Goal: Task Accomplishment & Management: Use online tool/utility

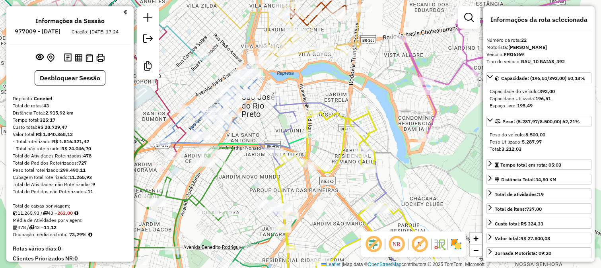
select select "**********"
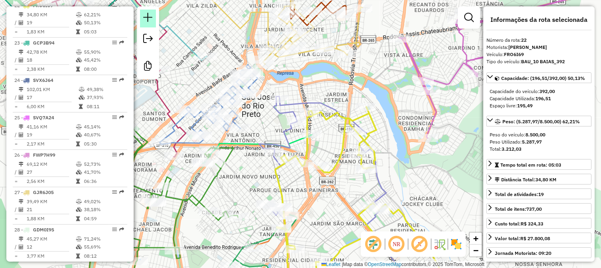
click at [148, 10] on link at bounding box center [148, 19] width 16 height 18
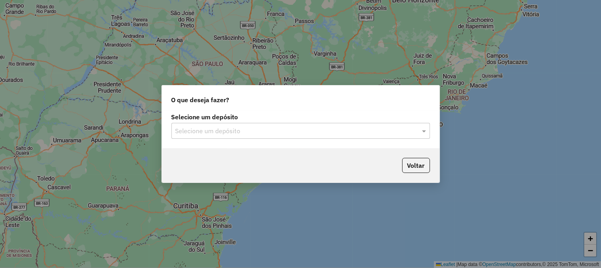
click at [235, 139] on div "Selecione um depósito Selecione um depósito" at bounding box center [300, 129] width 277 height 37
click at [220, 132] on input "text" at bounding box center [292, 131] width 235 height 10
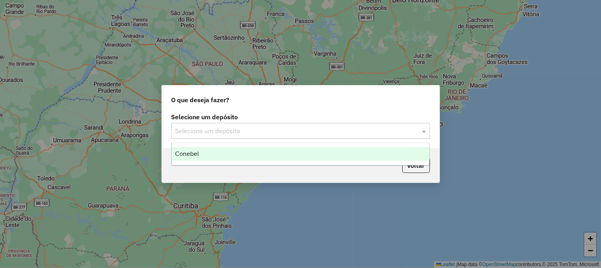
click at [221, 151] on div "Conebel" at bounding box center [301, 154] width 258 height 14
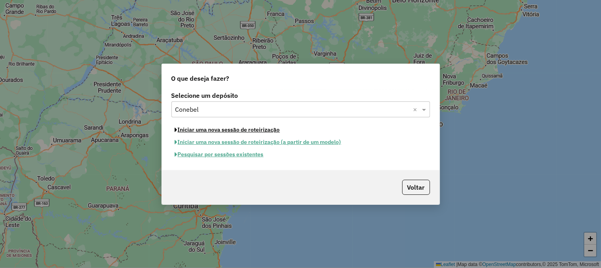
click at [266, 130] on button "Iniciar uma nova sessão de roteirização" at bounding box center [227, 130] width 112 height 12
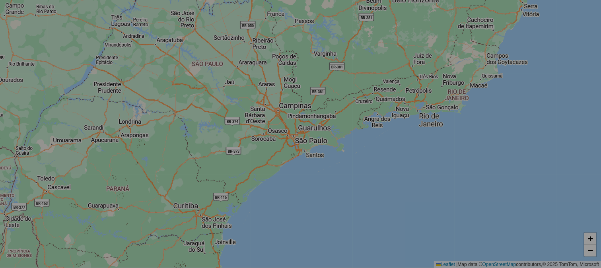
select select "*"
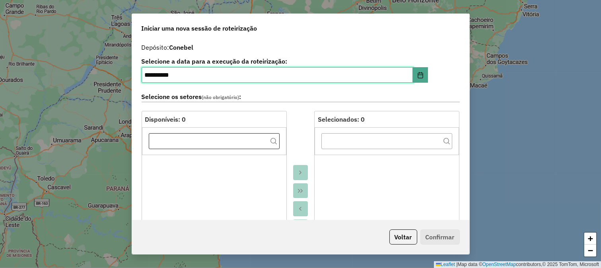
scroll to position [221, 0]
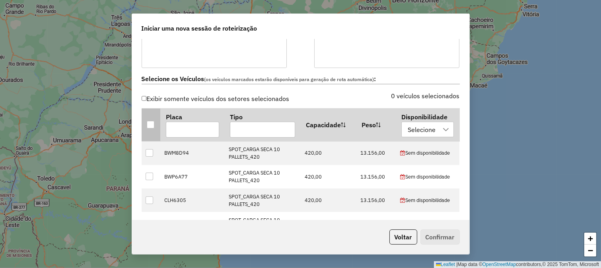
click at [153, 124] on th at bounding box center [151, 124] width 19 height 33
click at [152, 124] on div at bounding box center [151, 125] width 8 height 8
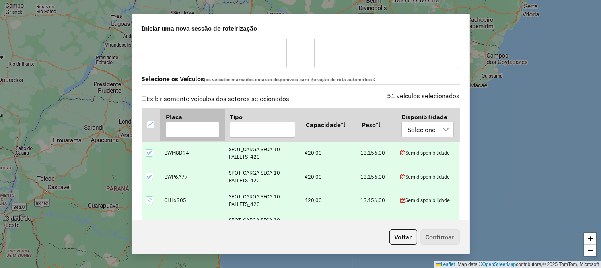
click at [186, 126] on input "text" at bounding box center [192, 130] width 53 height 16
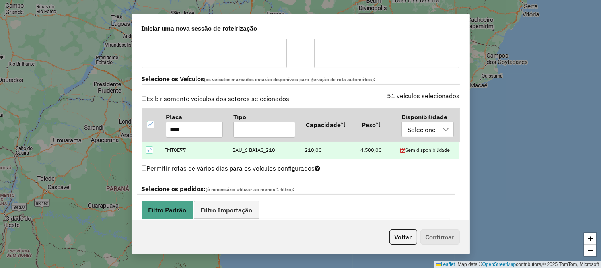
click at [148, 147] on icon at bounding box center [149, 150] width 6 height 6
click at [192, 136] on input "****" at bounding box center [194, 130] width 57 height 16
click at [152, 152] on div at bounding box center [149, 150] width 8 height 8
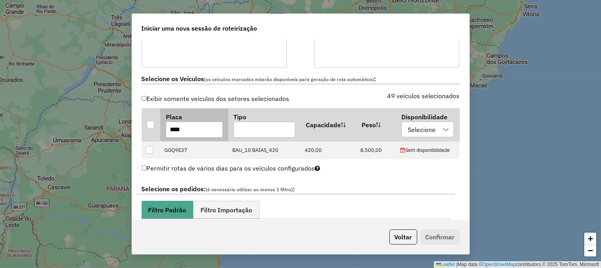
click at [203, 124] on input "****" at bounding box center [194, 130] width 57 height 16
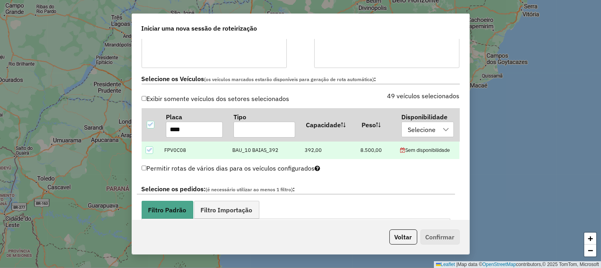
click at [151, 148] on icon at bounding box center [149, 150] width 6 height 6
click at [169, 142] on td "FPV0C08" at bounding box center [194, 150] width 68 height 18
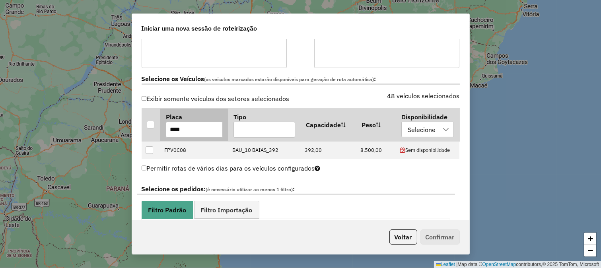
click at [188, 134] on input "****" at bounding box center [194, 130] width 57 height 16
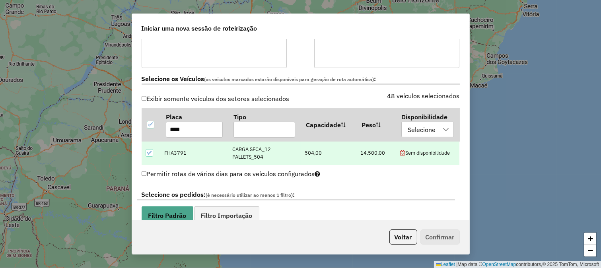
click at [150, 155] on icon at bounding box center [149, 153] width 6 height 6
click at [173, 139] on th "Placa ****" at bounding box center [194, 124] width 68 height 33
click at [180, 136] on input "****" at bounding box center [194, 130] width 57 height 16
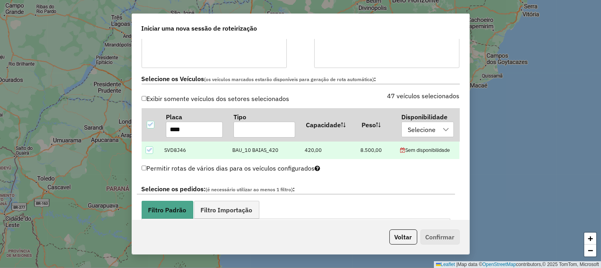
click at [148, 150] on icon at bounding box center [149, 150] width 6 height 6
click at [200, 125] on input "****" at bounding box center [194, 130] width 57 height 16
click at [150, 147] on icon at bounding box center [149, 150] width 6 height 6
click at [198, 127] on input "****" at bounding box center [194, 130] width 57 height 16
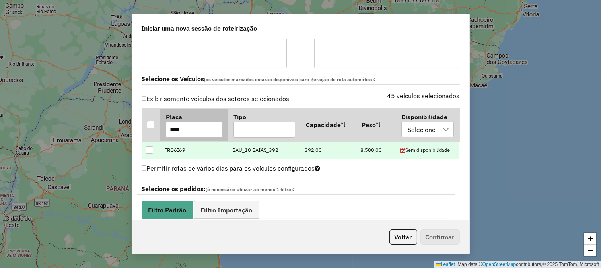
click at [198, 127] on input "****" at bounding box center [194, 130] width 57 height 16
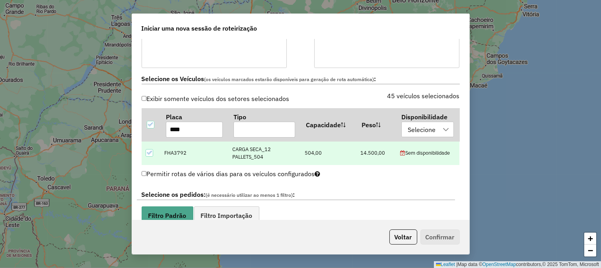
type input "****"
click at [149, 153] on icon at bounding box center [149, 153] width 6 height 6
click at [189, 127] on input "****" at bounding box center [194, 130] width 57 height 16
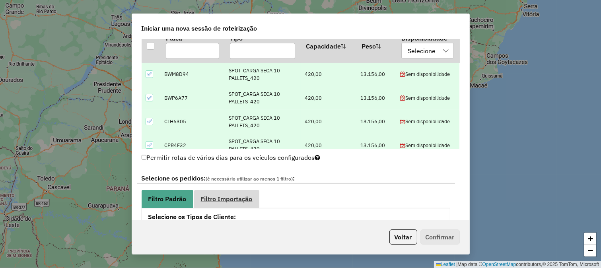
scroll to position [176, 0]
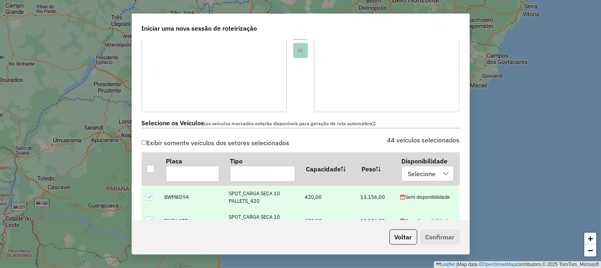
click at [242, 151] on div "Exibir somente veículos dos setores selecionados" at bounding box center [219, 144] width 164 height 15
click at [204, 171] on input "text" at bounding box center [192, 174] width 53 height 16
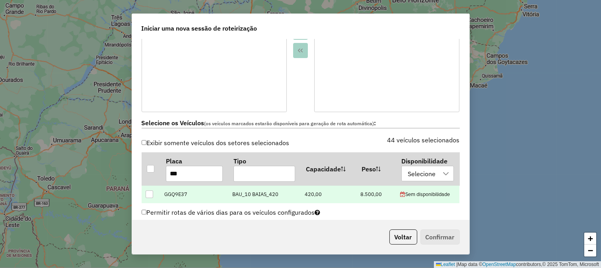
type input "***"
click at [149, 193] on div at bounding box center [149, 194] width 8 height 8
click at [183, 173] on input "***" at bounding box center [194, 174] width 57 height 16
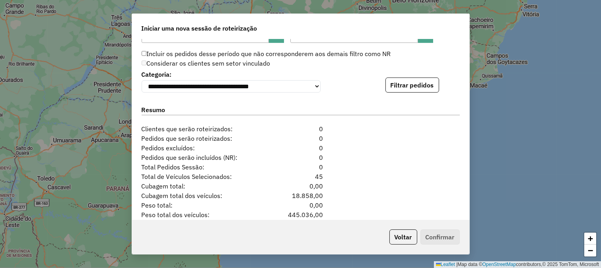
scroll to position [795, 0]
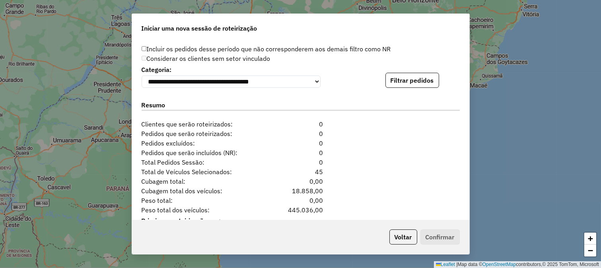
click at [183, 224] on div "Voltar Confirmar" at bounding box center [300, 237] width 337 height 34
click at [398, 90] on div "**********" at bounding box center [300, 129] width 337 height 181
click at [400, 79] on button "Filtrar pedidos" at bounding box center [412, 80] width 54 height 15
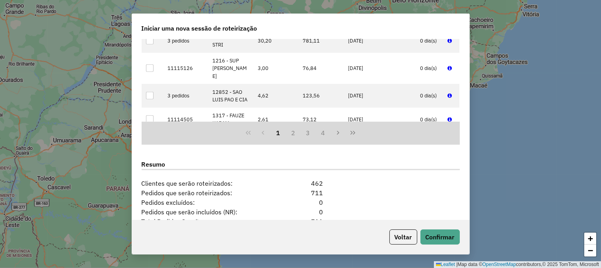
scroll to position [990, 0]
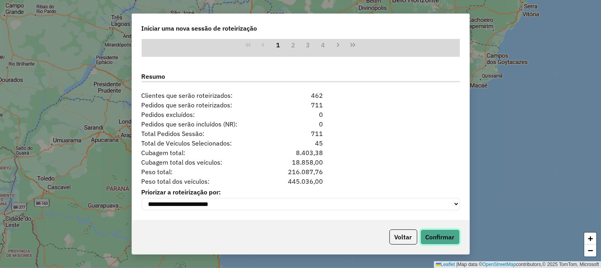
click at [436, 236] on button "Confirmar" at bounding box center [439, 236] width 39 height 15
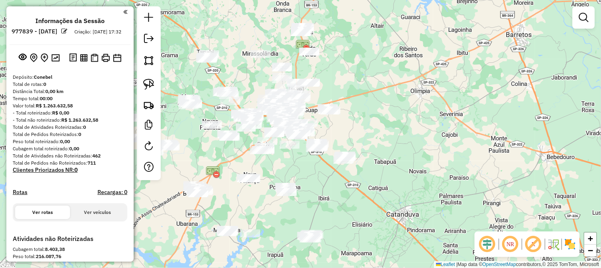
click at [594, 134] on div "Janela de atendimento Grade de atendimento Capacidade Transportadoras Veículos …" at bounding box center [300, 134] width 601 height 268
click at [485, 242] on em at bounding box center [486, 244] width 19 height 19
click at [520, 101] on div "Janela de atendimento Grade de atendimento Capacidade Transportadoras Veículos …" at bounding box center [300, 134] width 601 height 268
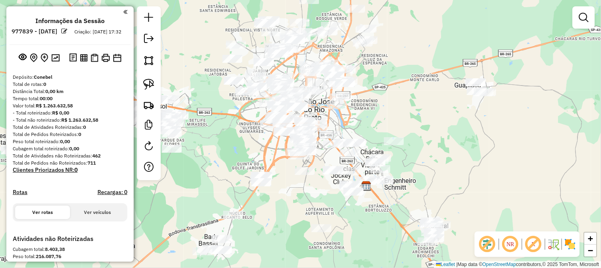
click at [595, 15] on div "Janela de atendimento Grade de atendimento Capacidade Transportadoras Veículos …" at bounding box center [300, 134] width 601 height 268
click at [589, 16] on link at bounding box center [583, 18] width 16 height 16
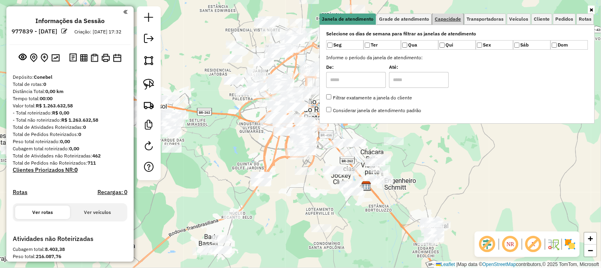
click at [444, 17] on span "Capacidade" at bounding box center [447, 19] width 26 height 5
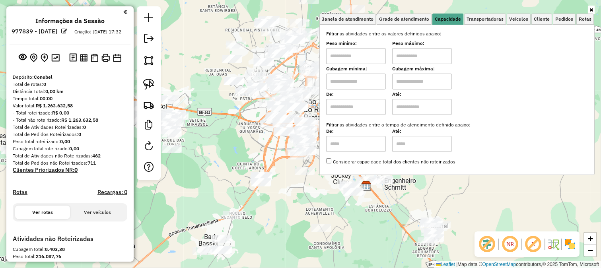
drag, startPoint x: 343, startPoint y: 58, endPoint x: 352, endPoint y: 62, distance: 9.2
click at [343, 58] on input "text" at bounding box center [356, 56] width 60 height 16
type input "*******"
drag, startPoint x: 414, startPoint y: 53, endPoint x: 416, endPoint y: 64, distance: 10.6
click at [414, 53] on input "text" at bounding box center [422, 56] width 60 height 16
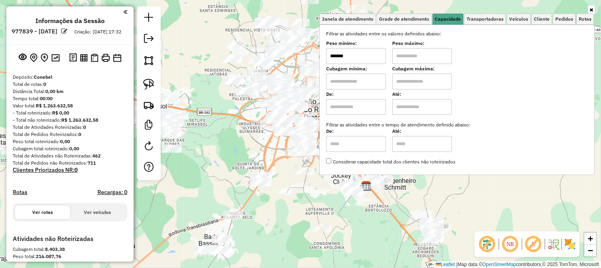
type input "********"
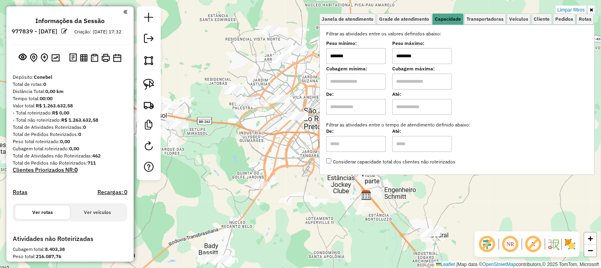
drag, startPoint x: 246, startPoint y: 50, endPoint x: 243, endPoint y: 85, distance: 34.8
click at [248, 86] on div "Limpar filtros Janela de atendimento Grade de atendimento Capacidade Transporta…" at bounding box center [300, 134] width 601 height 268
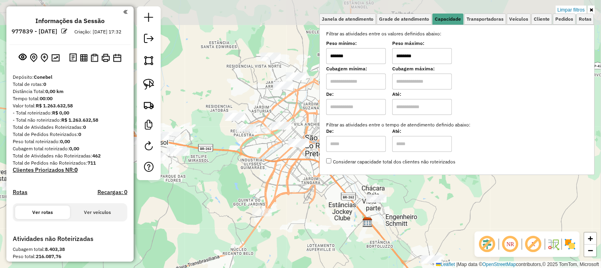
click at [241, 80] on div "Limpar filtros Janela de atendimento Grade de atendimento Capacidade Transporta…" at bounding box center [300, 134] width 601 height 268
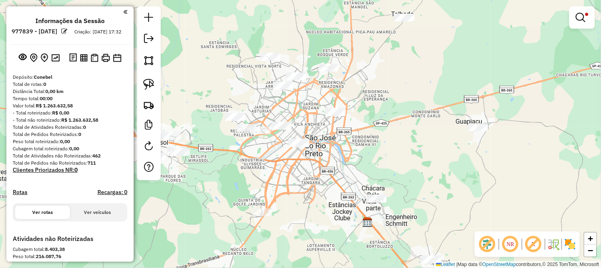
click at [237, 72] on div "Limpar filtros Janela de atendimento Grade de atendimento Capacidade Transporta…" at bounding box center [300, 134] width 601 height 268
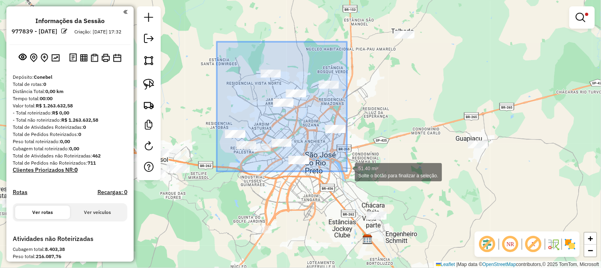
drag, startPoint x: 259, startPoint y: 101, endPoint x: 351, endPoint y: 175, distance: 118.2
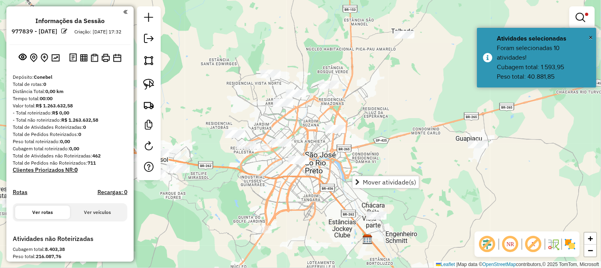
click at [288, 179] on div "Limpar filtros Janela de atendimento Grade de atendimento Capacidade Transporta…" at bounding box center [300, 134] width 601 height 268
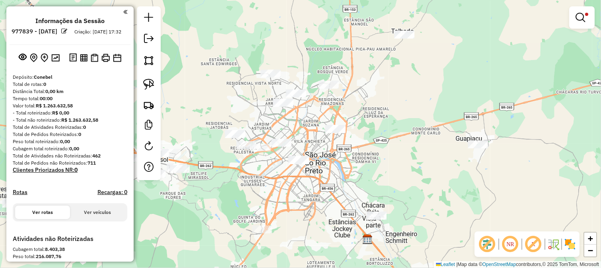
click at [284, 188] on div "Limpar filtros Janela de atendimento Grade de atendimento Capacidade Transporta…" at bounding box center [300, 134] width 601 height 268
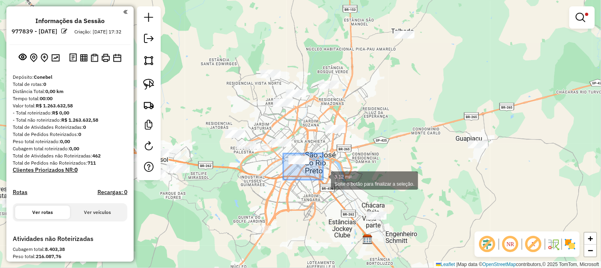
drag, startPoint x: 283, startPoint y: 153, endPoint x: 323, endPoint y: 180, distance: 47.6
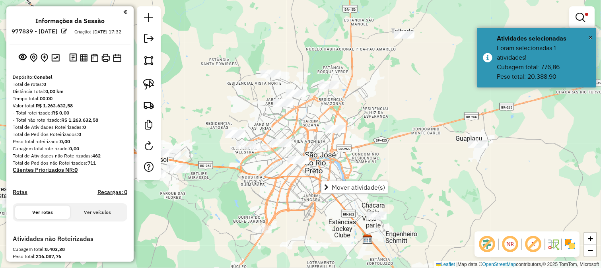
click at [294, 192] on div "Limpar filtros Janela de atendimento Grade de atendimento Capacidade Transporta…" at bounding box center [300, 134] width 601 height 268
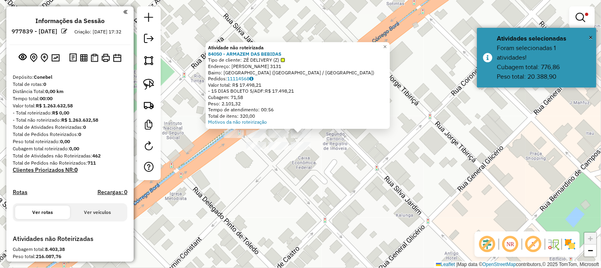
click at [299, 154] on div "Atividade não roteirizada 84050 - ARMAZEM DAS BEBIDAS Tipo de cliente: ZÉ DELIV…" at bounding box center [300, 134] width 601 height 268
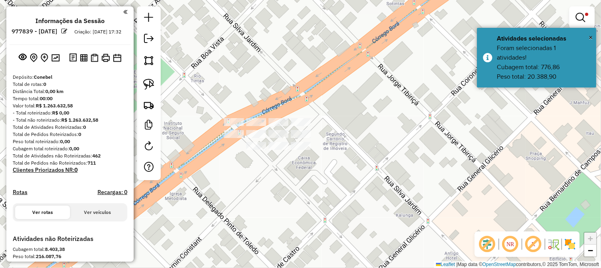
click at [299, 159] on div "Limpar filtros Janela de atendimento Grade de atendimento Capacidade Transporta…" at bounding box center [300, 134] width 601 height 268
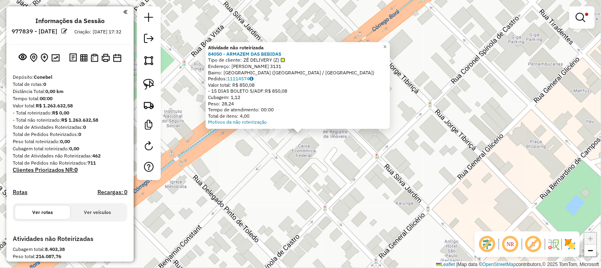
click at [295, 150] on div "Atividade não roteirizada 84050 - ARMAZEM DAS BEBIDAS Tipo de cliente: ZÉ DELIV…" at bounding box center [300, 134] width 601 height 268
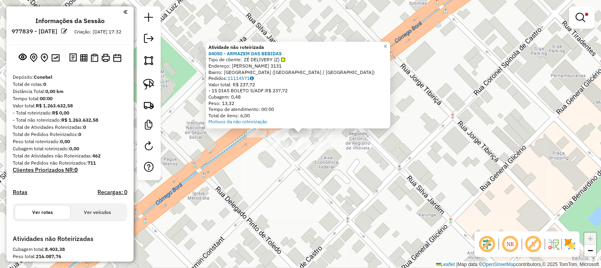
click at [304, 149] on div at bounding box center [301, 146] width 20 height 8
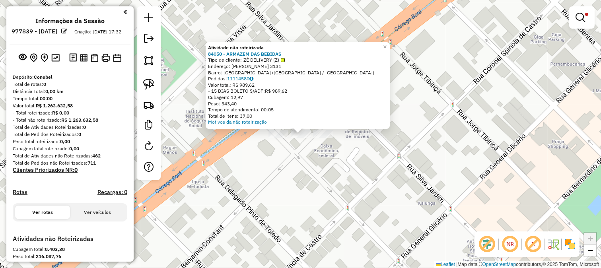
click at [293, 161] on div "Atividade não roteirizada 84050 - ARMAZEM DAS BEBIDAS Tipo de cliente: ZÉ DELIV…" at bounding box center [300, 134] width 601 height 268
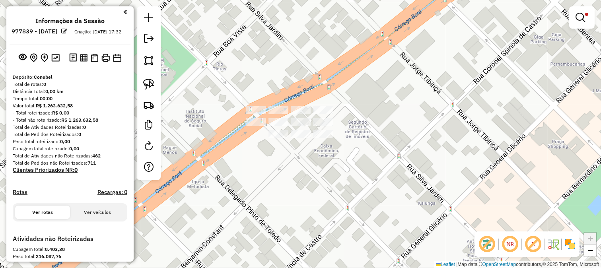
click at [295, 114] on div at bounding box center [301, 110] width 20 height 8
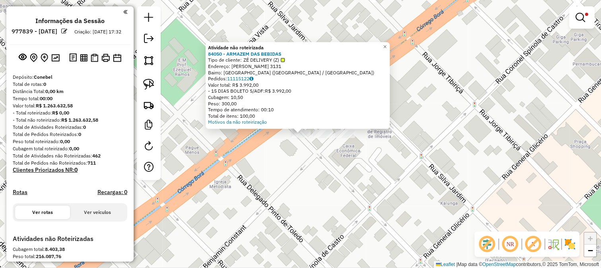
click at [292, 157] on div "Atividade não roteirizada 84050 - ARMAZEM DAS BEBIDAS Tipo de cliente: ZÉ DELIV…" at bounding box center [300, 134] width 601 height 268
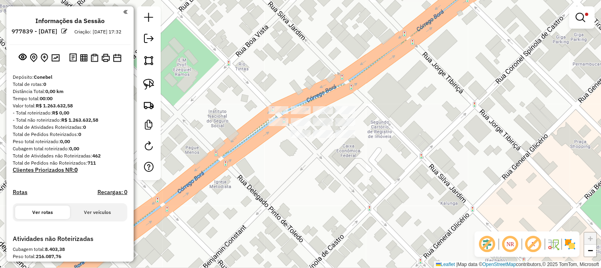
click at [300, 126] on div at bounding box center [301, 122] width 20 height 8
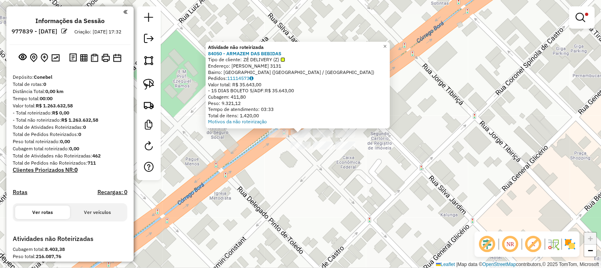
click at [272, 151] on div "Atividade não roteirizada 84050 - ARMAZEM DAS BEBIDAS Tipo de cliente: ZÉ DELIV…" at bounding box center [300, 134] width 601 height 268
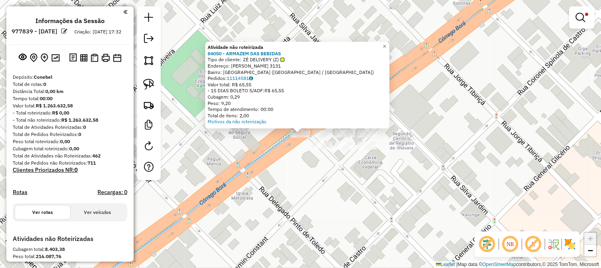
click at [312, 149] on div "Atividade não roteirizada 84050 - ARMAZEM DAS BEBIDAS Tipo de cliente: ZÉ DELIV…" at bounding box center [300, 134] width 601 height 268
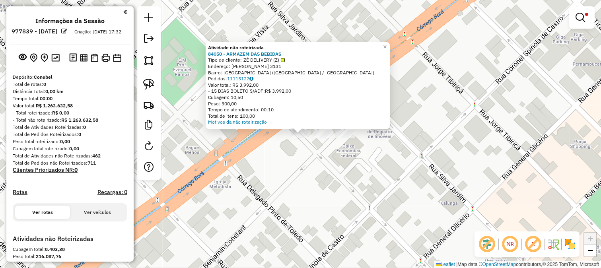
click at [292, 154] on div "Atividade não roteirizada 84050 - ARMAZEM DAS BEBIDAS Tipo de cliente: ZÉ DELIV…" at bounding box center [300, 134] width 601 height 268
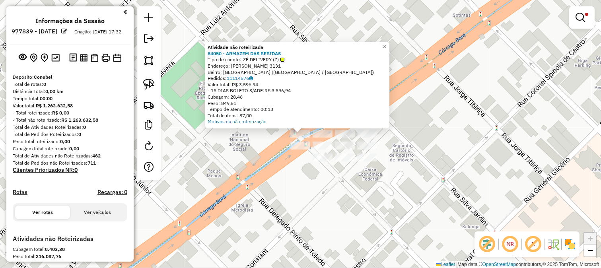
click at [272, 163] on div "Atividade não roteirizada 84050 - ARMAZEM DAS BEBIDAS Tipo de cliente: ZÉ DELIV…" at bounding box center [300, 134] width 601 height 268
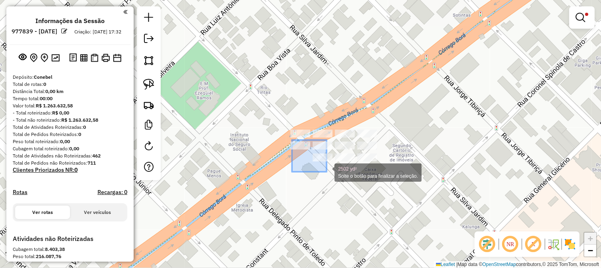
drag, startPoint x: 292, startPoint y: 140, endPoint x: 327, endPoint y: 172, distance: 47.3
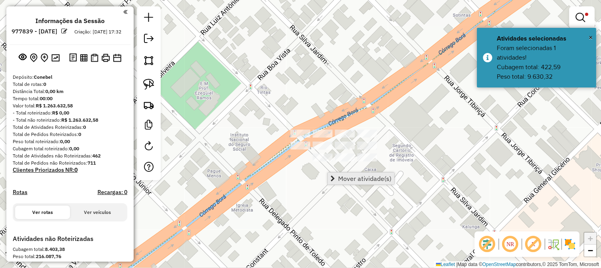
click at [339, 175] on span "Mover atividade(s)" at bounding box center [364, 178] width 53 height 6
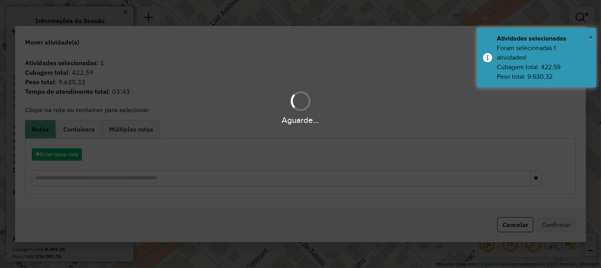
click at [66, 156] on div "Aguarde..." at bounding box center [300, 134] width 601 height 268
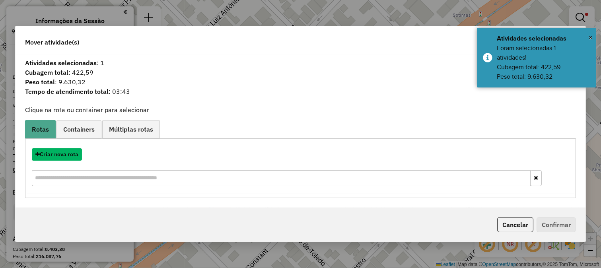
click at [66, 156] on button "Criar nova rota" at bounding box center [57, 154] width 50 height 12
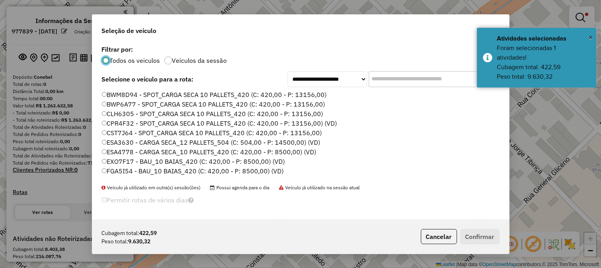
scroll to position [4, 2]
drag, startPoint x: 410, startPoint y: 79, endPoint x: 330, endPoint y: 76, distance: 79.9
click at [410, 79] on input "text" at bounding box center [427, 79] width 119 height 16
drag, startPoint x: 210, startPoint y: 62, endPoint x: 237, endPoint y: 62, distance: 27.0
click at [210, 62] on label "Veículos da sessão" at bounding box center [199, 60] width 55 height 6
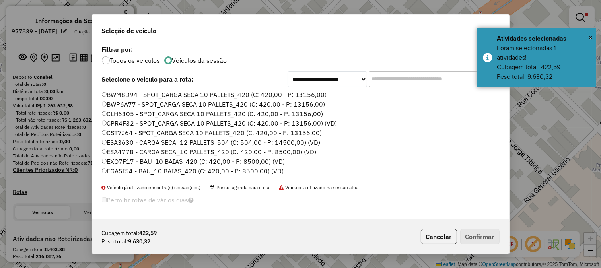
click at [257, 89] on div "**********" at bounding box center [300, 131] width 417 height 176
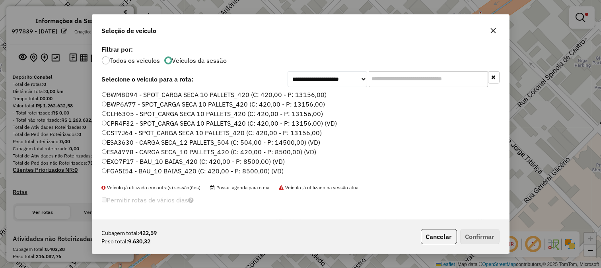
click at [295, 94] on label "BWM8D94 - SPOT_CARGA SECA 10 PALLETS_420 (C: 420,00 - P: 13156,00)" at bounding box center [214, 95] width 225 height 10
click at [481, 239] on button "Confirmar" at bounding box center [479, 236] width 39 height 15
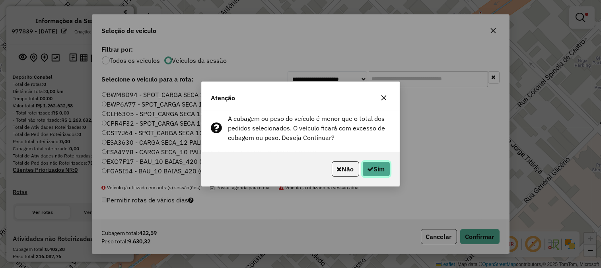
click at [367, 169] on icon "button" at bounding box center [370, 169] width 6 height 6
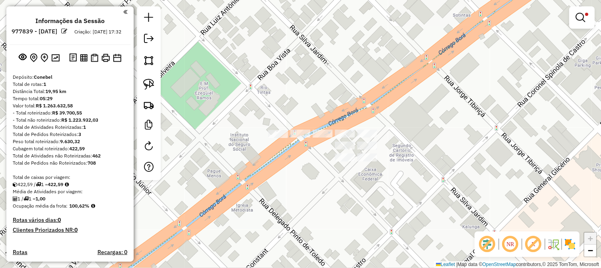
select select "**********"
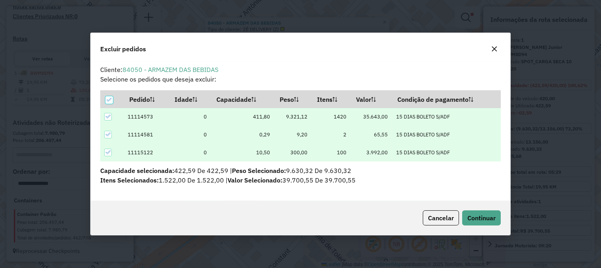
scroll to position [0, 0]
click at [109, 97] on icon at bounding box center [110, 100] width 6 height 6
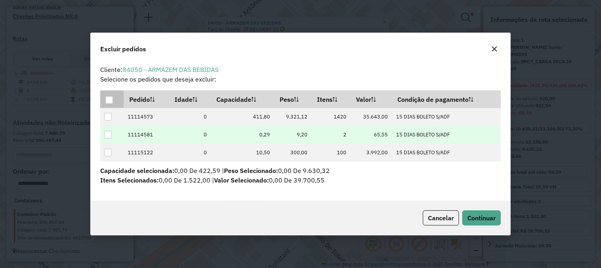
click at [105, 134] on div at bounding box center [108, 135] width 8 height 8
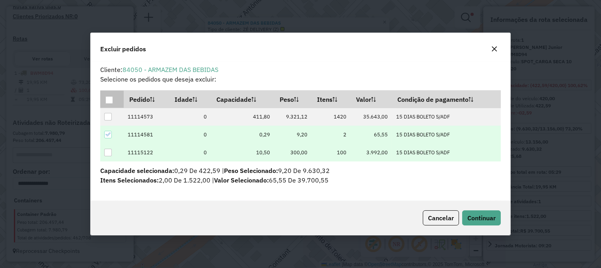
click at [109, 147] on td at bounding box center [111, 153] width 23 height 18
click at [109, 151] on div at bounding box center [108, 153] width 8 height 8
click at [473, 211] on button "Continuar" at bounding box center [481, 217] width 39 height 15
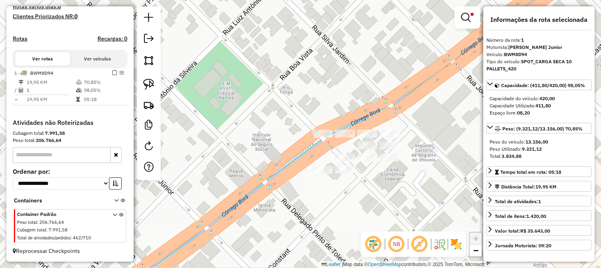
click at [279, 110] on div "Limpar filtros Janela de atendimento Grade de atendimento Capacidade Transporta…" at bounding box center [300, 134] width 601 height 268
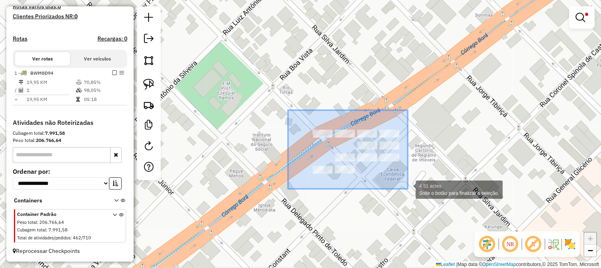
drag, startPoint x: 370, startPoint y: 169, endPoint x: 409, endPoint y: 190, distance: 44.1
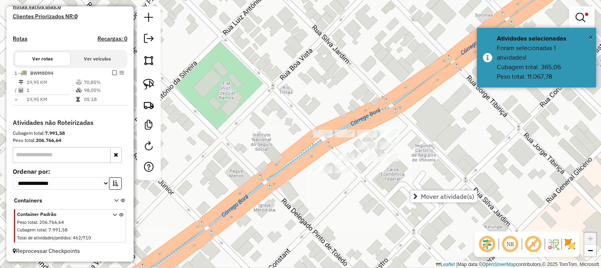
click at [421, 196] on span "Mover atividade(s)" at bounding box center [447, 196] width 53 height 6
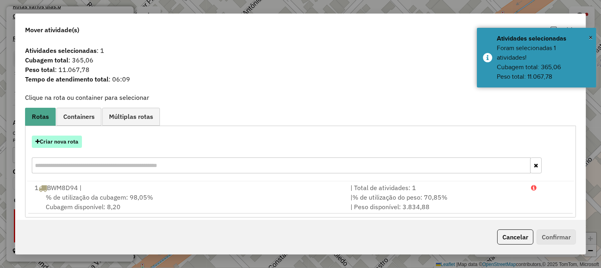
click at [62, 142] on button "Criar nova rota" at bounding box center [57, 142] width 50 height 12
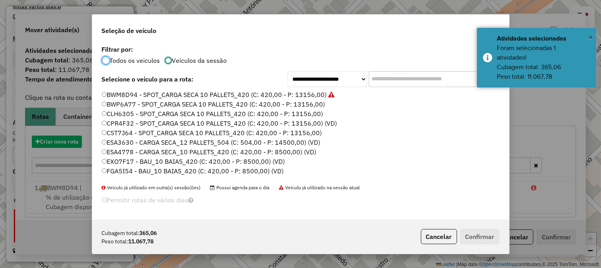
scroll to position [4, 2]
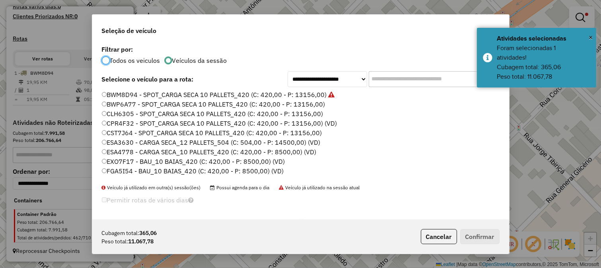
click at [302, 102] on label "BWP6A77 - SPOT_CARGA SECA 10 PALLETS_420 (C: 420,00 - P: 13156,00)" at bounding box center [213, 104] width 223 height 10
click at [483, 235] on button "Confirmar" at bounding box center [479, 236] width 39 height 15
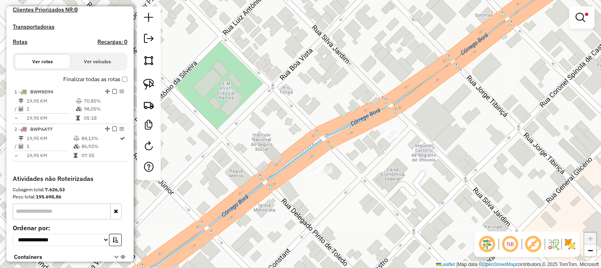
select select "**********"
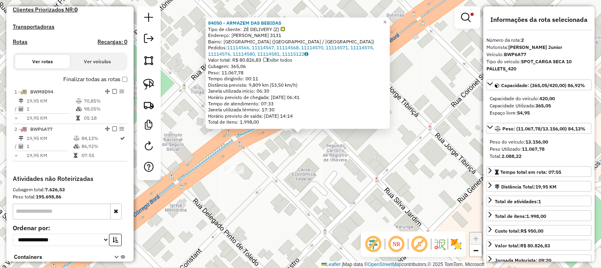
scroll to position [291, 0]
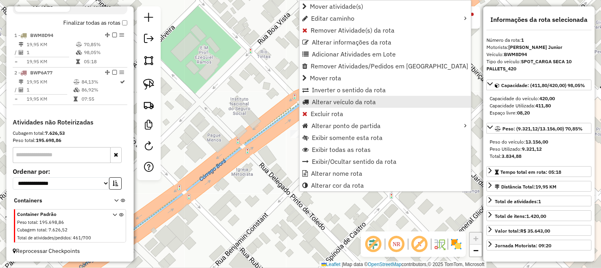
click at [345, 102] on span "Alterar veículo da rota" at bounding box center [344, 102] width 64 height 6
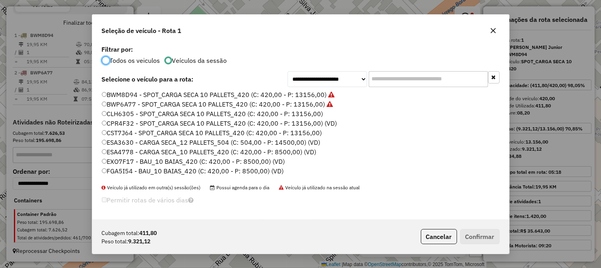
scroll to position [4, 2]
click at [426, 88] on div "**********" at bounding box center [300, 131] width 417 height 176
click at [303, 129] on label "CST7J64 - SPOT_CARGA SECA 10 PALLETS_420 (C: 420,00 - P: 13156,00)" at bounding box center [212, 133] width 220 height 10
click at [470, 237] on button "Confirmar" at bounding box center [479, 236] width 39 height 15
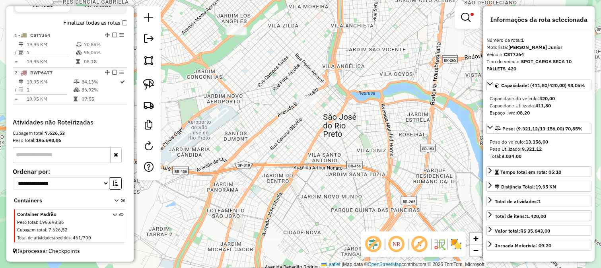
drag, startPoint x: 359, startPoint y: 124, endPoint x: 275, endPoint y: 140, distance: 85.7
click at [323, 151] on div "Limpar filtros Janela de atendimento Grade de atendimento Capacidade Transporta…" at bounding box center [300, 134] width 601 height 268
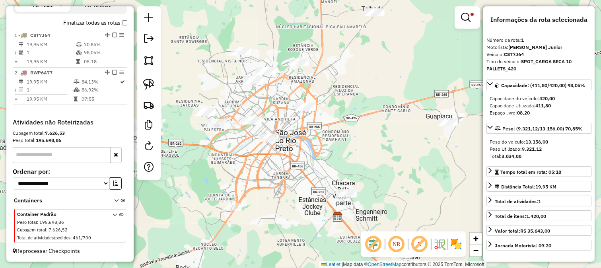
drag, startPoint x: 288, startPoint y: 119, endPoint x: 299, endPoint y: 138, distance: 21.7
click at [299, 138] on div "Limpar filtros Janela de atendimento Grade de atendimento Capacidade Transporta…" at bounding box center [300, 134] width 601 height 268
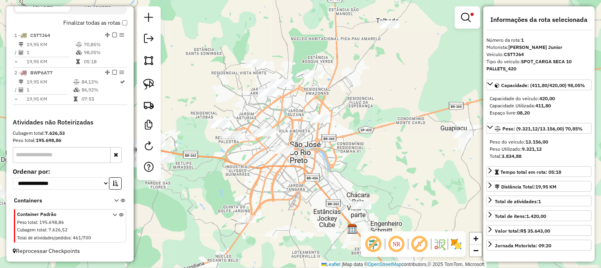
drag, startPoint x: 312, startPoint y: 152, endPoint x: 311, endPoint y: 117, distance: 34.6
click at [311, 117] on div "Limpar filtros Janela de atendimento Grade de atendimento Capacidade Transporta…" at bounding box center [300, 134] width 601 height 268
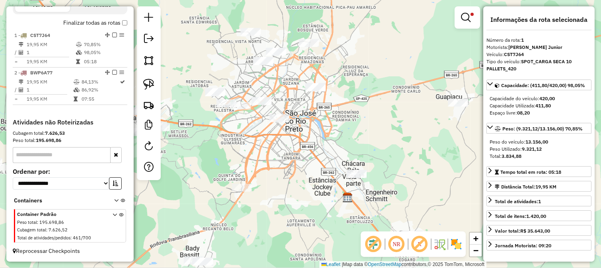
click at [305, 133] on div "Limpar filtros Janela de atendimento Grade de atendimento Capacidade Transporta…" at bounding box center [300, 134] width 601 height 268
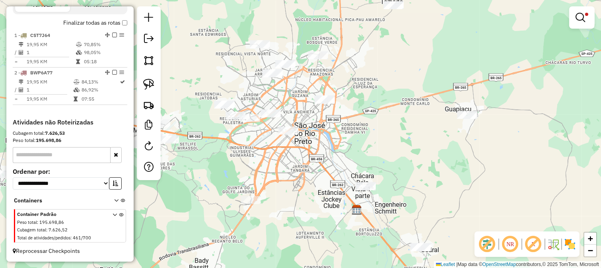
drag, startPoint x: 301, startPoint y: 130, endPoint x: 315, endPoint y: 153, distance: 27.1
click at [315, 153] on div "Limpar filtros Janela de atendimento Grade de atendimento Capacidade Transporta…" at bounding box center [300, 134] width 601 height 268
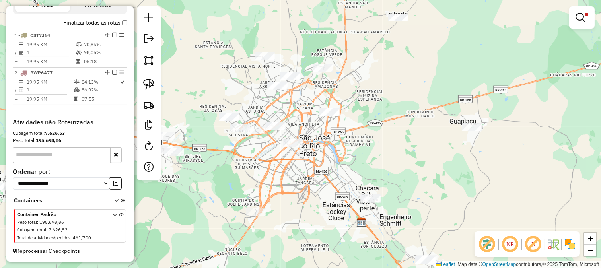
click at [225, 76] on div "Limpar filtros Janela de atendimento Grade de atendimento Capacidade Transporta…" at bounding box center [300, 134] width 601 height 268
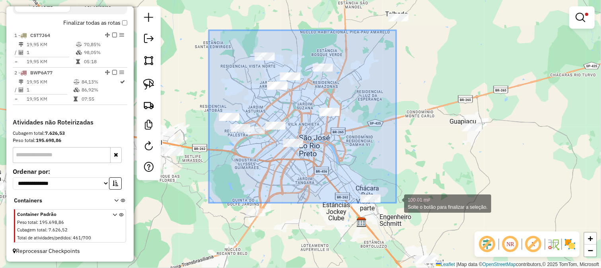
drag, startPoint x: 209, startPoint y: 30, endPoint x: 396, endPoint y: 203, distance: 254.6
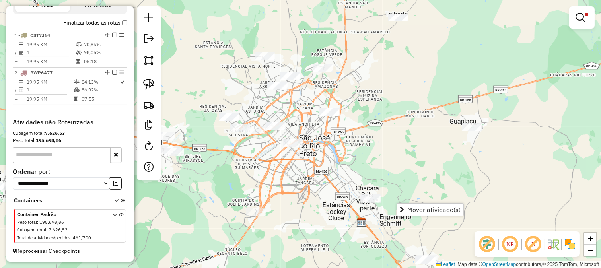
click at [321, 153] on div "Limpar filtros Janela de atendimento Grade de atendimento Capacidade Transporta…" at bounding box center [300, 134] width 601 height 268
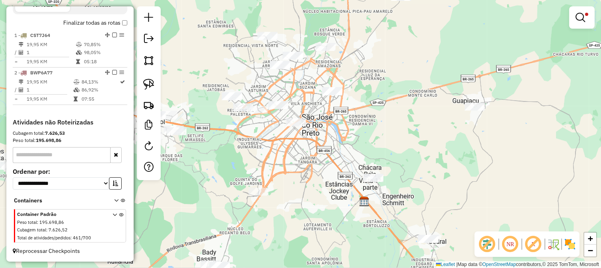
drag, startPoint x: 334, startPoint y: 181, endPoint x: 333, endPoint y: 154, distance: 27.5
click at [334, 154] on div "Limpar filtros Janela de atendimento Grade de atendimento Capacidade Transporta…" at bounding box center [300, 134] width 601 height 268
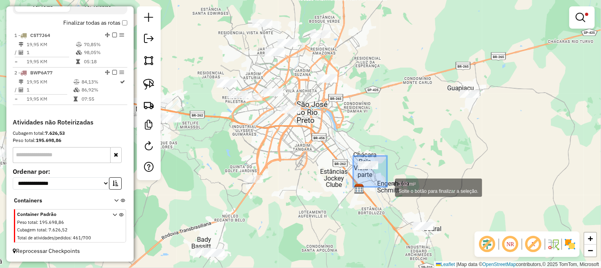
drag, startPoint x: 353, startPoint y: 156, endPoint x: 387, endPoint y: 187, distance: 45.9
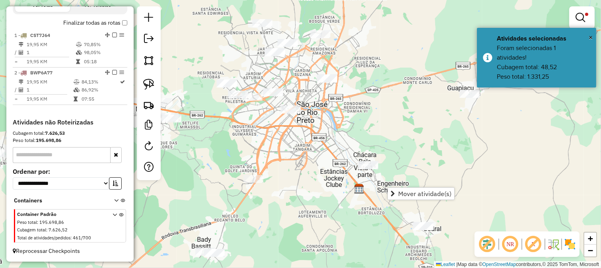
click at [314, 163] on div "Limpar filtros Janela de atendimento Grade de atendimento Capacidade Transporta…" at bounding box center [300, 134] width 601 height 268
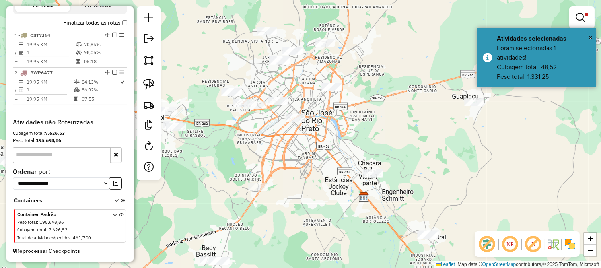
drag, startPoint x: 310, startPoint y: 149, endPoint x: 331, endPoint y: 192, distance: 46.9
click at [331, 192] on div "Limpar filtros Janela de atendimento Grade de atendimento Capacidade Transporta…" at bounding box center [300, 134] width 601 height 268
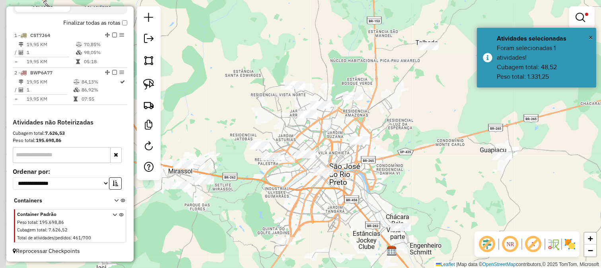
click at [334, 146] on div "Limpar filtros Janela de atendimento Grade de atendimento Capacidade Transporta…" at bounding box center [300, 134] width 601 height 268
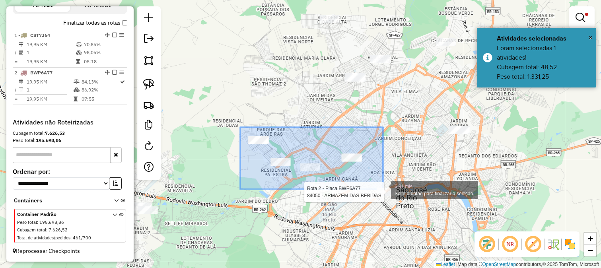
click at [383, 189] on div "Rota 2 - Placa BWP6A77 84050 - ARMAZEM DAS BEBIDAS 6.81 mi² Solte o botão para …" at bounding box center [300, 134] width 601 height 268
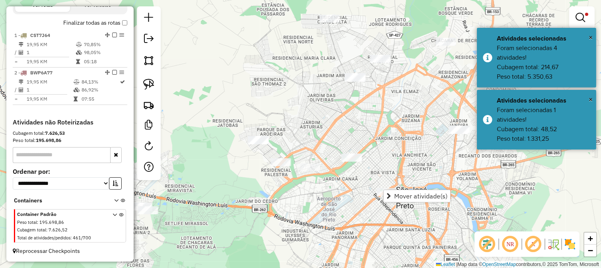
click at [329, 180] on div "Limpar filtros Janela de atendimento Grade de atendimento Capacidade Transporta…" at bounding box center [300, 134] width 601 height 268
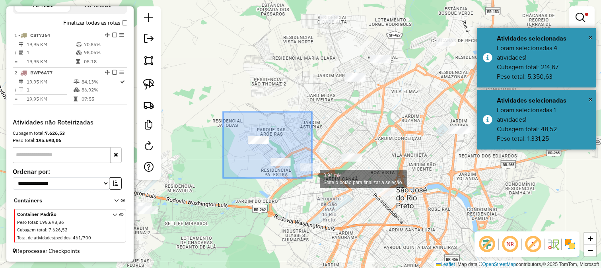
drag, startPoint x: 295, startPoint y: 169, endPoint x: 319, endPoint y: 181, distance: 26.3
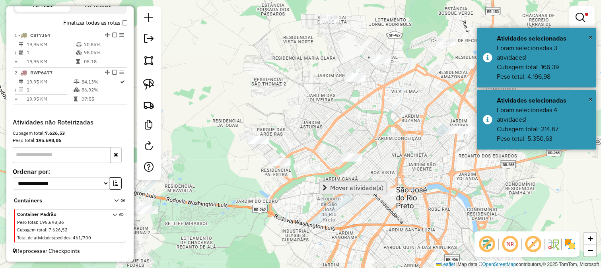
click at [341, 182] on link "Mover atividade(s)" at bounding box center [353, 188] width 66 height 12
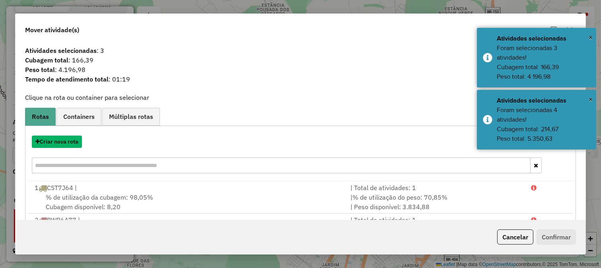
click at [61, 140] on button "Criar nova rota" at bounding box center [57, 142] width 50 height 12
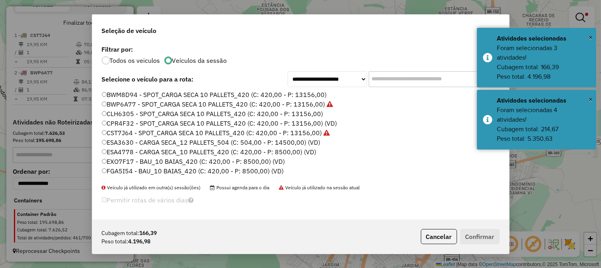
click at [312, 93] on label "BWM8D94 - SPOT_CARGA SECA 10 PALLETS_420 (C: 420,00 - P: 13156,00)" at bounding box center [214, 95] width 225 height 10
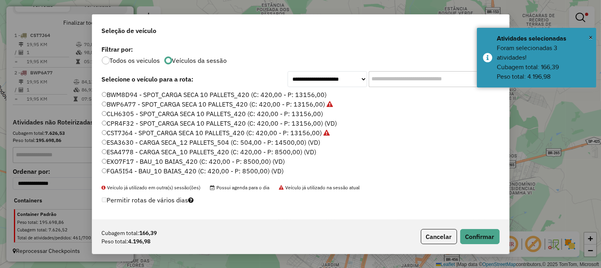
click at [479, 244] on div "Cubagem total: 166,39 Peso total: 4.196,98 Cancelar Confirmar" at bounding box center [300, 236] width 417 height 34
click at [480, 239] on button "Confirmar" at bounding box center [479, 236] width 39 height 15
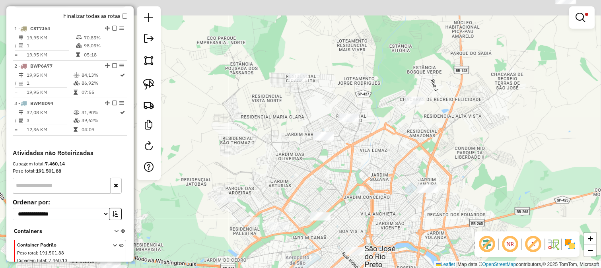
drag, startPoint x: 384, startPoint y: 102, endPoint x: 353, endPoint y: 157, distance: 63.2
click at [354, 157] on div "Limpar filtros Janela de atendimento Grade de atendimento Capacidade Transporta…" at bounding box center [300, 134] width 601 height 268
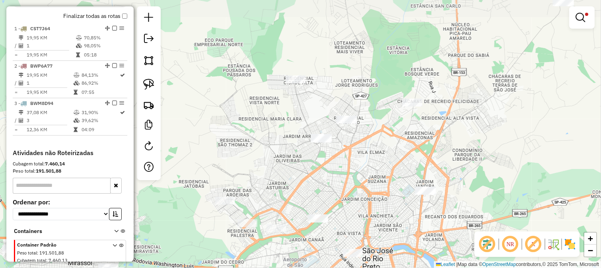
click at [309, 103] on div "Limpar filtros Janela de atendimento Grade de atendimento Capacidade Transporta…" at bounding box center [300, 134] width 601 height 268
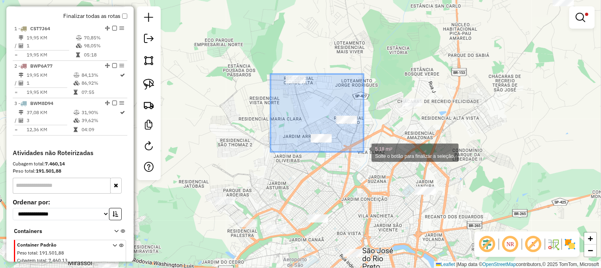
drag, startPoint x: 339, startPoint y: 132, endPoint x: 388, endPoint y: 177, distance: 67.0
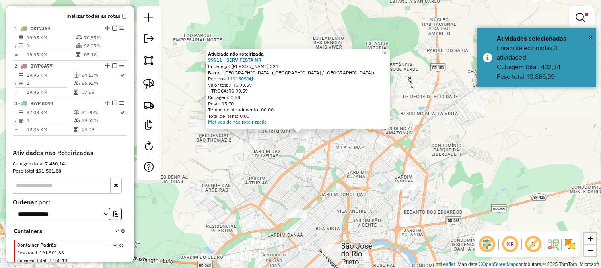
click at [291, 154] on div "Atividade não roteirizada 99911 - SERV FESTA NR Endereço: JOSEFINA REIS ASSUNCA…" at bounding box center [300, 134] width 601 height 268
drag, startPoint x: 283, startPoint y: 125, endPoint x: 314, endPoint y: 151, distance: 40.6
click at [314, 151] on div "Atividade não roteirizada 99911 - SERV FESTA NR Endereço: JOSEFINA REIS ASSUNCA…" at bounding box center [300, 134] width 601 height 268
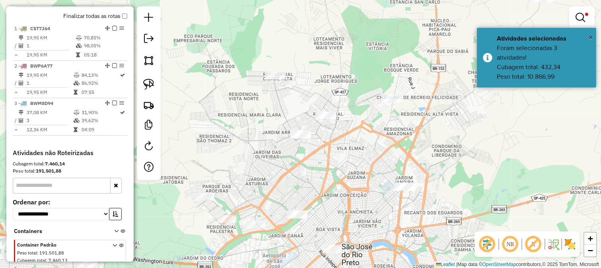
click at [311, 155] on div "Atividade não roteirizada 99911 - SERV FESTA NR Endereço: JOSEFINA REIS ASSUNCA…" at bounding box center [300, 134] width 601 height 268
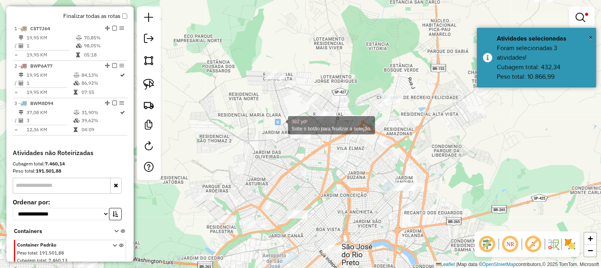
drag, startPoint x: 280, startPoint y: 124, endPoint x: 317, endPoint y: 161, distance: 52.3
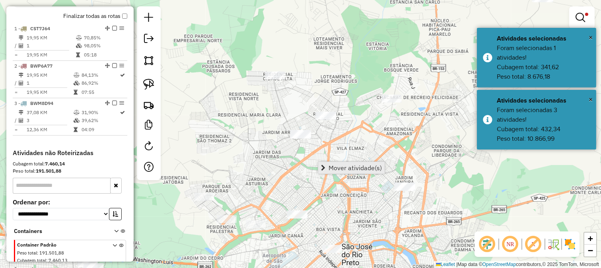
click at [332, 169] on span "Mover atividade(s)" at bounding box center [354, 168] width 53 height 6
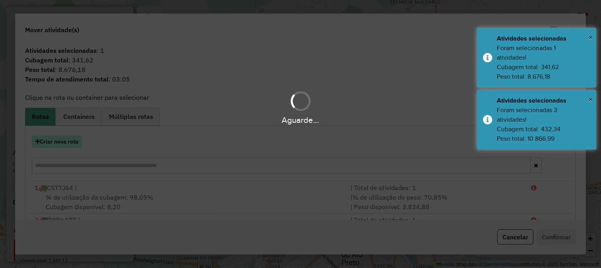
click at [66, 138] on button "Criar nova rota" at bounding box center [57, 142] width 50 height 12
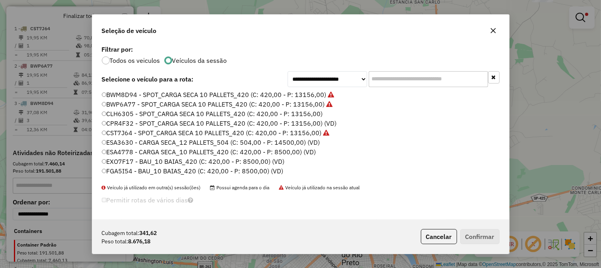
drag, startPoint x: 423, startPoint y: 234, endPoint x: 362, endPoint y: 204, distance: 67.7
click at [362, 204] on div "**********" at bounding box center [300, 134] width 417 height 240
click at [315, 97] on label "BWM8D94 - SPOT_CARGA SECA 10 PALLETS_420 (C: 420,00 - P: 13156,00)" at bounding box center [218, 95] width 233 height 10
click at [471, 227] on div "Cubagem total: 341,62 Peso total: 8.676,18 Cancelar Confirmar" at bounding box center [300, 236] width 417 height 34
click at [469, 233] on button "Confirmar" at bounding box center [479, 236] width 39 height 15
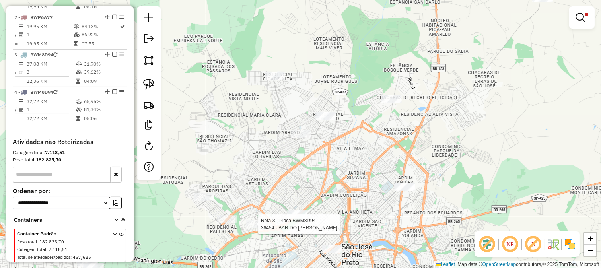
select select "**********"
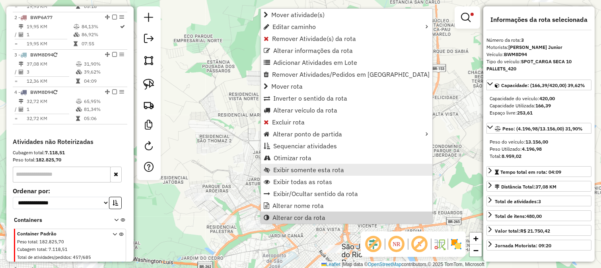
scroll to position [365, 0]
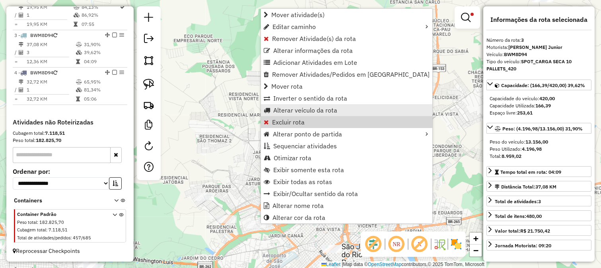
click at [305, 114] on link "Alterar veículo da rota" at bounding box center [346, 110] width 171 height 12
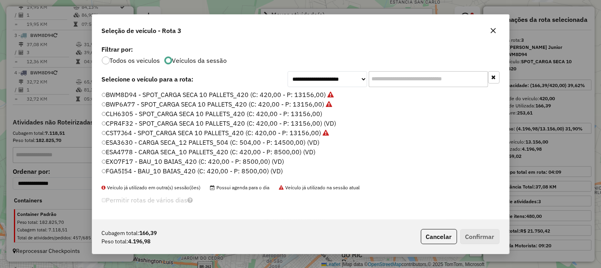
scroll to position [4, 2]
click at [307, 116] on label "CLH6305 - SPOT_CARGA SECA 10 PALLETS_420 (C: 420,00 - P: 13156,00)" at bounding box center [212, 114] width 221 height 10
click at [310, 120] on label "CPR4F32 - SPOT_CARGA SECA 10 PALLETS_420 (C: 420,00 - P: 13156,00) (VD)" at bounding box center [219, 123] width 235 height 10
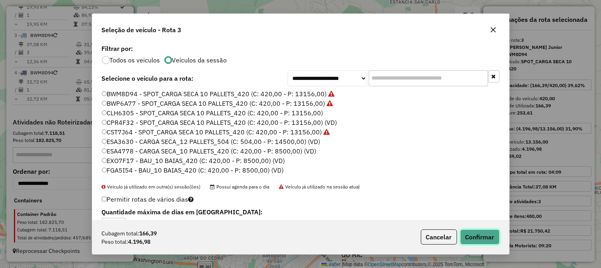
click at [475, 243] on button "Confirmar" at bounding box center [479, 236] width 39 height 15
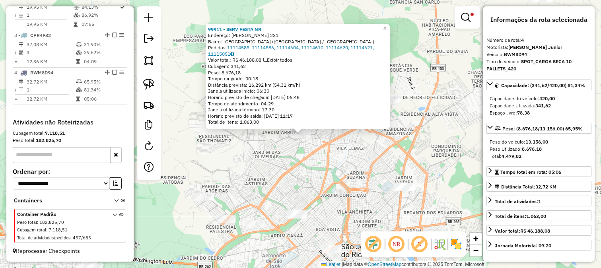
click at [297, 165] on div "99911 - SERV FESTA NR Endereço: JOSEFINA REIS ASSUNCAO 221 Bairro: JARDIM SANTO…" at bounding box center [300, 134] width 601 height 268
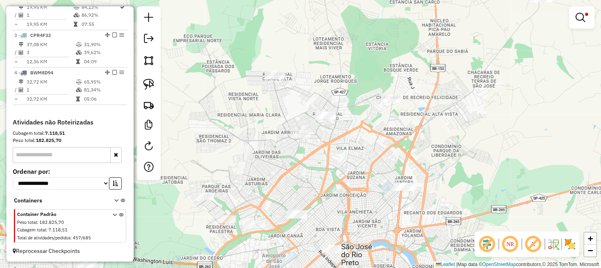
click at [325, 175] on div "Limpar filtros Janela de atendimento Grade de atendimento Capacidade Transporta…" at bounding box center [300, 134] width 601 height 268
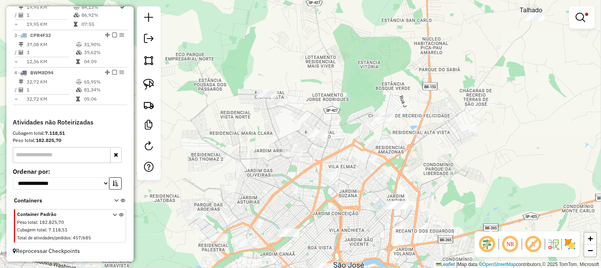
click at [311, 113] on div "Limpar filtros Janela de atendimento Grade de atendimento Capacidade Transporta…" at bounding box center [300, 134] width 601 height 268
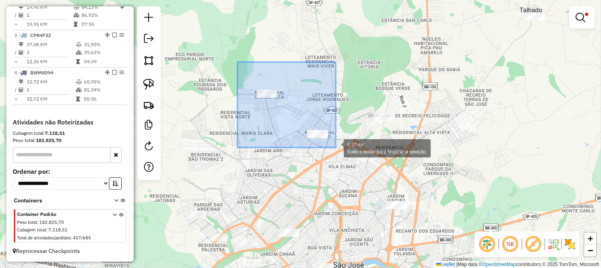
drag, startPoint x: 286, startPoint y: 113, endPoint x: 336, endPoint y: 147, distance: 60.2
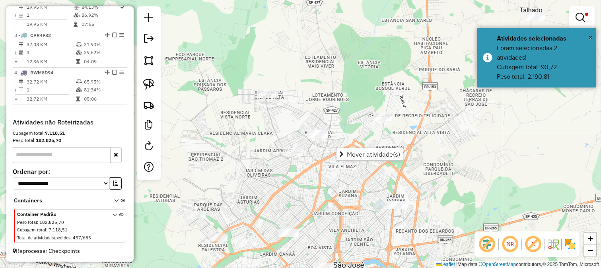
click at [339, 114] on div "Limpar filtros Janela de atendimento Grade de atendimento Capacidade Transporta…" at bounding box center [300, 134] width 601 height 268
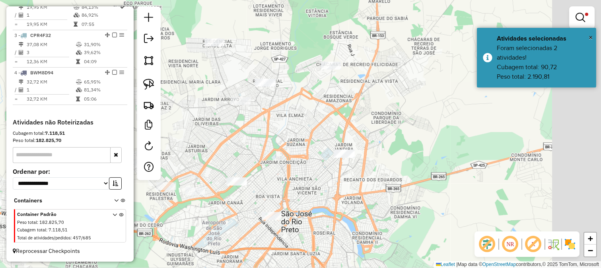
drag, startPoint x: 354, startPoint y: 132, endPoint x: 302, endPoint y: 80, distance: 73.1
click at [302, 80] on div "Limpar filtros Janela de atendimento Grade de atendimento Capacidade Transporta…" at bounding box center [300, 134] width 601 height 268
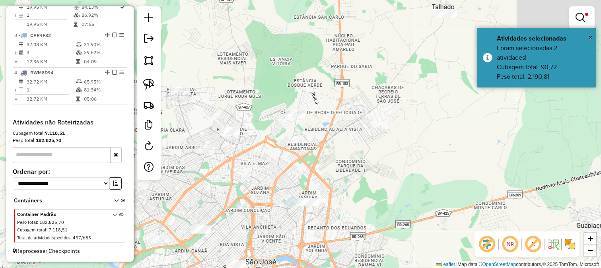
drag, startPoint x: 303, startPoint y: 112, endPoint x: 279, endPoint y: 138, distance: 35.2
click at [283, 137] on div "Limpar filtros Janela de atendimento Grade de atendimento Capacidade Transporta…" at bounding box center [300, 134] width 601 height 268
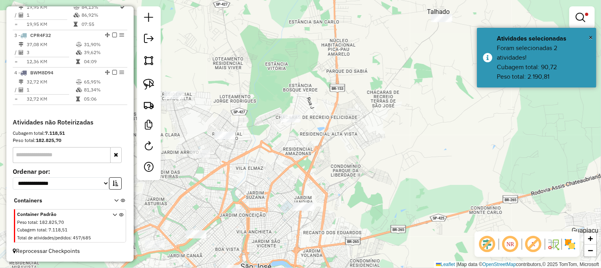
drag, startPoint x: 316, startPoint y: 101, endPoint x: 303, endPoint y: 140, distance: 40.5
click at [303, 140] on div "Limpar filtros Janela de atendimento Grade de atendimento Capacidade Transporta…" at bounding box center [300, 134] width 601 height 268
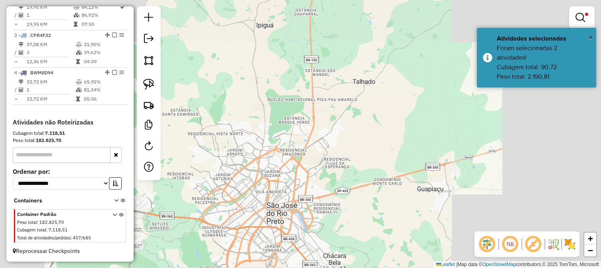
click at [303, 103] on div "Limpar filtros Janela de atendimento Grade de atendimento Capacidade Transporta…" at bounding box center [300, 134] width 601 height 268
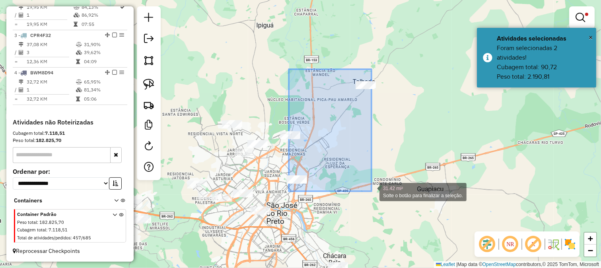
drag, startPoint x: 289, startPoint y: 72, endPoint x: 372, endPoint y: 191, distance: 145.1
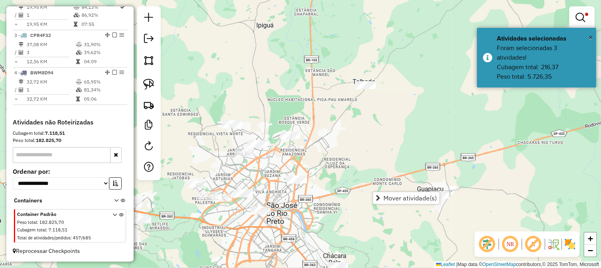
click at [329, 161] on div "Limpar filtros Janela de atendimento Grade de atendimento Capacidade Transporta…" at bounding box center [300, 134] width 601 height 268
drag, startPoint x: 275, startPoint y: 163, endPoint x: 280, endPoint y: 161, distance: 5.4
click at [280, 161] on div "Limpar filtros Janela de atendimento Grade de atendimento Capacidade Transporta…" at bounding box center [300, 134] width 601 height 268
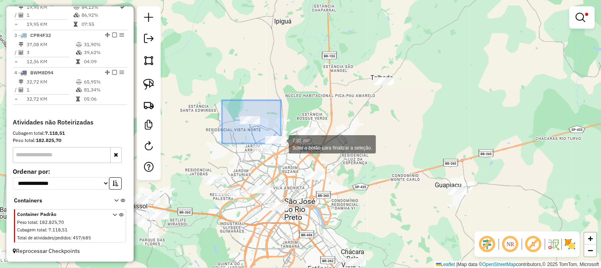
click at [281, 144] on div "7.82 mi² Solte o botão para finalizar a seleção. Limpar filtros Janela de atend…" at bounding box center [300, 134] width 601 height 268
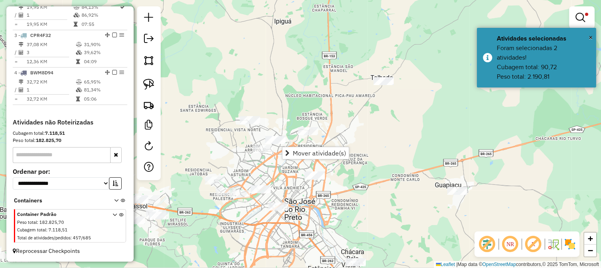
click at [248, 163] on div "Limpar filtros Janela de atendimento Grade de atendimento Capacidade Transporta…" at bounding box center [300, 134] width 601 height 268
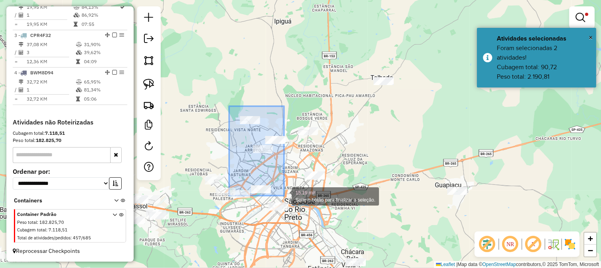
drag, startPoint x: 229, startPoint y: 106, endPoint x: 284, endPoint y: 196, distance: 104.9
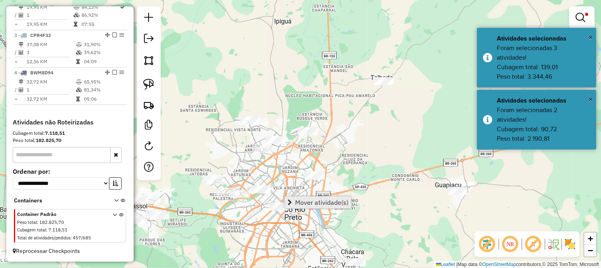
click at [304, 199] on span "Mover atividade(s)" at bounding box center [321, 202] width 53 height 6
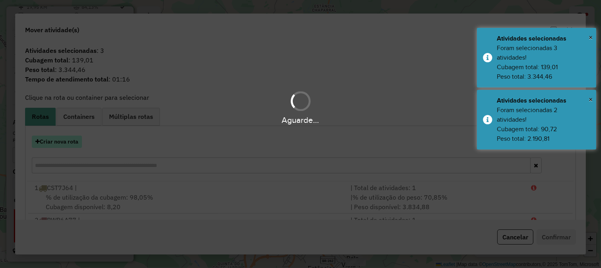
click at [67, 140] on button "Criar nova rota" at bounding box center [57, 142] width 50 height 12
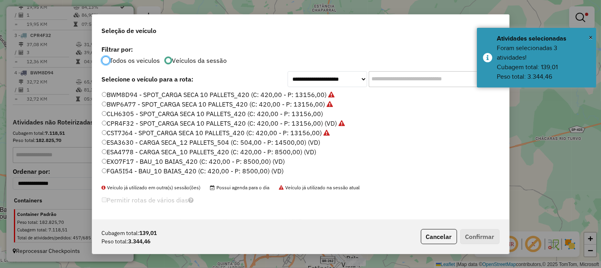
click at [305, 114] on label "CLH6305 - SPOT_CARGA SECA 10 PALLETS_420 (C: 420,00 - P: 13156,00)" at bounding box center [212, 114] width 221 height 10
click at [473, 229] on button "Confirmar" at bounding box center [479, 236] width 39 height 15
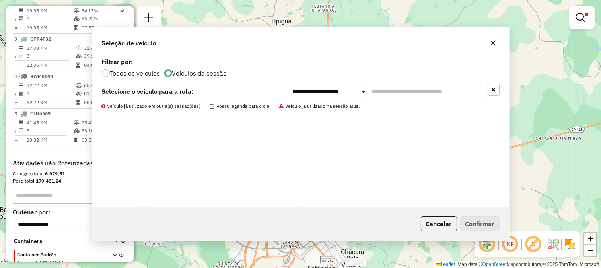
scroll to position [375, 0]
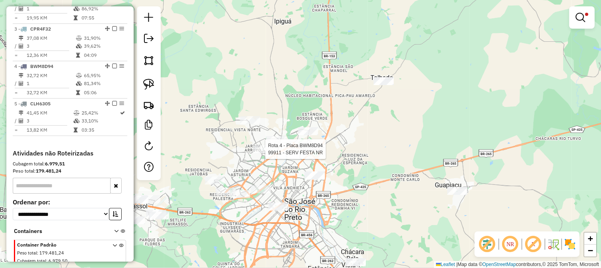
click at [280, 134] on div "Rota 4 - Placa BWM8D94 99911 - SERV FESTA NR Limpar filtros Janela de atendimen…" at bounding box center [300, 134] width 601 height 268
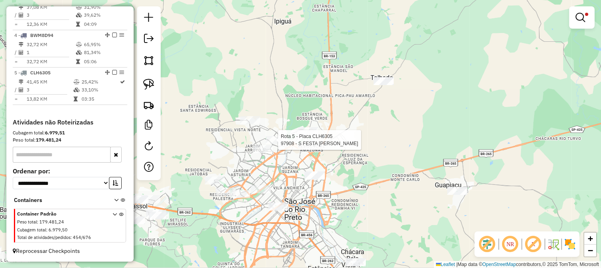
select select "**********"
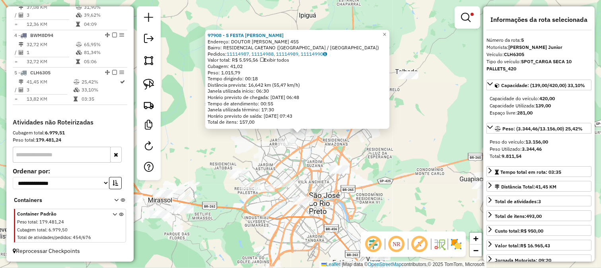
click at [297, 167] on div "97908 - S FESTA FERNANDINHO Endereço: DOUTOR MARCOS AVILA 455 Bairro: RESIDENCI…" at bounding box center [300, 134] width 601 height 268
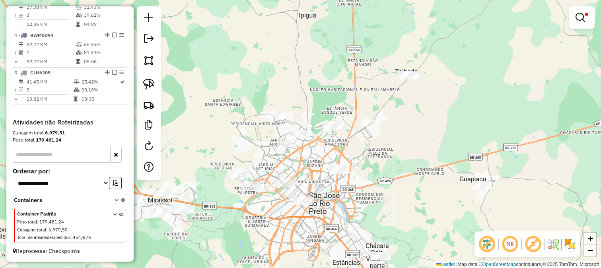
drag, startPoint x: 360, startPoint y: 144, endPoint x: 318, endPoint y: 124, distance: 46.4
click at [319, 124] on div "Limpar filtros Janela de atendimento Grade de atendimento Capacidade Transporta…" at bounding box center [300, 134] width 601 height 268
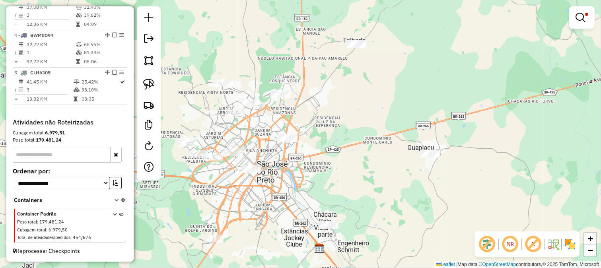
drag, startPoint x: 321, startPoint y: 120, endPoint x: 310, endPoint y: 110, distance: 15.2
click at [310, 110] on div "Limpar filtros Janela de atendimento Grade de atendimento Capacidade Transporta…" at bounding box center [300, 134] width 601 height 268
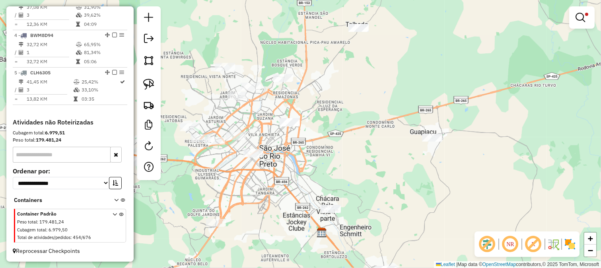
drag, startPoint x: 331, startPoint y: 142, endPoint x: 328, endPoint y: 120, distance: 22.8
click at [328, 107] on div "Limpar filtros Janela de atendimento Grade de atendimento Capacidade Transporta…" at bounding box center [300, 134] width 601 height 268
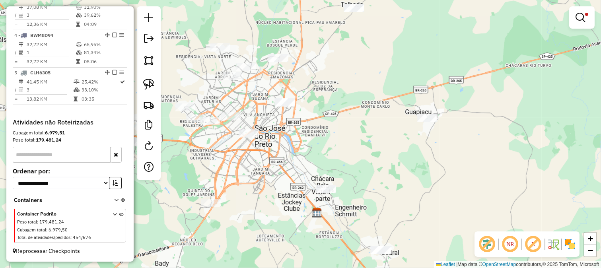
drag, startPoint x: 335, startPoint y: 130, endPoint x: 333, endPoint y: 116, distance: 13.2
click at [333, 116] on div "Limpar filtros Janela de atendimento Grade de atendimento Capacidade Transporta…" at bounding box center [300, 134] width 601 height 268
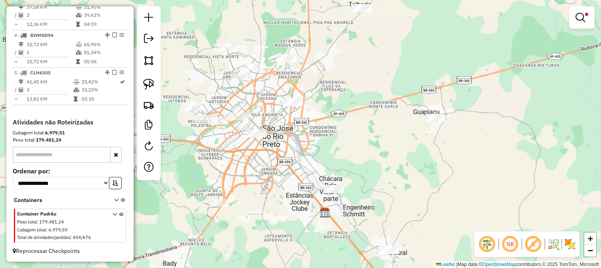
drag, startPoint x: 326, startPoint y: 120, endPoint x: 335, endPoint y: 133, distance: 16.0
click at [335, 133] on div "Limpar filtros Janela de atendimento Grade de atendimento Capacidade Transporta…" at bounding box center [300, 134] width 601 height 268
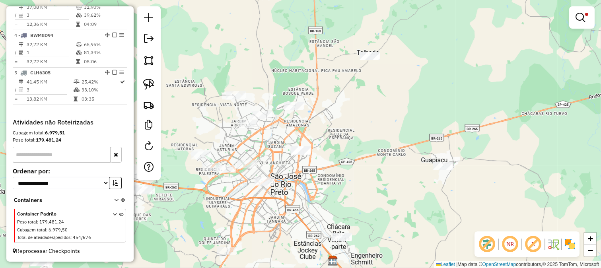
drag, startPoint x: 324, startPoint y: 132, endPoint x: 329, endPoint y: 175, distance: 43.7
click at [329, 175] on div "Limpar filtros Janela de atendimento Grade de atendimento Capacidade Transporta…" at bounding box center [300, 134] width 601 height 268
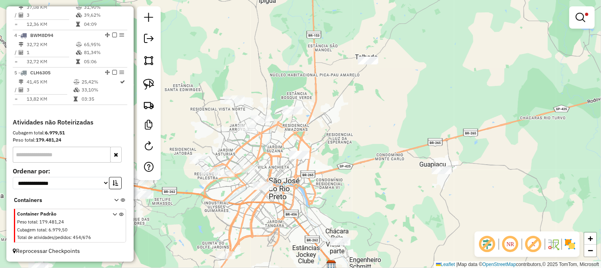
click at [315, 97] on div "Limpar filtros Janela de atendimento Grade de atendimento Capacidade Transporta…" at bounding box center [300, 134] width 601 height 268
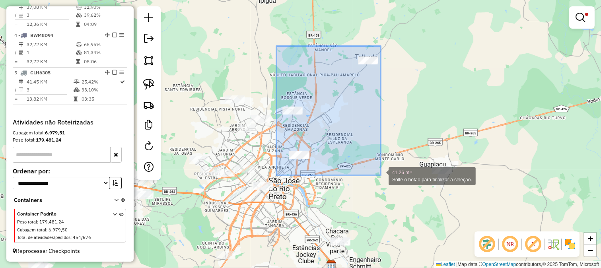
drag, startPoint x: 298, startPoint y: 76, endPoint x: 380, endPoint y: 175, distance: 129.0
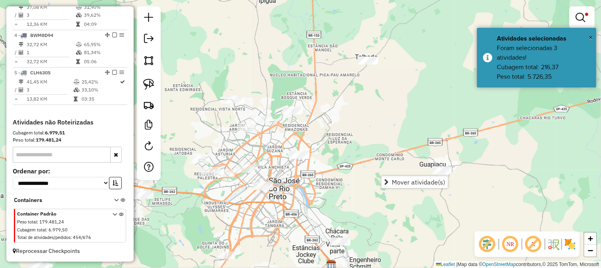
click at [399, 181] on span "Mover atividade(s)" at bounding box center [418, 182] width 53 height 6
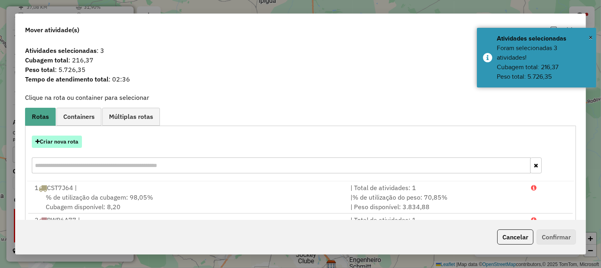
click at [69, 136] on hb-app "Aguarde... Pop-up bloqueado! Seu navegador bloqueou automáticamente a abertura …" at bounding box center [300, 134] width 601 height 268
click at [69, 138] on button "Criar nova rota" at bounding box center [57, 142] width 50 height 12
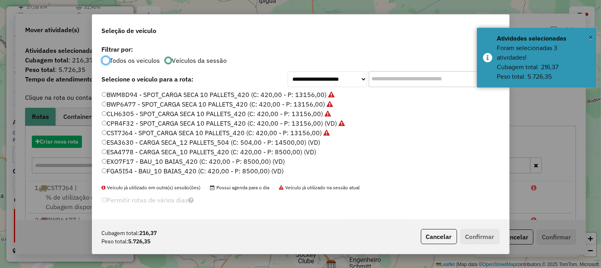
scroll to position [4, 2]
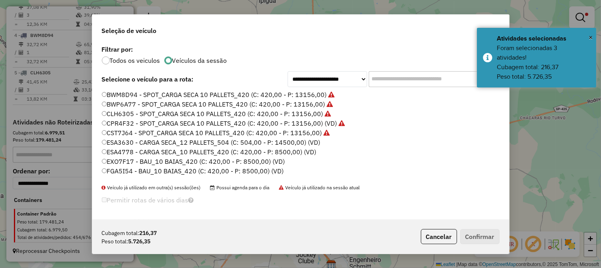
click at [407, 80] on input "text" at bounding box center [427, 79] width 119 height 16
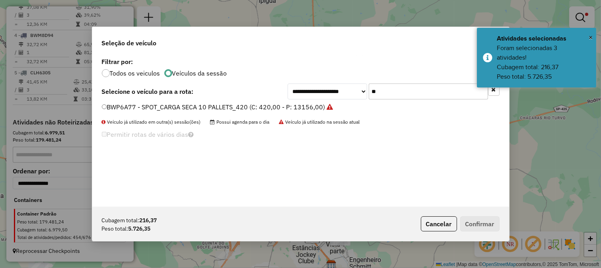
type input "**"
click at [270, 104] on label "BWP6A77 - SPOT_CARGA SECA 10 PALLETS_420 (C: 420,00 - P: 13156,00)" at bounding box center [217, 107] width 231 height 10
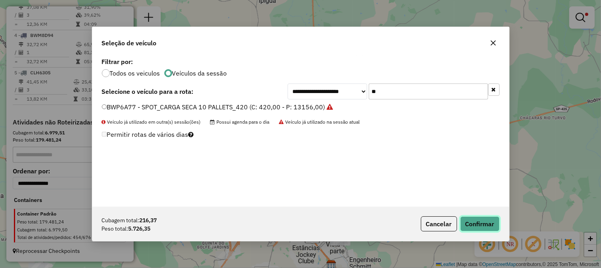
click at [471, 220] on button "Confirmar" at bounding box center [479, 223] width 39 height 15
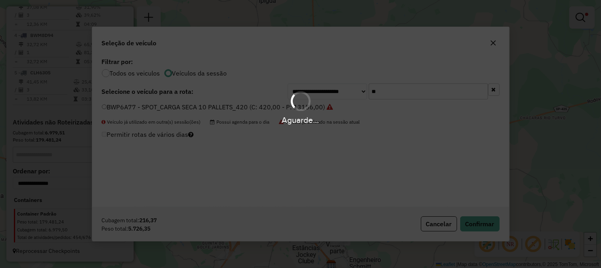
click at [344, 116] on div "Aguarde..." at bounding box center [300, 120] width 601 height 12
click at [350, 111] on div "Aguarde..." at bounding box center [300, 107] width 601 height 38
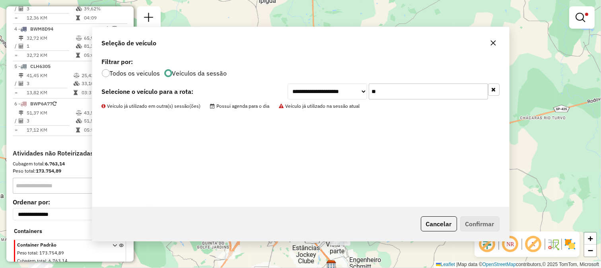
click at [350, 111] on div "**********" at bounding box center [300, 131] width 417 height 151
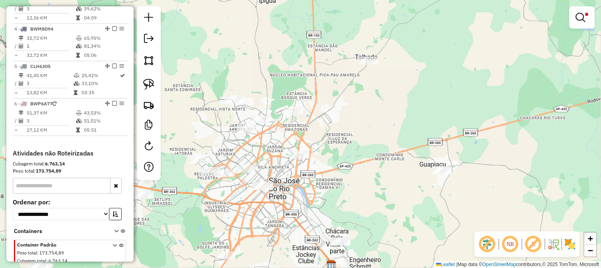
drag, startPoint x: 291, startPoint y: 161, endPoint x: 293, endPoint y: 157, distance: 4.4
click at [293, 157] on div "Rota 6 - Placa BWP6A77 32314 - SANTA FILOMENA Limpar filtros Janela de atendime…" at bounding box center [300, 134] width 601 height 268
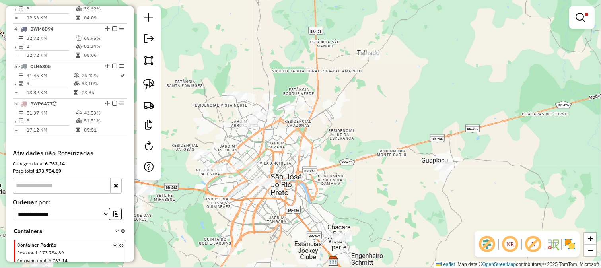
click at [277, 214] on div "Rota 6 - Placa BWP6A77 32314 - SANTA FILOMENA Limpar filtros Janela de atendime…" at bounding box center [300, 134] width 601 height 268
click at [281, 232] on div "Limpar filtros Janela de atendimento Grade de atendimento Capacidade Transporta…" at bounding box center [300, 134] width 601 height 268
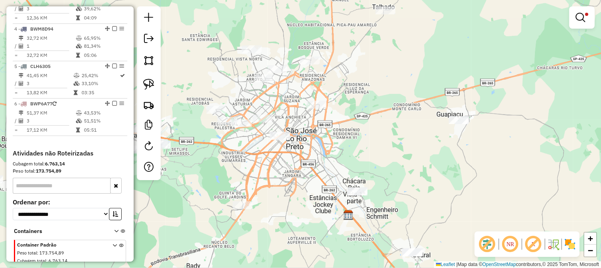
drag, startPoint x: 314, startPoint y: 225, endPoint x: 329, endPoint y: 173, distance: 54.5
click at [329, 174] on div "Limpar filtros Janela de atendimento Grade de atendimento Capacidade Transporta…" at bounding box center [300, 134] width 601 height 268
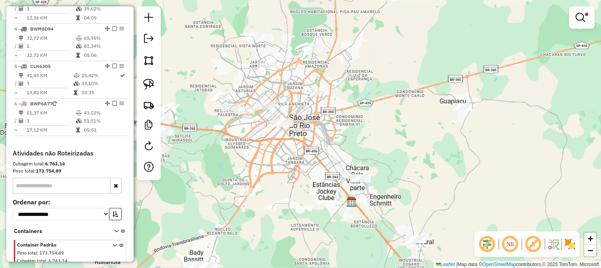
drag, startPoint x: 272, startPoint y: 144, endPoint x: 293, endPoint y: 159, distance: 25.7
click at [293, 160] on div "Limpar filtros Janela de atendimento Grade de atendimento Capacidade Transporta…" at bounding box center [300, 134] width 601 height 268
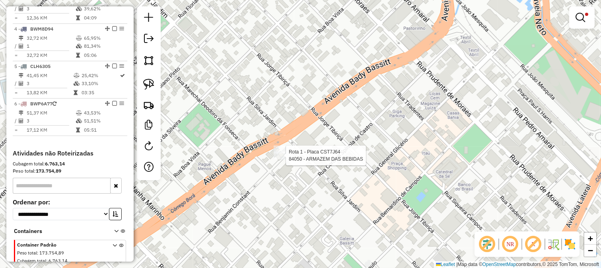
select select "**********"
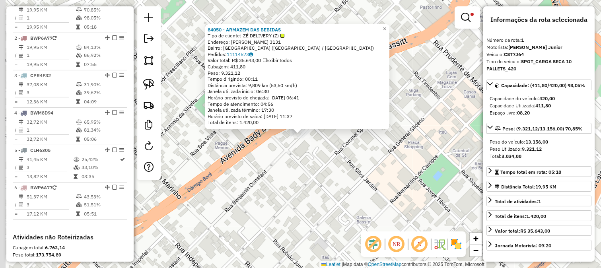
scroll to position [324, 0]
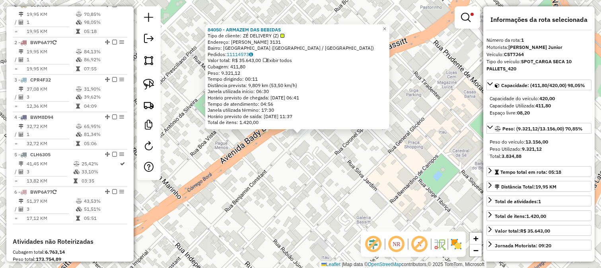
click at [298, 148] on div "84050 - ARMAZEM DAS BEBIDAS Tipo de cliente: ZÉ DELIVERY (Z) Endereço: BADY BAS…" at bounding box center [300, 134] width 601 height 268
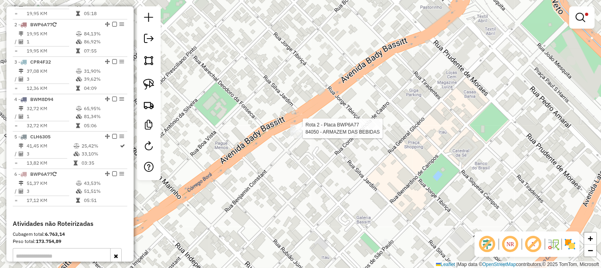
select select "**********"
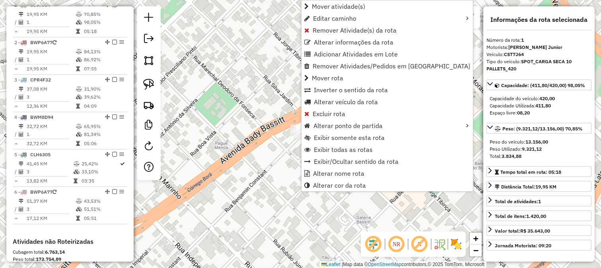
click at [264, 124] on div "Limpar filtros Janela de atendimento Grade de atendimento Capacidade Transporta…" at bounding box center [300, 134] width 601 height 268
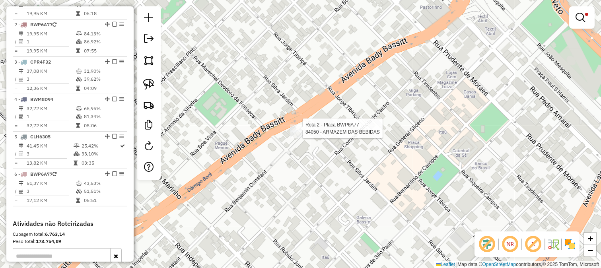
select select "**********"
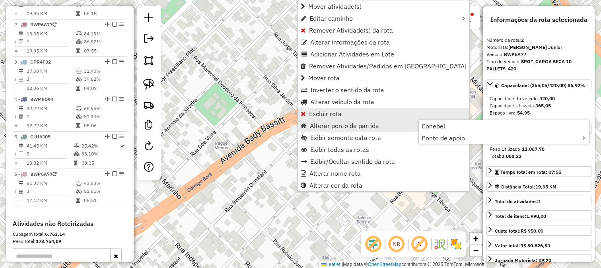
scroll to position [362, 0]
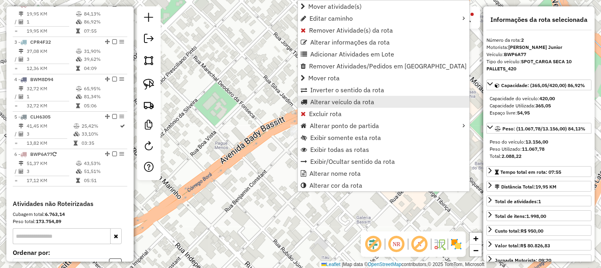
click at [328, 103] on span "Alterar veículo da rota" at bounding box center [342, 102] width 64 height 6
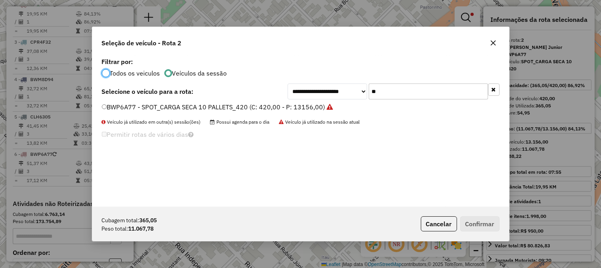
scroll to position [4, 2]
click at [390, 98] on input "**" at bounding box center [427, 91] width 119 height 16
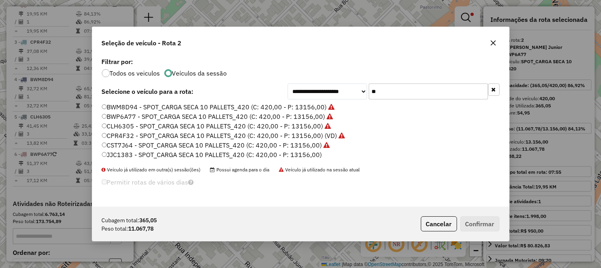
type input "**"
click at [308, 155] on label "JJC1383 - SPOT_CARGA SECA 10 PALLETS_420 (C: 420,00 - P: 13156,00)" at bounding box center [212, 155] width 220 height 10
click at [477, 228] on button "Confirmar" at bounding box center [479, 223] width 39 height 15
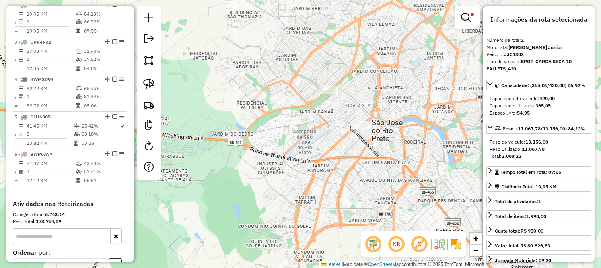
drag, startPoint x: 431, startPoint y: 109, endPoint x: 364, endPoint y: 170, distance: 90.0
click at [372, 165] on div "Limpar filtros Janela de atendimento Grade de atendimento Capacidade Transporta…" at bounding box center [300, 134] width 601 height 268
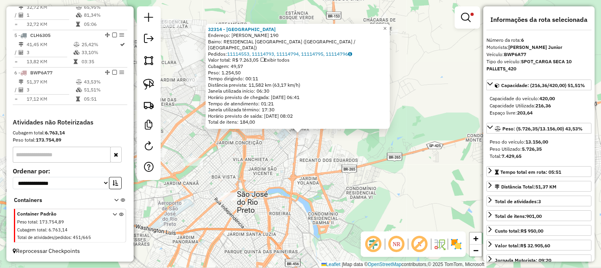
scroll to position [450, 0]
click at [347, 163] on div "32314 - SANTA FILOMENA Endereço: RAFAEL PEREIRA 190 Bairro: RESIDENCIAL SANTA F…" at bounding box center [300, 134] width 601 height 268
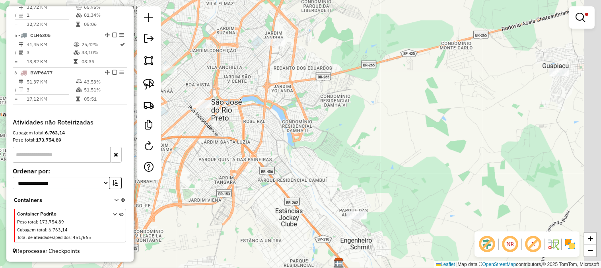
drag, startPoint x: 350, startPoint y: 180, endPoint x: 318, endPoint y: 73, distance: 111.6
click at [320, 80] on div "Limpar filtros Janela de atendimento Grade de atendimento Capacidade Transporta…" at bounding box center [300, 134] width 601 height 268
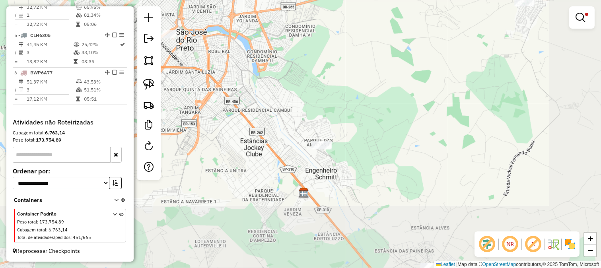
click at [316, 108] on div "Limpar filtros Janela de atendimento Grade de atendimento Capacidade Transporta…" at bounding box center [300, 134] width 601 height 268
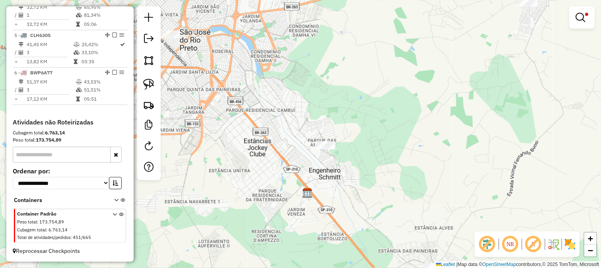
drag, startPoint x: 309, startPoint y: 106, endPoint x: 374, endPoint y: 199, distance: 113.0
click at [375, 199] on div "Limpar filtros Janela de atendimento Grade de atendimento Capacidade Transporta…" at bounding box center [300, 134] width 601 height 268
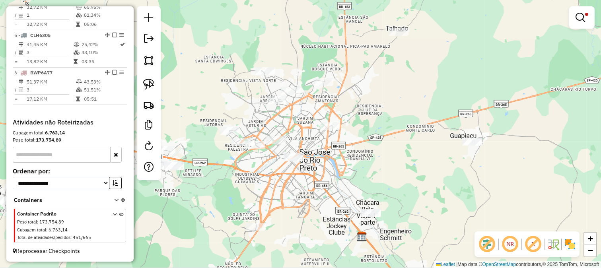
drag, startPoint x: 328, startPoint y: 162, endPoint x: 312, endPoint y: 145, distance: 23.6
click at [312, 146] on div "Limpar filtros Janela de atendimento Grade de atendimento Capacidade Transporta…" at bounding box center [300, 134] width 601 height 268
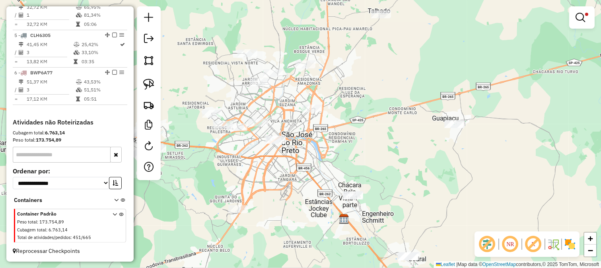
drag, startPoint x: 338, startPoint y: 166, endPoint x: 339, endPoint y: 172, distance: 6.1
click at [339, 167] on div "Rota 1 - Placa CST7J64 84050 - ARMAZEM DAS BEBIDAS Limpar filtros Janela de ate…" at bounding box center [300, 134] width 601 height 268
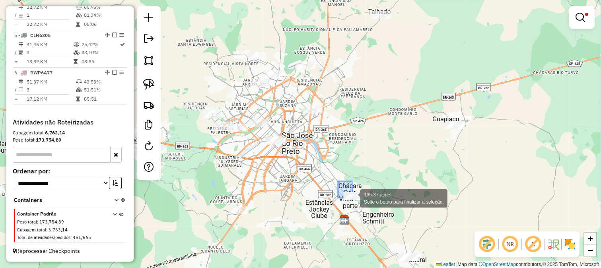
drag, startPoint x: 338, startPoint y: 181, endPoint x: 366, endPoint y: 215, distance: 44.0
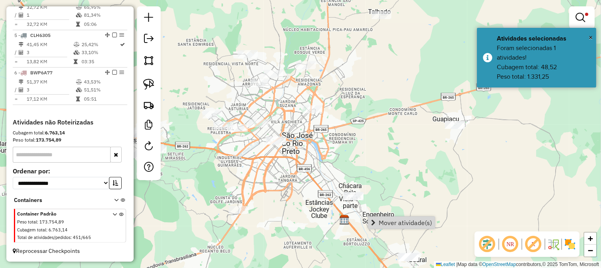
click at [396, 226] on span "Mover atividade(s)" at bounding box center [404, 222] width 53 height 6
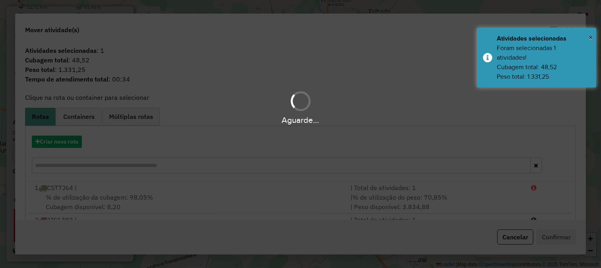
click at [66, 137] on hb-app "Aguarde... Pop-up bloqueado! Seu navegador bloqueou automáticamente a abertura …" at bounding box center [300, 134] width 601 height 268
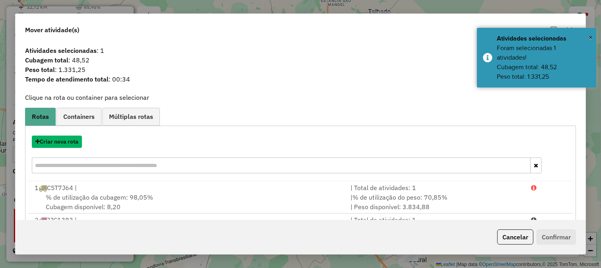
click at [66, 137] on button "Criar nova rota" at bounding box center [57, 142] width 50 height 12
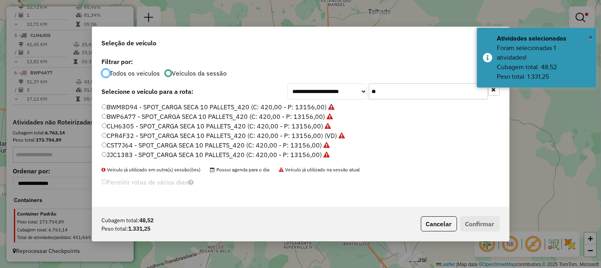
scroll to position [4, 2]
click at [420, 101] on div "**********" at bounding box center [300, 131] width 417 height 151
click at [414, 89] on input "**" at bounding box center [427, 91] width 119 height 16
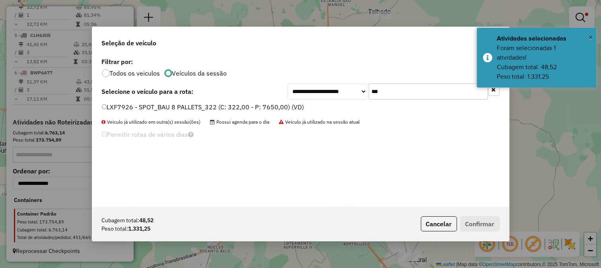
type input "***"
click at [270, 102] on div "**********" at bounding box center [300, 131] width 417 height 151
click at [271, 108] on label "LXF7926 - SPOT_BAU 8 PALLETS_322 (C: 322,00 - P: 7650,00) (VD)" at bounding box center [203, 107] width 202 height 10
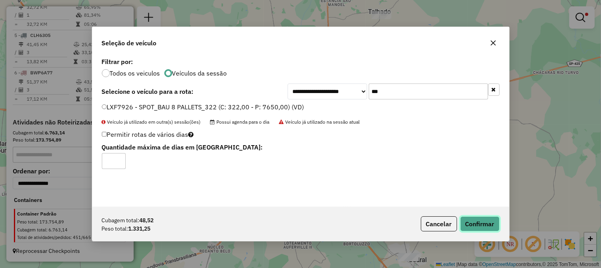
click at [470, 221] on button "Confirmar" at bounding box center [479, 223] width 39 height 15
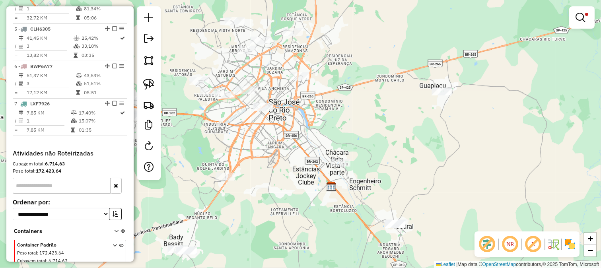
drag, startPoint x: 365, startPoint y: 176, endPoint x: 348, endPoint y: 146, distance: 34.9
click at [348, 146] on div "Limpar filtros Janela de atendimento Grade de atendimento Capacidade Transporta…" at bounding box center [300, 134] width 601 height 268
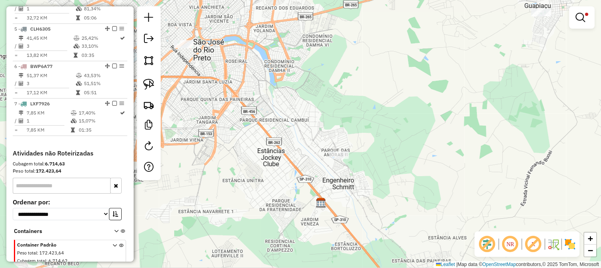
drag, startPoint x: 330, startPoint y: 142, endPoint x: 341, endPoint y: 197, distance: 56.2
click at [341, 192] on div "Rota 7 - Placa LXF7926 98839 - CASA DE CARNES ROCHA Limpar filtros Janela de at…" at bounding box center [300, 134] width 601 height 268
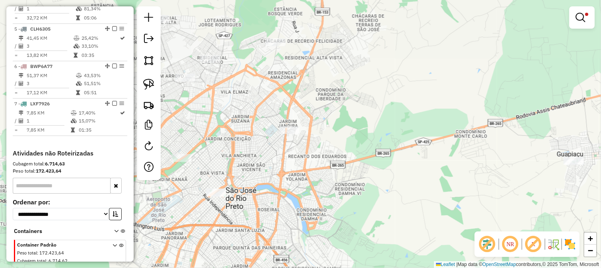
drag, startPoint x: 310, startPoint y: 123, endPoint x: 329, endPoint y: 191, distance: 70.2
click at [328, 188] on div "Limpar filtros Janela de atendimento Grade de atendimento Capacidade Transporta…" at bounding box center [300, 134] width 601 height 268
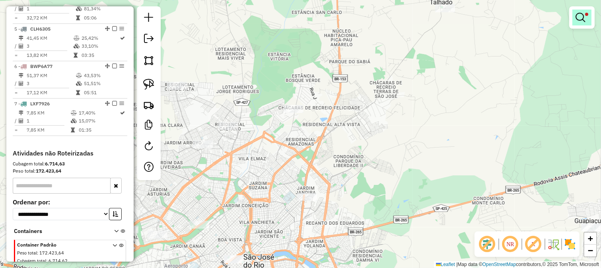
click at [582, 15] on em at bounding box center [580, 18] width 10 height 10
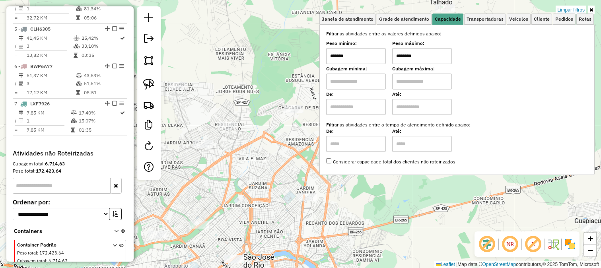
click at [571, 8] on link "Limpar filtros" at bounding box center [570, 10] width 31 height 9
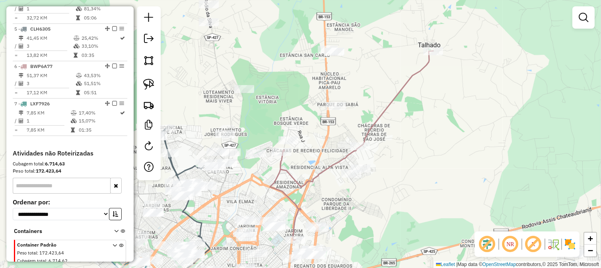
drag, startPoint x: 443, startPoint y: 67, endPoint x: 430, endPoint y: 112, distance: 47.1
click at [431, 112] on div "Janela de atendimento Grade de atendimento Capacidade Transportadoras Veículos …" at bounding box center [300, 134] width 601 height 268
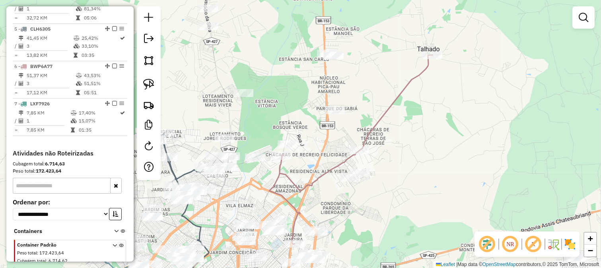
click at [426, 116] on div "Janela de atendimento Grade de atendimento Capacidade Transportadoras Veículos …" at bounding box center [300, 134] width 601 height 268
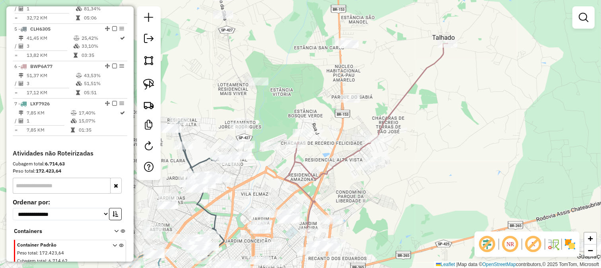
click at [342, 138] on div "Janela de atendimento Grade de atendimento Capacidade Transportadoras Veículos …" at bounding box center [300, 134] width 601 height 268
click at [330, 134] on div "Janela de atendimento Grade de atendimento Capacidade Transportadoras Veículos …" at bounding box center [300, 134] width 601 height 268
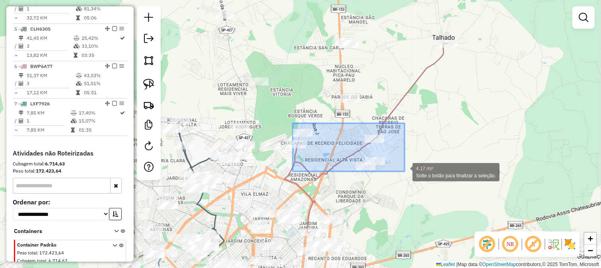
drag, startPoint x: 330, startPoint y: 144, endPoint x: 404, endPoint y: 171, distance: 79.4
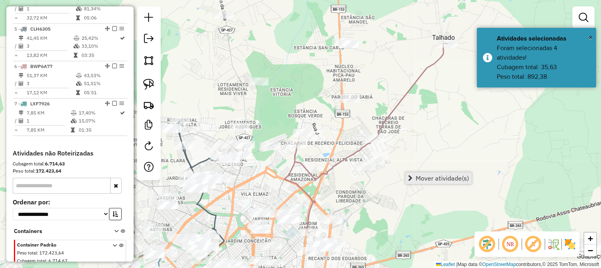
click at [424, 175] on span "Mover atividade(s)" at bounding box center [441, 178] width 53 height 6
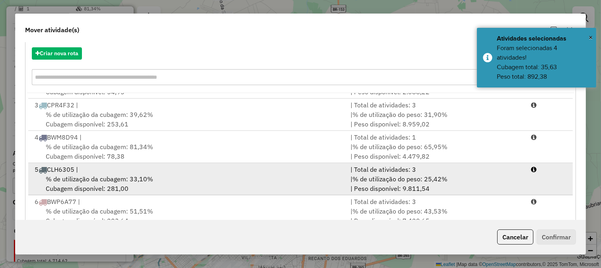
scroll to position [66, 0]
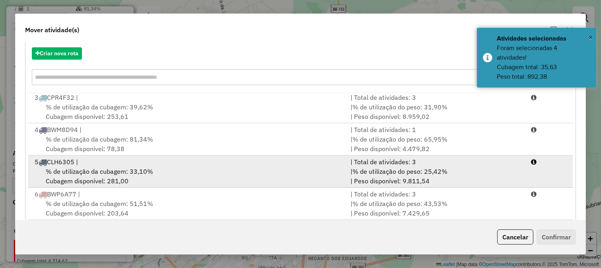
click at [311, 185] on div "% de utilização da cubagem: 33,10% Cubagem disponível: 281,00" at bounding box center [188, 176] width 316 height 19
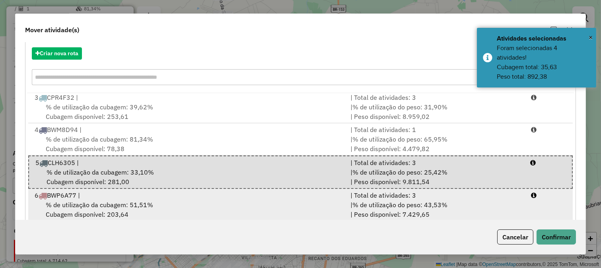
click at [520, 204] on div "| % de utilização do peso: 43,53% | Peso disponível: 7.429,65" at bounding box center [435, 209] width 180 height 19
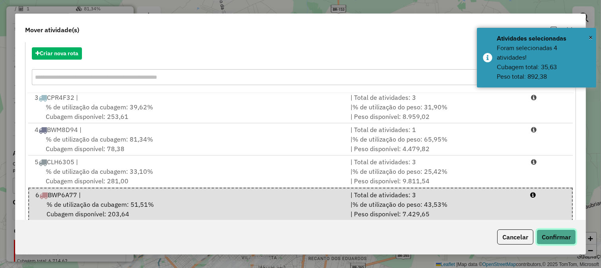
click at [553, 237] on button "Confirmar" at bounding box center [555, 236] width 39 height 15
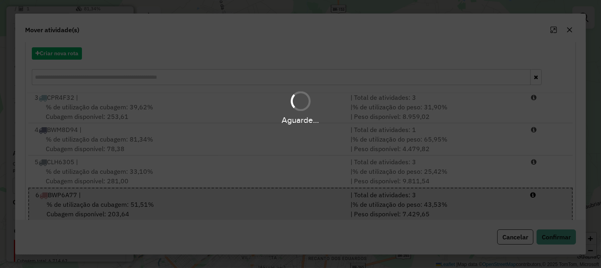
scroll to position [0, 0]
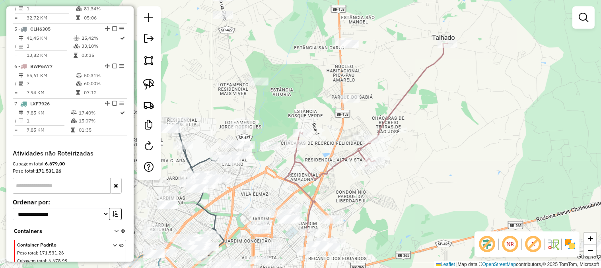
click at [365, 150] on icon at bounding box center [365, 137] width 163 height 189
select select "**********"
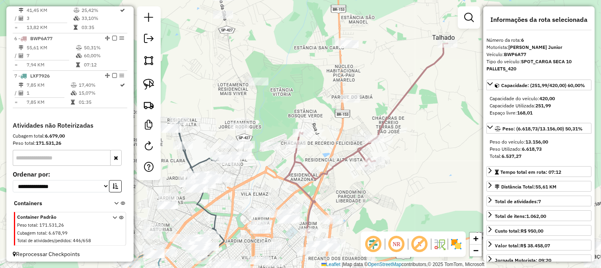
scroll to position [487, 0]
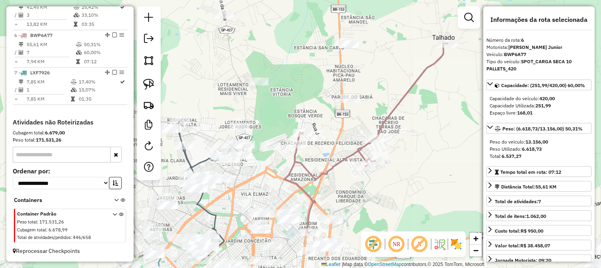
click at [328, 147] on div "Janela de atendimento Grade de atendimento Capacidade Transportadoras Veículos …" at bounding box center [300, 134] width 601 height 268
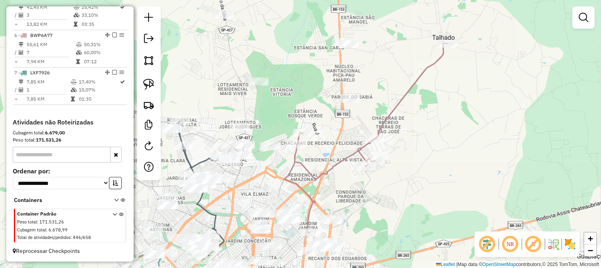
drag, startPoint x: 329, startPoint y: 152, endPoint x: 328, endPoint y: 90, distance: 61.6
click at [328, 90] on div "Janela de atendimento Grade de atendimento Capacidade Transportadoras Veículos …" at bounding box center [300, 134] width 601 height 268
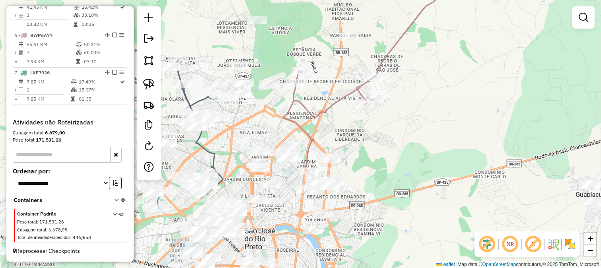
click at [333, 103] on icon at bounding box center [364, 76] width 163 height 189
select select "**********"
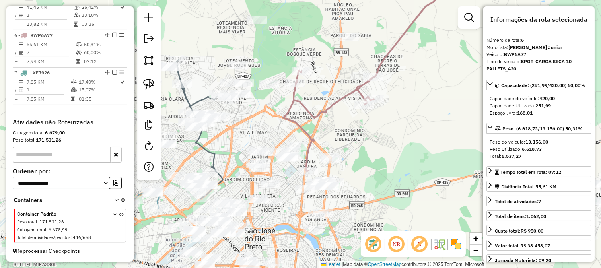
drag, startPoint x: 356, startPoint y: 120, endPoint x: 297, endPoint y: 45, distance: 95.9
click at [300, 53] on div "Janela de atendimento Grade de atendimento Capacidade Transportadoras Veículos …" at bounding box center [300, 134] width 601 height 268
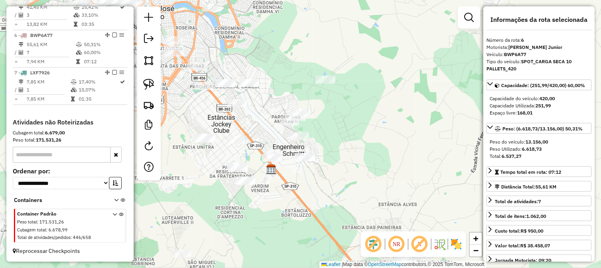
click at [279, 93] on div "Rota 7 - Placa LXF7926 98839 - CASA DE CARNES ROCHA Janela de atendimento Grade…" at bounding box center [300, 134] width 601 height 268
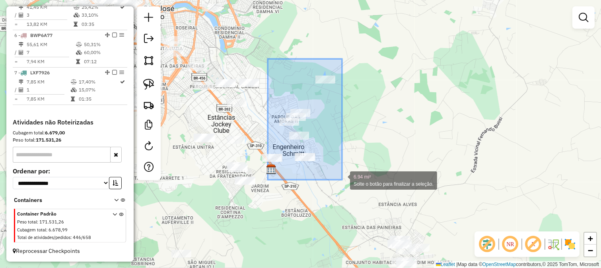
drag, startPoint x: 268, startPoint y: 59, endPoint x: 342, endPoint y: 180, distance: 141.9
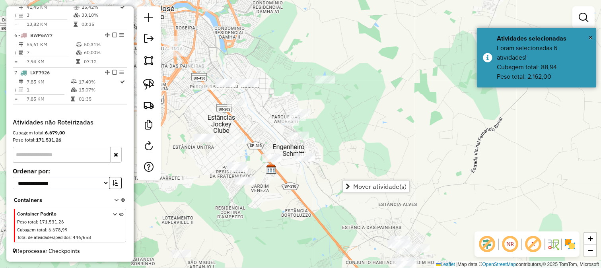
click at [370, 178] on div "Janela de atendimento Grade de atendimento Capacidade Transportadoras Veículos …" at bounding box center [300, 134] width 601 height 268
click at [273, 97] on div "Rota 7 - Placa LXF7926 98839 - CASA DE CARNES ROCHA Janela de atendimento Grade…" at bounding box center [300, 134] width 601 height 268
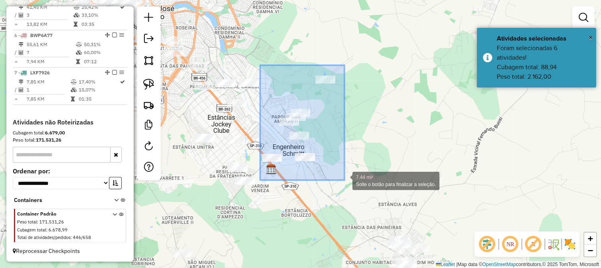
drag, startPoint x: 260, startPoint y: 65, endPoint x: 344, endPoint y: 180, distance: 142.5
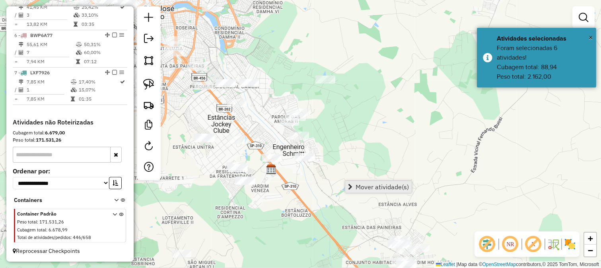
click at [380, 190] on span "Mover atividade(s)" at bounding box center [381, 187] width 53 height 6
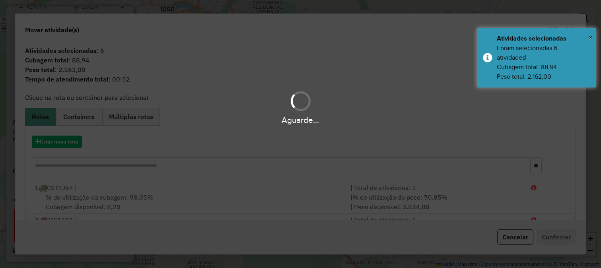
click at [240, 161] on div "Aguarde..." at bounding box center [300, 134] width 601 height 268
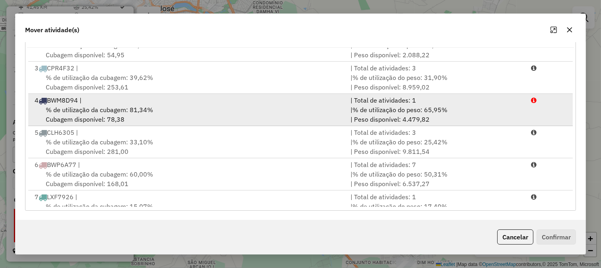
scroll to position [66, 0]
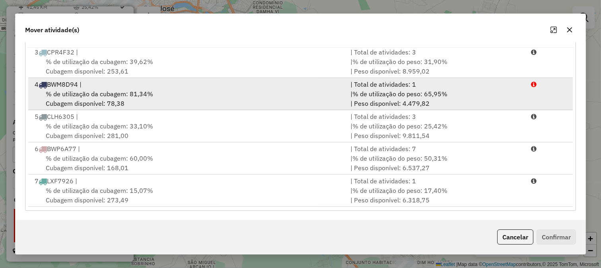
drag, startPoint x: 391, startPoint y: 105, endPoint x: 398, endPoint y: 112, distance: 9.8
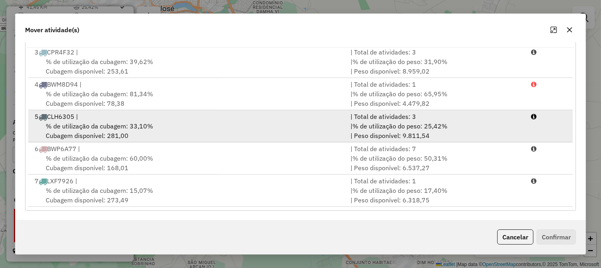
click at [392, 105] on div "| % de utilização do peso: 65,95% | Peso disponível: 4.479,82" at bounding box center [435, 98] width 180 height 19
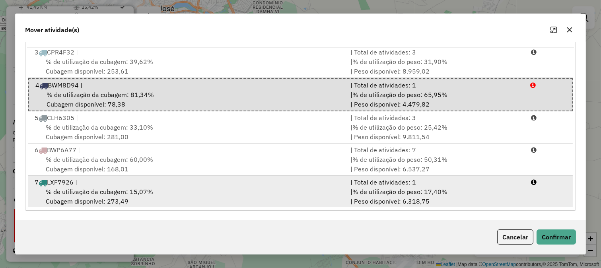
click at [423, 188] on span "% de utilização do peso: 17,40%" at bounding box center [399, 192] width 95 height 8
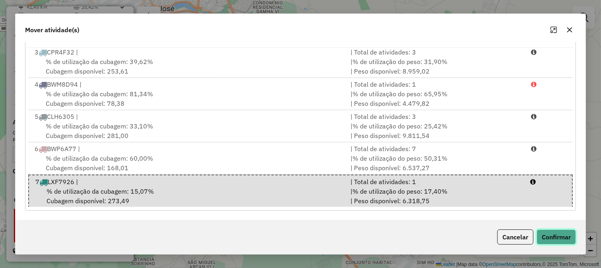
click at [563, 231] on button "Confirmar" at bounding box center [555, 236] width 39 height 15
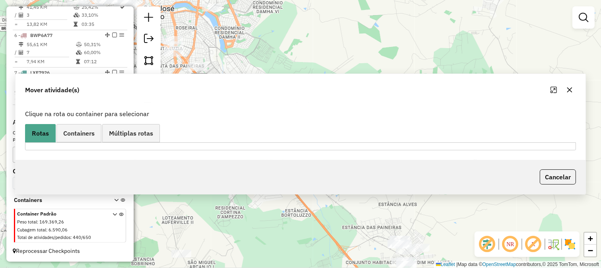
scroll to position [0, 0]
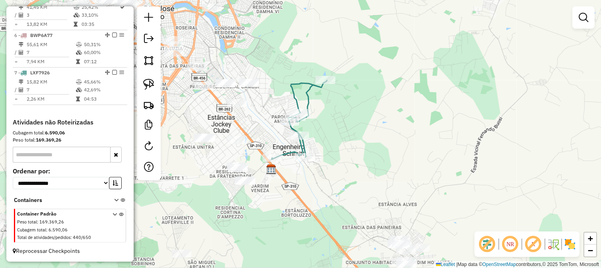
click at [303, 97] on icon at bounding box center [299, 119] width 55 height 79
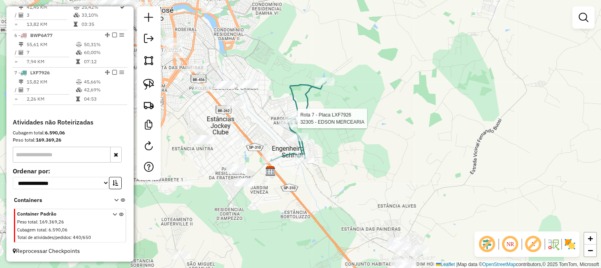
select select "**********"
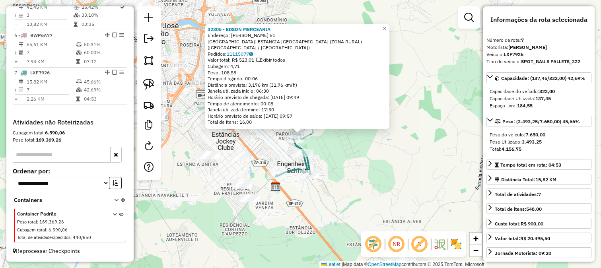
click at [329, 166] on div "Rota 7 - Placa LXF7926 32305 - EDSON MERCEARIA 32305 - EDSON MERCEARIA Endereço…" at bounding box center [300, 134] width 601 height 268
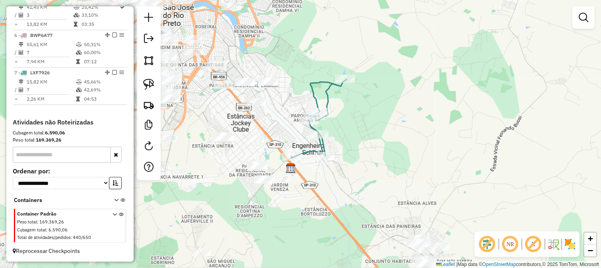
drag, startPoint x: 320, startPoint y: 161, endPoint x: 325, endPoint y: 138, distance: 22.8
click at [349, 124] on div "Janela de atendimento Grade de atendimento Capacidade Transportadoras Veículos …" at bounding box center [300, 134] width 601 height 268
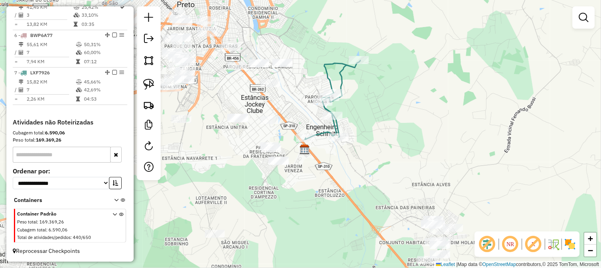
click at [276, 138] on div "Janela de atendimento Grade de atendimento Capacidade Transportadoras Veículos …" at bounding box center [300, 134] width 601 height 268
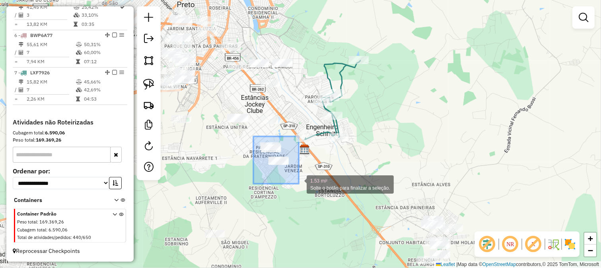
drag, startPoint x: 253, startPoint y: 136, endPoint x: 299, endPoint y: 184, distance: 65.5
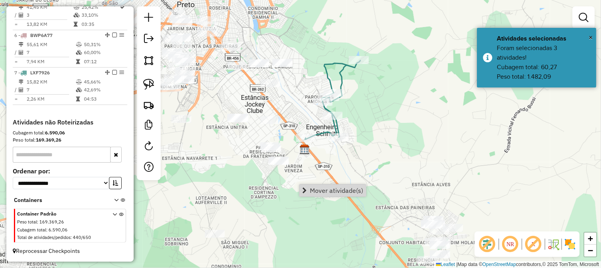
click at [324, 132] on icon at bounding box center [332, 99] width 55 height 79
select select "**********"
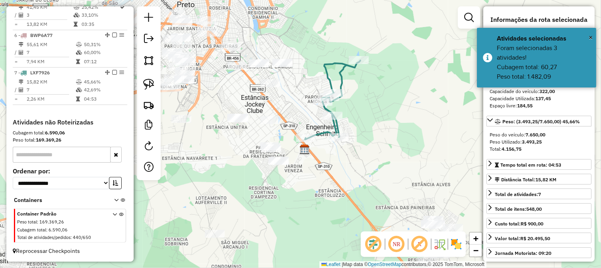
drag, startPoint x: 311, startPoint y: 200, endPoint x: 307, endPoint y: 204, distance: 5.9
click at [309, 203] on div "Janela de atendimento Grade de atendimento Capacidade Transportadoras Veículos …" at bounding box center [300, 134] width 601 height 268
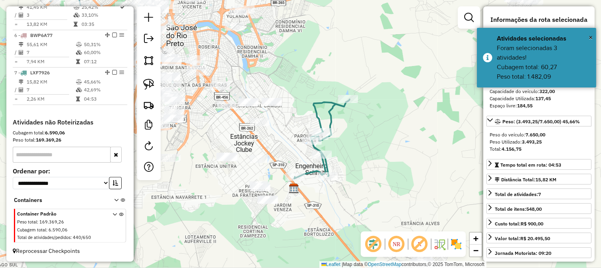
drag, startPoint x: 282, startPoint y: 177, endPoint x: 287, endPoint y: 169, distance: 9.1
click at [287, 170] on div "Janela de atendimento Grade de atendimento Capacidade Transportadoras Veículos …" at bounding box center [300, 134] width 601 height 268
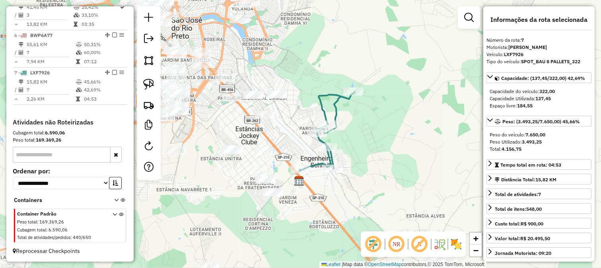
click at [317, 161] on icon at bounding box center [326, 131] width 55 height 79
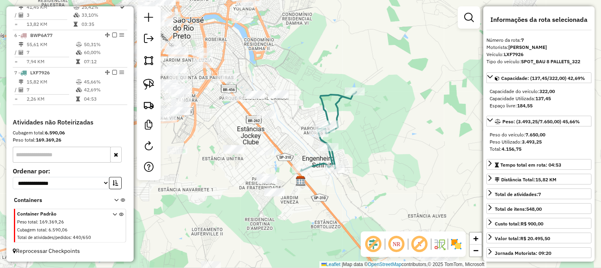
drag, startPoint x: 289, startPoint y: 149, endPoint x: 283, endPoint y: 101, distance: 48.4
click at [284, 104] on div "Janela de atendimento Grade de atendimento Capacidade Transportadoras Veículos …" at bounding box center [300, 134] width 601 height 268
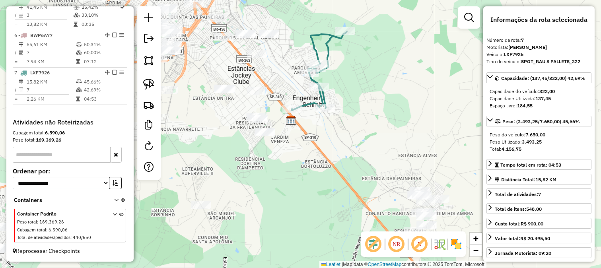
click at [230, 122] on div "Janela de atendimento Grade de atendimento Capacidade Transportadoras Veículos …" at bounding box center [300, 134] width 601 height 268
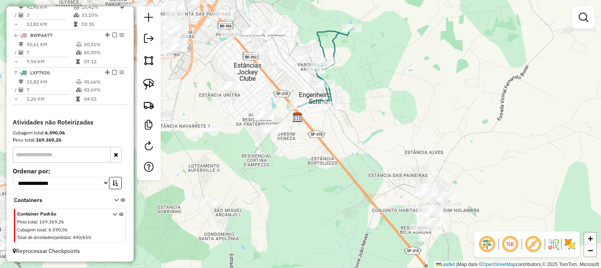
drag, startPoint x: 227, startPoint y: 117, endPoint x: 240, endPoint y: 105, distance: 16.9
click at [240, 106] on div "Janela de atendimento Grade de atendimento Capacidade Transportadoras Veículos …" at bounding box center [300, 134] width 601 height 268
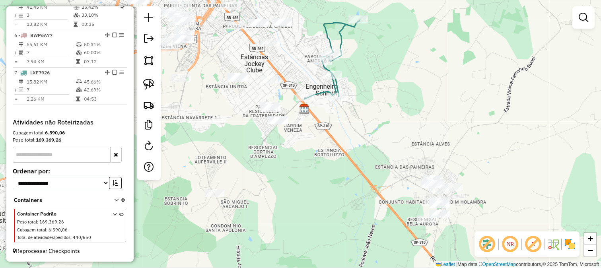
click at [237, 101] on div "Janela de atendimento Grade de atendimento Capacidade Transportadoras Veículos …" at bounding box center [300, 134] width 601 height 268
drag, startPoint x: 219, startPoint y: 110, endPoint x: 241, endPoint y: 110, distance: 22.3
click at [239, 110] on div "Janela de atendimento Grade de atendimento Capacidade Transportadoras Veículos …" at bounding box center [300, 134] width 601 height 268
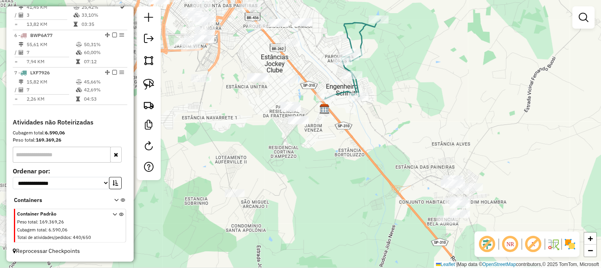
drag, startPoint x: 275, startPoint y: 95, endPoint x: 248, endPoint y: 158, distance: 68.3
click at [249, 155] on div "Janela de atendimento Grade de atendimento Capacidade Transportadoras Veículos …" at bounding box center [300, 134] width 601 height 268
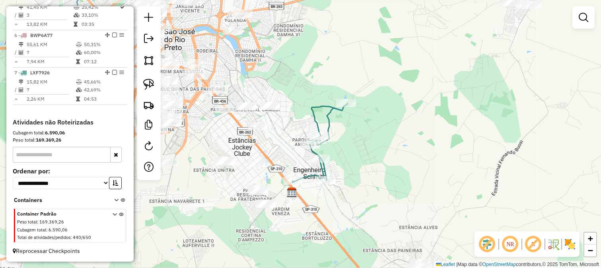
click at [315, 118] on icon at bounding box center [319, 142] width 55 height 79
select select "**********"
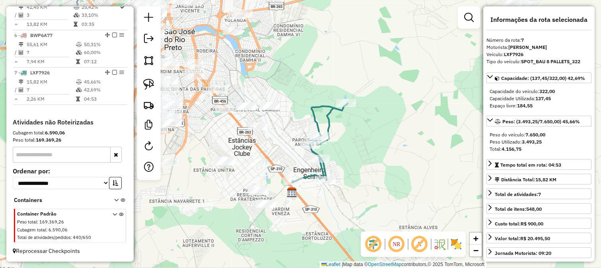
drag, startPoint x: 291, startPoint y: 124, endPoint x: 297, endPoint y: 105, distance: 19.9
click at [297, 107] on div "Janela de atendimento Grade de atendimento Capacidade Transportadoras Veículos …" at bounding box center [300, 134] width 601 height 268
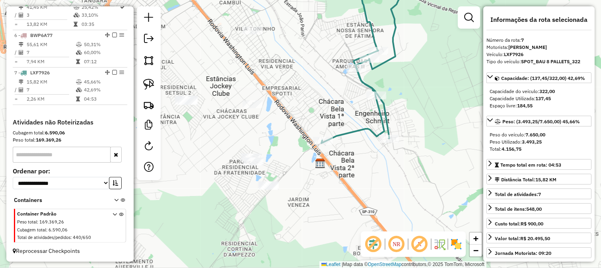
drag, startPoint x: 281, startPoint y: 135, endPoint x: 272, endPoint y: 119, distance: 18.5
click at [285, 124] on div "Janela de atendimento Grade de atendimento Capacidade Transportadoras Veículos …" at bounding box center [300, 134] width 601 height 268
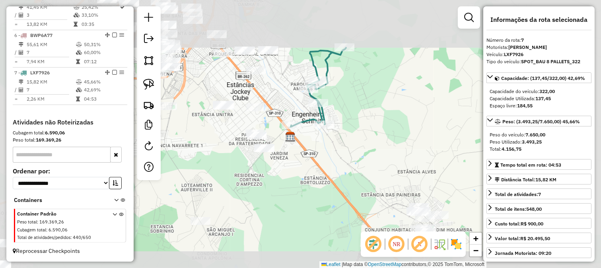
click at [255, 122] on div "Janela de atendimento Grade de atendimento Capacidade Transportadoras Veículos …" at bounding box center [300, 134] width 601 height 268
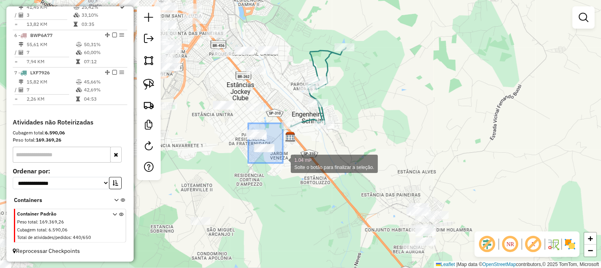
drag, startPoint x: 248, startPoint y: 123, endPoint x: 283, endPoint y: 163, distance: 52.7
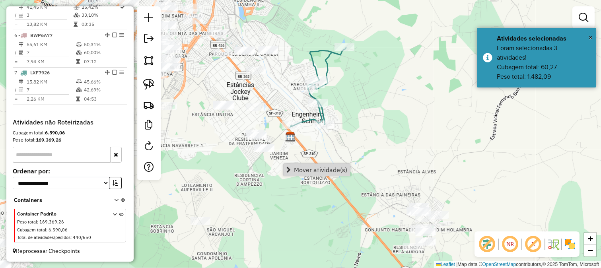
drag, startPoint x: 216, startPoint y: 172, endPoint x: 210, endPoint y: 161, distance: 13.2
click at [217, 172] on div "Janela de atendimento Grade de atendimento Capacidade Transportadoras Veículos …" at bounding box center [300, 134] width 601 height 268
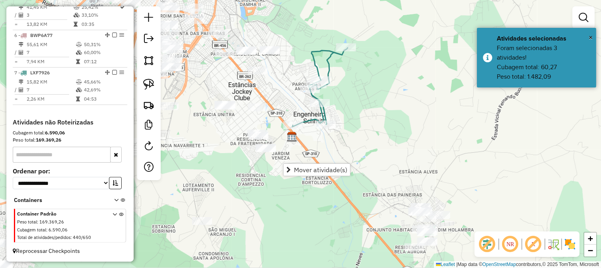
click at [281, 115] on div "Janela de atendimento Grade de atendimento Capacidade Transportadoras Veículos …" at bounding box center [300, 134] width 601 height 268
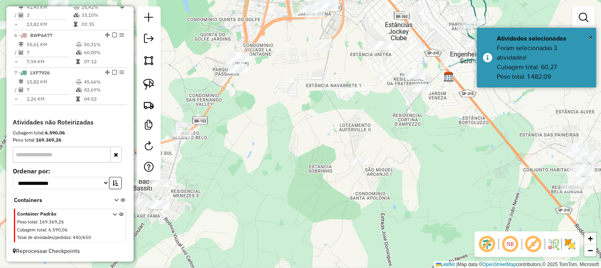
drag, startPoint x: 309, startPoint y: 99, endPoint x: 273, endPoint y: 112, distance: 38.5
click at [273, 112] on div "Janela de atendimento Grade de atendimento Capacidade Transportadoras Veículos …" at bounding box center [300, 134] width 601 height 268
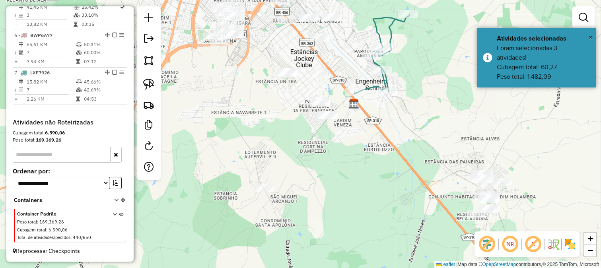
click at [313, 92] on div "Janela de atendimento Grade de atendimento Capacidade Transportadoras Veículos …" at bounding box center [300, 134] width 601 height 268
click at [362, 144] on span "Mover atividade(s)" at bounding box center [385, 142] width 53 height 6
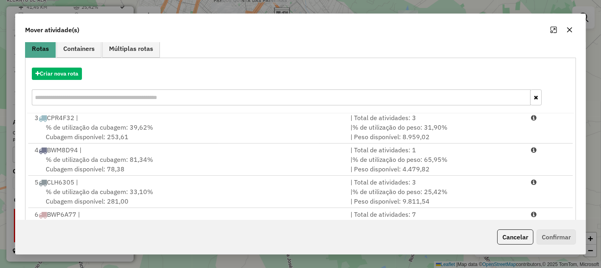
scroll to position [134, 0]
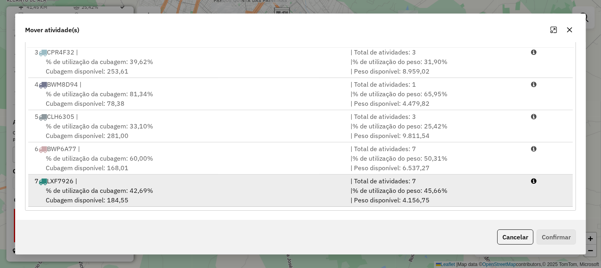
click at [448, 180] on div "| Total de atividades: 7" at bounding box center [435, 181] width 180 height 10
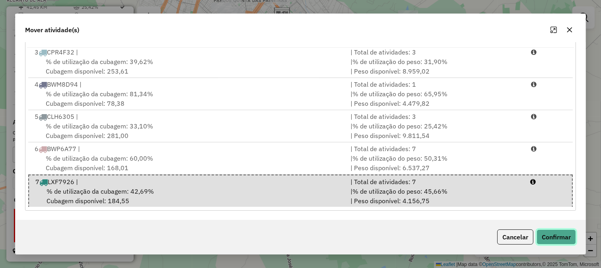
click at [548, 236] on button "Confirmar" at bounding box center [555, 236] width 39 height 15
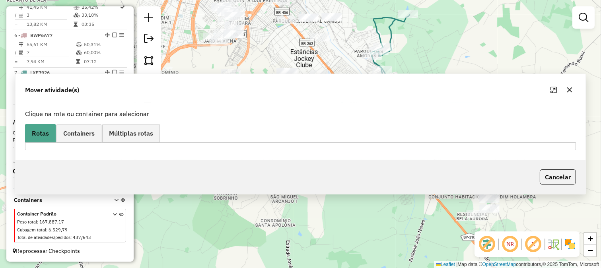
scroll to position [0, 0]
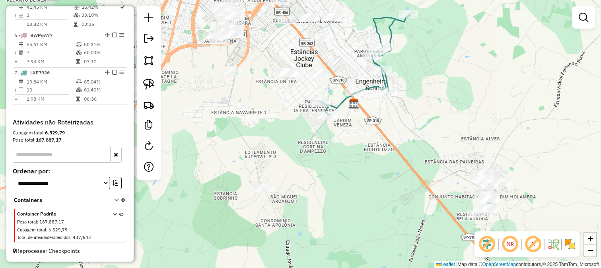
click at [382, 81] on icon at bounding box center [363, 65] width 91 height 100
select select "**********"
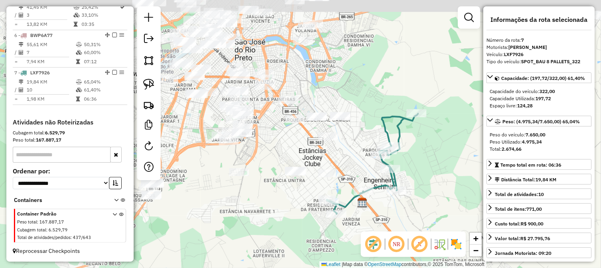
drag, startPoint x: 350, startPoint y: 54, endPoint x: 360, endPoint y: 163, distance: 109.0
click at [362, 163] on div "Janela de atendimento Grade de atendimento Capacidade Transportadoras Veículos …" at bounding box center [300, 134] width 601 height 268
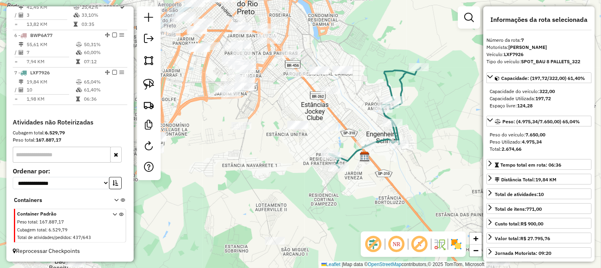
drag, startPoint x: 340, startPoint y: 152, endPoint x: 340, endPoint y: 99, distance: 52.9
click at [347, 99] on div "Janela de atendimento Grade de atendimento Capacidade Transportadoras Veículos …" at bounding box center [300, 134] width 601 height 268
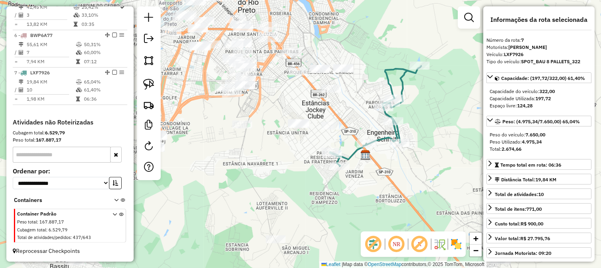
click at [286, 112] on div "Janela de atendimento Grade de atendimento Capacidade Transportadoras Veículos …" at bounding box center [300, 134] width 601 height 268
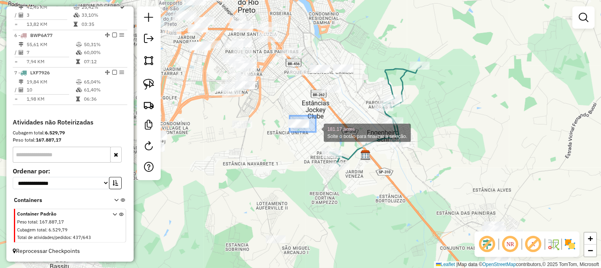
drag, startPoint x: 289, startPoint y: 116, endPoint x: 340, endPoint y: 136, distance: 54.3
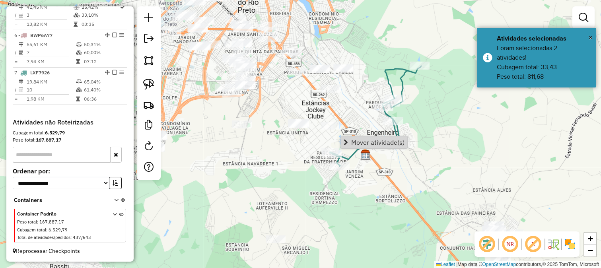
click at [231, 173] on div "Janela de atendimento Grade de atendimento Capacidade Transportadoras Veículos …" at bounding box center [300, 134] width 601 height 268
drag, startPoint x: 238, startPoint y: 167, endPoint x: 321, endPoint y: 142, distance: 86.7
click at [321, 142] on div "Janela de atendimento Grade de atendimento Capacidade Transportadoras Veículos …" at bounding box center [300, 134] width 601 height 268
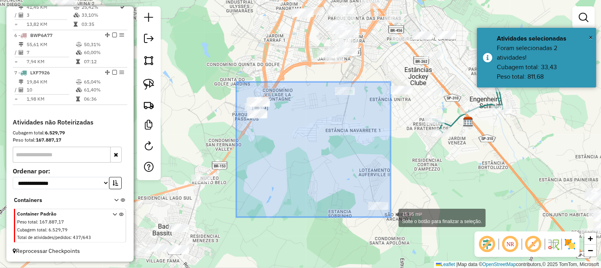
drag, startPoint x: 236, startPoint y: 82, endPoint x: 395, endPoint y: 222, distance: 211.5
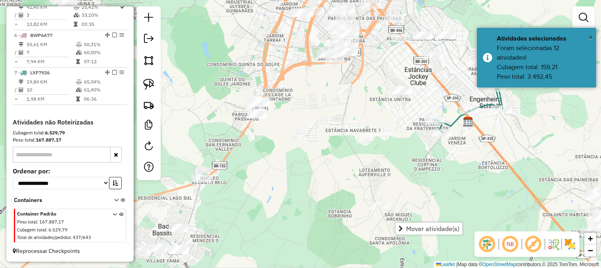
click at [349, 194] on div "Janela de atendimento Grade de atendimento Capacidade Transportadoras Veículos …" at bounding box center [300, 134] width 601 height 268
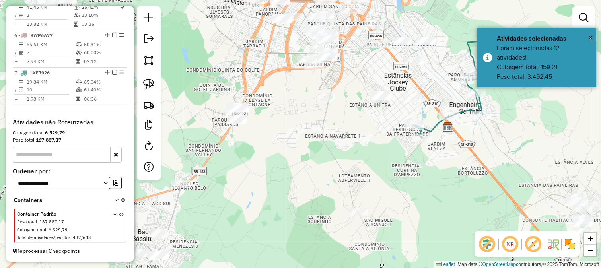
drag, startPoint x: 327, startPoint y: 182, endPoint x: 319, endPoint y: 183, distance: 8.0
click at [319, 183] on div "Janela de atendimento Grade de atendimento Capacidade Transportadoras Veículos …" at bounding box center [300, 134] width 601 height 268
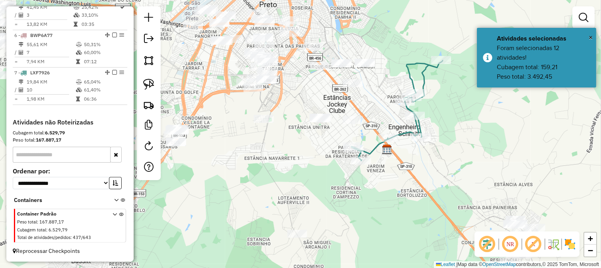
drag, startPoint x: 330, startPoint y: 158, endPoint x: 312, endPoint y: 169, distance: 21.4
click at [312, 169] on div "Janela de atendimento Grade de atendimento Capacidade Transportadoras Veículos …" at bounding box center [300, 134] width 601 height 268
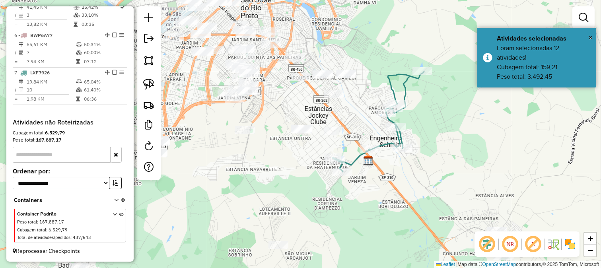
click at [352, 162] on icon at bounding box center [377, 122] width 91 height 100
select select "**********"
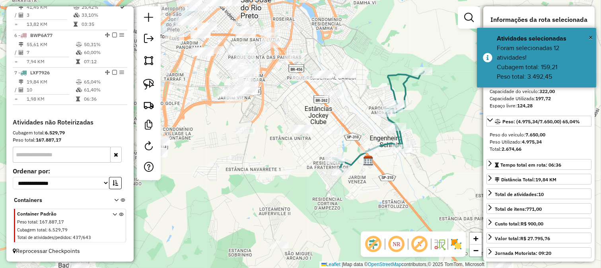
click at [285, 153] on div "Janela de atendimento Grade de atendimento Capacidade Transportadoras Veículos …" at bounding box center [300, 134] width 601 height 268
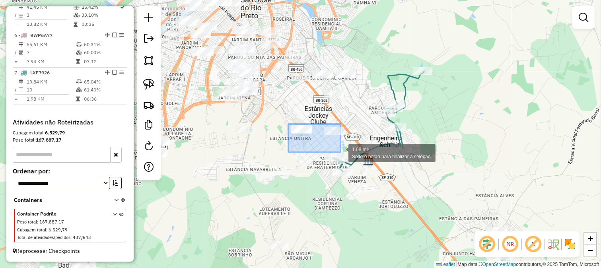
drag, startPoint x: 288, startPoint y: 124, endPoint x: 344, endPoint y: 153, distance: 62.9
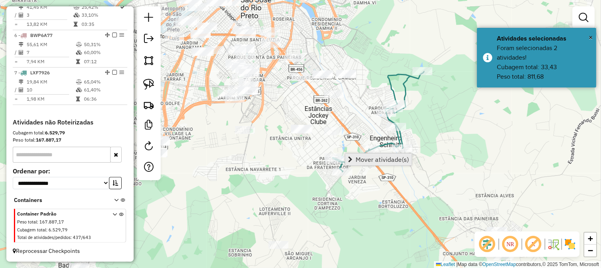
click at [357, 160] on span "Mover atividade(s)" at bounding box center [381, 159] width 53 height 6
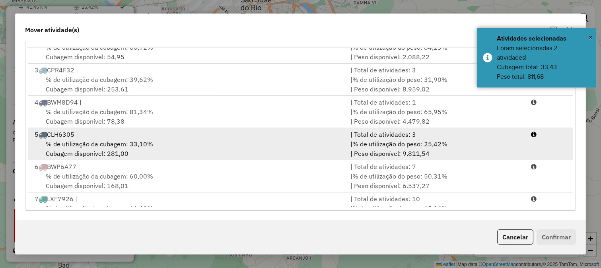
scroll to position [66, 0]
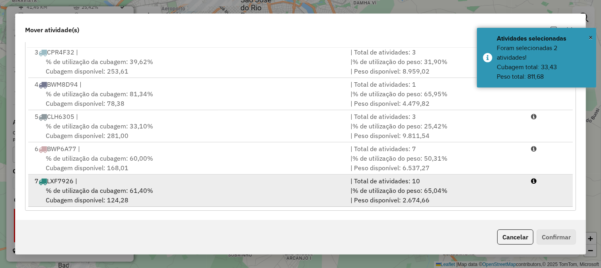
click at [460, 182] on div "| Total de atividades: 10" at bounding box center [435, 181] width 180 height 10
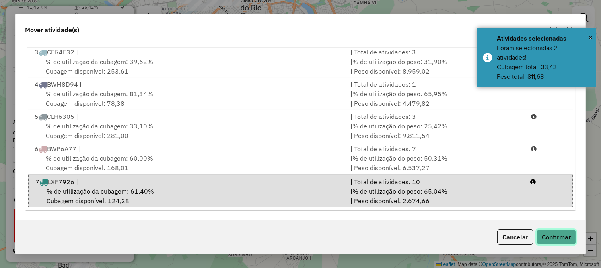
click at [549, 236] on button "Confirmar" at bounding box center [555, 236] width 39 height 15
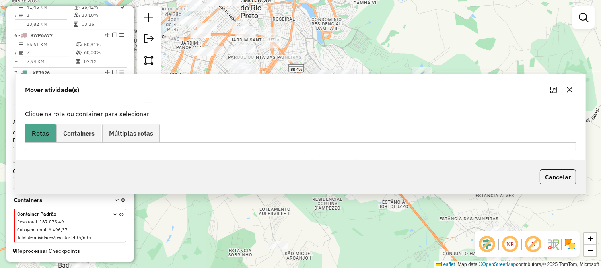
scroll to position [0, 0]
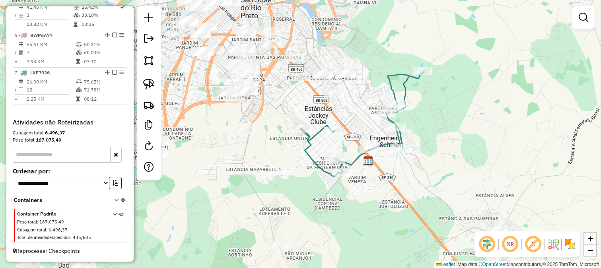
click at [318, 133] on icon at bounding box center [362, 124] width 124 height 105
select select "**********"
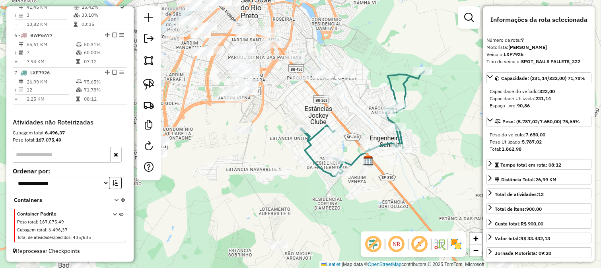
click at [271, 156] on div "Janela de atendimento Grade de atendimento Capacidade Transportadoras Veículos …" at bounding box center [300, 134] width 601 height 268
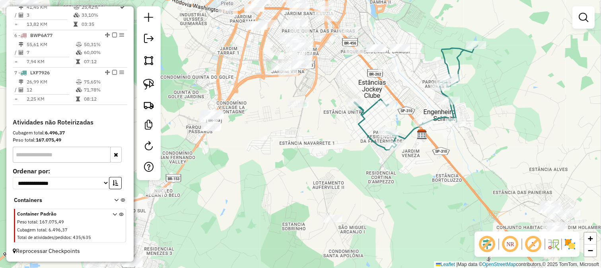
drag, startPoint x: 310, startPoint y: 140, endPoint x: 330, endPoint y: 128, distance: 23.0
click at [323, 132] on div "Janela de atendimento Grade de atendimento Capacidade Transportadoras Veículos …" at bounding box center [300, 134] width 601 height 268
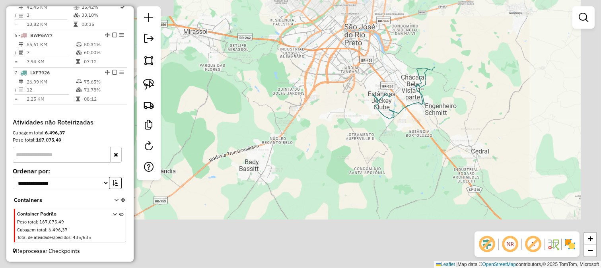
click at [339, 116] on div "Janela de atendimento Grade de atendimento Capacidade Transportadoras Veículos …" at bounding box center [300, 134] width 601 height 268
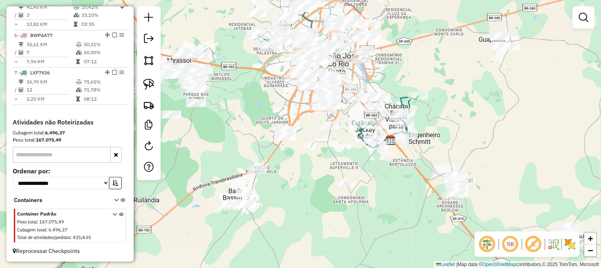
drag, startPoint x: 345, startPoint y: 114, endPoint x: 294, endPoint y: 198, distance: 97.8
click at [295, 196] on div "Janela de atendimento Grade de atendimento Capacidade Transportadoras Veículos …" at bounding box center [300, 134] width 601 height 268
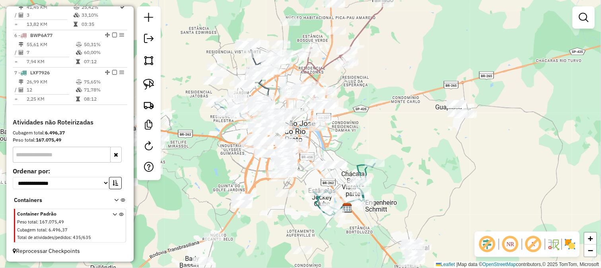
click at [364, 29] on icon at bounding box center [343, 50] width 81 height 94
select select "**********"
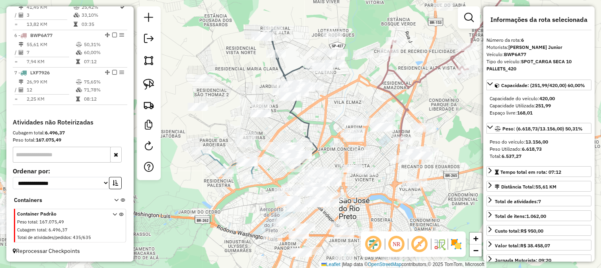
click at [277, 67] on icon at bounding box center [297, 98] width 54 height 139
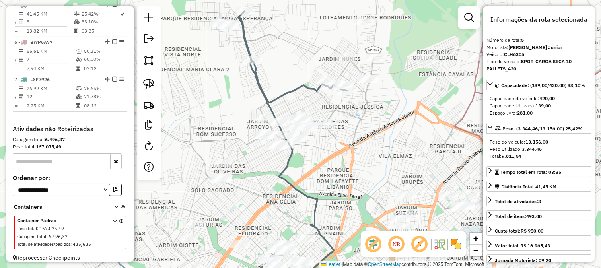
drag, startPoint x: 284, startPoint y: 42, endPoint x: 295, endPoint y: 79, distance: 38.4
click at [295, 77] on div "Janela de atendimento Grade de atendimento Capacidade Transportadoras Veículos …" at bounding box center [300, 134] width 601 height 268
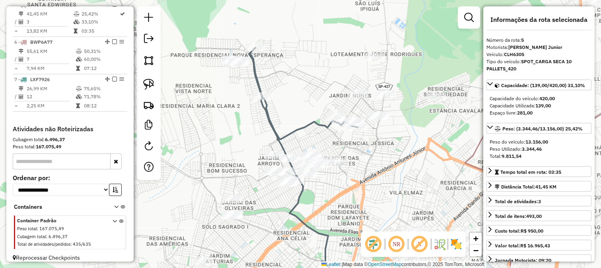
click at [290, 73] on div "Janela de atendimento Grade de atendimento Capacidade Transportadoras Veículos …" at bounding box center [300, 134] width 601 height 268
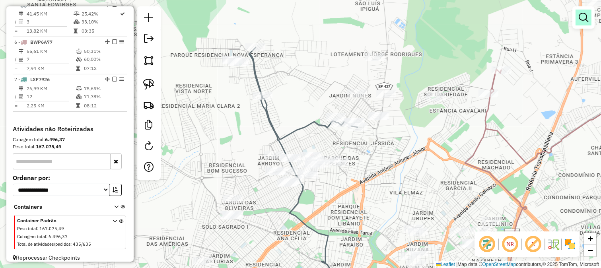
click at [590, 19] on link at bounding box center [583, 18] width 16 height 16
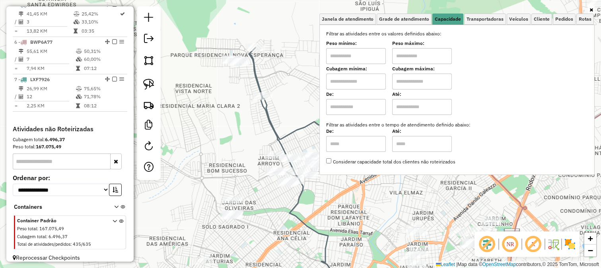
drag, startPoint x: 345, startPoint y: 54, endPoint x: 349, endPoint y: 60, distance: 7.4
click at [345, 56] on input "text" at bounding box center [356, 56] width 60 height 16
type input "******"
click at [419, 54] on input "text" at bounding box center [422, 56] width 60 height 16
type input "********"
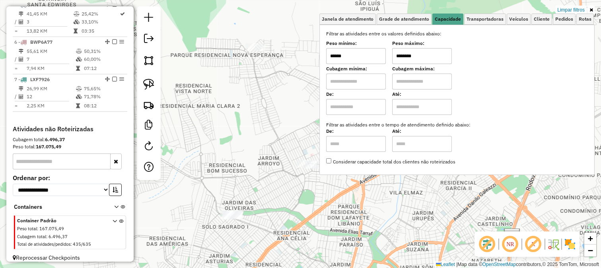
click at [289, 74] on div "Limpar filtros Janela de atendimento Grade de atendimento Capacidade Transporta…" at bounding box center [300, 134] width 601 height 268
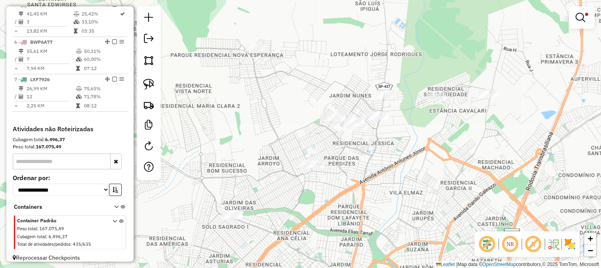
drag, startPoint x: 275, startPoint y: 109, endPoint x: 264, endPoint y: 110, distance: 10.8
click at [264, 110] on div "Limpar filtros Janela de atendimento Grade de atendimento Capacidade Transporta…" at bounding box center [300, 134] width 601 height 268
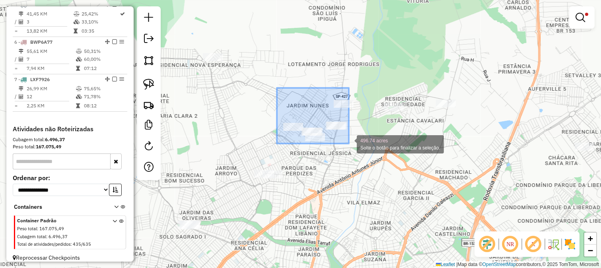
drag, startPoint x: 295, startPoint y: 106, endPoint x: 351, endPoint y: 145, distance: 68.6
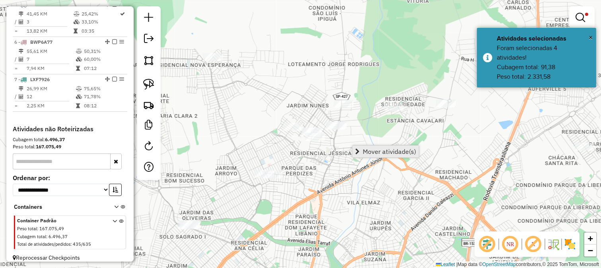
click at [372, 150] on span "Mover atividade(s)" at bounding box center [389, 151] width 53 height 6
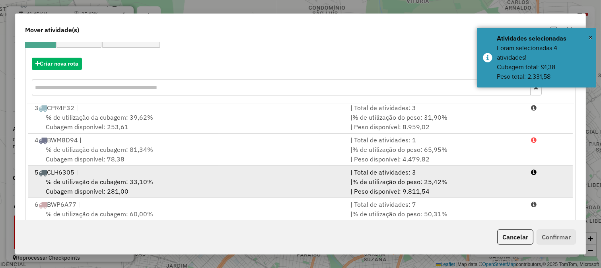
scroll to position [134, 0]
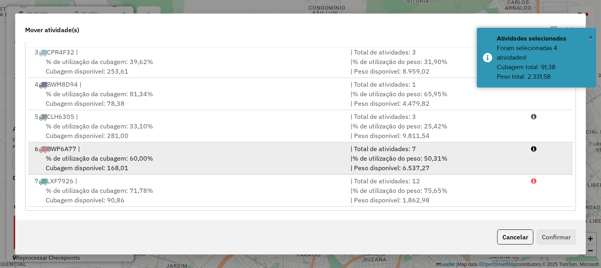
click at [431, 155] on span "% de utilização do peso: 50,31%" at bounding box center [399, 158] width 95 height 8
click at [440, 145] on div "| Total de atividades: 7" at bounding box center [435, 150] width 180 height 10
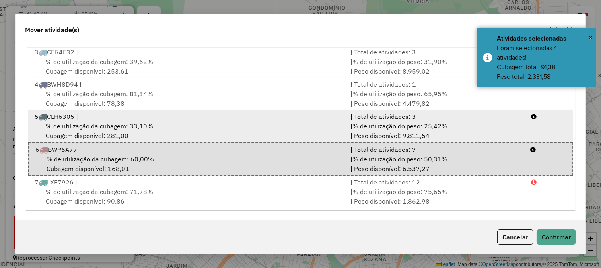
click at [442, 129] on span "% de utilização do peso: 25,42%" at bounding box center [399, 126] width 95 height 8
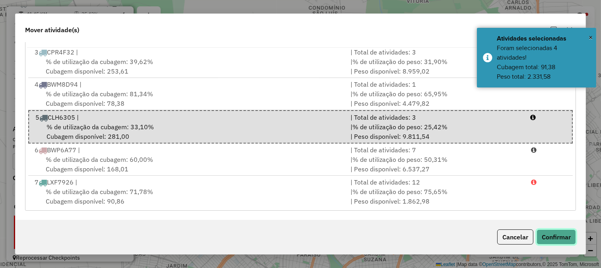
click at [549, 239] on button "Confirmar" at bounding box center [555, 236] width 39 height 15
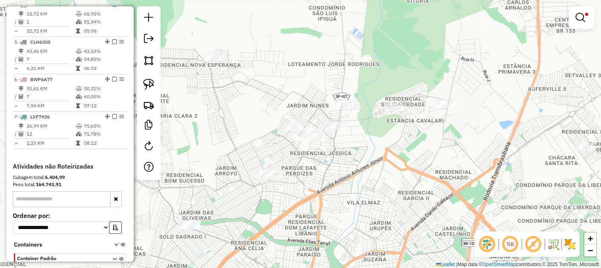
click at [336, 145] on div "Limpar filtros Janela de atendimento Grade de atendimento Capacidade Transporta…" at bounding box center [300, 134] width 601 height 268
click at [338, 130] on div at bounding box center [337, 126] width 20 height 8
select select "**********"
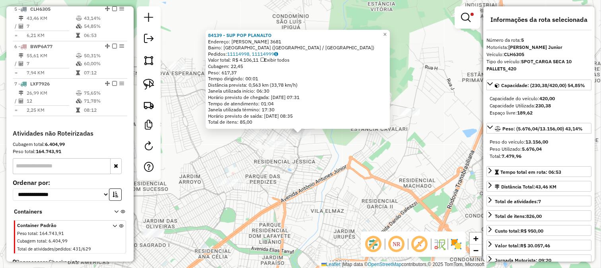
scroll to position [464, 0]
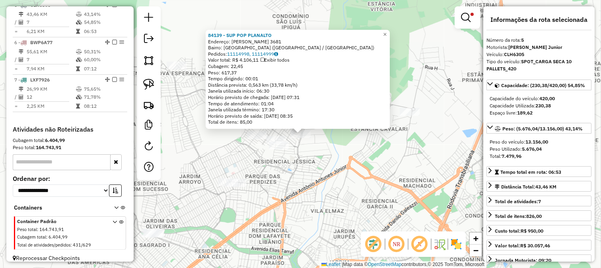
drag, startPoint x: 303, startPoint y: 156, endPoint x: 361, endPoint y: 150, distance: 58.3
click at [361, 150] on div "84139 - SUP POP PLANALTO Endereço: ALFREDO ANTONIO DE OLIVEIRA 3681 Bairro: JAR…" at bounding box center [300, 134] width 601 height 268
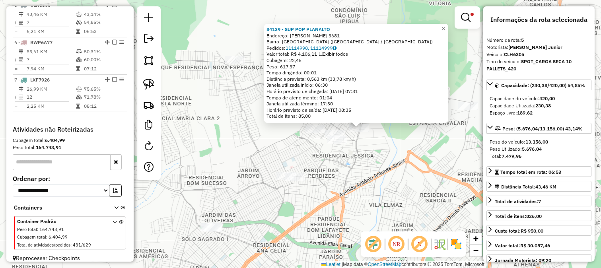
click at [347, 158] on div "84139 - SUP POP PLANALTO Endereço: ALFREDO ANTONIO DE OLIVEIRA 3681 Bairro: JAR…" at bounding box center [300, 134] width 601 height 268
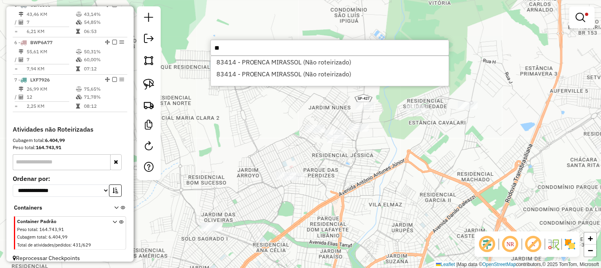
type input "*"
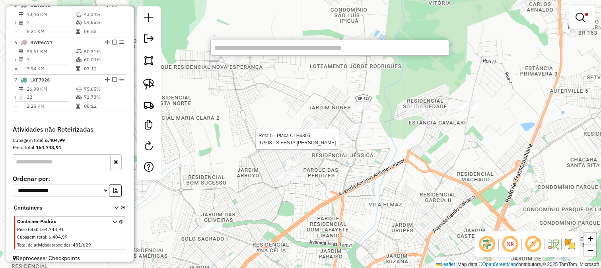
select select "**********"
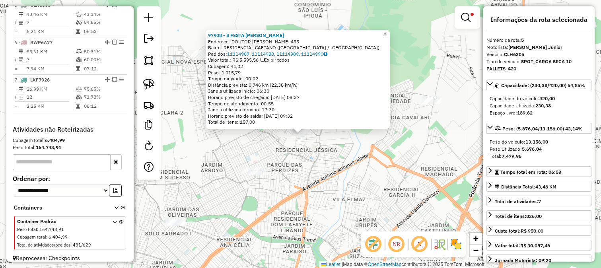
click at [308, 167] on div "97908 - S FESTA FERNANDINHO Endereço: DOUTOR MARCOS AVILA 455 Bairro: RESIDENCI…" at bounding box center [300, 134] width 601 height 268
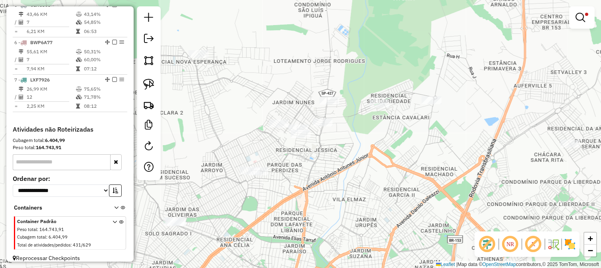
drag, startPoint x: 295, startPoint y: 153, endPoint x: 320, endPoint y: 173, distance: 32.0
click at [317, 169] on div "97908 - S FESTA FERNANDINHO Endereço: DOUTOR MARCOS AVILA 455 Bairro: RESIDENCI…" at bounding box center [300, 134] width 601 height 268
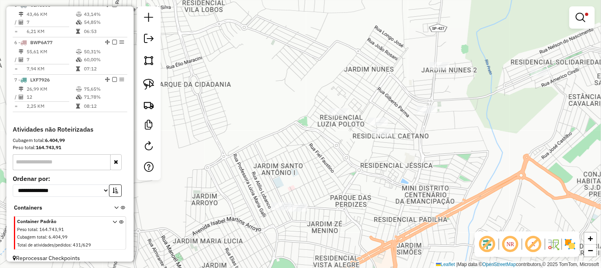
click at [289, 175] on div "Limpar filtros Janela de atendimento Grade de atendimento Capacidade Transporta…" at bounding box center [300, 134] width 601 height 268
click at [316, 145] on div "Rota 5 - Placa CLH6305 70362 - POINT DA ESQUINA Limpar filtros Janela de atendi…" at bounding box center [300, 134] width 601 height 268
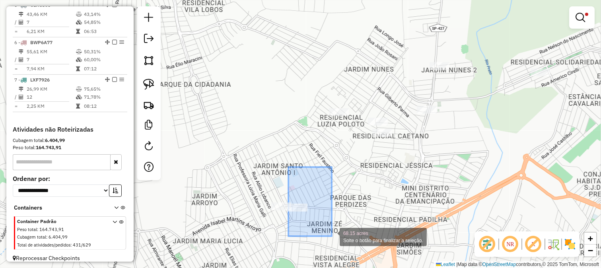
drag, startPoint x: 288, startPoint y: 167, endPoint x: 332, endPoint y: 236, distance: 81.6
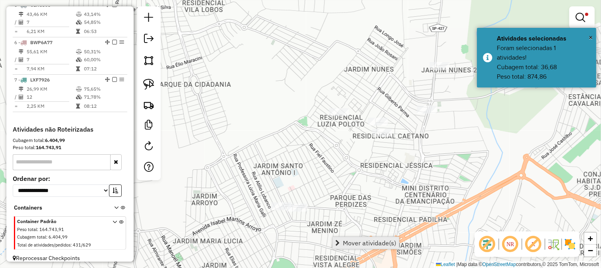
click at [361, 240] on span "Mover atividade(s)" at bounding box center [369, 243] width 53 height 6
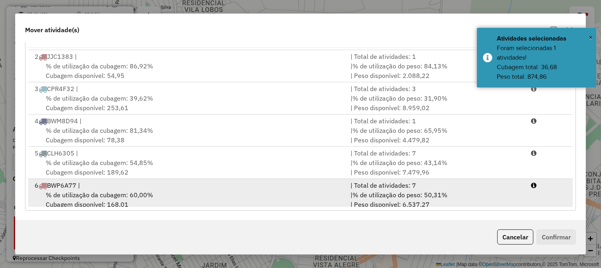
scroll to position [66, 0]
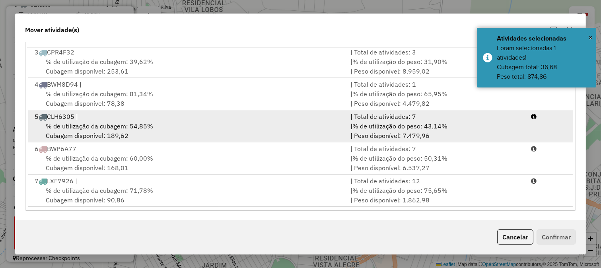
click at [338, 136] on div "% de utilização da cubagem: 54,85% Cubagem disponível: 189,62" at bounding box center [188, 130] width 316 height 19
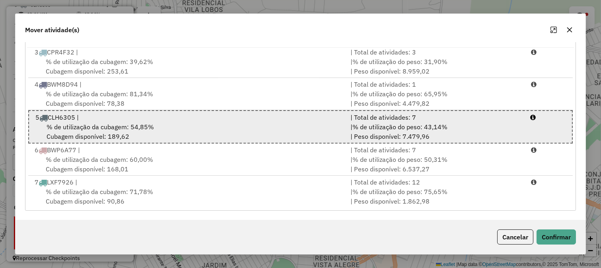
click at [338, 136] on div "% de utilização da cubagem: 54,85% Cubagem disponível: 189,62" at bounding box center [188, 131] width 315 height 19
click at [335, 141] on li "5 CLH6305 | | Total de atividades: 7 % de utilização da cubagem: 54,85% Cubagem…" at bounding box center [300, 126] width 544 height 33
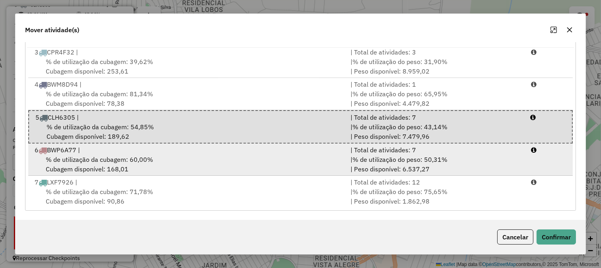
click at [334, 158] on div "% de utilização da cubagem: 60,00% Cubagem disponível: 168,01" at bounding box center [188, 164] width 316 height 19
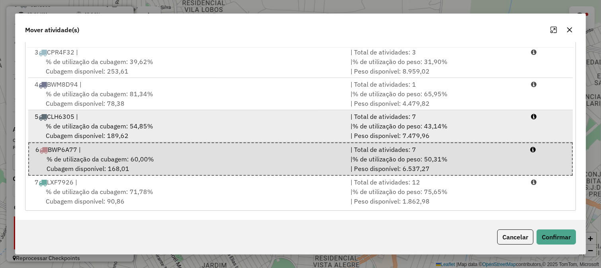
click at [328, 133] on div "% de utilização da cubagem: 54,85% Cubagem disponível: 189,62" at bounding box center [188, 130] width 316 height 19
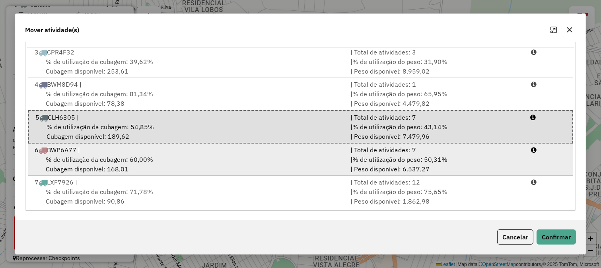
click at [281, 159] on div "% de utilização da cubagem: 60,00% Cubagem disponível: 168,01" at bounding box center [188, 164] width 316 height 19
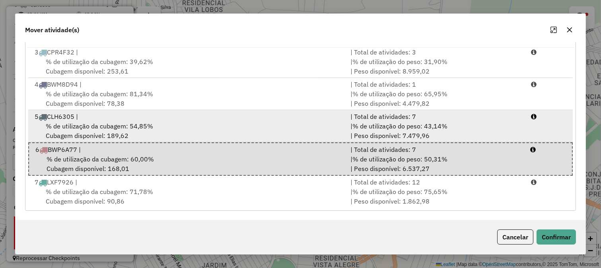
click at [280, 140] on div "% de utilização da cubagem: 54,85% Cubagem disponível: 189,62" at bounding box center [188, 130] width 316 height 19
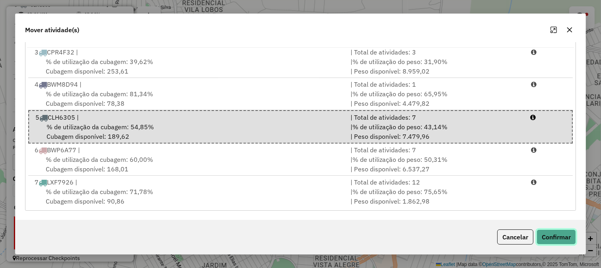
click at [557, 233] on button "Confirmar" at bounding box center [555, 236] width 39 height 15
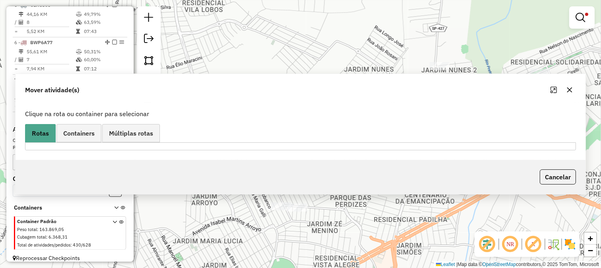
scroll to position [0, 0]
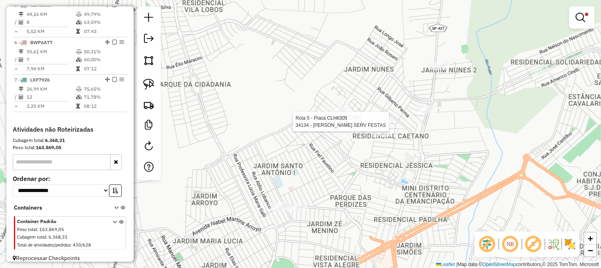
select select "**********"
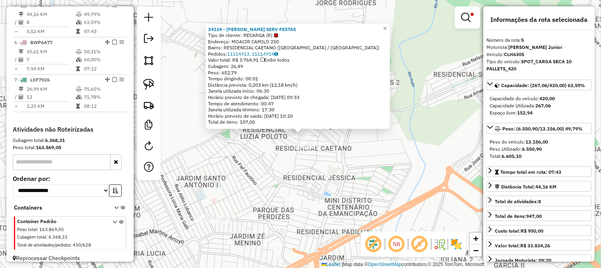
click at [347, 191] on div "34134 - RODRIGAO SERV FESTAS Tipo de cliente: RECARGA (R) Endereço: MOACIR CAMI…" at bounding box center [300, 134] width 601 height 268
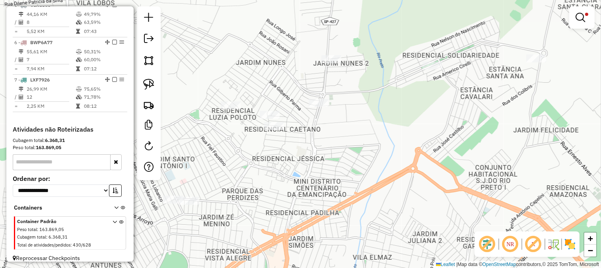
drag, startPoint x: 343, startPoint y: 184, endPoint x: 316, endPoint y: 161, distance: 34.9
click at [331, 175] on div "Limpar filtros Janela de atendimento Grade de atendimento Capacidade Transporta…" at bounding box center [300, 134] width 601 height 268
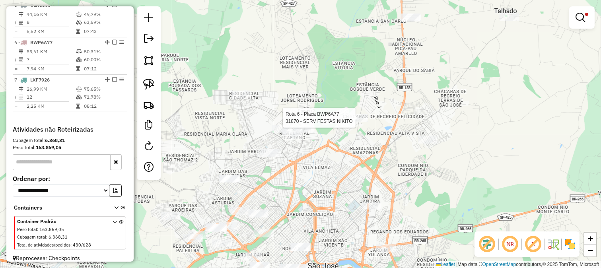
select select "**********"
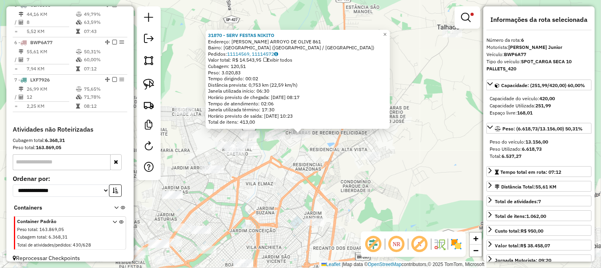
scroll to position [477, 0]
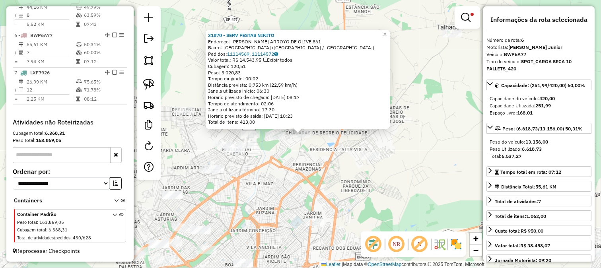
click at [281, 195] on div "31870 - SERV FESTAS NIKITO Endereço: CARMEM MARTINS ARROYO DE OLIVE 861 Bairro:…" at bounding box center [300, 134] width 601 height 268
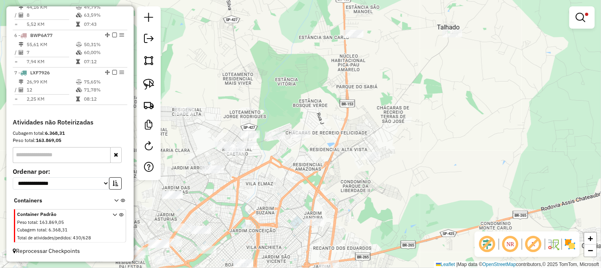
drag, startPoint x: 295, startPoint y: 195, endPoint x: 376, endPoint y: 125, distance: 107.4
click at [370, 136] on div "Limpar filtros Janela de atendimento Grade de atendimento Capacidade Transporta…" at bounding box center [300, 134] width 601 height 268
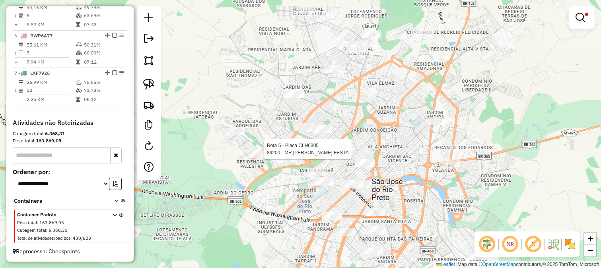
select select "**********"
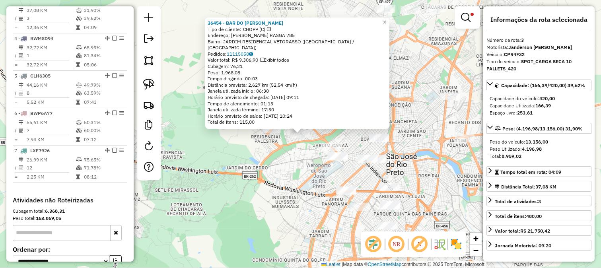
scroll to position [389, 0]
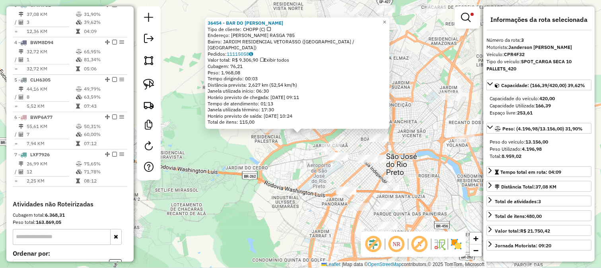
click at [230, 165] on div "36454 - BAR DO ROBERTO Tipo de cliente: CHOPP (C) Endereço: FAUSTO SUCENA RASGA…" at bounding box center [300, 134] width 601 height 268
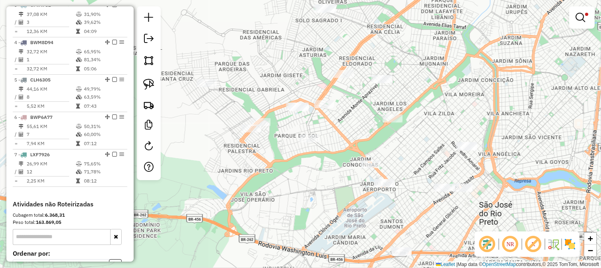
click at [260, 74] on div "Limpar filtros Janela de atendimento Grade de atendimento Capacidade Transporta…" at bounding box center [300, 134] width 601 height 268
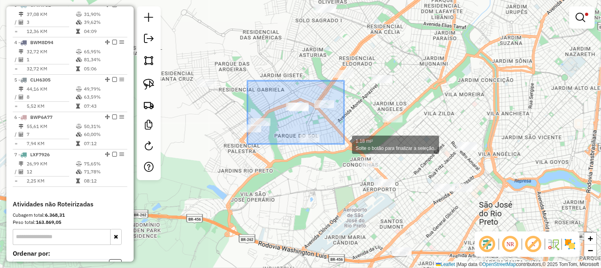
drag, startPoint x: 305, startPoint y: 130, endPoint x: 343, endPoint y: 144, distance: 40.8
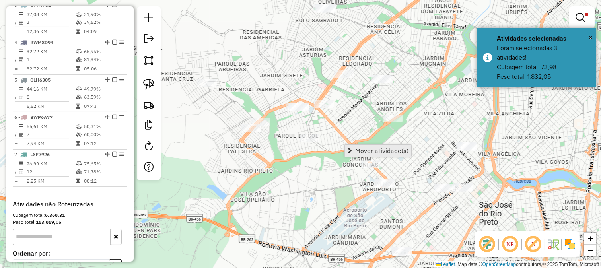
click at [367, 153] on span "Mover atividade(s)" at bounding box center [381, 150] width 53 height 6
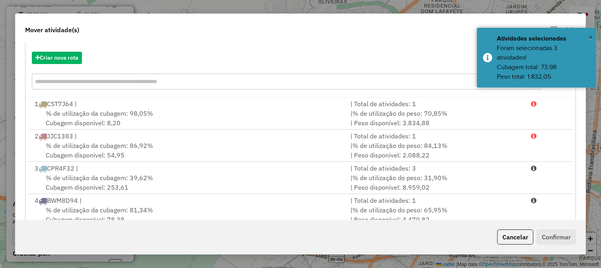
scroll to position [132, 0]
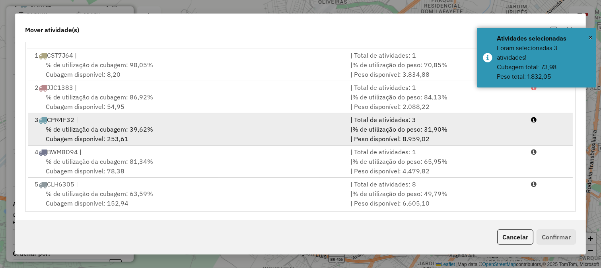
click at [338, 134] on div "% de utilização da cubagem: 39,62% Cubagem disponível: 253,61" at bounding box center [188, 133] width 316 height 19
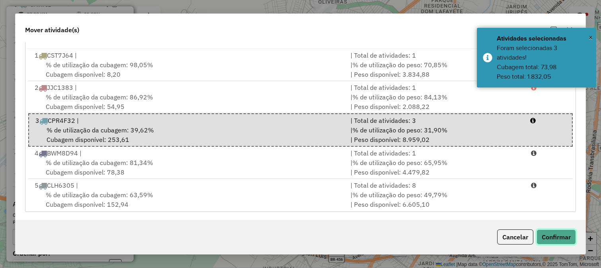
click at [547, 237] on button "Confirmar" at bounding box center [555, 236] width 39 height 15
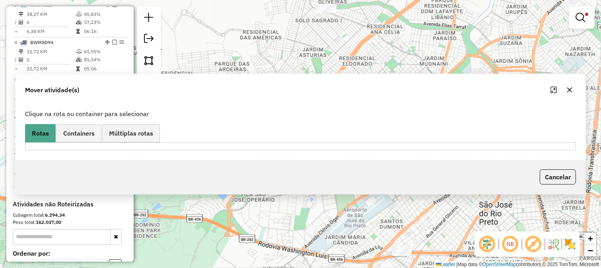
scroll to position [0, 0]
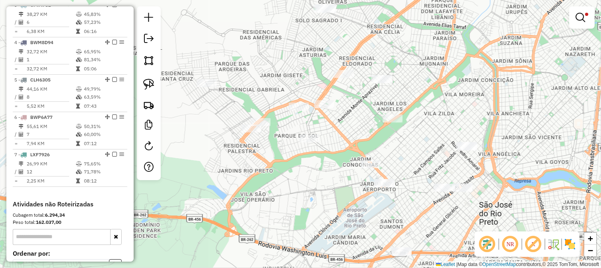
click at [303, 119] on div "Limpar filtros Janela de atendimento Grade de atendimento Capacidade Transporta…" at bounding box center [300, 134] width 601 height 268
click at [297, 112] on div "Limpar filtros Janela de atendimento Grade de atendimento Capacidade Transporta…" at bounding box center [300, 134] width 601 height 268
select select "**********"
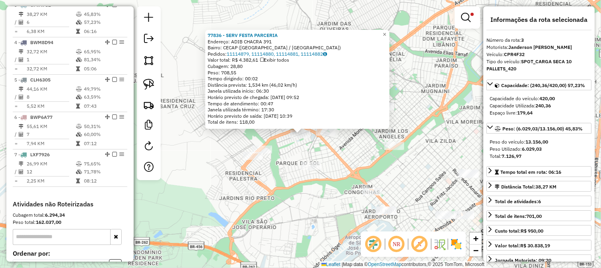
click at [276, 168] on div "77836 - SERV FESTA PARCERIA Endereço: ADIB CHACRA 391 Bairro: CECAP (SAO JOSE D…" at bounding box center [300, 134] width 601 height 268
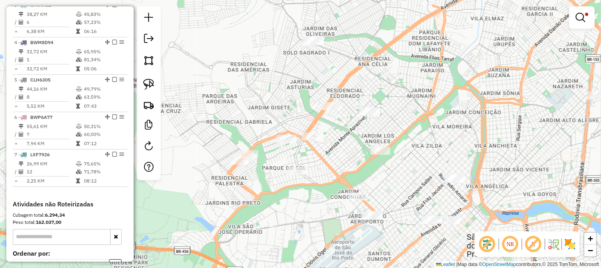
drag, startPoint x: 325, startPoint y: 156, endPoint x: 303, endPoint y: 162, distance: 22.2
click at [303, 162] on div "Limpar filtros Janela de atendimento Grade de atendimento Capacidade Transporta…" at bounding box center [300, 134] width 601 height 268
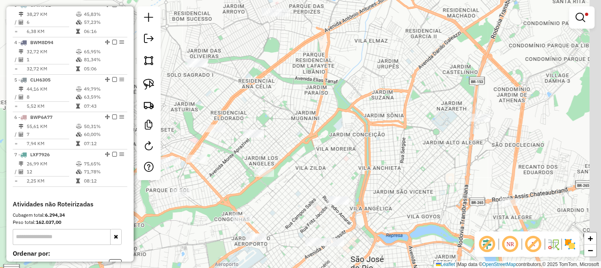
drag, startPoint x: 233, startPoint y: 156, endPoint x: 254, endPoint y: 141, distance: 25.3
click at [227, 157] on div "Limpar filtros Janela de atendimento Grade de atendimento Capacidade Transporta…" at bounding box center [300, 134] width 601 height 268
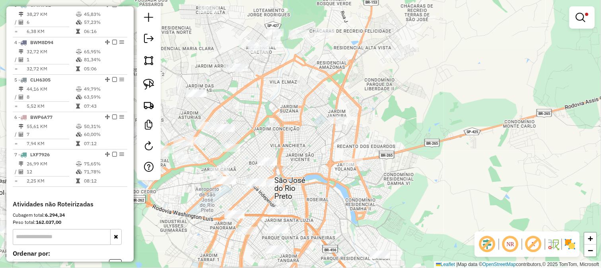
drag, startPoint x: 338, startPoint y: 160, endPoint x: 294, endPoint y: 124, distance: 56.8
click at [294, 129] on div "Limpar filtros Janela de atendimento Grade de atendimento Capacidade Transporta…" at bounding box center [300, 134] width 601 height 268
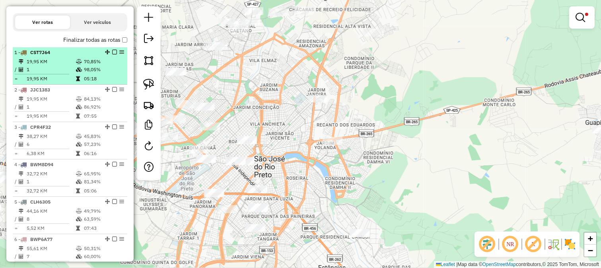
scroll to position [256, 0]
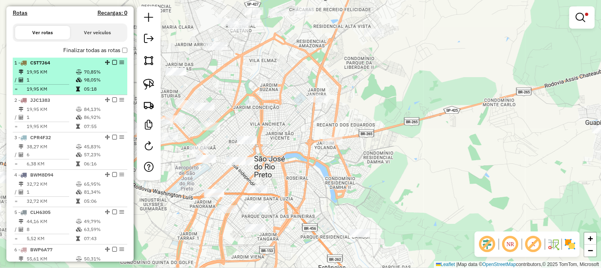
click at [65, 76] on td "19,95 KM" at bounding box center [50, 72] width 49 height 8
select select "**********"
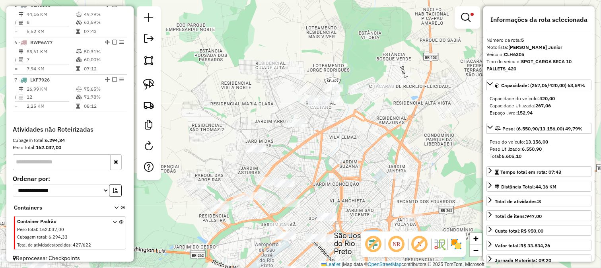
scroll to position [477, 0]
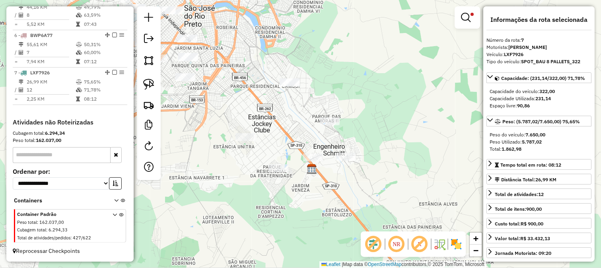
drag, startPoint x: 281, startPoint y: 126, endPoint x: 328, endPoint y: 156, distance: 55.6
click at [327, 155] on div "Limpar filtros Janela de atendimento Grade de atendimento Capacidade Transporta…" at bounding box center [300, 134] width 601 height 268
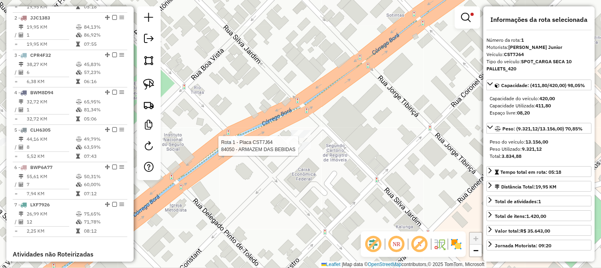
scroll to position [314, 0]
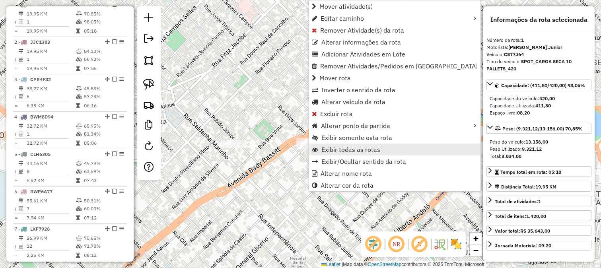
click at [324, 152] on span "Exibir todas as rotas" at bounding box center [350, 149] width 59 height 6
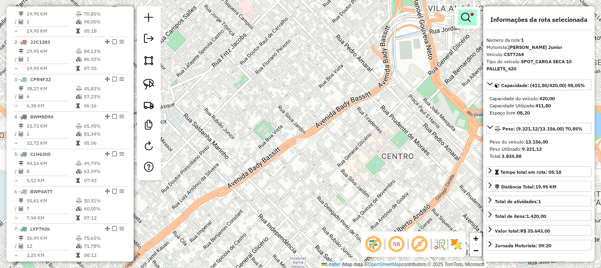
click at [462, 18] on em at bounding box center [466, 18] width 10 height 10
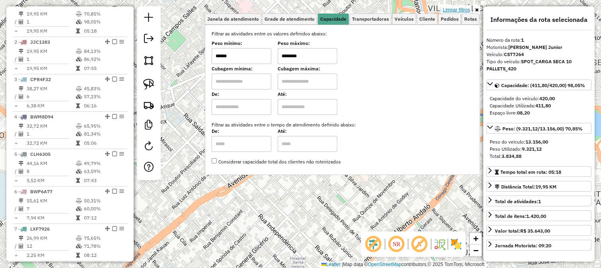
click at [456, 11] on link "Limpar filtros" at bounding box center [456, 10] width 31 height 9
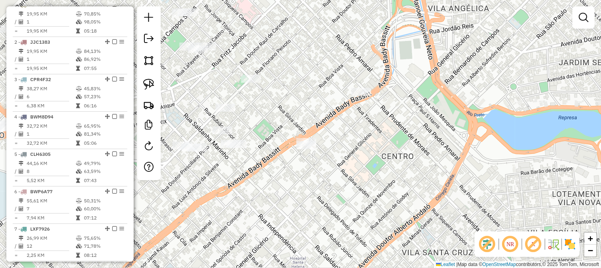
drag, startPoint x: 379, startPoint y: 151, endPoint x: 407, endPoint y: 70, distance: 86.0
click at [401, 92] on div "Janela de atendimento Grade de atendimento Capacidade Transportadoras Veículos …" at bounding box center [300, 134] width 601 height 268
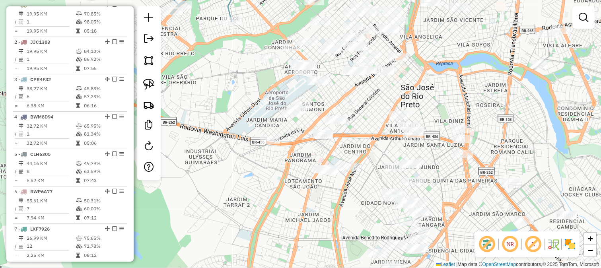
drag, startPoint x: 363, startPoint y: 122, endPoint x: 386, endPoint y: 27, distance: 98.1
click at [386, 32] on div "Janela de atendimento Grade de atendimento Capacidade Transportadoras Veículos …" at bounding box center [300, 134] width 601 height 268
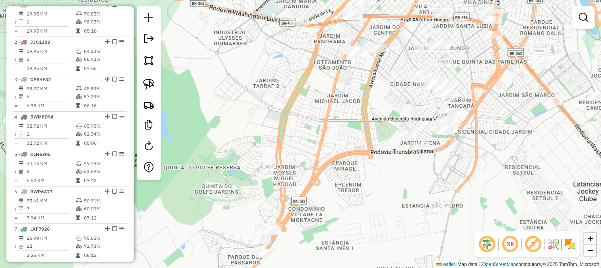
drag, startPoint x: 325, startPoint y: 130, endPoint x: 320, endPoint y: 65, distance: 65.4
click at [327, 75] on div "Janela de atendimento Grade de atendimento Capacidade Transportadoras Veículos …" at bounding box center [300, 134] width 601 height 268
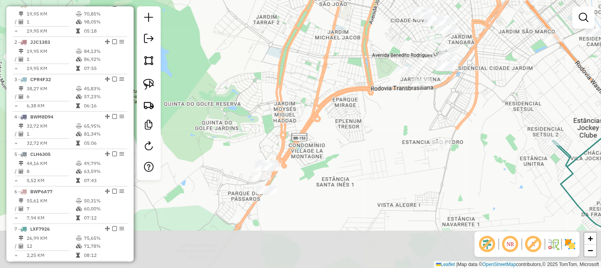
click at [307, 83] on div "Janela de atendimento Grade de atendimento Capacidade Transportadoras Veículos …" at bounding box center [300, 134] width 601 height 268
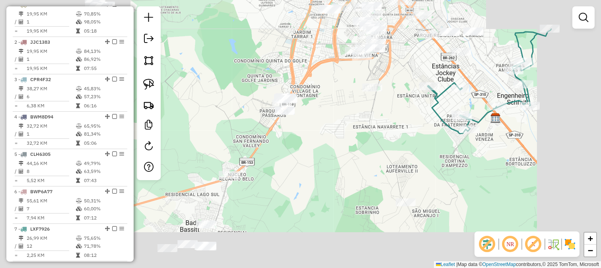
click at [299, 76] on div "Janela de atendimento Grade de atendimento Capacidade Transportadoras Veículos …" at bounding box center [300, 134] width 601 height 268
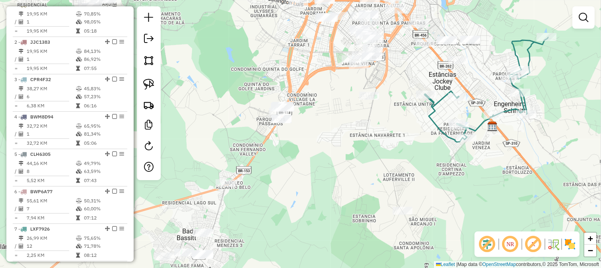
drag, startPoint x: 307, startPoint y: 87, endPoint x: 304, endPoint y: 92, distance: 6.1
click at [304, 92] on div "Janela de atendimento Grade de atendimento Capacidade Transportadoras Veículos …" at bounding box center [300, 134] width 601 height 268
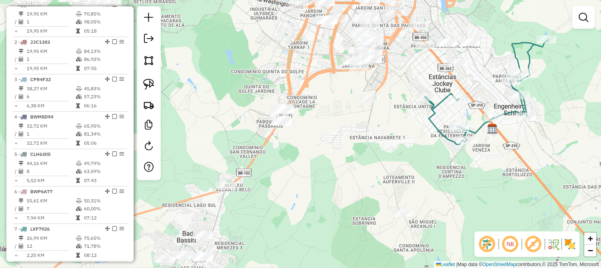
drag, startPoint x: 293, startPoint y: 90, endPoint x: 279, endPoint y: 130, distance: 43.1
click at [279, 130] on div "Janela de atendimento Grade de atendimento Capacidade Transportadoras Veículos …" at bounding box center [300, 134] width 601 height 268
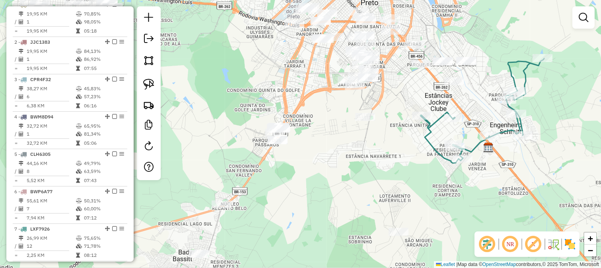
drag, startPoint x: 294, startPoint y: 124, endPoint x: 289, endPoint y: 84, distance: 40.9
click at [287, 83] on div "Janela de atendimento Grade de atendimento Capacidade Transportadoras Veículos …" at bounding box center [300, 134] width 601 height 268
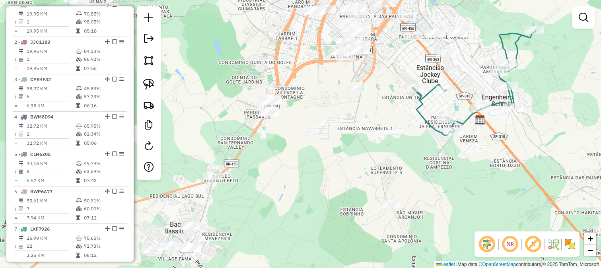
click at [287, 84] on div "Janela de atendimento Grade de atendimento Capacidade Transportadoras Veículos …" at bounding box center [300, 134] width 601 height 268
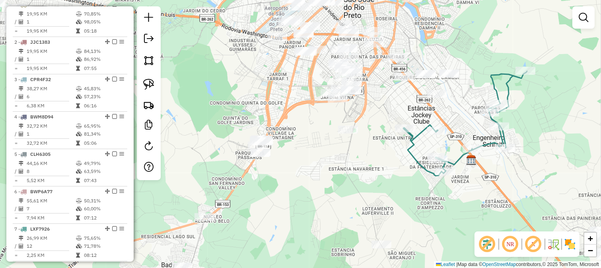
drag, startPoint x: 299, startPoint y: 93, endPoint x: 280, endPoint y: 181, distance: 90.2
click at [277, 180] on div "Janela de atendimento Grade de atendimento Capacidade Transportadoras Veículos …" at bounding box center [300, 134] width 601 height 268
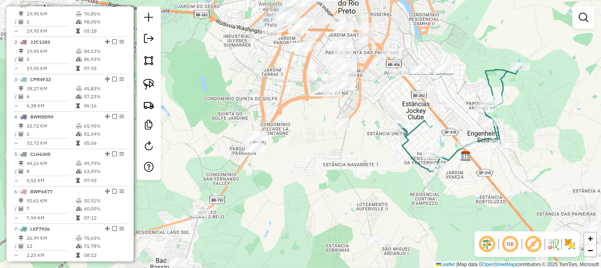
drag, startPoint x: 265, startPoint y: 166, endPoint x: 266, endPoint y: 74, distance: 91.4
click at [272, 78] on div "Janela de atendimento Grade de atendimento Capacidade Transportadoras Veículos …" at bounding box center [300, 134] width 601 height 268
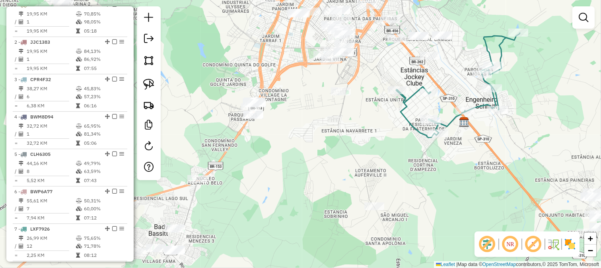
click at [263, 74] on div "Janela de atendimento Grade de atendimento Capacidade Transportadoras Veículos …" at bounding box center [300, 134] width 601 height 268
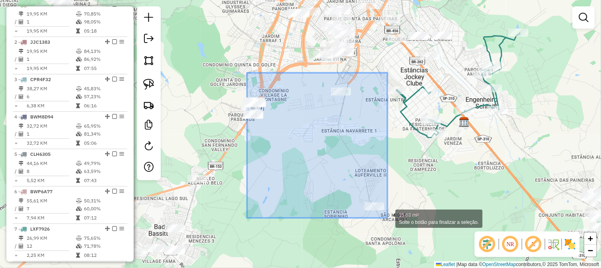
drag, startPoint x: 249, startPoint y: 92, endPoint x: 390, endPoint y: 220, distance: 190.8
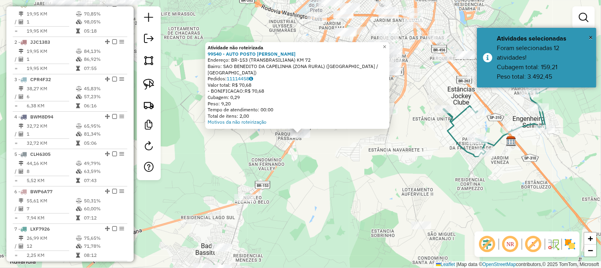
click at [338, 161] on div "Atividade não roteirizada 99540 - AUTO POSTO MARTINELI Endereço: BR-153 (TRANSB…" at bounding box center [300, 134] width 601 height 268
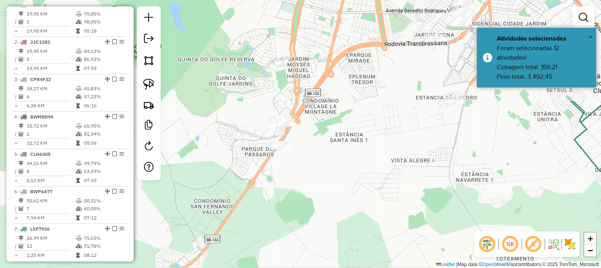
click at [240, 92] on div "Janela de atendimento Grade de atendimento Capacidade Transportadoras Veículos …" at bounding box center [300, 134] width 601 height 268
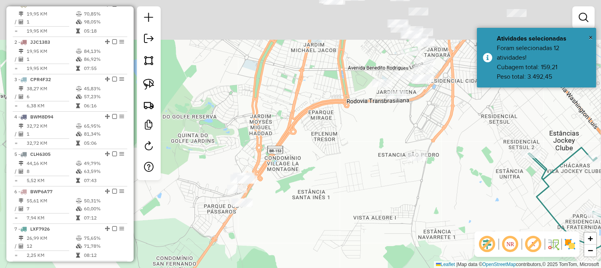
drag, startPoint x: 257, startPoint y: 126, endPoint x: 209, endPoint y: 200, distance: 88.7
click at [211, 200] on div "Janela de atendimento Grade de atendimento Capacidade Transportadoras Veículos …" at bounding box center [300, 134] width 601 height 268
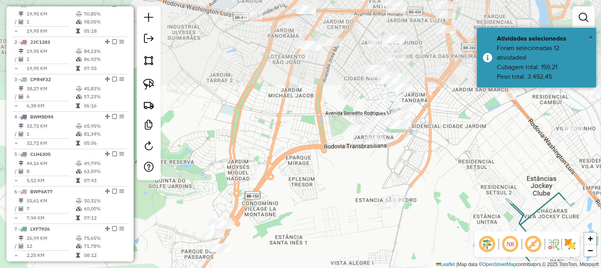
drag, startPoint x: 274, startPoint y: 117, endPoint x: 293, endPoint y: 200, distance: 84.7
click at [293, 197] on div "Janela de atendimento Grade de atendimento Capacidade Transportadoras Veículos …" at bounding box center [300, 134] width 601 height 268
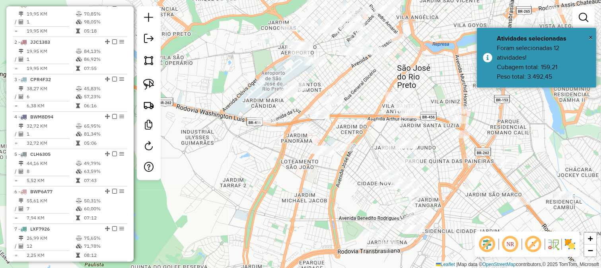
drag, startPoint x: 330, startPoint y: 176, endPoint x: 314, endPoint y: 195, distance: 24.8
click at [315, 195] on div "Janela de atendimento Grade de atendimento Capacidade Transportadoras Veículos …" at bounding box center [300, 134] width 601 height 268
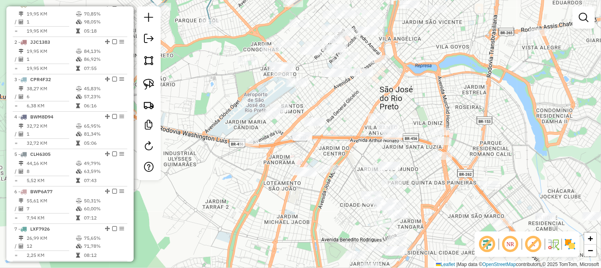
drag, startPoint x: 299, startPoint y: 163, endPoint x: 292, endPoint y: 74, distance: 89.7
click at [293, 82] on div "Janela de atendimento Grade de atendimento Capacidade Transportadoras Veículos …" at bounding box center [300, 134] width 601 height 268
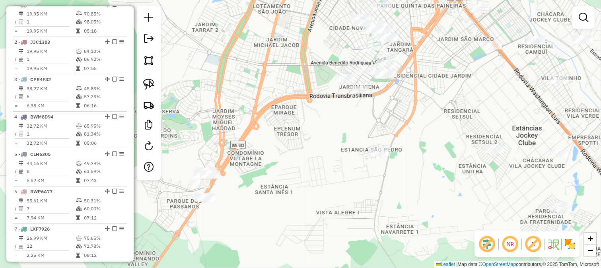
drag, startPoint x: 269, startPoint y: 93, endPoint x: 297, endPoint y: 105, distance: 30.3
click at [297, 105] on div "Janela de atendimento Grade de atendimento Capacidade Transportadoras Veículos …" at bounding box center [300, 134] width 601 height 268
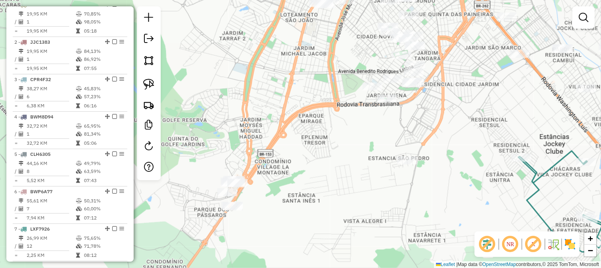
click at [261, 102] on div "Janela de atendimento Grade de atendimento Capacidade Transportadoras Veículos …" at bounding box center [300, 134] width 601 height 268
click at [145, 59] on img at bounding box center [148, 60] width 11 height 11
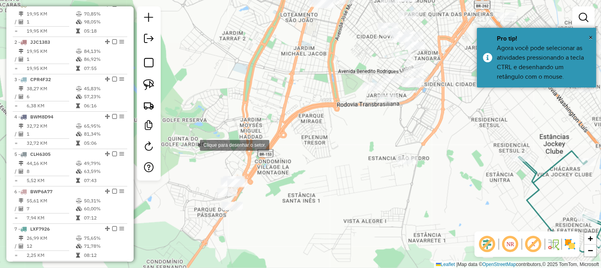
click at [192, 147] on div at bounding box center [192, 144] width 16 height 16
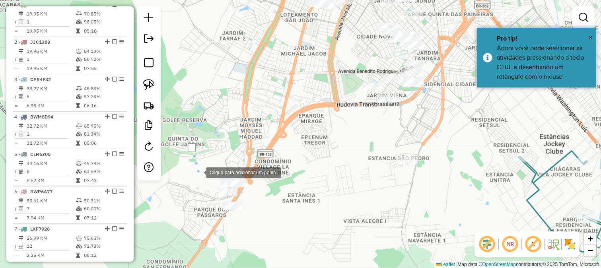
click at [202, 178] on div at bounding box center [198, 172] width 16 height 16
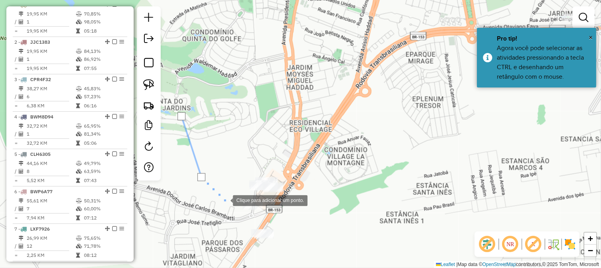
click at [225, 200] on div at bounding box center [225, 200] width 16 height 16
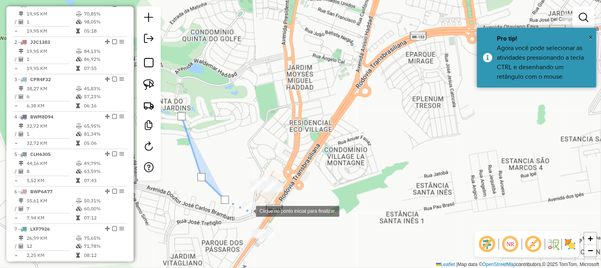
click at [248, 212] on div at bounding box center [248, 210] width 16 height 16
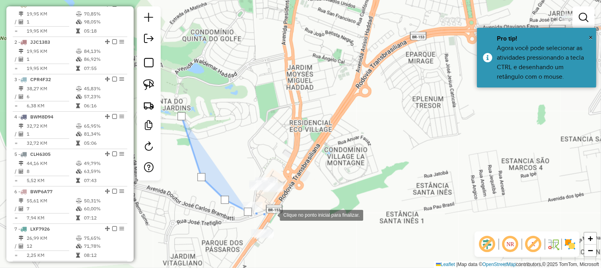
click at [272, 215] on div at bounding box center [272, 214] width 16 height 16
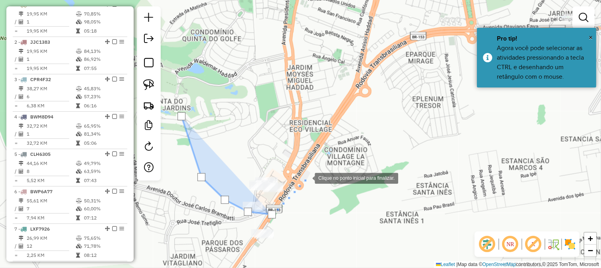
click at [306, 178] on div at bounding box center [307, 177] width 16 height 16
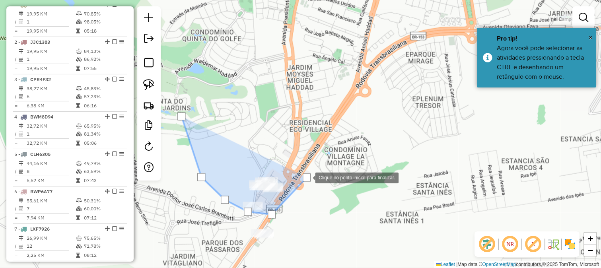
click at [315, 169] on div at bounding box center [307, 177] width 16 height 16
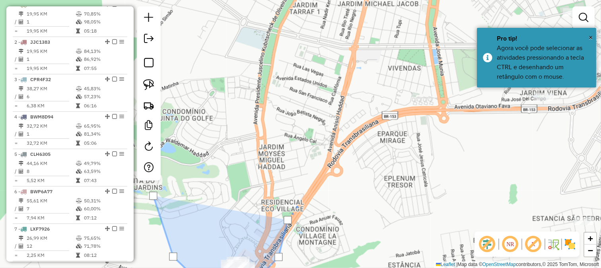
drag, startPoint x: 340, startPoint y: 87, endPoint x: 271, endPoint y: 237, distance: 165.2
click at [291, 209] on div at bounding box center [299, 201] width 16 height 16
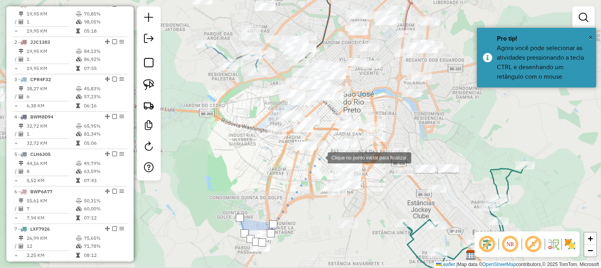
click at [320, 157] on div at bounding box center [320, 157] width 16 height 16
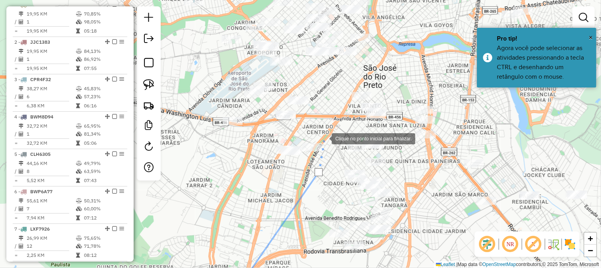
click at [324, 138] on div at bounding box center [324, 138] width 16 height 16
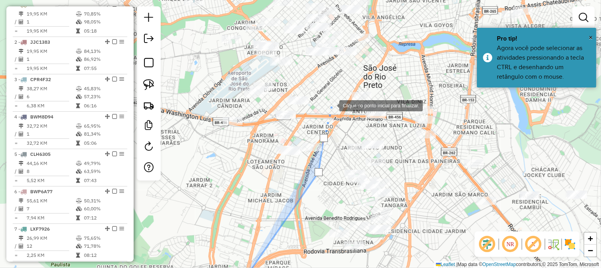
click at [331, 105] on div at bounding box center [331, 105] width 16 height 16
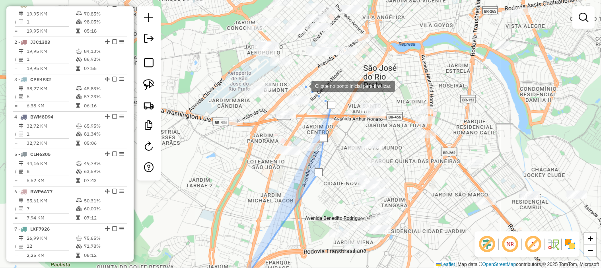
click at [303, 85] on div at bounding box center [303, 86] width 16 height 16
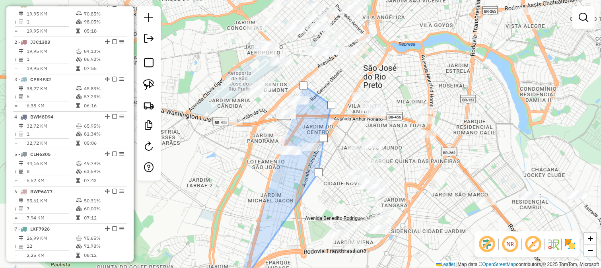
click at [295, 78] on div at bounding box center [303, 86] width 16 height 16
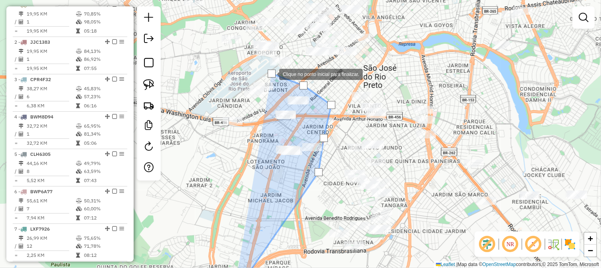
click at [263, 79] on div at bounding box center [271, 74] width 16 height 16
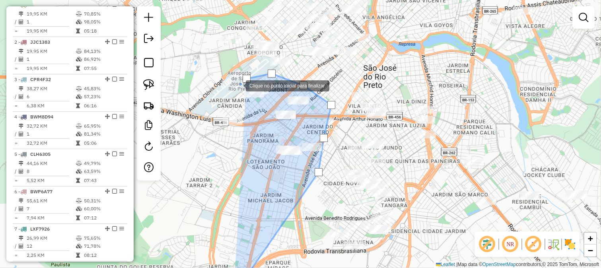
click at [230, 93] on div at bounding box center [238, 85] width 16 height 16
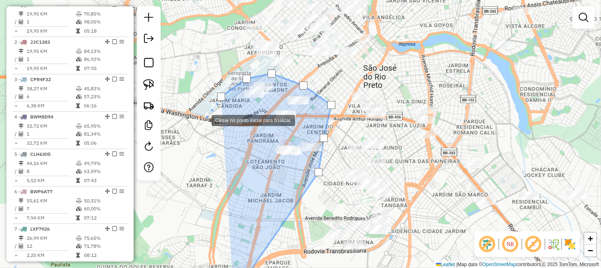
click at [204, 120] on div at bounding box center [204, 120] width 16 height 16
click at [199, 128] on div at bounding box center [204, 120] width 16 height 16
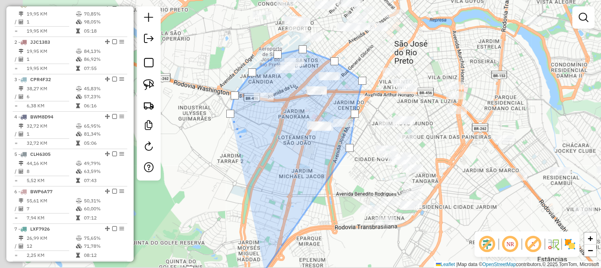
drag, startPoint x: 204, startPoint y: 183, endPoint x: 279, endPoint y: 91, distance: 118.1
click at [264, 113] on div "Clique no ponto inicial para finalizar. Janela de atendimento Grade de atendime…" at bounding box center [300, 134] width 601 height 268
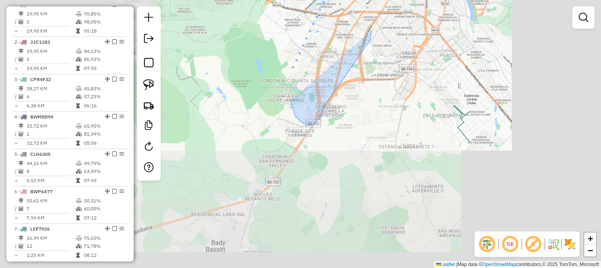
click at [278, 87] on div "Clique no ponto inicial para finalizar. Janela de atendimento Grade de atendime…" at bounding box center [300, 134] width 601 height 268
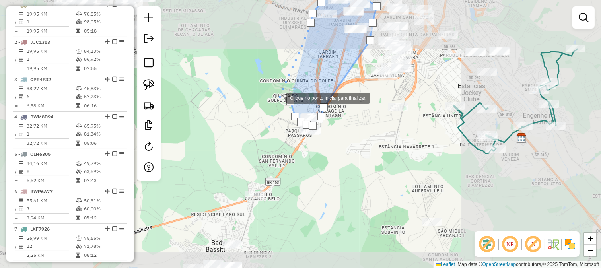
drag, startPoint x: 277, startPoint y: 109, endPoint x: 272, endPoint y: 113, distance: 6.5
click at [277, 105] on div at bounding box center [278, 97] width 16 height 16
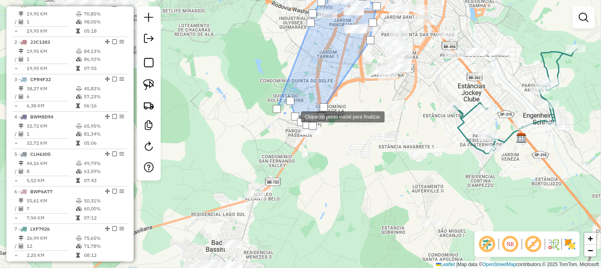
click at [293, 116] on div at bounding box center [295, 116] width 8 height 8
click at [289, 102] on div at bounding box center [290, 101] width 8 height 8
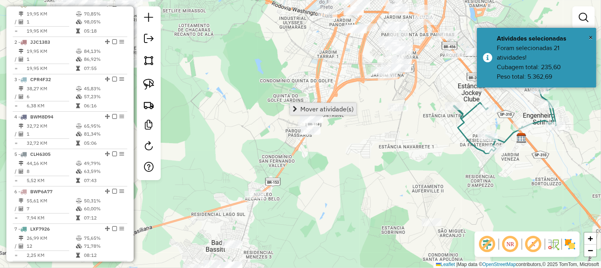
click at [299, 108] on link "Mover atividade(s)" at bounding box center [323, 109] width 66 height 12
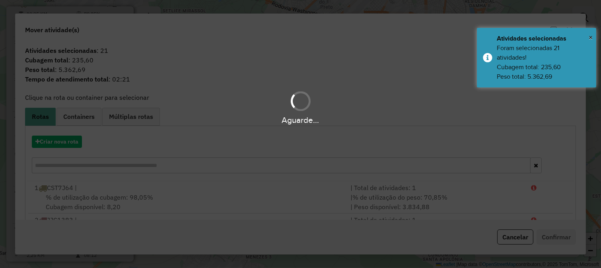
click at [60, 138] on div "Aguarde..." at bounding box center [300, 134] width 601 height 268
click at [61, 140] on div "Aguarde..." at bounding box center [300, 134] width 601 height 268
click at [61, 140] on hb-app "Aguarde... Pop-up bloqueado! Seu navegador bloqueou automáticamente a abertura …" at bounding box center [300, 134] width 601 height 268
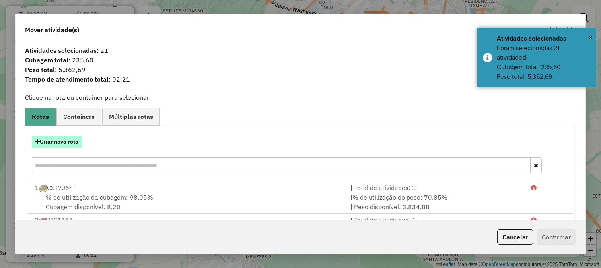
click at [74, 140] on button "Criar nova rota" at bounding box center [57, 142] width 50 height 12
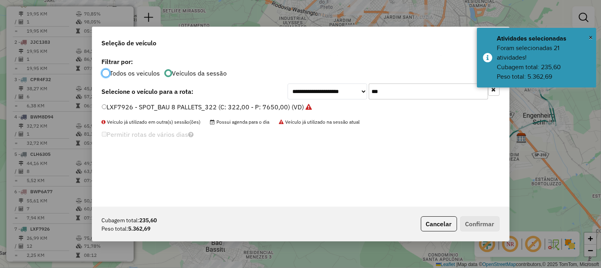
scroll to position [4, 2]
click at [399, 85] on input "***" at bounding box center [427, 91] width 119 height 16
click at [399, 86] on input "***" at bounding box center [427, 91] width 119 height 16
type input "**"
click at [248, 108] on label "GGC3H18 - BAU_6 BAIAS_210 (C: 210,00 - P: 4500,00) (VD)" at bounding box center [192, 107] width 181 height 10
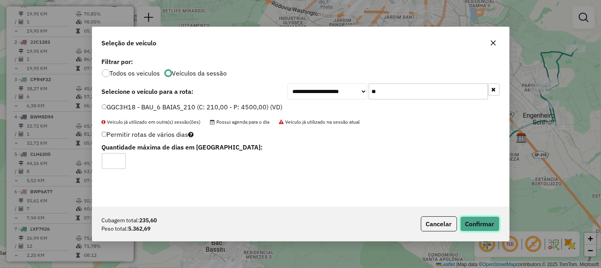
click at [473, 219] on button "Confirmar" at bounding box center [479, 223] width 39 height 15
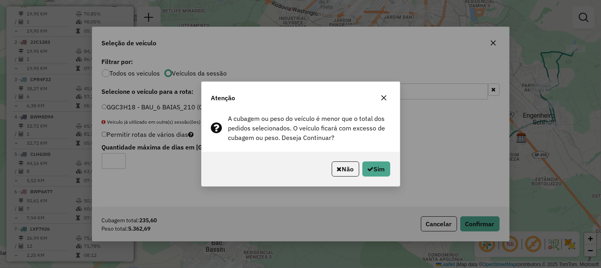
drag, startPoint x: 355, startPoint y: 151, endPoint x: 359, endPoint y: 149, distance: 4.1
click at [355, 148] on div "Atenção A cubagem ou peso do veículo é menor que o total dos pedidos selecionad…" at bounding box center [300, 133] width 199 height 105
click at [370, 165] on button "Sim" at bounding box center [376, 168] width 28 height 15
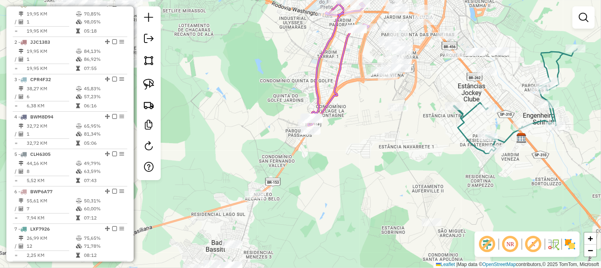
drag, startPoint x: 345, startPoint y: 74, endPoint x: 305, endPoint y: 134, distance: 72.0
click at [310, 138] on div "Janela de atendimento Grade de atendimento Capacidade Transportadoras Veículos …" at bounding box center [300, 134] width 601 height 268
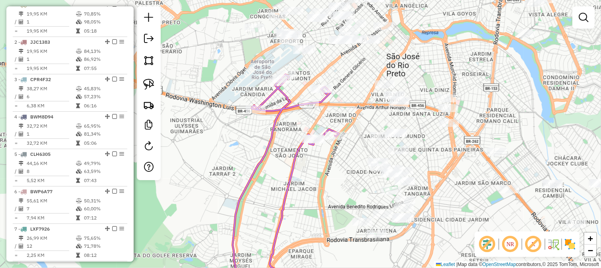
click at [279, 91] on icon at bounding box center [286, 184] width 106 height 221
select select "**********"
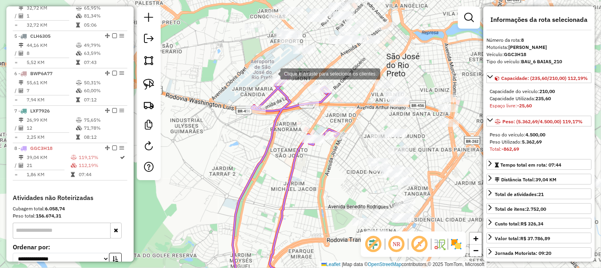
scroll to position [514, 0]
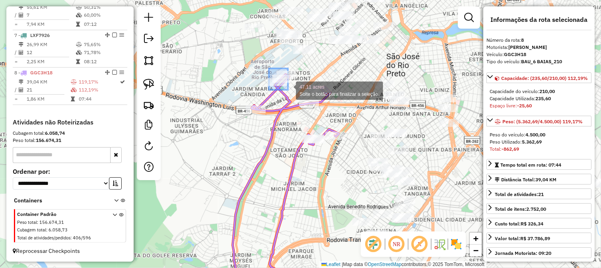
drag, startPoint x: 269, startPoint y: 68, endPoint x: 291, endPoint y: 93, distance: 32.9
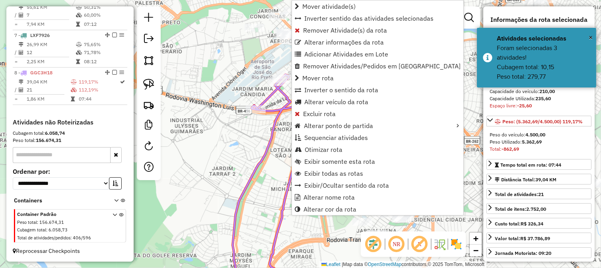
click at [239, 80] on div "Janela de atendimento Grade de atendimento Capacidade Transportadoras Veículos …" at bounding box center [300, 134] width 601 height 268
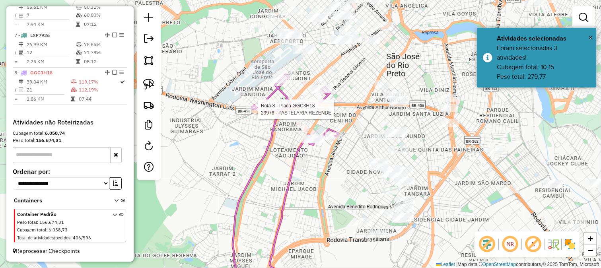
select select "**********"
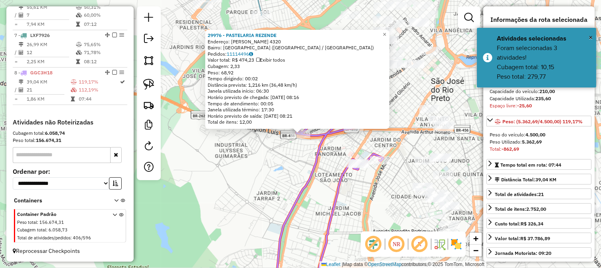
click at [284, 149] on div "29976 - PASTELARIA REZENDE Endereço: ARMELINDO BURIOLA 4320 Bairro: JARDIM ALTO…" at bounding box center [300, 134] width 601 height 268
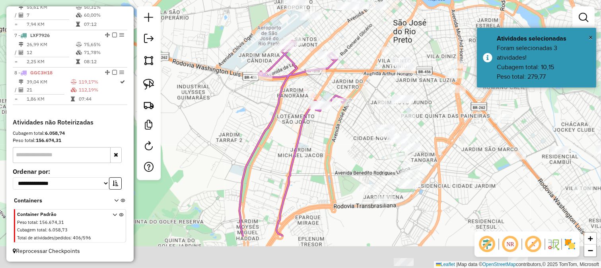
drag, startPoint x: 341, startPoint y: 157, endPoint x: 302, endPoint y: 95, distance: 72.9
click at [302, 97] on div "Janela de atendimento Grade de atendimento Capacidade Transportadoras Veículos …" at bounding box center [300, 134] width 601 height 268
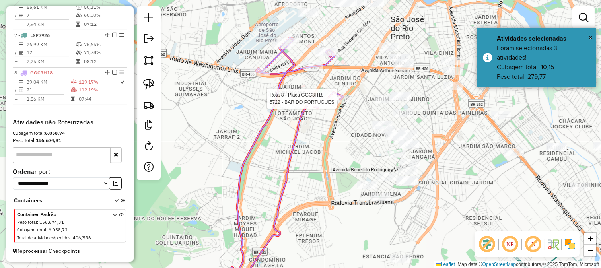
select select "**********"
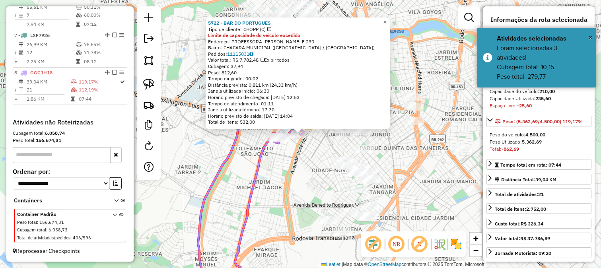
click at [299, 155] on div "5722 - BAR DO PORTUGUES Tipo de cliente: CHOPP (C) Limite de capacidade do veíc…" at bounding box center [300, 134] width 601 height 268
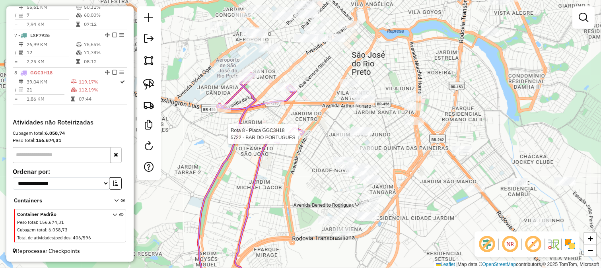
select select "**********"
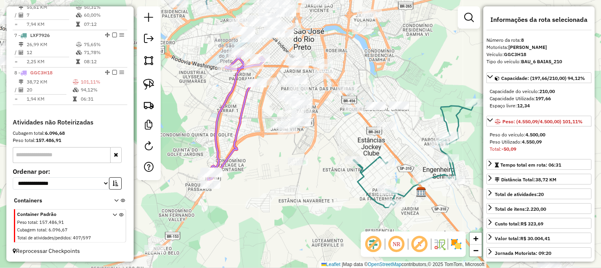
drag, startPoint x: 246, startPoint y: 198, endPoint x: 256, endPoint y: 141, distance: 57.3
click at [256, 141] on div "Janela de atendimento Grade de atendimento Capacidade Transportadoras Veículos …" at bounding box center [300, 134] width 601 height 268
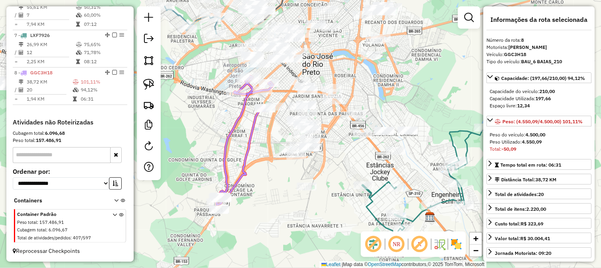
drag, startPoint x: 272, startPoint y: 166, endPoint x: 281, endPoint y: 191, distance: 26.5
click at [281, 191] on div "Janela de atendimento Grade de atendimento Capacidade Transportadoras Veículos …" at bounding box center [300, 134] width 601 height 268
drag, startPoint x: 269, startPoint y: 168, endPoint x: 273, endPoint y: 190, distance: 22.0
click at [273, 190] on div "Janela de atendimento Grade de atendimento Capacidade Transportadoras Veículos …" at bounding box center [300, 134] width 601 height 268
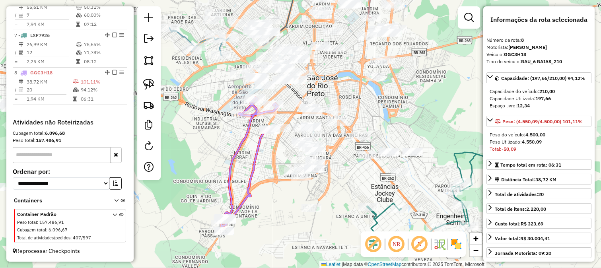
click at [256, 150] on icon at bounding box center [249, 161] width 56 height 129
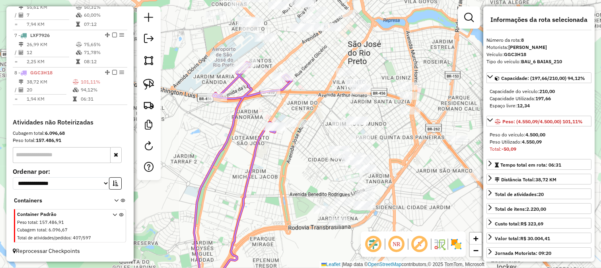
click at [258, 137] on icon at bounding box center [238, 178] width 105 height 233
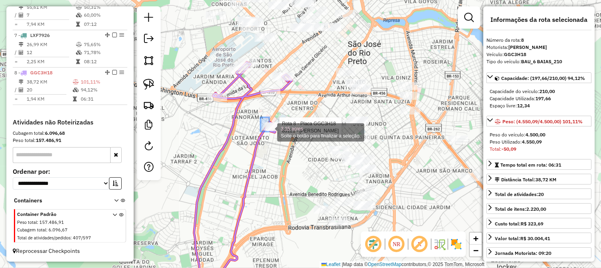
drag, startPoint x: 260, startPoint y: 117, endPoint x: 284, endPoint y: 149, distance: 39.8
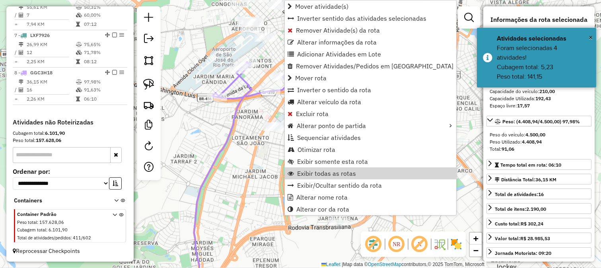
click at [253, 142] on div "Janela de atendimento Grade de atendimento Capacidade Transportadoras Veículos …" at bounding box center [300, 134] width 601 height 268
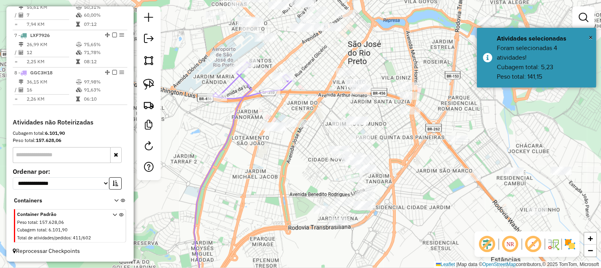
drag, startPoint x: 246, startPoint y: 161, endPoint x: 244, endPoint y: 157, distance: 4.4
click at [245, 162] on div "Janela de atendimento Grade de atendimento Capacidade Transportadoras Veículos …" at bounding box center [300, 134] width 601 height 268
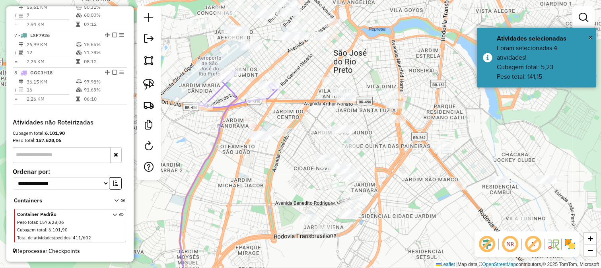
click at [233, 134] on div "Janela de atendimento Grade de atendimento Capacidade Transportadoras Veículos …" at bounding box center [300, 134] width 601 height 268
click at [222, 132] on icon at bounding box center [229, 183] width 98 height 224
select select "**********"
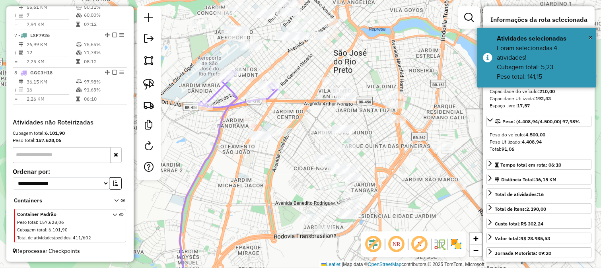
click at [217, 132] on icon at bounding box center [229, 183] width 98 height 224
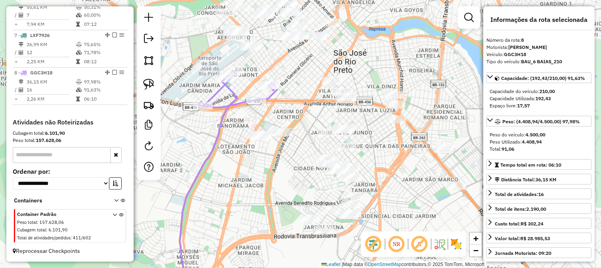
click at [240, 171] on div "Janela de atendimento Grade de atendimento Capacidade Transportadoras Veículos …" at bounding box center [300, 134] width 601 height 268
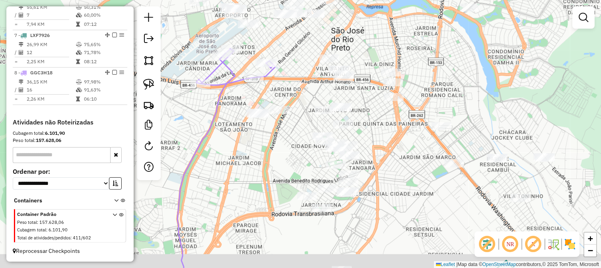
drag, startPoint x: 249, startPoint y: 184, endPoint x: 229, endPoint y: 129, distance: 58.6
click at [232, 137] on div "Janela de atendimento Grade de atendimento Capacidade Transportadoras Veículos …" at bounding box center [300, 134] width 601 height 268
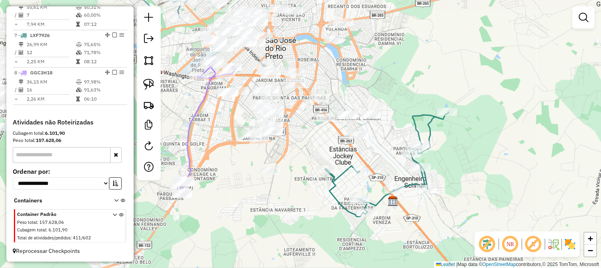
drag, startPoint x: 307, startPoint y: 137, endPoint x: 308, endPoint y: 169, distance: 32.6
click at [310, 161] on div "Janela de atendimento Grade de atendimento Capacidade Transportadoras Veículos …" at bounding box center [300, 134] width 601 height 268
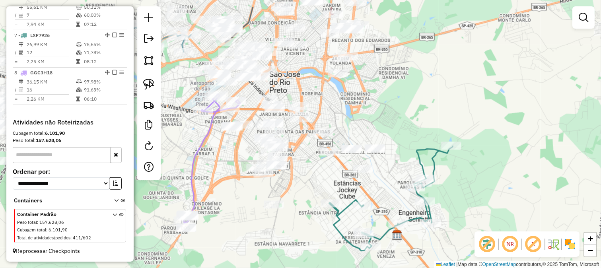
click at [307, 170] on div "Janela de atendimento Grade de atendimento Capacidade Transportadoras Veículos …" at bounding box center [300, 134] width 601 height 268
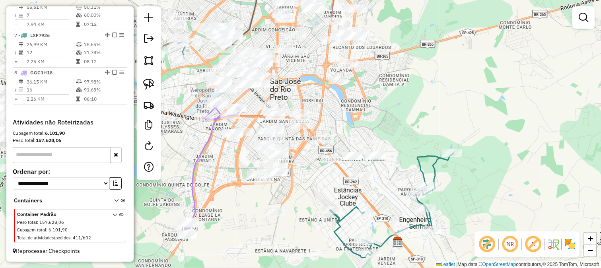
drag, startPoint x: 307, startPoint y: 179, endPoint x: 303, endPoint y: 143, distance: 36.4
click at [303, 143] on div "Janela de atendimento Grade de atendimento Capacidade Transportadoras Veículos …" at bounding box center [300, 134] width 601 height 268
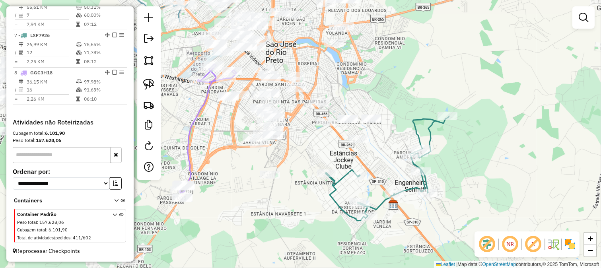
click at [366, 153] on div "Janela de atendimento Grade de atendimento Capacidade Transportadoras Veículos …" at bounding box center [300, 134] width 601 height 268
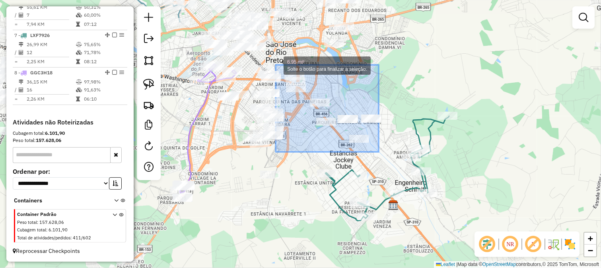
drag, startPoint x: 378, startPoint y: 152, endPoint x: 275, endPoint y: 65, distance: 134.8
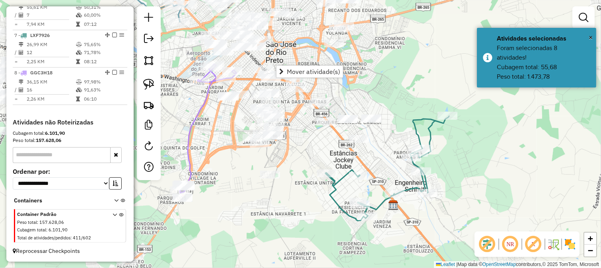
drag, startPoint x: 294, startPoint y: 198, endPoint x: 299, endPoint y: 201, distance: 6.1
click at [295, 198] on div "Janela de atendimento Grade de atendimento Capacidade Transportadoras Veículos …" at bounding box center [300, 134] width 601 height 268
click at [304, 204] on div "Janela de atendimento Grade de atendimento Capacidade Transportadoras Veículos …" at bounding box center [300, 134] width 601 height 268
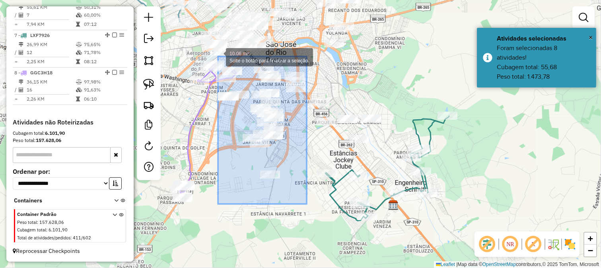
click at [209, 50] on div "10.06 mi² Solte o botão para finalizar a seleção. Janela de atendimento Grade d…" at bounding box center [300, 134] width 601 height 268
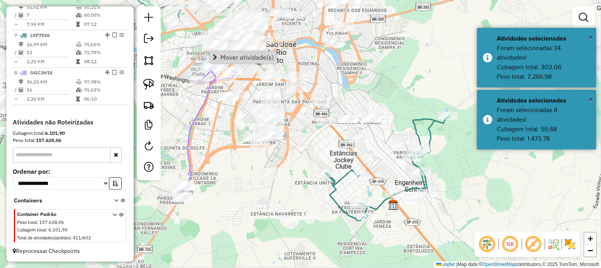
click at [241, 140] on div "Janela de atendimento Grade de atendimento Capacidade Transportadoras Veículos …" at bounding box center [300, 134] width 601 height 268
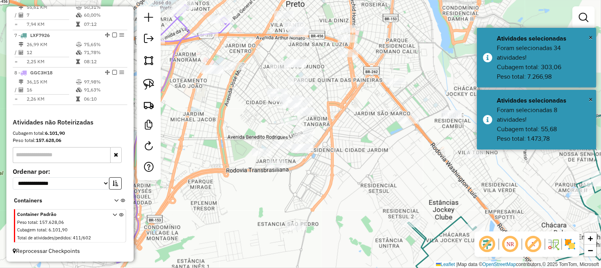
click at [223, 120] on div "Janela de atendimento Grade de atendimento Capacidade Transportadoras Veículos …" at bounding box center [300, 134] width 601 height 268
drag, startPoint x: 219, startPoint y: 126, endPoint x: 230, endPoint y: 113, distance: 17.2
click at [231, 116] on div "Janela de atendimento Grade de atendimento Capacidade Transportadoras Veículos …" at bounding box center [300, 134] width 601 height 268
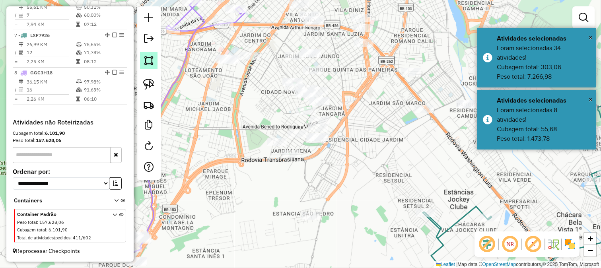
click at [144, 56] on img at bounding box center [148, 60] width 11 height 11
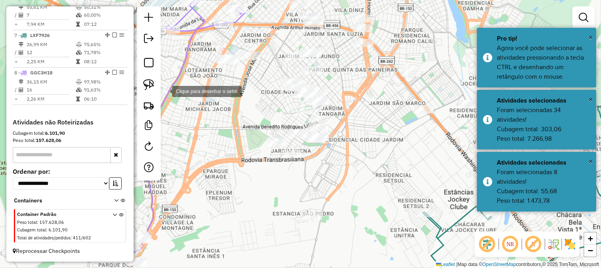
click at [172, 99] on div at bounding box center [164, 91] width 16 height 16
click at [219, 153] on div at bounding box center [211, 145] width 16 height 16
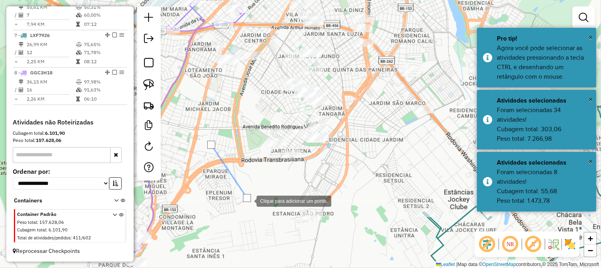
click at [256, 208] on div at bounding box center [248, 200] width 16 height 16
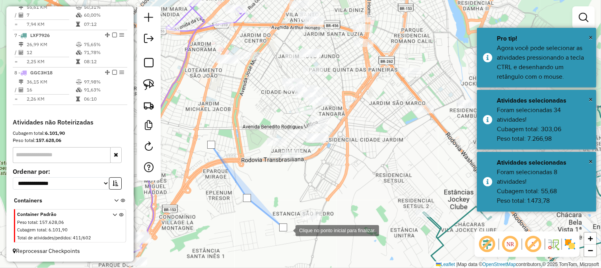
click at [295, 233] on div at bounding box center [287, 230] width 16 height 16
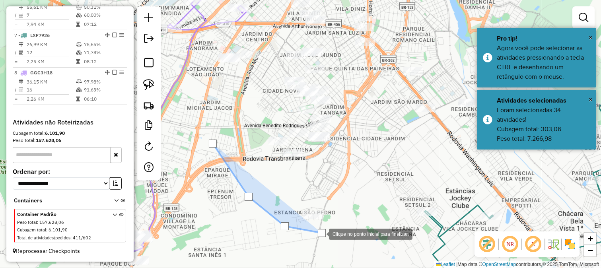
click at [324, 227] on div at bounding box center [321, 233] width 16 height 16
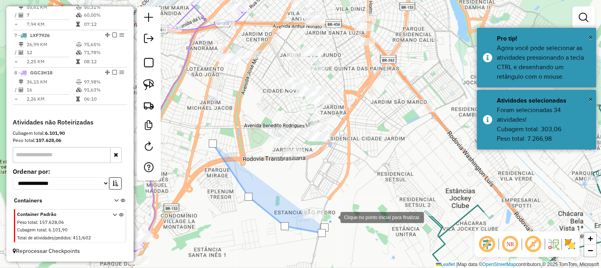
drag, startPoint x: 339, startPoint y: 204, endPoint x: 347, endPoint y: 113, distance: 90.6
click at [339, 209] on div at bounding box center [332, 217] width 16 height 16
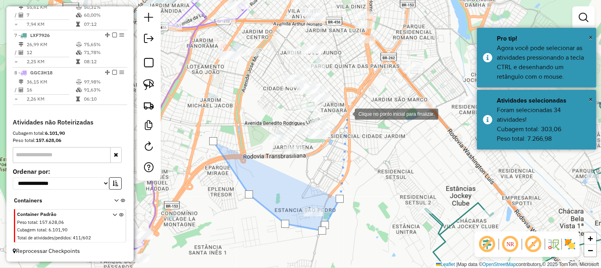
drag, startPoint x: 347, startPoint y: 105, endPoint x: 341, endPoint y: 61, distance: 43.7
click at [347, 105] on div at bounding box center [347, 113] width 16 height 16
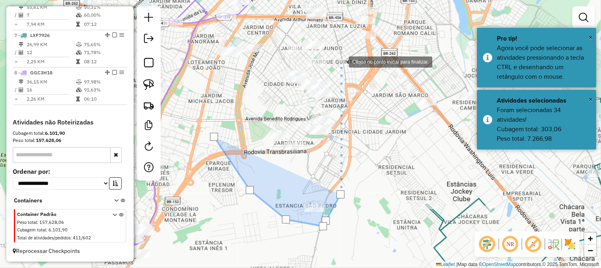
click at [340, 61] on div at bounding box center [341, 61] width 16 height 16
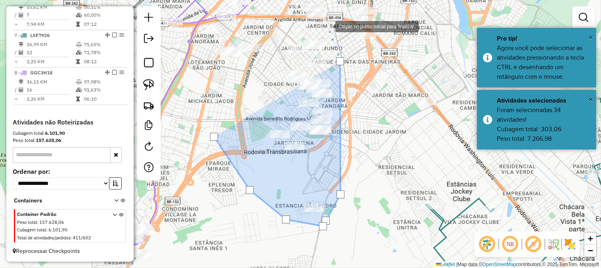
click at [327, 26] on div at bounding box center [327, 26] width 16 height 16
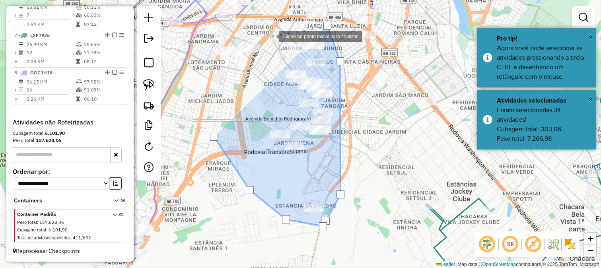
click at [271, 36] on div at bounding box center [271, 36] width 16 height 16
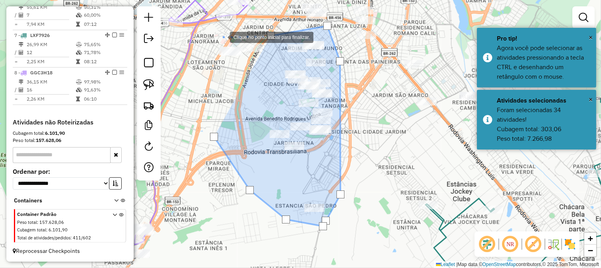
click at [222, 37] on div at bounding box center [222, 37] width 16 height 16
click at [214, 45] on div at bounding box center [222, 37] width 16 height 16
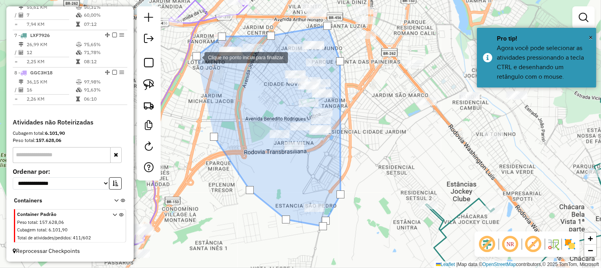
drag, startPoint x: 205, startPoint y: 97, endPoint x: 210, endPoint y: 120, distance: 23.2
click at [204, 65] on div at bounding box center [196, 57] width 16 height 16
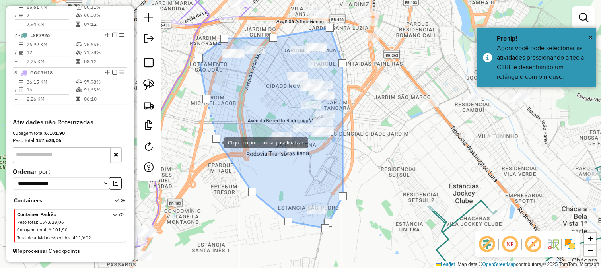
click at [216, 142] on div at bounding box center [216, 139] width 8 height 8
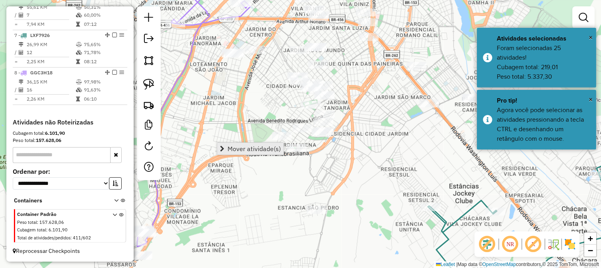
click at [225, 144] on link "Mover atividade(s)" at bounding box center [250, 149] width 66 height 12
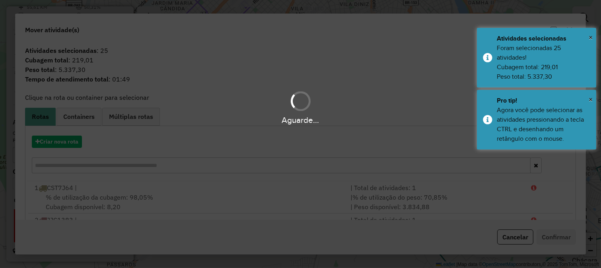
click at [74, 138] on div "Aguarde..." at bounding box center [300, 134] width 601 height 268
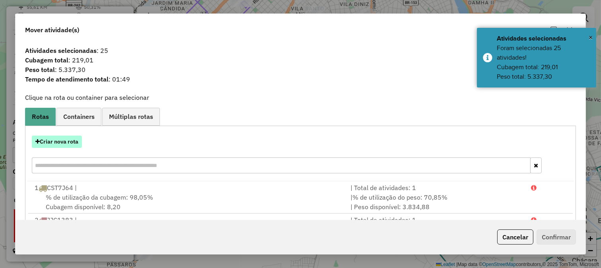
click at [69, 143] on button "Criar nova rota" at bounding box center [57, 142] width 50 height 12
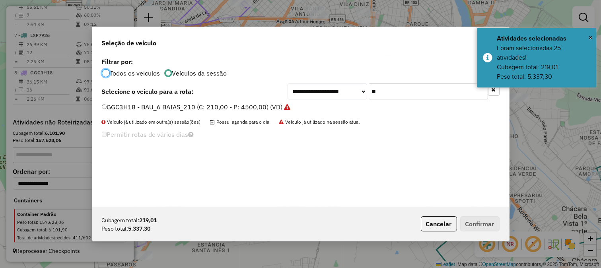
scroll to position [4, 2]
click at [409, 91] on input "**" at bounding box center [427, 91] width 119 height 16
type input "**"
click at [206, 109] on label "SVR9B19 - BAU_10 BAIAS_420 (C: 420,00 - P: 8500,00)" at bounding box center [186, 107] width 169 height 10
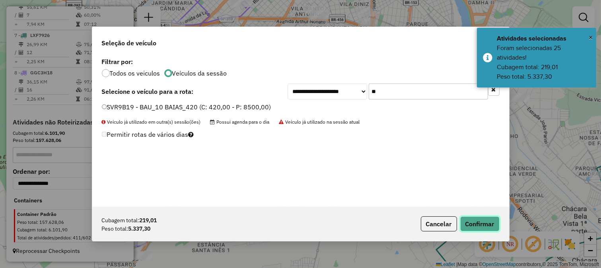
click at [481, 225] on button "Confirmar" at bounding box center [479, 223] width 39 height 15
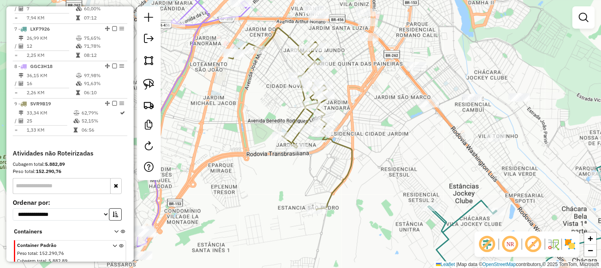
drag, startPoint x: 384, startPoint y: 166, endPoint x: 382, endPoint y: 159, distance: 6.8
click at [384, 166] on div "Janela de atendimento Grade de atendimento Capacidade Transportadoras Veículos …" at bounding box center [300, 134] width 601 height 268
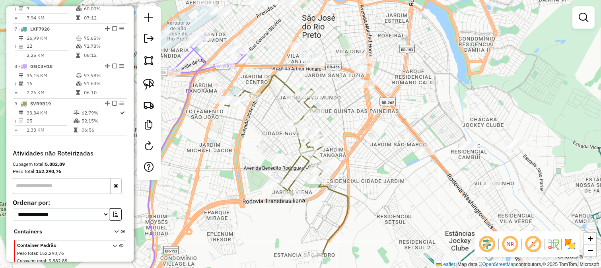
drag, startPoint x: 368, startPoint y: 159, endPoint x: 355, endPoint y: 181, distance: 25.2
click at [362, 180] on div "Janela de atendimento Grade de atendimento Capacidade Transportadoras Veículos …" at bounding box center [300, 134] width 601 height 268
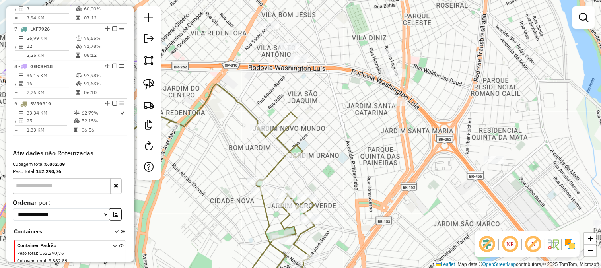
click at [285, 134] on icon at bounding box center [216, 189] width 197 height 211
select select "**********"
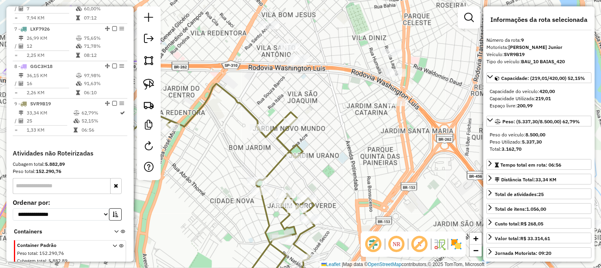
scroll to position [552, 0]
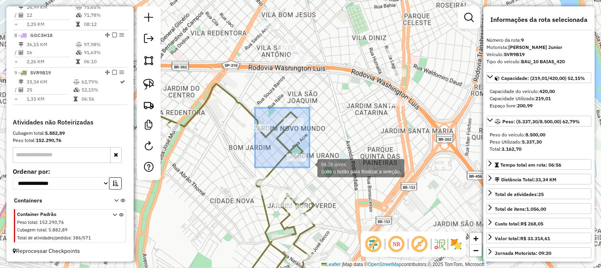
drag, startPoint x: 255, startPoint y: 108, endPoint x: 311, endPoint y: 170, distance: 83.6
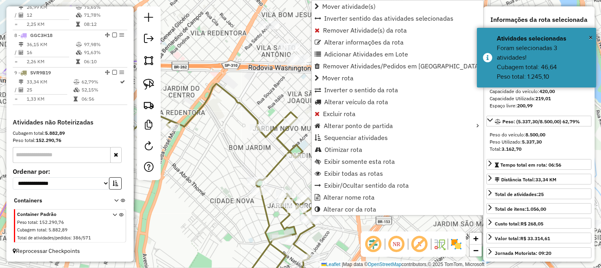
click at [243, 147] on div "Janela de atendimento Grade de atendimento Capacidade Transportadoras Veículos …" at bounding box center [300, 134] width 601 height 268
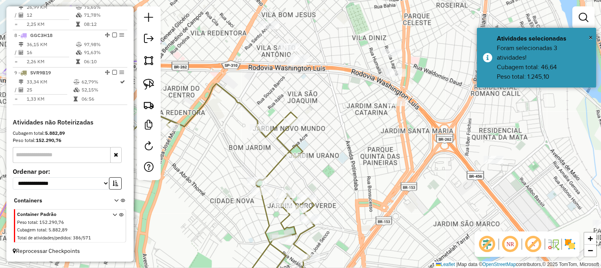
click at [285, 126] on div at bounding box center [293, 122] width 20 height 8
select select "**********"
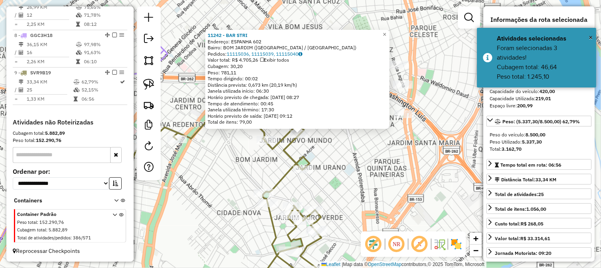
click at [266, 148] on icon at bounding box center [222, 195] width 197 height 199
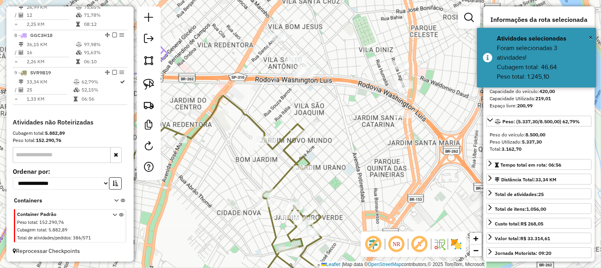
click at [289, 150] on icon at bounding box center [222, 195] width 197 height 199
click at [304, 128] on icon at bounding box center [222, 195] width 197 height 199
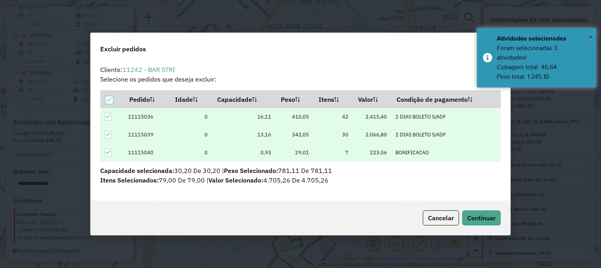
scroll to position [0, 0]
click at [474, 217] on span "Continuar" at bounding box center [481, 218] width 28 height 8
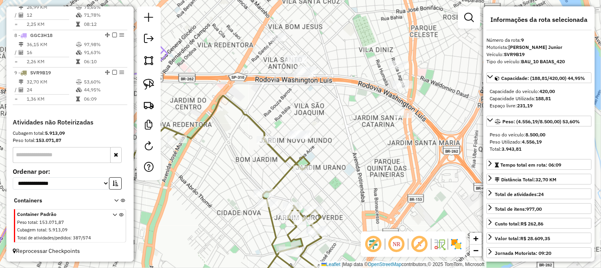
click at [328, 133] on div "Janela de atendimento Grade de atendimento Capacidade Transportadoras Veículos …" at bounding box center [300, 134] width 601 height 268
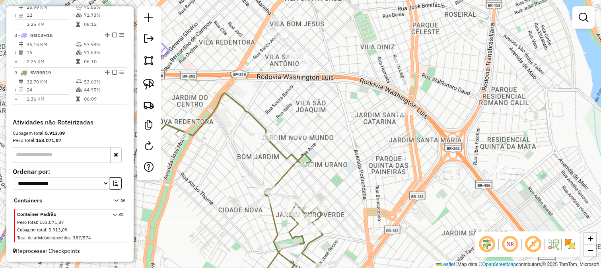
drag, startPoint x: 342, startPoint y: 165, endPoint x: 318, endPoint y: 113, distance: 57.4
click at [334, 136] on div "Janela de atendimento Grade de atendimento Capacidade Transportadoras Veículos …" at bounding box center [300, 134] width 601 height 268
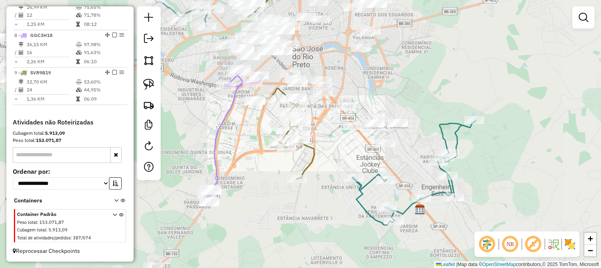
click at [335, 126] on div "Janela de atendimento Grade de atendimento Capacidade Transportadoras Veículos …" at bounding box center [300, 134] width 601 height 268
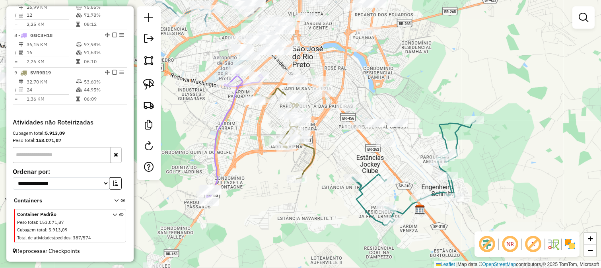
drag, startPoint x: 338, startPoint y: 142, endPoint x: 340, endPoint y: 148, distance: 7.0
click at [338, 145] on div "Janela de atendimento Grade de atendimento Capacidade Transportadoras Veículos …" at bounding box center [300, 134] width 601 height 268
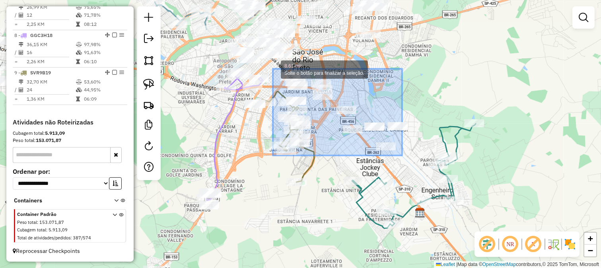
drag, startPoint x: 402, startPoint y: 155, endPoint x: 273, endPoint y: 69, distance: 155.6
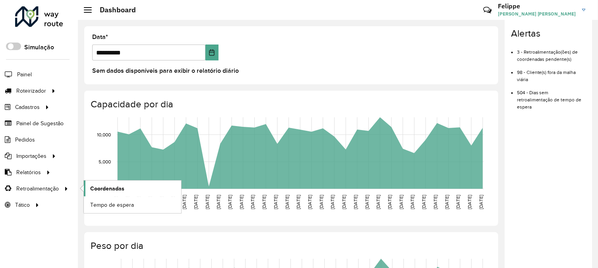
click at [175, 189] on link "Coordenadas" at bounding box center [132, 188] width 97 height 16
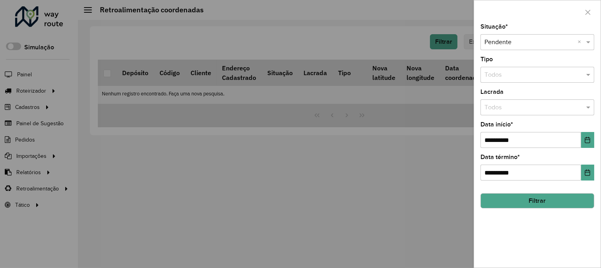
click at [547, 204] on button "Filtrar" at bounding box center [537, 200] width 114 height 15
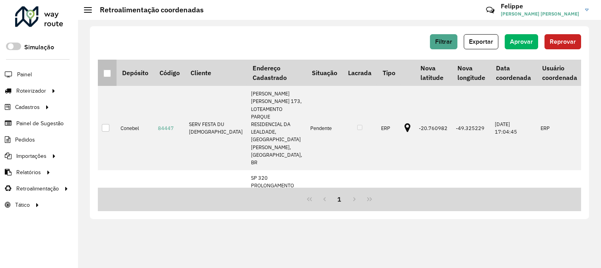
click at [108, 74] on div at bounding box center [107, 74] width 8 height 8
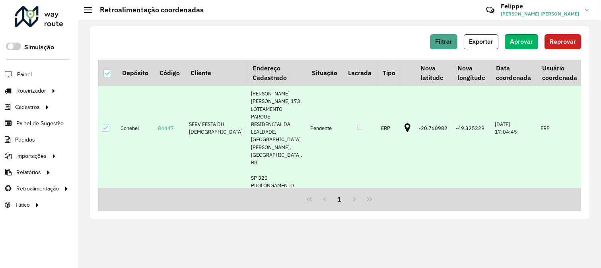
click at [526, 39] on span "Aprovar" at bounding box center [521, 41] width 23 height 7
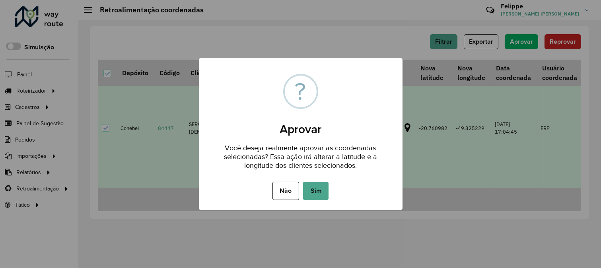
drag, startPoint x: 320, startPoint y: 184, endPoint x: 360, endPoint y: 168, distance: 43.3
click at [361, 168] on div "× ? Aprovar Você deseja realmente aprovar as coordenadas selecionadas? Essa açã…" at bounding box center [301, 134] width 204 height 152
click at [316, 197] on button "Sim" at bounding box center [315, 191] width 25 height 18
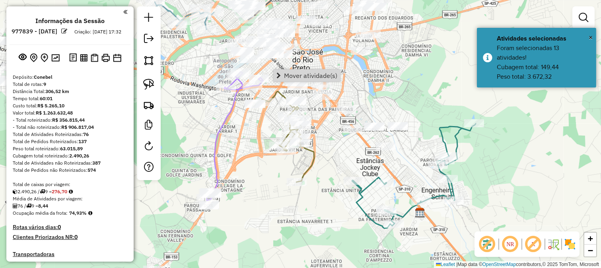
scroll to position [552, 0]
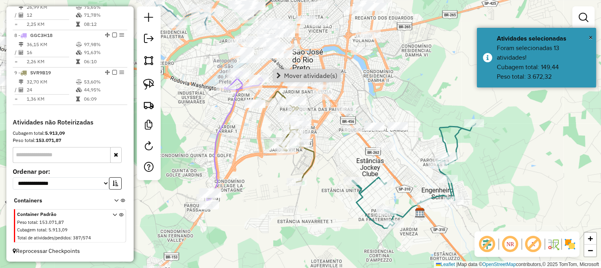
click at [334, 138] on div "Janela de atendimento Grade de atendimento Capacidade Transportadoras Veículos …" at bounding box center [300, 134] width 601 height 268
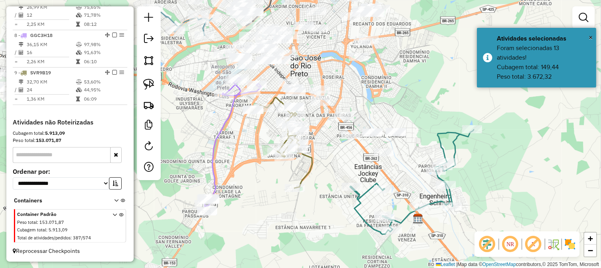
drag, startPoint x: 323, startPoint y: 124, endPoint x: 322, endPoint y: 144, distance: 19.5
click at [322, 144] on div "Janela de atendimento Grade de atendimento Capacidade Transportadoras Veículos …" at bounding box center [300, 134] width 601 height 268
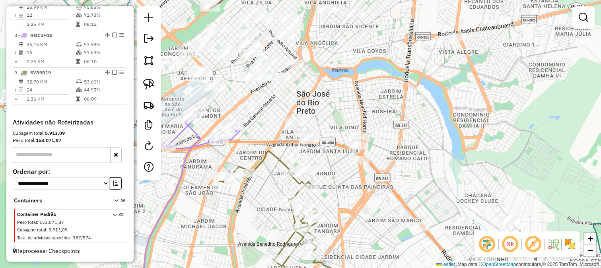
drag, startPoint x: 294, startPoint y: 77, endPoint x: 308, endPoint y: 104, distance: 30.6
click at [308, 104] on div "Janela de atendimento Grade de atendimento Capacidade Transportadoras Veículos …" at bounding box center [300, 134] width 601 height 268
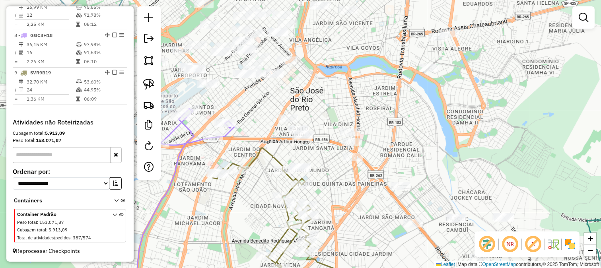
click at [333, 109] on div "Janela de atendimento Grade de atendimento Capacidade Transportadoras Veículos …" at bounding box center [300, 134] width 601 height 268
drag, startPoint x: 303, startPoint y: 97, endPoint x: 294, endPoint y: 81, distance: 17.6
click at [295, 81] on div "Janela de atendimento Grade de atendimento Capacidade Transportadoras Veículos …" at bounding box center [300, 134] width 601 height 268
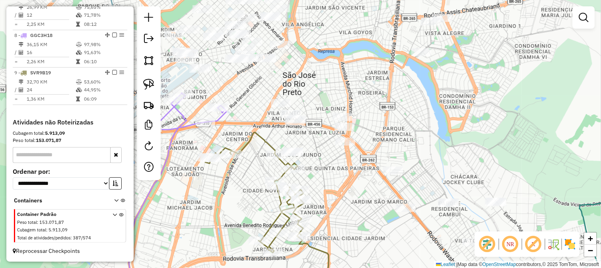
drag, startPoint x: 330, startPoint y: 90, endPoint x: 308, endPoint y: 64, distance: 33.6
click at [310, 65] on div "Janela de atendimento Grade de atendimento Capacidade Transportadoras Veículos …" at bounding box center [300, 134] width 601 height 268
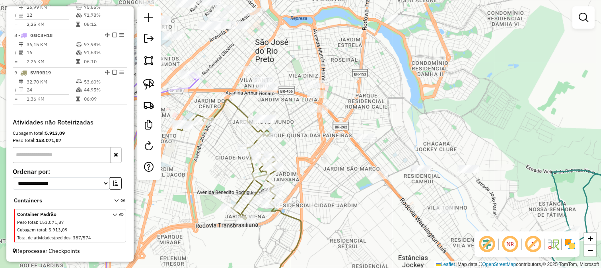
click at [216, 75] on div "Janela de atendimento Grade de atendimento Capacidade Transportadoras Veículos …" at bounding box center [300, 134] width 601 height 268
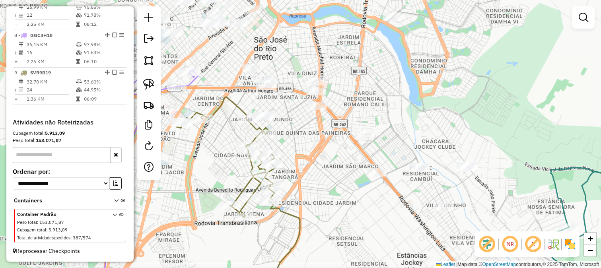
click at [231, 80] on div "Janela de atendimento Grade de atendimento Capacidade Transportadoras Veículos …" at bounding box center [300, 134] width 601 height 268
click at [223, 72] on div "Janela de atendimento Grade de atendimento Capacidade Transportadoras Veículos …" at bounding box center [300, 134] width 601 height 268
click at [151, 62] on img at bounding box center [148, 60] width 11 height 11
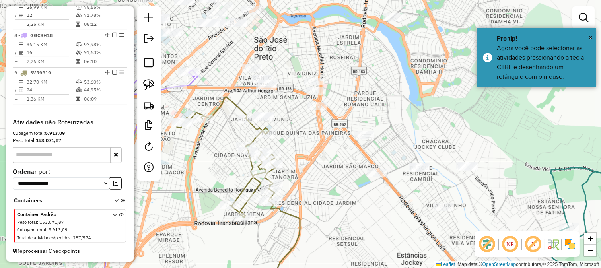
click at [292, 126] on div at bounding box center [300, 134] width 16 height 16
click at [235, 128] on div at bounding box center [235, 128] width 16 height 16
click at [243, 136] on div at bounding box center [235, 128] width 16 height 16
click at [276, 166] on div at bounding box center [268, 158] width 16 height 16
click at [321, 188] on div at bounding box center [313, 180] width 16 height 16
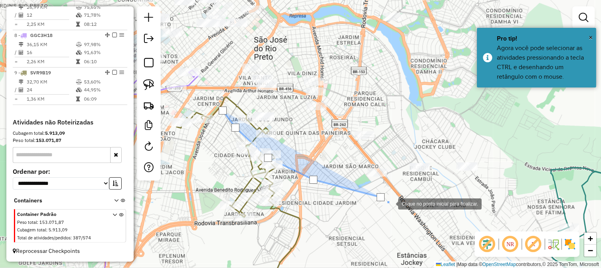
click at [398, 211] on div at bounding box center [390, 203] width 16 height 16
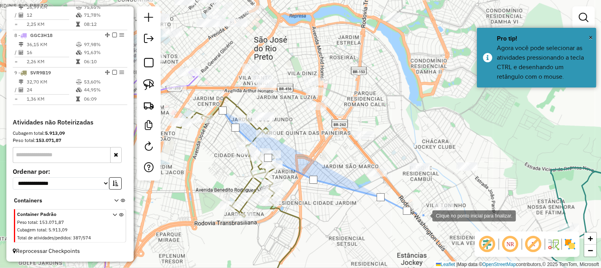
click at [427, 215] on div at bounding box center [424, 215] width 16 height 16
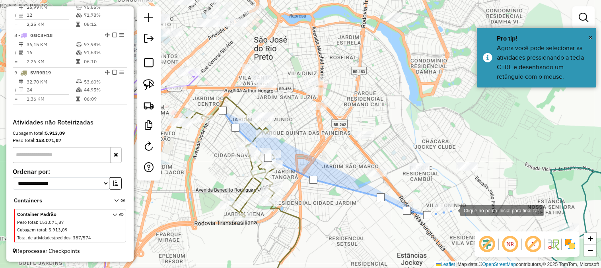
click at [456, 209] on div at bounding box center [452, 210] width 16 height 16
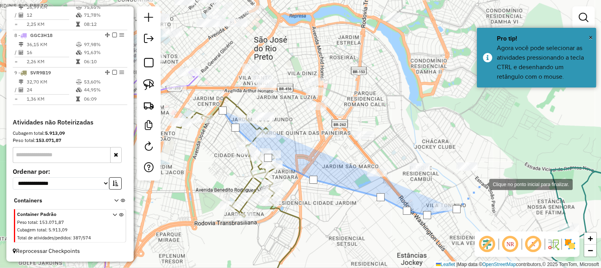
click at [481, 184] on div at bounding box center [481, 184] width 16 height 16
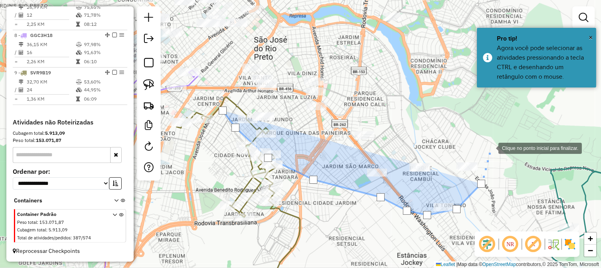
click at [490, 147] on div at bounding box center [490, 148] width 16 height 16
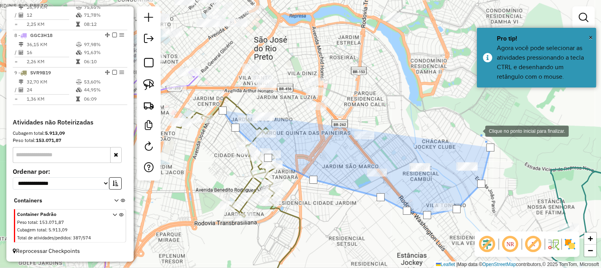
click at [477, 130] on div at bounding box center [477, 130] width 16 height 16
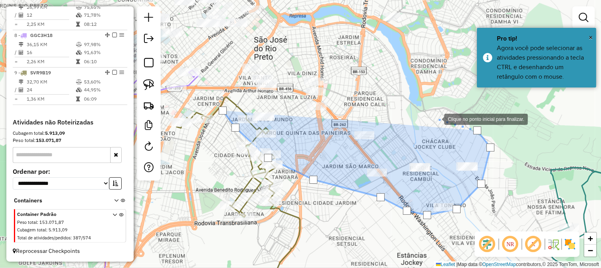
click at [436, 118] on div at bounding box center [436, 119] width 16 height 16
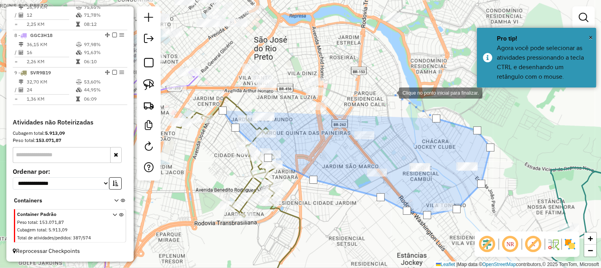
click at [391, 92] on div at bounding box center [391, 92] width 16 height 16
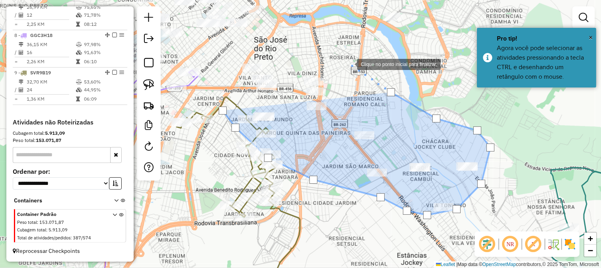
drag, startPoint x: 349, startPoint y: 64, endPoint x: 414, endPoint y: 144, distance: 102.9
click at [357, 72] on div at bounding box center [349, 64] width 16 height 16
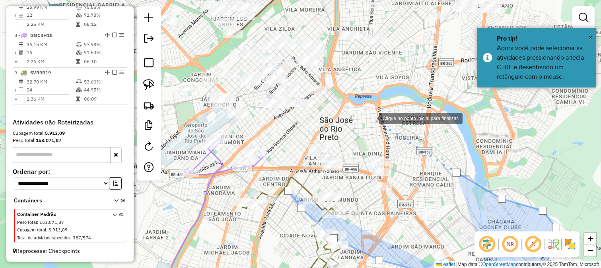
click at [371, 118] on div at bounding box center [371, 118] width 16 height 16
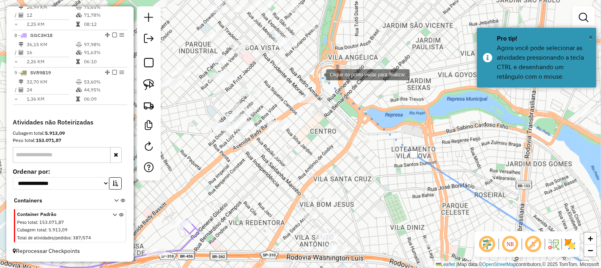
click at [318, 74] on div at bounding box center [318, 74] width 16 height 16
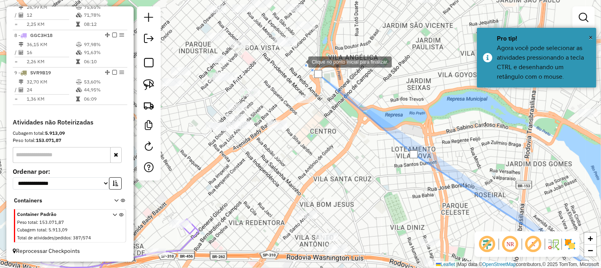
drag, startPoint x: 300, startPoint y: 61, endPoint x: 335, endPoint y: 94, distance: 47.5
click at [308, 69] on div at bounding box center [300, 61] width 16 height 16
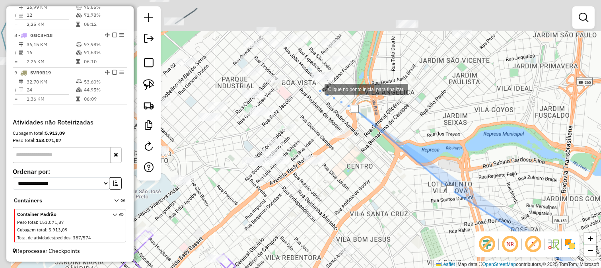
click at [308, 81] on div at bounding box center [316, 89] width 16 height 16
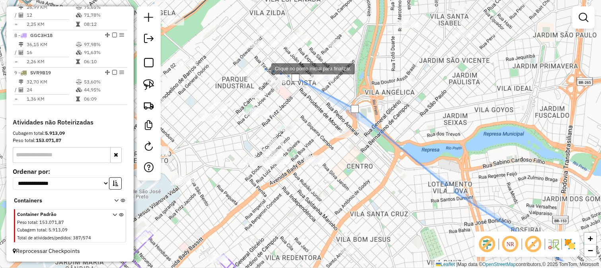
click at [260, 68] on div at bounding box center [263, 68] width 16 height 16
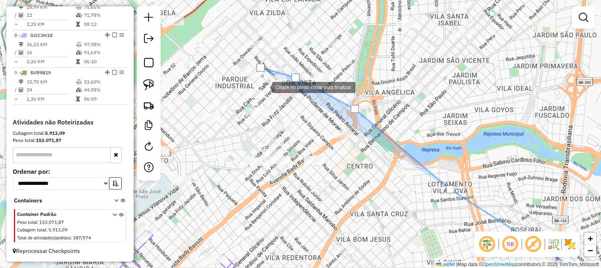
click at [264, 87] on div at bounding box center [264, 87] width 16 height 16
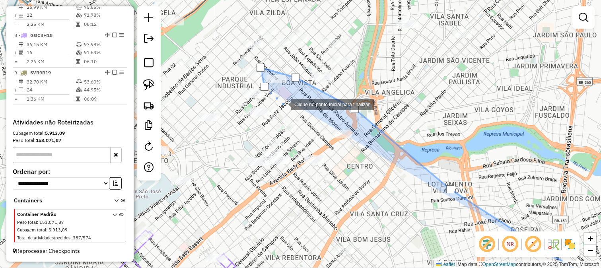
drag, startPoint x: 288, startPoint y: 107, endPoint x: 313, endPoint y: 126, distance: 31.3
click at [288, 107] on div at bounding box center [283, 104] width 16 height 16
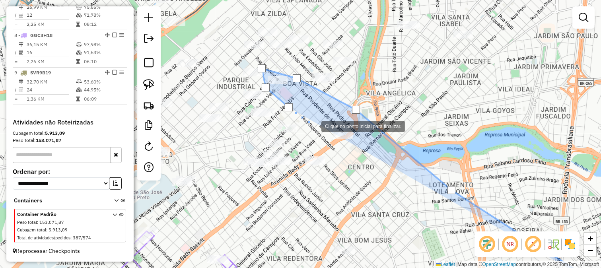
click at [313, 126] on div at bounding box center [313, 126] width 16 height 16
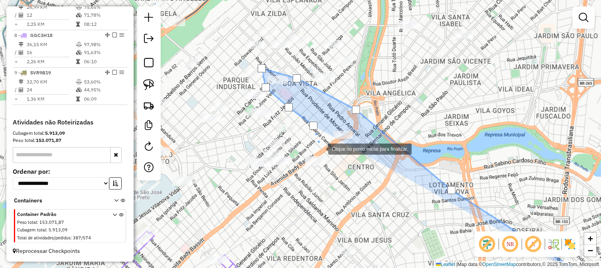
click at [320, 148] on div at bounding box center [320, 148] width 16 height 16
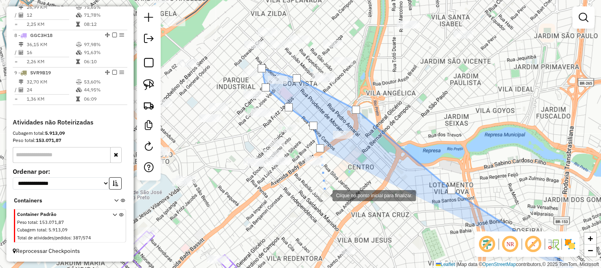
drag, startPoint x: 324, startPoint y: 195, endPoint x: 332, endPoint y: 91, distance: 103.6
click at [332, 187] on div at bounding box center [324, 195] width 16 height 16
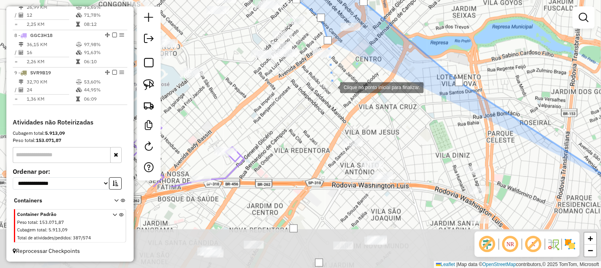
click at [328, 95] on div at bounding box center [332, 87] width 16 height 16
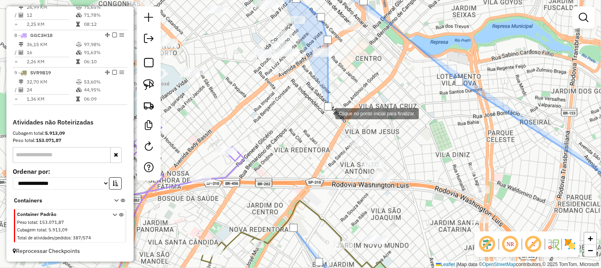
click at [324, 121] on div at bounding box center [327, 113] width 16 height 16
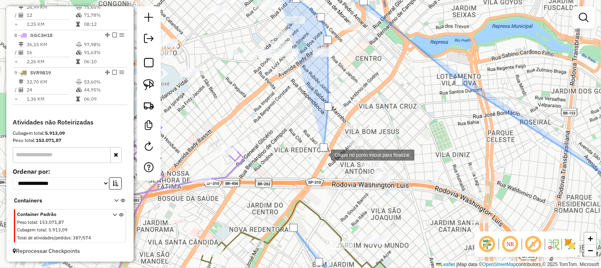
click at [317, 162] on div at bounding box center [323, 154] width 16 height 16
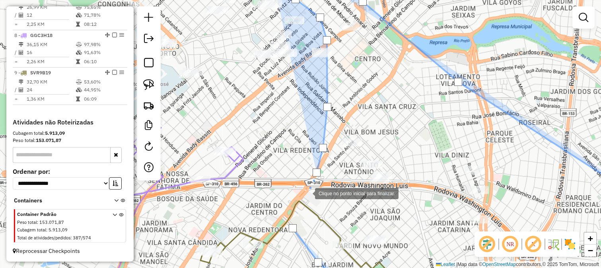
drag, startPoint x: 305, startPoint y: 192, endPoint x: 330, endPoint y: 136, distance: 61.4
click at [315, 185] on div at bounding box center [307, 193] width 16 height 16
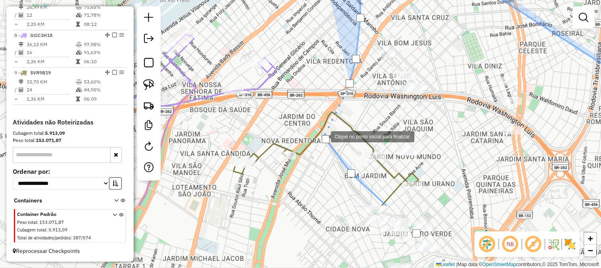
click at [323, 136] on div at bounding box center [326, 139] width 8 height 8
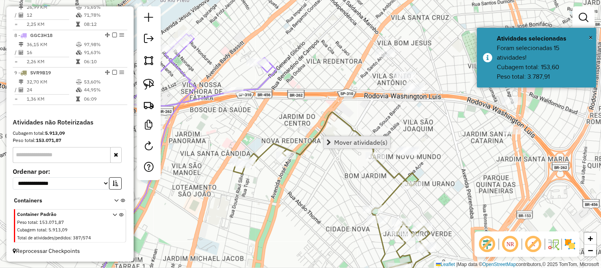
click at [333, 142] on link "Mover atividade(s)" at bounding box center [357, 142] width 66 height 12
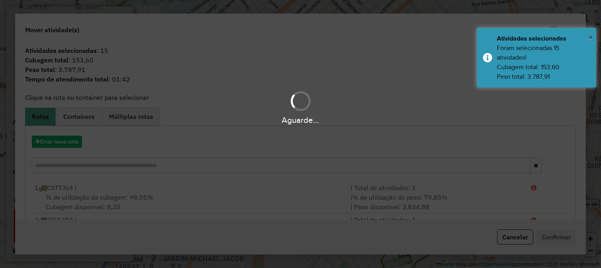
click at [68, 148] on div "Aguarde..." at bounding box center [300, 134] width 601 height 268
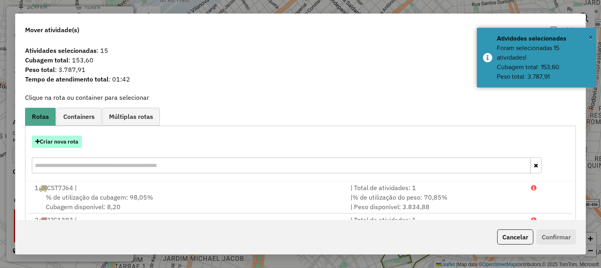
click at [68, 141] on button "Criar nova rota" at bounding box center [57, 142] width 50 height 12
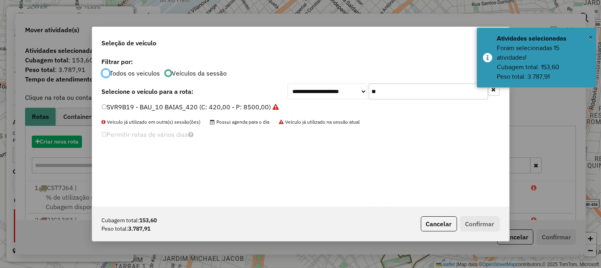
scroll to position [4, 2]
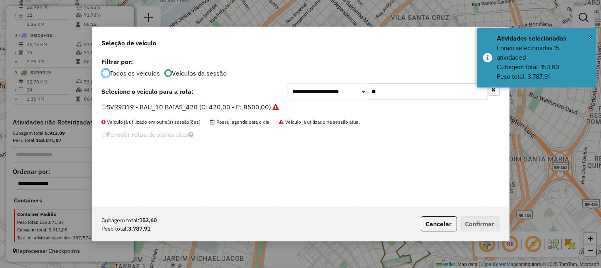
click at [384, 91] on input "**" at bounding box center [427, 91] width 119 height 16
type input "**"
click at [239, 108] on label "GGC3H18 - BAU_6 BAIAS_210 (C: 210,00 - P: 4500,00) (VD)" at bounding box center [196, 107] width 189 height 10
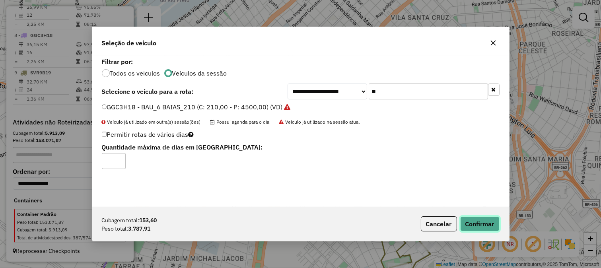
click at [493, 227] on button "Confirmar" at bounding box center [479, 223] width 39 height 15
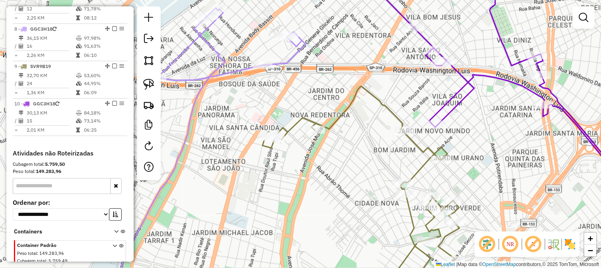
drag, startPoint x: 280, startPoint y: 131, endPoint x: 318, endPoint y: 92, distance: 54.8
click at [317, 97] on div "Janela de atendimento Grade de atendimento Capacidade Transportadoras Veículos …" at bounding box center [300, 134] width 601 height 268
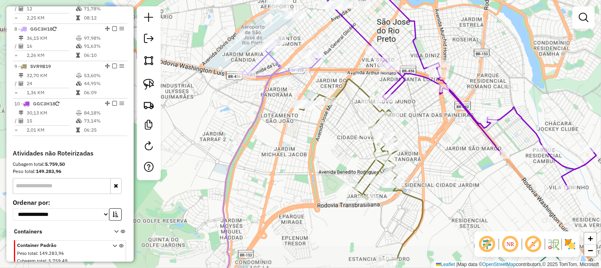
click at [266, 97] on icon at bounding box center [264, 167] width 113 height 255
select select "**********"
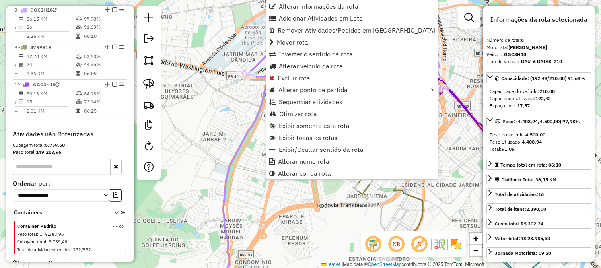
scroll to position [576, 0]
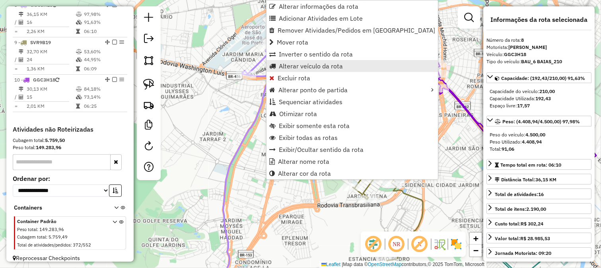
click at [313, 63] on span "Alterar veículo da rota" at bounding box center [311, 66] width 64 height 6
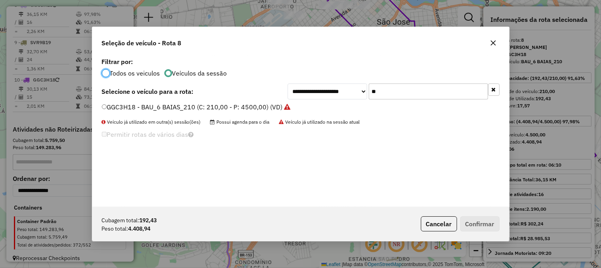
scroll to position [4, 2]
click at [386, 90] on input "**" at bounding box center [427, 91] width 119 height 16
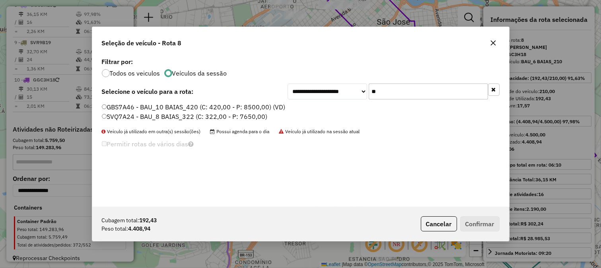
type input "**"
click at [252, 112] on label "SVQ7A24 - BAU_8 BAIAS_322 (C: 322,00 - P: 7650,00)" at bounding box center [185, 117] width 166 height 10
click at [479, 219] on button "Confirmar" at bounding box center [479, 223] width 39 height 15
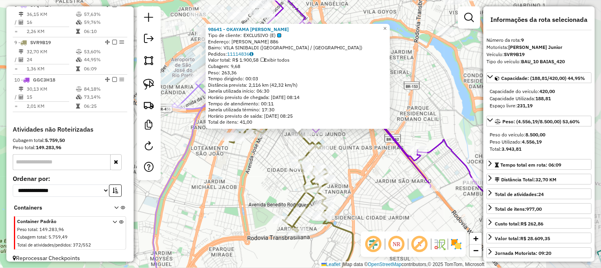
scroll to position [589, 0]
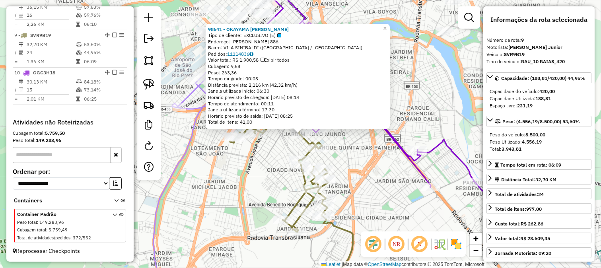
click at [335, 153] on div "98641 - OKAYAMA SHI SUSHI Tipo de cliente: EXCLUSIVO (E) Endereço: CHAIM JOSE E…" at bounding box center [300, 134] width 601 height 268
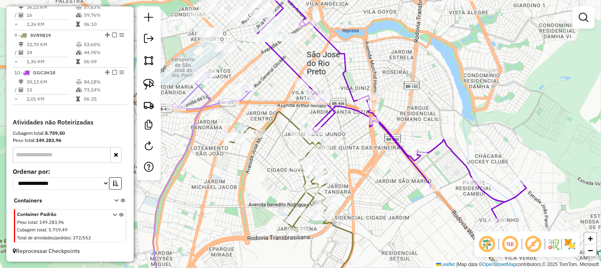
click at [325, 116] on icon at bounding box center [391, 105] width 269 height 233
select select "**********"
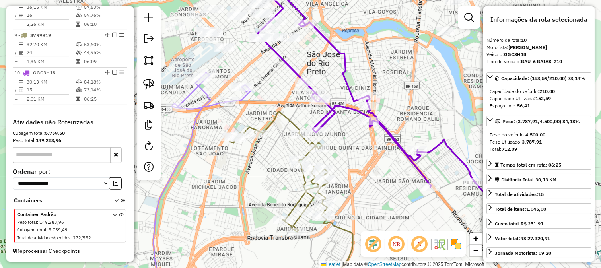
drag, startPoint x: 354, startPoint y: 138, endPoint x: 318, endPoint y: 70, distance: 77.2
click at [329, 104] on div "Janela de atendimento Grade de atendimento Capacidade Transportadoras Veículos …" at bounding box center [300, 134] width 601 height 268
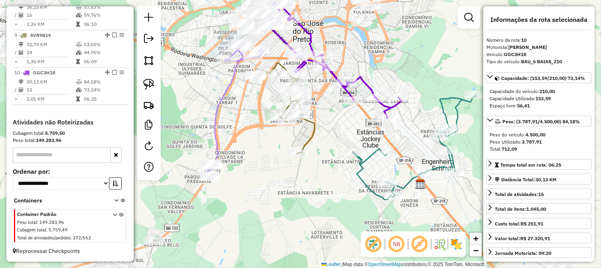
drag, startPoint x: 339, startPoint y: 103, endPoint x: 349, endPoint y: 168, distance: 65.2
click at [348, 167] on div "Janela de atendimento Grade de atendimento Capacidade Transportadoras Veículos …" at bounding box center [300, 134] width 601 height 268
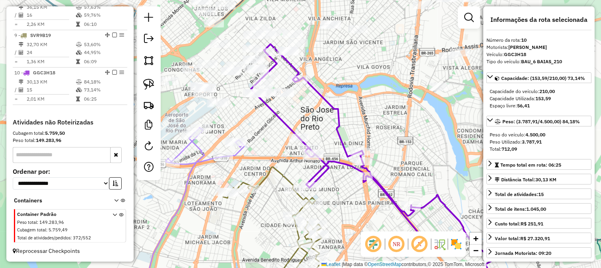
drag, startPoint x: 306, startPoint y: 105, endPoint x: 336, endPoint y: 144, distance: 48.2
click at [336, 142] on div "Janela de atendimento Grade de atendimento Capacidade Transportadoras Veículos …" at bounding box center [300, 134] width 601 height 268
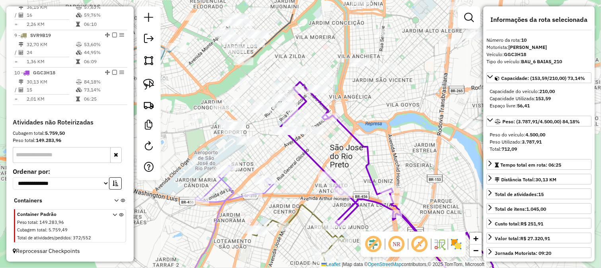
click at [335, 145] on div "Janela de atendimento Grade de atendimento Capacidade Transportadoras Veículos …" at bounding box center [300, 134] width 601 height 268
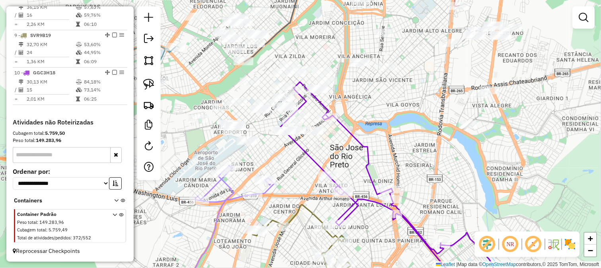
click at [215, 69] on div "Janela de atendimento Grade de atendimento Capacidade Transportadoras Veículos …" at bounding box center [300, 134] width 601 height 268
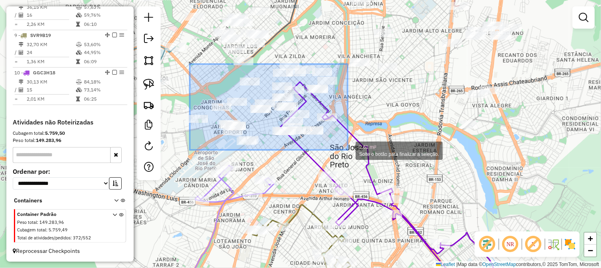
drag, startPoint x: 190, startPoint y: 64, endPoint x: 352, endPoint y: 152, distance: 184.8
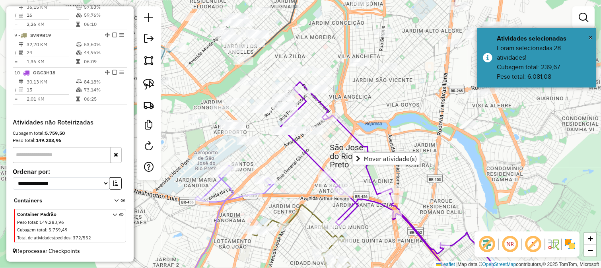
click at [339, 113] on div "Janela de atendimento Grade de atendimento Capacidade Transportadoras Veículos …" at bounding box center [300, 134] width 601 height 268
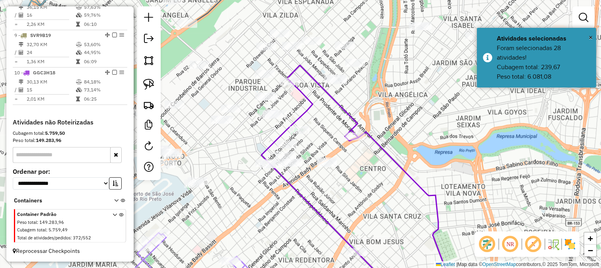
click at [310, 114] on div "Janela de atendimento Grade de atendimento Capacidade Transportadoras Veículos …" at bounding box center [300, 134] width 601 height 268
click at [264, 140] on div "Janela de atendimento Grade de atendimento Capacidade Transportadoras Veículos …" at bounding box center [300, 134] width 601 height 268
drag, startPoint x: 364, startPoint y: 124, endPoint x: 359, endPoint y: 122, distance: 5.2
click at [362, 124] on div "Janela de atendimento Grade de atendimento Capacidade Transportadoras Veículos …" at bounding box center [300, 134] width 601 height 268
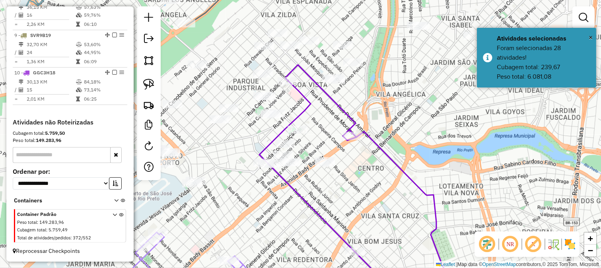
click at [355, 120] on icon at bounding box center [371, 180] width 225 height 230
select select "**********"
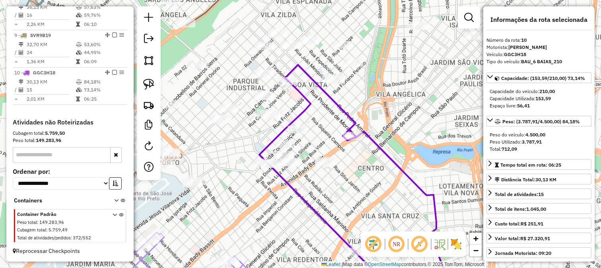
click at [324, 125] on div "Janela de atendimento Grade de atendimento Capacidade Transportadoras Veículos …" at bounding box center [300, 134] width 601 height 268
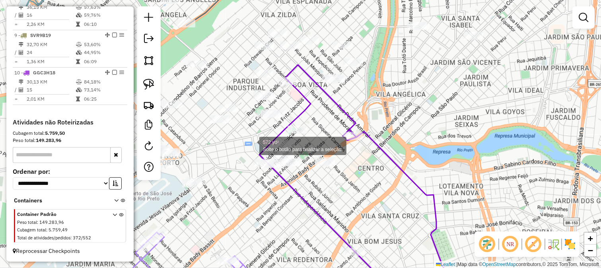
drag, startPoint x: 245, startPoint y: 142, endPoint x: 301, endPoint y: 178, distance: 66.3
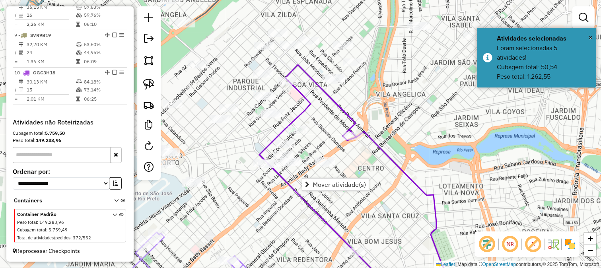
click at [252, 182] on div "Janela de atendimento Grade de atendimento Capacidade Transportadoras Veículos …" at bounding box center [300, 134] width 601 height 268
click at [334, 139] on div "Janela de atendimento Grade de atendimento Capacidade Transportadoras Veículos …" at bounding box center [300, 134] width 601 height 268
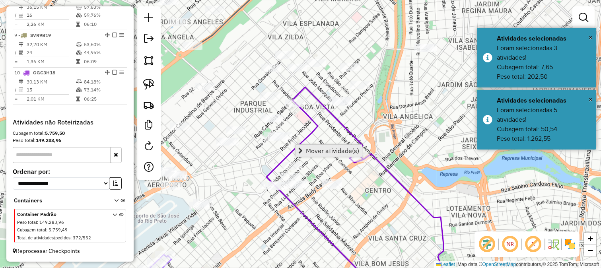
click at [324, 147] on span "Mover atividade(s)" at bounding box center [332, 150] width 53 height 6
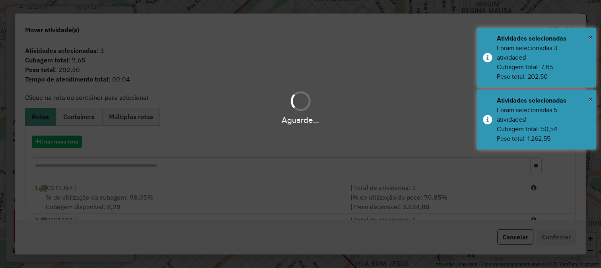
click at [241, 159] on div "Aguarde..." at bounding box center [300, 134] width 601 height 268
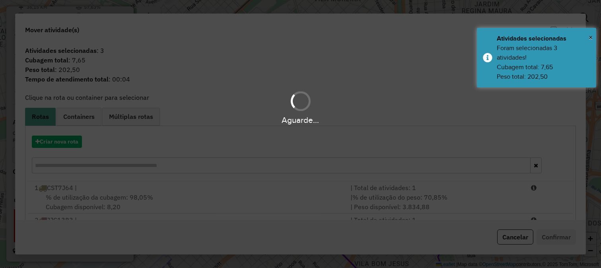
click at [241, 159] on div "Aguarde..." at bounding box center [300, 134] width 601 height 268
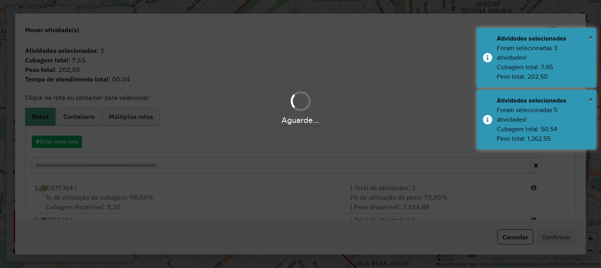
click at [241, 159] on input "text" at bounding box center [281, 165] width 499 height 16
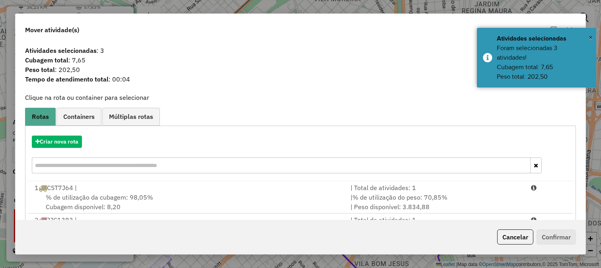
click at [241, 159] on input "text" at bounding box center [281, 165] width 499 height 16
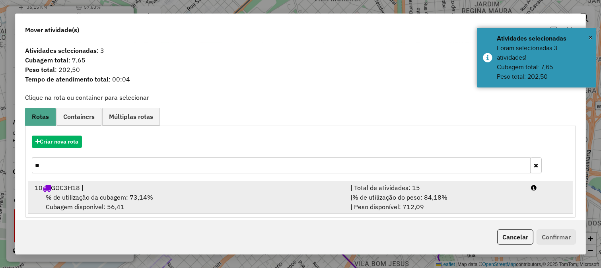
type input "**"
click at [268, 189] on div "10 GGC3H18 |" at bounding box center [188, 188] width 316 height 10
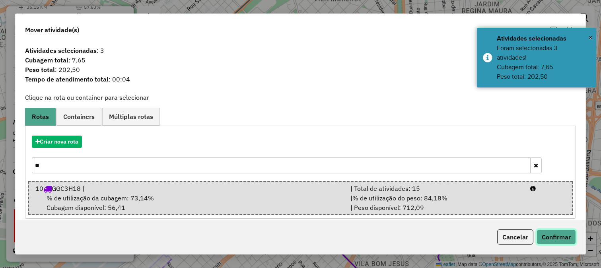
click at [547, 240] on button "Confirmar" at bounding box center [555, 236] width 39 height 15
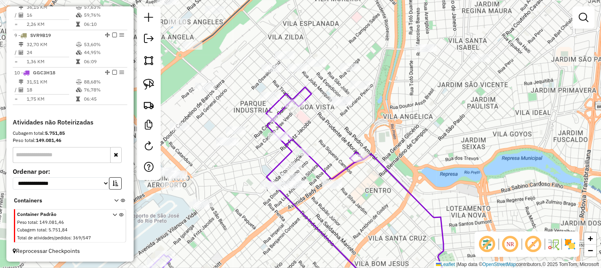
click at [312, 89] on icon at bounding box center [359, 191] width 186 height 208
select select "**********"
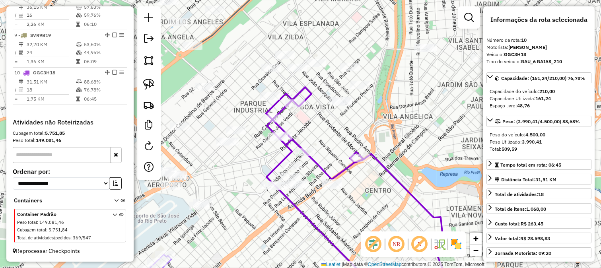
drag, startPoint x: 314, startPoint y: 125, endPoint x: 321, endPoint y: 119, distance: 8.8
click at [321, 119] on div "Janela de atendimento Grade de atendimento Capacidade Transportadoras Veículos …" at bounding box center [300, 134] width 601 height 268
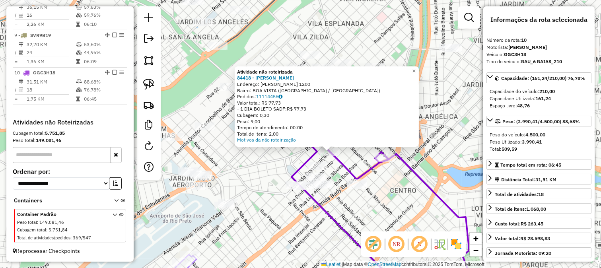
click at [348, 157] on div "Atividade não roteirizada 84418 - CIDAS LANCHE Endereço: FLORIANO PEIXOTO 1200 …" at bounding box center [300, 134] width 601 height 268
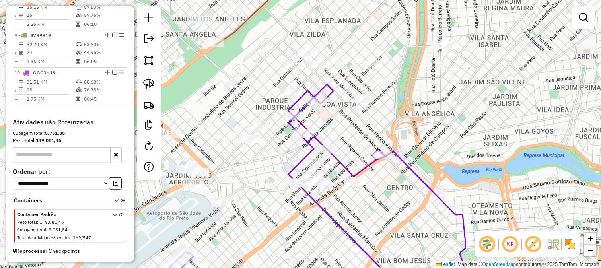
drag, startPoint x: 355, startPoint y: 155, endPoint x: 352, endPoint y: 153, distance: 4.2
click at [352, 153] on div "Janela de atendimento Grade de atendimento Capacidade Transportadoras Veículos …" at bounding box center [300, 134] width 601 height 268
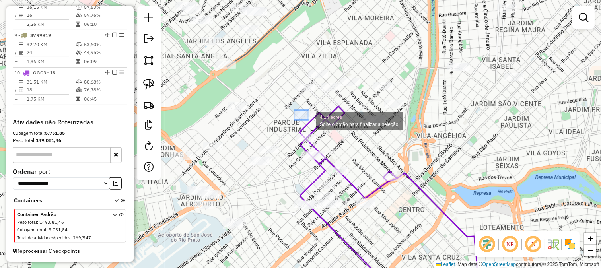
drag, startPoint x: 294, startPoint y: 110, endPoint x: 308, endPoint y: 120, distance: 17.3
click at [308, 120] on div "4.14 acres Solte o botão para finalizar a seleção. Janela de atendimento Grade …" at bounding box center [300, 134] width 601 height 268
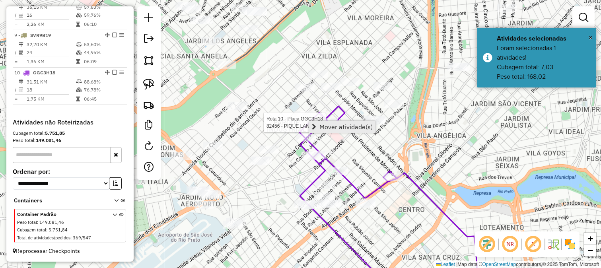
click at [327, 125] on span "Mover atividade(s)" at bounding box center [345, 127] width 53 height 6
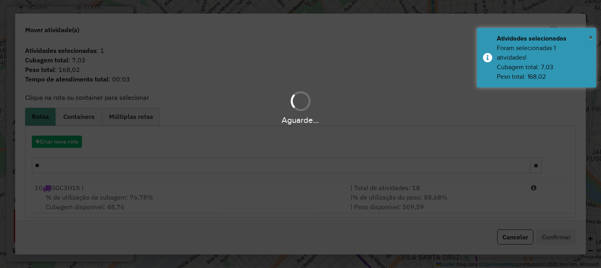
click at [326, 185] on div "Aguarde..." at bounding box center [300, 134] width 601 height 268
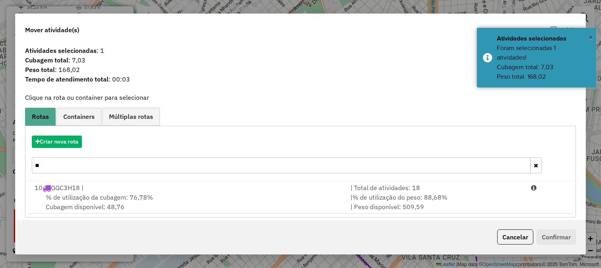
click at [332, 190] on div "10 GGC3H18 |" at bounding box center [188, 188] width 316 height 10
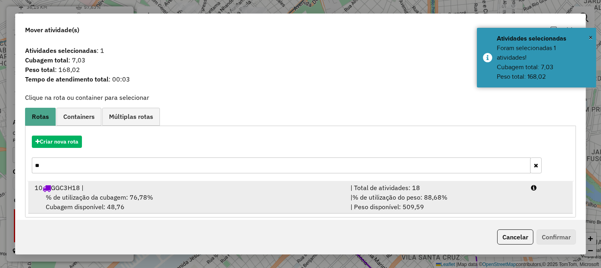
click at [342, 192] on div "% de utilização da cubagem: 76,78% Cubagem disponível: 48,76" at bounding box center [188, 201] width 316 height 19
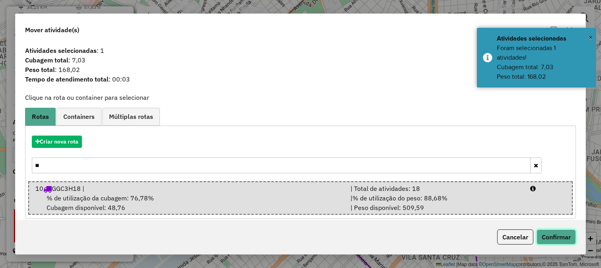
click at [542, 233] on button "Confirmar" at bounding box center [555, 236] width 39 height 15
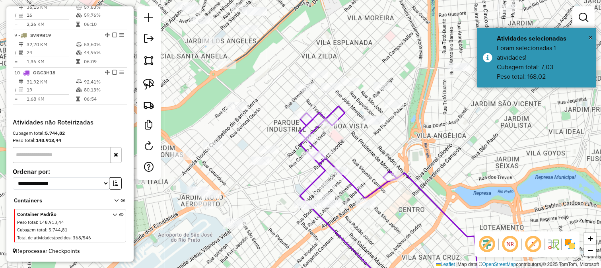
click at [344, 113] on icon at bounding box center [388, 200] width 179 height 189
select select "**********"
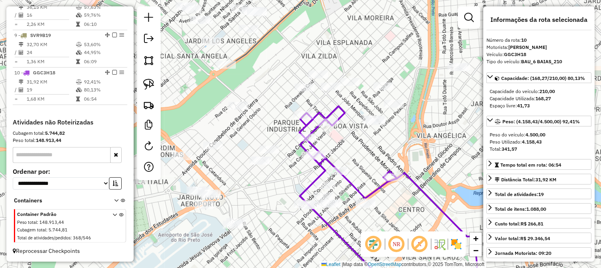
drag, startPoint x: 350, startPoint y: 144, endPoint x: 348, endPoint y: 111, distance: 33.5
click at [349, 114] on div "Janela de atendimento Grade de atendimento Capacidade Transportadoras Veículos …" at bounding box center [300, 134] width 601 height 268
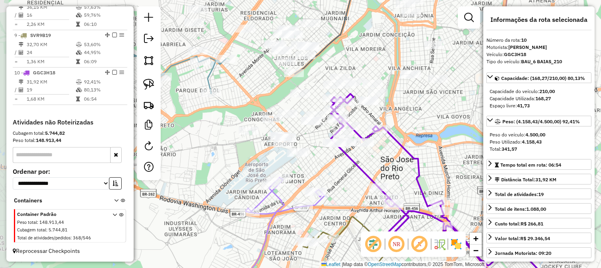
drag, startPoint x: 403, startPoint y: 106, endPoint x: 392, endPoint y: 126, distance: 23.5
click at [410, 122] on div "Janela de atendimento Grade de atendimento Capacidade Transportadoras Veículos …" at bounding box center [300, 134] width 601 height 268
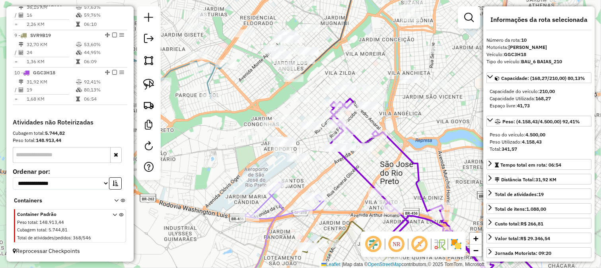
click at [254, 89] on div "Janela de atendimento Grade de atendimento Capacidade Transportadoras Veículos …" at bounding box center [300, 134] width 601 height 268
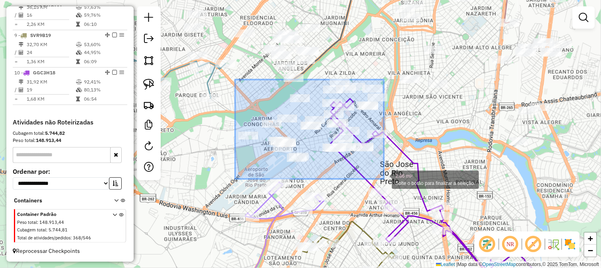
drag, startPoint x: 235, startPoint y: 80, endPoint x: 384, endPoint y: 179, distance: 179.2
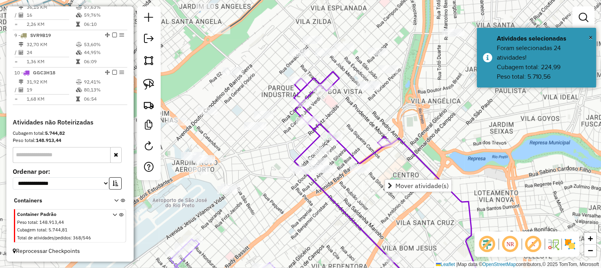
click at [348, 120] on div "Janela de atendimento Grade de atendimento Capacidade Transportadoras Veículos …" at bounding box center [300, 134] width 601 height 268
click at [329, 83] on icon at bounding box center [406, 183] width 225 height 223
select select "**********"
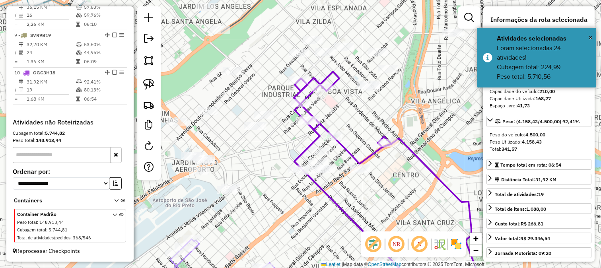
click at [339, 119] on div "Janela de atendimento Grade de atendimento Capacidade Transportadoras Veículos …" at bounding box center [300, 134] width 601 height 268
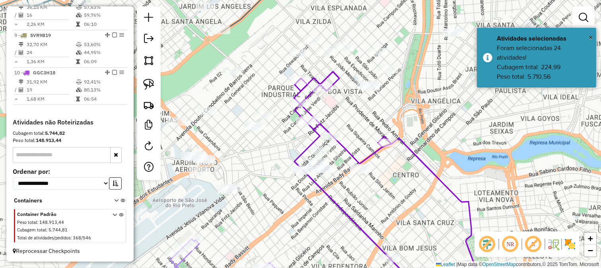
drag, startPoint x: 242, startPoint y: 95, endPoint x: 248, endPoint y: 100, distance: 7.9
click at [243, 95] on div "Janela de atendimento Grade de atendimento Capacidade Transportadoras Veículos …" at bounding box center [300, 134] width 601 height 268
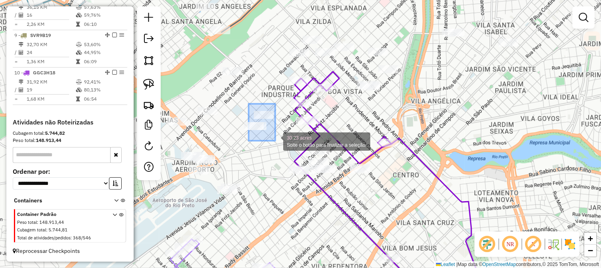
drag, startPoint x: 250, startPoint y: 108, endPoint x: 275, endPoint y: 141, distance: 40.9
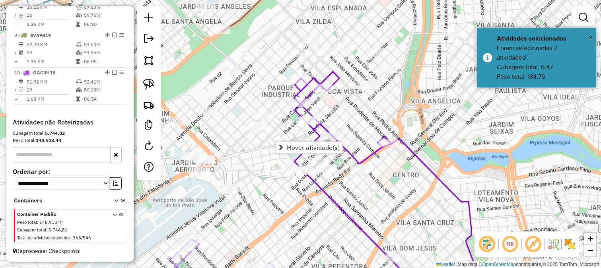
click at [246, 169] on div "Janela de atendimento Grade de atendimento Capacidade Transportadoras Veículos …" at bounding box center [300, 134] width 601 height 268
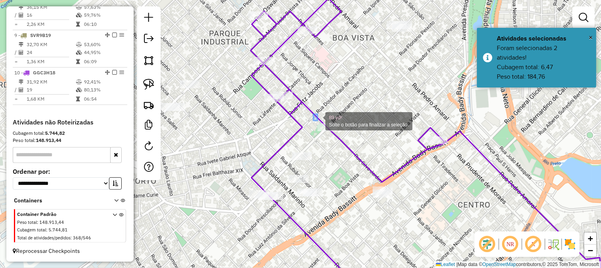
drag, startPoint x: 317, startPoint y: 120, endPoint x: 336, endPoint y: 144, distance: 30.2
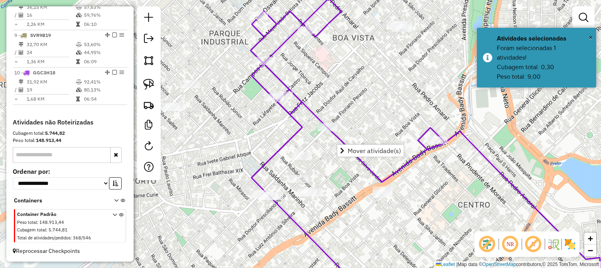
click at [347, 148] on link "Mover atividade(s)" at bounding box center [370, 151] width 66 height 12
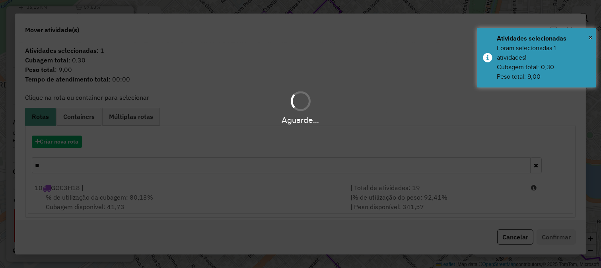
click at [357, 184] on hb-app "Aguarde... Pop-up bloqueado! Seu navegador bloqueou automáticamente a abertura …" at bounding box center [300, 134] width 601 height 268
click at [362, 191] on div "| Total de atividades: 19" at bounding box center [435, 188] width 180 height 10
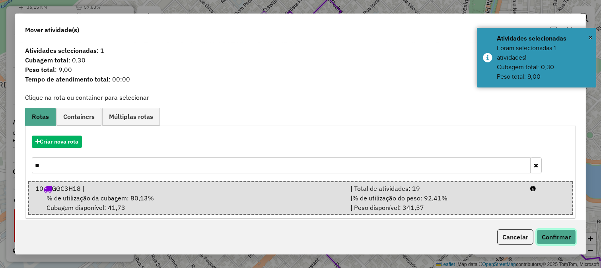
click at [568, 236] on button "Confirmar" at bounding box center [555, 236] width 39 height 15
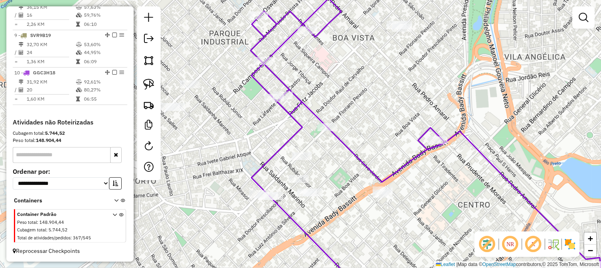
click at [359, 151] on div "Janela de atendimento Grade de atendimento Capacidade Transportadoras Veículos …" at bounding box center [300, 134] width 601 height 268
click at [353, 153] on icon at bounding box center [426, 146] width 352 height 297
select select "**********"
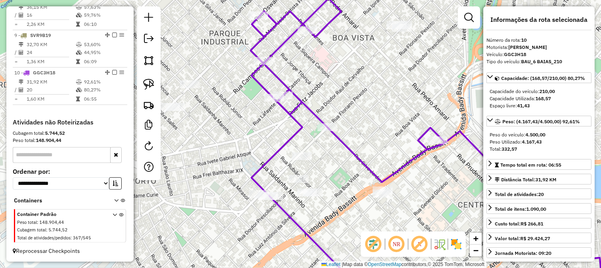
drag, startPoint x: 355, startPoint y: 134, endPoint x: 347, endPoint y: 165, distance: 32.8
click at [350, 163] on div "Janela de atendimento Grade de atendimento Capacidade Transportadoras Veículos …" at bounding box center [300, 134] width 601 height 268
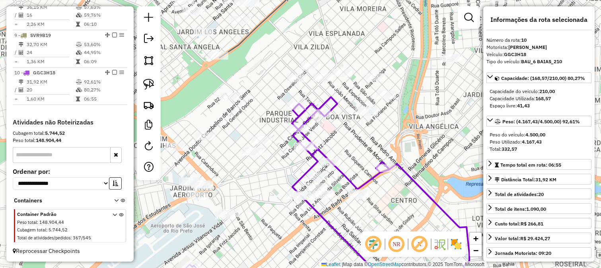
drag, startPoint x: 266, startPoint y: 101, endPoint x: 312, endPoint y: 121, distance: 51.3
click at [310, 120] on div "Rota 10 - Placa GGC3H18 6513 - ESQUINA DA PICANHA Janela de atendimento Grade d…" at bounding box center [300, 134] width 601 height 268
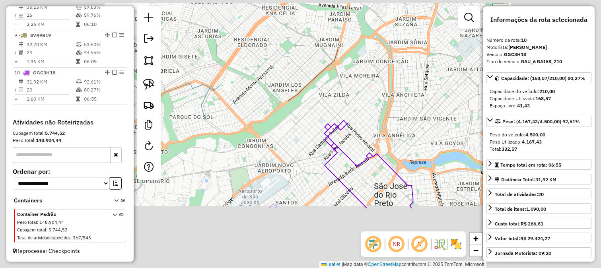
click at [255, 105] on div "Janela de atendimento Grade de atendimento Capacidade Transportadoras Veículos …" at bounding box center [300, 134] width 601 height 268
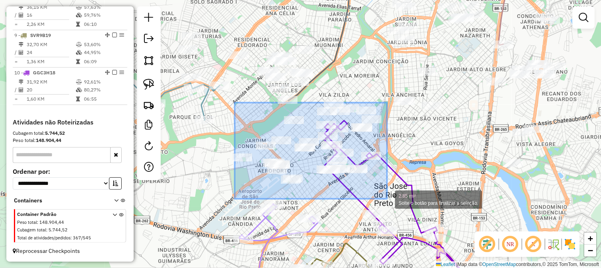
drag, startPoint x: 235, startPoint y: 103, endPoint x: 387, endPoint y: 199, distance: 180.1
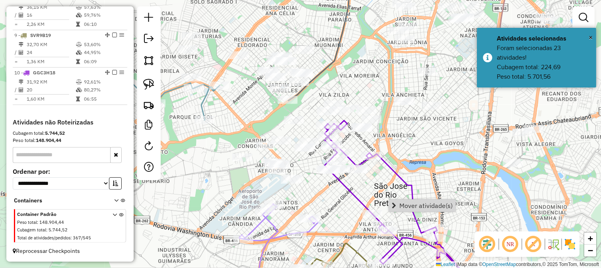
click at [400, 203] on span "Mover atividade(s)" at bounding box center [425, 205] width 53 height 6
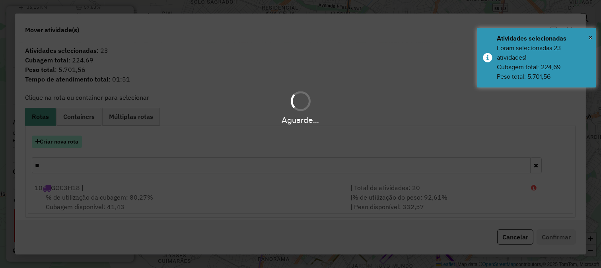
click at [66, 147] on button "Criar nova rota" at bounding box center [57, 142] width 50 height 12
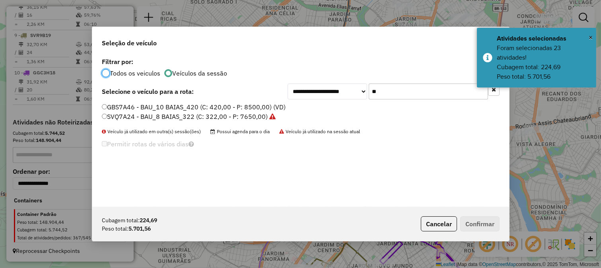
scroll to position [4, 2]
click at [428, 89] on input "**" at bounding box center [427, 91] width 119 height 16
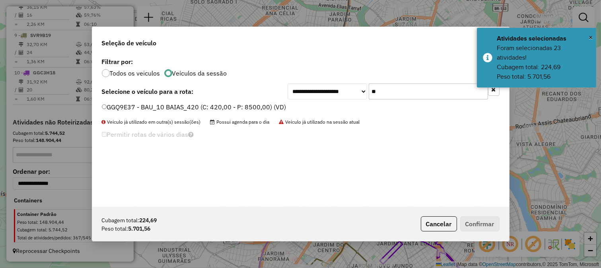
type input "**"
click at [266, 104] on label "GGQ9E37 - BAU_10 BAIAS_420 (C: 420,00 - P: 8500,00) (VD)" at bounding box center [194, 107] width 184 height 10
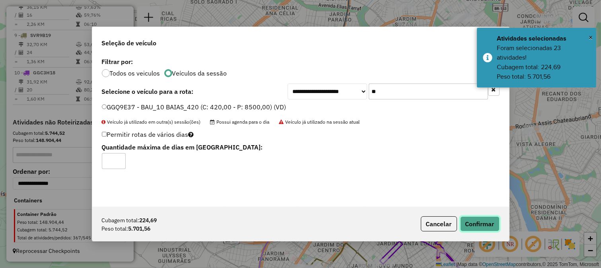
click at [479, 224] on button "Confirmar" at bounding box center [479, 223] width 39 height 15
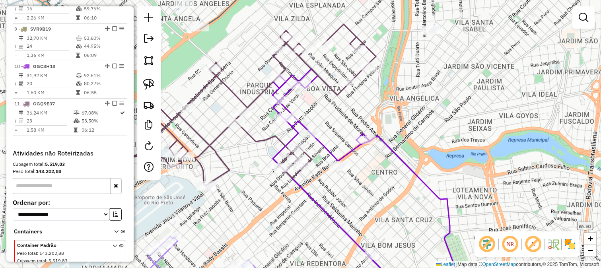
click at [324, 147] on icon at bounding box center [384, 182] width 225 height 226
select select "**********"
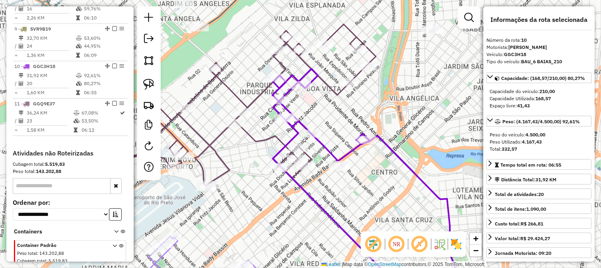
scroll to position [626, 0]
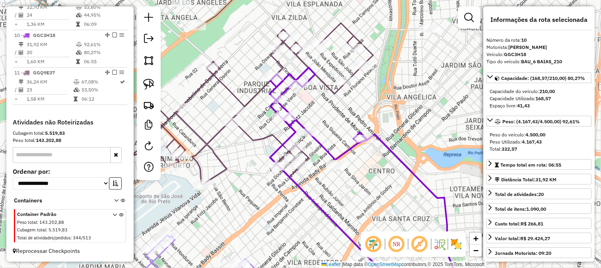
click at [336, 138] on div "Janela de atendimento Grade de atendimento Capacidade Transportadoras Veículos …" at bounding box center [300, 134] width 601 height 268
click at [258, 133] on div "Janela de atendimento Grade de atendimento Capacidade Transportadoras Veículos …" at bounding box center [300, 134] width 601 height 268
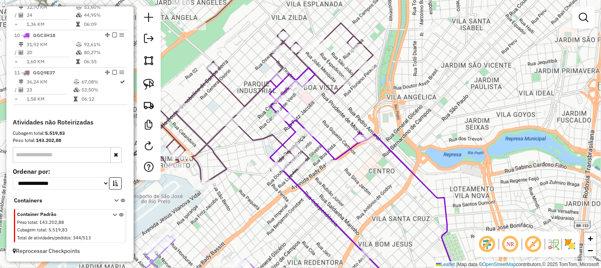
click at [258, 138] on icon at bounding box center [239, 103] width 268 height 161
select select "**********"
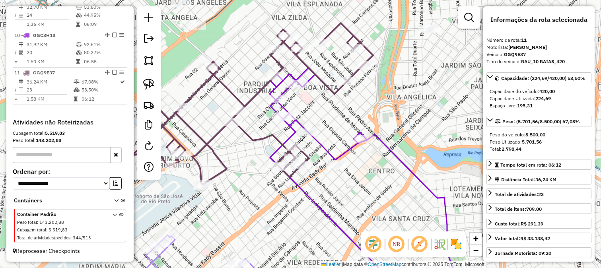
drag, startPoint x: 254, startPoint y: 174, endPoint x: 266, endPoint y: 161, distance: 18.3
click at [260, 169] on div "Janela de atendimento Grade de atendimento Capacidade Transportadoras Veículos …" at bounding box center [300, 134] width 601 height 268
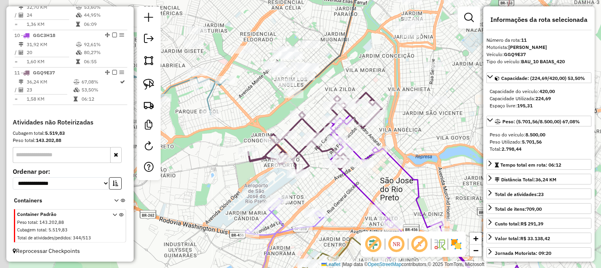
drag, startPoint x: 262, startPoint y: 185, endPoint x: 340, endPoint y: 187, distance: 78.7
click at [361, 205] on div "Janela de atendimento Grade de atendimento Capacidade Transportadoras Veículos …" at bounding box center [300, 134] width 601 height 268
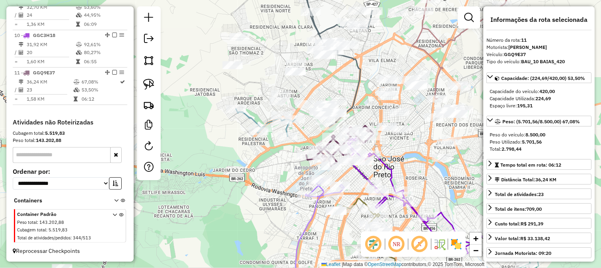
drag, startPoint x: 255, startPoint y: 78, endPoint x: 260, endPoint y: 111, distance: 33.4
click at [260, 110] on div "Janela de atendimento Grade de atendimento Capacidade Transportadoras Veículos …" at bounding box center [300, 134] width 601 height 268
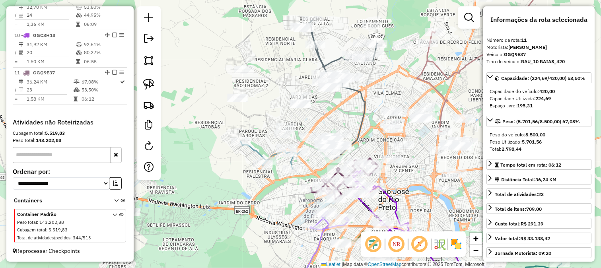
click at [262, 110] on div "Janela de atendimento Grade de atendimento Capacidade Transportadoras Veículos …" at bounding box center [300, 134] width 601 height 268
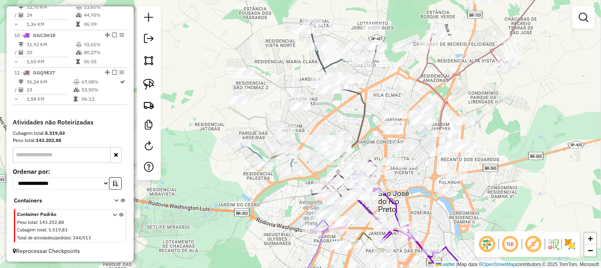
drag, startPoint x: 269, startPoint y: 106, endPoint x: 273, endPoint y: 117, distance: 12.1
click at [273, 117] on div "Janela de atendimento Grade de atendimento Capacidade Transportadoras Veículos …" at bounding box center [300, 134] width 601 height 268
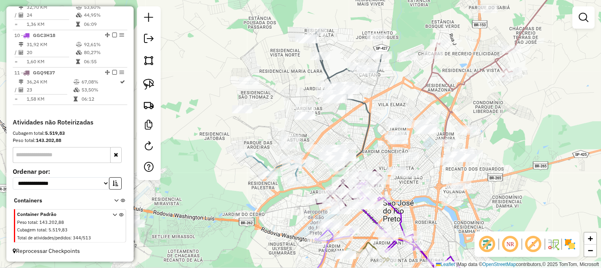
click at [271, 122] on div "Janela de atendimento Grade de atendimento Capacidade Transportadoras Veículos …" at bounding box center [300, 134] width 601 height 268
click at [245, 124] on div "Janela de atendimento Grade de atendimento Capacidade Transportadoras Veículos …" at bounding box center [300, 134] width 601 height 268
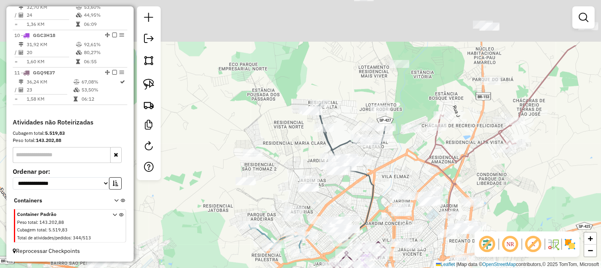
drag, startPoint x: 291, startPoint y: 18, endPoint x: 290, endPoint y: 144, distance: 125.6
click at [292, 134] on div "Janela de atendimento Grade de atendimento Capacidade Transportadoras Veículos …" at bounding box center [300, 134] width 601 height 268
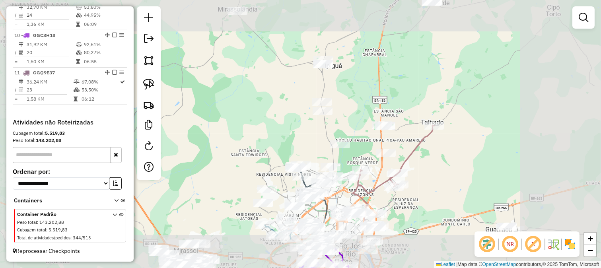
drag, startPoint x: 299, startPoint y: 100, endPoint x: 291, endPoint y: 152, distance: 52.6
click at [291, 149] on div "Janela de atendimento Grade de atendimento Capacidade Transportadoras Veículos …" at bounding box center [300, 134] width 601 height 268
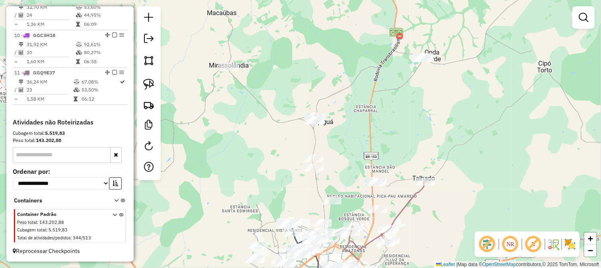
click at [217, 38] on div "Janela de atendimento Grade de atendimento Capacidade Transportadoras Veículos …" at bounding box center [300, 134] width 601 height 268
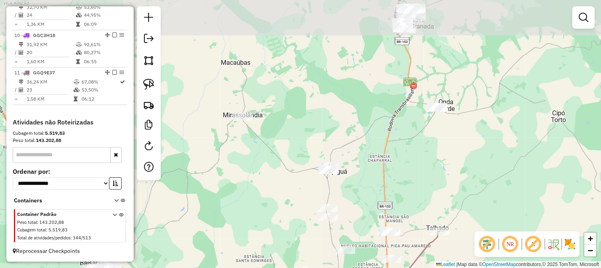
drag, startPoint x: 219, startPoint y: 73, endPoint x: 223, endPoint y: 64, distance: 9.8
click at [223, 64] on div "Janela de atendimento Grade de atendimento Capacidade Transportadoras Veículos …" at bounding box center [300, 134] width 601 height 268
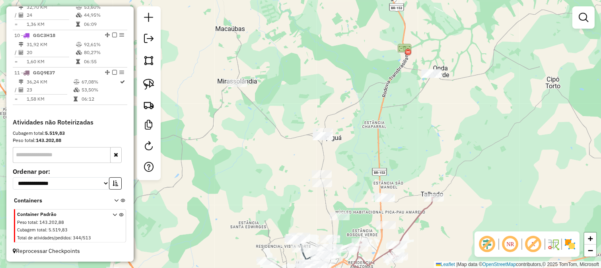
click at [219, 58] on div "Janela de atendimento Grade de atendimento Capacidade Transportadoras Veículos …" at bounding box center [300, 134] width 601 height 268
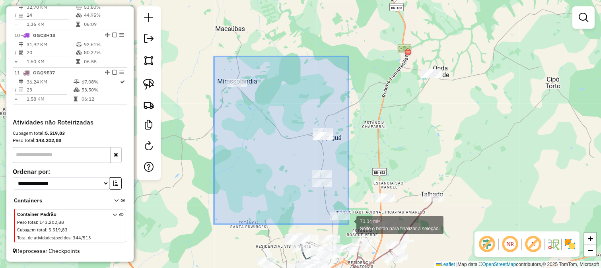
drag, startPoint x: 273, startPoint y: 137, endPoint x: 348, endPoint y: 224, distance: 115.0
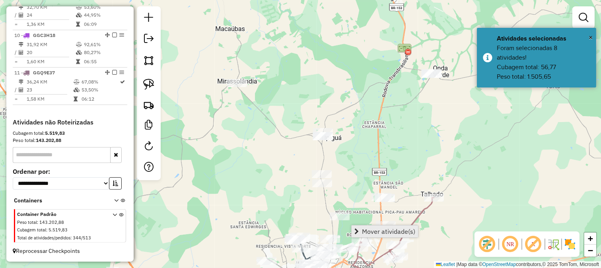
click at [358, 230] on span "Mover atividade(s)" at bounding box center [356, 231] width 4 height 6
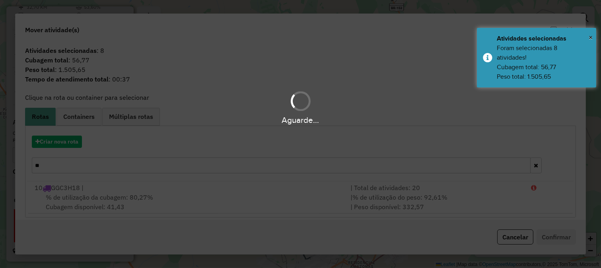
click at [61, 141] on hb-app "Aguarde... Pop-up bloqueado! Seu navegador bloqueou automáticamente a abertura …" at bounding box center [300, 134] width 601 height 268
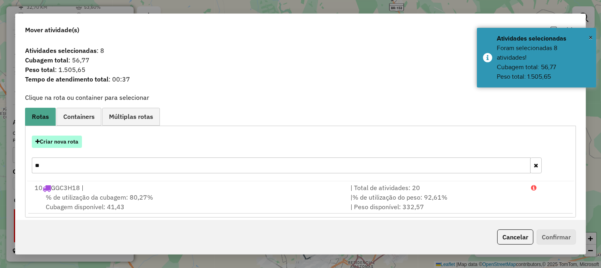
click at [64, 140] on button "Criar nova rota" at bounding box center [57, 142] width 50 height 12
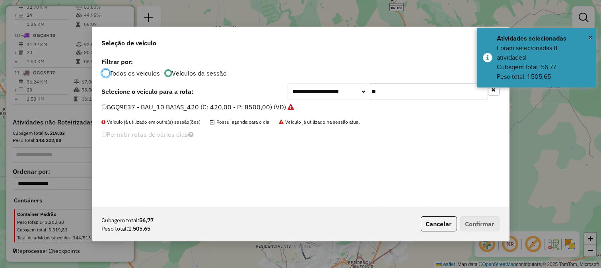
scroll to position [4, 2]
click at [383, 82] on div "**********" at bounding box center [300, 131] width 417 height 151
click at [384, 88] on input "**" at bounding box center [427, 91] width 119 height 16
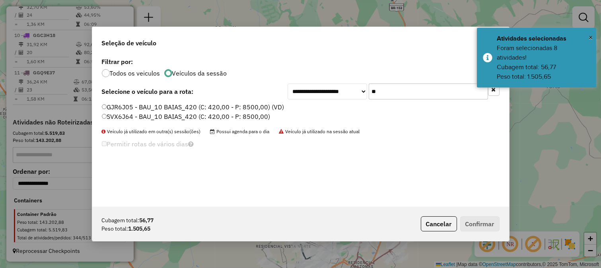
type input "**"
click at [243, 124] on div "GJR6J05 - BAU_10 BAIAS_420 (C: 420,00 - P: 8500,00) (VD) SVX6J64 - BAU_10 BAIAS…" at bounding box center [300, 115] width 407 height 25
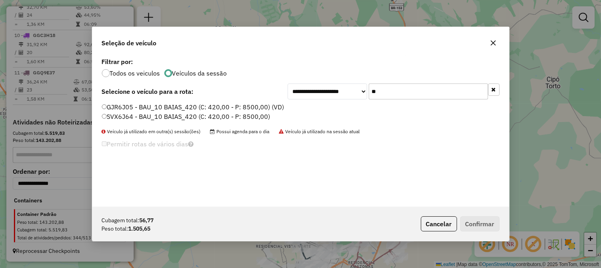
click at [240, 118] on label "SVX6J64 - BAU_10 BAIAS_420 (C: 420,00 - P: 8500,00)" at bounding box center [186, 117] width 169 height 10
click at [481, 221] on button "Confirmar" at bounding box center [479, 223] width 39 height 15
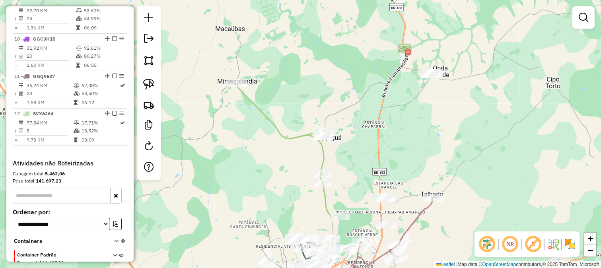
scroll to position [636, 0]
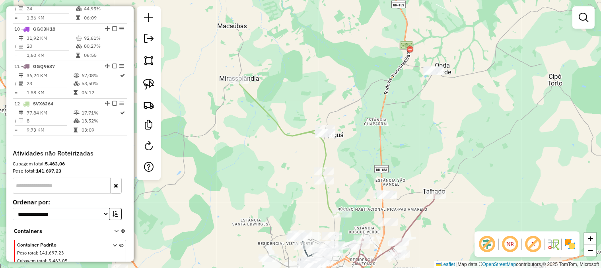
drag, startPoint x: 345, startPoint y: 194, endPoint x: 368, endPoint y: 112, distance: 85.2
click at [364, 124] on div "Janela de atendimento Grade de atendimento Capacidade Transportadoras Veículos …" at bounding box center [300, 134] width 601 height 268
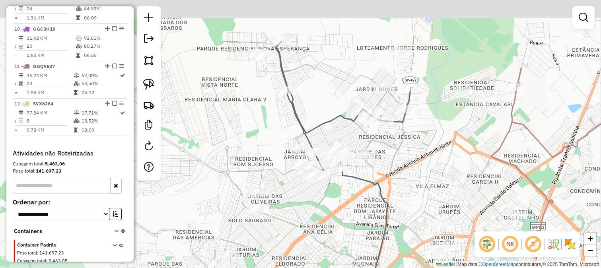
drag, startPoint x: 415, startPoint y: 99, endPoint x: 384, endPoint y: 166, distance: 73.6
click at [388, 165] on div "Janela de atendimento Grade de atendimento Capacidade Transportadoras Veículos …" at bounding box center [300, 134] width 601 height 268
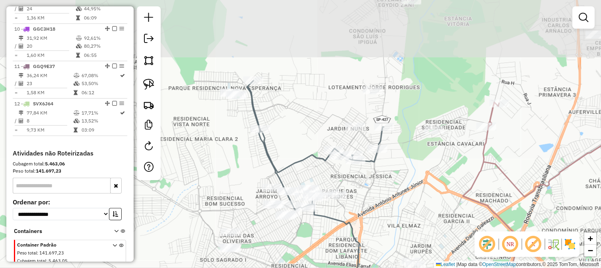
drag, startPoint x: 336, startPoint y: 97, endPoint x: 337, endPoint y: 111, distance: 13.2
click at [337, 110] on div "Rota 5 - Placa CLH6305 97908 - S FESTA FERNANDINHO Janela de atendimento Grade …" at bounding box center [300, 134] width 601 height 268
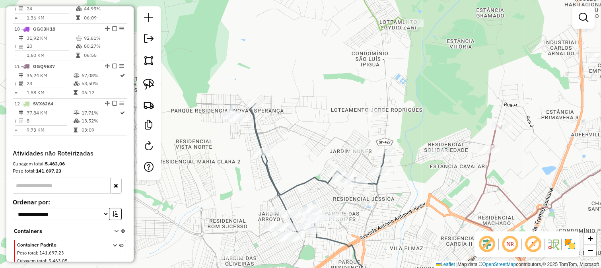
click at [307, 93] on div "Janela de atendimento Grade de atendimento Capacidade Transportadoras Veículos …" at bounding box center [300, 134] width 601 height 268
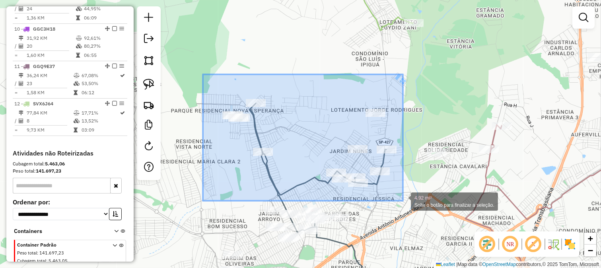
drag, startPoint x: 203, startPoint y: 74, endPoint x: 403, endPoint y: 201, distance: 236.6
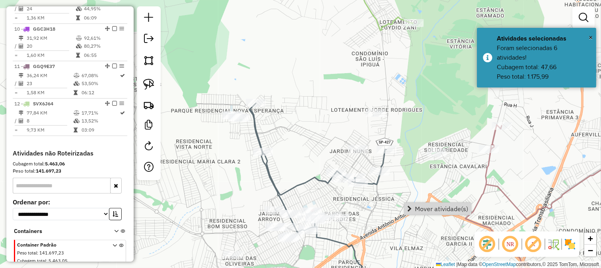
click at [415, 209] on span "Mover atividade(s)" at bounding box center [441, 209] width 53 height 6
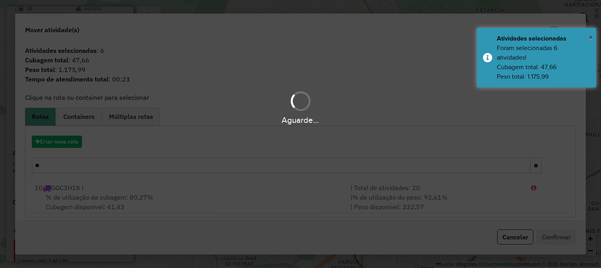
click at [317, 157] on div "Aguarde..." at bounding box center [300, 134] width 601 height 268
click at [306, 169] on input "**" at bounding box center [281, 165] width 499 height 16
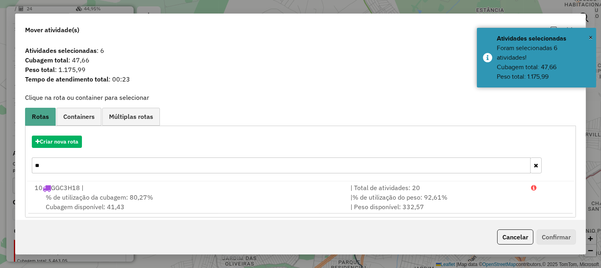
click at [306, 169] on input "**" at bounding box center [281, 165] width 499 height 16
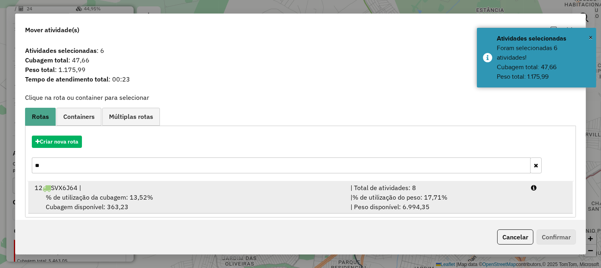
type input "**"
click at [311, 207] on div "% de utilização da cubagem: 13,52% Cubagem disponível: 363,23" at bounding box center [188, 201] width 316 height 19
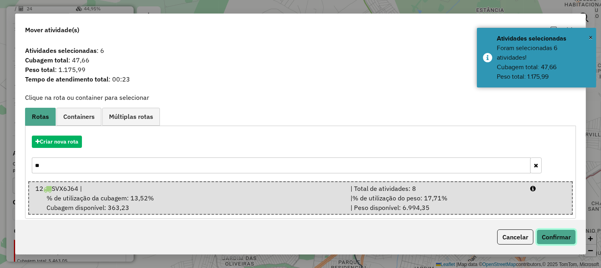
click at [562, 237] on button "Confirmar" at bounding box center [555, 236] width 39 height 15
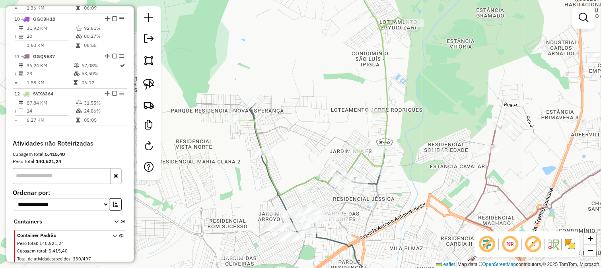
scroll to position [626, 0]
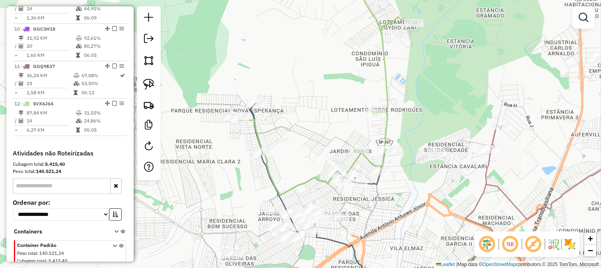
drag, startPoint x: 307, startPoint y: 154, endPoint x: 289, endPoint y: 85, distance: 70.7
click at [289, 85] on div "Janela de atendimento Grade de atendimento Capacidade Transportadoras Veículos …" at bounding box center [300, 134] width 601 height 268
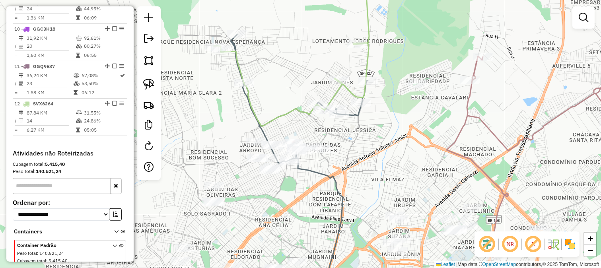
click at [285, 113] on icon at bounding box center [291, 49] width 155 height 153
select select "**********"
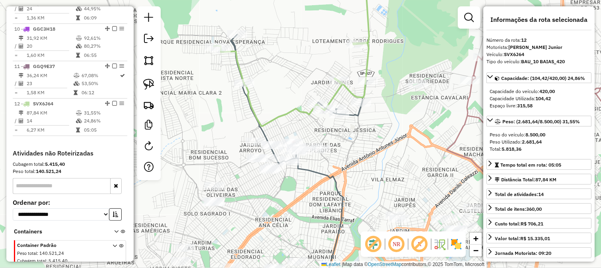
scroll to position [664, 0]
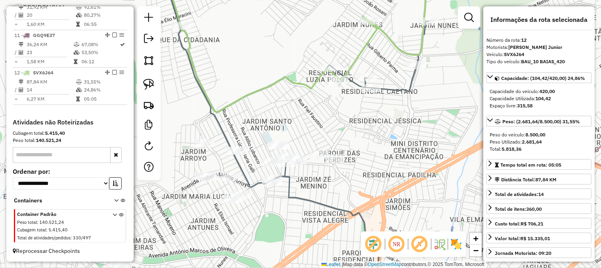
click at [300, 130] on div "Janela de atendimento Grade de atendimento Capacidade Transportadoras Veículos …" at bounding box center [300, 134] width 601 height 268
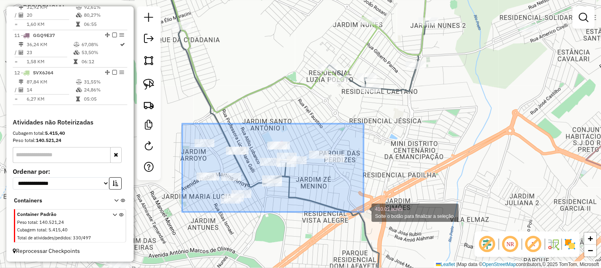
drag, startPoint x: 183, startPoint y: 124, endPoint x: 380, endPoint y: 217, distance: 217.8
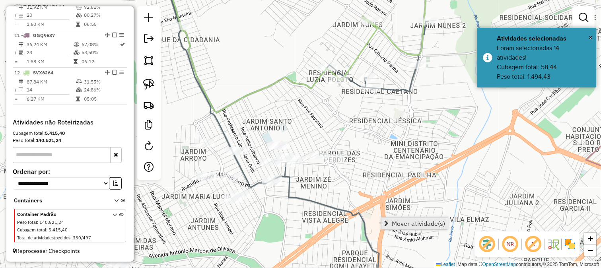
click at [415, 221] on span "Mover atividade(s)" at bounding box center [418, 223] width 53 height 6
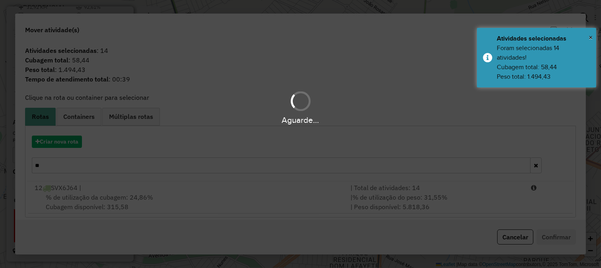
click at [352, 190] on div "| Total de atividades: 14" at bounding box center [435, 188] width 180 height 10
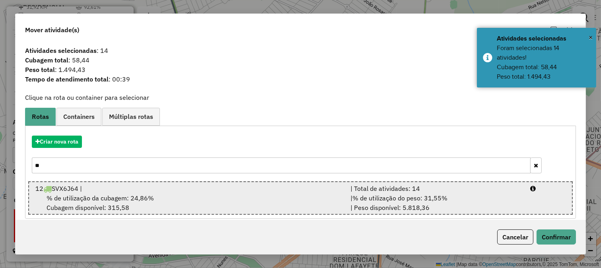
click at [414, 200] on span "% de utilização do peso: 31,55%" at bounding box center [399, 198] width 95 height 8
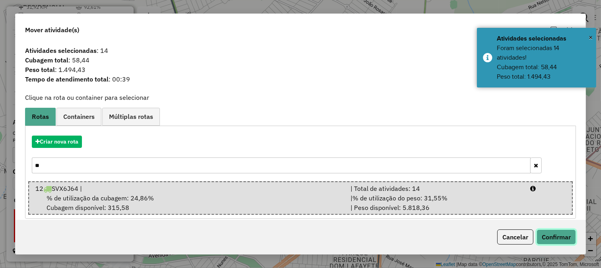
click at [551, 238] on button "Confirmar" at bounding box center [555, 236] width 39 height 15
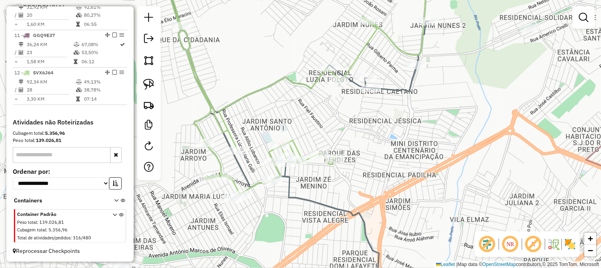
select select "**********"
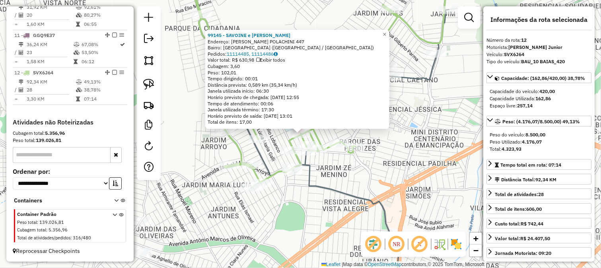
click at [349, 165] on div "99145 - SAVOINE e NARCISO Endereço: IDA TAGLIAVINI POLACHINI 447 Bairro: JARDIM…" at bounding box center [300, 134] width 601 height 268
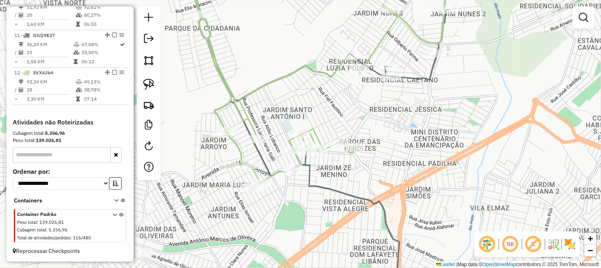
drag, startPoint x: 353, startPoint y: 162, endPoint x: 341, endPoint y: 120, distance: 43.8
click at [344, 128] on div "Janela de atendimento Grade de atendimento Capacidade Transportadoras Veículos …" at bounding box center [300, 134] width 601 height 268
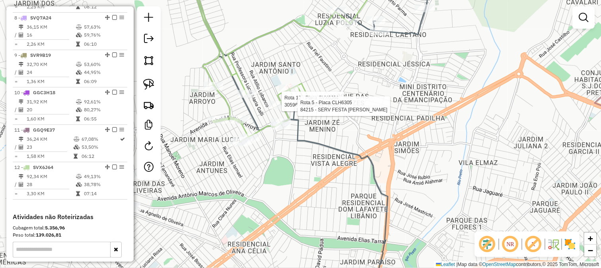
select select "**********"
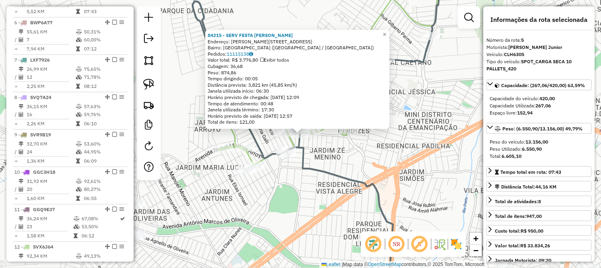
scroll to position [464, 0]
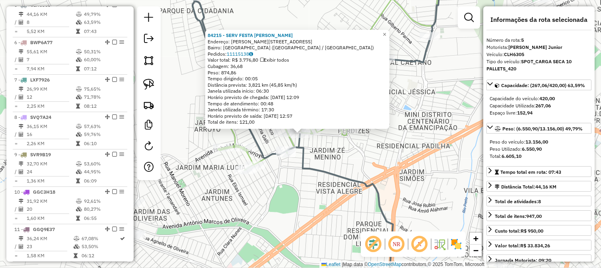
click at [339, 157] on div "84215 - SERV FESTA NIKITO II Endereço: ISAURA PEREIRA NAZARETH 1311 Bairro: JAR…" at bounding box center [300, 134] width 601 height 268
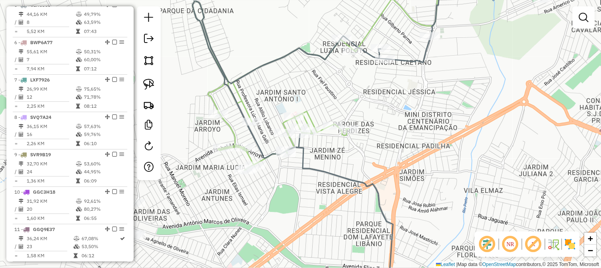
drag, startPoint x: 343, startPoint y: 164, endPoint x: 344, endPoint y: 133, distance: 31.4
click at [344, 134] on div "Janela de atendimento Grade de atendimento Capacidade Transportadoras Veículos …" at bounding box center [300, 134] width 601 height 268
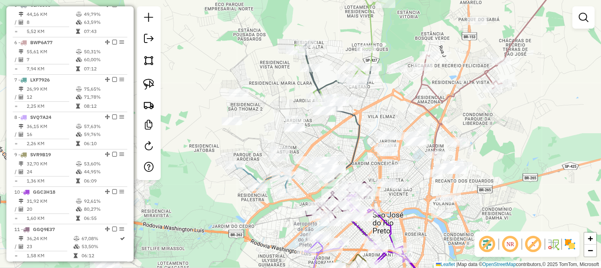
drag, startPoint x: 324, startPoint y: 158, endPoint x: 302, endPoint y: 132, distance: 33.6
click at [334, 125] on div "Janela de atendimento Grade de atendimento Capacidade Transportadoras Veículos …" at bounding box center [300, 134] width 601 height 268
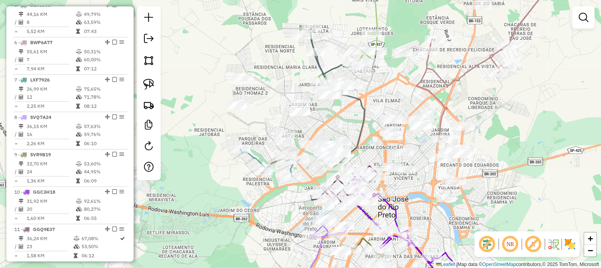
drag, startPoint x: 242, startPoint y: 125, endPoint x: 251, endPoint y: 131, distance: 11.1
click at [242, 125] on div "Janela de atendimento Grade de atendimento Capacidade Transportadoras Veículos …" at bounding box center [300, 134] width 601 height 268
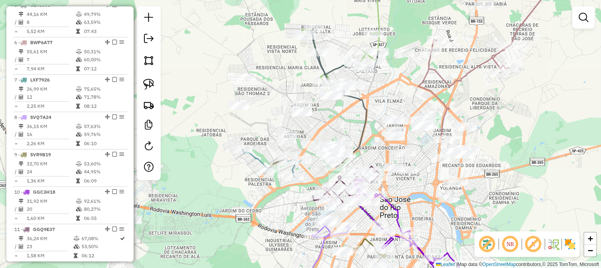
click at [272, 144] on div "Janela de atendimento Grade de atendimento Capacidade Transportadoras Veículos …" at bounding box center [300, 134] width 601 height 268
click at [252, 130] on div "Janela de atendimento Grade de atendimento Capacidade Transportadoras Veículos …" at bounding box center [300, 134] width 601 height 268
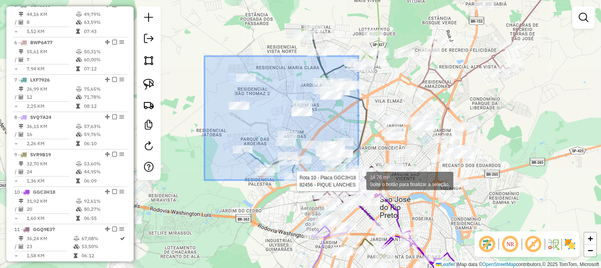
click at [358, 180] on div "Rota 10 - Placa GGC3H18 6513 - ESQUINA DA PICANHA Rota 10 - Placa GGC3H18 82456…" at bounding box center [300, 134] width 601 height 268
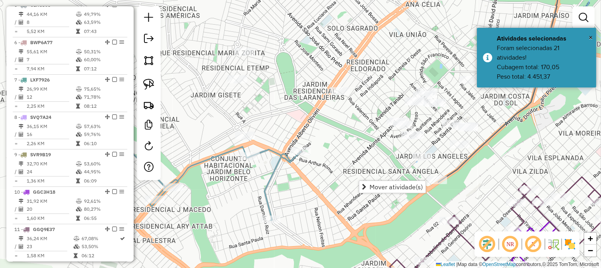
drag, startPoint x: 240, startPoint y: 119, endPoint x: 239, endPoint y: 130, distance: 10.5
click at [239, 130] on div "Janela de atendimento Grade de atendimento Capacidade Transportadoras Veículos …" at bounding box center [300, 134] width 601 height 268
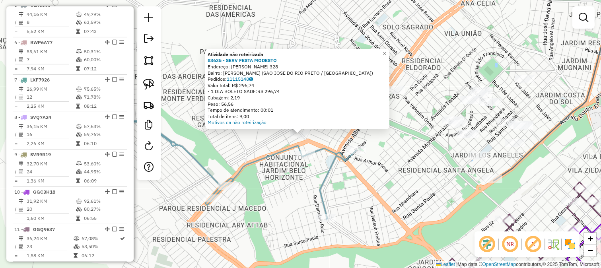
click at [248, 133] on div "Atividade não roteirizada 83635 - SERV FESTA MODESTO Endereço: FORTUNATO ERNEST…" at bounding box center [300, 134] width 601 height 268
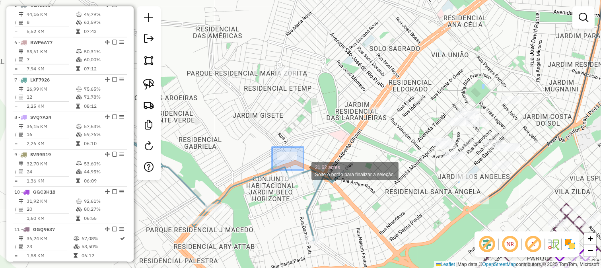
drag, startPoint x: 272, startPoint y: 147, endPoint x: 303, endPoint y: 170, distance: 39.0
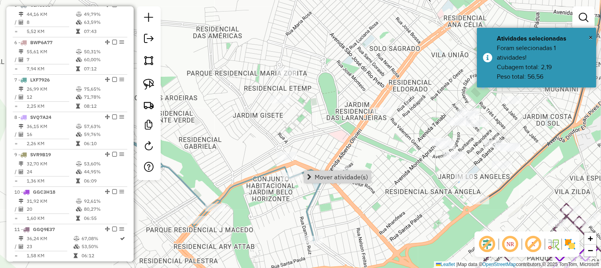
click at [316, 179] on span "Mover atividade(s)" at bounding box center [340, 177] width 53 height 6
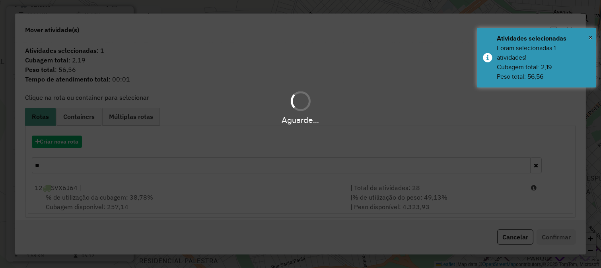
click at [251, 169] on div "Aguarde..." at bounding box center [300, 134] width 601 height 268
click at [251, 169] on hb-app "Aguarde... Pop-up bloqueado! Seu navegador bloqueou automáticamente a abertura …" at bounding box center [300, 134] width 601 height 268
click at [251, 169] on input "**" at bounding box center [281, 165] width 499 height 16
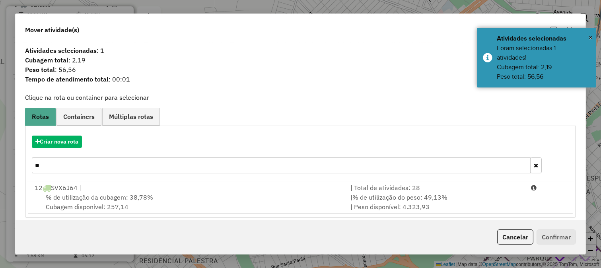
click at [251, 169] on input "**" at bounding box center [281, 165] width 499 height 16
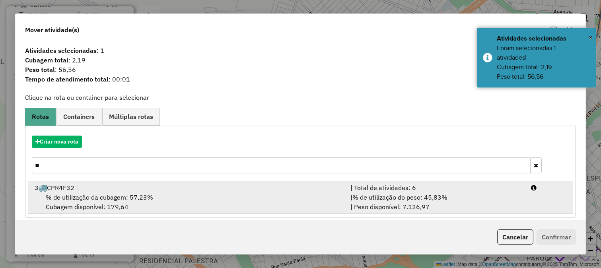
type input "**"
click at [267, 184] on div "3 CPR4F32 |" at bounding box center [188, 188] width 316 height 10
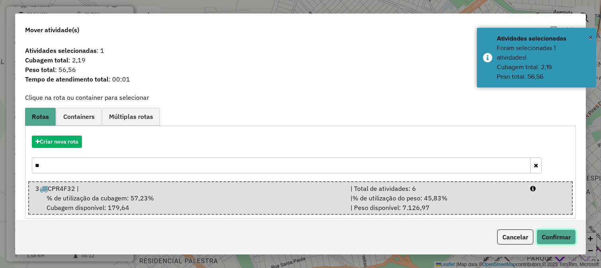
click at [549, 231] on button "Confirmar" at bounding box center [555, 236] width 39 height 15
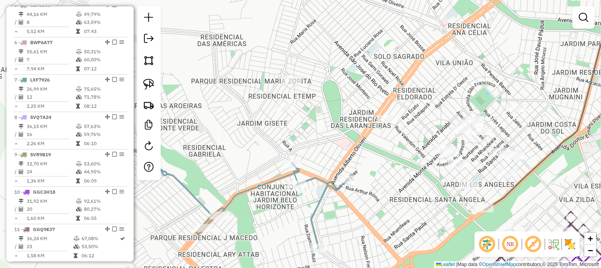
drag, startPoint x: 353, startPoint y: 70, endPoint x: 358, endPoint y: 120, distance: 50.0
click at [360, 120] on div "Janela de atendimento Grade de atendimento Capacidade Transportadoras Veículos …" at bounding box center [300, 134] width 601 height 268
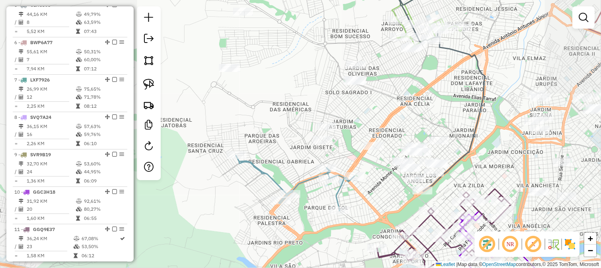
click at [313, 88] on div "Janela de atendimento Grade de atendimento Capacidade Transportadoras Veículos …" at bounding box center [300, 134] width 601 height 268
drag, startPoint x: 308, startPoint y: 103, endPoint x: 309, endPoint y: 118, distance: 14.8
click at [309, 117] on div "Janela de atendimento Grade de atendimento Capacidade Transportadoras Veículos …" at bounding box center [300, 134] width 601 height 268
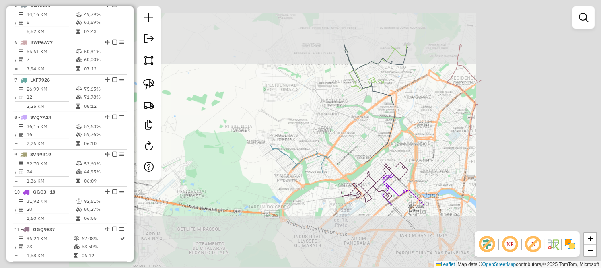
click at [299, 105] on div "Janela de atendimento Grade de atendimento Capacidade Transportadoras Veículos …" at bounding box center [300, 134] width 601 height 268
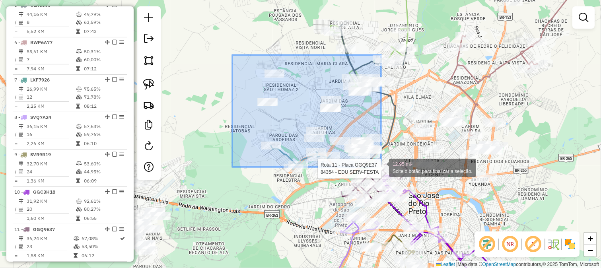
click at [381, 167] on div "Rota 5 - Placa CLH6305 84200 - MR SERV FESTA Rota 11 - Placa GGQ9E37 84354 - ED…" at bounding box center [300, 134] width 601 height 268
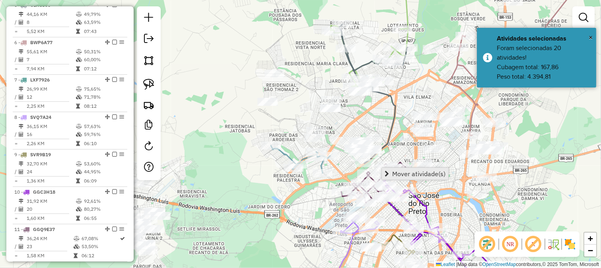
click at [399, 171] on span "Mover atividade(s)" at bounding box center [418, 174] width 53 height 6
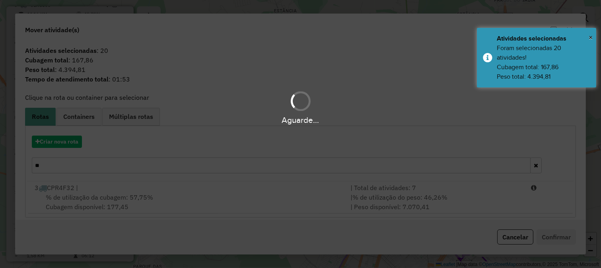
click at [70, 142] on div "Aguarde..." at bounding box center [300, 134] width 601 height 268
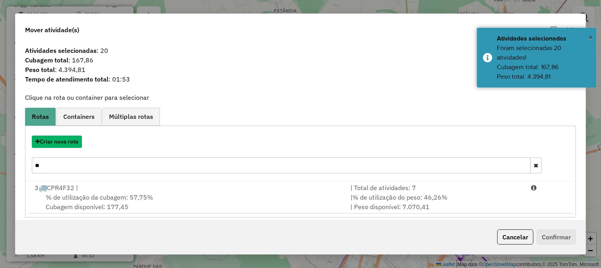
click at [69, 142] on button "Criar nova rota" at bounding box center [57, 142] width 50 height 12
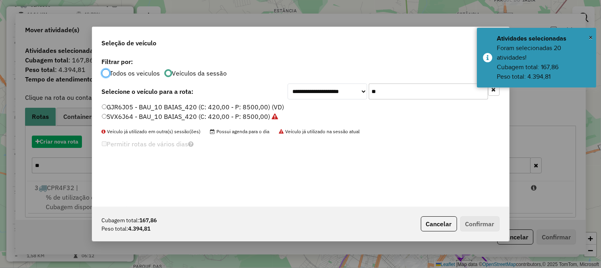
scroll to position [4, 2]
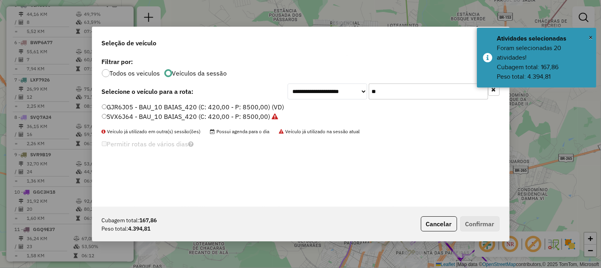
click at [385, 90] on input "**" at bounding box center [427, 91] width 119 height 16
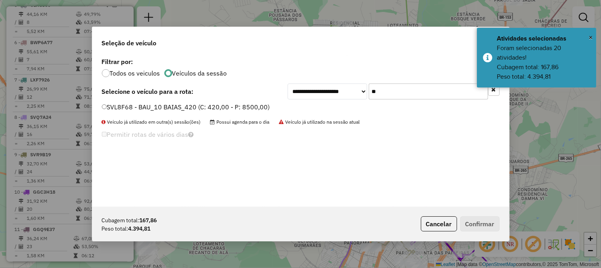
type input "**"
click at [264, 105] on label "SVL8F68 - BAU_10 BAIAS_420 (C: 420,00 - P: 8500,00)" at bounding box center [186, 107] width 168 height 10
click at [483, 228] on button "Confirmar" at bounding box center [479, 223] width 39 height 15
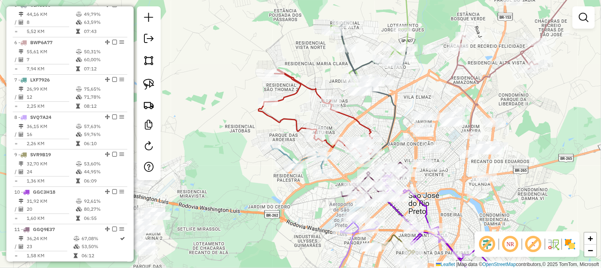
click at [355, 119] on icon at bounding box center [315, 113] width 115 height 87
select select "**********"
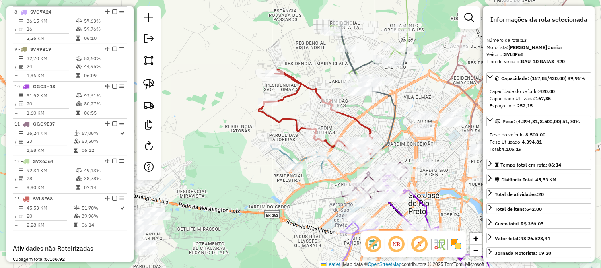
scroll to position [701, 0]
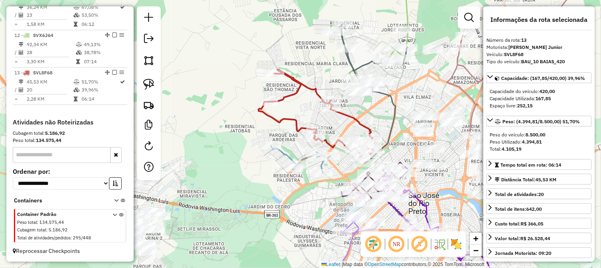
drag, startPoint x: 364, startPoint y: 109, endPoint x: 334, endPoint y: 148, distance: 48.5
click at [334, 148] on div "Janela de atendimento Grade de atendimento Capacidade Transportadoras Veículos …" at bounding box center [300, 134] width 601 height 268
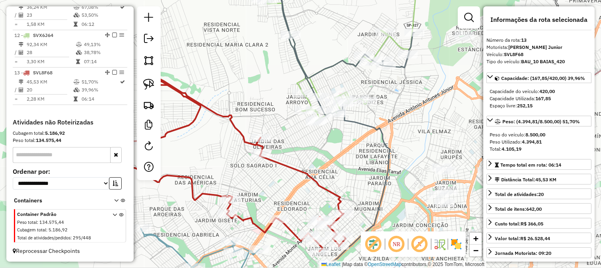
click at [361, 122] on icon at bounding box center [345, 125] width 137 height 278
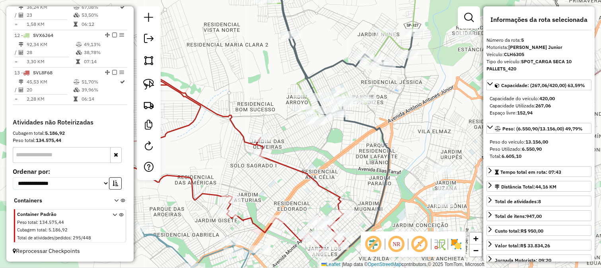
scroll to position [464, 0]
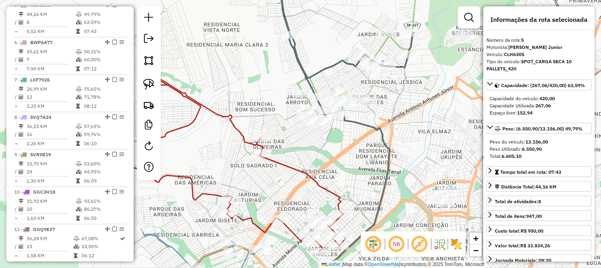
drag, startPoint x: 342, startPoint y: 147, endPoint x: 330, endPoint y: 166, distance: 22.5
click at [330, 166] on div "Janela de atendimento Grade de atendimento Capacidade Transportadoras Veículos …" at bounding box center [300, 134] width 601 height 268
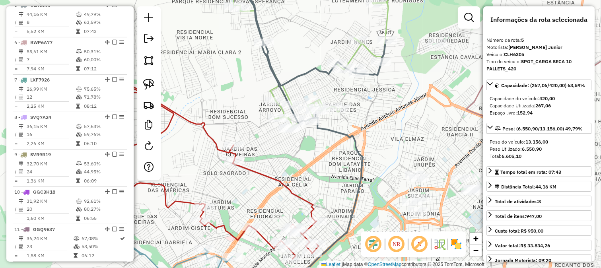
drag, startPoint x: 327, startPoint y: 181, endPoint x: 316, endPoint y: 127, distance: 54.7
click at [316, 134] on div "Janela de atendimento Grade de atendimento Capacidade Transportadoras Veículos …" at bounding box center [300, 134] width 601 height 268
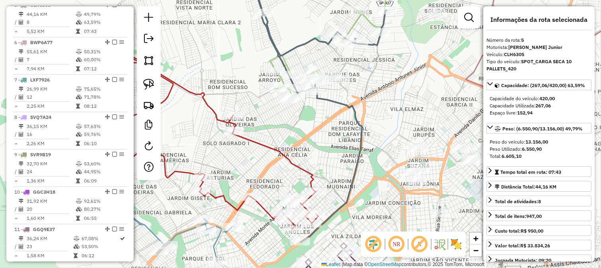
click at [355, 159] on icon at bounding box center [319, 107] width 135 height 269
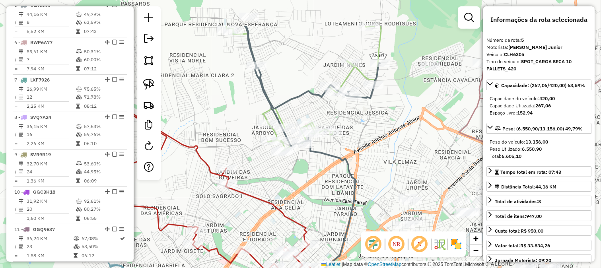
drag, startPoint x: 339, startPoint y: 134, endPoint x: 324, endPoint y: 217, distance: 84.0
click at [328, 211] on div "Janela de atendimento Grade de atendimento Capacidade Transportadoras Veículos …" at bounding box center [300, 134] width 601 height 268
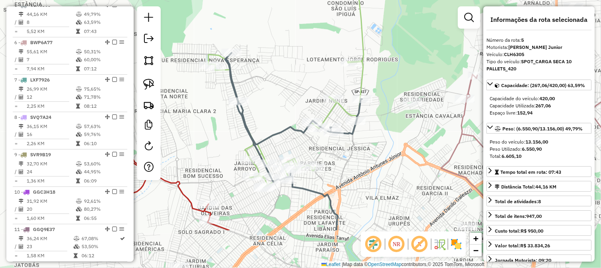
drag, startPoint x: 337, startPoint y: 219, endPoint x: 345, endPoint y: 141, distance: 78.3
click at [345, 141] on div "Janela de atendimento Grade de atendimento Capacidade Transportadoras Veículos …" at bounding box center [300, 134] width 601 height 268
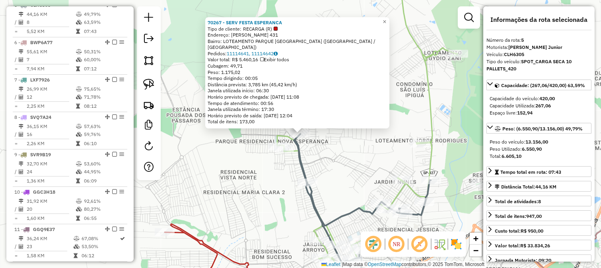
click at [266, 169] on div "Rota 12 - Placa SVX6J64 32848 - SERV FESTA FAMILIA 70267 - SERV FESTA ESPERANCA…" at bounding box center [300, 134] width 601 height 268
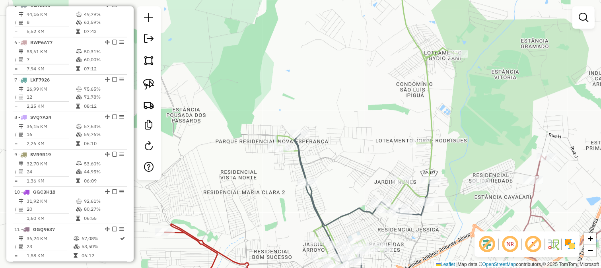
drag, startPoint x: 340, startPoint y: 172, endPoint x: 329, endPoint y: 90, distance: 83.0
click at [331, 97] on div "Janela de atendimento Grade de atendimento Capacidade Transportadoras Veículos …" at bounding box center [300, 134] width 601 height 268
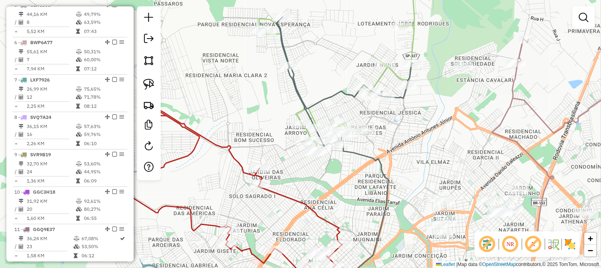
drag, startPoint x: 392, startPoint y: 185, endPoint x: 376, endPoint y: 131, distance: 56.1
click at [376, 131] on div "Janela de atendimento Grade de atendimento Capacidade Transportadoras Veículos …" at bounding box center [300, 134] width 601 height 268
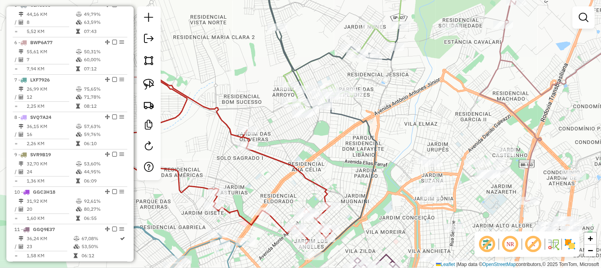
click at [355, 118] on icon at bounding box center [332, 118] width 137 height 278
select select "**********"
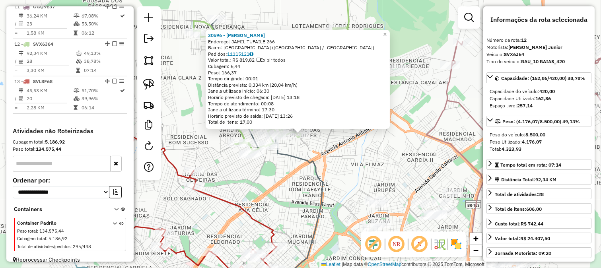
scroll to position [701, 0]
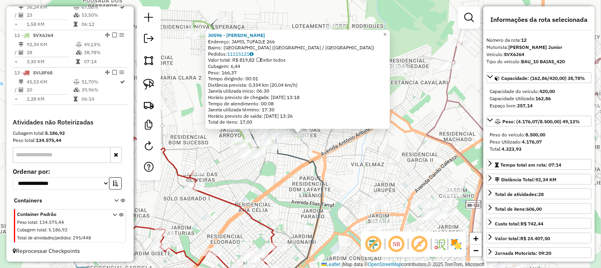
click at [360, 160] on div "30596 - BAR TREMURA Endereço: JAMIL TUFAILE 266 Bairro: PARQUE DAS PERDIZES (SA…" at bounding box center [300, 134] width 601 height 268
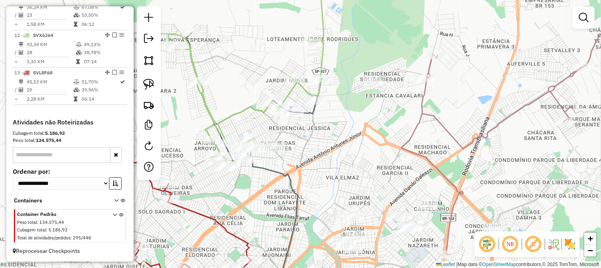
drag, startPoint x: 368, startPoint y: 154, endPoint x: 339, endPoint y: 169, distance: 33.3
click at [339, 169] on div "Janela de atendimento Grade de atendimento Capacidade Transportadoras Veículos …" at bounding box center [300, 134] width 601 height 268
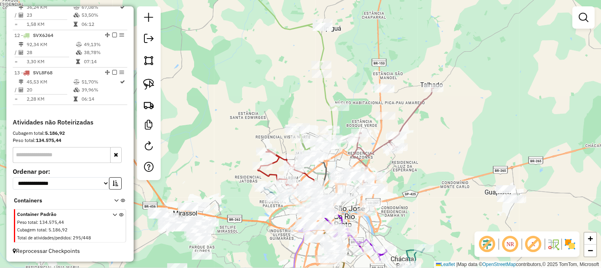
drag, startPoint x: 347, startPoint y: 65, endPoint x: 344, endPoint y: 118, distance: 53.3
click at [344, 118] on div "Janela de atendimento Grade de atendimento Capacidade Transportadoras Veículos …" at bounding box center [300, 134] width 601 height 268
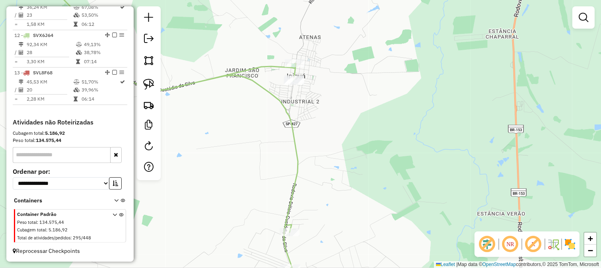
drag, startPoint x: 351, startPoint y: 149, endPoint x: 297, endPoint y: 25, distance: 135.5
click at [335, 90] on div "Janela de atendimento Grade de atendimento Capacidade Transportadoras Veículos …" at bounding box center [300, 134] width 601 height 268
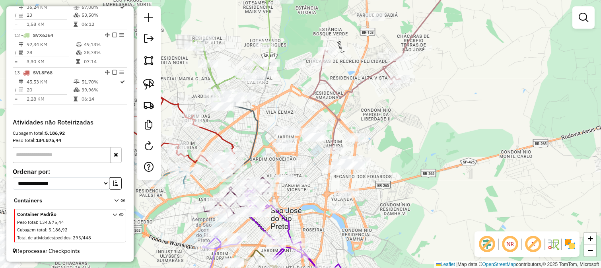
click at [380, 194] on div "Janela de atendimento Grade de atendimento Capacidade Transportadoras Veículos …" at bounding box center [300, 134] width 601 height 268
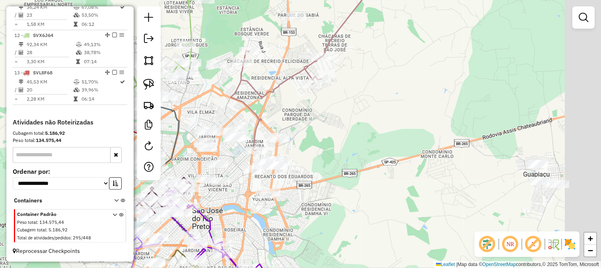
drag, startPoint x: 400, startPoint y: 162, endPoint x: 321, endPoint y: 145, distance: 80.1
click at [376, 159] on div "Janela de atendimento Grade de atendimento Capacidade Transportadoras Veículos …" at bounding box center [300, 134] width 601 height 268
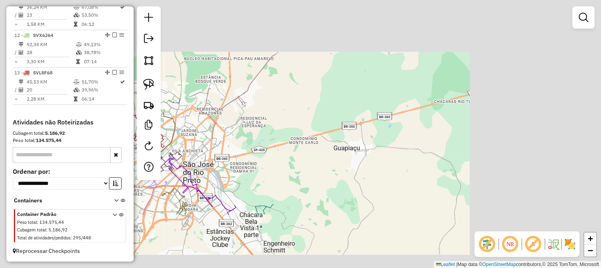
click at [335, 125] on div "Janela de atendimento Grade de atendimento Capacidade Transportadoras Veículos …" at bounding box center [300, 134] width 601 height 268
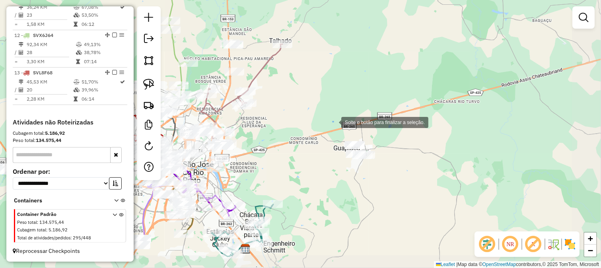
drag, startPoint x: 333, startPoint y: 122, endPoint x: 378, endPoint y: 175, distance: 70.0
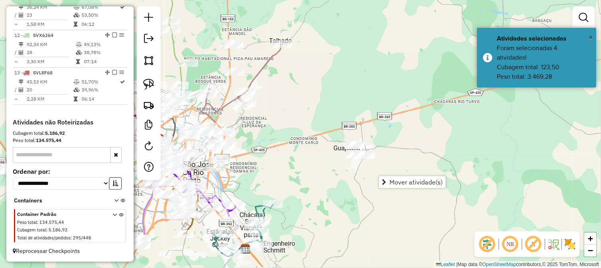
click at [326, 180] on div "Janela de atendimento Grade de atendimento Capacidade Transportadoras Veículos …" at bounding box center [300, 134] width 601 height 268
drag, startPoint x: 331, startPoint y: 189, endPoint x: 316, endPoint y: 85, distance: 105.2
click at [322, 108] on div "Janela de atendimento Grade de atendimento Capacidade Transportadoras Veículos …" at bounding box center [300, 134] width 601 height 268
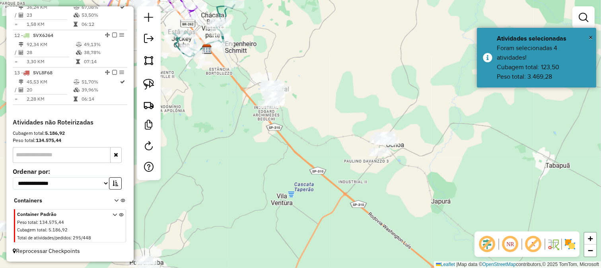
drag, startPoint x: 320, startPoint y: 57, endPoint x: 336, endPoint y: 117, distance: 62.5
click at [336, 117] on div "Janela de atendimento Grade de atendimento Capacidade Transportadoras Veículos …" at bounding box center [300, 134] width 601 height 268
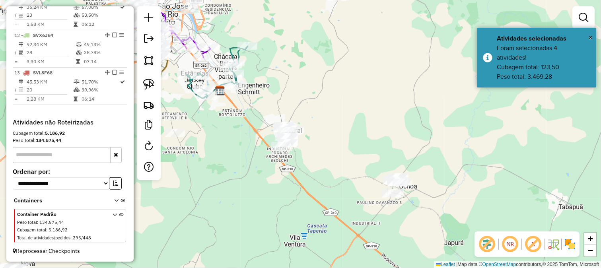
click at [320, 97] on div "Janela de atendimento Grade de atendimento Capacidade Transportadoras Veículos …" at bounding box center [300, 134] width 601 height 268
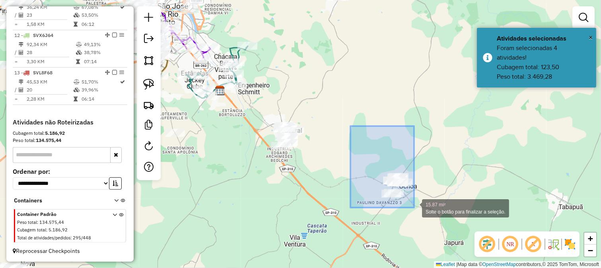
drag, startPoint x: 394, startPoint y: 187, endPoint x: 414, endPoint y: 208, distance: 28.4
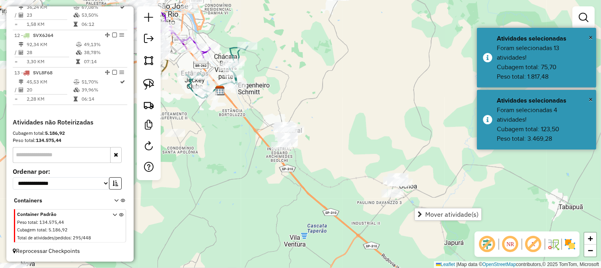
click at [336, 119] on div "Janela de atendimento Grade de atendimento Capacidade Transportadoras Veículos …" at bounding box center [300, 134] width 601 height 268
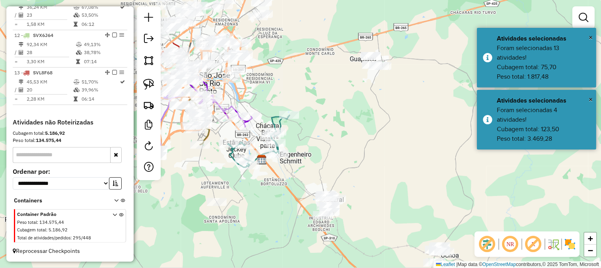
drag, startPoint x: 321, startPoint y: 81, endPoint x: 384, endPoint y: 180, distance: 117.2
click at [384, 180] on div "Janela de atendimento Grade de atendimento Capacidade Transportadoras Veículos …" at bounding box center [300, 134] width 601 height 268
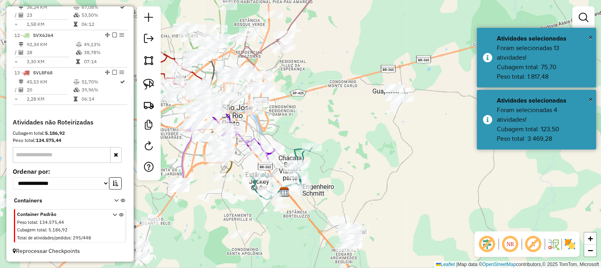
drag, startPoint x: 309, startPoint y: 103, endPoint x: 336, endPoint y: 138, distance: 44.5
click at [336, 138] on div "Janela de atendimento Grade de atendimento Capacidade Transportadoras Veículos …" at bounding box center [300, 134] width 601 height 268
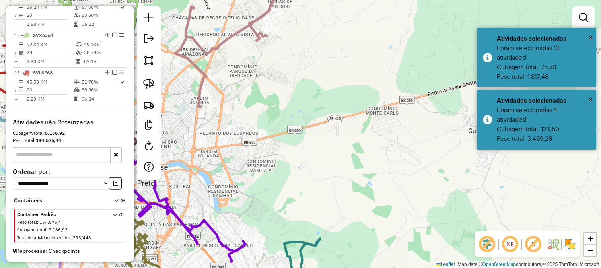
click at [342, 131] on div "Janela de atendimento Grade de atendimento Capacidade Transportadoras Veículos …" at bounding box center [300, 134] width 601 height 268
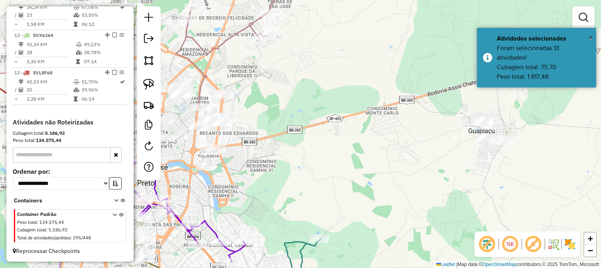
click at [334, 136] on div "Janela de atendimento Grade de atendimento Capacidade Transportadoras Veículos …" at bounding box center [300, 134] width 601 height 268
click at [224, 178] on div "Janela de atendimento Grade de atendimento Capacidade Transportadoras Veículos …" at bounding box center [300, 134] width 601 height 268
click at [144, 59] on img at bounding box center [148, 60] width 11 height 11
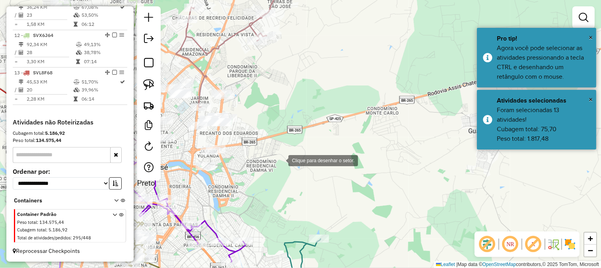
click at [287, 163] on div at bounding box center [280, 160] width 16 height 16
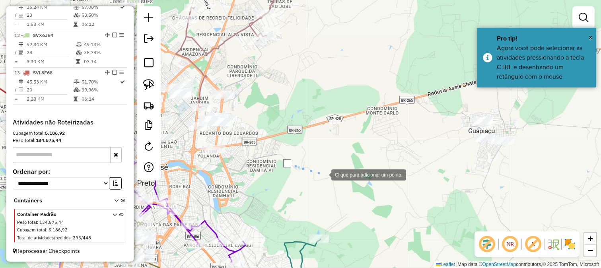
click at [331, 181] on div at bounding box center [323, 174] width 16 height 16
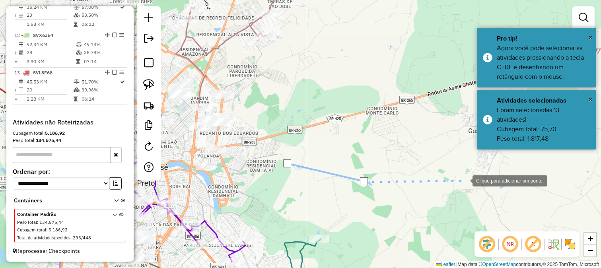
drag, startPoint x: 464, startPoint y: 180, endPoint x: 398, endPoint y: 199, distance: 69.3
click at [456, 188] on div at bounding box center [464, 180] width 16 height 16
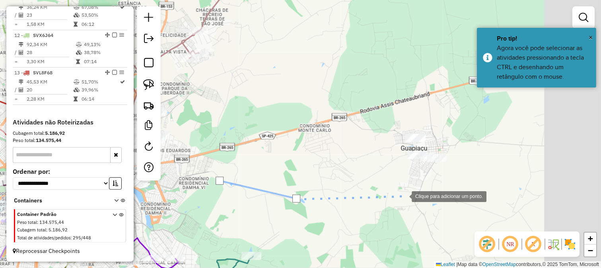
click at [411, 188] on div at bounding box center [404, 196] width 16 height 16
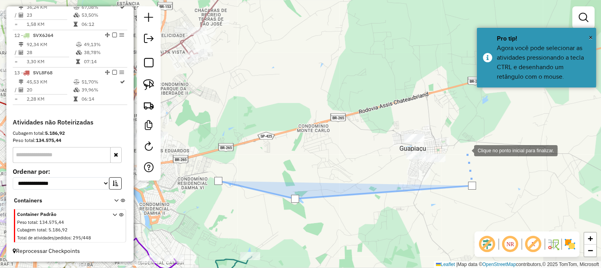
click at [465, 148] on div at bounding box center [466, 150] width 16 height 16
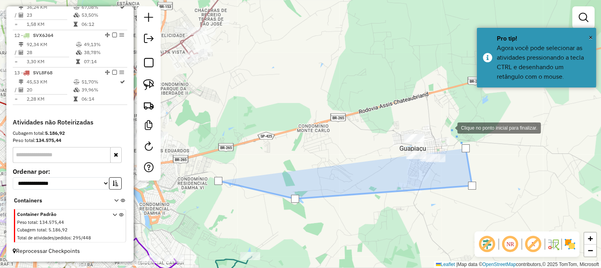
click at [449, 127] on div at bounding box center [449, 127] width 16 height 16
click at [441, 119] on div at bounding box center [449, 127] width 16 height 16
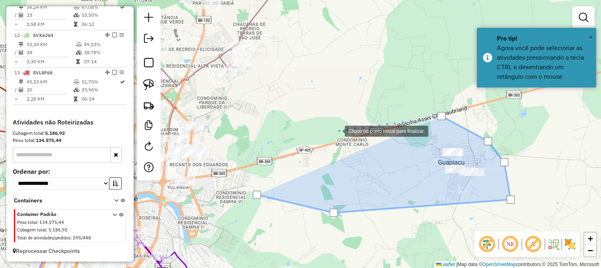
drag, startPoint x: 295, startPoint y: 120, endPoint x: 376, endPoint y: 147, distance: 86.4
click at [345, 138] on div at bounding box center [337, 130] width 16 height 16
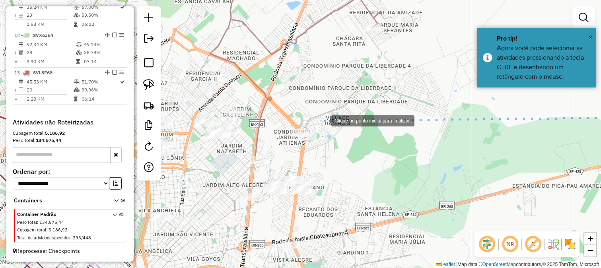
click at [323, 120] on div at bounding box center [323, 120] width 16 height 16
click at [315, 113] on div at bounding box center [323, 120] width 16 height 16
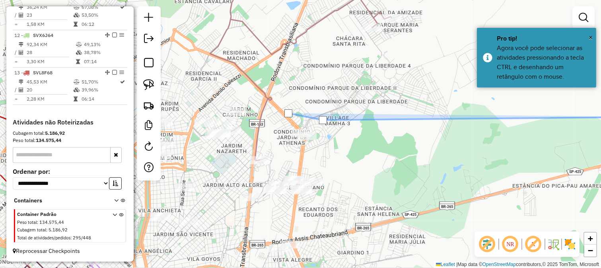
click at [280, 121] on div at bounding box center [288, 113] width 16 height 16
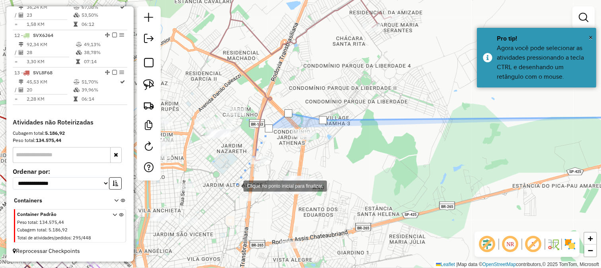
click at [235, 185] on div at bounding box center [235, 185] width 16 height 16
click at [235, 190] on div at bounding box center [235, 185] width 16 height 16
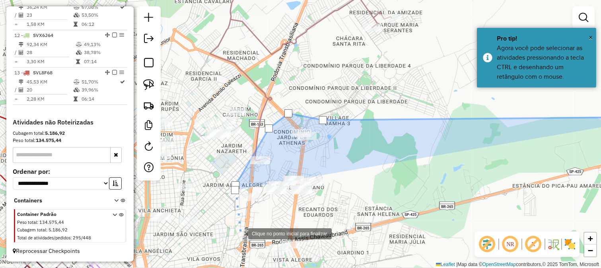
drag, startPoint x: 240, startPoint y: 233, endPoint x: 249, endPoint y: 165, distance: 68.2
click at [248, 225] on div at bounding box center [240, 233] width 16 height 16
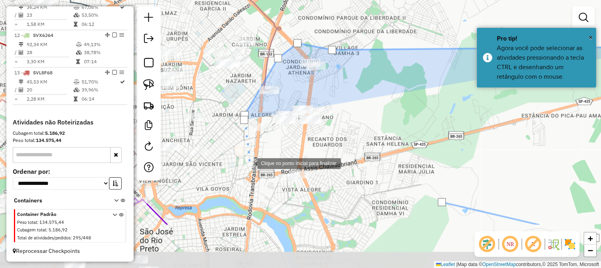
click at [253, 171] on div at bounding box center [249, 163] width 16 height 16
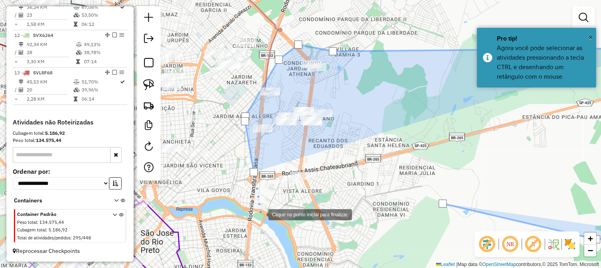
click at [260, 215] on div at bounding box center [260, 214] width 16 height 16
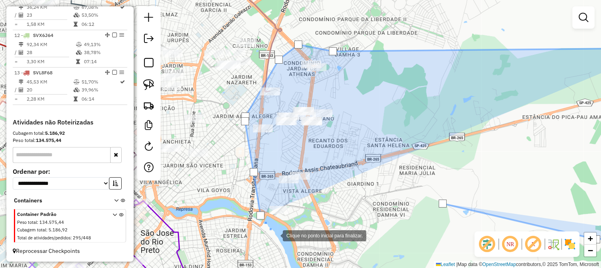
click at [275, 235] on div at bounding box center [275, 235] width 16 height 16
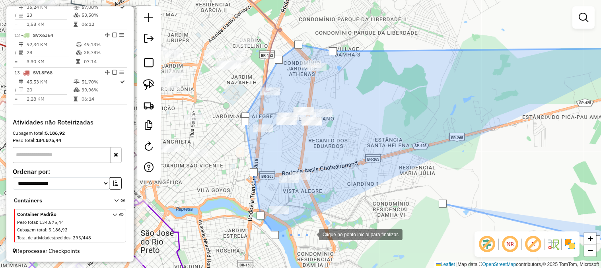
click at [311, 234] on div at bounding box center [311, 234] width 16 height 16
click at [319, 228] on div at bounding box center [311, 234] width 16 height 16
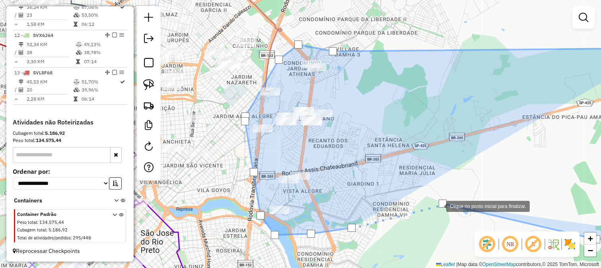
click at [440, 206] on div at bounding box center [442, 204] width 8 height 8
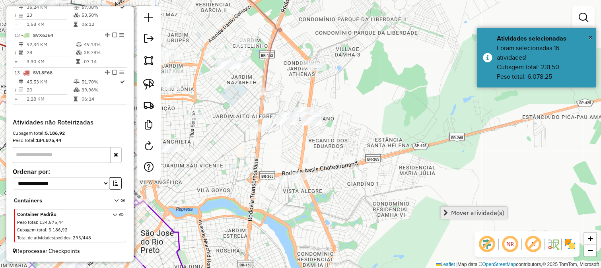
click at [448, 212] on link "Mover atividade(s)" at bounding box center [473, 213] width 66 height 12
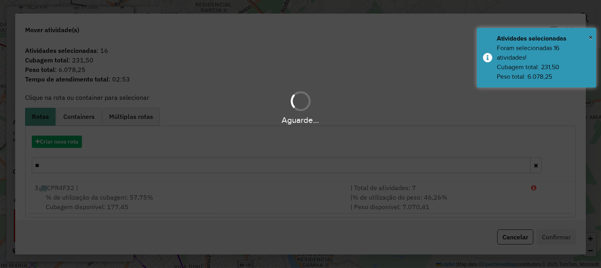
click at [64, 141] on div "Aguarde..." at bounding box center [300, 134] width 601 height 268
click at [64, 141] on button "Criar nova rota" at bounding box center [57, 142] width 50 height 12
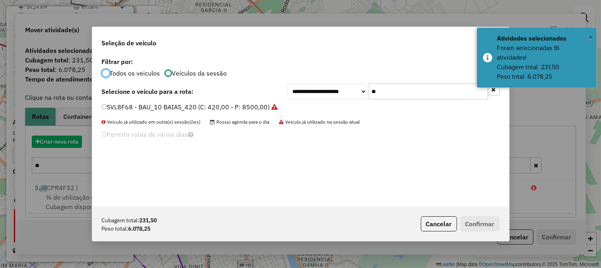
scroll to position [4, 2]
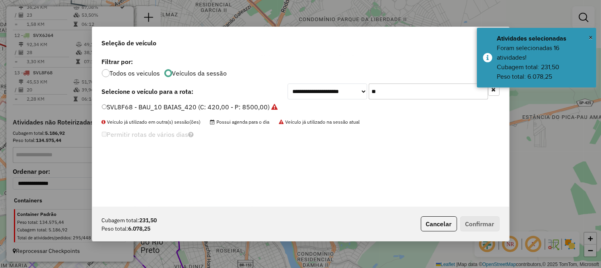
click at [403, 90] on input "**" at bounding box center [427, 91] width 119 height 16
type input "**"
click at [244, 109] on label "FWP7H99 - BAU_10 BAIAS_420 (C: 420,00 - P: 8500,00) (VD)" at bounding box center [194, 107] width 185 height 10
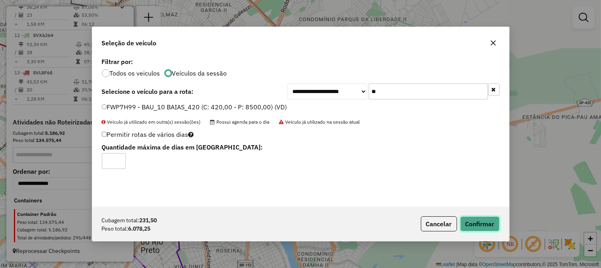
click at [467, 227] on button "Confirmar" at bounding box center [479, 223] width 39 height 15
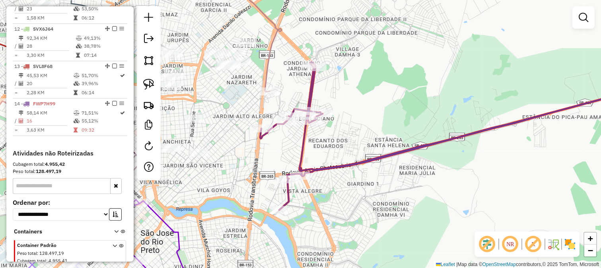
click at [311, 80] on icon at bounding box center [460, 136] width 401 height 148
select select "**********"
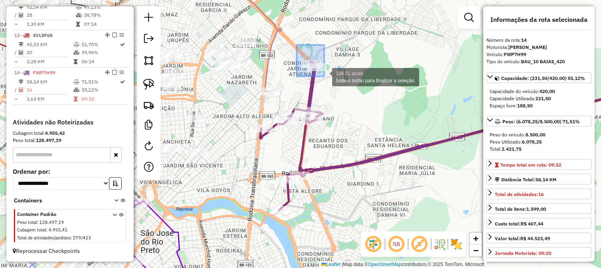
drag, startPoint x: 297, startPoint y: 45, endPoint x: 324, endPoint y: 76, distance: 41.1
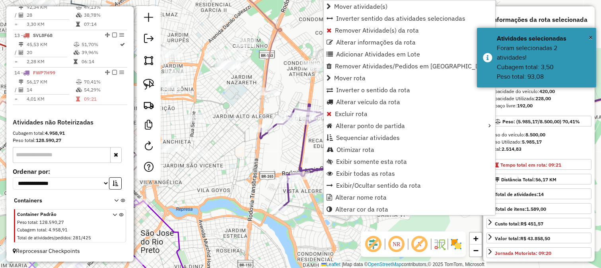
click at [248, 151] on div "Rota 14 - Placa FWP7H99 1317 - FAUZE KARAM Janela de atendimento Grade de atend…" at bounding box center [300, 134] width 601 height 268
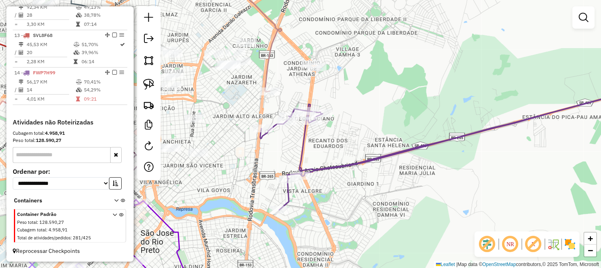
click at [305, 152] on icon at bounding box center [460, 146] width 401 height 127
select select "**********"
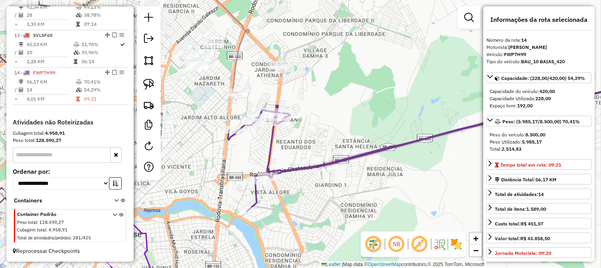
drag, startPoint x: 355, startPoint y: 136, endPoint x: 322, endPoint y: 138, distance: 32.2
click at [322, 138] on div "Janela de atendimento Grade de atendimento Capacidade Transportadoras Veículos …" at bounding box center [300, 134] width 601 height 268
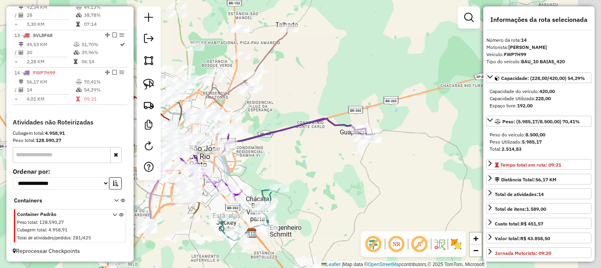
drag, startPoint x: 424, startPoint y: 164, endPoint x: 335, endPoint y: 168, distance: 89.1
click at [335, 168] on div "Janela de atendimento Grade de atendimento Capacidade Transportadoras Veículos …" at bounding box center [300, 134] width 601 height 268
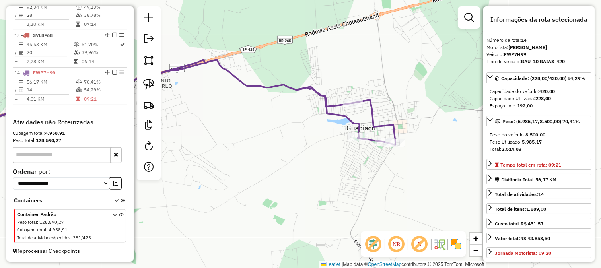
drag, startPoint x: 277, startPoint y: 151, endPoint x: 343, endPoint y: 117, distance: 74.0
click at [448, 160] on div "Janela de atendimento Grade de atendimento Capacidade Transportadoras Veículos …" at bounding box center [300, 134] width 601 height 268
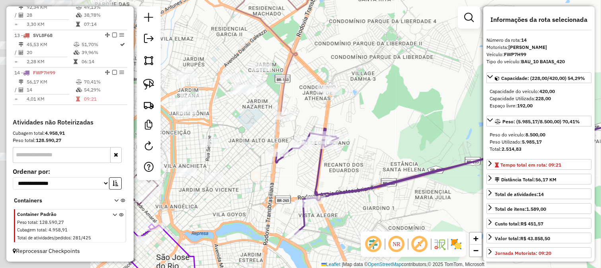
drag, startPoint x: 281, startPoint y: 120, endPoint x: 402, endPoint y: 141, distance: 122.3
click at [399, 141] on div "Janela de atendimento Grade de atendimento Capacidade Transportadoras Veículos …" at bounding box center [300, 134] width 601 height 268
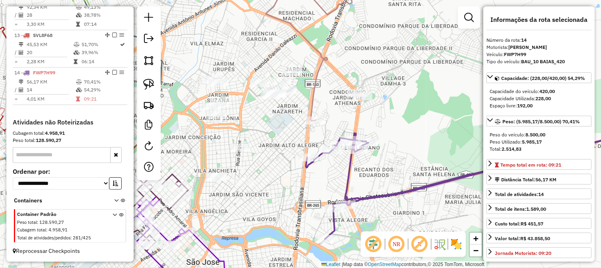
drag, startPoint x: 286, startPoint y: 157, endPoint x: 301, endPoint y: 181, distance: 27.7
click at [305, 187] on div "Rota 14 - Placa FWP7H99 1317 - FAUZE KARAM Janela de atendimento Grade de atend…" at bounding box center [300, 134] width 601 height 268
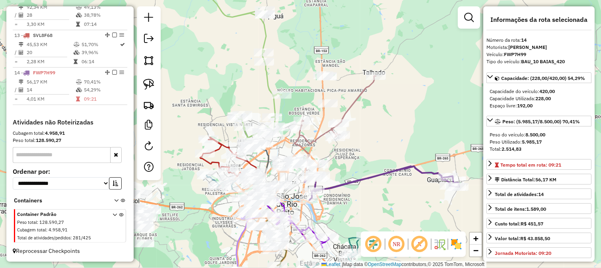
click at [364, 172] on div "Janela de atendimento Grade de atendimento Capacidade Transportadoras Veículos …" at bounding box center [300, 134] width 601 height 268
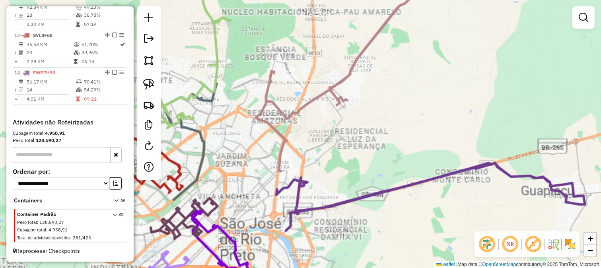
click at [335, 168] on div "Janela de atendimento Grade de atendimento Capacidade Transportadoras Veículos …" at bounding box center [300, 134] width 601 height 268
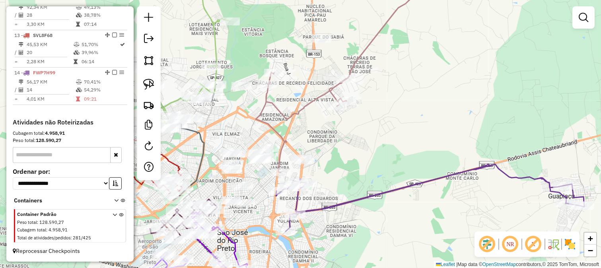
click at [194, 43] on div "Janela de atendimento Grade de atendimento Capacidade Transportadoras Veículos …" at bounding box center [300, 134] width 601 height 268
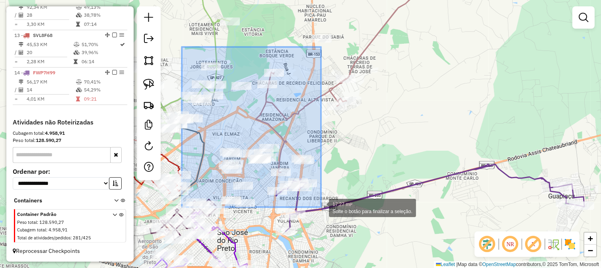
drag, startPoint x: 182, startPoint y: 47, endPoint x: 328, endPoint y: 209, distance: 218.4
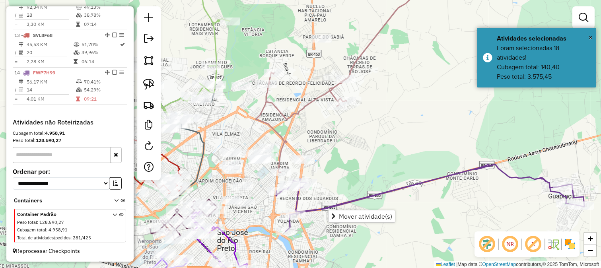
click at [357, 157] on div "Janela de atendimento Grade de atendimento Capacidade Transportadoras Veículos …" at bounding box center [300, 134] width 601 height 268
click at [192, 46] on div "Janela de atendimento Grade de atendimento Capacidade Transportadoras Veículos …" at bounding box center [300, 134] width 601 height 268
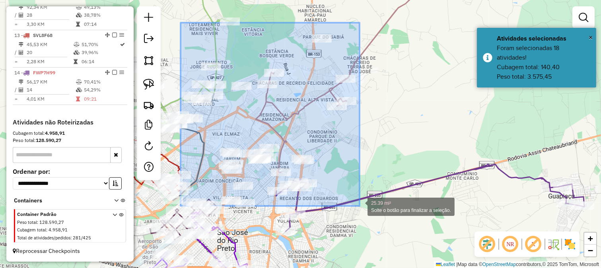
drag, startPoint x: 180, startPoint y: 23, endPoint x: 360, endPoint y: 207, distance: 257.2
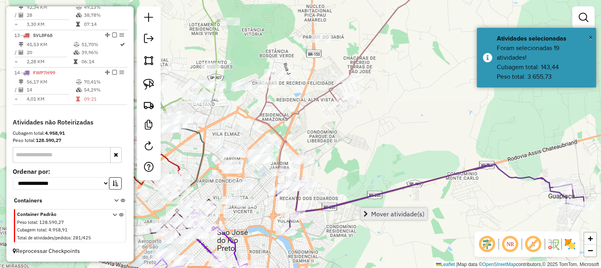
click at [382, 215] on span "Mover atividade(s)" at bounding box center [397, 214] width 53 height 6
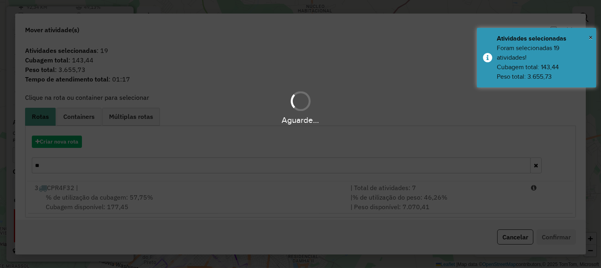
click at [76, 141] on div "Aguarde..." at bounding box center [300, 134] width 601 height 268
click at [76, 141] on hb-app "Aguarde... Pop-up bloqueado! Seu navegador bloqueou automáticamente a abertura …" at bounding box center [300, 134] width 601 height 268
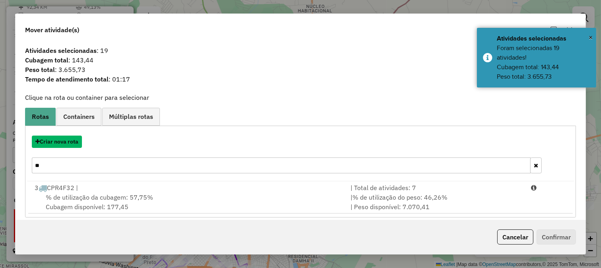
click at [76, 141] on button "Criar nova rota" at bounding box center [57, 142] width 50 height 12
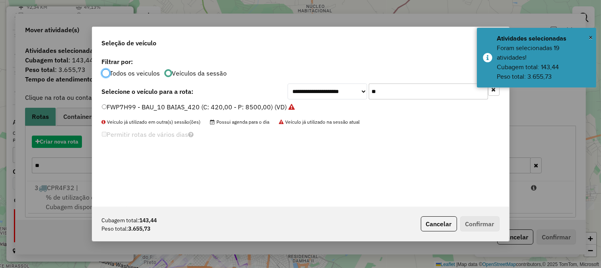
scroll to position [4, 2]
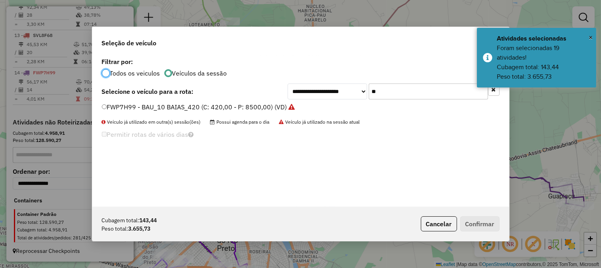
click at [413, 78] on div "**********" at bounding box center [300, 131] width 417 height 151
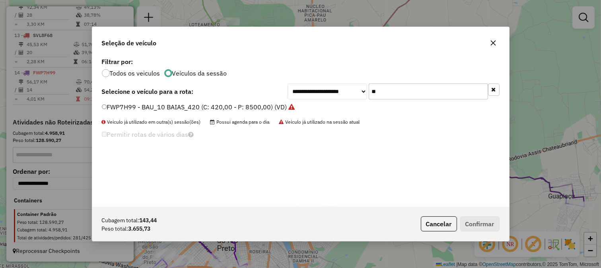
click at [407, 88] on input "**" at bounding box center [427, 91] width 119 height 16
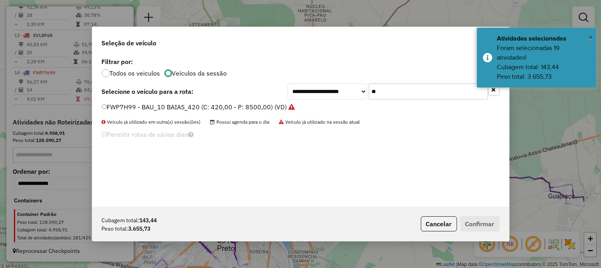
click at [407, 88] on input "**" at bounding box center [427, 91] width 119 height 16
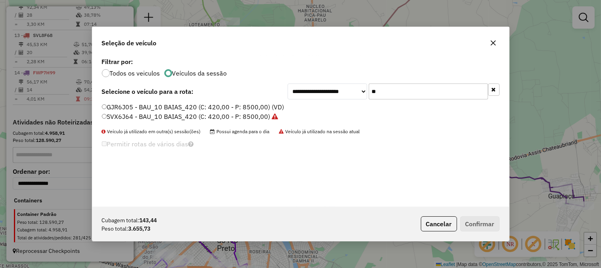
type input "**"
click at [275, 106] on label "GJR6J05 - BAU_10 BAIAS_420 (C: 420,00 - P: 8500,00) (VD)" at bounding box center [193, 107] width 182 height 10
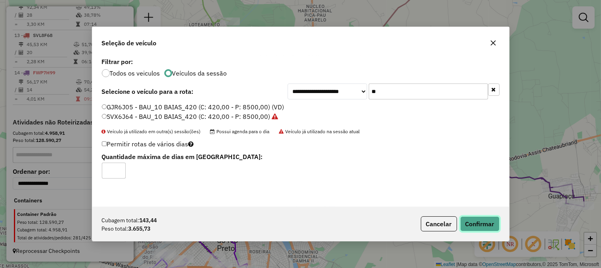
click at [479, 225] on button "Confirmar" at bounding box center [479, 223] width 39 height 15
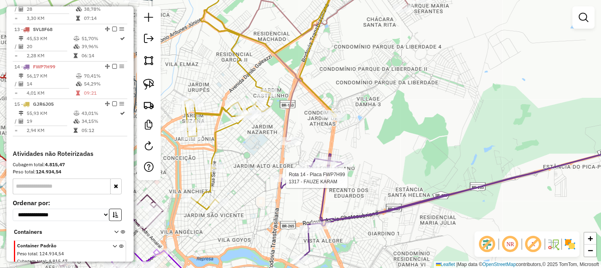
select select "**********"
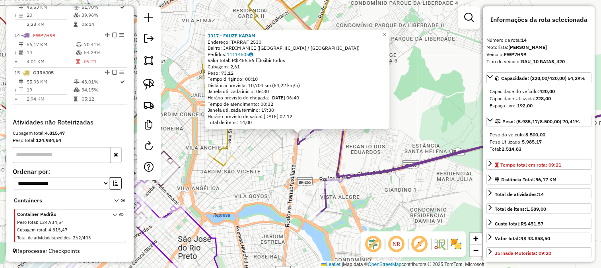
scroll to position [776, 0]
click at [265, 169] on div "1317 - FAUZE KARAM Endereço: TARRAF 2530 Bairro: JARDIM ANICE (SAO JOSE DO RIO …" at bounding box center [300, 134] width 601 height 268
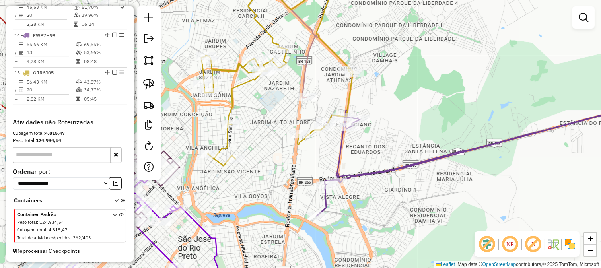
drag, startPoint x: 321, startPoint y: 143, endPoint x: 305, endPoint y: 177, distance: 37.9
click at [305, 177] on div "Janela de atendimento Grade de atendimento Capacidade Transportadoras Veículos …" at bounding box center [300, 134] width 601 height 268
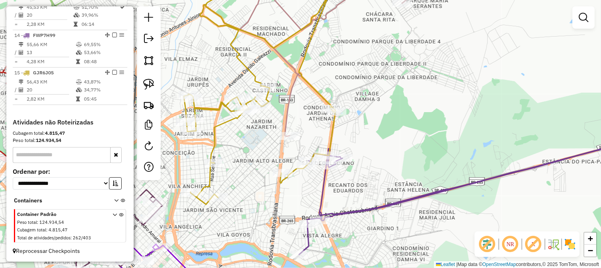
click at [293, 169] on icon at bounding box center [261, 88] width 154 height 231
select select "**********"
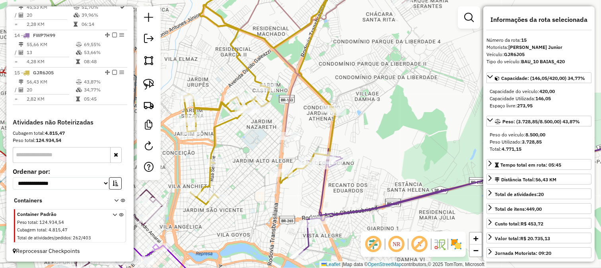
click at [322, 184] on icon at bounding box center [480, 194] width 362 height 122
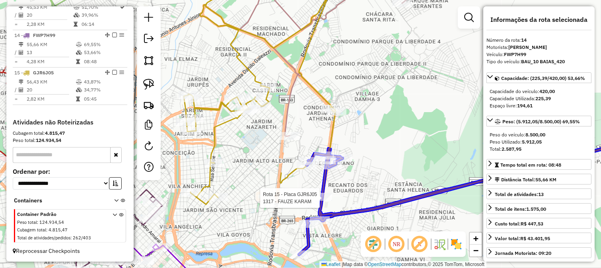
click at [318, 201] on div at bounding box center [322, 197] width 20 height 8
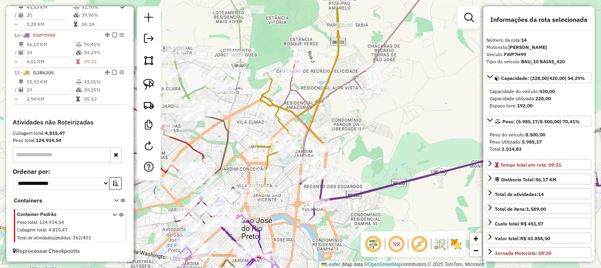
click at [319, 130] on div "Janela de atendimento Grade de atendimento Capacidade Transportadoras Veículos …" at bounding box center [300, 134] width 601 height 268
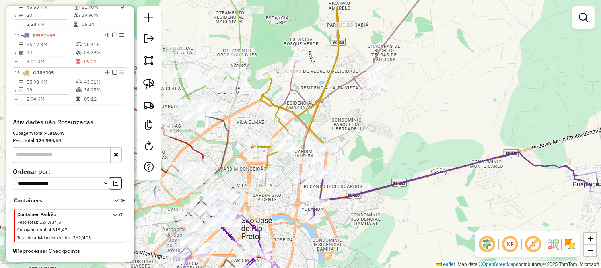
click at [311, 135] on icon at bounding box center [299, 101] width 94 height 187
select select "**********"
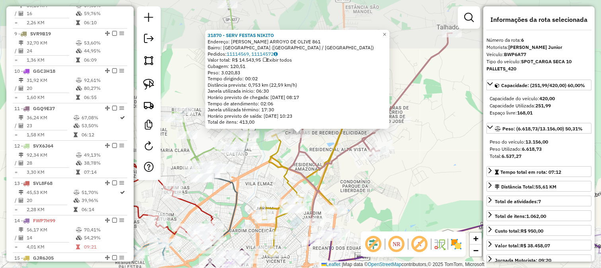
scroll to position [501, 0]
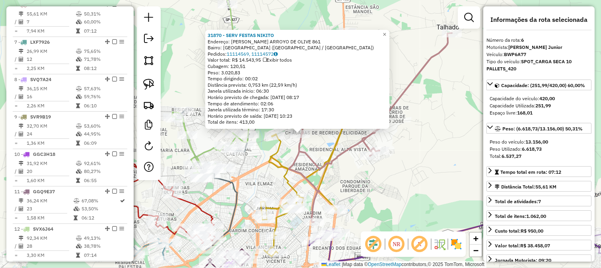
click at [293, 153] on icon at bounding box center [370, 127] width 163 height 189
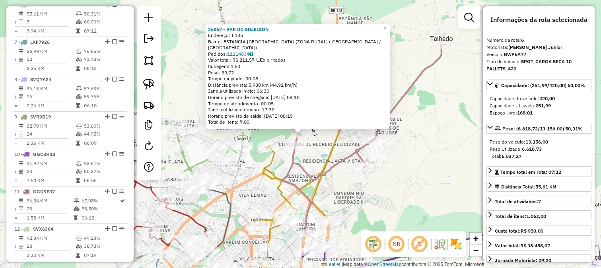
click at [305, 156] on div "26862 - BAR DO EDJELSON Endereço: I 135 Bairro: ESTANCIA SANTA CLARA (ZONA RURA…" at bounding box center [300, 134] width 601 height 268
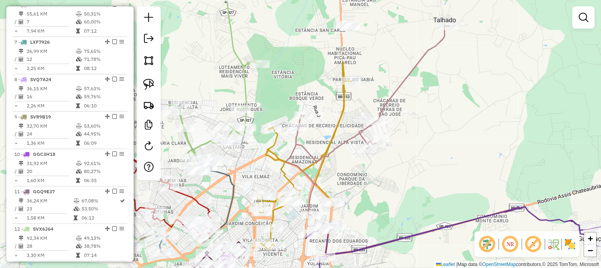
drag, startPoint x: 309, startPoint y: 149, endPoint x: 286, endPoint y: 182, distance: 39.6
click at [287, 181] on div "Janela de atendimento Grade de atendimento Capacidade Transportadoras Veículos …" at bounding box center [300, 134] width 601 height 268
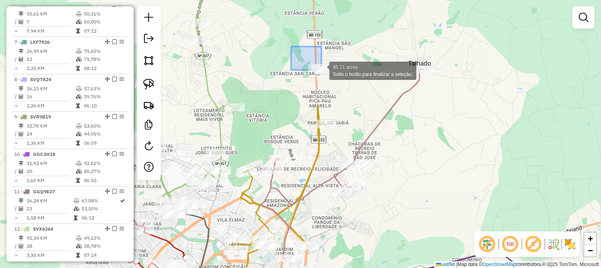
drag, startPoint x: 291, startPoint y: 47, endPoint x: 347, endPoint y: 90, distance: 70.8
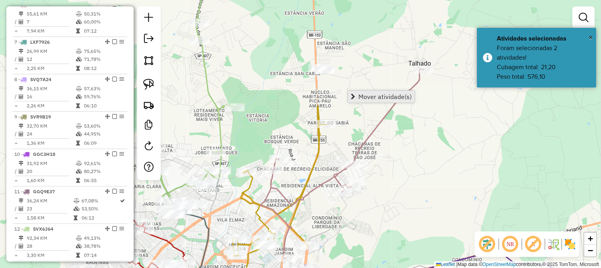
click at [368, 95] on span "Mover atividade(s)" at bounding box center [384, 96] width 53 height 6
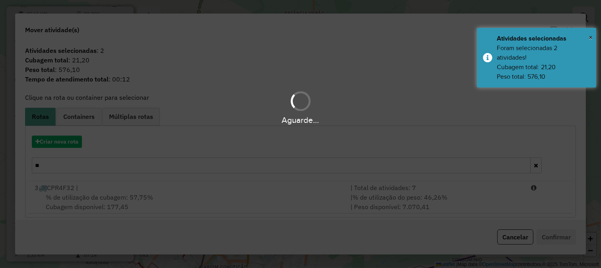
click at [254, 173] on div "Aguarde..." at bounding box center [300, 134] width 601 height 268
click at [254, 173] on input "**" at bounding box center [281, 165] width 499 height 16
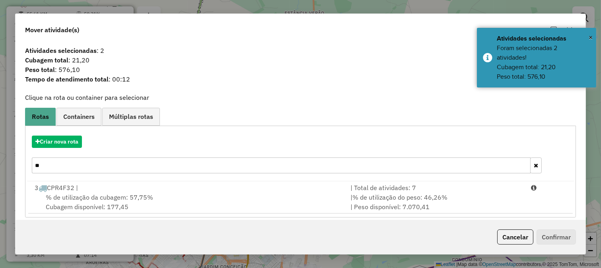
click at [254, 173] on input "**" at bounding box center [281, 165] width 499 height 16
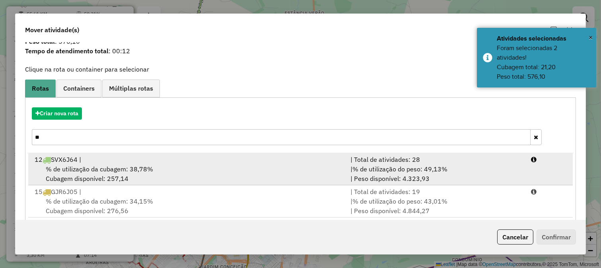
scroll to position [39, 0]
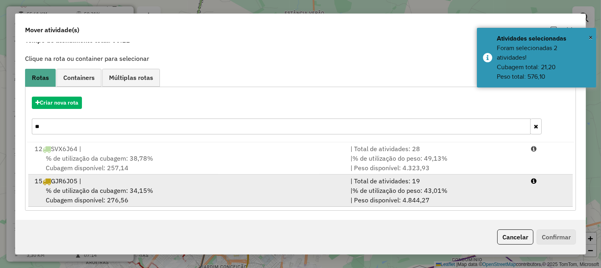
type input "**"
click at [276, 174] on ul "12 SVX6J64 | | Total de atividades: 28 % de utilização da cubagem: 38,78% Cubag…" at bounding box center [300, 174] width 547 height 64
click at [308, 186] on div "% de utilização da cubagem: 34,15% Cubagem disponível: 276,56" at bounding box center [188, 195] width 316 height 19
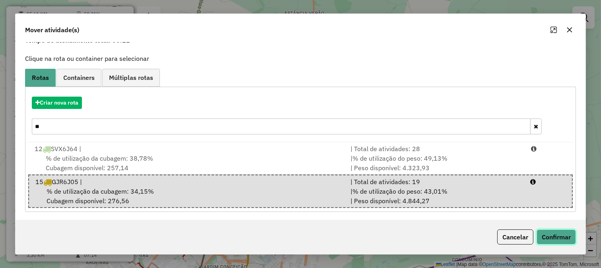
click at [550, 237] on button "Confirmar" at bounding box center [555, 236] width 39 height 15
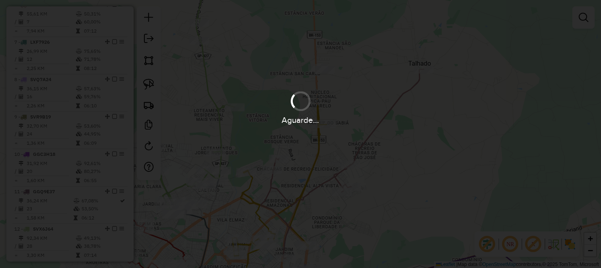
scroll to position [0, 0]
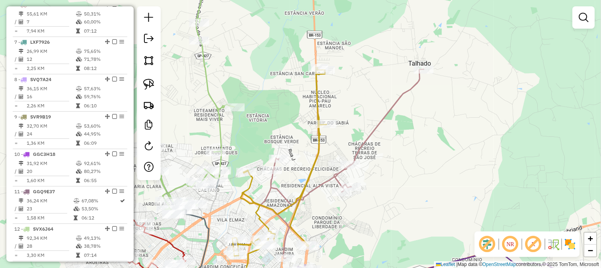
click at [314, 83] on icon at bounding box center [279, 179] width 94 height 225
select select "**********"
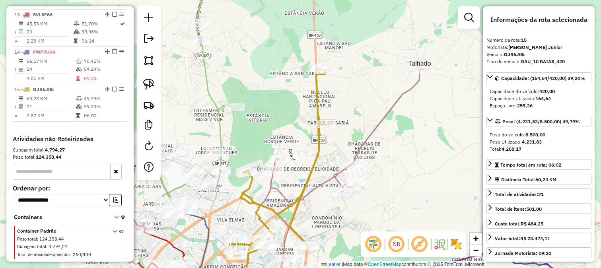
scroll to position [776, 0]
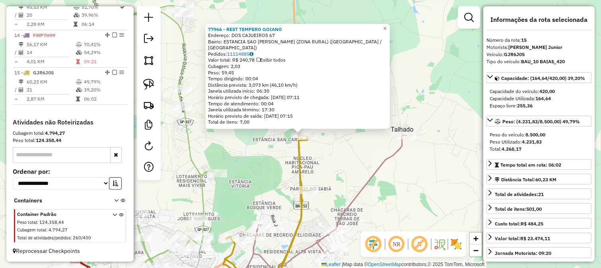
click at [304, 158] on icon at bounding box center [266, 214] width 86 height 162
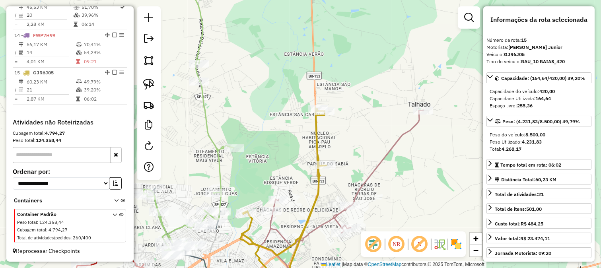
drag, startPoint x: 308, startPoint y: 139, endPoint x: 323, endPoint y: 97, distance: 44.4
click at [319, 108] on div "Janela de atendimento Grade de atendimento Capacidade Transportadoras Veículos …" at bounding box center [300, 134] width 601 height 268
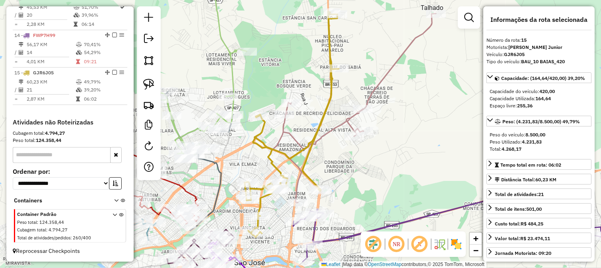
click at [331, 75] on icon at bounding box center [291, 124] width 94 height 225
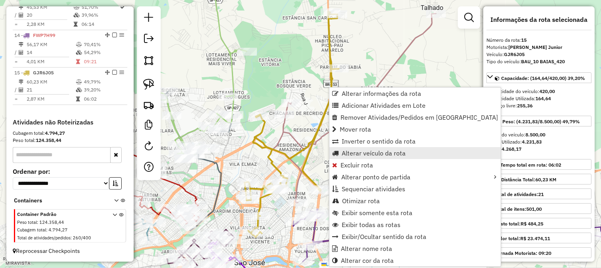
click at [364, 150] on span "Alterar veículo da rota" at bounding box center [373, 153] width 64 height 6
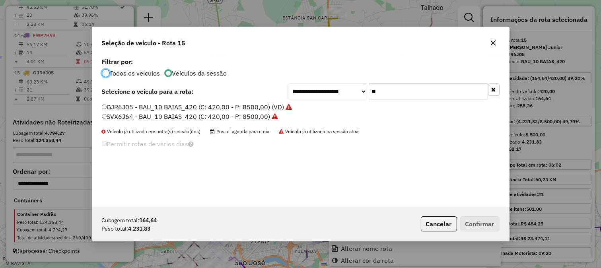
scroll to position [4, 2]
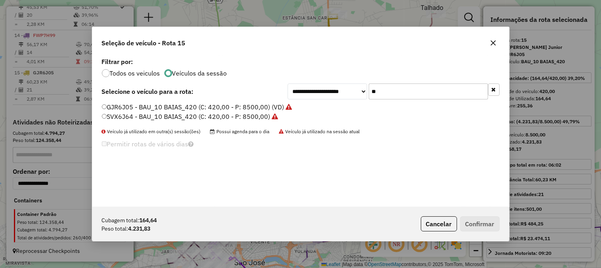
click at [400, 93] on input "**" at bounding box center [427, 91] width 119 height 16
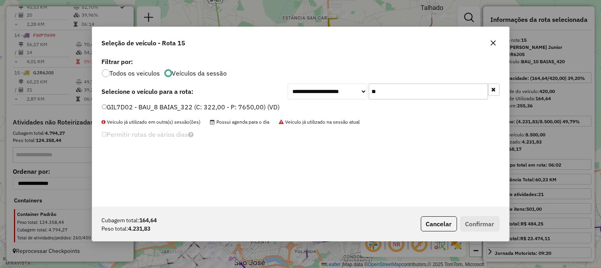
click at [275, 104] on label "GIL7D02 - BAU_8 BAIAS_322 (C: 322,00 - P: 7650,00) (VD)" at bounding box center [191, 107] width 178 height 10
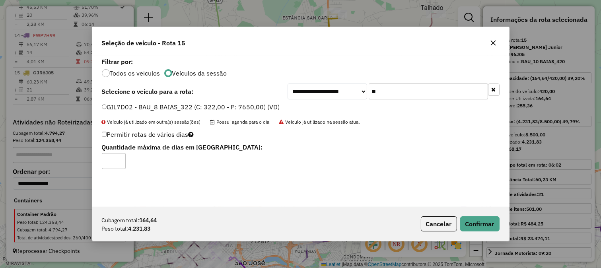
click at [390, 91] on input "**" at bounding box center [427, 91] width 119 height 16
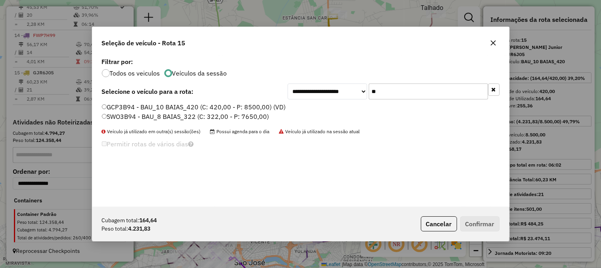
type input "**"
click at [260, 126] on div "GCP3B94 - BAU_10 BAIAS_420 (C: 420,00 - P: 8500,00) (VD) SWO3B94 - BAU_8 BAIAS_…" at bounding box center [300, 115] width 407 height 25
click at [250, 115] on label "SWO3B94 - BAU_8 BAIAS_322 (C: 322,00 - P: 7650,00)" at bounding box center [185, 117] width 167 height 10
click at [474, 223] on button "Confirmar" at bounding box center [479, 223] width 39 height 15
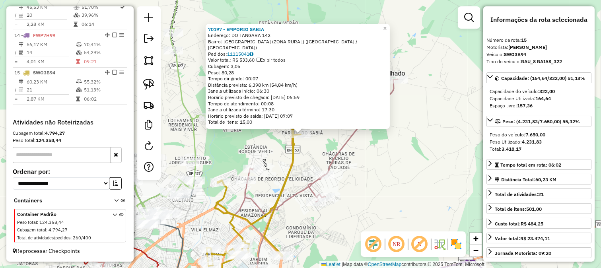
click at [324, 151] on div "70197 - EMPORIO SABIA Endereço: DO TANGARA 142 Bairro: CHACARA RECREIO PARQUE D…" at bounding box center [300, 134] width 601 height 268
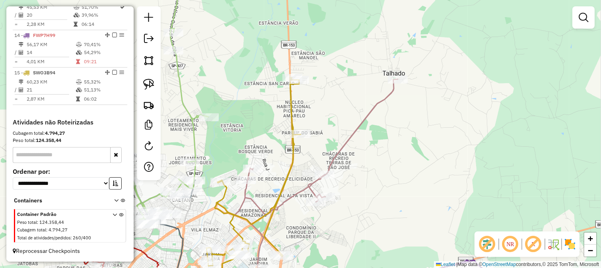
drag, startPoint x: 367, startPoint y: 138, endPoint x: 312, endPoint y: 40, distance: 112.5
click at [332, 81] on div "Janela de atendimento Grade de atendimento Capacidade Transportadoras Veículos …" at bounding box center [300, 134] width 601 height 268
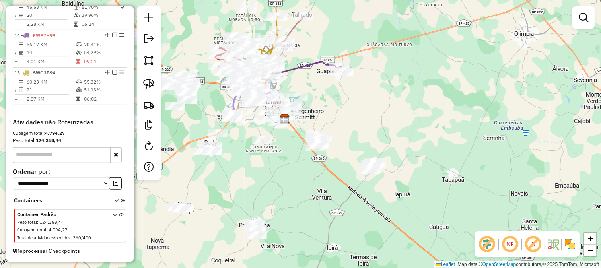
drag, startPoint x: 344, startPoint y: 104, endPoint x: 324, endPoint y: 11, distance: 95.1
click at [332, 35] on div "Janela de atendimento Grade de atendimento Capacidade Transportadoras Veículos …" at bounding box center [300, 134] width 601 height 268
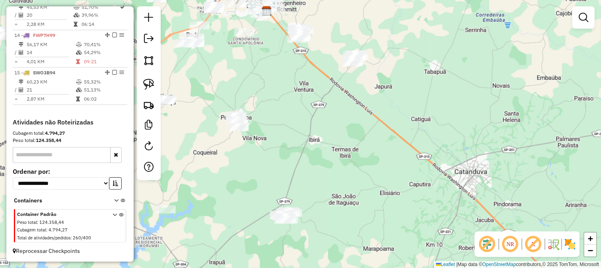
drag, startPoint x: 320, startPoint y: 117, endPoint x: 358, endPoint y: 38, distance: 87.1
click at [346, 58] on div "Janela de atendimento Grade de atendimento Capacidade Transportadoras Veículos …" at bounding box center [300, 134] width 601 height 268
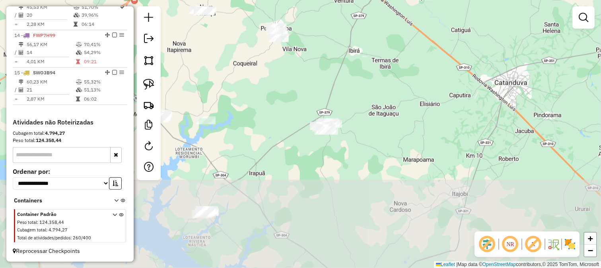
drag, startPoint x: 308, startPoint y: 78, endPoint x: 314, endPoint y: 70, distance: 9.6
click at [314, 70] on div "Janela de atendimento Grade de atendimento Capacidade Transportadoras Veículos …" at bounding box center [300, 134] width 601 height 268
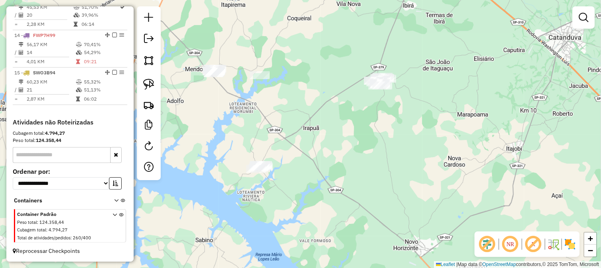
drag, startPoint x: 224, startPoint y: 128, endPoint x: 276, endPoint y: 178, distance: 72.3
click at [276, 178] on div "Janela de atendimento Grade de atendimento Capacidade Transportadoras Veículos …" at bounding box center [300, 134] width 601 height 268
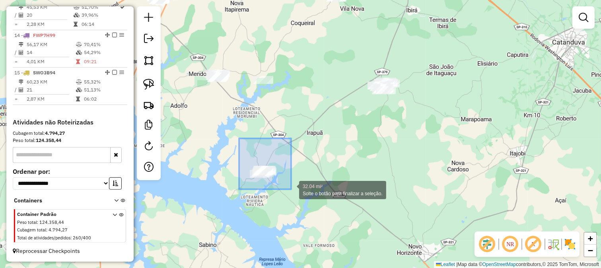
drag, startPoint x: 240, startPoint y: 140, endPoint x: 291, endPoint y: 189, distance: 70.8
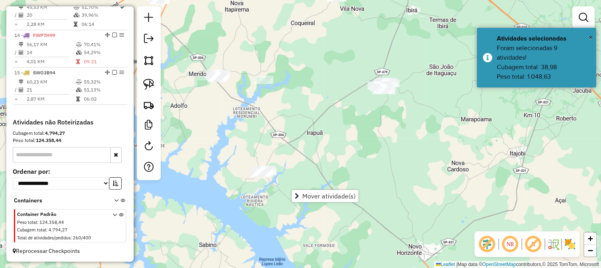
click at [221, 132] on div "Janela de atendimento Grade de atendimento Capacidade Transportadoras Veículos …" at bounding box center [300, 134] width 601 height 268
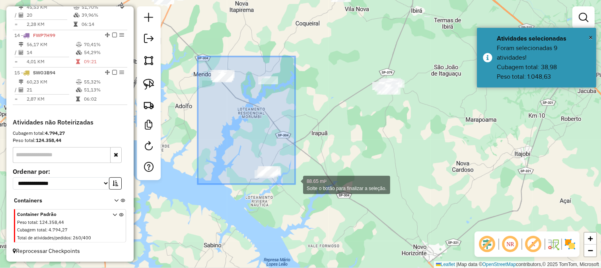
drag, startPoint x: 248, startPoint y: 129, endPoint x: 323, endPoint y: 217, distance: 115.6
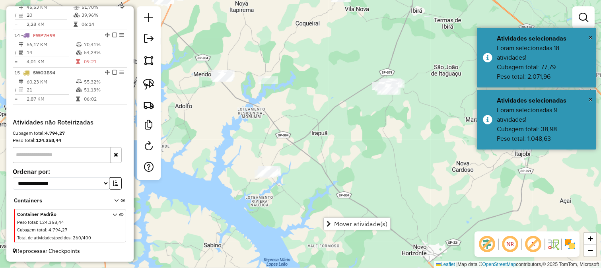
click at [290, 131] on div "Janela de atendimento Grade de atendimento Capacidade Transportadoras Veículos …" at bounding box center [300, 134] width 601 height 268
drag, startPoint x: 318, startPoint y: 130, endPoint x: 303, endPoint y: 145, distance: 21.9
click at [305, 144] on div "Janela de atendimento Grade de atendimento Capacidade Transportadoras Veículos …" at bounding box center [300, 134] width 601 height 268
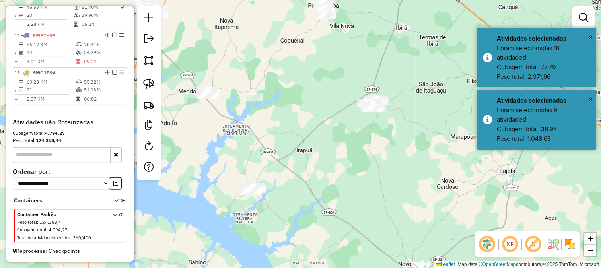
click at [205, 136] on div "Janela de atendimento Grade de atendimento Capacidade Transportadoras Veículos …" at bounding box center [300, 134] width 601 height 268
click at [149, 69] on link at bounding box center [148, 60] width 17 height 17
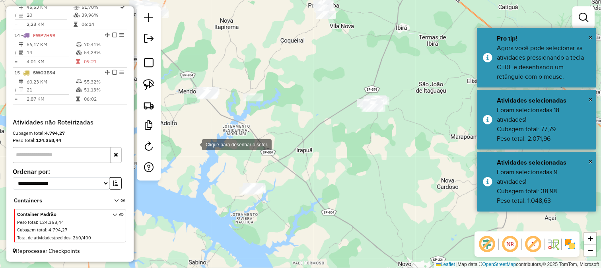
click at [194, 144] on div at bounding box center [194, 144] width 16 height 16
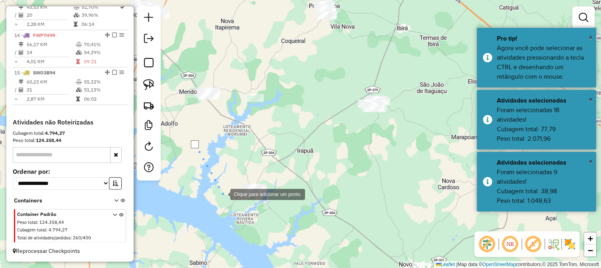
drag, startPoint x: 221, startPoint y: 193, endPoint x: 225, endPoint y: 196, distance: 4.2
click at [225, 195] on div at bounding box center [222, 194] width 16 height 16
click at [230, 202] on div at bounding box center [222, 194] width 16 height 16
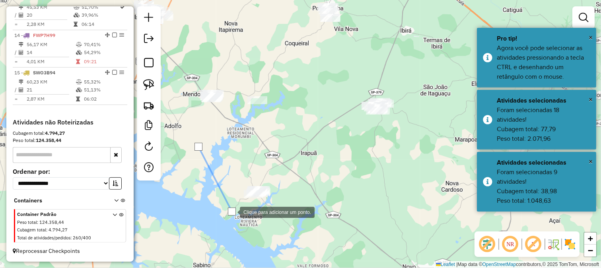
click at [240, 217] on div at bounding box center [232, 212] width 16 height 16
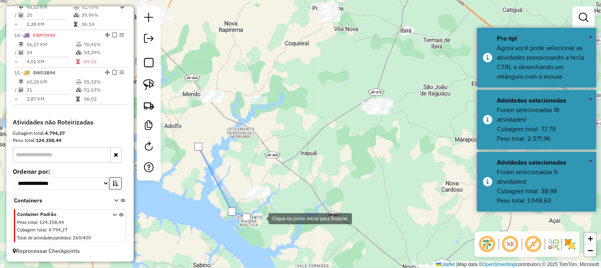
click at [268, 210] on div at bounding box center [260, 218] width 16 height 16
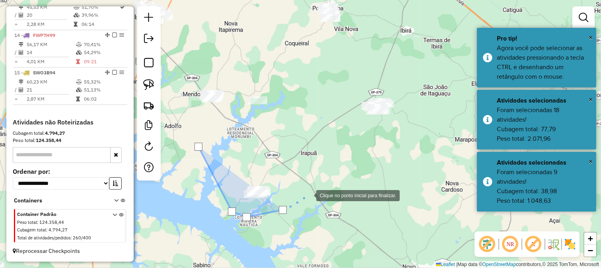
drag, startPoint x: 312, startPoint y: 193, endPoint x: 367, endPoint y: 154, distance: 66.6
click at [316, 191] on div at bounding box center [308, 195] width 16 height 16
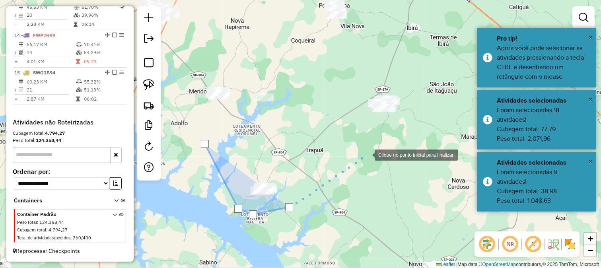
drag, startPoint x: 367, startPoint y: 154, endPoint x: 395, endPoint y: 118, distance: 45.6
click at [372, 150] on div at bounding box center [367, 154] width 16 height 16
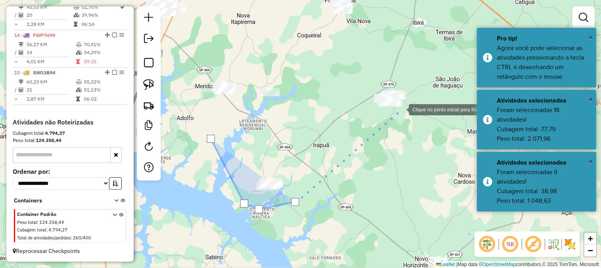
click at [401, 109] on div at bounding box center [401, 109] width 16 height 16
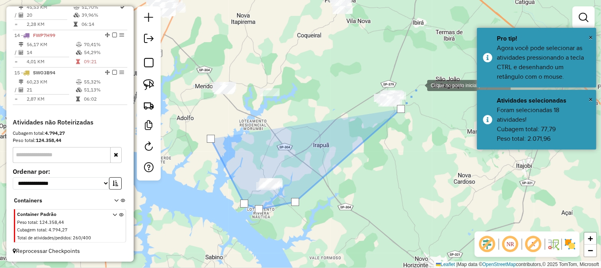
click at [419, 85] on div at bounding box center [419, 85] width 16 height 16
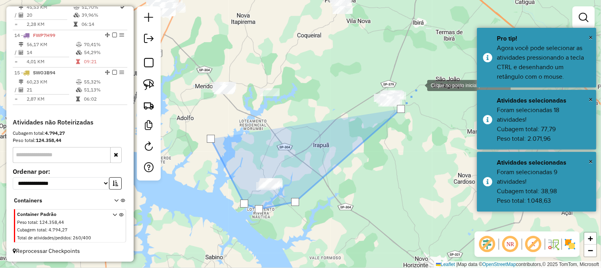
click at [411, 77] on div at bounding box center [419, 85] width 16 height 16
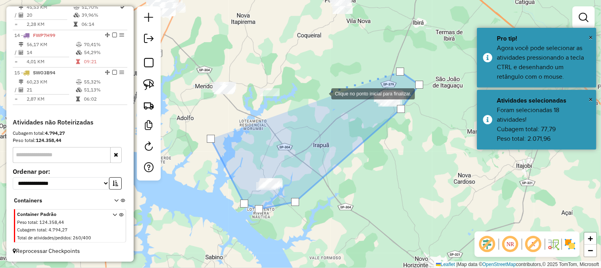
click at [323, 93] on div at bounding box center [323, 93] width 16 height 16
click at [315, 101] on div at bounding box center [323, 93] width 16 height 16
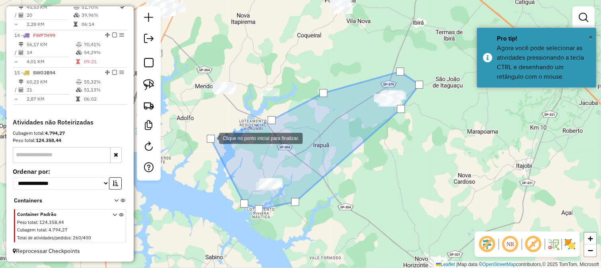
click at [211, 138] on div at bounding box center [211, 139] width 8 height 8
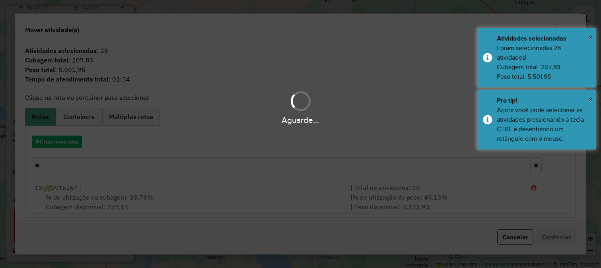
click at [66, 140] on hb-app "Aguarde... Pop-up bloqueado! Seu navegador bloqueou automáticamente a abertura …" at bounding box center [300, 134] width 601 height 268
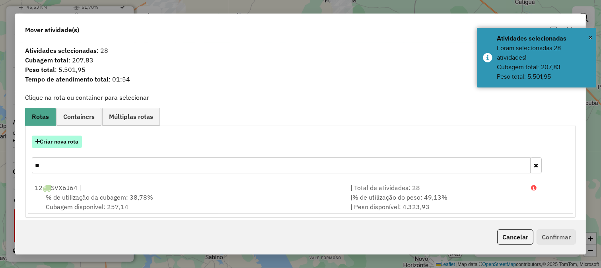
click at [66, 140] on button "Criar nova rota" at bounding box center [57, 142] width 50 height 12
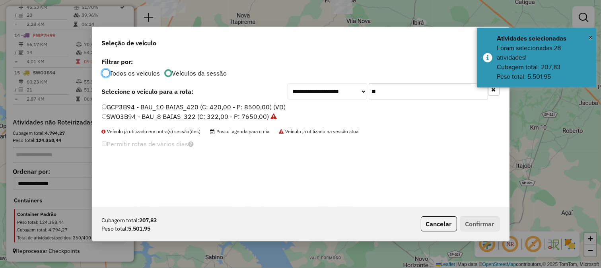
click at [409, 91] on input "**" at bounding box center [427, 91] width 119 height 16
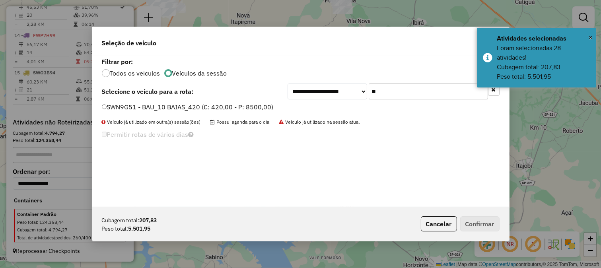
type input "**"
click at [262, 109] on label "SWN9G51 - BAU_10 BAIAS_420 (C: 420,00 - P: 8500,00)" at bounding box center [188, 107] width 172 height 10
click at [471, 221] on button "Confirmar" at bounding box center [479, 223] width 39 height 15
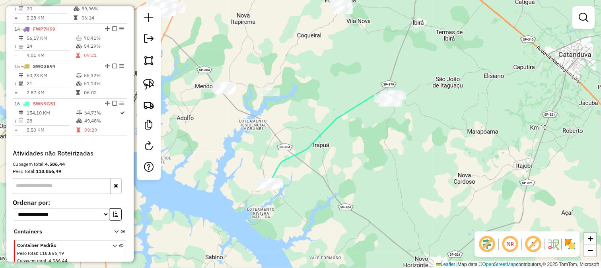
drag, startPoint x: 438, startPoint y: 58, endPoint x: 388, endPoint y: 139, distance: 94.8
click at [392, 136] on div "Rota 16 - Placa SWN9G51 5893 - LOJA CONV, MARDAN Rota 16 - Placa SWN9G51 43274 …" at bounding box center [300, 134] width 601 height 268
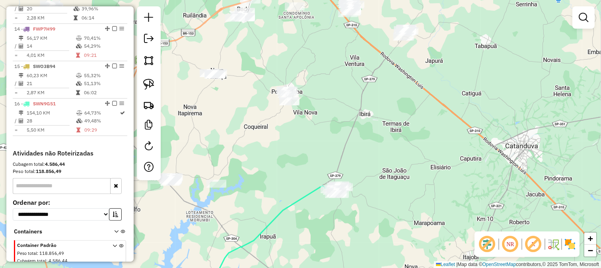
drag, startPoint x: 372, startPoint y: 117, endPoint x: 336, endPoint y: 135, distance: 40.9
click at [351, 159] on div "Janela de atendimento Grade de atendimento Capacidade Transportadoras Veículos …" at bounding box center [300, 134] width 601 height 268
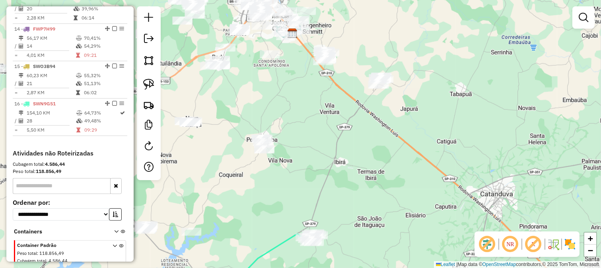
drag, startPoint x: 338, startPoint y: 154, endPoint x: 326, endPoint y: 155, distance: 12.4
click at [330, 165] on div "Janela de atendimento Grade de atendimento Capacidade Transportadoras Veículos …" at bounding box center [300, 134] width 601 height 268
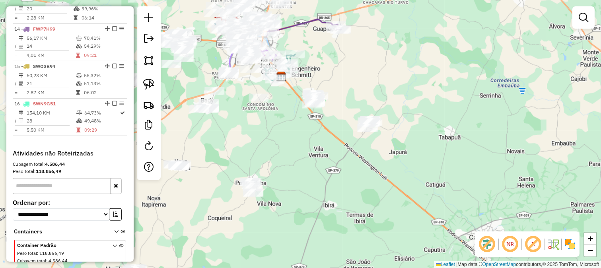
click at [330, 121] on div "Janela de atendimento Grade de atendimento Capacidade Transportadoras Veículos …" at bounding box center [300, 134] width 601 height 268
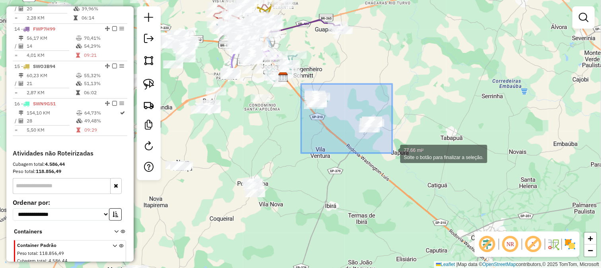
drag, startPoint x: 301, startPoint y: 84, endPoint x: 392, endPoint y: 153, distance: 114.3
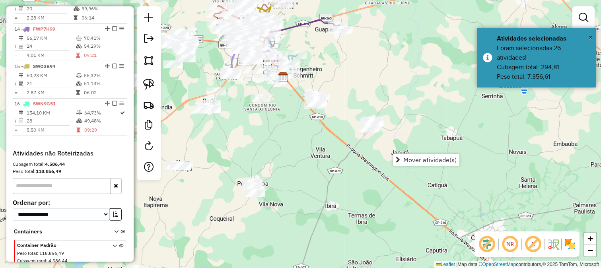
click at [314, 144] on div "Janela de atendimento Grade de atendimento Capacidade Transportadoras Veículos …" at bounding box center [300, 134] width 601 height 268
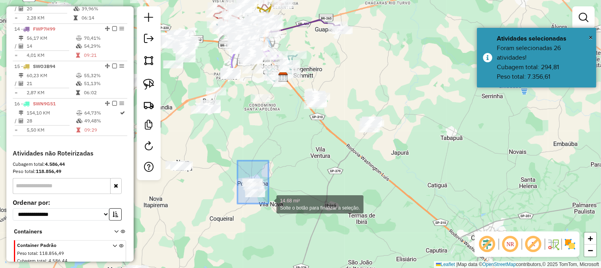
drag, startPoint x: 239, startPoint y: 163, endPoint x: 272, endPoint y: 208, distance: 55.5
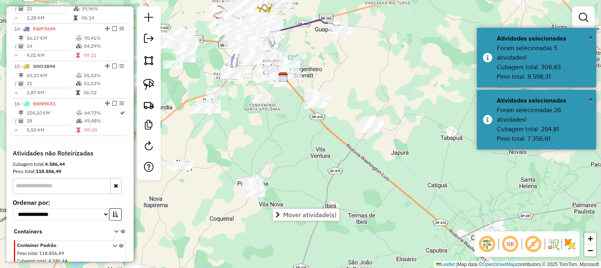
click at [272, 159] on div "Janela de atendimento Grade de atendimento Capacidade Transportadoras Veículos …" at bounding box center [300, 134] width 601 height 268
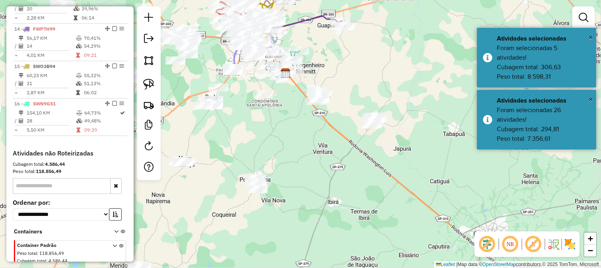
drag, startPoint x: 298, startPoint y: 165, endPoint x: 304, endPoint y: 137, distance: 28.1
click at [304, 138] on div "Janela de atendimento Grade de atendimento Capacidade Transportadoras Veículos …" at bounding box center [300, 134] width 601 height 268
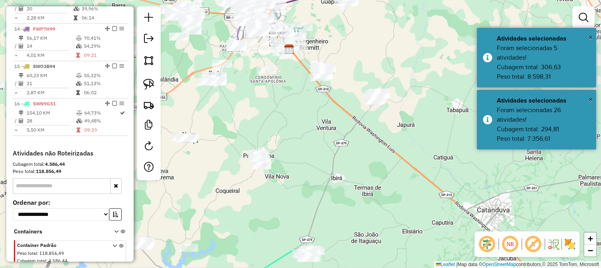
click at [287, 128] on div "Janela de atendimento Grade de atendimento Capacidade Transportadoras Veículos …" at bounding box center [300, 134] width 601 height 268
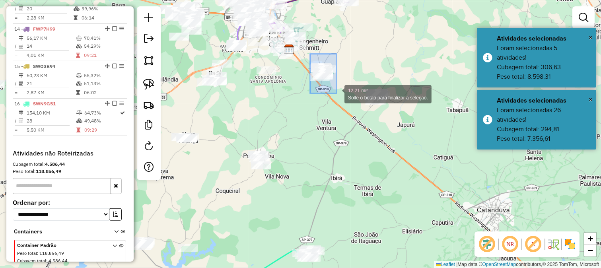
drag, startPoint x: 310, startPoint y: 54, endPoint x: 336, endPoint y: 93, distance: 47.6
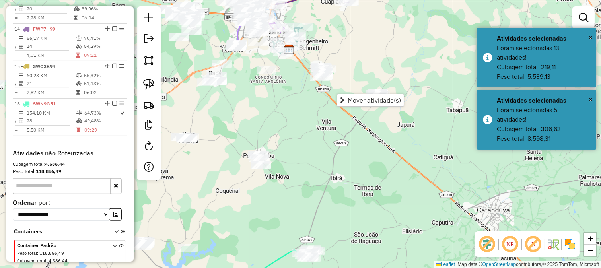
click at [292, 107] on div "Janela de atendimento Grade de atendimento Capacidade Transportadoras Veículos …" at bounding box center [300, 134] width 601 height 268
click at [584, 19] on em at bounding box center [583, 18] width 10 height 10
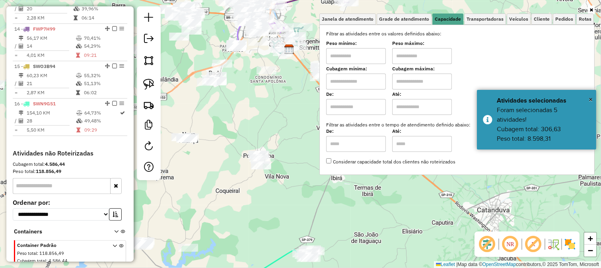
click at [221, 120] on div "Janela de atendimento Grade de atendimento Capacidade Transportadoras Veículos …" at bounding box center [300, 134] width 601 height 268
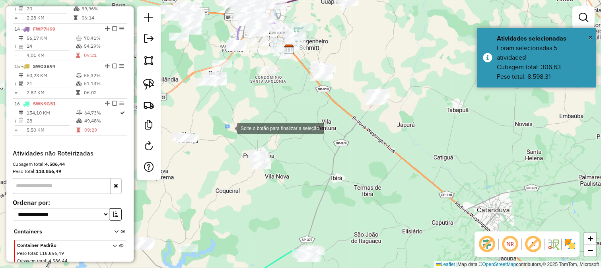
drag, startPoint x: 229, startPoint y: 128, endPoint x: 276, endPoint y: 184, distance: 73.1
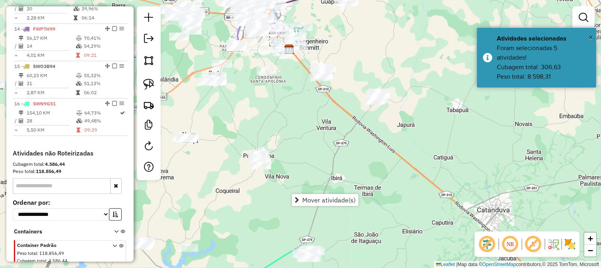
click at [291, 193] on div "Janela de atendimento Grade de atendimento Capacidade Transportadoras Veículos …" at bounding box center [300, 134] width 601 height 268
click at [245, 144] on div "Janela de atendimento Grade de atendimento Capacidade Transportadoras Veículos …" at bounding box center [300, 134] width 601 height 268
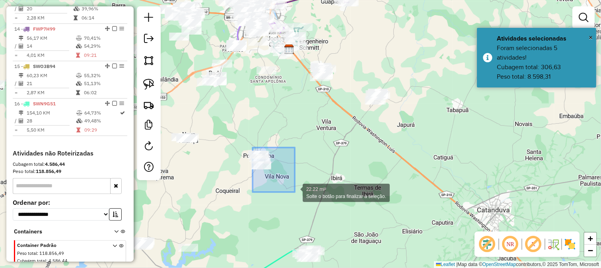
drag, startPoint x: 254, startPoint y: 149, endPoint x: 295, endPoint y: 192, distance: 59.9
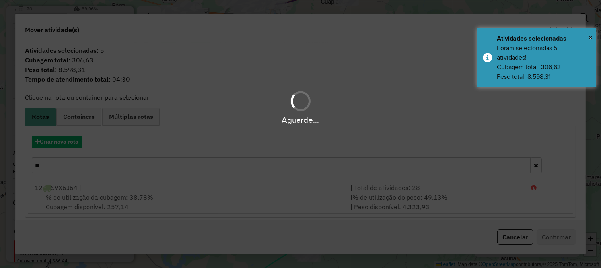
click at [66, 142] on div "Aguarde..." at bounding box center [300, 134] width 601 height 268
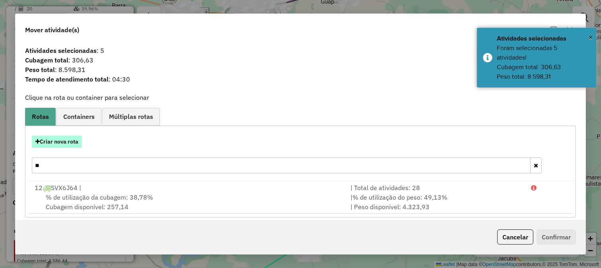
click at [68, 143] on button "Criar nova rota" at bounding box center [57, 142] width 50 height 12
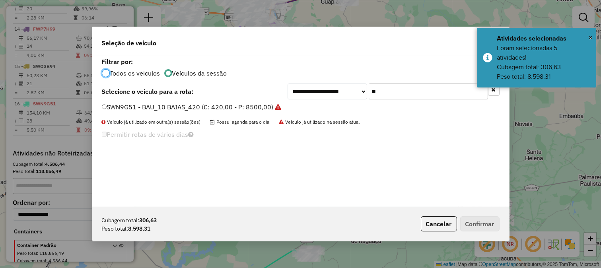
click at [400, 90] on input "**" at bounding box center [427, 91] width 119 height 16
drag, startPoint x: 400, startPoint y: 90, endPoint x: 403, endPoint y: 91, distance: 4.0
click at [400, 90] on input "**" at bounding box center [427, 91] width 119 height 16
type input "****"
click at [310, 108] on label "FQI2270 - CARGA SECA_12 PALLETS_504 (C: 504,00 - P: 14500,00) (VD)" at bounding box center [211, 107] width 218 height 10
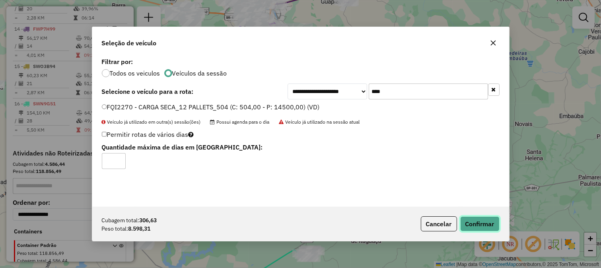
click at [478, 224] on button "Confirmar" at bounding box center [479, 223] width 39 height 15
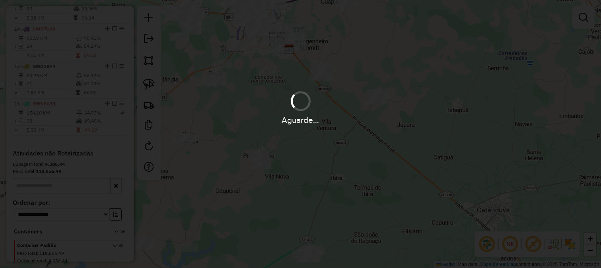
click at [581, 16] on hb-app "Aguarde... Pop-up bloqueado! Seu navegador bloqueou automáticamente a abertura …" at bounding box center [300, 134] width 601 height 268
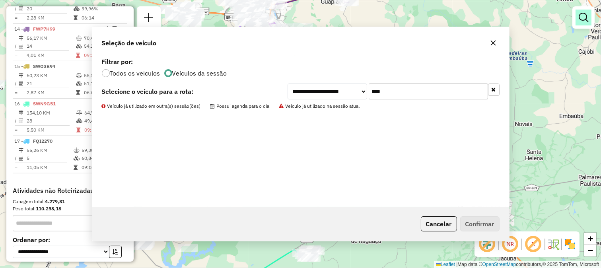
click at [583, 17] on em at bounding box center [583, 18] width 10 height 10
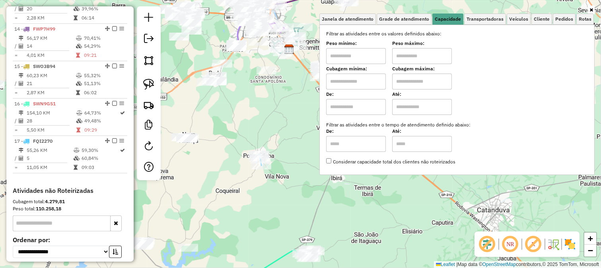
drag, startPoint x: 356, startPoint y: 56, endPoint x: 360, endPoint y: 62, distance: 7.3
click at [356, 56] on input "text" at bounding box center [356, 56] width 60 height 16
type input "*******"
click at [418, 61] on input "text" at bounding box center [422, 56] width 60 height 16
type input "********"
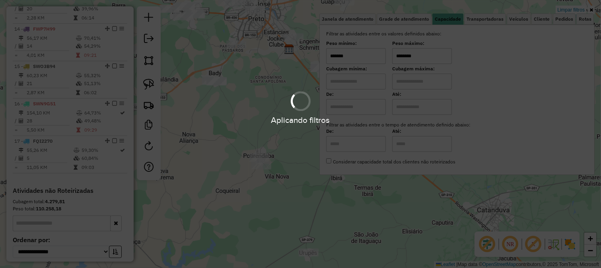
click at [269, 114] on div "Limpar filtros Janela de atendimento Grade de atendimento Capacidade Transporta…" at bounding box center [300, 134] width 601 height 268
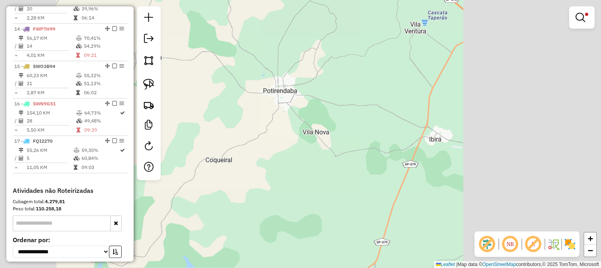
click at [335, 162] on div "Limpar filtros Janela de atendimento Grade de atendimento Capacidade Transporta…" at bounding box center [300, 134] width 601 height 268
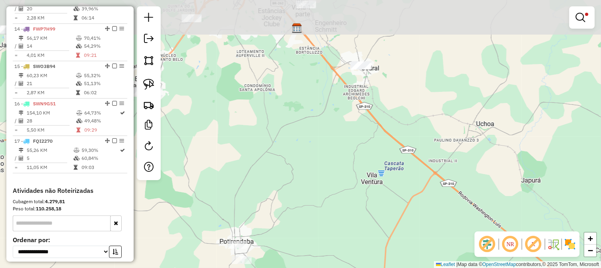
drag, startPoint x: 338, startPoint y: 102, endPoint x: 349, endPoint y: 122, distance: 23.3
click at [343, 142] on div "Limpar filtros Janela de atendimento Grade de atendimento Capacidade Transporta…" at bounding box center [300, 134] width 601 height 268
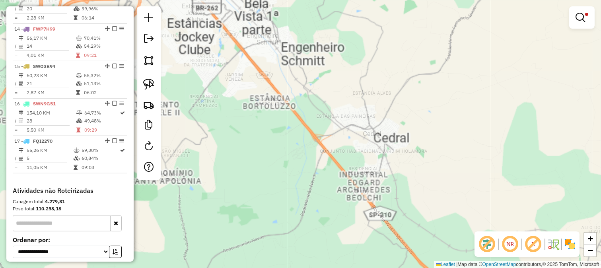
click at [366, 112] on div "Limpar filtros Janela de atendimento Grade de atendimento Capacidade Transporta…" at bounding box center [300, 134] width 601 height 268
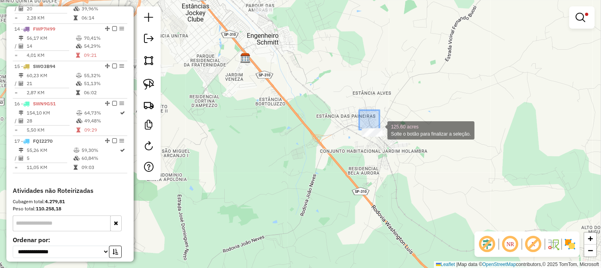
drag, startPoint x: 376, startPoint y: 125, endPoint x: 392, endPoint y: 147, distance: 27.8
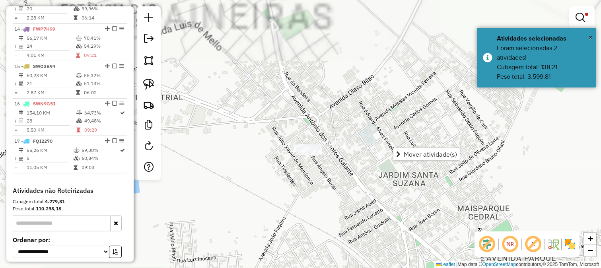
click at [348, 149] on div "Limpar filtros Janela de atendimento Grade de atendimento Capacidade Transporta…" at bounding box center [300, 134] width 601 height 268
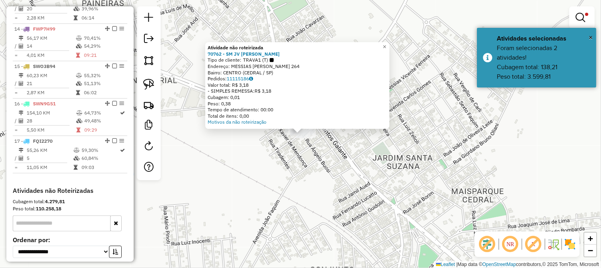
click at [277, 160] on div "Atividade não roteirizada 70762 - SM JV TAVARES CEDRAL Tipo de cliente: TRAVA1 …" at bounding box center [300, 134] width 601 height 268
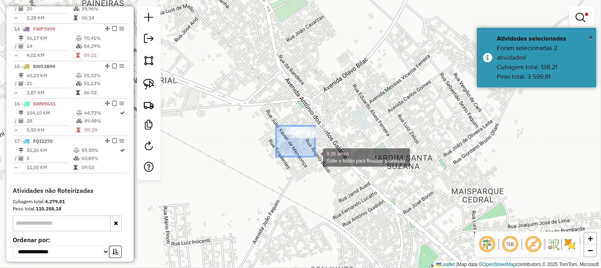
drag, startPoint x: 277, startPoint y: 126, endPoint x: 315, endPoint y: 157, distance: 48.7
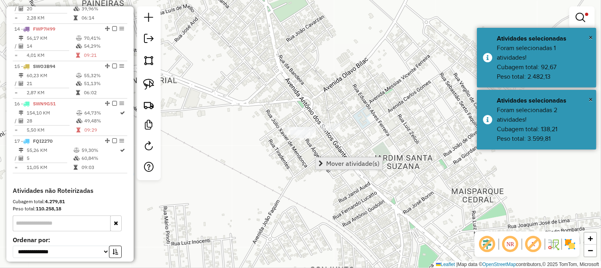
click at [327, 158] on link "Mover atividade(s)" at bounding box center [349, 163] width 66 height 12
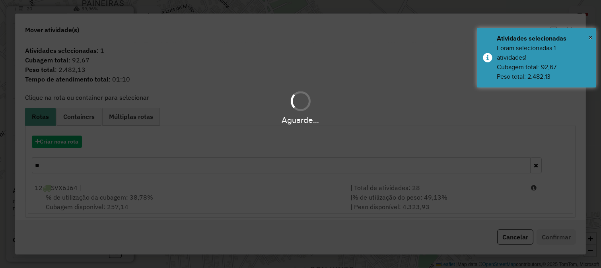
click at [294, 164] on div "Aguarde..." at bounding box center [300, 134] width 601 height 268
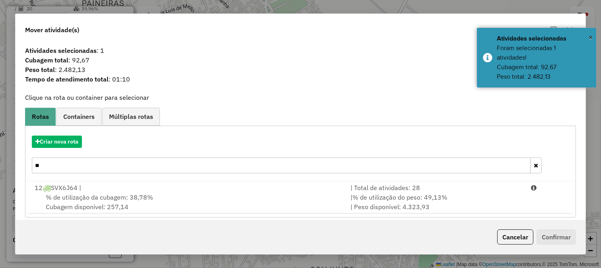
click at [294, 164] on hb-app "Aguarde... Pop-up bloqueado! Seu navegador bloqueou automáticamente a abertura …" at bounding box center [300, 134] width 601 height 268
click at [294, 164] on input "**" at bounding box center [281, 165] width 499 height 16
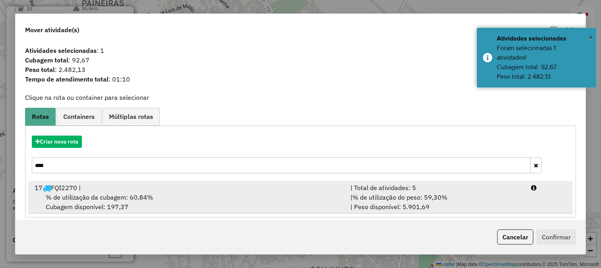
type input "****"
click at [357, 199] on span "% de utilização do peso: 59,30%" at bounding box center [399, 197] width 95 height 8
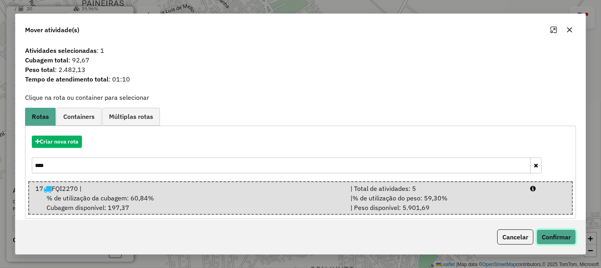
click at [562, 235] on button "Confirmar" at bounding box center [555, 236] width 39 height 15
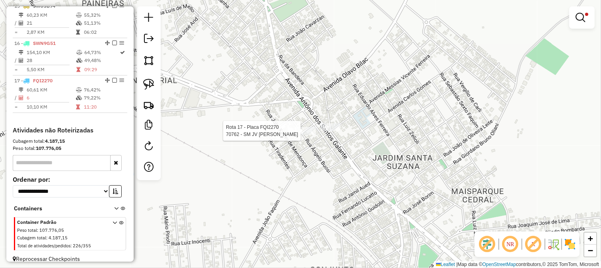
select select "**********"
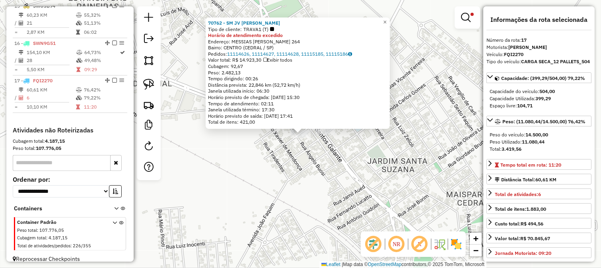
scroll to position [851, 0]
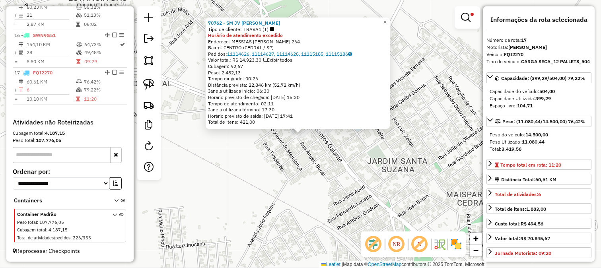
click at [289, 163] on div "70762 - SM JV TAVARES CEDRAL Tipo de cliente: TRAVA1 (T) Horário de atendimento…" at bounding box center [300, 134] width 601 height 268
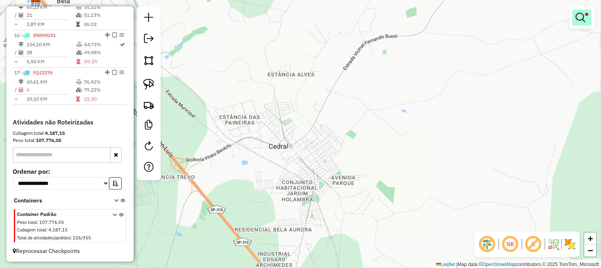
click at [582, 17] on em at bounding box center [580, 18] width 10 height 10
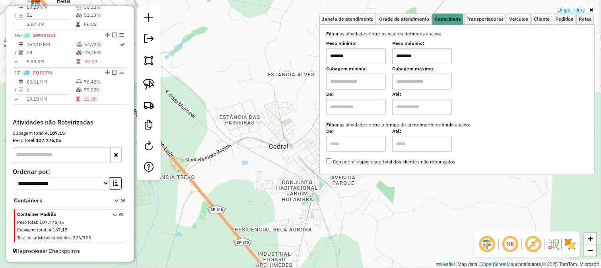
click at [580, 7] on link "Limpar filtros" at bounding box center [570, 10] width 31 height 9
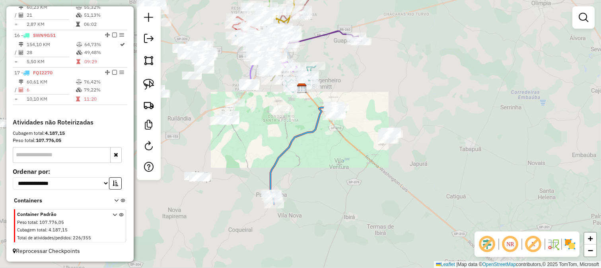
click at [346, 128] on div "Janela de atendimento Grade de atendimento Capacidade Transportadoras Veículos …" at bounding box center [300, 134] width 601 height 268
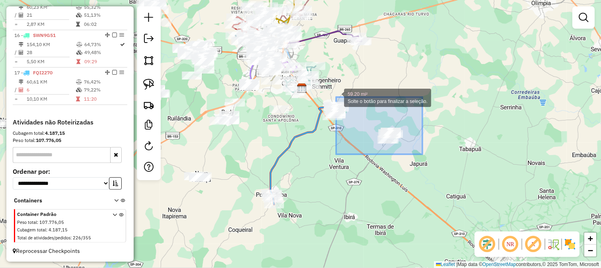
click at [317, 85] on div "59.20 mi² Solte o botão para finalizar a seleção. Janela de atendimento Grade d…" at bounding box center [300, 134] width 601 height 268
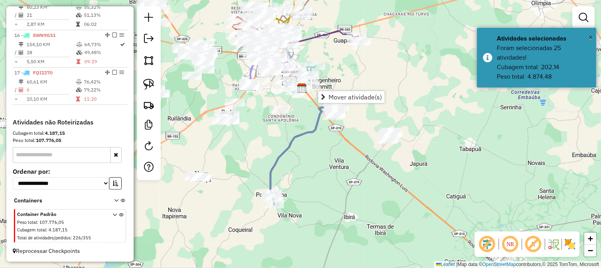
click at [328, 166] on div "Janela de atendimento Grade de atendimento Capacidade Transportadoras Veículos …" at bounding box center [300, 134] width 601 height 268
drag, startPoint x: 347, startPoint y: 171, endPoint x: 329, endPoint y: 69, distance: 103.7
click at [335, 83] on div "Janela de atendimento Grade de atendimento Capacidade Transportadoras Veículos …" at bounding box center [300, 134] width 601 height 268
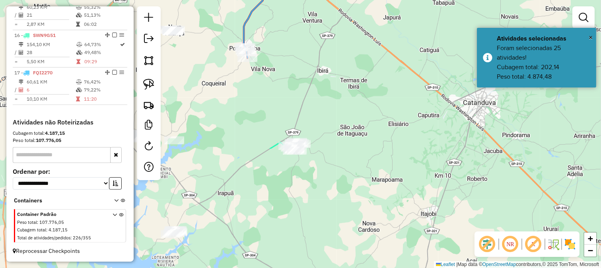
click at [338, 30] on div "Janela de atendimento Grade de atendimento Capacidade Transportadoras Veículos …" at bounding box center [300, 134] width 601 height 268
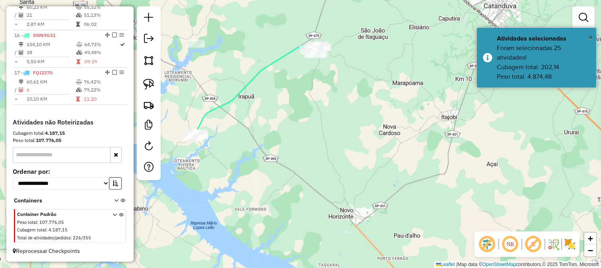
click at [276, 64] on icon at bounding box center [256, 91] width 130 height 92
select select "**********"
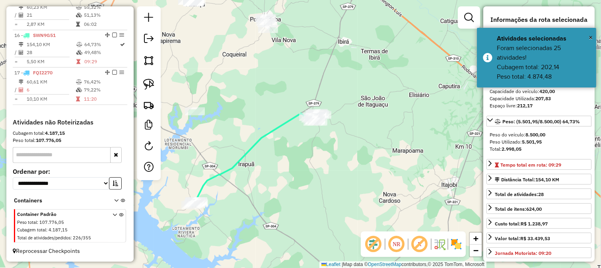
drag, startPoint x: 296, startPoint y: 80, endPoint x: 291, endPoint y: 157, distance: 76.9
click at [293, 156] on div "Janela de atendimento Grade de atendimento Capacidade Transportadoras Veículos …" at bounding box center [300, 134] width 601 height 268
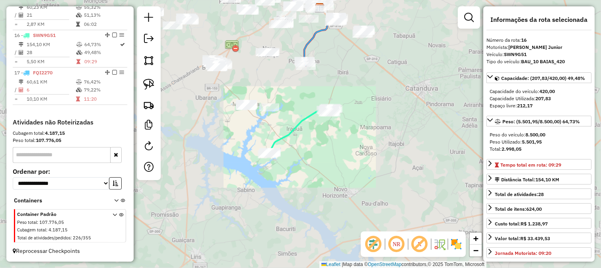
click at [341, 68] on div "Janela de atendimento Grade de atendimento Capacidade Transportadoras Veículos …" at bounding box center [300, 134] width 601 height 268
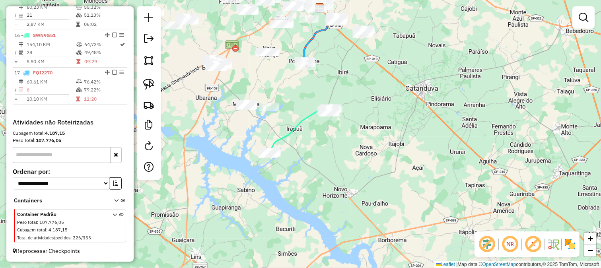
drag, startPoint x: 343, startPoint y: 52, endPoint x: 339, endPoint y: 120, distance: 68.5
click at [340, 116] on div "Janela de atendimento Grade de atendimento Capacidade Transportadoras Veículos …" at bounding box center [300, 134] width 601 height 268
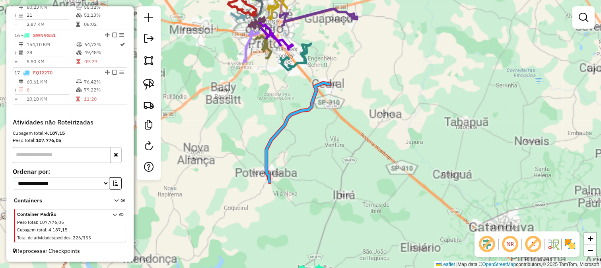
drag, startPoint x: 340, startPoint y: 109, endPoint x: 344, endPoint y: 109, distance: 4.4
click at [340, 109] on div "Janela de atendimento Grade de atendimento Capacidade Transportadoras Veículos …" at bounding box center [300, 134] width 601 height 268
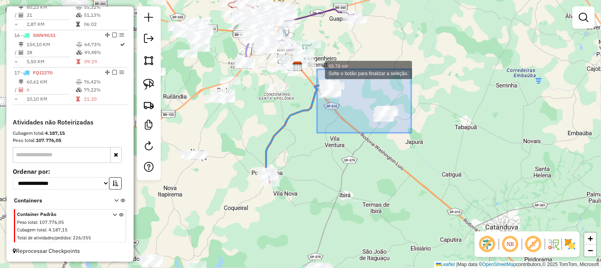
drag, startPoint x: 411, startPoint y: 133, endPoint x: 315, endPoint y: 69, distance: 115.5
click at [315, 69] on div "69.78 mi² Solte o botão para finalizar a seleção. Janela de atendimento Grade d…" at bounding box center [300, 134] width 601 height 268
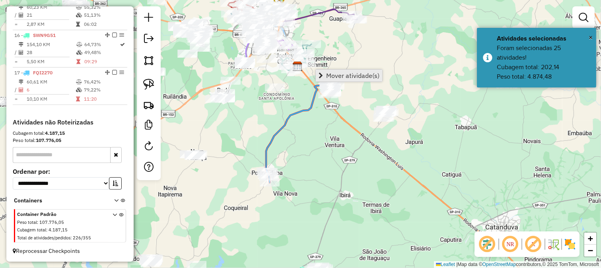
click at [336, 74] on span "Mover atividade(s)" at bounding box center [352, 75] width 53 height 6
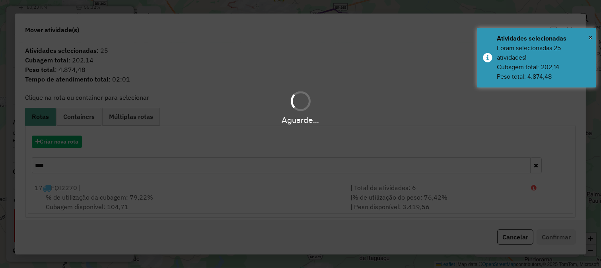
click at [69, 144] on div "Aguarde..." at bounding box center [300, 134] width 601 height 268
click at [68, 144] on div "Aguarde..." at bounding box center [300, 134] width 601 height 268
click at [68, 143] on hb-app "Aguarde... Pop-up bloqueado! Seu navegador bloqueou automáticamente a abertura …" at bounding box center [300, 134] width 601 height 268
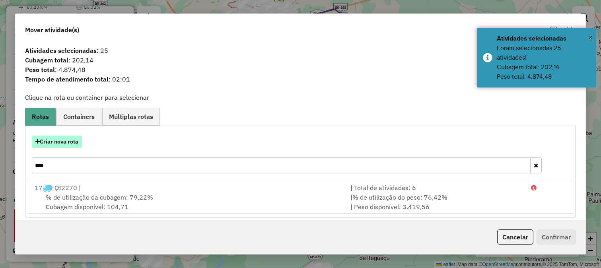
click at [69, 143] on button "Criar nova rota" at bounding box center [57, 142] width 50 height 12
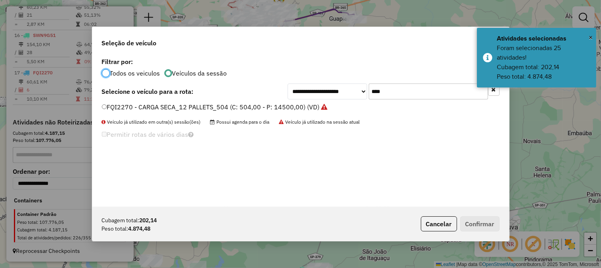
scroll to position [4, 2]
click at [382, 85] on input "****" at bounding box center [427, 91] width 119 height 16
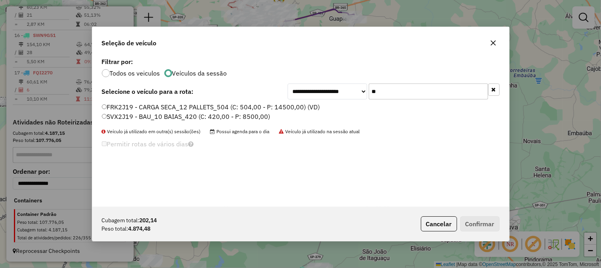
type input "**"
click at [256, 118] on label "SVX2J19 - BAU_10 BAIAS_420 (C: 420,00 - P: 8500,00)" at bounding box center [186, 117] width 169 height 10
click at [470, 223] on button "Confirmar" at bounding box center [479, 223] width 39 height 15
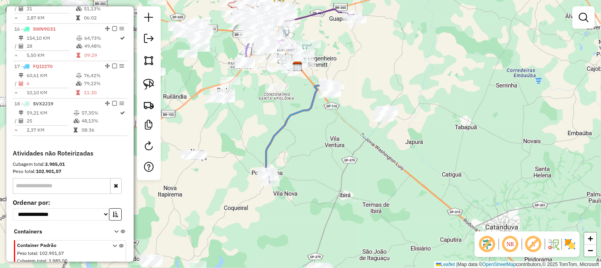
drag, startPoint x: 314, startPoint y: 165, endPoint x: 438, endPoint y: 77, distance: 151.4
click at [438, 77] on div "Janela de atendimento Grade de atendimento Capacidade Transportadoras Veículos …" at bounding box center [300, 134] width 601 height 268
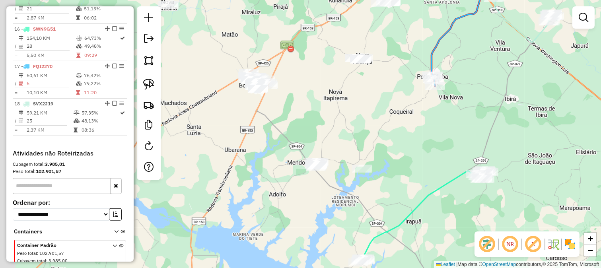
drag, startPoint x: 359, startPoint y: 102, endPoint x: 382, endPoint y: 114, distance: 26.0
click at [382, 109] on div "Janela de atendimento Grade de atendimento Capacidade Transportadoras Veículos …" at bounding box center [300, 134] width 601 height 268
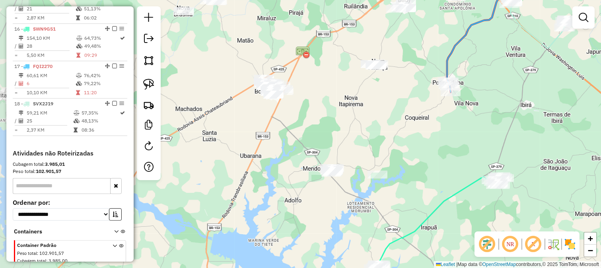
drag, startPoint x: 339, startPoint y: 105, endPoint x: 253, endPoint y: 56, distance: 98.5
click at [339, 105] on div "Janela de atendimento Grade de atendimento Capacidade Transportadoras Veículos …" at bounding box center [300, 134] width 601 height 268
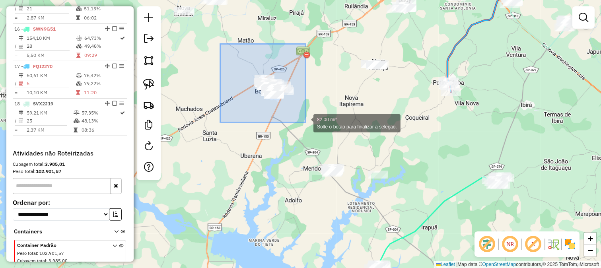
drag, startPoint x: 220, startPoint y: 44, endPoint x: 305, endPoint y: 122, distance: 115.9
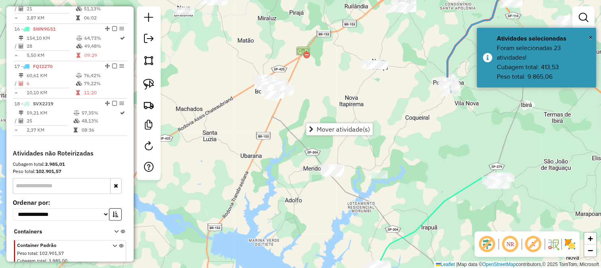
click at [279, 130] on div "Janela de atendimento Grade de atendimento Capacidade Transportadoras Veículos …" at bounding box center [300, 134] width 601 height 268
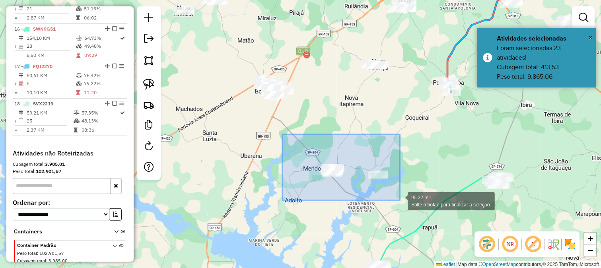
drag, startPoint x: 282, startPoint y: 134, endPoint x: 405, endPoint y: 202, distance: 139.8
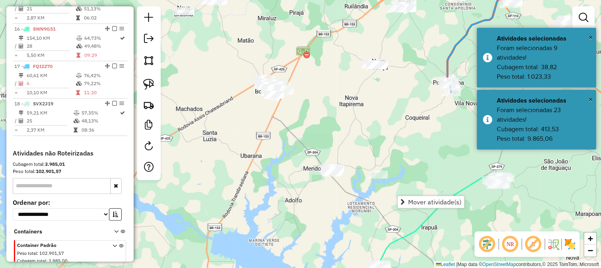
click at [360, 146] on div "Janela de atendimento Grade de atendimento Capacidade Transportadoras Veículos …" at bounding box center [300, 134] width 601 height 268
click at [335, 126] on div "Janela de atendimento Grade de atendimento Capacidade Transportadoras Veículos …" at bounding box center [300, 134] width 601 height 268
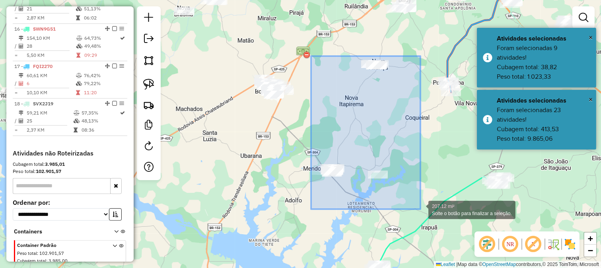
drag, startPoint x: 311, startPoint y: 56, endPoint x: 420, endPoint y: 209, distance: 188.1
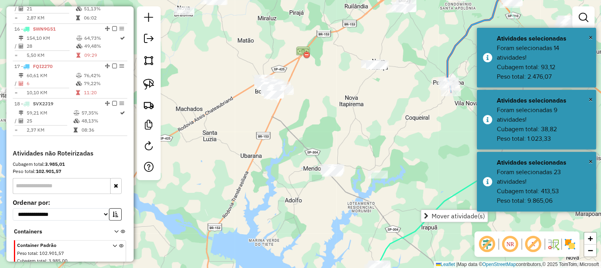
click at [323, 127] on div "Janela de atendimento Grade de atendimento Capacidade Transportadoras Veículos …" at bounding box center [300, 134] width 601 height 268
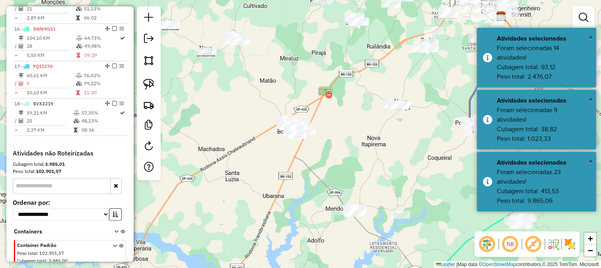
drag, startPoint x: 314, startPoint y: 128, endPoint x: 304, endPoint y: 142, distance: 17.1
click at [334, 164] on div "Janela de atendimento Grade de atendimento Capacidade Transportadoras Veículos …" at bounding box center [300, 134] width 601 height 268
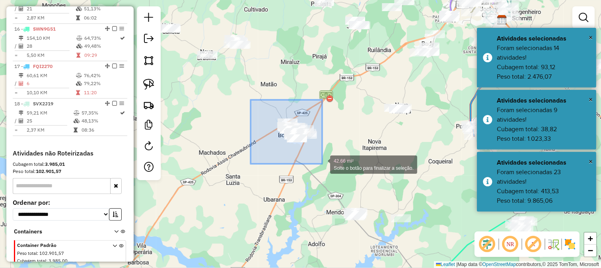
drag, startPoint x: 257, startPoint y: 109, endPoint x: 322, endPoint y: 164, distance: 85.2
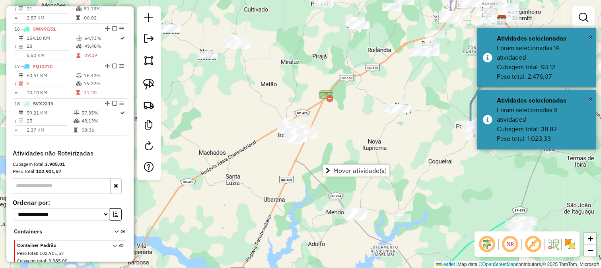
click at [318, 160] on div "Janela de atendimento Grade de atendimento Capacidade Transportadoras Veículos …" at bounding box center [300, 134] width 601 height 268
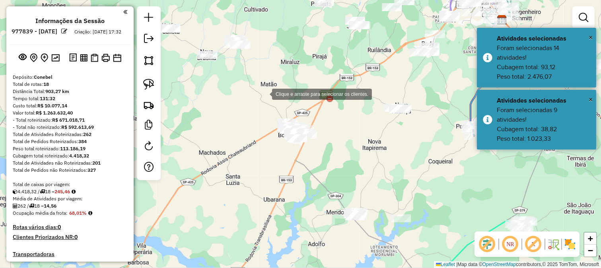
scroll to position [851, 0]
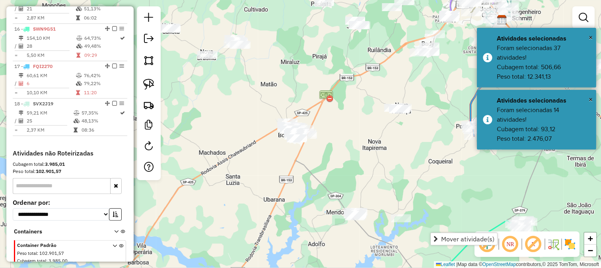
click at [332, 129] on div "Janela de atendimento Grade de atendimento Capacidade Transportadoras Veículos …" at bounding box center [300, 134] width 601 height 268
drag, startPoint x: 382, startPoint y: 92, endPoint x: 374, endPoint y: 130, distance: 39.0
click at [374, 130] on div "Janela de atendimento Grade de atendimento Capacidade Transportadoras Veículos …" at bounding box center [300, 134] width 601 height 268
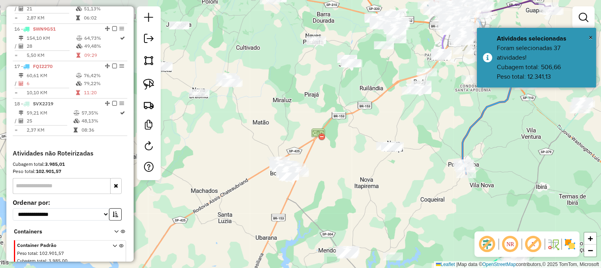
click at [348, 141] on div "Janela de atendimento Grade de atendimento Capacidade Transportadoras Veículos …" at bounding box center [300, 134] width 601 height 268
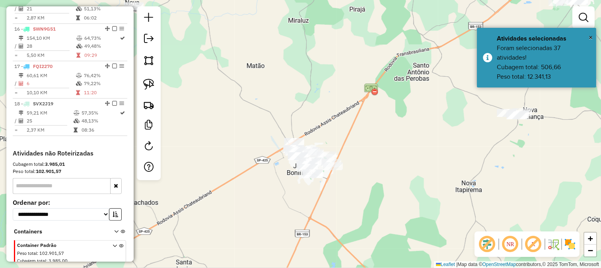
drag, startPoint x: 362, startPoint y: 145, endPoint x: 337, endPoint y: 80, distance: 69.5
click at [339, 87] on div "Janela de atendimento Grade de atendimento Capacidade Transportadoras Veículos …" at bounding box center [300, 134] width 601 height 268
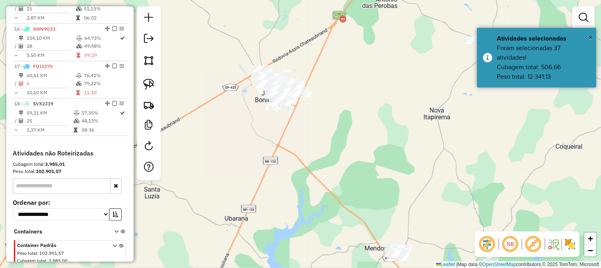
drag, startPoint x: 308, startPoint y: 96, endPoint x: 298, endPoint y: 78, distance: 20.3
click at [298, 78] on div "Janela de atendimento Grade de atendimento Capacidade Transportadoras Veículos …" at bounding box center [300, 134] width 601 height 268
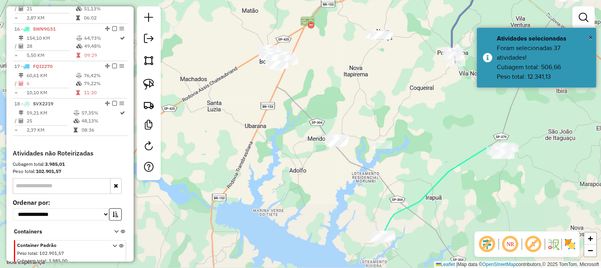
click at [326, 110] on div "Janela de atendimento Grade de atendimento Capacidade Transportadoras Veículos …" at bounding box center [300, 134] width 601 height 268
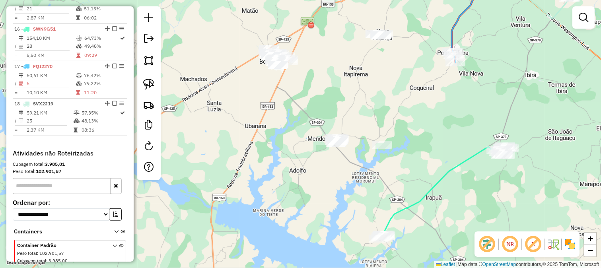
click at [281, 126] on div "Janela de atendimento Grade de atendimento Capacidade Transportadoras Veículos …" at bounding box center [300, 134] width 601 height 268
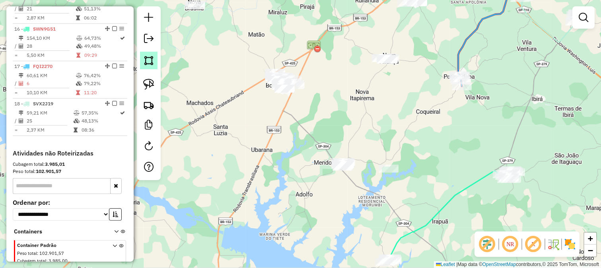
click at [153, 61] on img at bounding box center [148, 60] width 11 height 11
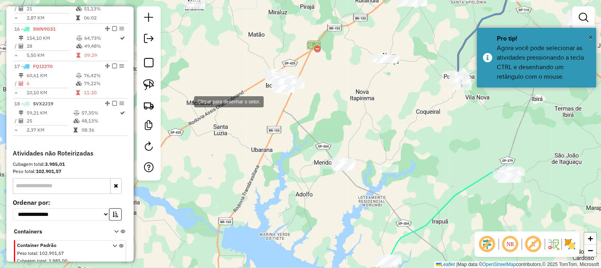
click at [194, 109] on div at bounding box center [186, 101] width 16 height 16
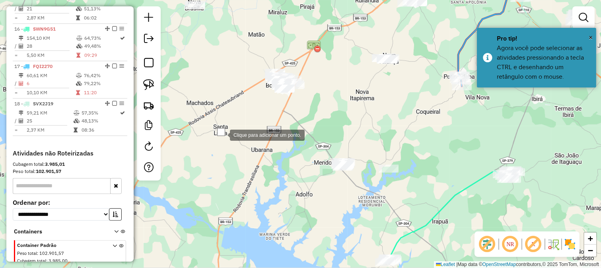
click at [230, 142] on div at bounding box center [222, 134] width 16 height 16
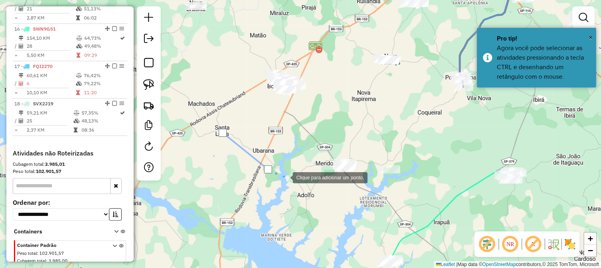
drag, startPoint x: 299, startPoint y: 181, endPoint x: 318, endPoint y: 183, distance: 19.6
click at [293, 181] on div at bounding box center [285, 177] width 16 height 16
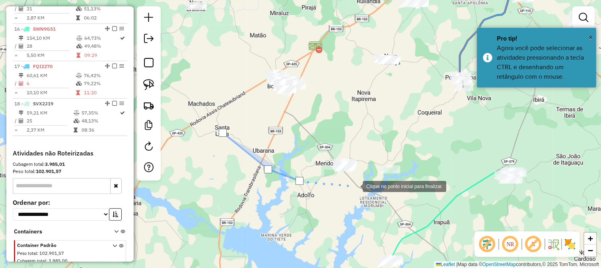
drag, startPoint x: 386, startPoint y: 188, endPoint x: 407, endPoint y: 183, distance: 21.2
click at [363, 188] on div at bounding box center [355, 186] width 16 height 16
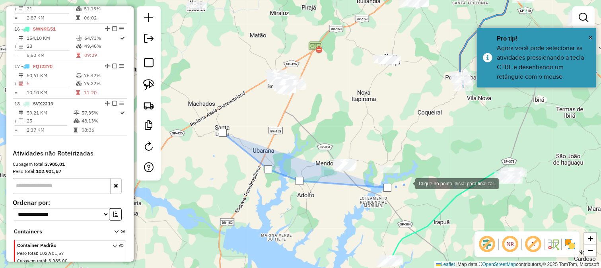
drag, startPoint x: 407, startPoint y: 183, endPoint x: 412, endPoint y: 153, distance: 29.9
click at [408, 183] on div at bounding box center [407, 183] width 16 height 16
click at [412, 175] on div at bounding box center [407, 183] width 16 height 16
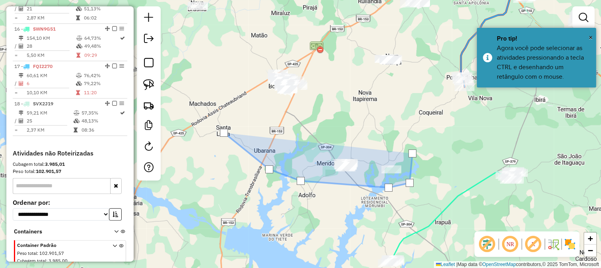
click at [404, 145] on div at bounding box center [412, 153] width 16 height 16
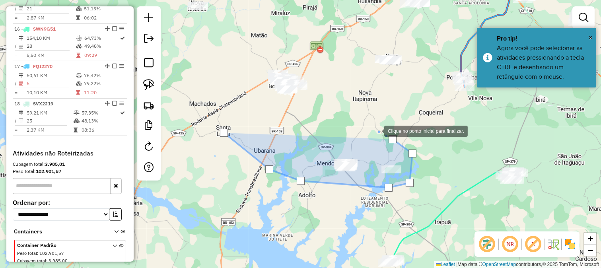
drag, startPoint x: 347, startPoint y: 116, endPoint x: 349, endPoint y: 149, distance: 33.1
click at [368, 138] on div at bounding box center [376, 130] width 16 height 16
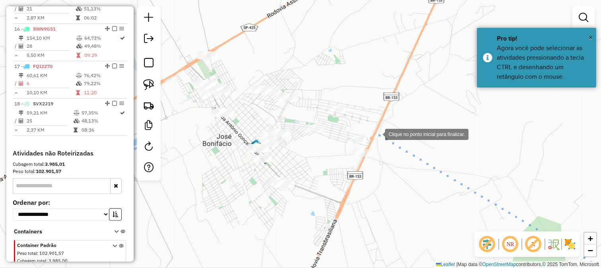
click at [377, 132] on div at bounding box center [377, 134] width 16 height 16
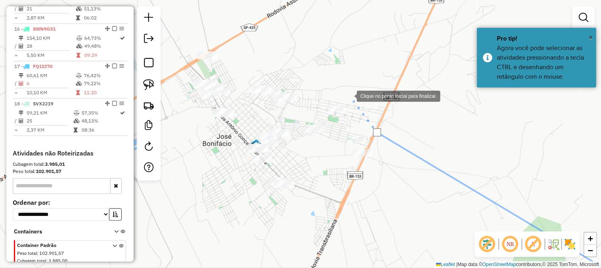
click at [349, 95] on div at bounding box center [349, 95] width 16 height 16
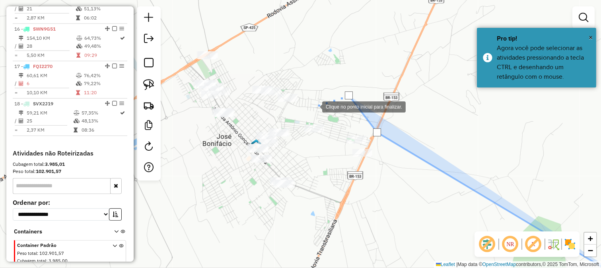
drag, startPoint x: 314, startPoint y: 106, endPoint x: 268, endPoint y: 119, distance: 47.9
click at [310, 108] on div at bounding box center [314, 106] width 16 height 16
drag, startPoint x: 268, startPoint y: 119, endPoint x: 251, endPoint y: 128, distance: 18.7
click at [306, 114] on div at bounding box center [314, 106] width 16 height 16
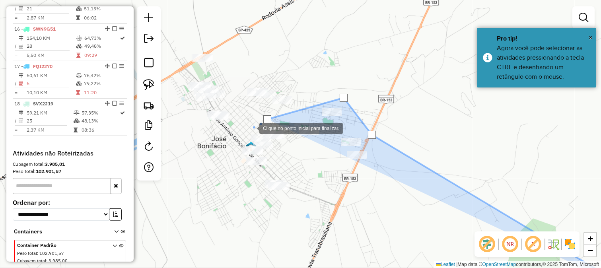
click at [243, 128] on div at bounding box center [251, 128] width 16 height 16
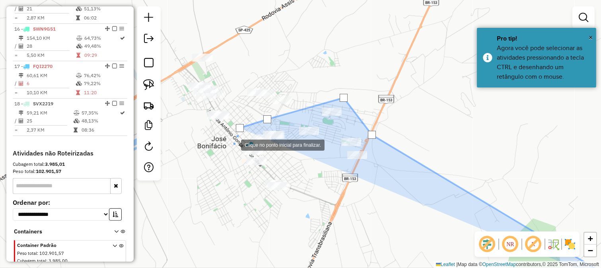
click at [232, 151] on div at bounding box center [233, 144] width 16 height 16
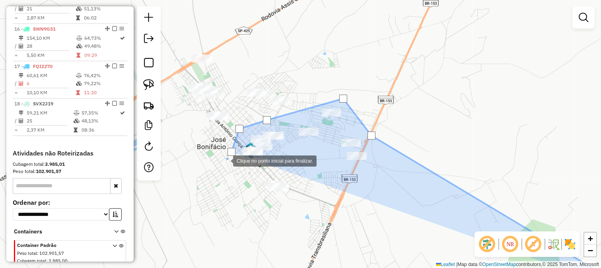
click at [225, 160] on div at bounding box center [225, 160] width 16 height 16
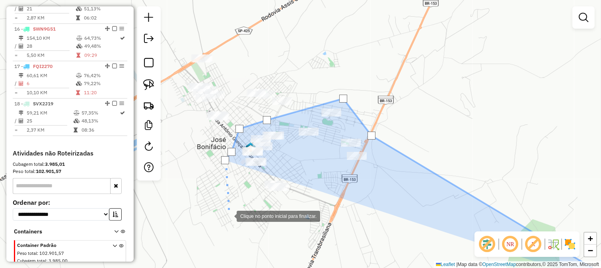
drag, startPoint x: 229, startPoint y: 215, endPoint x: 254, endPoint y: 110, distance: 108.7
click at [251, 128] on div "Clique no ponto inicial para finalizar. Janela de atendimento Grade de atendime…" at bounding box center [300, 134] width 601 height 268
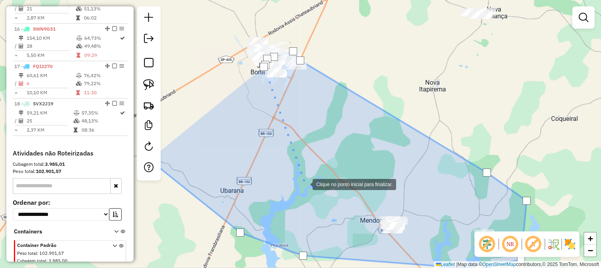
click at [297, 176] on div at bounding box center [305, 184] width 16 height 16
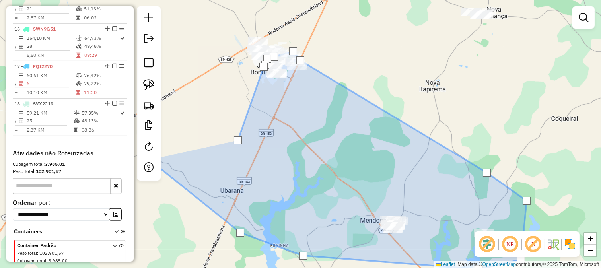
drag, startPoint x: 255, startPoint y: 154, endPoint x: 279, endPoint y: 169, distance: 27.9
click at [242, 144] on div at bounding box center [238, 140] width 8 height 8
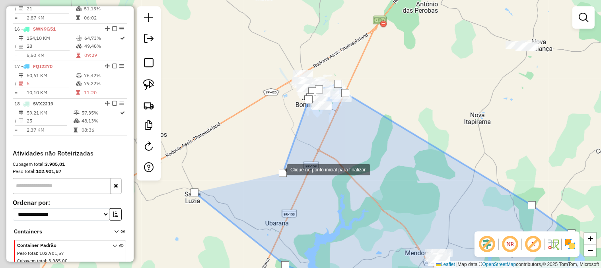
click at [271, 161] on div at bounding box center [279, 169] width 16 height 16
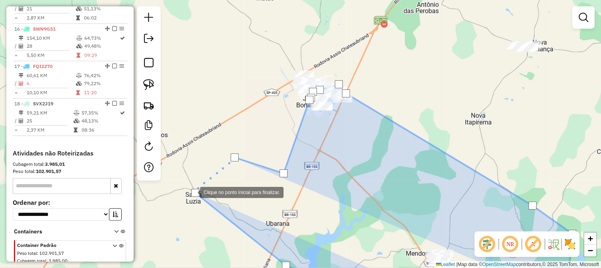
click at [192, 192] on div at bounding box center [195, 193] width 8 height 8
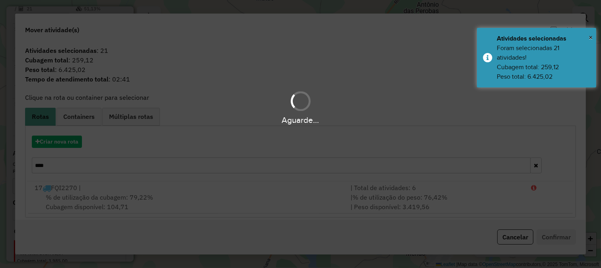
click at [70, 145] on div "Aguarde..." at bounding box center [300, 134] width 601 height 268
click at [70, 145] on button "Criar nova rota" at bounding box center [57, 142] width 50 height 12
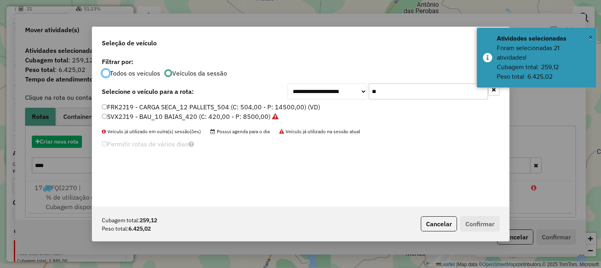
click at [68, 143] on div "**********" at bounding box center [300, 134] width 601 height 268
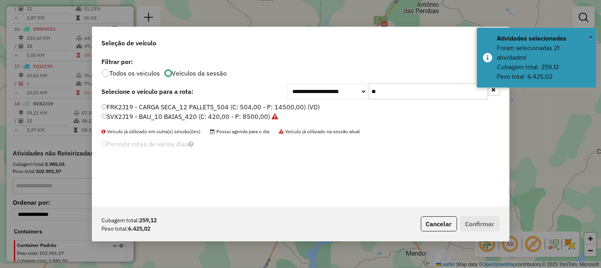
click at [398, 90] on input "**" at bounding box center [427, 91] width 119 height 16
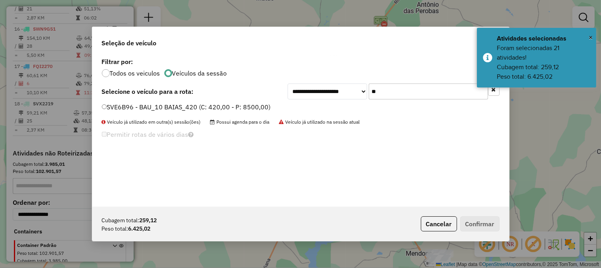
type input "**"
click at [267, 100] on div "**********" at bounding box center [300, 131] width 417 height 151
click at [267, 105] on label "SVE6B96 - BAU_10 BAIAS_420 (C: 420,00 - P: 8500,00)" at bounding box center [186, 107] width 169 height 10
click at [479, 233] on div "Cubagem total: 259,12 Peso total: 6.425,02 Cancelar Confirmar" at bounding box center [300, 224] width 417 height 34
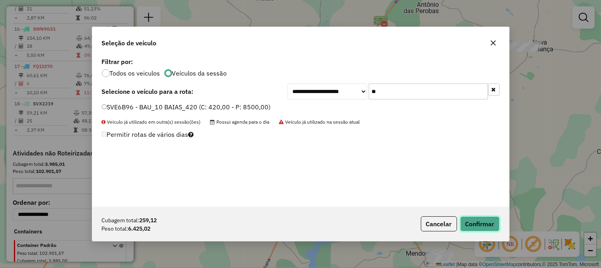
click at [466, 223] on button "Confirmar" at bounding box center [479, 223] width 39 height 15
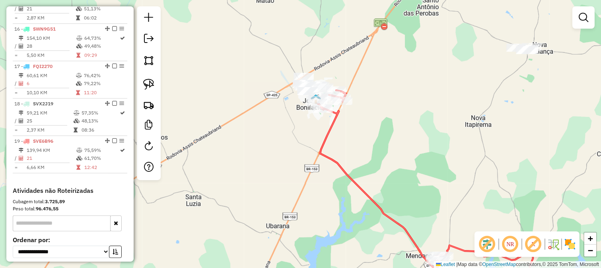
drag, startPoint x: 326, startPoint y: 49, endPoint x: 303, endPoint y: 116, distance: 70.3
click at [304, 115] on div "Janela de atendimento Grade de atendimento Capacidade Transportadoras Veículos …" at bounding box center [300, 134] width 601 height 268
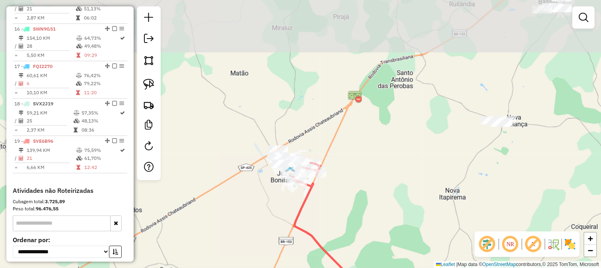
click at [301, 104] on div "Janela de atendimento Grade de atendimento Capacidade Transportadoras Veículos …" at bounding box center [300, 134] width 601 height 268
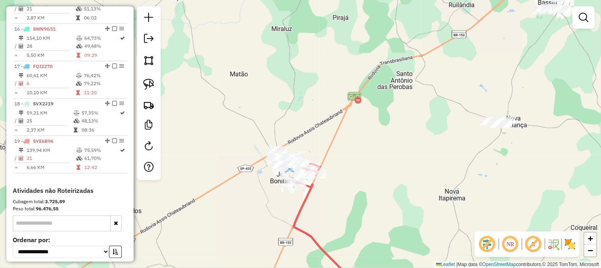
drag, startPoint x: 306, startPoint y: 98, endPoint x: 273, endPoint y: 116, distance: 37.9
click at [279, 120] on div "Janela de atendimento Grade de atendimento Capacidade Transportadoras Veículos …" at bounding box center [300, 134] width 601 height 268
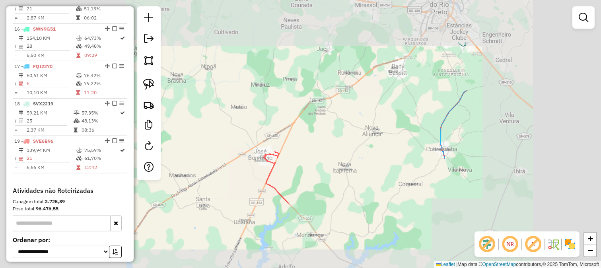
click at [270, 108] on div "Janela de atendimento Grade de atendimento Capacidade Transportadoras Veículos …" at bounding box center [300, 134] width 601 height 268
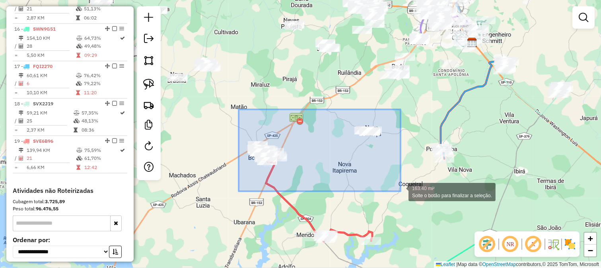
drag, startPoint x: 240, startPoint y: 111, endPoint x: 400, endPoint y: 191, distance: 179.0
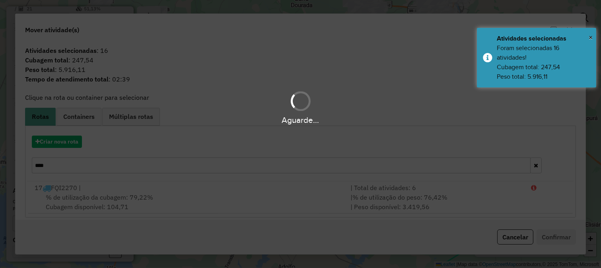
click at [66, 137] on div "Aguarde..." at bounding box center [300, 134] width 601 height 268
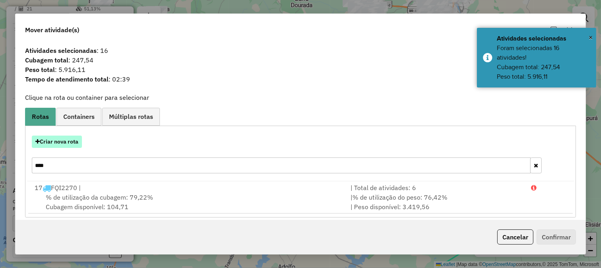
click at [64, 144] on button "Criar nova rota" at bounding box center [57, 142] width 50 height 12
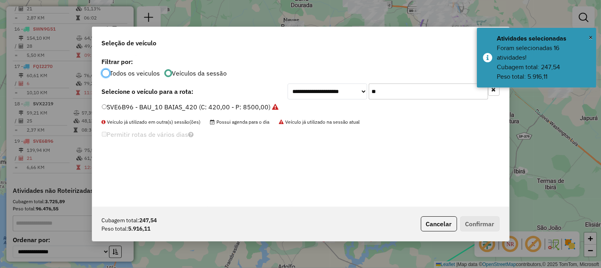
click at [391, 90] on input "**" at bounding box center [427, 91] width 119 height 16
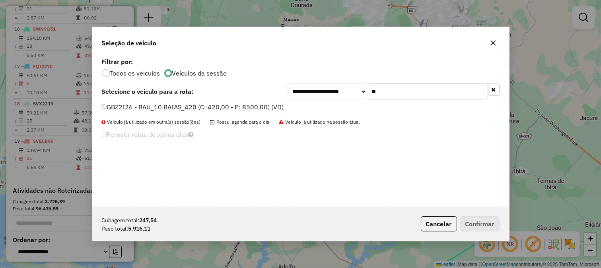
type input "**"
click at [237, 103] on label "GBZ2I26 - BAU_10 BAIAS_420 (C: 420,00 - P: 8500,00) (VD)" at bounding box center [193, 107] width 182 height 10
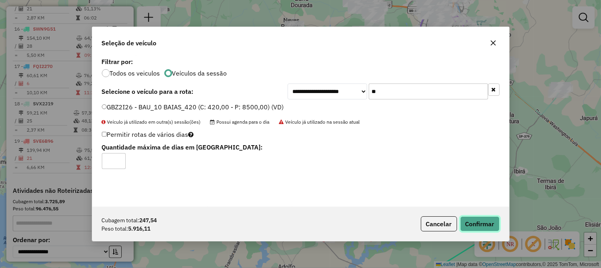
click at [478, 223] on button "Confirmar" at bounding box center [479, 223] width 39 height 15
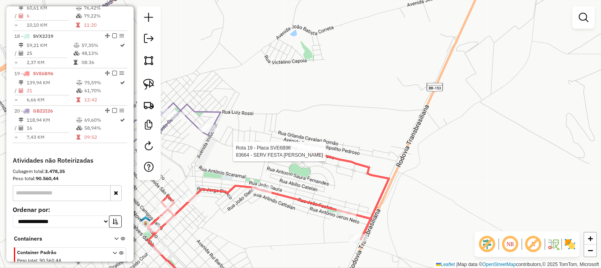
select select "**********"
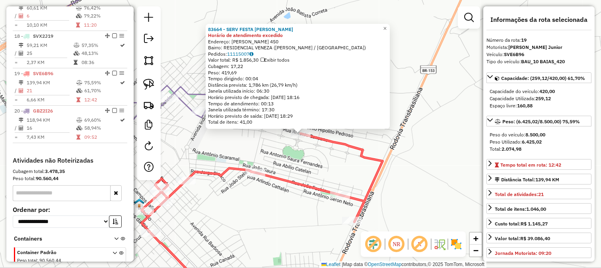
scroll to position [963, 0]
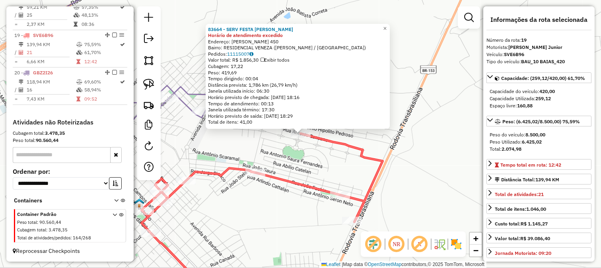
click at [251, 145] on div "83664 - SERV FESTA GARCIA Horário de atendimento excedido Endereço: ANTONIO SAN…" at bounding box center [300, 134] width 601 height 268
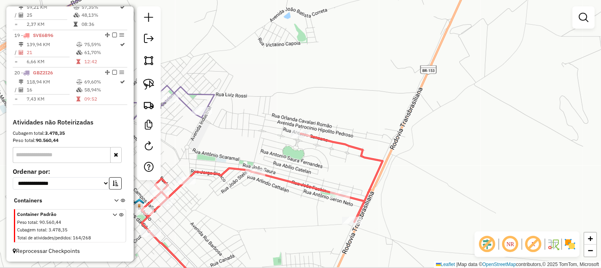
click at [224, 173] on icon at bounding box center [262, 214] width 241 height 161
select select "**********"
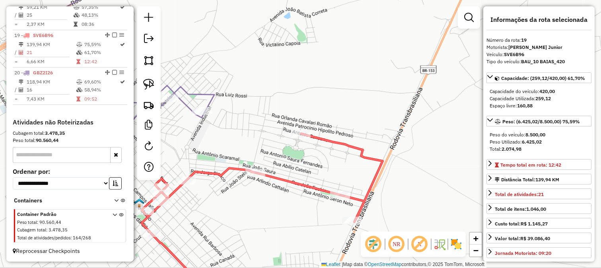
drag, startPoint x: 219, startPoint y: 155, endPoint x: 262, endPoint y: 161, distance: 44.2
click at [261, 161] on div "Janela de atendimento Grade de atendimento Capacidade Transportadoras Veículos …" at bounding box center [300, 134] width 601 height 268
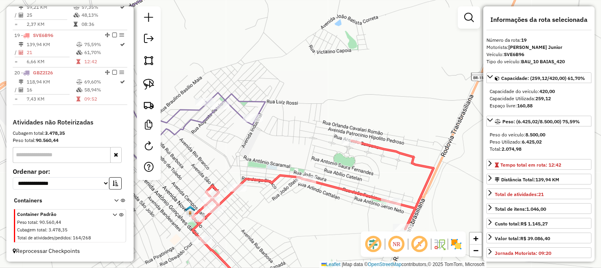
click at [262, 109] on icon at bounding box center [177, 65] width 175 height 185
click at [255, 179] on icon at bounding box center [312, 218] width 241 height 154
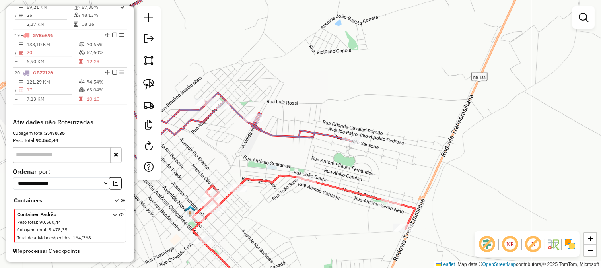
click at [306, 134] on icon at bounding box center [221, 65] width 262 height 185
select select "**********"
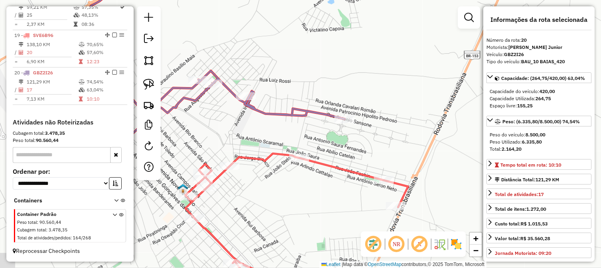
drag, startPoint x: 323, startPoint y: 155, endPoint x: 310, endPoint y: 125, distance: 32.6
click at [311, 126] on div "Janela de atendimento Grade de atendimento Capacidade Transportadoras Veículos …" at bounding box center [300, 134] width 601 height 268
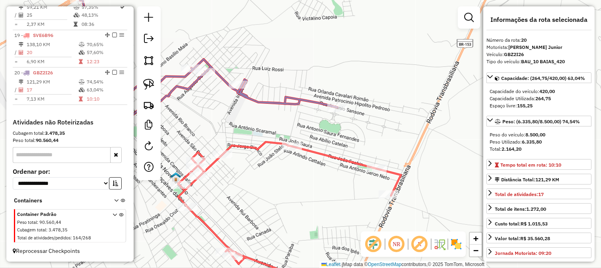
click at [325, 157] on icon at bounding box center [289, 218] width 223 height 153
drag, startPoint x: 317, startPoint y: 136, endPoint x: 307, endPoint y: 121, distance: 17.8
click at [308, 126] on div "Janela de atendimento Grade de atendimento Capacidade Transportadoras Veículos …" at bounding box center [300, 134] width 601 height 268
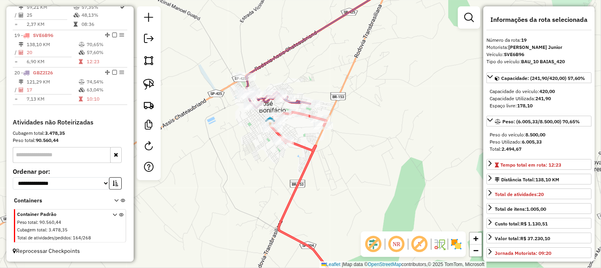
drag, startPoint x: 397, startPoint y: 112, endPoint x: 358, endPoint y: 91, distance: 44.7
click at [368, 99] on div "Janela de atendimento Grade de atendimento Capacidade Transportadoras Veículos …" at bounding box center [300, 134] width 601 height 268
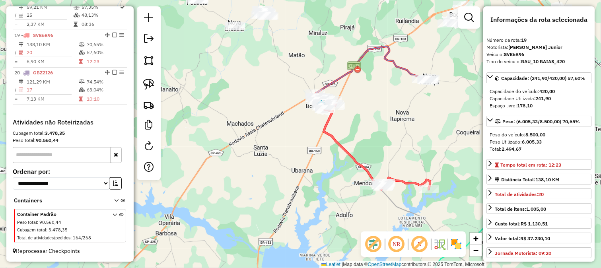
drag, startPoint x: 396, startPoint y: 104, endPoint x: 273, endPoint y: 196, distance: 153.1
click at [291, 192] on div "Janela de atendimento Grade de atendimento Capacidade Transportadoras Veículos …" at bounding box center [300, 134] width 601 height 268
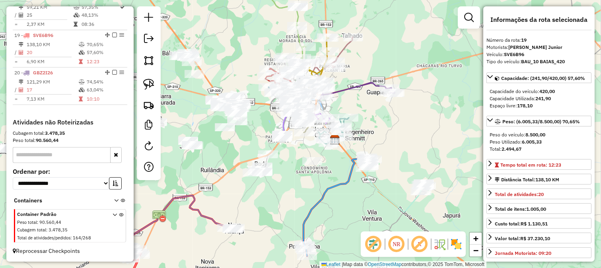
drag, startPoint x: 262, startPoint y: 199, endPoint x: 263, endPoint y: 186, distance: 13.1
click at [281, 199] on div "Janela de atendimento Grade de atendimento Capacidade Transportadoras Veículos …" at bounding box center [300, 134] width 601 height 268
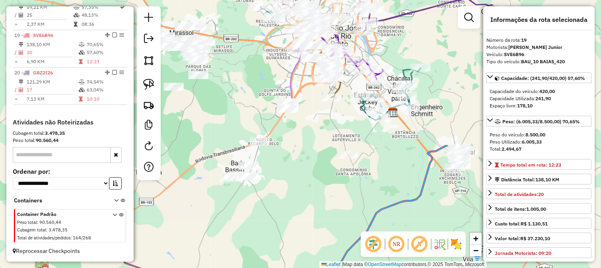
drag, startPoint x: 361, startPoint y: 138, endPoint x: 332, endPoint y: 157, distance: 33.6
click at [333, 156] on div "Janela de atendimento Grade de atendimento Capacidade Transportadoras Veículos …" at bounding box center [300, 134] width 601 height 268
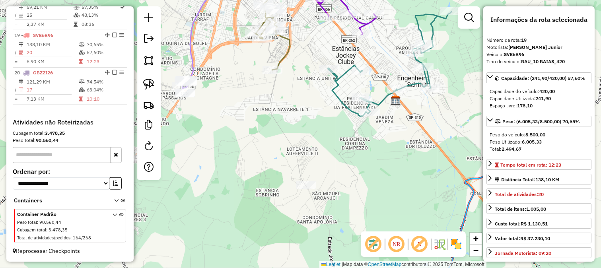
click at [345, 98] on div "Janela de atendimento Grade de atendimento Capacidade Transportadoras Veículos …" at bounding box center [300, 134] width 601 height 268
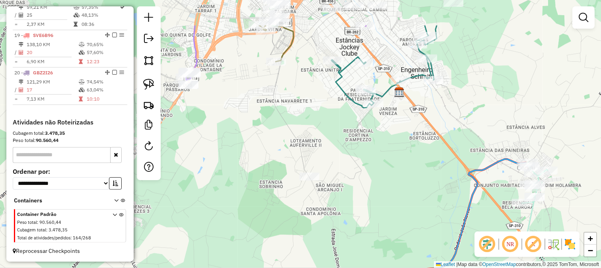
drag, startPoint x: 380, startPoint y: 124, endPoint x: 350, endPoint y: 149, distance: 38.7
click at [351, 168] on div "Janela de atendimento Grade de atendimento Capacidade Transportadoras Veículos …" at bounding box center [300, 134] width 601 height 268
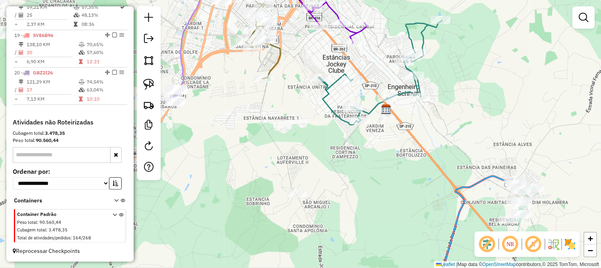
click at [333, 116] on icon at bounding box center [380, 72] width 124 height 105
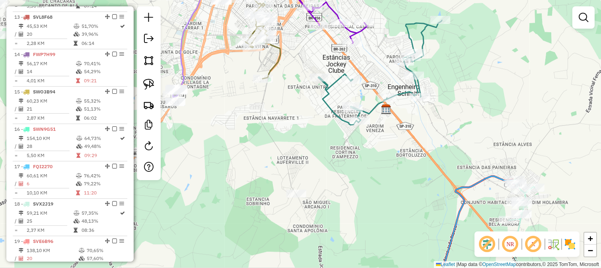
select select "**********"
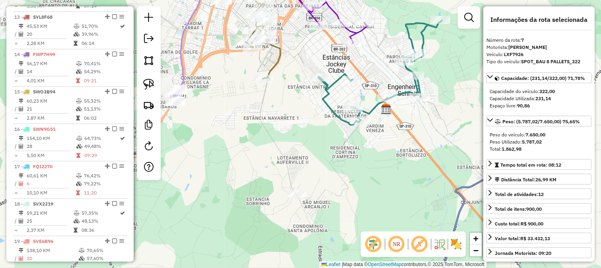
scroll to position [539, 0]
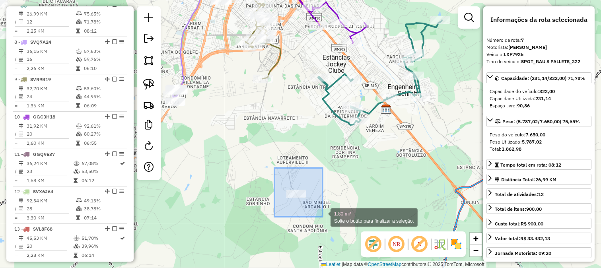
drag, startPoint x: 280, startPoint y: 176, endPoint x: 322, endPoint y: 216, distance: 58.2
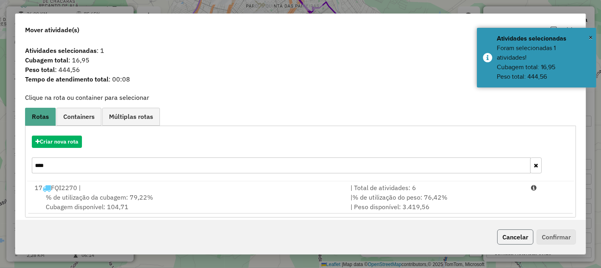
click at [516, 235] on button "Cancelar" at bounding box center [515, 236] width 36 height 15
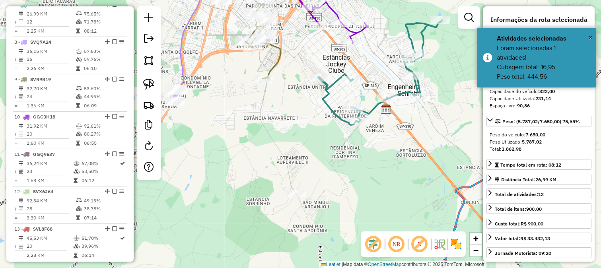
drag, startPoint x: 304, startPoint y: 101, endPoint x: 328, endPoint y: 197, distance: 98.8
click at [328, 197] on div "Janela de atendimento Grade de atendimento Capacidade Transportadoras Veículos …" at bounding box center [300, 134] width 601 height 268
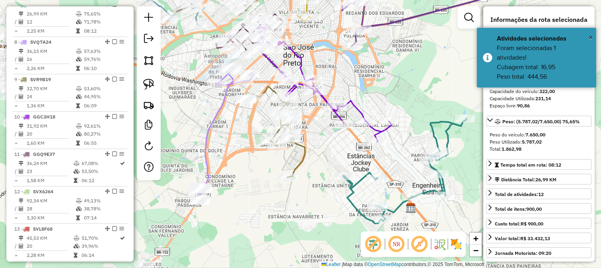
click at [303, 147] on icon at bounding box center [274, 132] width 62 height 91
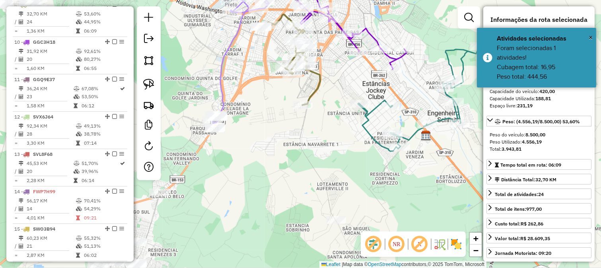
drag, startPoint x: 338, startPoint y: 144, endPoint x: 341, endPoint y: 103, distance: 40.6
click at [340, 105] on div "Janela de atendimento Grade de atendimento Capacidade Transportadoras Veículos …" at bounding box center [300, 134] width 601 height 268
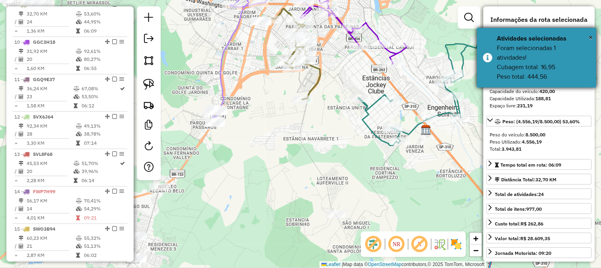
click at [587, 38] on div "Atividades selecionadas" at bounding box center [542, 39] width 93 height 10
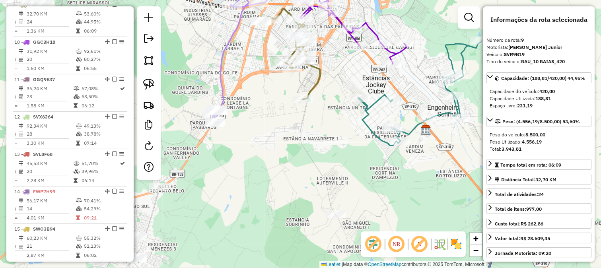
click at [319, 136] on div "Janela de atendimento Grade de atendimento Capacidade Transportadoras Veículos …" at bounding box center [300, 134] width 601 height 268
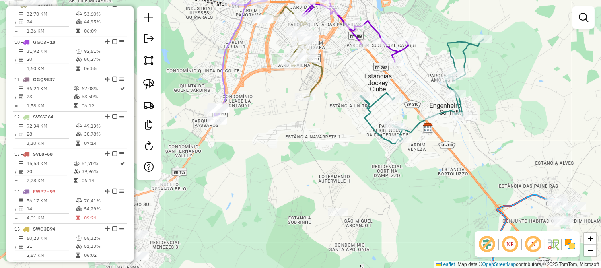
drag, startPoint x: 340, startPoint y: 171, endPoint x: 347, endPoint y: 147, distance: 24.5
click at [347, 147] on div "Janela de atendimento Grade de atendimento Capacidade Transportadoras Veículos …" at bounding box center [300, 134] width 601 height 268
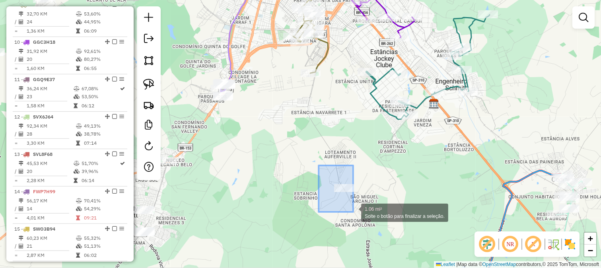
drag, startPoint x: 318, startPoint y: 165, endPoint x: 353, endPoint y: 212, distance: 58.0
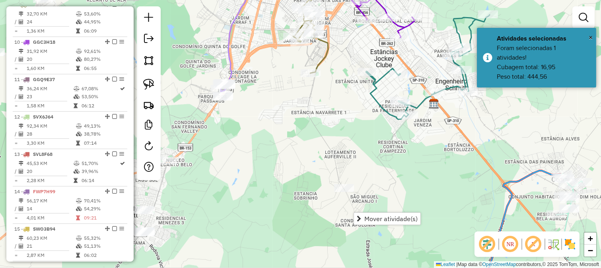
click at [367, 219] on span "Mover atividade(s)" at bounding box center [390, 218] width 53 height 6
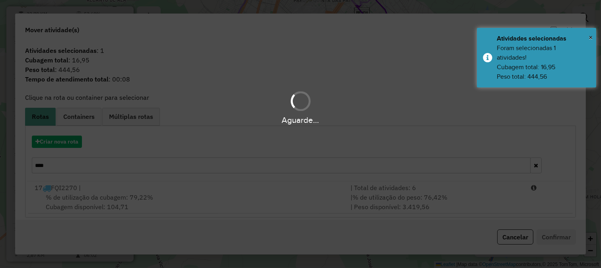
click at [231, 162] on div "Aguarde..." at bounding box center [300, 134] width 601 height 268
click at [231, 162] on hb-app "Aguarde... Pop-up bloqueado! Seu navegador bloqueou automáticamente a abertura …" at bounding box center [300, 134] width 601 height 268
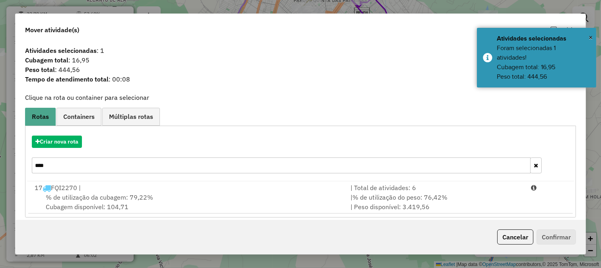
click at [231, 162] on input "****" at bounding box center [281, 165] width 499 height 16
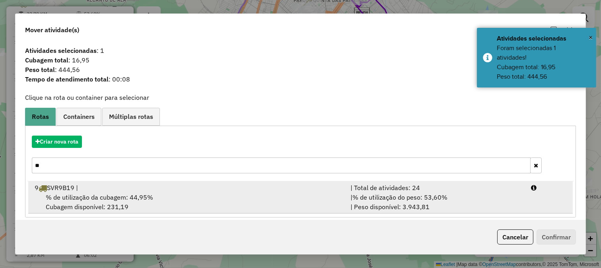
type input "**"
click at [271, 187] on div "9 SVR9B19 |" at bounding box center [188, 188] width 316 height 10
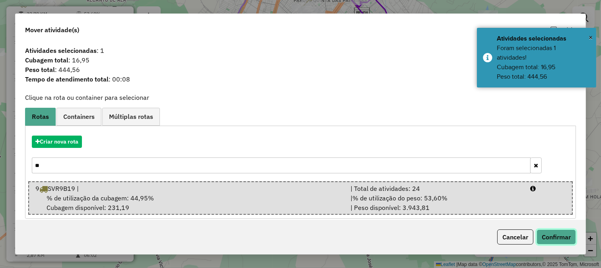
click at [566, 233] on button "Confirmar" at bounding box center [555, 236] width 39 height 15
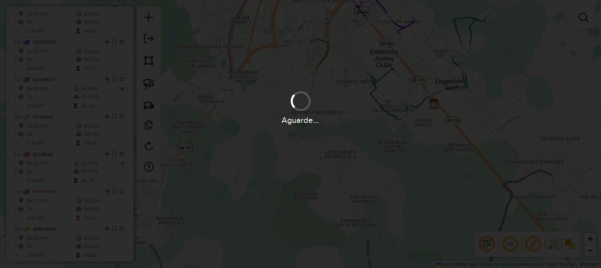
scroll to position [576, 0]
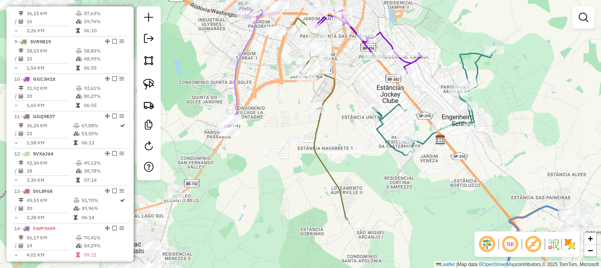
drag, startPoint x: 351, startPoint y: 82, endPoint x: 351, endPoint y: 132, distance: 49.7
click at [365, 160] on div "Janela de atendimento Grade de atendimento Capacidade Transportadoras Veículos …" at bounding box center [300, 134] width 601 height 268
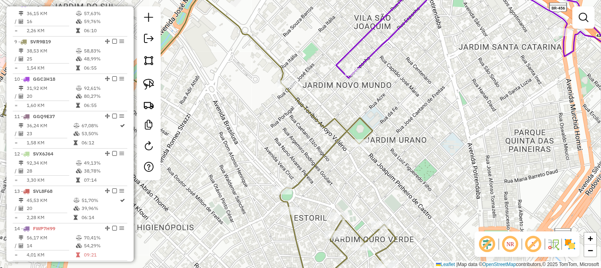
drag, startPoint x: 330, startPoint y: 91, endPoint x: 324, endPoint y: 101, distance: 11.6
click at [324, 110] on div "Janela de atendimento Grade de atendimento Capacidade Transportadoras Veículos …" at bounding box center [300, 134] width 601 height 268
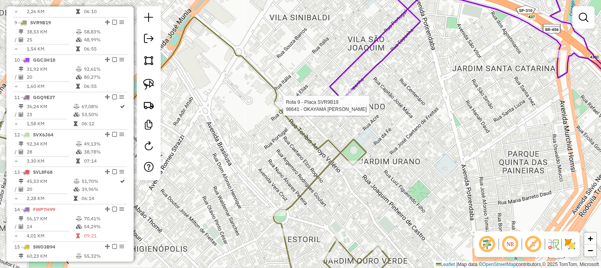
select select "**********"
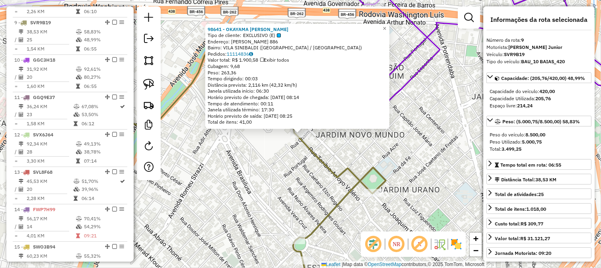
scroll to position [613, 0]
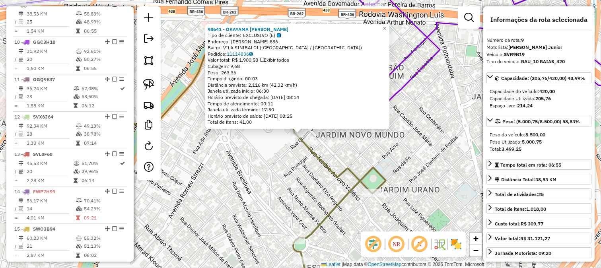
click at [299, 150] on div "Rota 9 - Placa SVR9B19 98641 - OKAYAMA SHI SUSHI 98641 - OKAYAMA SHI SUSHI Tipo…" at bounding box center [300, 134] width 601 height 268
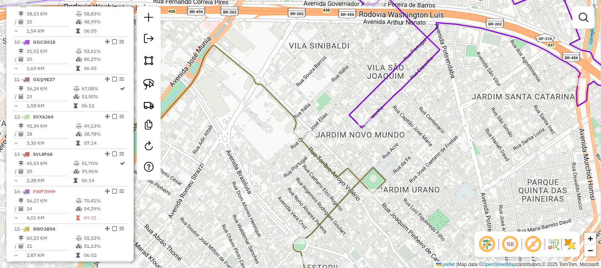
click at [355, 109] on icon at bounding box center [501, 58] width 317 height 171
select select "**********"
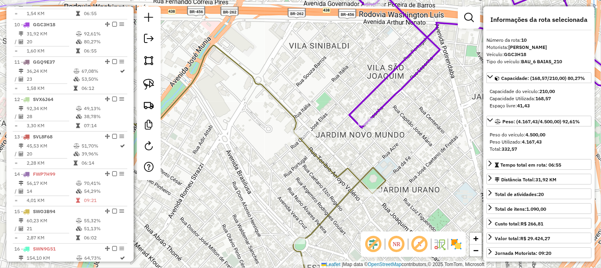
scroll to position [650, 0]
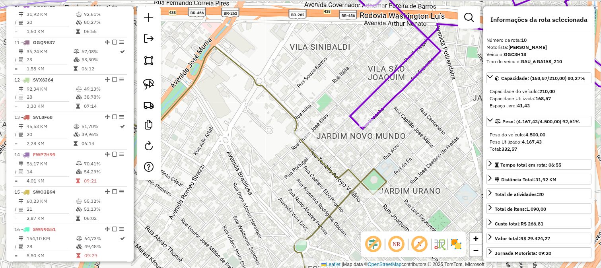
drag, startPoint x: 338, startPoint y: 102, endPoint x: 327, endPoint y: 118, distance: 19.1
click at [332, 120] on div "Janela de atendimento Grade de atendimento Capacidade Transportadoras Veículos …" at bounding box center [300, 134] width 601 height 268
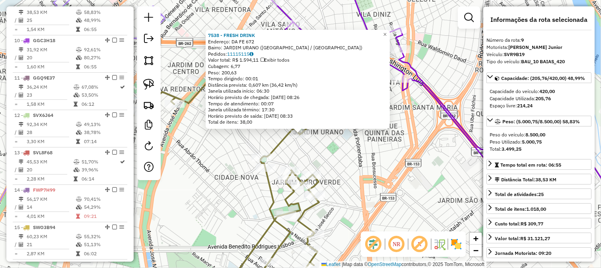
scroll to position [613, 0]
click at [349, 165] on div "7538 - FRESH DRINK Endereço: DA FE 672 Bairro: JARDIM URANO (SAO JOSE DO RIO PR…" at bounding box center [300, 134] width 601 height 268
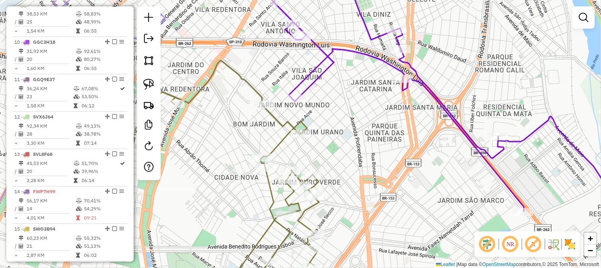
drag, startPoint x: 331, startPoint y: 116, endPoint x: 332, endPoint y: 144, distance: 27.4
click at [343, 154] on div "Janela de atendimento Grade de atendimento Capacidade Transportadoras Veículos …" at bounding box center [300, 134] width 601 height 268
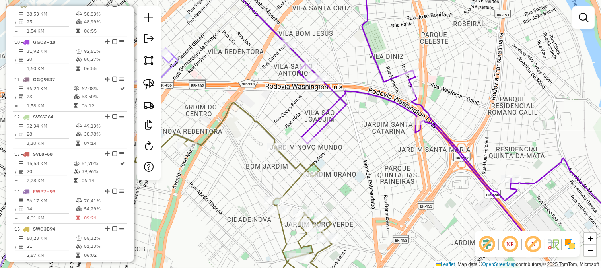
click at [318, 122] on icon at bounding box center [439, 124] width 444 height 303
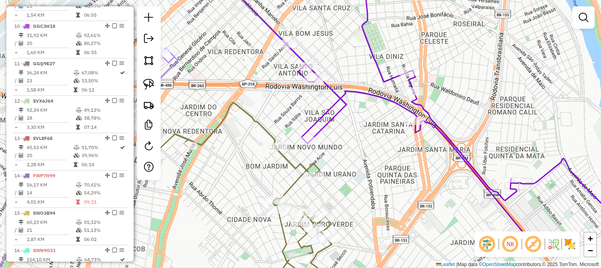
select select "**********"
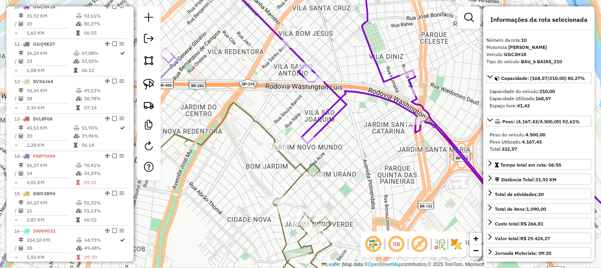
scroll to position [650, 0]
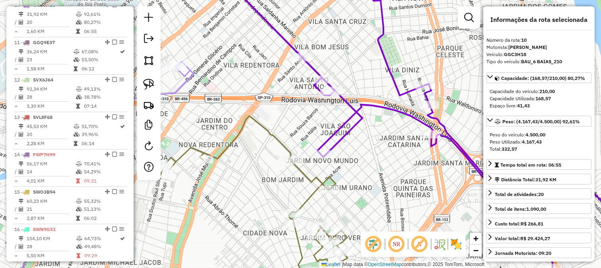
drag, startPoint x: 295, startPoint y: 106, endPoint x: 331, endPoint y: 141, distance: 50.3
click at [331, 141] on div "Janela de atendimento Grade de atendimento Capacidade Transportadoras Veículos …" at bounding box center [300, 134] width 601 height 268
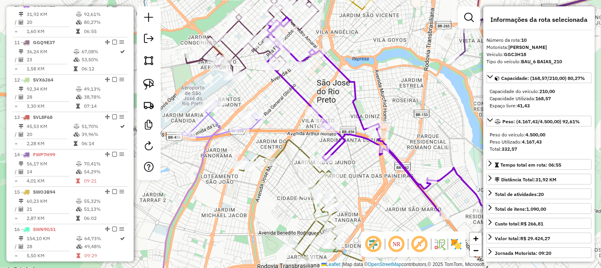
drag, startPoint x: 388, startPoint y: 101, endPoint x: 367, endPoint y: 99, distance: 20.4
click at [367, 99] on div "Janela de atendimento Grade de atendimento Capacidade Transportadoras Veículos …" at bounding box center [300, 134] width 601 height 268
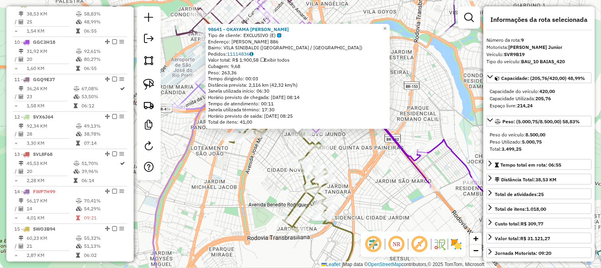
click at [338, 147] on div "Rota 9 - Placa SVR9B19 7538 - FRESH DRINK 98641 - OKAYAMA SHI SUSHI Tipo de cli…" at bounding box center [300, 134] width 601 height 268
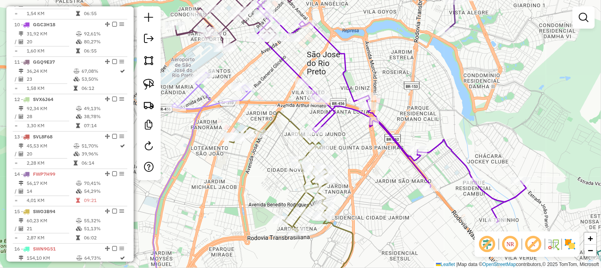
select select "**********"
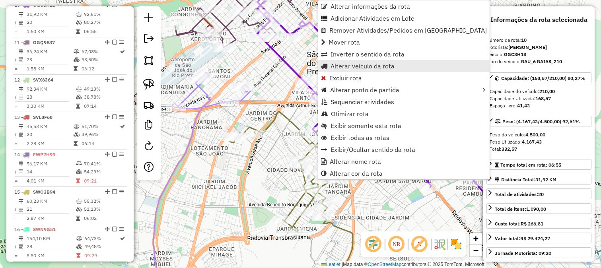
click at [354, 65] on span "Alterar veículo da rota" at bounding box center [362, 66] width 64 height 6
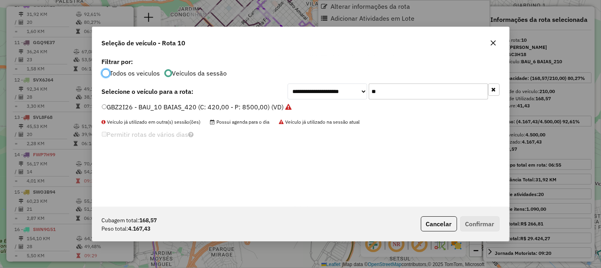
scroll to position [4, 2]
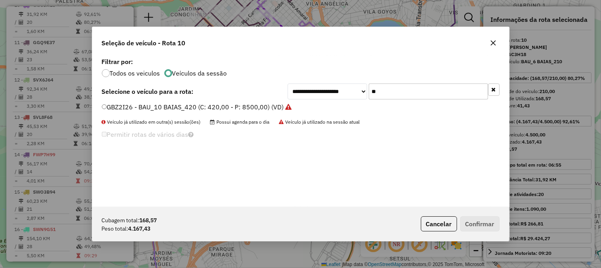
drag, startPoint x: 374, startPoint y: 85, endPoint x: 375, endPoint y: 93, distance: 7.2
click at [374, 85] on input "**" at bounding box center [427, 91] width 119 height 16
click at [375, 93] on input "**" at bounding box center [427, 91] width 119 height 16
click at [260, 101] on div "**********" at bounding box center [300, 131] width 417 height 151
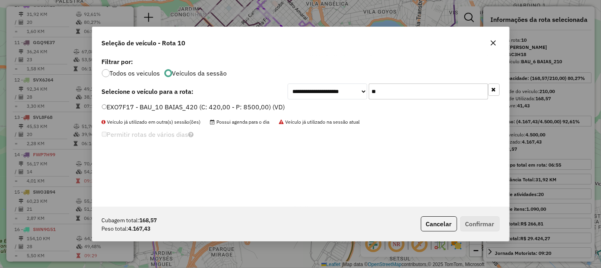
click at [388, 94] on input "**" at bounding box center [427, 91] width 119 height 16
type input "**"
click at [275, 109] on label "GIL7D02 - BAU_8 BAIAS_322 (C: 322,00 - P: 7650,00) (VD)" at bounding box center [191, 107] width 178 height 10
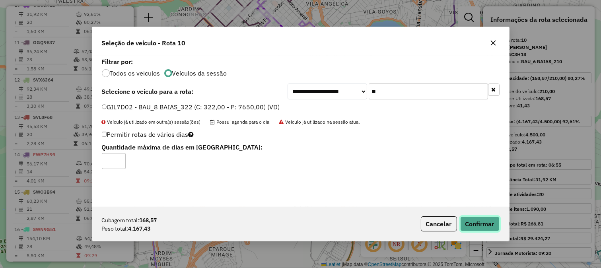
click at [491, 225] on button "Confirmar" at bounding box center [479, 223] width 39 height 15
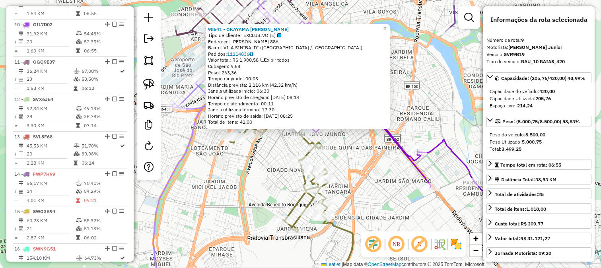
scroll to position [613, 0]
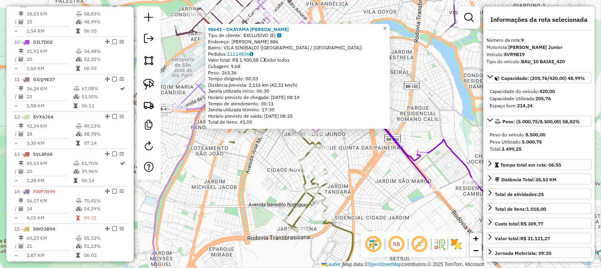
click at [287, 142] on div "Rota 9 - Placa SVR9B19 98641 - OKAYAMA SHI SUSHI 98641 - OKAYAMA SHI SUSHI Tipo…" at bounding box center [300, 134] width 601 height 268
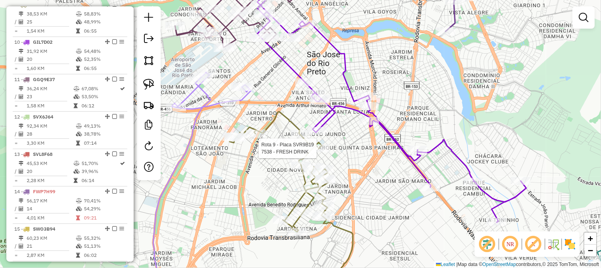
select select "**********"
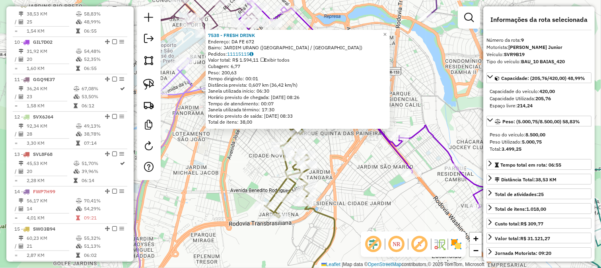
click at [336, 146] on div "7538 - FRESH DRINK Endereço: DA FE 672 Bairro: JARDIM URANO (SAO JOSE DO RIO PR…" at bounding box center [300, 134] width 601 height 268
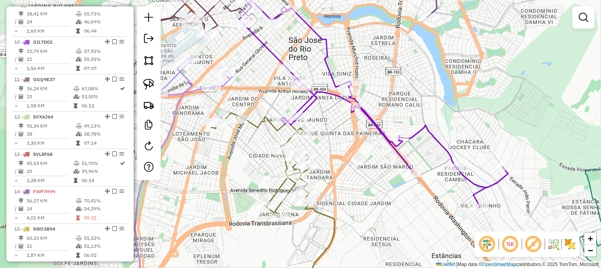
drag, startPoint x: 329, startPoint y: 126, endPoint x: 349, endPoint y: 114, distance: 23.7
click at [349, 114] on div "Janela de atendimento Grade de atendimento Capacidade Transportadoras Veículos …" at bounding box center [300, 134] width 601 height 268
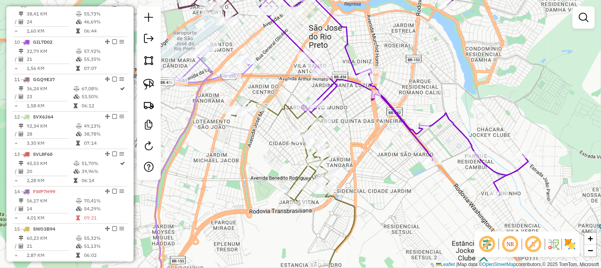
click at [324, 93] on icon at bounding box center [393, 84] width 269 height 222
select select "**********"
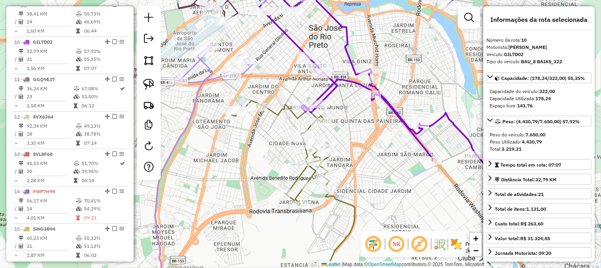
scroll to position [650, 0]
drag, startPoint x: 295, startPoint y: 87, endPoint x: 326, endPoint y: 87, distance: 31.4
click at [326, 87] on div "Janela de atendimento Grade de atendimento Capacidade Transportadoras Veículos …" at bounding box center [300, 134] width 601 height 268
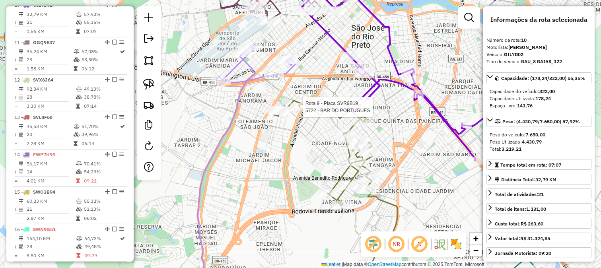
click at [311, 109] on icon at bounding box center [335, 198] width 123 height 194
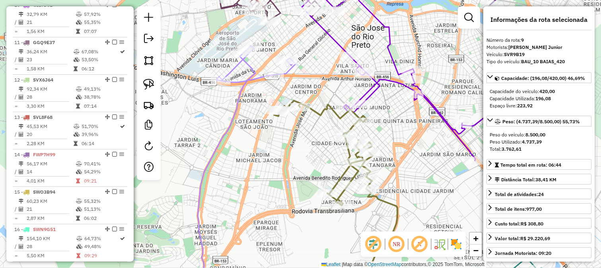
scroll to position [613, 0]
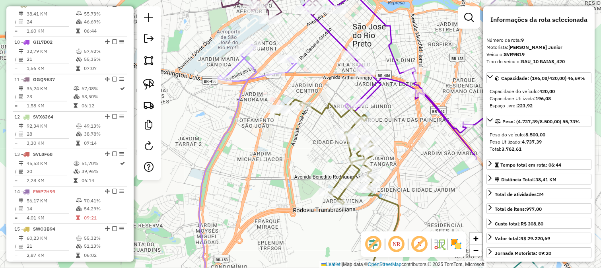
drag, startPoint x: 308, startPoint y: 133, endPoint x: 341, endPoint y: 80, distance: 62.9
click at [339, 88] on div "Janela de atendimento Grade de atendimento Capacidade Transportadoras Veículos …" at bounding box center [300, 134] width 601 height 268
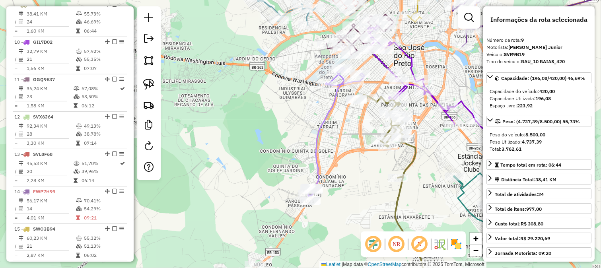
click at [326, 162] on div "Janela de atendimento Grade de atendimento Capacidade Transportadoras Veículos …" at bounding box center [300, 134] width 601 height 268
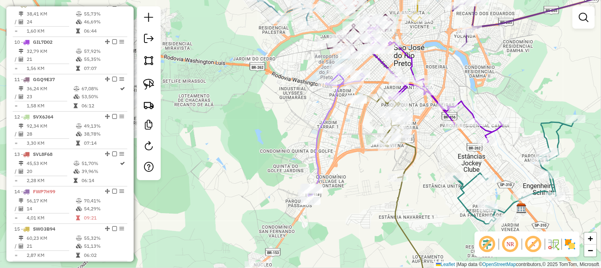
click at [318, 156] on icon at bounding box center [336, 131] width 56 height 129
select select "**********"
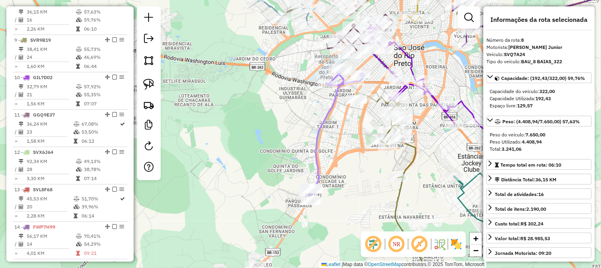
scroll to position [576, 0]
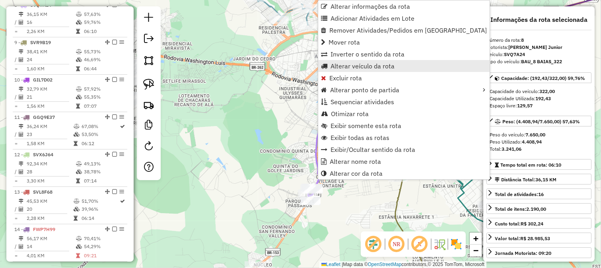
click at [365, 64] on span "Alterar veículo da rota" at bounding box center [362, 66] width 64 height 6
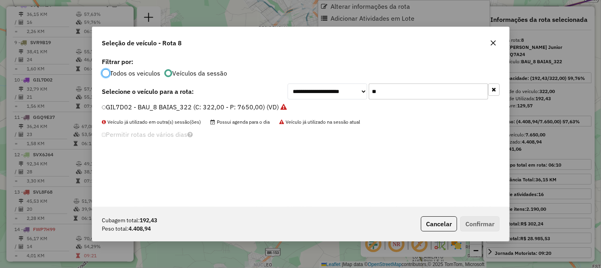
scroll to position [4, 2]
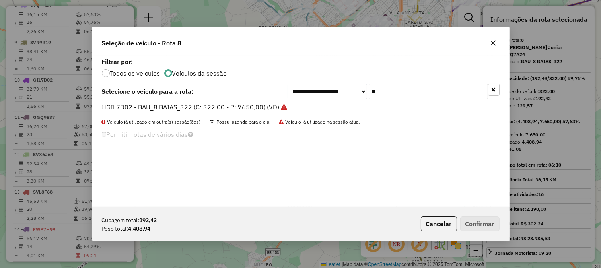
click at [425, 88] on input "**" at bounding box center [427, 91] width 119 height 16
type input "**"
click at [250, 109] on label "GGC3H18 - BAU_6 BAIAS_210 (C: 210,00 - P: 4500,00) (VD)" at bounding box center [192, 107] width 181 height 10
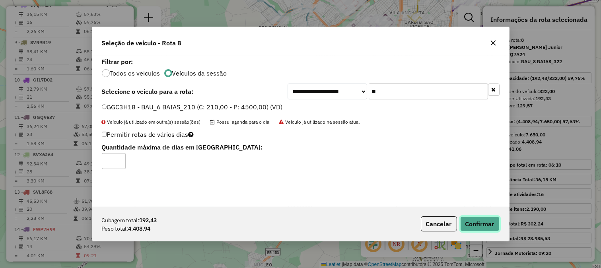
click at [467, 221] on button "Confirmar" at bounding box center [479, 223] width 39 height 15
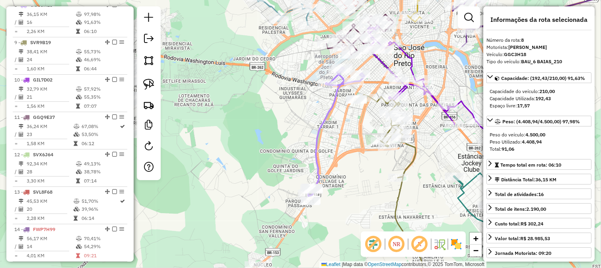
drag, startPoint x: 340, startPoint y: 156, endPoint x: 398, endPoint y: 73, distance: 101.4
click at [370, 113] on div "Janela de atendimento Grade de atendimento Capacidade Transportadoras Veículos …" at bounding box center [300, 134] width 601 height 268
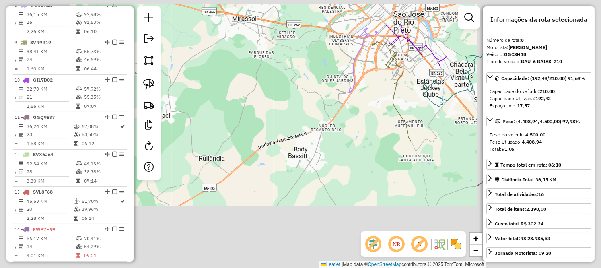
click at [312, 84] on div "Janela de atendimento Grade de atendimento Capacidade Transportadoras Veículos …" at bounding box center [300, 134] width 601 height 268
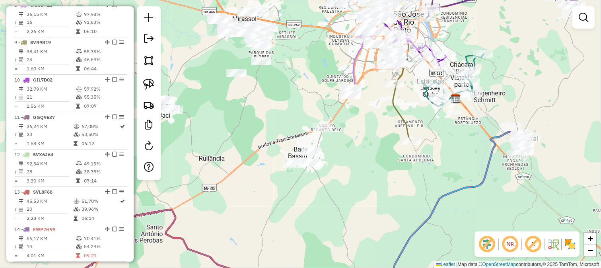
drag, startPoint x: 303, startPoint y: 94, endPoint x: 343, endPoint y: 100, distance: 40.2
click at [344, 99] on div "Janela de atendimento Grade de atendimento Capacidade Transportadoras Veículos …" at bounding box center [300, 134] width 601 height 268
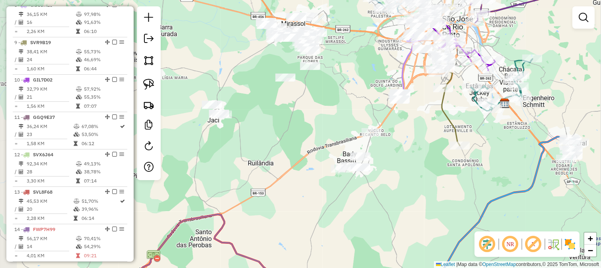
click at [324, 101] on div "Janela de atendimento Grade de atendimento Capacidade Transportadoras Veículos …" at bounding box center [300, 134] width 601 height 268
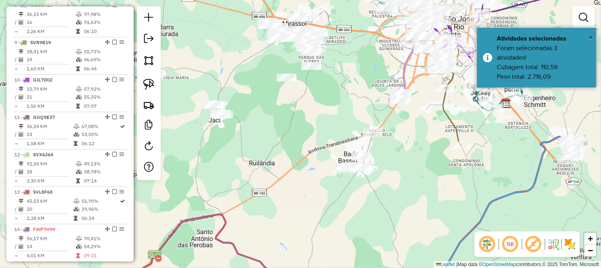
click at [240, 161] on div "Janela de atendimento Grade de atendimento Capacidade Transportadoras Veículos …" at bounding box center [300, 134] width 601 height 268
click at [242, 170] on div "Janela de atendimento Grade de atendimento Capacidade Transportadoras Veículos …" at bounding box center [300, 134] width 601 height 268
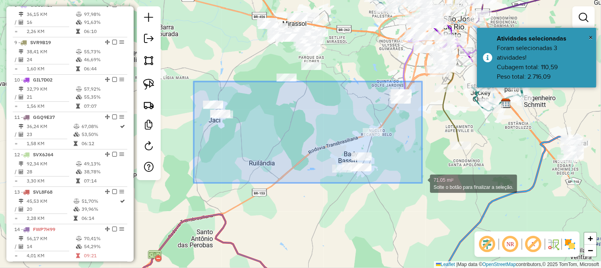
drag, startPoint x: 198, startPoint y: 85, endPoint x: 422, endPoint y: 183, distance: 244.6
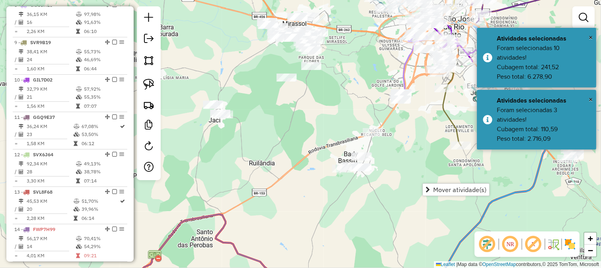
click at [295, 122] on div "Janela de atendimento Grade de atendimento Capacidade Transportadoras Veículos …" at bounding box center [300, 134] width 601 height 268
click at [431, 227] on div "Janela de atendimento Grade de atendimento Capacidade Transportadoras Veículos …" at bounding box center [300, 134] width 601 height 268
click at [269, 176] on div "Janela de atendimento Grade de atendimento Capacidade Transportadoras Veículos …" at bounding box center [300, 134] width 601 height 268
click at [148, 67] on link at bounding box center [148, 60] width 17 height 17
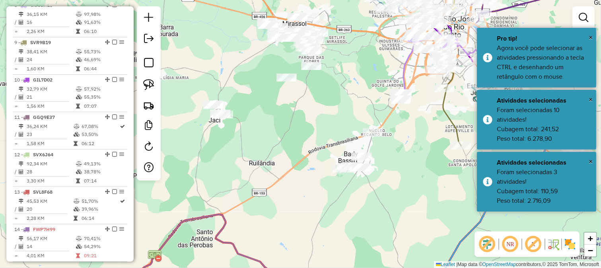
click at [293, 142] on div at bounding box center [301, 134] width 16 height 16
click at [227, 150] on div at bounding box center [219, 142] width 16 height 16
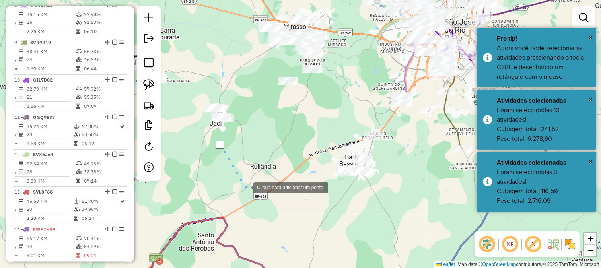
drag, startPoint x: 252, startPoint y: 193, endPoint x: 267, endPoint y: 203, distance: 17.5
click at [253, 195] on div at bounding box center [245, 187] width 16 height 16
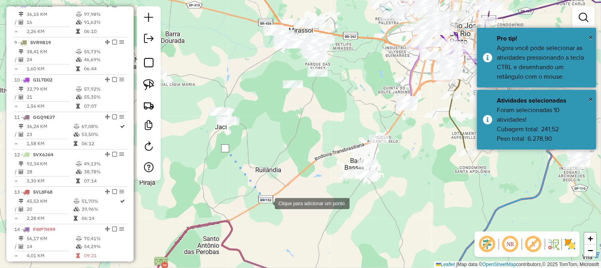
click at [267, 203] on div at bounding box center [267, 203] width 16 height 16
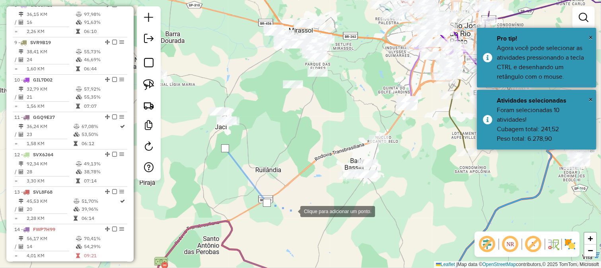
click at [292, 211] on div at bounding box center [292, 211] width 16 height 16
click at [300, 209] on div at bounding box center [292, 211] width 16 height 16
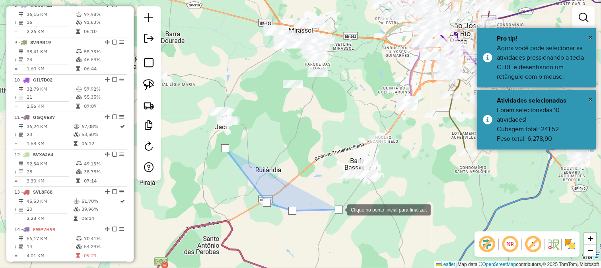
click at [347, 201] on div at bounding box center [339, 209] width 16 height 16
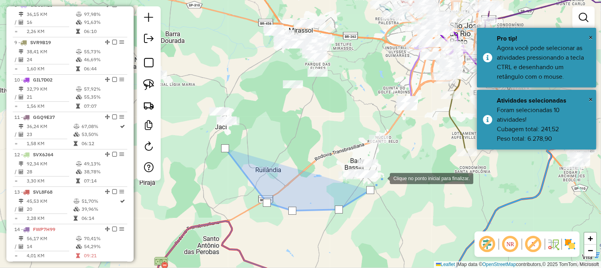
click at [390, 172] on div at bounding box center [382, 178] width 16 height 16
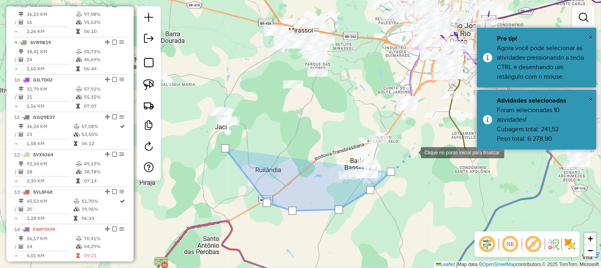
drag, startPoint x: 413, startPoint y: 152, endPoint x: 423, endPoint y: 132, distance: 21.9
click at [417, 148] on div at bounding box center [413, 152] width 16 height 16
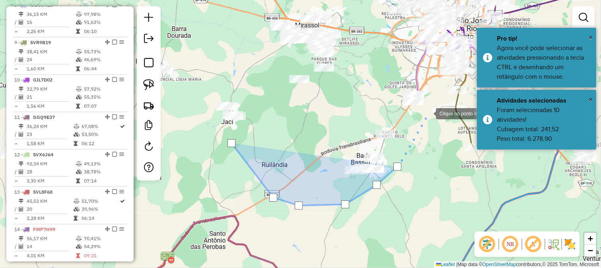
click at [428, 113] on div at bounding box center [428, 113] width 16 height 16
click at [426, 105] on div at bounding box center [428, 113] width 16 height 16
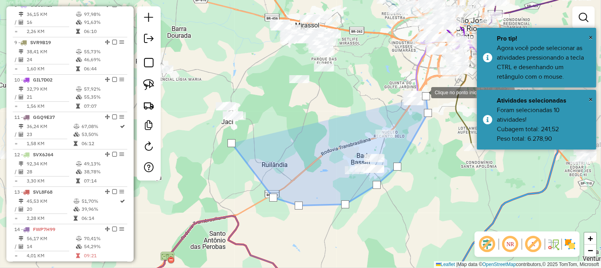
click at [417, 84] on div at bounding box center [423, 92] width 16 height 16
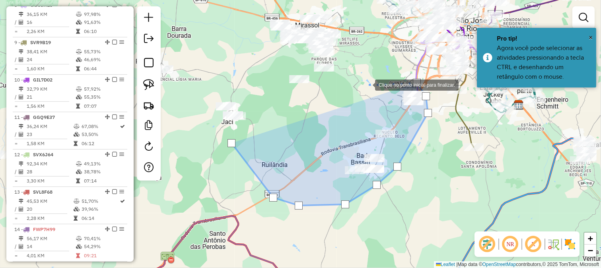
click at [367, 84] on div at bounding box center [367, 84] width 16 height 16
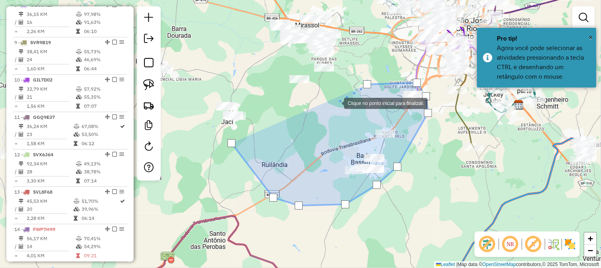
click at [336, 103] on div at bounding box center [336, 103] width 16 height 16
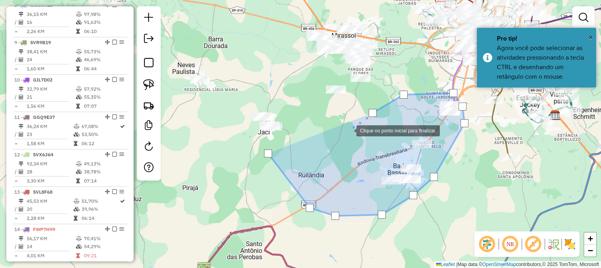
drag, startPoint x: 324, startPoint y: 123, endPoint x: 345, endPoint y: 131, distance: 22.1
click at [345, 130] on div at bounding box center [348, 130] width 16 height 16
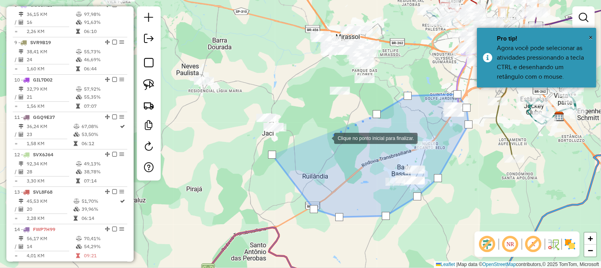
click at [326, 138] on div at bounding box center [326, 138] width 16 height 16
click at [318, 130] on div at bounding box center [326, 138] width 16 height 16
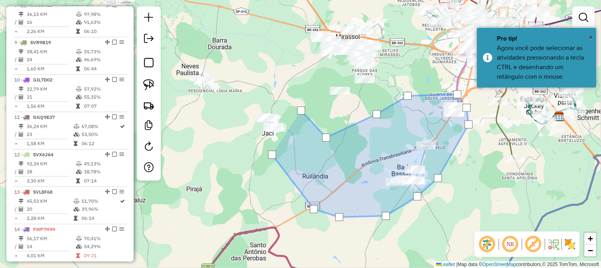
click at [293, 103] on div at bounding box center [301, 111] width 16 height 16
click at [230, 112] on div at bounding box center [233, 110] width 16 height 16
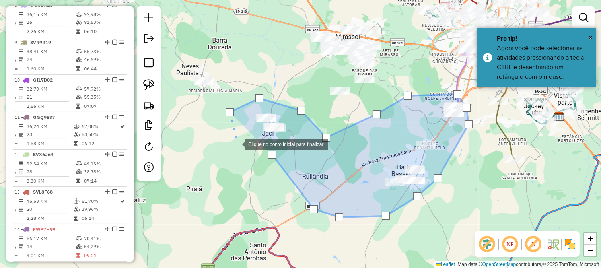
click at [237, 144] on div at bounding box center [237, 144] width 16 height 16
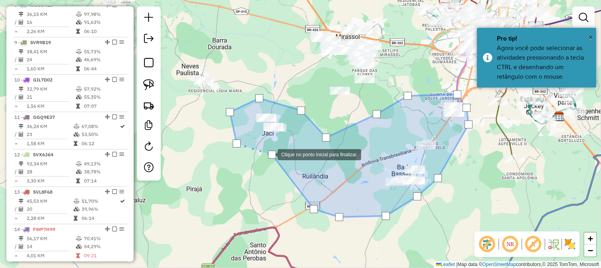
click at [270, 154] on div at bounding box center [272, 155] width 8 height 8
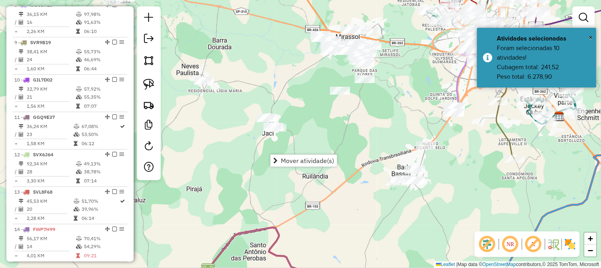
click at [281, 159] on span "Mover atividade(s)" at bounding box center [307, 160] width 53 height 6
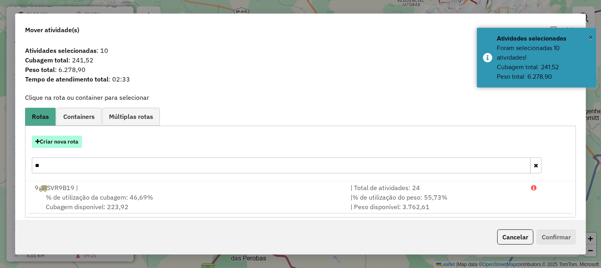
click at [80, 141] on button "Criar nova rota" at bounding box center [57, 142] width 50 height 12
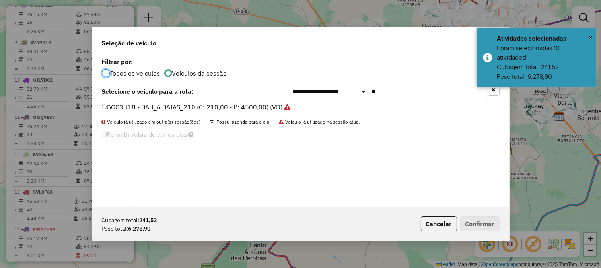
click at [392, 89] on input "**" at bounding box center [427, 91] width 119 height 16
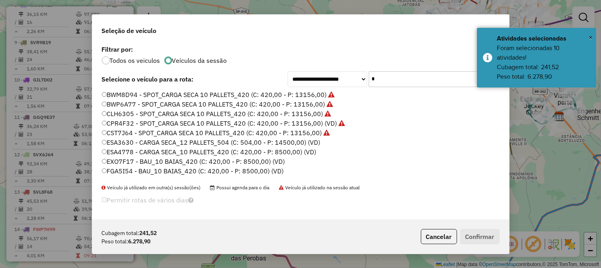
type input "**"
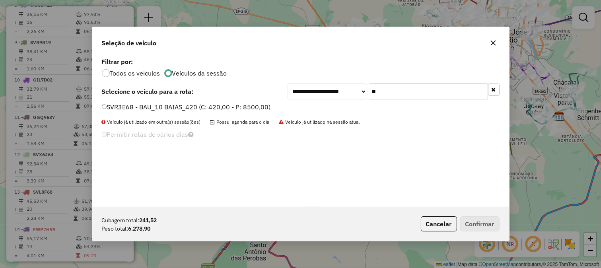
click at [395, 88] on input "**" at bounding box center [427, 91] width 119 height 16
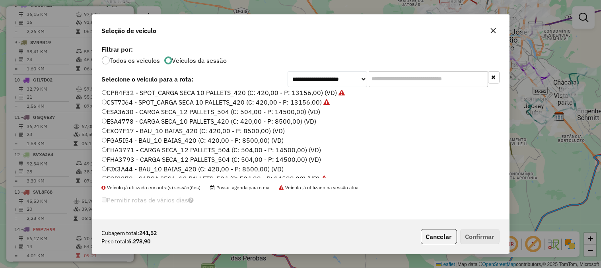
scroll to position [44, 0]
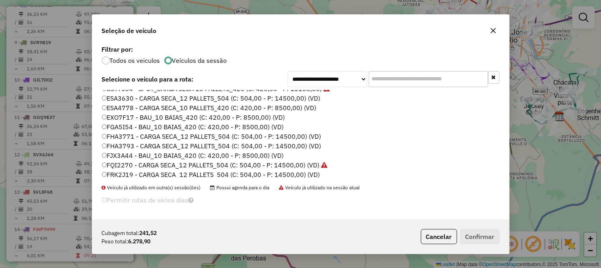
click at [268, 126] on label "FGA5I54 - BAU_10 BAIAS_420 (C: 420,00 - P: 8500,00) (VD)" at bounding box center [193, 127] width 182 height 10
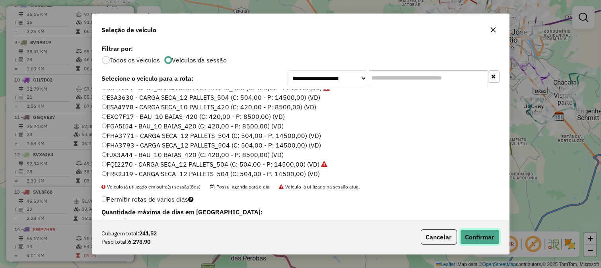
click at [467, 234] on button "Confirmar" at bounding box center [479, 236] width 39 height 15
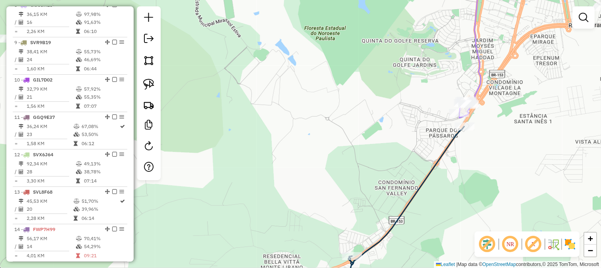
drag, startPoint x: 407, startPoint y: 136, endPoint x: 442, endPoint y: 97, distance: 52.3
click at [429, 120] on div "Rota 21 - Placa FGA5I54 99540 - AUTO POSTO MARTINELI Janela de atendimento Grad…" at bounding box center [300, 134] width 601 height 268
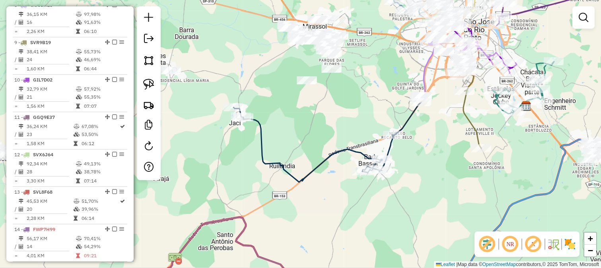
drag, startPoint x: 332, startPoint y: 107, endPoint x: 388, endPoint y: 128, distance: 60.3
click at [386, 126] on div "Janela de atendimento Grade de atendimento Capacidade Transportadoras Veículos …" at bounding box center [300, 134] width 601 height 268
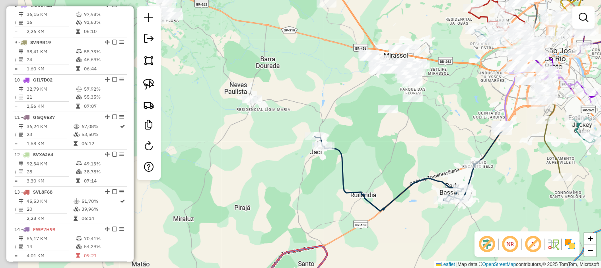
drag, startPoint x: 283, startPoint y: 84, endPoint x: 378, endPoint y: 116, distance: 101.1
click at [370, 116] on div "Janela de atendimento Grade de atendimento Capacidade Transportadoras Veículos …" at bounding box center [300, 134] width 601 height 268
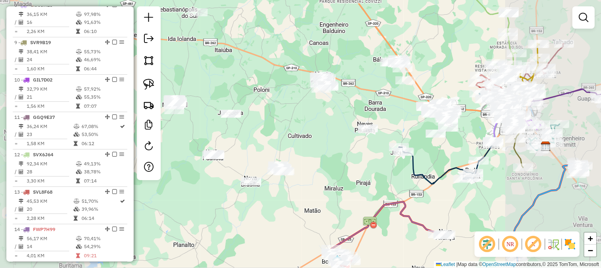
drag, startPoint x: 288, startPoint y: 112, endPoint x: 322, endPoint y: 137, distance: 42.4
click at [322, 136] on div "Janela de atendimento Grade de atendimento Capacidade Transportadoras Veículos …" at bounding box center [300, 134] width 601 height 268
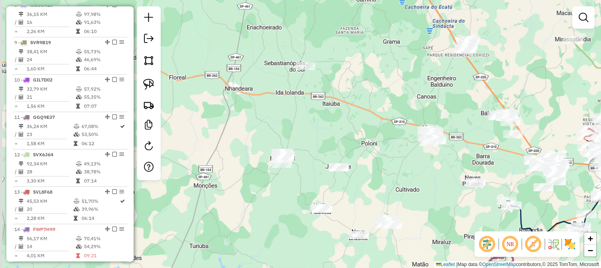
drag, startPoint x: 323, startPoint y: 140, endPoint x: 327, endPoint y: 142, distance: 4.4
click at [327, 142] on div "Janela de atendimento Grade de atendimento Capacidade Transportadoras Veículos …" at bounding box center [300, 134] width 601 height 268
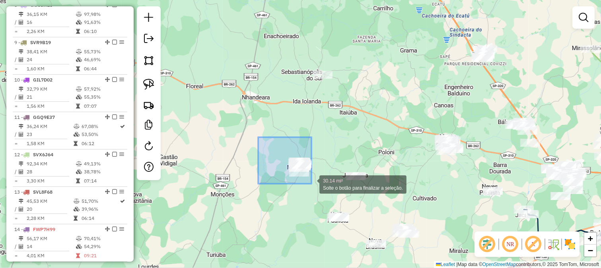
drag, startPoint x: 263, startPoint y: 141, endPoint x: 318, endPoint y: 189, distance: 73.0
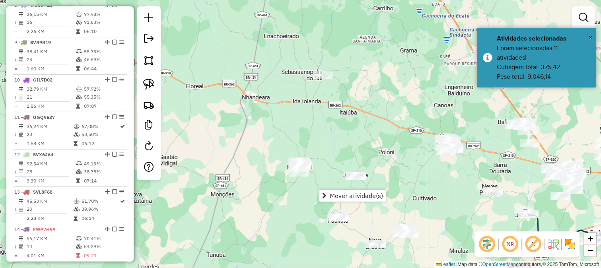
click at [285, 197] on div "Janela de atendimento Grade de atendimento Capacidade Transportadoras Veículos …" at bounding box center [300, 134] width 601 height 268
drag, startPoint x: 275, startPoint y: 193, endPoint x: 260, endPoint y: 165, distance: 31.7
click at [260, 165] on div "Janela de atendimento Grade de atendimento Capacidade Transportadoras Veículos …" at bounding box center [300, 134] width 601 height 268
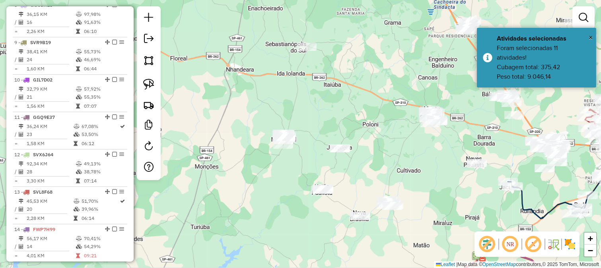
click at [256, 108] on div "Janela de atendimento Grade de atendimento Capacidade Transportadoras Veículos …" at bounding box center [300, 134] width 601 height 268
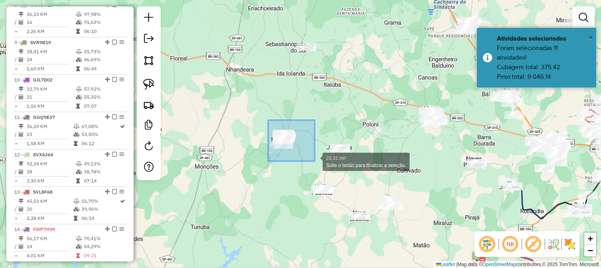
drag, startPoint x: 268, startPoint y: 120, endPoint x: 314, endPoint y: 160, distance: 61.1
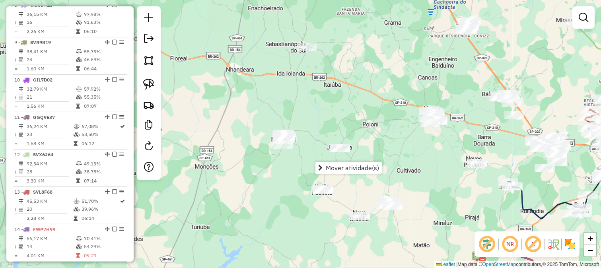
drag, startPoint x: 330, startPoint y: 166, endPoint x: 282, endPoint y: 102, distance: 80.1
click at [285, 108] on hb-router-mapa "Mover atividade(s) Informações da Sessão 977839 - 12/08/2025 Criação: 11/08/202…" at bounding box center [300, 134] width 601 height 268
click at [275, 91] on div "Janela de atendimento Grade de atendimento Capacidade Transportadoras Veículos …" at bounding box center [300, 134] width 601 height 268
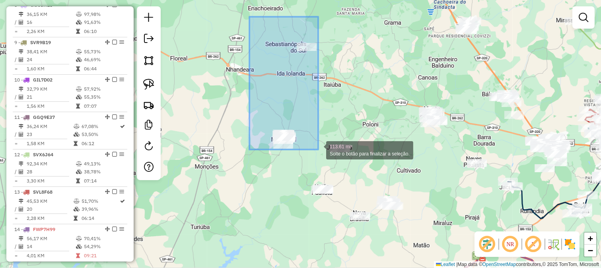
drag, startPoint x: 255, startPoint y: 26, endPoint x: 318, endPoint y: 152, distance: 141.0
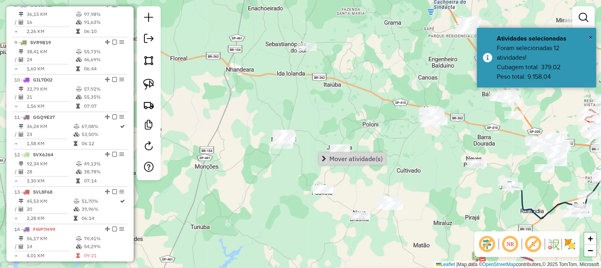
click at [337, 155] on span "Mover atividade(s)" at bounding box center [355, 158] width 53 height 6
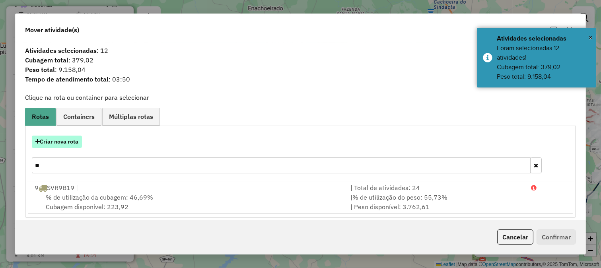
click at [78, 142] on button "Criar nova rota" at bounding box center [57, 142] width 50 height 12
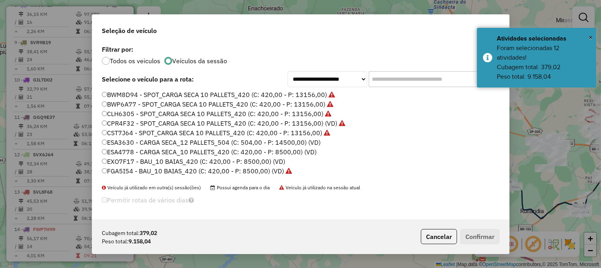
scroll to position [4, 2]
click at [394, 88] on div "**********" at bounding box center [300, 131] width 417 height 176
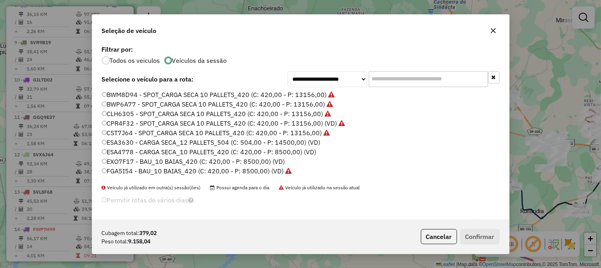
click at [392, 79] on input "text" at bounding box center [427, 79] width 119 height 16
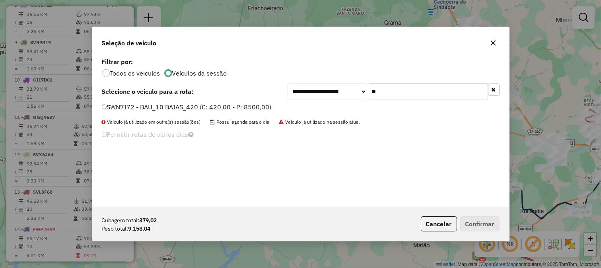
type input "**"
click at [259, 111] on label "SWN7I72 - BAU_10 BAIAS_420 (C: 420,00 - P: 8500,00)" at bounding box center [187, 107] width 170 height 10
click at [258, 108] on label "SWN7I72 - BAU_10 BAIAS_420 (C: 420,00 - P: 8500,00)" at bounding box center [187, 107] width 170 height 10
click at [472, 226] on button "Confirmar" at bounding box center [479, 223] width 39 height 15
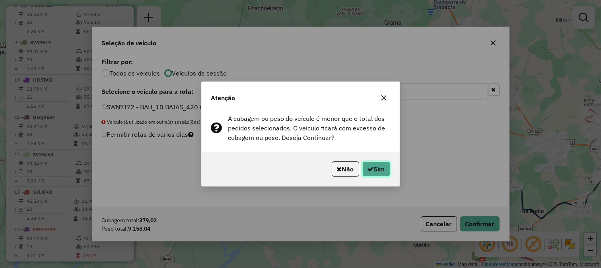
click at [378, 175] on button "Sim" at bounding box center [376, 168] width 28 height 15
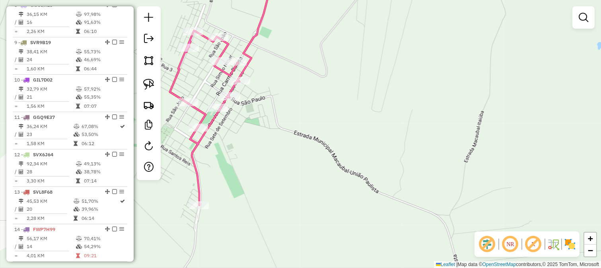
click at [229, 114] on div "Janela de atendimento Grade de atendimento Capacidade Transportadoras Veículos …" at bounding box center [300, 134] width 601 height 268
select select "**********"
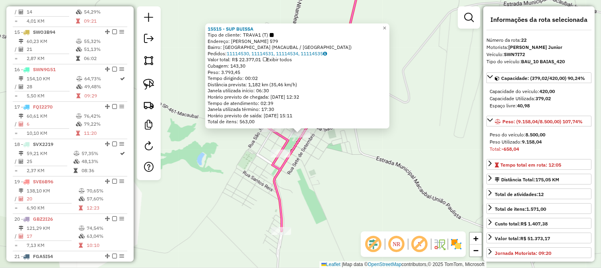
scroll to position [1038, 0]
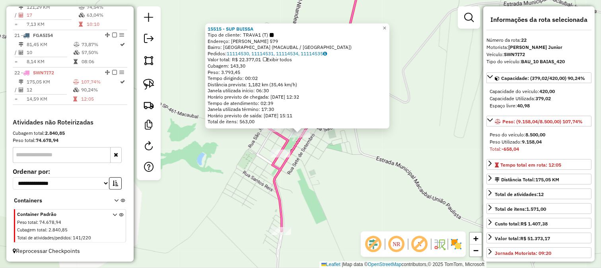
drag, startPoint x: 354, startPoint y: 153, endPoint x: 332, endPoint y: 130, distance: 32.4
click at [354, 154] on div "15515 - SUP BUISSA Tipo de cliente: TRAVA1 (T) Endereço: ANGELO CAMPANHOLO 579 …" at bounding box center [300, 134] width 601 height 268
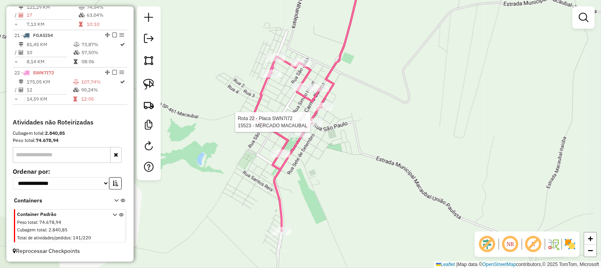
click at [304, 141] on div "Rota 22 - Placa SWN7I72 15523 - MERCADO MACAUBAL Janela de atendimento Grade de…" at bounding box center [300, 134] width 601 height 268
select select "**********"
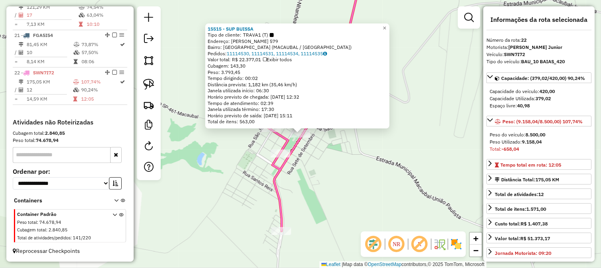
click at [325, 159] on div "15515 - SUP BUISSA Tipo de cliente: TRAVA1 (T) Endereço: ANGELO CAMPANHOLO 579 …" at bounding box center [300, 134] width 601 height 268
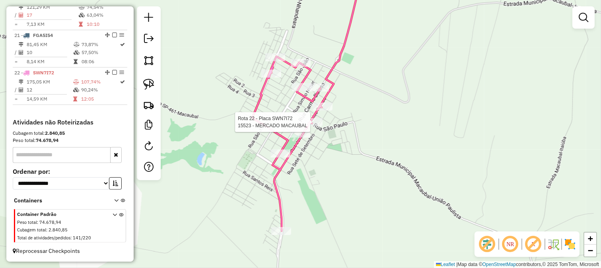
select select "**********"
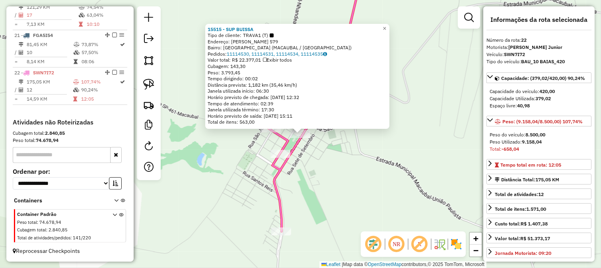
click at [328, 153] on div "15515 - SUP BUISSA Tipo de cliente: TRAVA1 (T) Endereço: ANGELO CAMPANHOLO 579 …" at bounding box center [300, 134] width 601 height 268
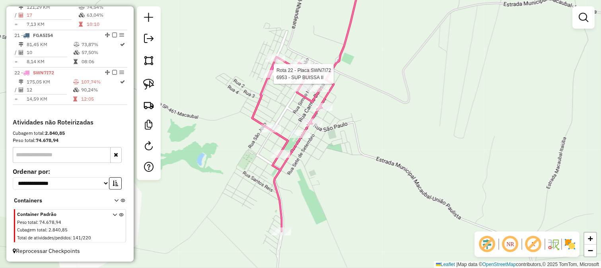
select select "**********"
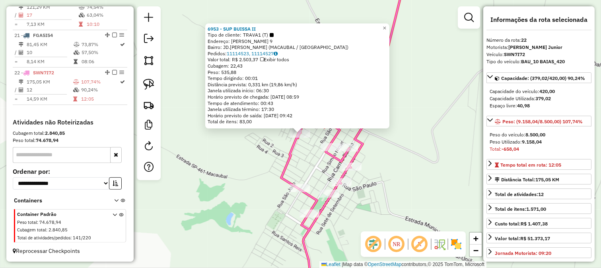
click at [360, 199] on div "6953 - SUP BUISSA II Tipo de cliente: TRAVA1 (T) Endereço: SIMAO TEODOR FERREIR…" at bounding box center [300, 134] width 601 height 268
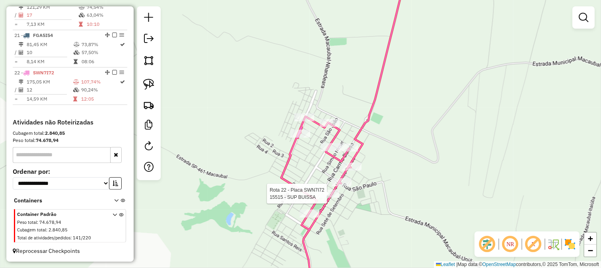
select select "**********"
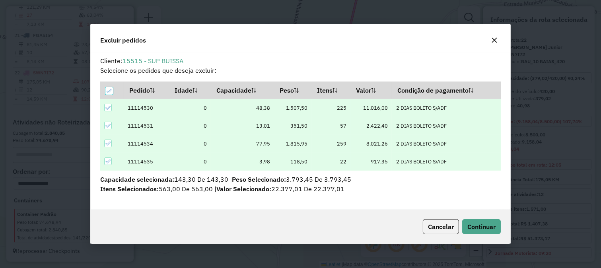
scroll to position [0, 0]
click at [471, 232] on button "Continuar" at bounding box center [481, 226] width 39 height 15
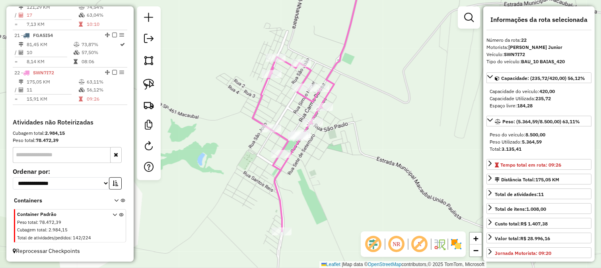
click at [308, 159] on div "Janela de atendimento Grade de atendimento Capacidade Transportadoras Veículos …" at bounding box center [300, 134] width 601 height 268
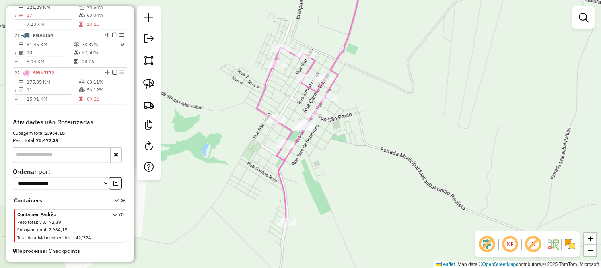
drag, startPoint x: 311, startPoint y: 171, endPoint x: 277, endPoint y: 108, distance: 72.4
click at [301, 140] on div "Janela de atendimento Grade de atendimento Capacidade Transportadoras Veículos …" at bounding box center [300, 134] width 601 height 268
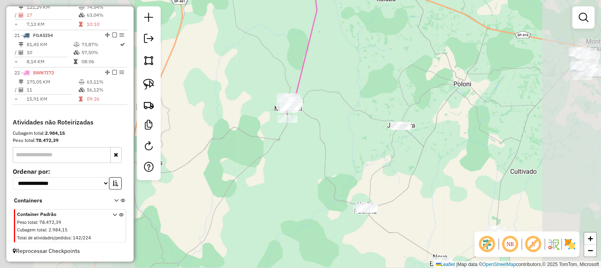
drag, startPoint x: 338, startPoint y: 144, endPoint x: 315, endPoint y: 103, distance: 46.1
click at [316, 105] on div "Janela de atendimento Grade de atendimento Capacidade Transportadoras Veículos …" at bounding box center [300, 134] width 601 height 268
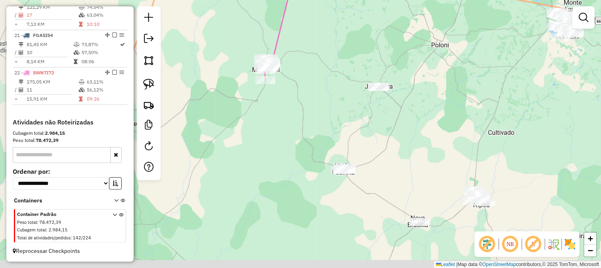
click at [313, 102] on div "Janela de atendimento Grade de atendimento Capacidade Transportadoras Veículos …" at bounding box center [300, 134] width 601 height 268
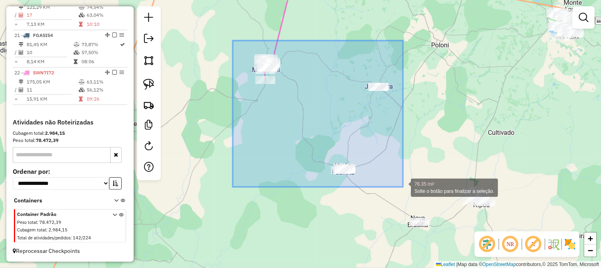
drag, startPoint x: 233, startPoint y: 41, endPoint x: 403, endPoint y: 187, distance: 224.4
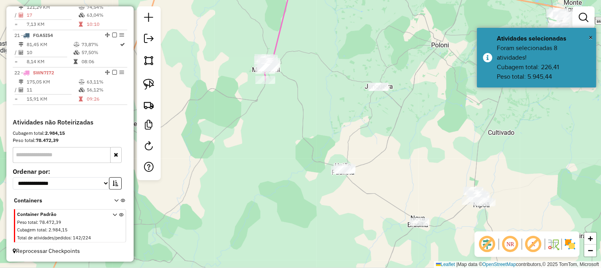
drag, startPoint x: 300, startPoint y: 196, endPoint x: 309, endPoint y: 202, distance: 10.7
click at [303, 199] on div "Janela de atendimento Grade de atendimento Capacidade Transportadoras Veículos …" at bounding box center [300, 134] width 601 height 268
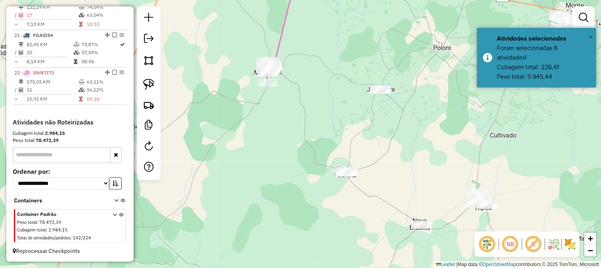
click at [323, 208] on div "Janela de atendimento Grade de atendimento Capacidade Transportadoras Veículos …" at bounding box center [300, 134] width 601 height 268
drag, startPoint x: 346, startPoint y: 134, endPoint x: 341, endPoint y: 122, distance: 13.7
click at [346, 135] on div "Janela de atendimento Grade de atendimento Capacidade Transportadoras Veículos …" at bounding box center [300, 134] width 601 height 268
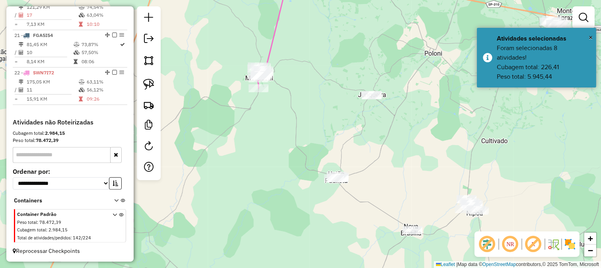
drag, startPoint x: 341, startPoint y: 122, endPoint x: 304, endPoint y: 157, distance: 51.2
click at [305, 156] on div "Janela de atendimento Grade de atendimento Capacidade Transportadoras Veículos …" at bounding box center [300, 134] width 601 height 268
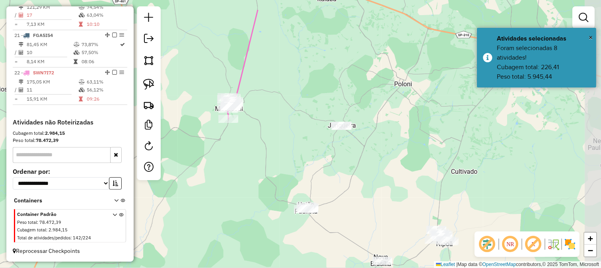
drag, startPoint x: 358, startPoint y: 173, endPoint x: 321, endPoint y: 126, distance: 58.9
click at [324, 128] on div "Janela de atendimento Grade de atendimento Capacidade Transportadoras Veículos …" at bounding box center [300, 134] width 601 height 268
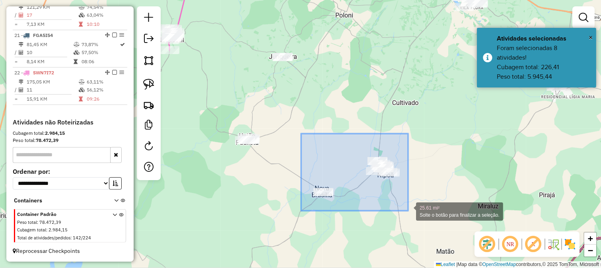
drag, startPoint x: 312, startPoint y: 148, endPoint x: 408, endPoint y: 211, distance: 114.0
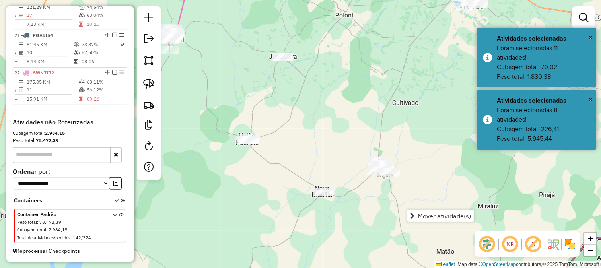
click at [322, 126] on div "Janela de atendimento Grade de atendimento Capacidade Transportadoras Veículos …" at bounding box center [300, 134] width 601 height 268
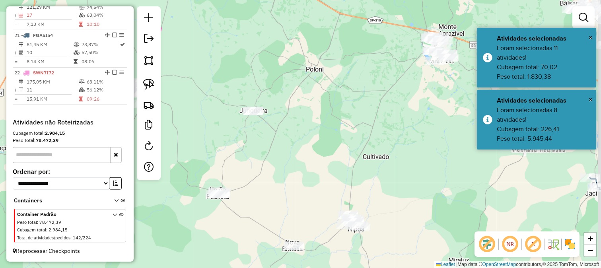
drag, startPoint x: 362, startPoint y: 97, endPoint x: 317, endPoint y: 171, distance: 86.9
click at [320, 168] on div "Janela de atendimento Grade de atendimento Capacidade Transportadoras Veículos …" at bounding box center [300, 134] width 601 height 268
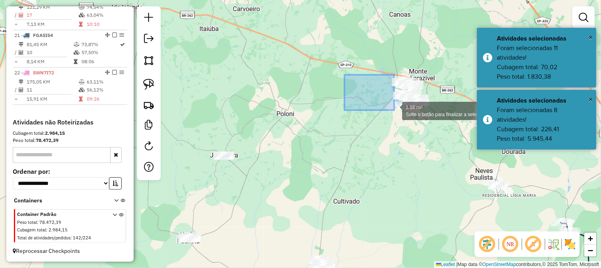
drag, startPoint x: 356, startPoint y: 83, endPoint x: 436, endPoint y: 141, distance: 98.7
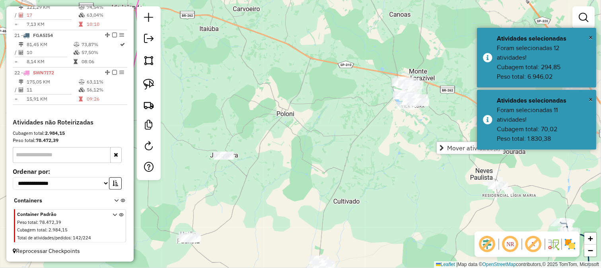
click at [336, 122] on div "Janela de atendimento Grade de atendimento Capacidade Transportadoras Veículos …" at bounding box center [300, 134] width 601 height 268
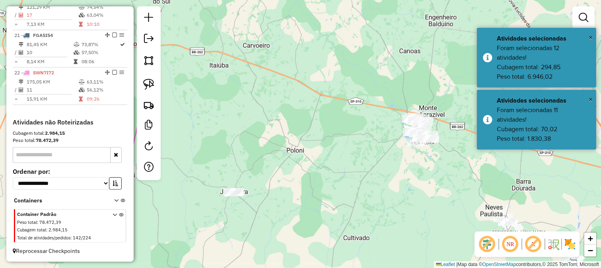
drag, startPoint x: 301, startPoint y: 109, endPoint x: 312, endPoint y: 148, distance: 40.9
click at [312, 148] on div "Janela de atendimento Grade de atendimento Capacidade Transportadoras Veículos …" at bounding box center [300, 134] width 601 height 268
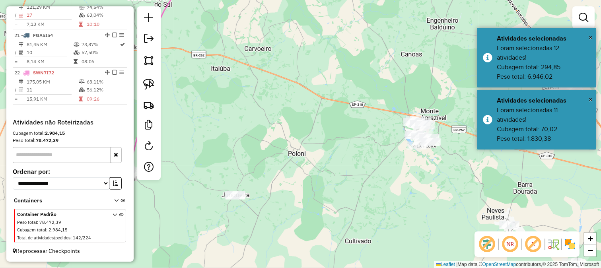
drag, startPoint x: 301, startPoint y: 134, endPoint x: 315, endPoint y: 153, distance: 22.7
click at [315, 153] on div "Janela de atendimento Grade de atendimento Capacidade Transportadoras Veículos …" at bounding box center [300, 134] width 601 height 268
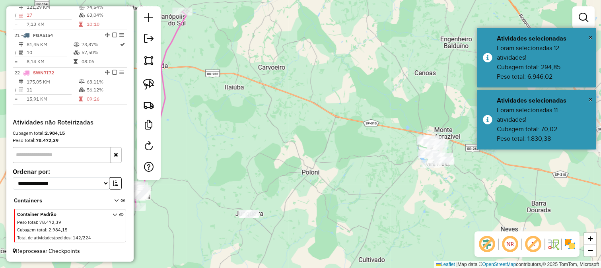
drag, startPoint x: 316, startPoint y: 146, endPoint x: 324, endPoint y: 135, distance: 13.6
click at [323, 137] on div "Janela de atendimento Grade de atendimento Capacidade Transportadoras Veículos …" at bounding box center [300, 134] width 601 height 268
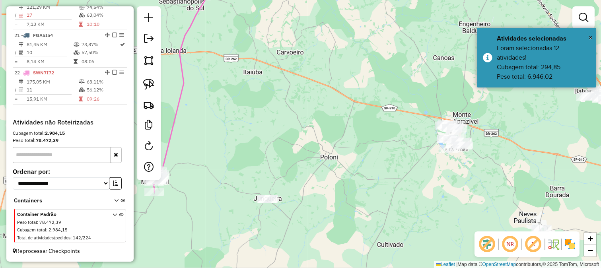
drag, startPoint x: 323, startPoint y: 130, endPoint x: 328, endPoint y: 129, distance: 4.8
click at [328, 129] on div "Janela de atendimento Grade de atendimento Capacidade Transportadoras Veículos …" at bounding box center [300, 134] width 601 height 268
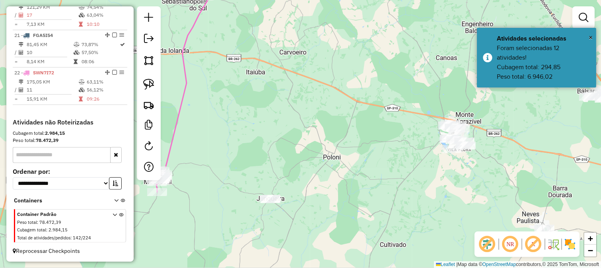
drag, startPoint x: 326, startPoint y: 132, endPoint x: 333, endPoint y: 118, distance: 15.6
click at [328, 128] on div "Janela de atendimento Grade de atendimento Capacidade Transportadoras Veículos …" at bounding box center [300, 134] width 601 height 268
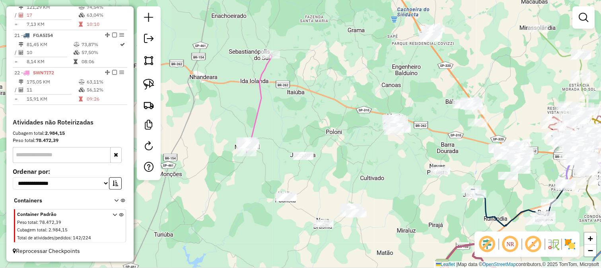
click at [317, 133] on div "Janela de atendimento Grade de atendimento Capacidade Transportadoras Veículos …" at bounding box center [300, 134] width 601 height 268
drag, startPoint x: 339, startPoint y: 149, endPoint x: 305, endPoint y: 134, distance: 37.7
click at [340, 149] on div "Janela de atendimento Grade de atendimento Capacidade Transportadoras Veículos …" at bounding box center [300, 134] width 601 height 268
click at [256, 113] on icon at bounding box center [258, 103] width 27 height 98
select select "**********"
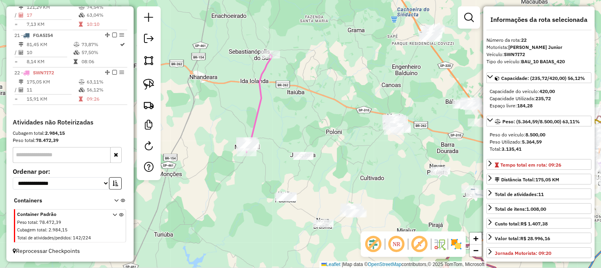
click at [232, 115] on div "Janela de atendimento Grade de atendimento Capacidade Transportadoras Veículos …" at bounding box center [300, 134] width 601 height 268
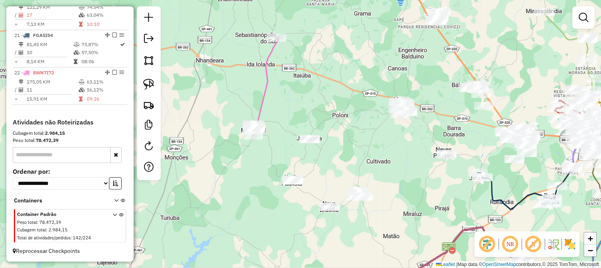
drag, startPoint x: 306, startPoint y: 130, endPoint x: 309, endPoint y: 110, distance: 20.0
click at [310, 111] on div "Janela de atendimento Grade de atendimento Capacidade Transportadoras Veículos …" at bounding box center [300, 134] width 601 height 268
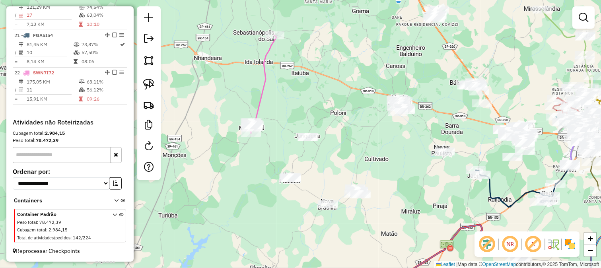
click at [288, 115] on div "Janela de atendimento Grade de atendimento Capacidade Transportadoras Veículos …" at bounding box center [300, 134] width 601 height 268
click at [320, 165] on div "Janela de atendimento Grade de atendimento Capacidade Transportadoras Veículos …" at bounding box center [300, 134] width 601 height 268
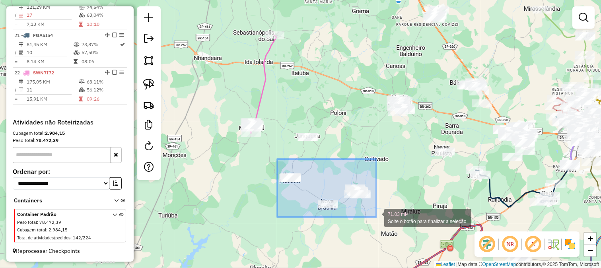
drag, startPoint x: 277, startPoint y: 159, endPoint x: 376, endPoint y: 217, distance: 114.7
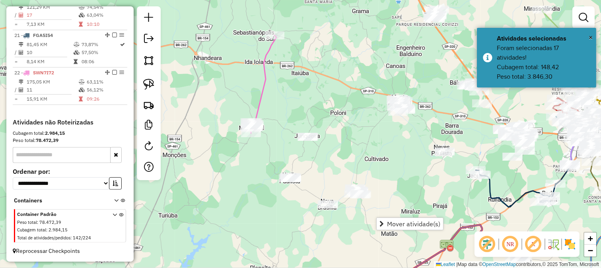
click at [312, 176] on div "Janela de atendimento Grade de atendimento Capacidade Transportadoras Veículos …" at bounding box center [300, 134] width 601 height 268
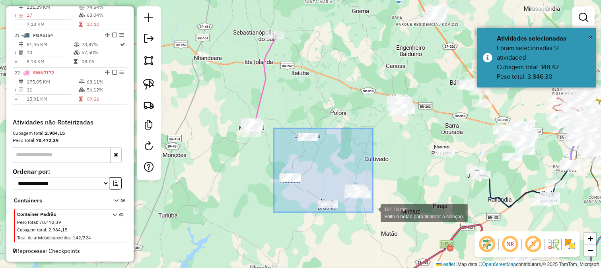
drag, startPoint x: 273, startPoint y: 128, endPoint x: 376, endPoint y: 215, distance: 134.0
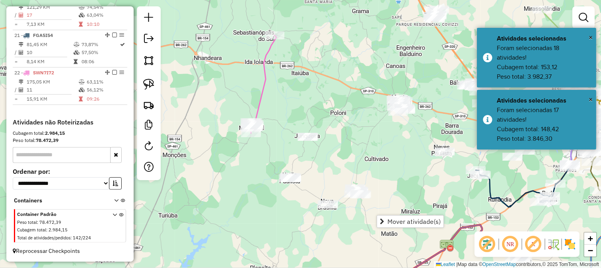
click at [401, 167] on div "Janela de atendimento Grade de atendimento Capacidade Transportadoras Veículos …" at bounding box center [300, 134] width 601 height 268
drag, startPoint x: 403, startPoint y: 161, endPoint x: 383, endPoint y: 148, distance: 23.5
click at [394, 157] on div "Janela de atendimento Grade de atendimento Capacidade Transportadoras Veículos …" at bounding box center [300, 134] width 601 height 268
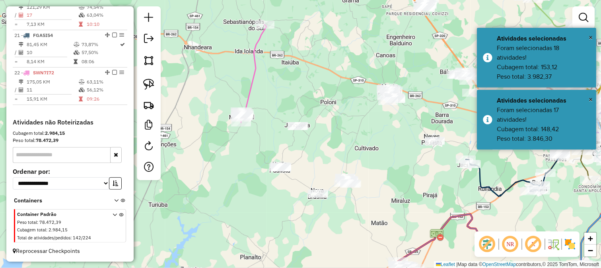
drag, startPoint x: 353, startPoint y: 157, endPoint x: 371, endPoint y: 157, distance: 18.3
click at [371, 157] on div "Janela de atendimento Grade de atendimento Capacidade Transportadoras Veículos …" at bounding box center [300, 134] width 601 height 268
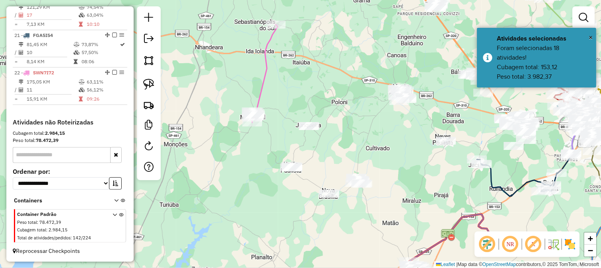
drag
click at [343, 154] on div "Janela de atendimento Grade de atendimento Capacidade Transportadoras Veículos …" at bounding box center [300, 134] width 601 height 268
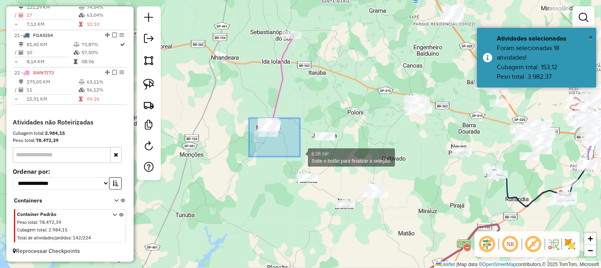
drag, startPoint x: 249, startPoint y: 118, endPoint x: 319, endPoint y: 168, distance: 86.4
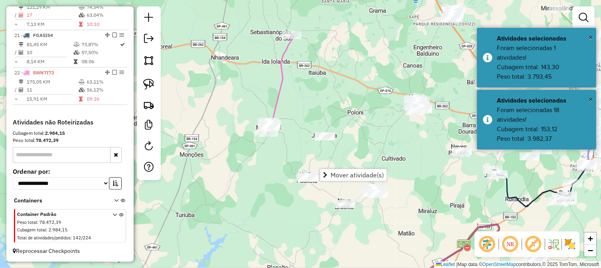
click at [257, 150] on div "Janela de atendimento Grade de atendimento Capacidade Transportadoras Veículos …" at bounding box center [300, 134] width 601 height 268
click at [242, 110] on div "Janela de atendimento Grade de atendimento Capacidade Transportadoras Veículos …" at bounding box center [300, 134] width 601 height 268
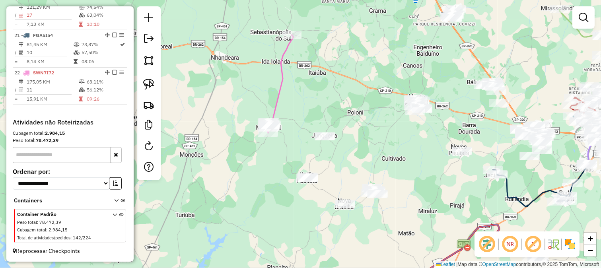
click at [279, 97] on icon at bounding box center [279, 84] width 27 height 98
select select "**********"
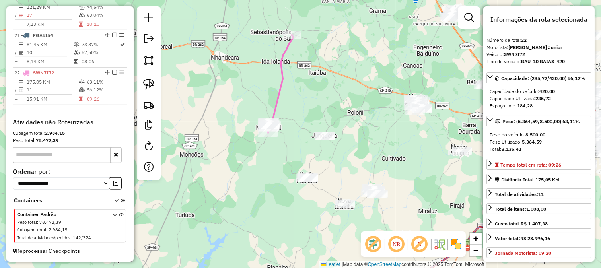
click at [301, 116] on div "Janela de atendimento Grade de atendimento Capacidade Transportadoras Veículos …" at bounding box center [300, 134] width 601 height 268
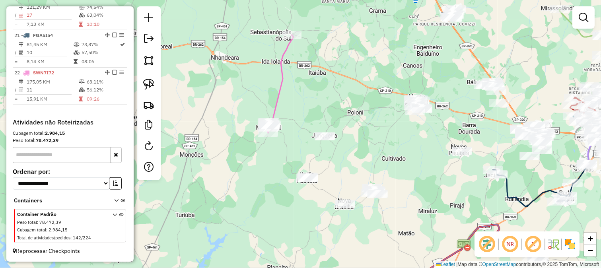
drag, startPoint x: 305, startPoint y: 122, endPoint x: 297, endPoint y: 109, distance: 15.8
click at [299, 111] on div "Janela de atendimento Grade de atendimento Capacidade Transportadoras Veículos …" at bounding box center [300, 134] width 601 height 268
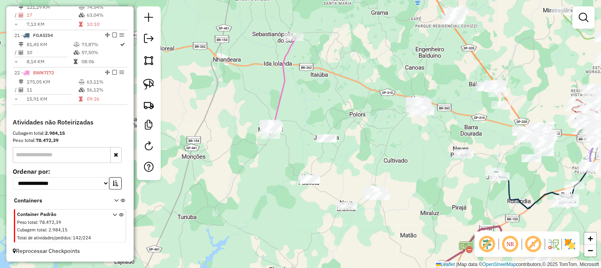
drag, startPoint x: 291, startPoint y: 104, endPoint x: 302, endPoint y: 121, distance: 20.6
click at [302, 121] on div "Janela de atendimento Grade de atendimento Capacidade Transportadoras Veículos …" at bounding box center [300, 134] width 601 height 268
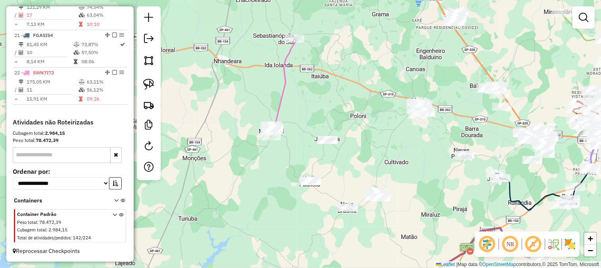
click at [299, 118] on div "Janela de atendimento Grade de atendimento Capacidade Transportadoras Veículos …" at bounding box center [300, 134] width 601 height 268
click at [278, 96] on icon at bounding box center [282, 88] width 27 height 98
select select "**********"
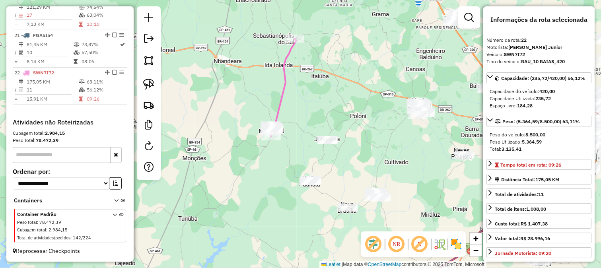
drag, startPoint x: 297, startPoint y: 110, endPoint x: 306, endPoint y: 118, distance: 12.5
click at [301, 114] on div "Janela de atendimento Grade de atendimento Capacidade Transportadoras Veículos …" at bounding box center [300, 134] width 601 height 268
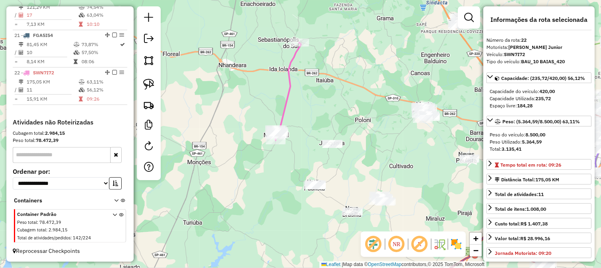
drag, startPoint x: 316, startPoint y: 120, endPoint x: 304, endPoint y: 116, distance: 12.5
click at [307, 120] on div "Janela de atendimento Grade de atendimento Capacidade Transportadoras Veículos …" at bounding box center [300, 134] width 601 height 268
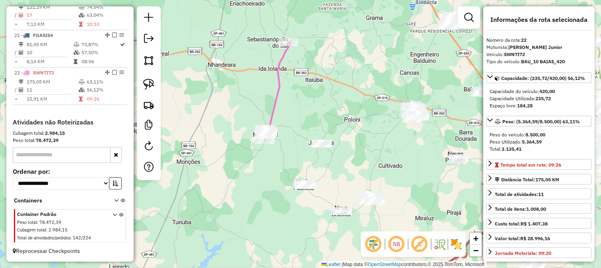
drag, startPoint x: 339, startPoint y: 125, endPoint x: 328, endPoint y: 117, distance: 13.5
click at [328, 118] on div "Janela de atendimento Grade de atendimento Capacidade Transportadoras Veículos …" at bounding box center [300, 134] width 601 height 268
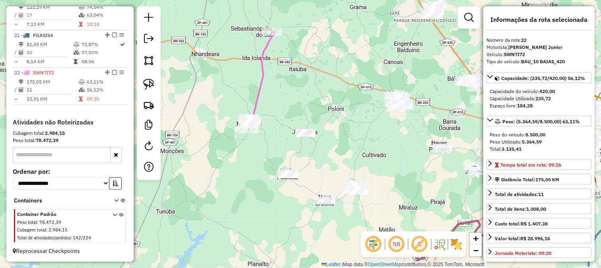
drag, startPoint x: 351, startPoint y: 136, endPoint x: 336, endPoint y: 125, distance: 18.5
click at [338, 126] on div "Janela de atendimento Grade de atendimento Capacidade Transportadoras Veículos …" at bounding box center [300, 134] width 601 height 268
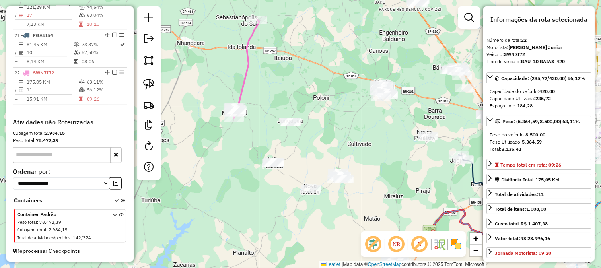
click at [333, 128] on div "Janela de atendimento Grade de atendimento Capacidade Transportadoras Veículos …" at bounding box center [300, 134] width 601 height 268
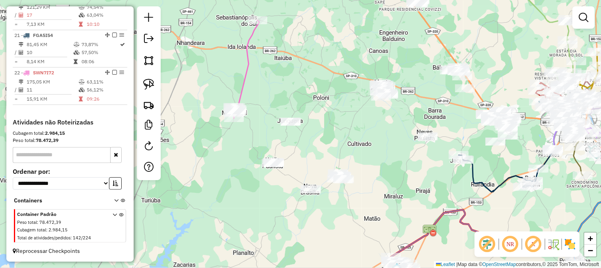
click at [348, 145] on div "Janela de atendimento Grade de atendimento Capacidade Transportadoras Veículos …" at bounding box center [300, 134] width 601 height 268
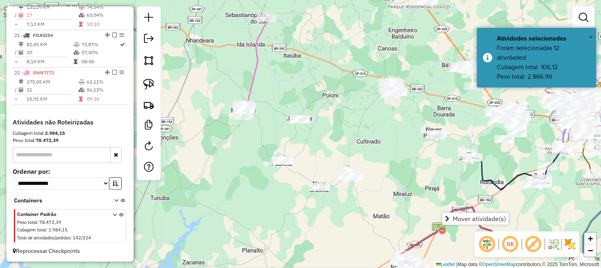
click at [367, 138] on div "Janela de atendimento Grade de atendimento Capacidade Transportadoras Veículos …" at bounding box center [300, 134] width 601 height 268
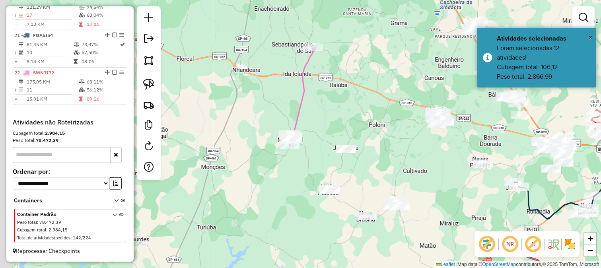
click at [365, 158] on div "Janela de atendimento Grade de atendimento Capacidade Transportadoras Veículos …" at bounding box center [300, 134] width 601 height 268
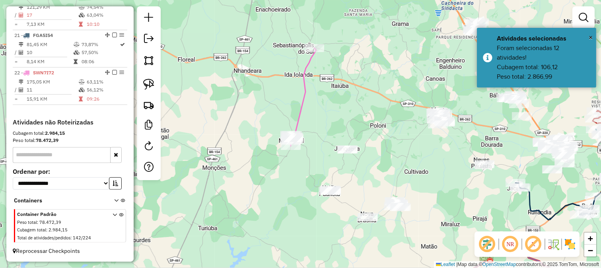
click at [271, 118] on div "Janela de atendimento Grade de atendimento Capacidade Transportadoras Veículos …" at bounding box center [300, 134] width 601 height 268
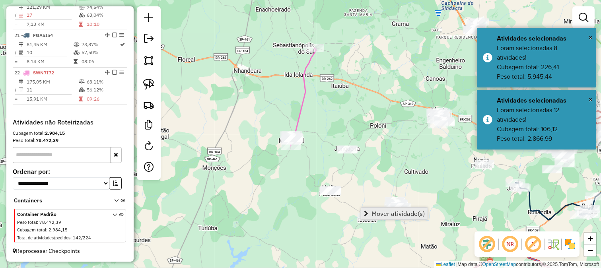
click at [390, 210] on span "Mover atividade(s)" at bounding box center [397, 213] width 53 height 6
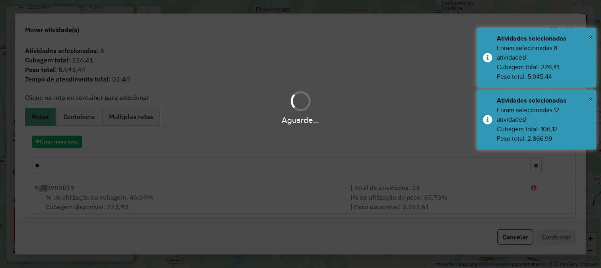
click at [68, 144] on div "Aguarde..." at bounding box center [300, 134] width 601 height 268
click at [69, 142] on div "Aguarde..." at bounding box center [300, 134] width 601 height 268
click at [70, 142] on div "Aguarde..." at bounding box center [300, 134] width 601 height 268
click at [71, 142] on hb-app "Aguarde... Pop-up bloqueado! Seu navegador bloqueou automáticamente a abertura …" at bounding box center [300, 134] width 601 height 268
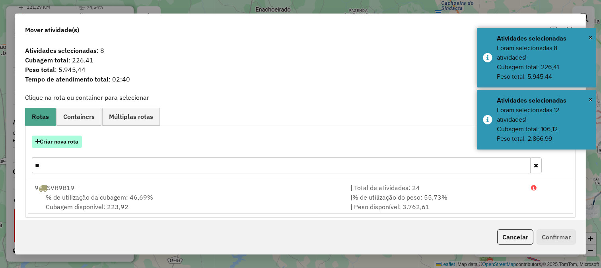
click at [71, 142] on button "Criar nova rota" at bounding box center [57, 142] width 50 height 12
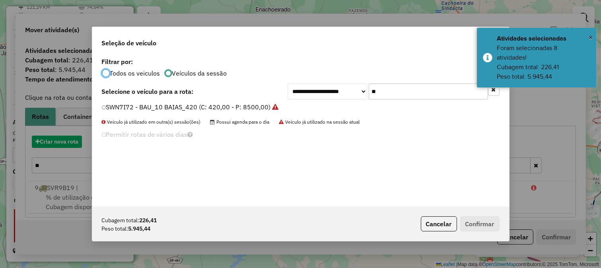
scroll to position [4, 2]
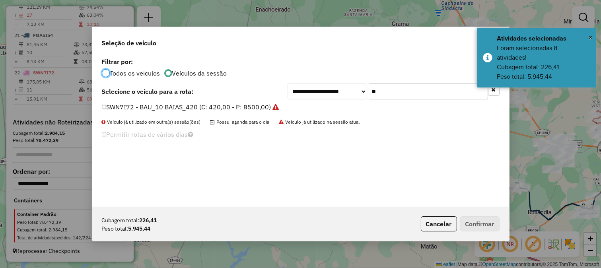
click at [394, 93] on input "**" at bounding box center [427, 91] width 119 height 16
type input "**"
click at [248, 104] on label "SVX2B38 - BAU_10 BAIAS_420 (C: 420,00 - P: 8500,00)" at bounding box center [186, 107] width 169 height 10
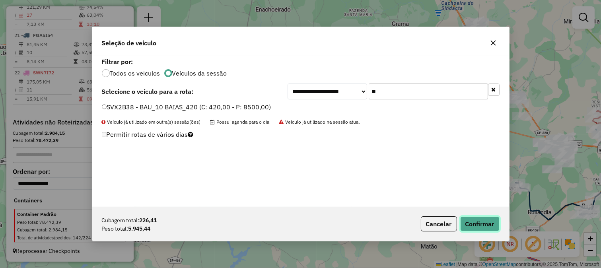
click at [475, 220] on button "Confirmar" at bounding box center [479, 223] width 39 height 15
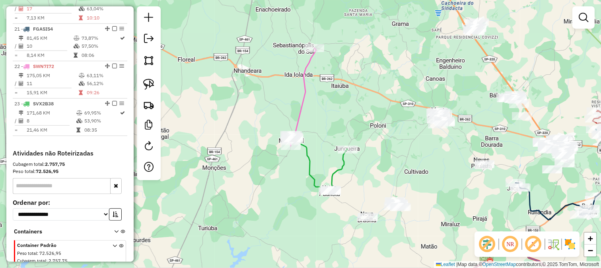
click at [339, 159] on icon at bounding box center [320, 165] width 56 height 52
select select "**********"
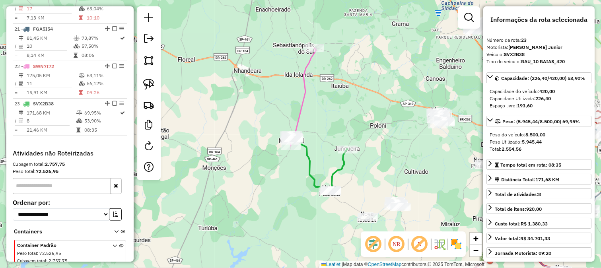
scroll to position [1074, 0]
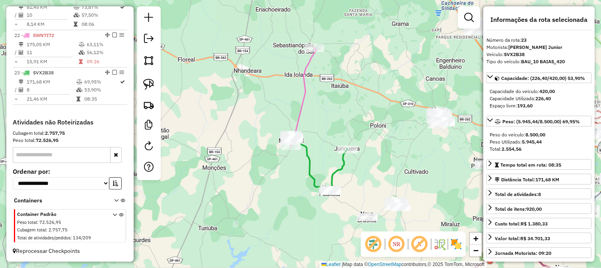
click at [300, 104] on icon at bounding box center [302, 97] width 27 height 98
click at [264, 68] on div "Janela de atendimento Grade de atendimento Capacidade Transportadoras Veículos …" at bounding box center [300, 134] width 601 height 268
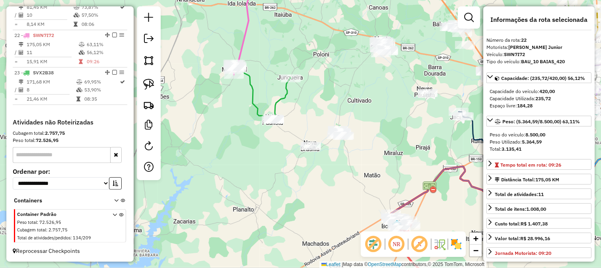
click at [324, 114] on div "Janela de atendimento Grade de atendimento Capacidade Transportadoras Veículos …" at bounding box center [300, 134] width 601 height 268
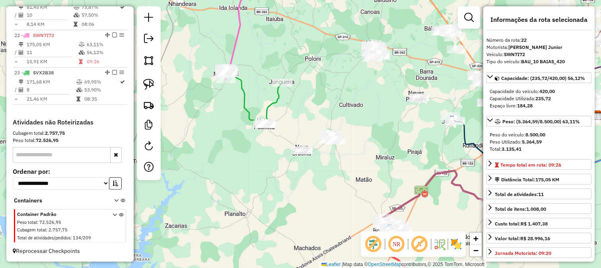
click at [276, 133] on div "Janela de atendimento Grade de atendimento Capacidade Transportadoras Veículos …" at bounding box center [300, 134] width 601 height 268
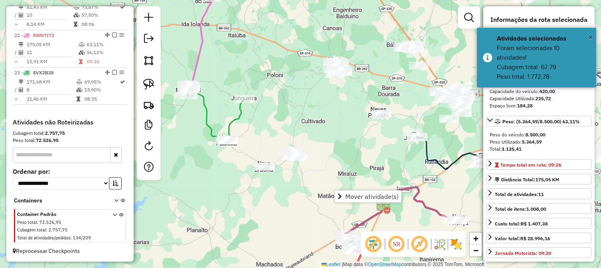
click at [283, 118] on div "Janela de atendimento Grade de atendimento Capacidade Transportadoras Veículos …" at bounding box center [300, 134] width 601 height 268
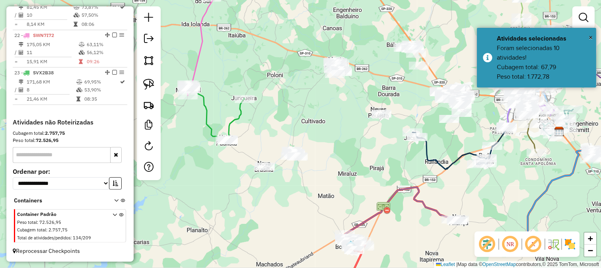
click at [293, 140] on div "Janela de atendimento Grade de atendimento Capacidade Transportadoras Veículos …" at bounding box center [300, 134] width 601 height 268
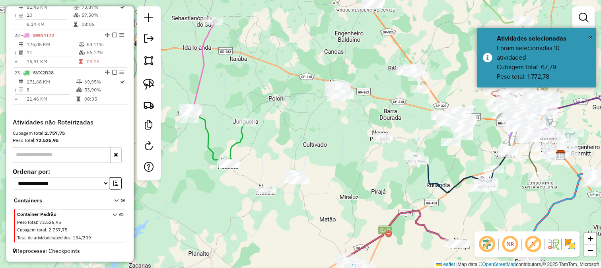
click at [287, 126] on div "Janela de atendimento Grade de atendimento Capacidade Transportadoras Veículos …" at bounding box center [300, 134] width 601 height 268
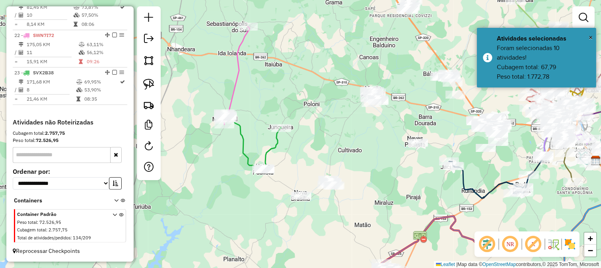
click at [320, 116] on div "Janela de atendimento Grade de atendimento Capacidade Transportadoras Veículos …" at bounding box center [300, 134] width 601 height 268
click at [289, 84] on div "Janela de atendimento Grade de atendimento Capacidade Transportadoras Veículos …" at bounding box center [300, 134] width 601 height 268
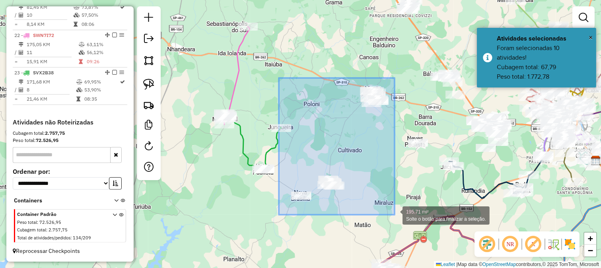
drag, startPoint x: 279, startPoint y: 78, endPoint x: 394, endPoint y: 215, distance: 179.1
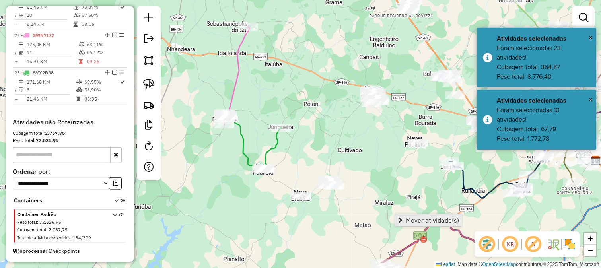
click at [406, 217] on span "Mover atividade(s)" at bounding box center [431, 220] width 53 height 6
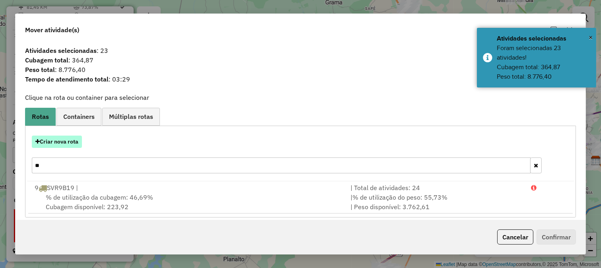
click at [75, 140] on button "Criar nova rota" at bounding box center [57, 142] width 50 height 12
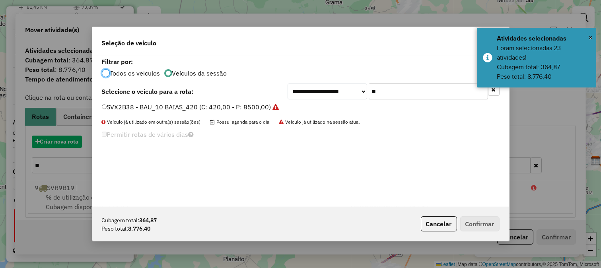
scroll to position [4, 2]
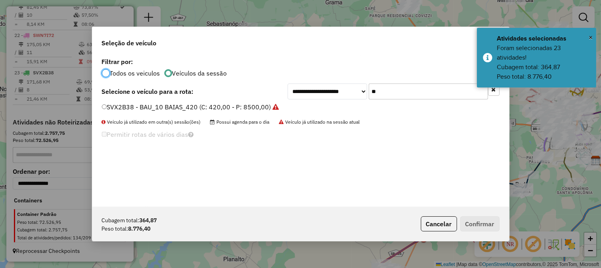
click at [395, 92] on input "**" at bounding box center [427, 91] width 119 height 16
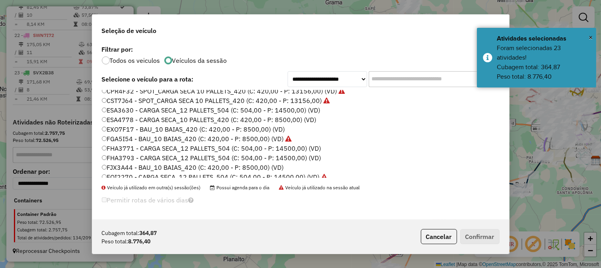
scroll to position [44, 0]
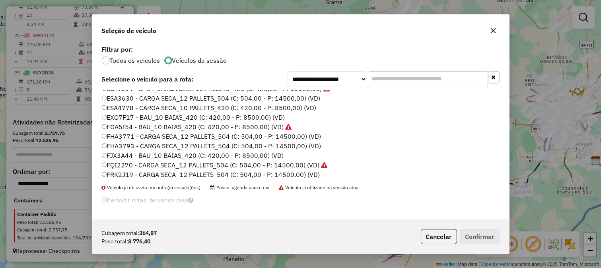
click at [277, 152] on label "FJX3A44 - BAU_10 BAIAS_420 (C: 420,00 - P: 8500,00) (VD)" at bounding box center [193, 156] width 182 height 10
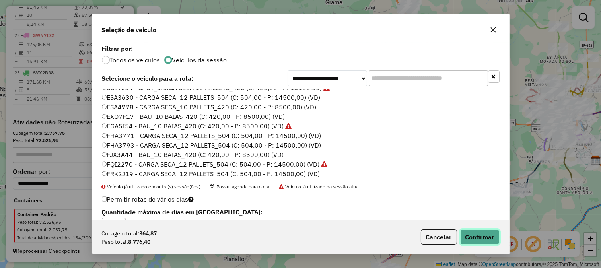
click at [474, 239] on button "Confirmar" at bounding box center [479, 236] width 39 height 15
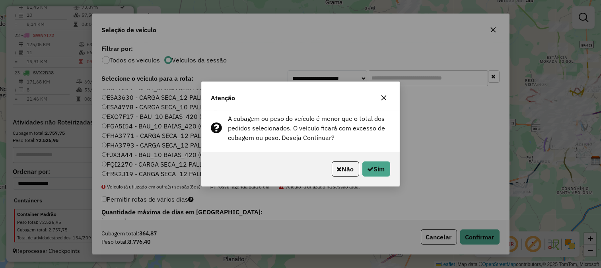
click at [354, 154] on div "Não Sim" at bounding box center [301, 169] width 198 height 34
click at [369, 161] on button "Sim" at bounding box center [376, 168] width 28 height 15
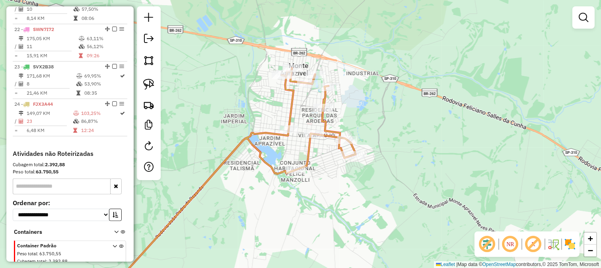
click at [321, 116] on icon at bounding box center [230, 181] width 250 height 227
select select "**********"
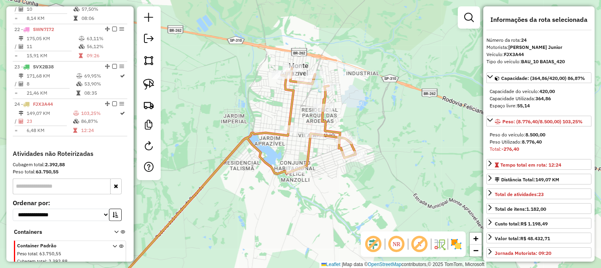
scroll to position [1112, 0]
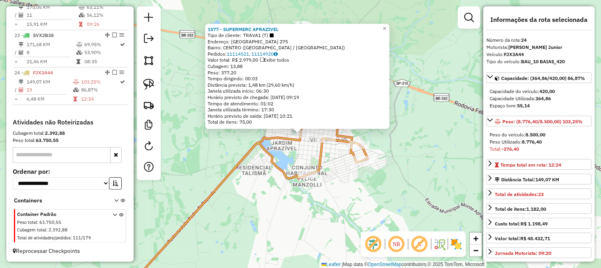
click at [324, 154] on icon at bounding box center [244, 184] width 246 height 222
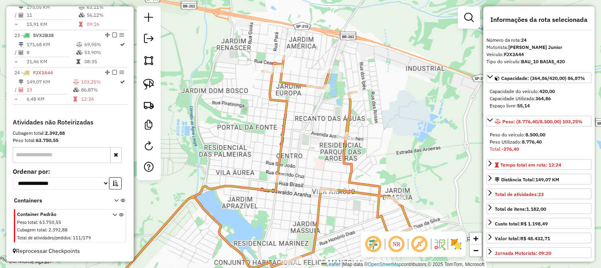
drag, startPoint x: 377, startPoint y: 123, endPoint x: 333, endPoint y: 89, distance: 55.6
click at [334, 93] on div "Janela de atendimento Grade de atendimento Capacidade Transportadoras Veículos …" at bounding box center [300, 134] width 601 height 268
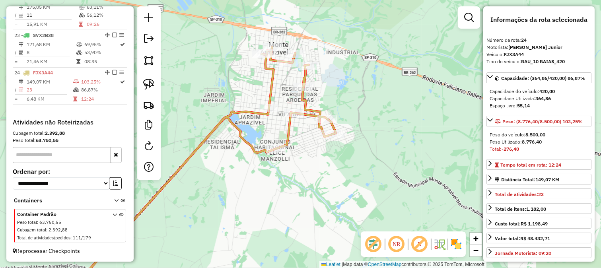
click at [304, 76] on icon at bounding box center [200, 171] width 269 height 248
click at [264, 90] on div "Clique e arraste para selecionar os clientes. Janela de atendimento Grade de at…" at bounding box center [300, 134] width 601 height 268
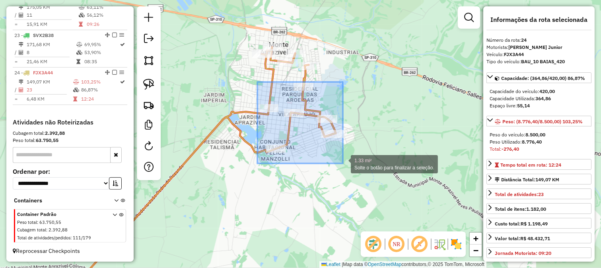
drag, startPoint x: 271, startPoint y: 101, endPoint x: 343, endPoint y: 163, distance: 94.7
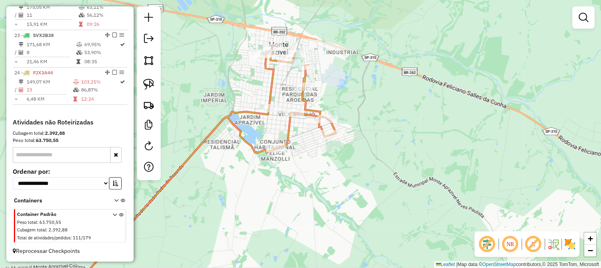
click at [275, 90] on icon at bounding box center [200, 171] width 269 height 248
select select "**********"
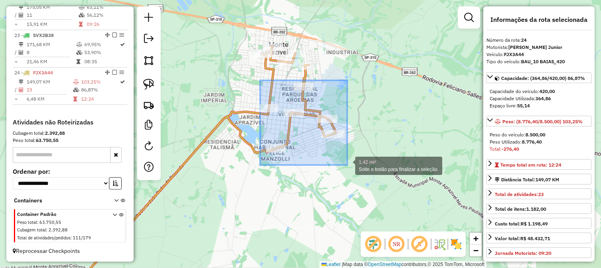
drag, startPoint x: 293, startPoint y: 125, endPoint x: 347, endPoint y: 165, distance: 67.4
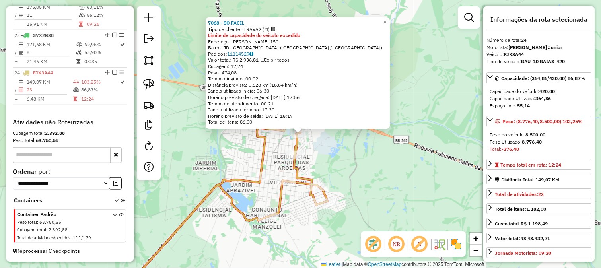
click at [308, 152] on div "7068 - SO FACIL Tipo de cliente: TRAVA2 (M) Limite de capacidade do veículo exc…" at bounding box center [300, 134] width 601 height 268
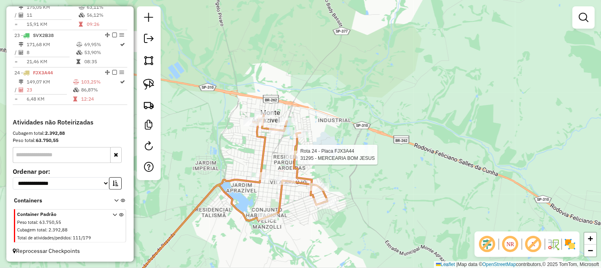
select select "**********"
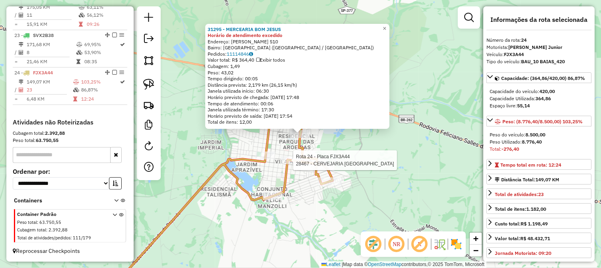
click at [301, 146] on icon at bounding box center [218, 194] width 227 height 201
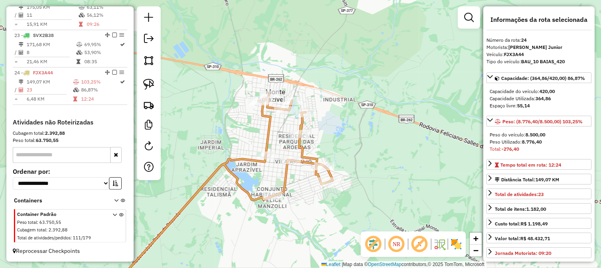
click at [266, 143] on icon at bounding box center [218, 194] width 227 height 201
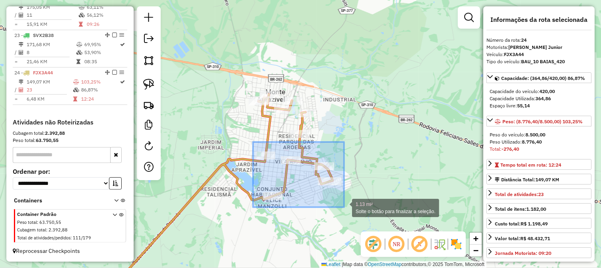
drag, startPoint x: 253, startPoint y: 142, endPoint x: 344, endPoint y: 208, distance: 112.2
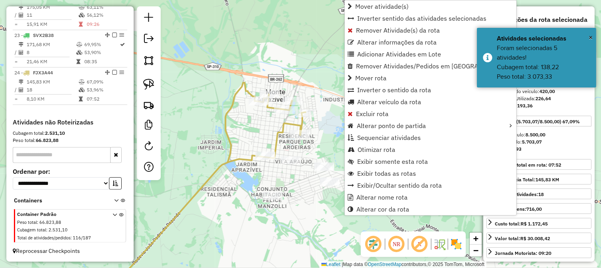
click at [289, 151] on div "Janela de atendimento Grade de atendimento Capacidade Transportadoras Veículos …" at bounding box center [300, 134] width 601 height 268
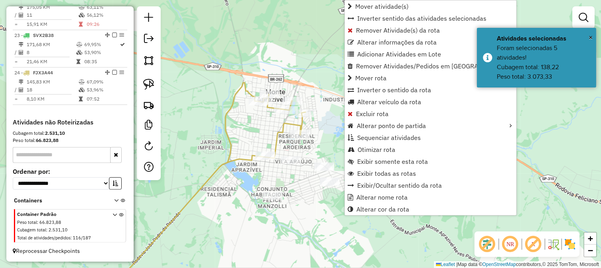
click at [281, 140] on icon at bounding box center [205, 189] width 200 height 212
select select "**********"
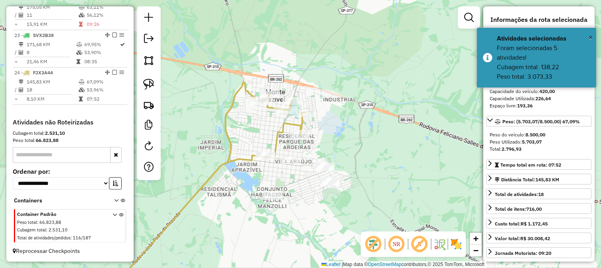
click at [283, 146] on div "Janela de atendimento Grade de atendimento Capacidade Transportadoras Veículos …" at bounding box center [300, 134] width 601 height 268
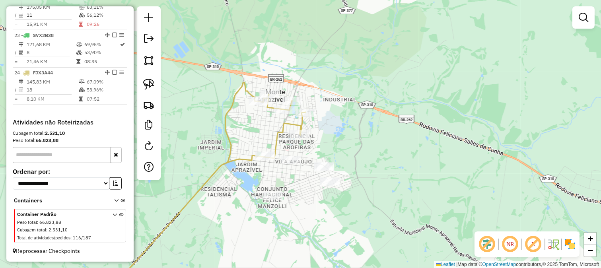
drag, startPoint x: 286, startPoint y: 147, endPoint x: 248, endPoint y: 60, distance: 95.2
click at [261, 82] on div "Janela de atendimento Grade de atendimento Capacidade Transportadoras Veículos …" at bounding box center [300, 134] width 601 height 268
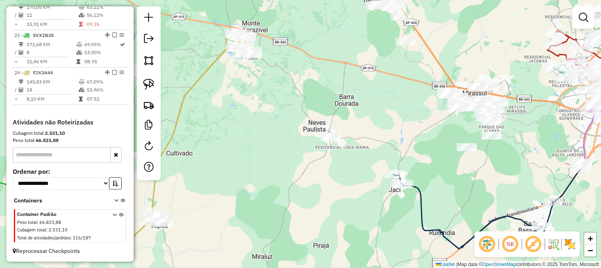
click at [267, 89] on div "Janela de atendimento Grade de atendimento Capacidade Transportadoras Veículos …" at bounding box center [300, 134] width 601 height 268
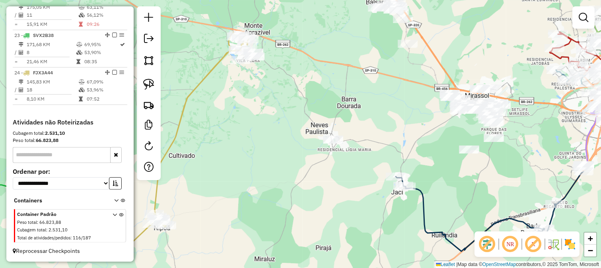
drag, startPoint x: 291, startPoint y: 105, endPoint x: 295, endPoint y: 112, distance: 8.7
click at [295, 112] on div "Janela de atendimento Grade de atendimento Capacidade Transportadoras Veículos …" at bounding box center [300, 134] width 601 height 268
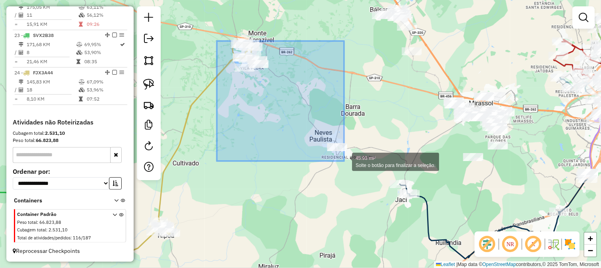
drag, startPoint x: 217, startPoint y: 41, endPoint x: 359, endPoint y: 172, distance: 193.6
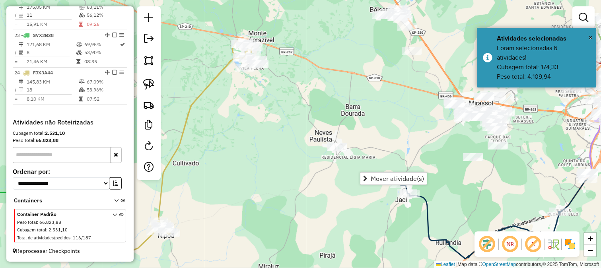
click at [297, 157] on div "Janela de atendimento Grade de atendimento Capacidade Transportadoras Veículos …" at bounding box center [300, 134] width 601 height 268
drag, startPoint x: 368, startPoint y: 135, endPoint x: 334, endPoint y: 149, distance: 36.8
click at [334, 149] on div "Janela de atendimento Grade de atendimento Capacidade Transportadoras Veículos …" at bounding box center [300, 134] width 601 height 268
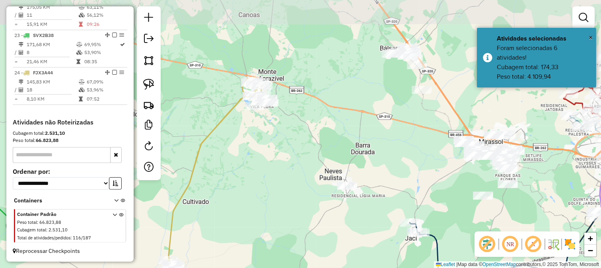
drag, startPoint x: 310, startPoint y: 125, endPoint x: 355, endPoint y: 150, distance: 50.9
click at [355, 150] on div "Janela de atendimento Grade de atendimento Capacidade Transportadoras Veículos …" at bounding box center [300, 134] width 601 height 268
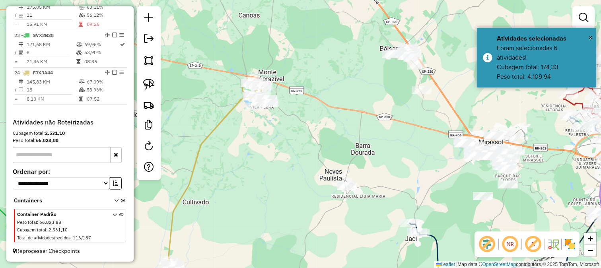
click at [227, 109] on icon at bounding box center [187, 186] width 150 height 217
select select "**********"
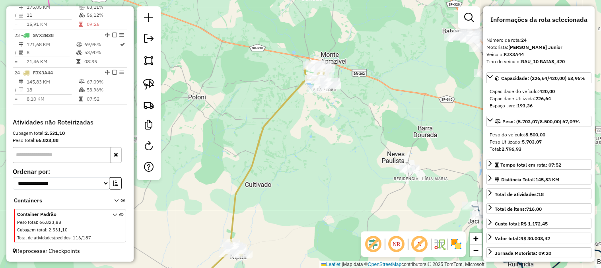
drag, startPoint x: 252, startPoint y: 148, endPoint x: 342, endPoint y: 116, distance: 95.1
click at [330, 126] on div "Janela de atendimento Grade de atendimento Capacidade Transportadoras Veículos …" at bounding box center [300, 134] width 601 height 268
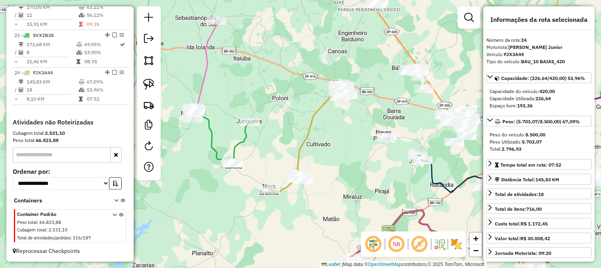
drag, startPoint x: 312, startPoint y: 134, endPoint x: 249, endPoint y: 132, distance: 63.3
click at [252, 132] on div "Janela de atendimento Grade de atendimento Capacidade Transportadoras Veículos …" at bounding box center [300, 134] width 601 height 268
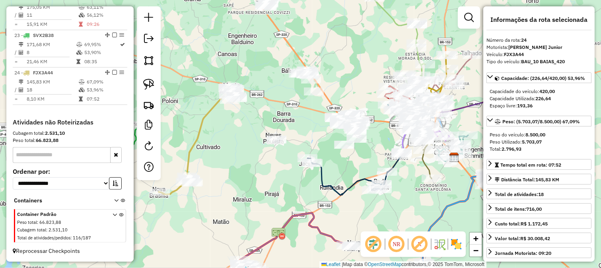
click at [403, 140] on icon at bounding box center [408, 138] width 14 height 32
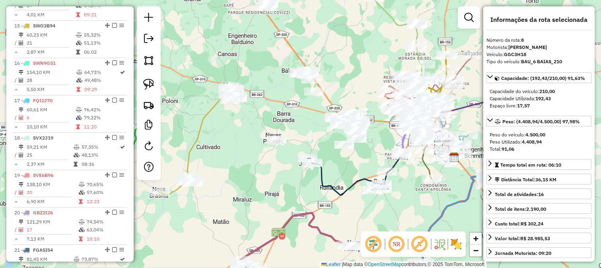
scroll to position [576, 0]
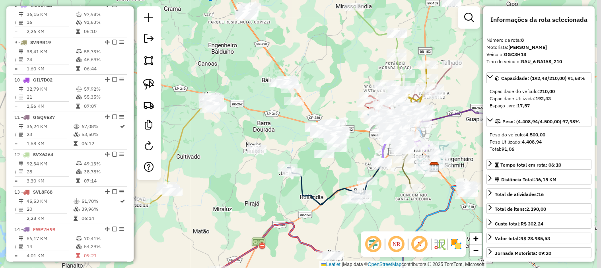
drag, startPoint x: 387, startPoint y: 138, endPoint x: 363, endPoint y: 149, distance: 26.0
click at [364, 148] on div "Janela de atendimento Grade de atendimento Capacidade Transportadoras Veículos …" at bounding box center [300, 134] width 601 height 268
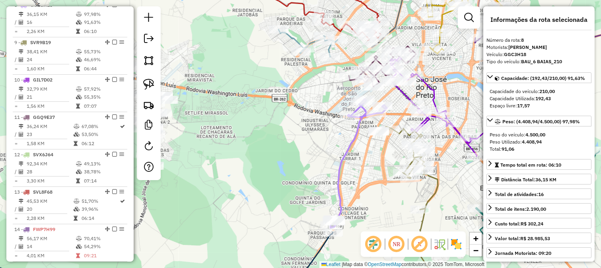
click at [352, 138] on icon at bounding box center [358, 163] width 56 height 129
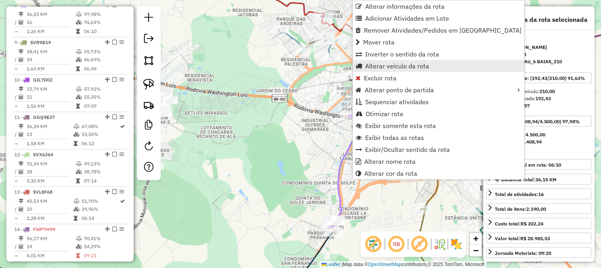
click at [383, 68] on span "Alterar veículo da rota" at bounding box center [397, 66] width 64 height 6
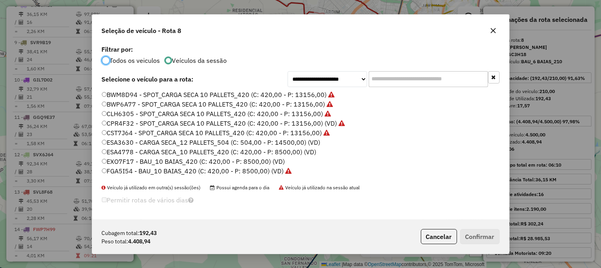
scroll to position [4, 2]
click at [403, 79] on input "text" at bounding box center [427, 79] width 119 height 16
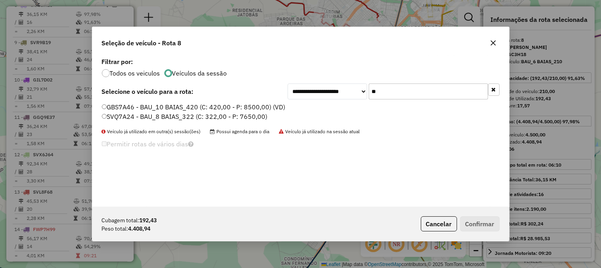
type input "**"
click at [245, 116] on label "SVQ7A24 - BAU_8 BAIAS_322 (C: 322,00 - P: 7650,00)" at bounding box center [185, 117] width 166 height 10
click at [490, 224] on button "Confirmar" at bounding box center [479, 223] width 39 height 15
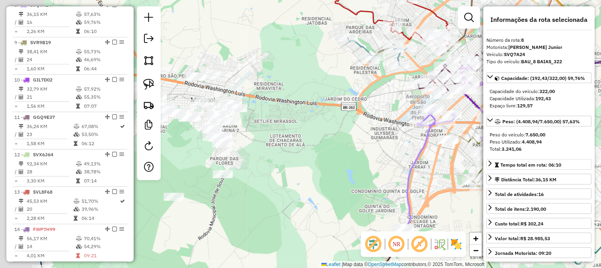
drag, startPoint x: 350, startPoint y: 155, endPoint x: 489, endPoint y: 165, distance: 139.9
click at [456, 163] on div "Janela de atendimento Grade de atendimento Capacidade Transportadoras Veículos …" at bounding box center [300, 134] width 601 height 268
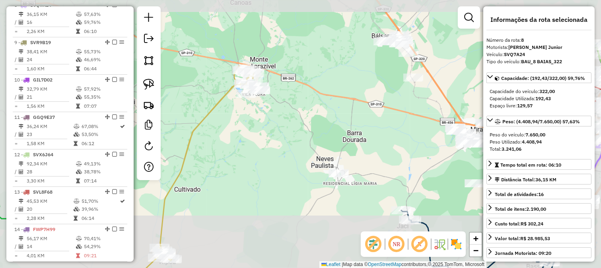
click at [355, 134] on div "Janela de atendimento Grade de atendimento Capacidade Transportadoras Veículos …" at bounding box center [300, 134] width 601 height 268
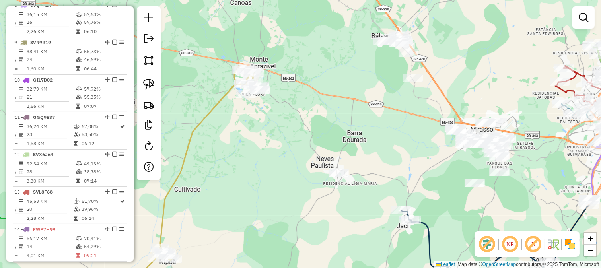
click at [316, 131] on div "Janela de atendimento Grade de atendimento Capacidade Transportadoras Veículos …" at bounding box center [300, 134] width 601 height 268
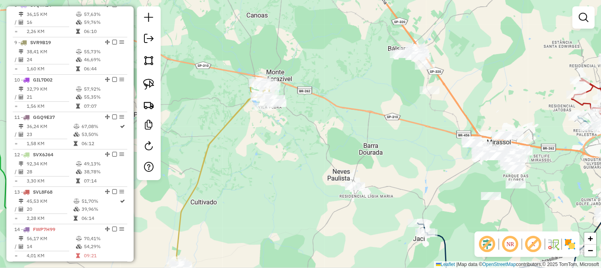
click at [277, 130] on div "Janela de atendimento Grade de atendimento Capacidade Transportadoras Veículos …" at bounding box center [300, 134] width 601 height 268
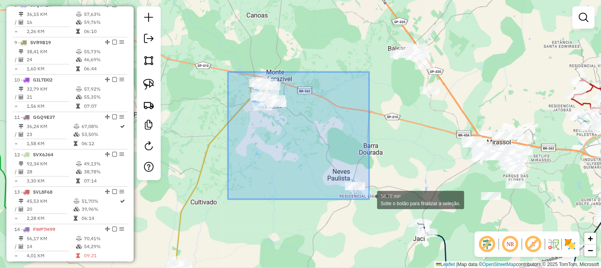
drag, startPoint x: 232, startPoint y: 78, endPoint x: 375, endPoint y: 203, distance: 189.9
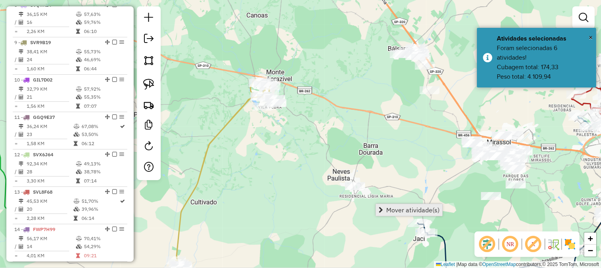
click at [401, 209] on span "Mover atividade(s)" at bounding box center [412, 210] width 53 height 6
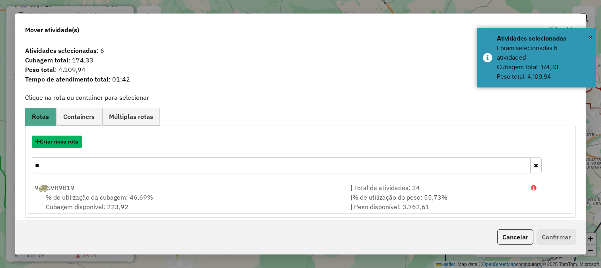
click at [77, 139] on button "Criar nova rota" at bounding box center [57, 142] width 50 height 12
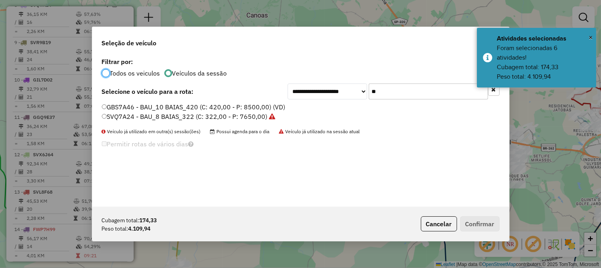
click at [392, 99] on input "**" at bounding box center [427, 91] width 119 height 16
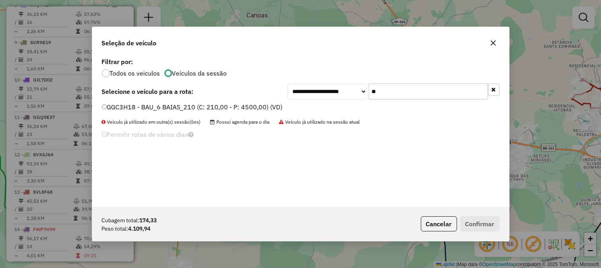
type input "**"
click at [266, 107] on label "GGC3H18 - BAU_6 BAIAS_210 (C: 210,00 - P: 4500,00) (VD)" at bounding box center [192, 107] width 181 height 10
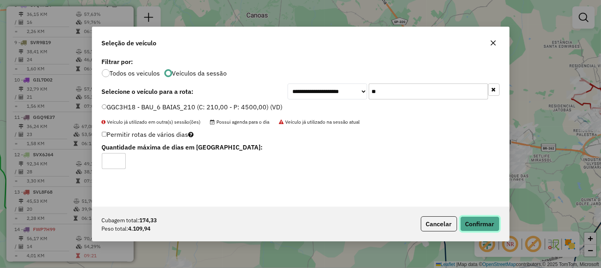
click at [491, 226] on button "Confirmar" at bounding box center [479, 223] width 39 height 15
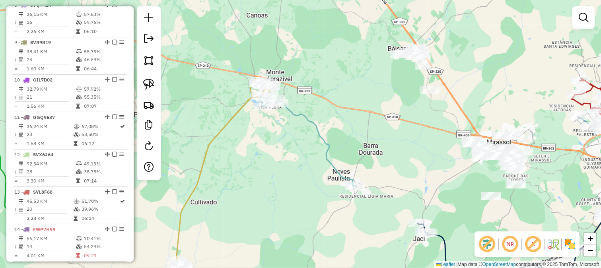
click at [295, 119] on icon at bounding box center [307, 141] width 95 height 90
select select "**********"
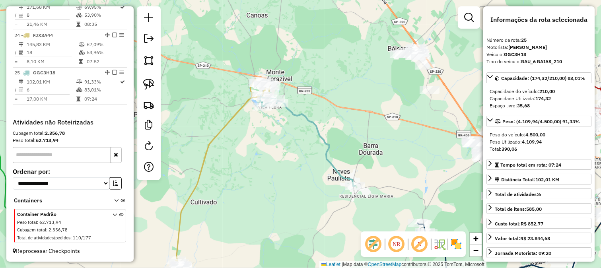
scroll to position [1149, 0]
drag, startPoint x: 343, startPoint y: 112, endPoint x: 291, endPoint y: 162, distance: 72.3
click at [296, 160] on div "Janela de atendimento Grade de atendimento Capacidade Transportadoras Veículos …" at bounding box center [300, 134] width 601 height 268
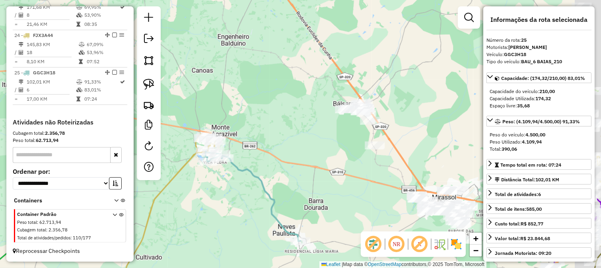
drag, startPoint x: 295, startPoint y: 107, endPoint x: 288, endPoint y: 153, distance: 47.0
click at [289, 152] on div "Janela de atendimento Grade de atendimento Capacidade Transportadoras Veículos …" at bounding box center [300, 134] width 601 height 268
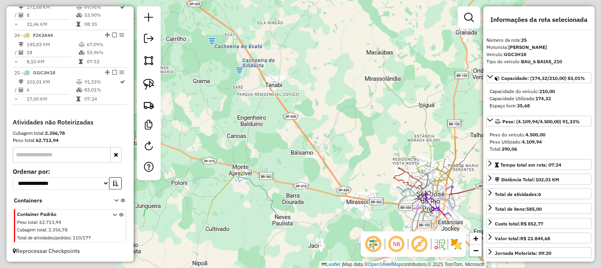
drag, startPoint x: 291, startPoint y: 132, endPoint x: 291, endPoint y: 128, distance: 4.0
click at [292, 129] on div "Janela de atendimento Grade de atendimento Capacidade Transportadoras Veículos …" at bounding box center [300, 134] width 601 height 268
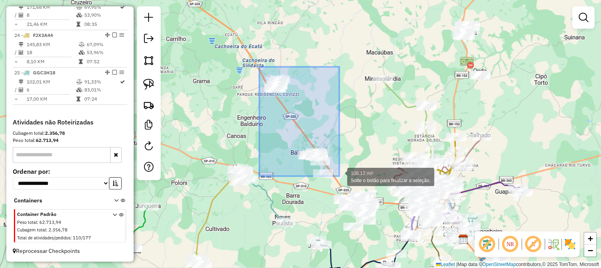
drag, startPoint x: 261, startPoint y: 72, endPoint x: 339, endPoint y: 176, distance: 130.3
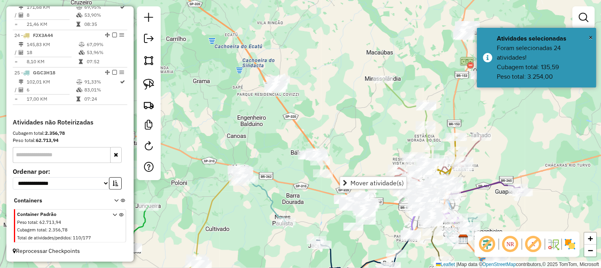
click at [336, 148] on div "Janela de atendimento Grade de atendimento Capacidade Transportadoras Veículos …" at bounding box center [300, 134] width 601 height 268
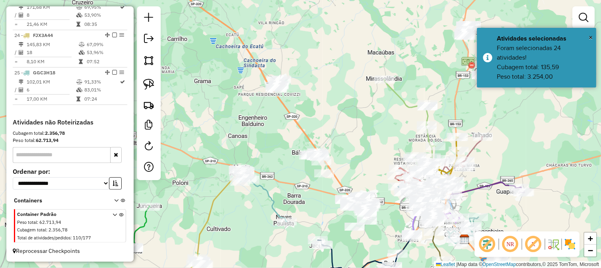
click at [338, 139] on div "Janela de atendimento Grade de atendimento Capacidade Transportadoras Veículos …" at bounding box center [300, 134] width 601 height 268
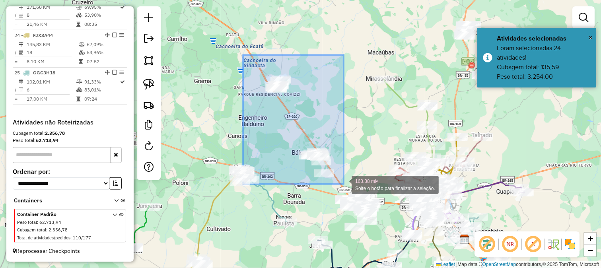
drag, startPoint x: 312, startPoint y: 142, endPoint x: 342, endPoint y: 180, distance: 48.9
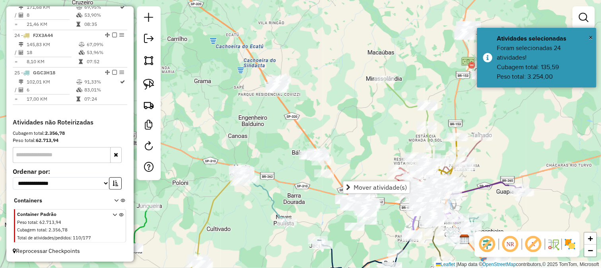
click at [315, 197] on div "Janela de atendimento Grade de atendimento Capacidade Transportadoras Veículos …" at bounding box center [300, 134] width 601 height 268
drag, startPoint x: 319, startPoint y: 205, endPoint x: 256, endPoint y: 158, distance: 78.1
click at [256, 158] on div "Janela de atendimento Grade de atendimento Capacidade Transportadoras Veículos …" at bounding box center [300, 134] width 601 height 268
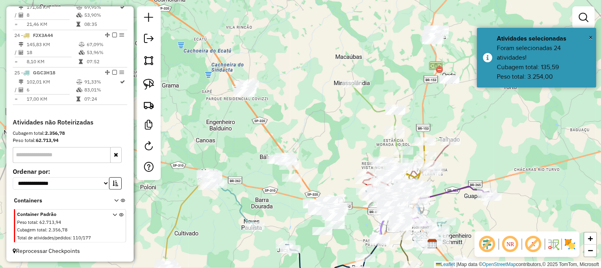
drag, startPoint x: 250, startPoint y: 126, endPoint x: 248, endPoint y: 109, distance: 16.8
click at [250, 125] on div "Janela de atendimento Grade de atendimento Capacidade Transportadoras Veículos …" at bounding box center [300, 134] width 601 height 268
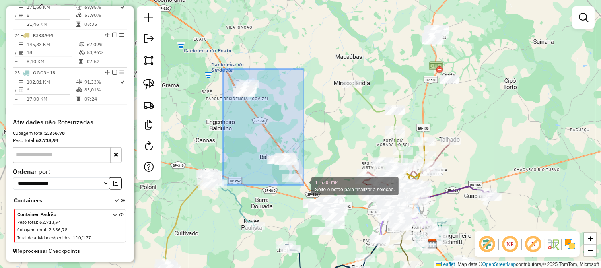
drag, startPoint x: 223, startPoint y: 69, endPoint x: 303, endPoint y: 185, distance: 141.4
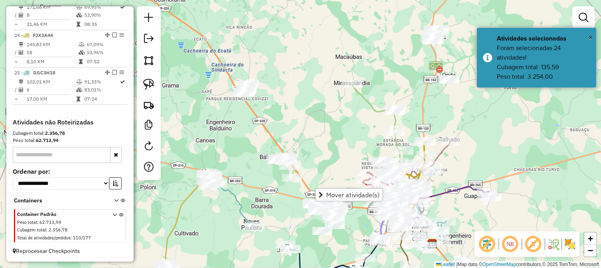
click at [327, 192] on span "Mover atividade(s)" at bounding box center [352, 195] width 53 height 6
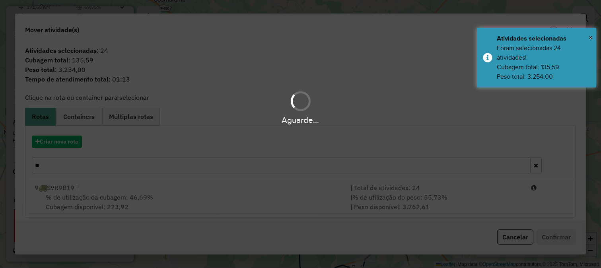
click at [62, 140] on div "Aguarde..." at bounding box center [300, 134] width 601 height 268
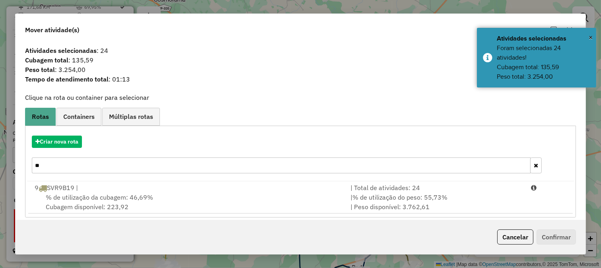
click at [62, 140] on hb-app "Aguarde... Pop-up bloqueado! Seu navegador bloqueou automáticamente a abertura …" at bounding box center [300, 134] width 601 height 268
click at [70, 139] on button "Criar nova rota" at bounding box center [57, 142] width 50 height 12
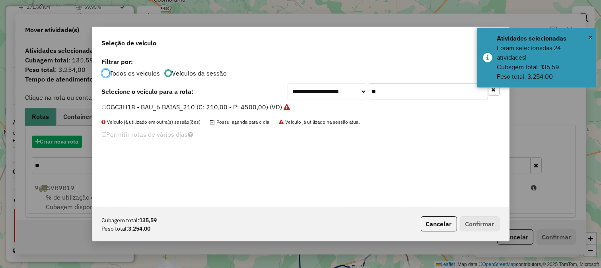
scroll to position [4, 2]
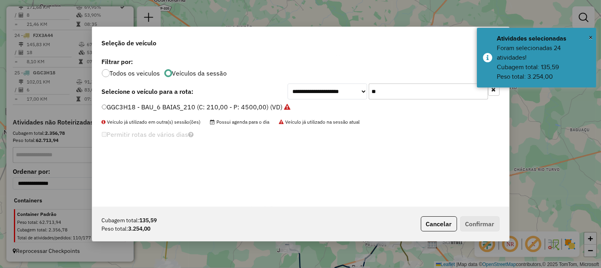
click at [426, 93] on input "**" at bounding box center [427, 91] width 119 height 16
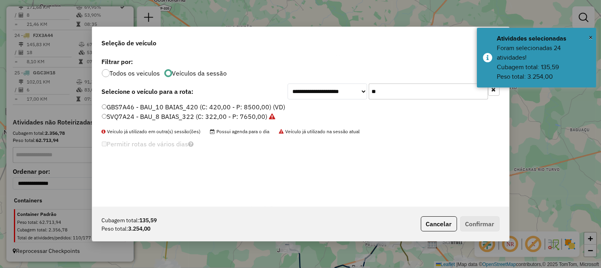
type input "**"
click at [251, 106] on label "GBS7A46 - BAU_10 BAIAS_420 (C: 420,00 - P: 8500,00) (VD)" at bounding box center [194, 107] width 184 height 10
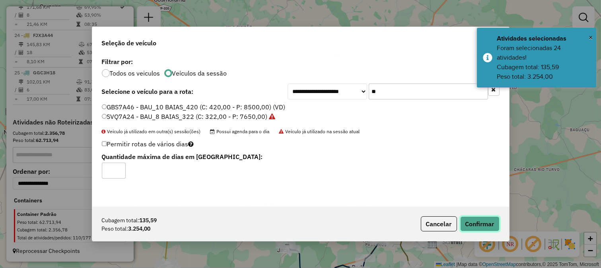
click at [474, 219] on button "Confirmar" at bounding box center [479, 223] width 39 height 15
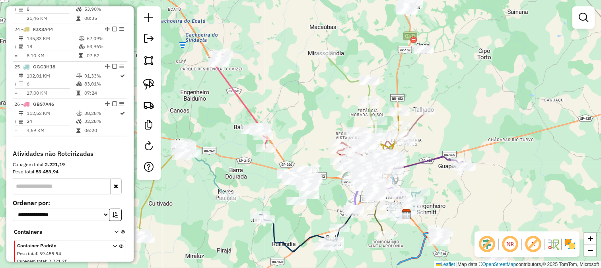
drag, startPoint x: 329, startPoint y: 147, endPoint x: 296, endPoint y: 97, distance: 60.0
click at [296, 97] on div "Janela de atendimento Grade de atendimento Capacidade Transportadoras Veículos …" at bounding box center [300, 134] width 601 height 268
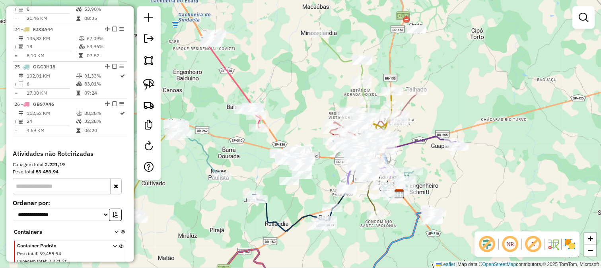
select select "**********"
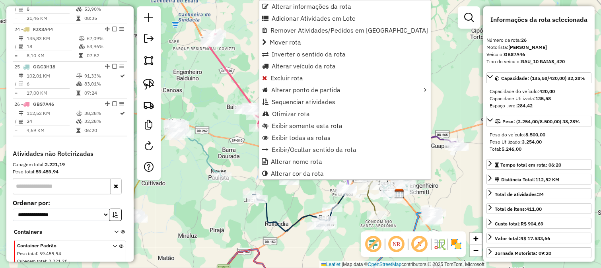
scroll to position [1187, 0]
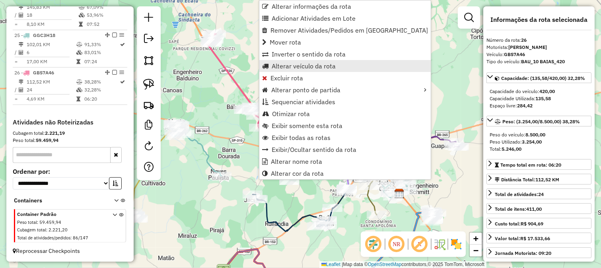
click at [303, 64] on span "Alterar veículo da rota" at bounding box center [304, 66] width 64 height 6
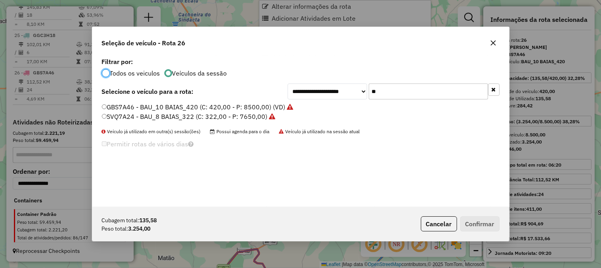
scroll to position [4, 2]
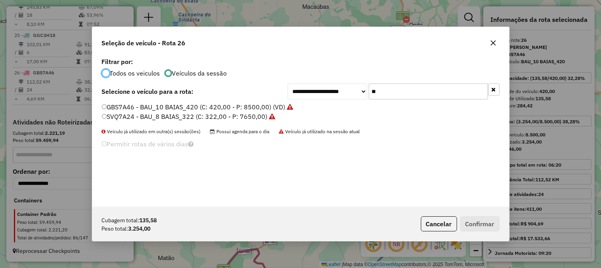
click at [393, 93] on input "**" at bounding box center [427, 91] width 119 height 16
click at [385, 93] on input "**" at bounding box center [427, 91] width 119 height 16
click at [384, 93] on input "**" at bounding box center [427, 91] width 119 height 16
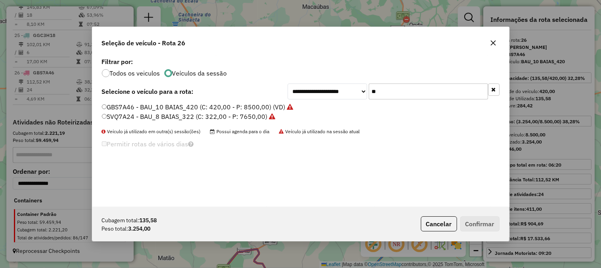
click at [384, 93] on input "**" at bounding box center [427, 91] width 119 height 16
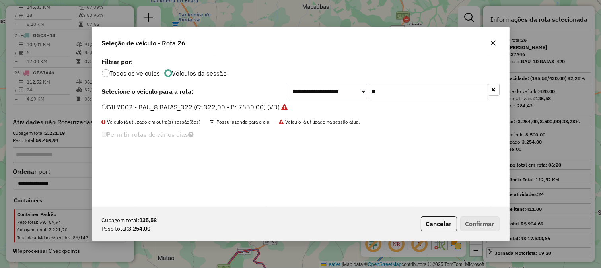
click at [378, 93] on input "**" at bounding box center [427, 91] width 119 height 16
click at [374, 94] on input "**" at bounding box center [427, 91] width 119 height 16
click at [386, 93] on input "**" at bounding box center [427, 91] width 119 height 16
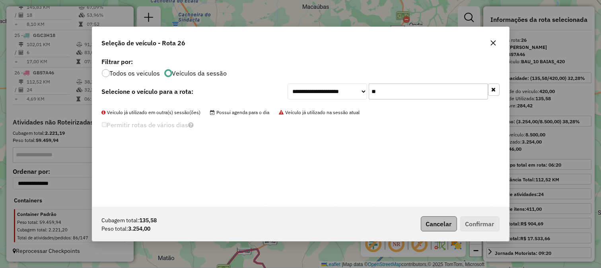
type input "**"
click at [439, 229] on button "Cancelar" at bounding box center [439, 223] width 36 height 15
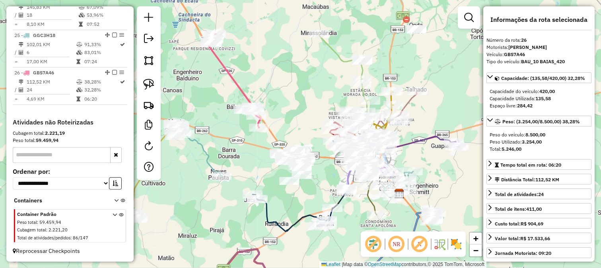
click at [204, 155] on icon at bounding box center [198, 153] width 48 height 45
drag, startPoint x: 228, startPoint y: 145, endPoint x: 240, endPoint y: 143, distance: 11.6
click at [239, 144] on div "Janela de atendimento Grade de atendimento Capacidade Transportadoras Veículos …" at bounding box center [300, 134] width 601 height 268
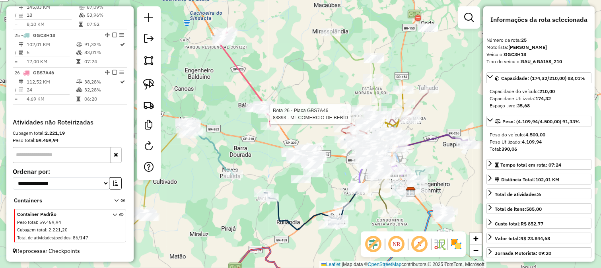
click at [269, 118] on div at bounding box center [268, 114] width 20 height 8
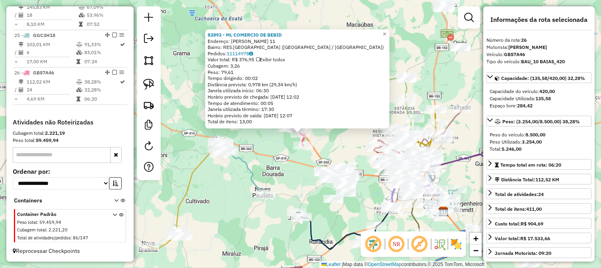
click at [251, 176] on icon at bounding box center [242, 171] width 48 height 45
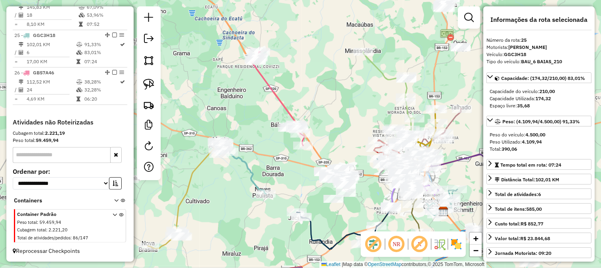
drag, startPoint x: 287, startPoint y: 185, endPoint x: 260, endPoint y: 151, distance: 42.7
click at [261, 153] on div "Janela de atendimento Grade de atendimento Capacidade Transportadoras Veículos …" at bounding box center [300, 134] width 601 height 268
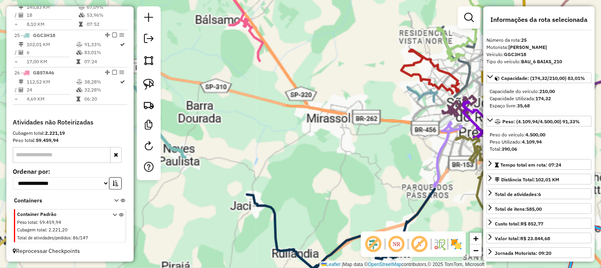
click at [269, 139] on div "Janela de atendimento Grade de atendimento Capacidade Transportadoras Veículos …" at bounding box center [300, 134] width 601 height 268
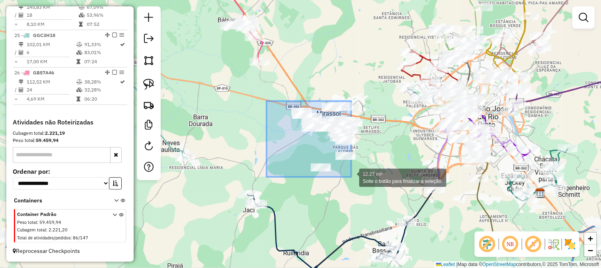
drag, startPoint x: 283, startPoint y: 116, endPoint x: 380, endPoint y: 199, distance: 127.2
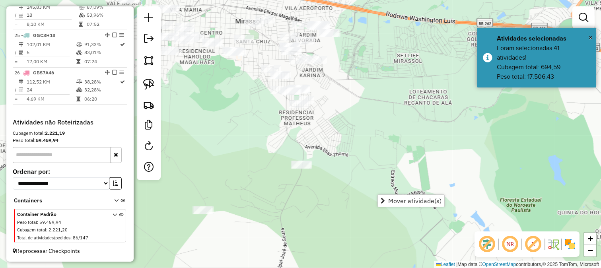
click at [320, 121] on div "Janela de atendimento Grade de atendimento Capacidade Transportadoras Veículos …" at bounding box center [300, 134] width 601 height 268
click at [328, 134] on div "Janela de atendimento Grade de atendimento Capacidade Transportadoras Veículos …" at bounding box center [300, 134] width 601 height 268
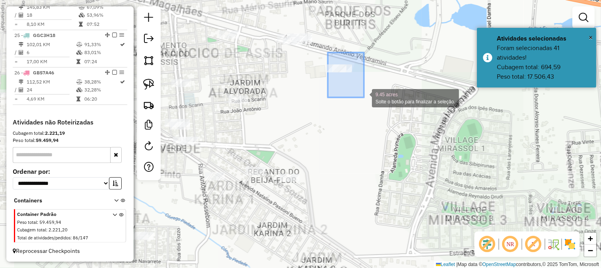
drag, startPoint x: 364, startPoint y: 97, endPoint x: 368, endPoint y: 104, distance: 8.0
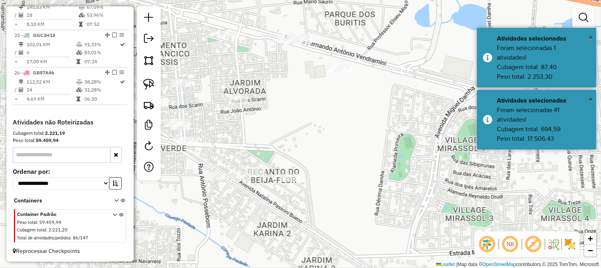
click at [319, 127] on div "Janela de atendimento Grade de atendimento Capacidade Transportadoras Veículos …" at bounding box center [300, 134] width 601 height 268
drag, startPoint x: 321, startPoint y: 137, endPoint x: 337, endPoint y: 128, distance: 18.3
click at [337, 130] on div "Janela de atendimento Grade de atendimento Capacidade Transportadoras Veículos …" at bounding box center [300, 134] width 601 height 268
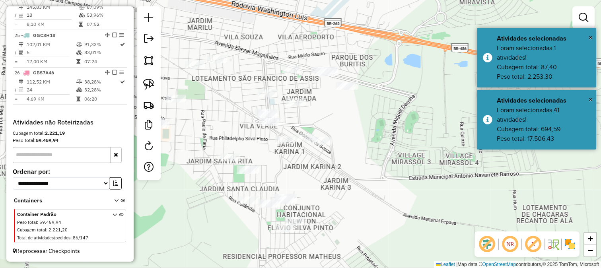
drag, startPoint x: 332, startPoint y: 112, endPoint x: 378, endPoint y: 136, distance: 51.9
click at [378, 136] on div "Janela de atendimento Grade de atendimento Capacidade Transportadoras Veículos …" at bounding box center [300, 134] width 601 height 268
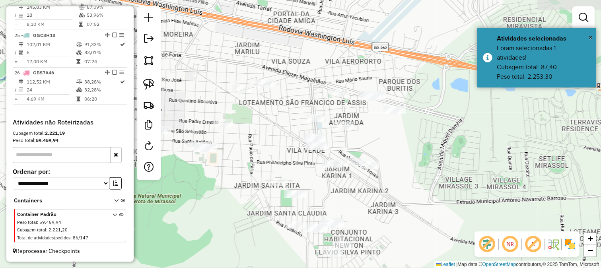
click at [270, 85] on div "Janela de atendimento Grade de atendimento Capacidade Transportadoras Veículos …" at bounding box center [300, 134] width 601 height 268
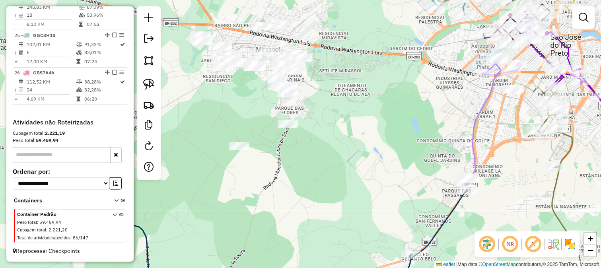
click at [250, 87] on div "Janela de atendimento Grade de atendimento Capacidade Transportadoras Veículos …" at bounding box center [300, 134] width 601 height 268
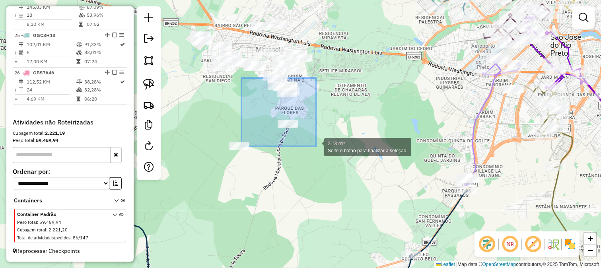
drag, startPoint x: 266, startPoint y: 103, endPoint x: 316, endPoint y: 147, distance: 67.1
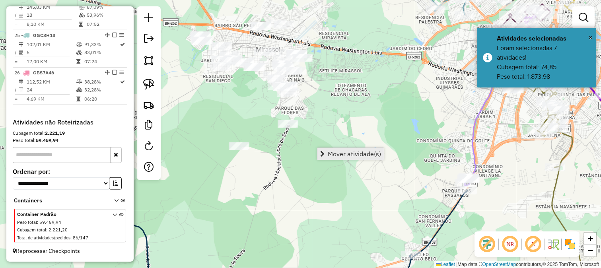
click at [339, 156] on span "Mover atividade(s)" at bounding box center [354, 154] width 53 height 6
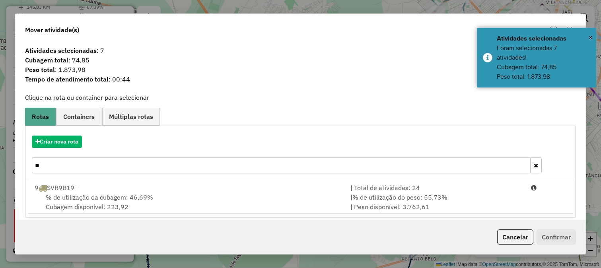
scroll to position [7, 0]
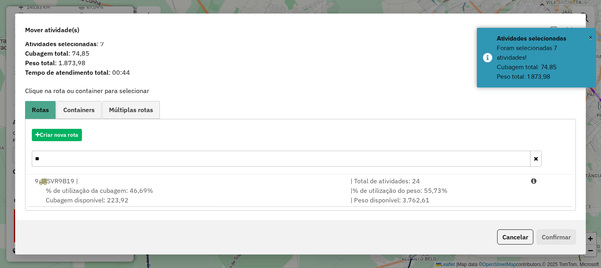
click at [537, 159] on button "button" at bounding box center [536, 159] width 12 height 16
click at [537, 158] on button "button" at bounding box center [536, 159] width 12 height 16
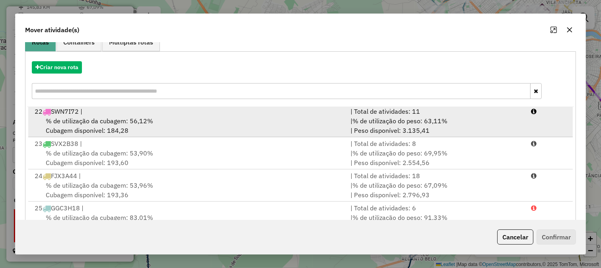
scroll to position [134, 0]
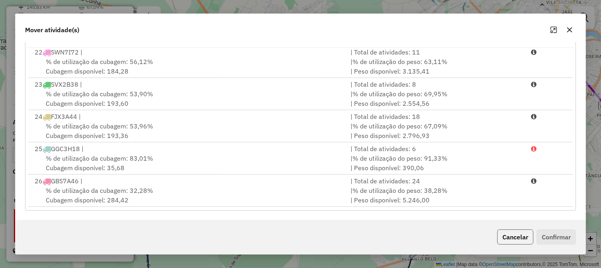
click at [510, 235] on button "Cancelar" at bounding box center [515, 236] width 36 height 15
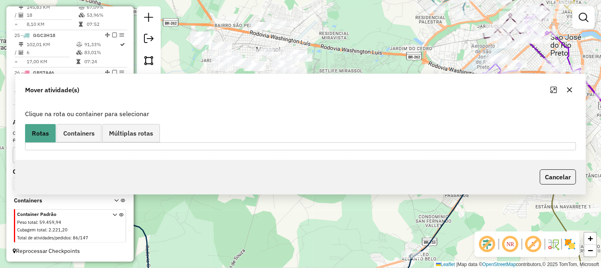
scroll to position [0, 0]
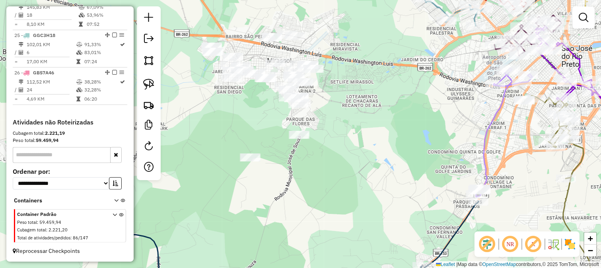
drag, startPoint x: 309, startPoint y: 145, endPoint x: 323, endPoint y: 161, distance: 20.9
click at [323, 161] on div "Janela de atendimento Grade de atendimento Capacidade Transportadoras Veículos …" at bounding box center [300, 134] width 601 height 268
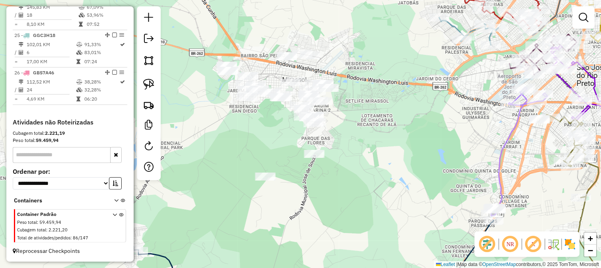
drag, startPoint x: 280, startPoint y: 130, endPoint x: 295, endPoint y: 138, distance: 17.4
click at [284, 138] on div "Janela de atendimento Grade de atendimento Capacidade Transportadoras Veículos …" at bounding box center [300, 134] width 601 height 268
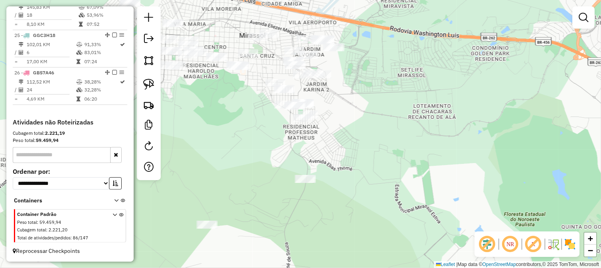
drag, startPoint x: 279, startPoint y: 142, endPoint x: 267, endPoint y: 130, distance: 17.1
click at [279, 142] on div "Janela de atendimento Grade de atendimento Capacidade Transportadoras Veículos …" at bounding box center [300, 134] width 601 height 268
click at [147, 60] on img at bounding box center [148, 60] width 11 height 11
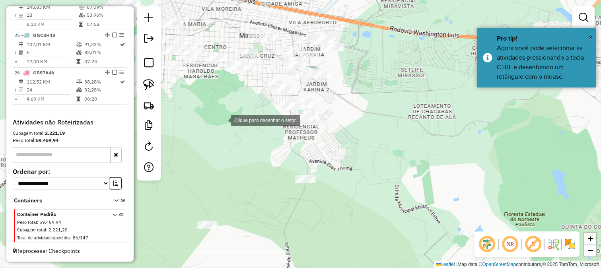
click at [231, 128] on div at bounding box center [223, 120] width 16 height 16
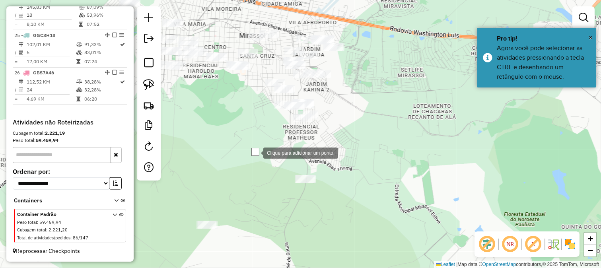
click at [263, 160] on div at bounding box center [255, 152] width 16 height 16
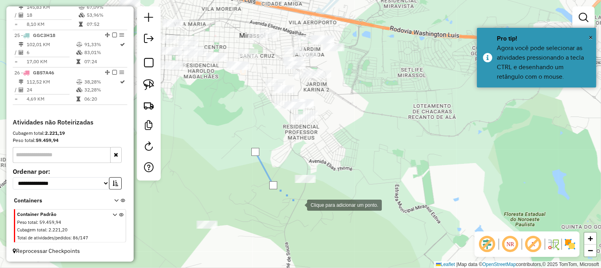
drag, startPoint x: 313, startPoint y: 209, endPoint x: 333, endPoint y: 184, distance: 32.0
click at [307, 209] on div at bounding box center [299, 204] width 16 height 16
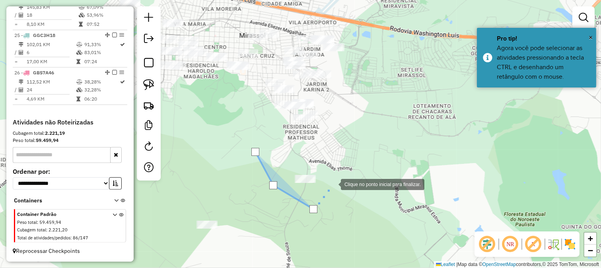
click at [333, 184] on div at bounding box center [333, 184] width 16 height 16
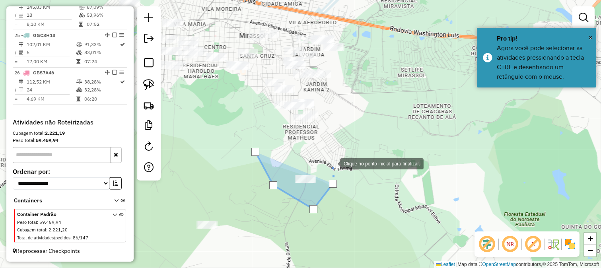
click at [332, 163] on div at bounding box center [332, 163] width 16 height 16
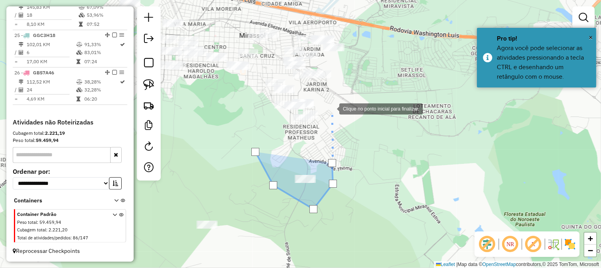
drag, startPoint x: 331, startPoint y: 108, endPoint x: 341, endPoint y: 156, distance: 49.1
click at [339, 116] on div at bounding box center [331, 108] width 16 height 16
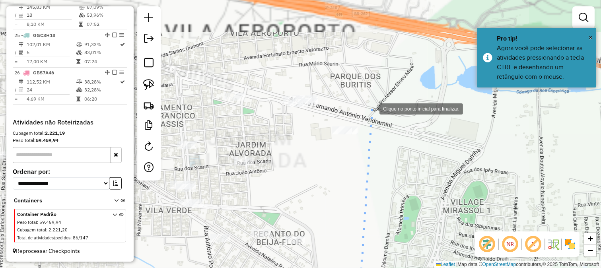
click at [371, 108] on div at bounding box center [371, 108] width 16 height 16
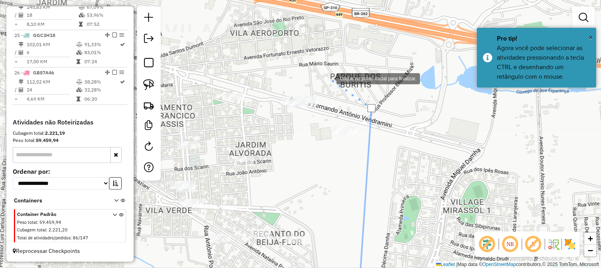
click at [328, 78] on div at bounding box center [328, 78] width 16 height 16
click at [320, 70] on div at bounding box center [328, 78] width 16 height 16
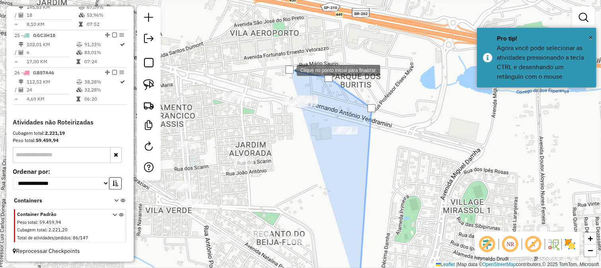
click at [281, 78] on div at bounding box center [289, 70] width 16 height 16
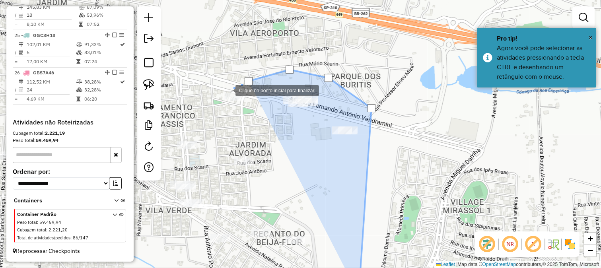
drag, startPoint x: 238, startPoint y: 86, endPoint x: 299, endPoint y: 67, distance: 64.5
click at [235, 82] on div at bounding box center [227, 90] width 16 height 16
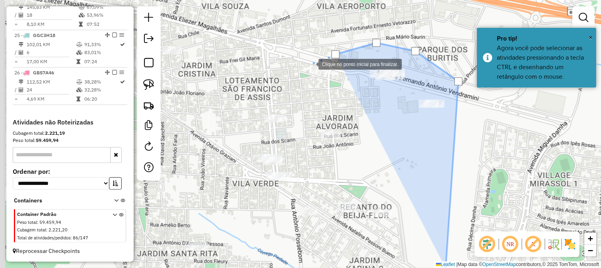
click at [302, 72] on div at bounding box center [310, 64] width 16 height 16
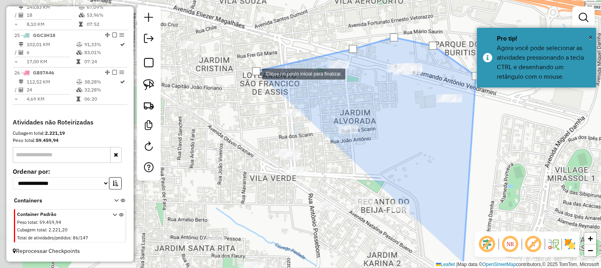
click at [246, 81] on div at bounding box center [254, 73] width 16 height 16
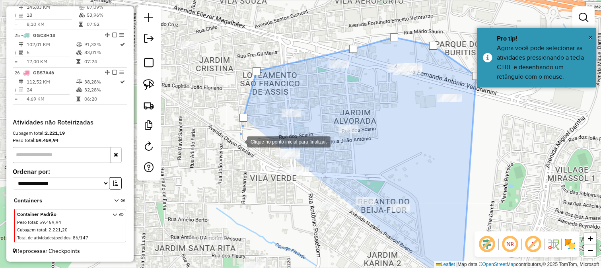
drag, startPoint x: 238, startPoint y: 157, endPoint x: 245, endPoint y: 198, distance: 42.0
click at [238, 149] on div at bounding box center [239, 141] width 16 height 16
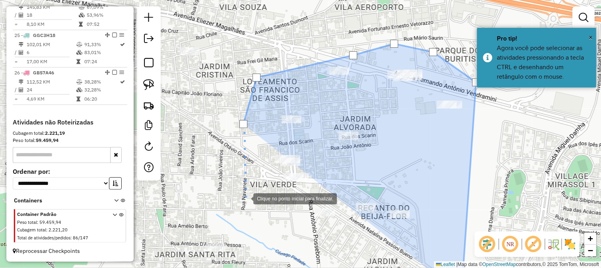
drag, startPoint x: 245, startPoint y: 198, endPoint x: 295, endPoint y: 107, distance: 104.1
click at [281, 133] on div "Clique no ponto inicial para finalizar. Janela de atendimento Grade de atendime…" at bounding box center [300, 134] width 601 height 268
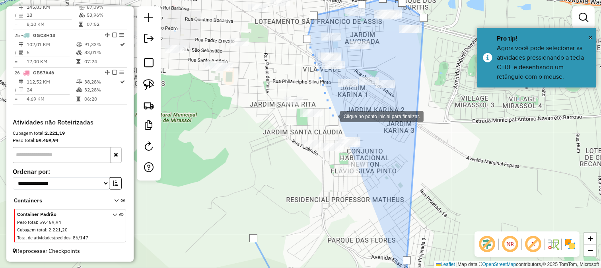
click at [332, 116] on div at bounding box center [332, 116] width 16 height 16
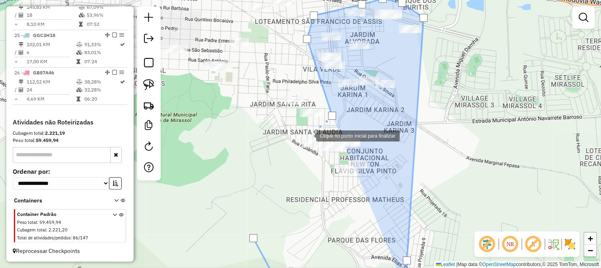
click at [308, 135] on div at bounding box center [308, 135] width 16 height 16
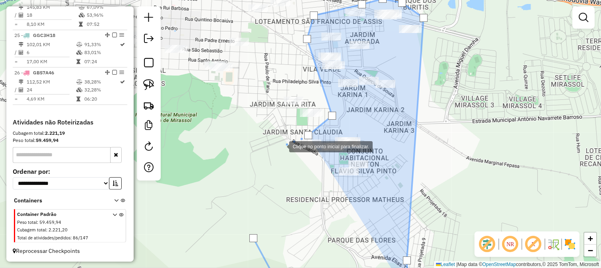
click at [281, 146] on div at bounding box center [281, 146] width 16 height 16
click at [273, 154] on div at bounding box center [281, 146] width 16 height 16
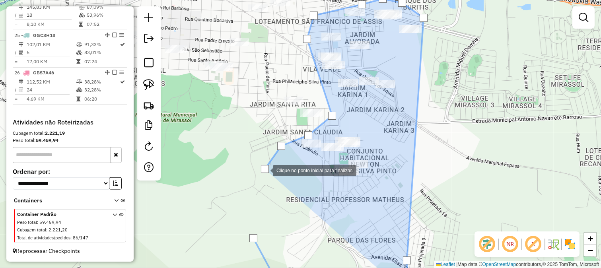
drag, startPoint x: 279, startPoint y: 193, endPoint x: 303, endPoint y: 124, distance: 72.8
click at [301, 147] on div "Clique no ponto inicial para finalizar. Janela de atendimento Grade de atendime…" at bounding box center [300, 134] width 601 height 268
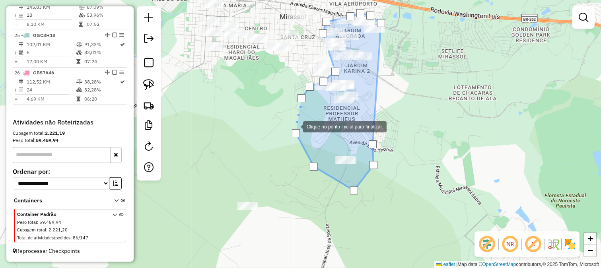
click at [295, 126] on div at bounding box center [295, 126] width 16 height 16
click at [297, 131] on div at bounding box center [296, 133] width 8 height 8
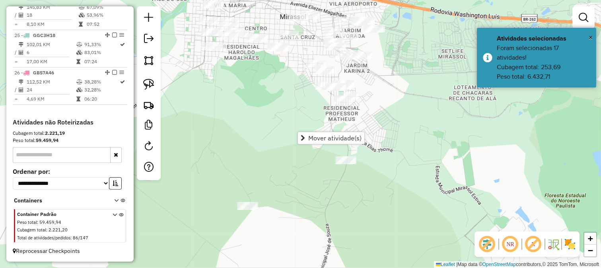
click at [311, 140] on span "Mover atividade(s)" at bounding box center [334, 138] width 53 height 6
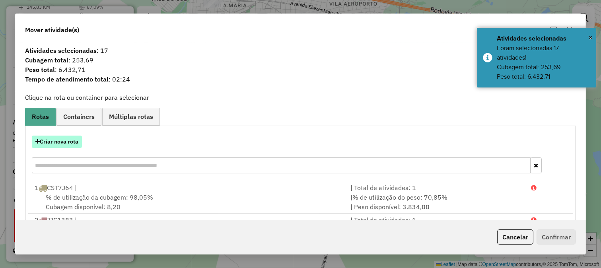
click at [78, 142] on button "Criar nova rota" at bounding box center [57, 142] width 50 height 12
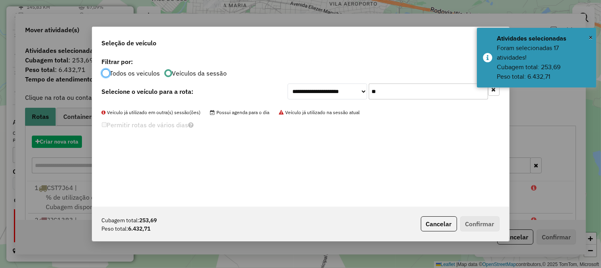
scroll to position [4, 2]
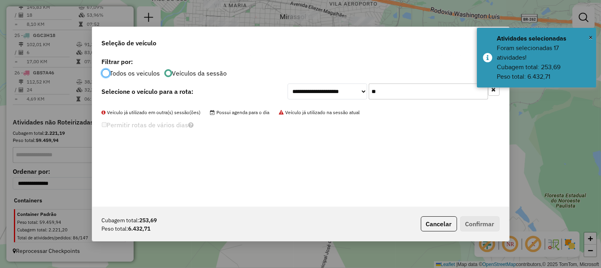
click at [411, 93] on input "**" at bounding box center [427, 91] width 119 height 16
drag, startPoint x: 411, startPoint y: 93, endPoint x: 416, endPoint y: 92, distance: 4.8
click at [412, 92] on input "**" at bounding box center [427, 91] width 119 height 16
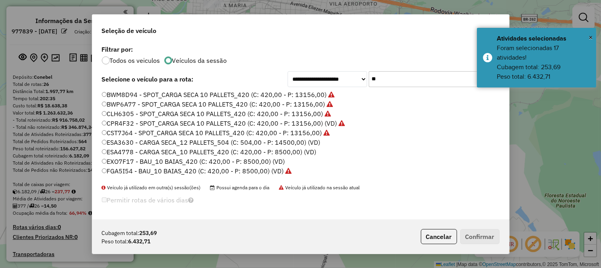
scroll to position [4, 2]
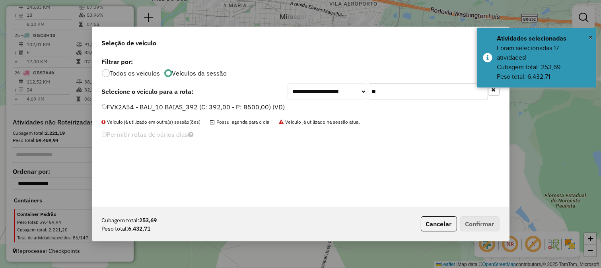
type input "**"
click at [250, 103] on label "FVX2A54 - BAU_10 BAIAS_392 (C: 392,00 - P: 8500,00) (VD)" at bounding box center [193, 107] width 183 height 10
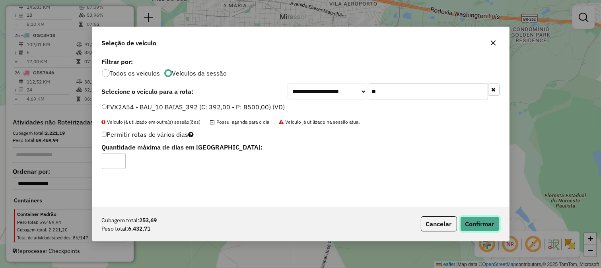
click at [467, 221] on button "Confirmar" at bounding box center [479, 223] width 39 height 15
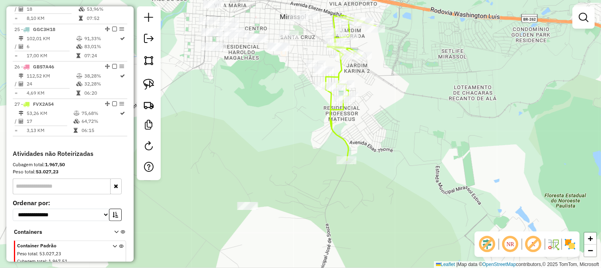
drag, startPoint x: 323, startPoint y: 120, endPoint x: 331, endPoint y: 151, distance: 32.8
click at [331, 151] on div "Janela de atendimento Grade de atendimento Capacidade Transportadoras Veículos …" at bounding box center [300, 134] width 601 height 268
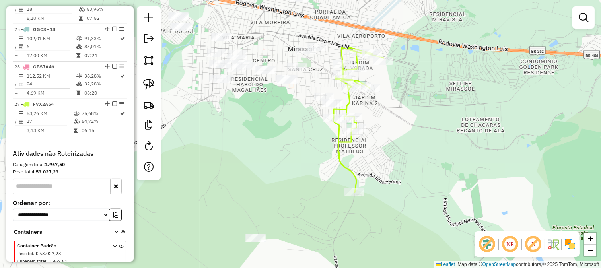
click at [341, 144] on icon at bounding box center [358, 119] width 50 height 145
select select "**********"
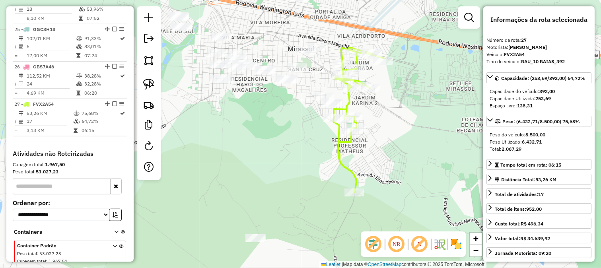
scroll to position [1224, 0]
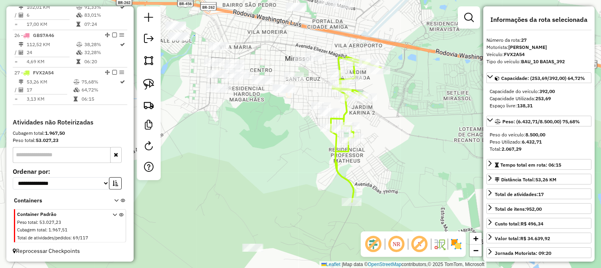
drag, startPoint x: 328, startPoint y: 142, endPoint x: 327, endPoint y: 163, distance: 21.1
click at [327, 163] on div "Janela de atendimento Grade de atendimento Capacidade Transportadoras Veículos …" at bounding box center [300, 134] width 601 height 268
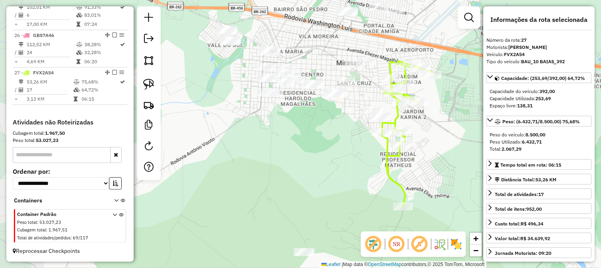
drag, startPoint x: 277, startPoint y: 130, endPoint x: 352, endPoint y: 112, distance: 77.4
click at [353, 112] on div "Janela de atendimento Grade de atendimento Capacidade Transportadoras Veículos …" at bounding box center [300, 134] width 601 height 268
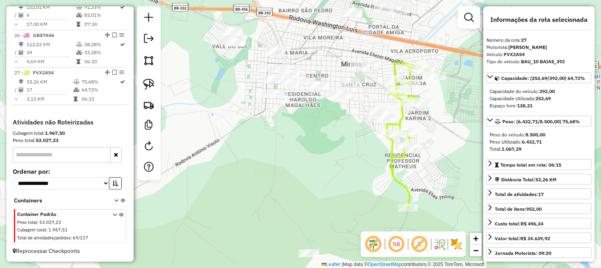
click at [299, 113] on div "Janela de atendimento Grade de atendimento Capacidade Transportadoras Veículos …" at bounding box center [300, 134] width 601 height 268
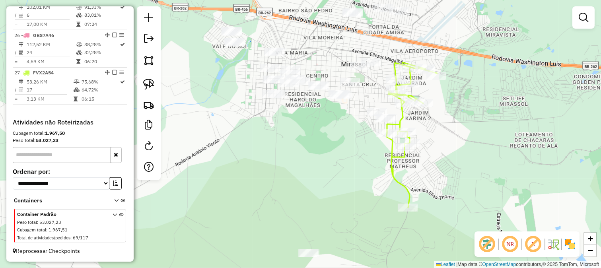
drag, startPoint x: 307, startPoint y: 144, endPoint x: 305, endPoint y: 93, distance: 50.9
click at [307, 101] on div "Janela de atendimento Grade de atendimento Capacidade Transportadoras Veículos …" at bounding box center [300, 134] width 601 height 268
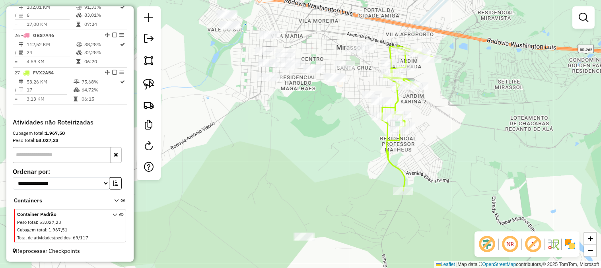
drag, startPoint x: 308, startPoint y: 91, endPoint x: 300, endPoint y: 155, distance: 64.0
click at [301, 154] on div "Janela de atendimento Grade de atendimento Capacidade Transportadoras Veículos …" at bounding box center [300, 134] width 601 height 268
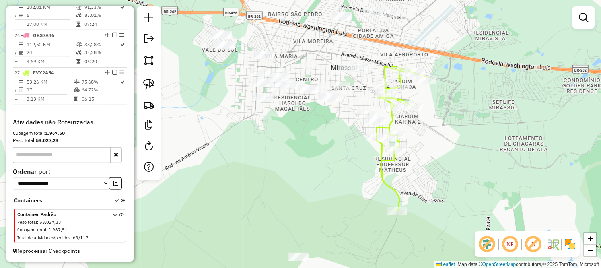
click at [300, 155] on div "Janela de atendimento Grade de atendimento Capacidade Transportadoras Veículos …" at bounding box center [300, 134] width 601 height 268
drag, startPoint x: 274, startPoint y: 188, endPoint x: 275, endPoint y: 143, distance: 45.3
click at [283, 153] on div "Janela de atendimento Grade de atendimento Capacidade Transportadoras Veículos …" at bounding box center [300, 134] width 601 height 268
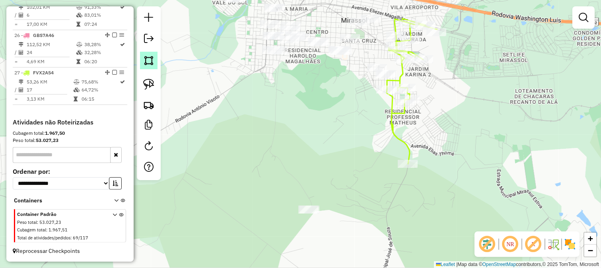
click at [142, 60] on link at bounding box center [148, 60] width 17 height 17
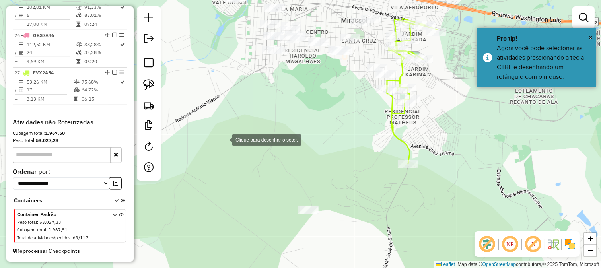
click at [227, 146] on div at bounding box center [224, 139] width 16 height 16
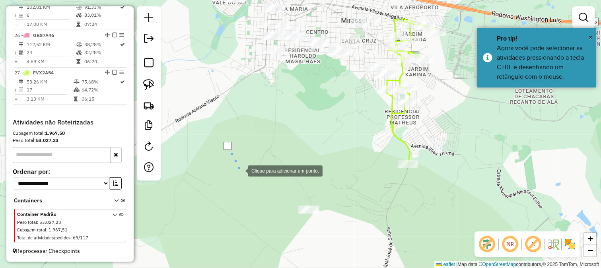
drag, startPoint x: 269, startPoint y: 211, endPoint x: 298, endPoint y: 244, distance: 44.5
click at [248, 178] on div at bounding box center [240, 170] width 16 height 16
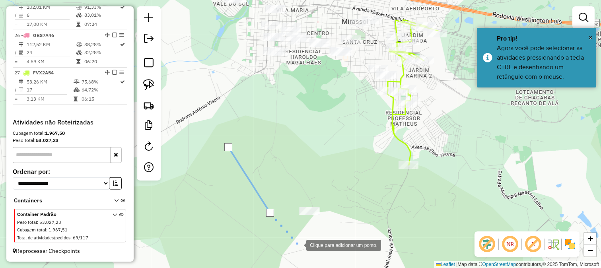
click at [298, 244] on div at bounding box center [298, 245] width 16 height 16
click at [339, 245] on div at bounding box center [340, 245] width 16 height 16
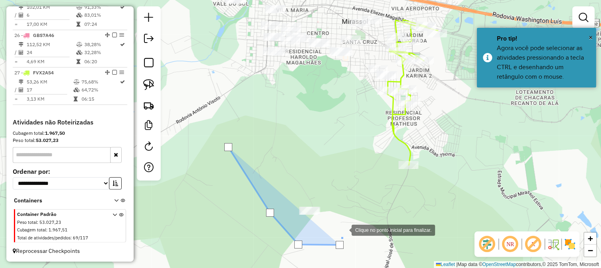
drag, startPoint x: 343, startPoint y: 229, endPoint x: 352, endPoint y: 192, distance: 38.4
click at [344, 228] on div at bounding box center [344, 229] width 16 height 16
click at [351, 221] on div at bounding box center [344, 229] width 16 height 16
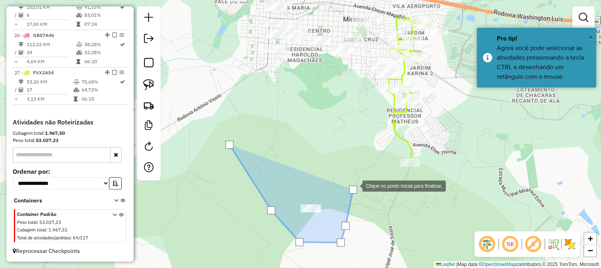
click at [362, 177] on div at bounding box center [354, 185] width 16 height 16
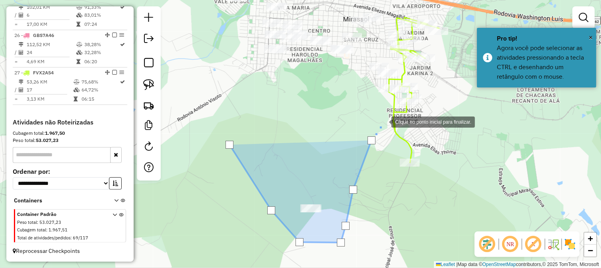
drag, startPoint x: 402, startPoint y: 91, endPoint x: 404, endPoint y: 152, distance: 61.7
click at [391, 129] on div at bounding box center [383, 121] width 16 height 16
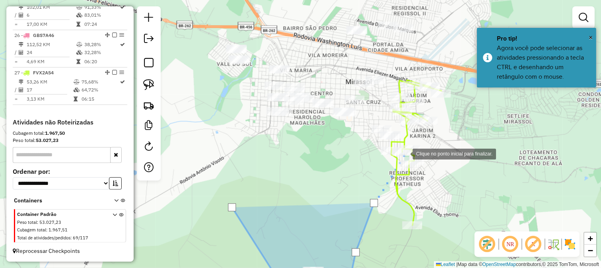
click at [412, 145] on div at bounding box center [404, 153] width 16 height 16
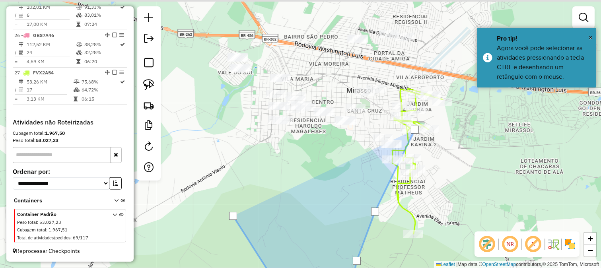
drag, startPoint x: 415, startPoint y: 100, endPoint x: 406, endPoint y: 88, distance: 14.6
click at [415, 122] on div at bounding box center [415, 130] width 16 height 16
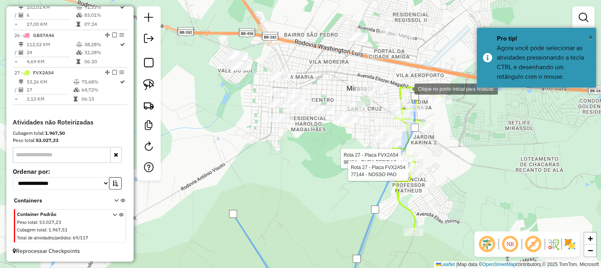
click at [398, 80] on div at bounding box center [406, 88] width 16 height 16
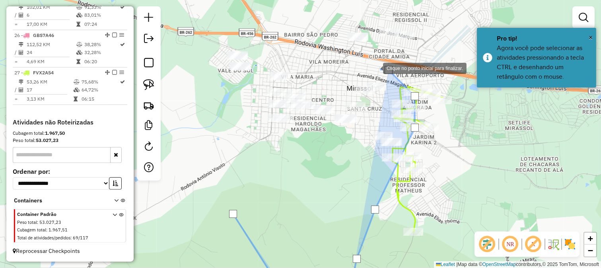
drag, startPoint x: 369, startPoint y: 68, endPoint x: 303, endPoint y: 85, distance: 68.8
click at [367, 69] on div at bounding box center [375, 68] width 16 height 16
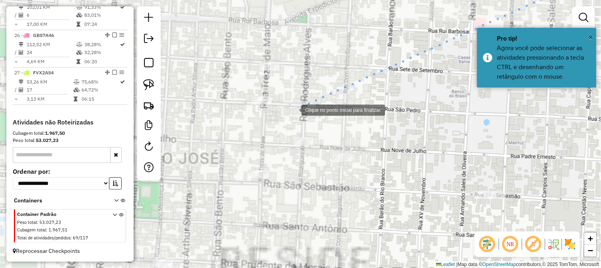
click at [293, 109] on div at bounding box center [293, 109] width 16 height 16
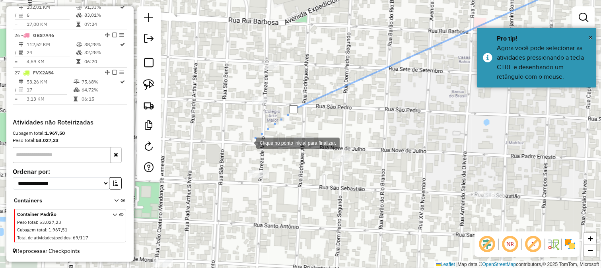
click at [248, 142] on div at bounding box center [248, 142] width 16 height 16
click at [240, 150] on div at bounding box center [248, 142] width 16 height 16
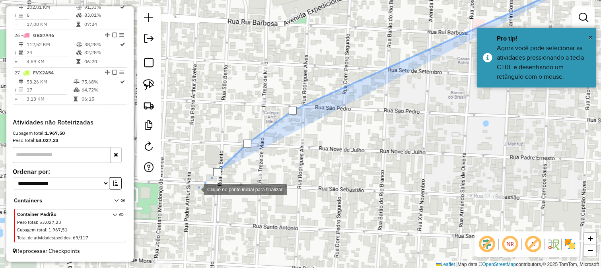
drag, startPoint x: 217, startPoint y: 178, endPoint x: 311, endPoint y: 101, distance: 121.6
click at [261, 144] on div "Clique no ponto inicial para finalizar. Janela de atendimento Grade de atendime…" at bounding box center [300, 134] width 601 height 268
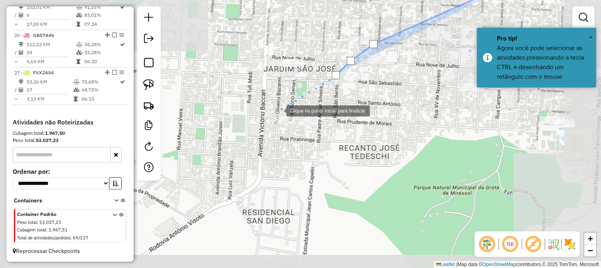
click at [272, 111] on div at bounding box center [278, 110] width 16 height 16
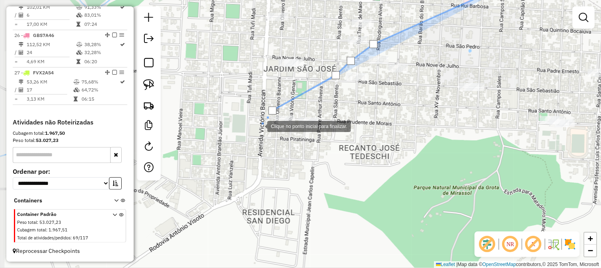
drag, startPoint x: 256, startPoint y: 129, endPoint x: 256, endPoint y: 182, distance: 52.9
click at [256, 130] on div at bounding box center [259, 126] width 16 height 16
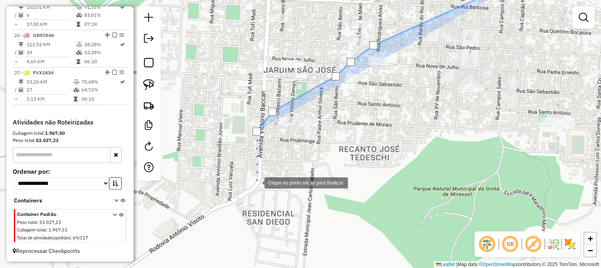
drag, startPoint x: 256, startPoint y: 182, endPoint x: 268, endPoint y: 86, distance: 96.5
click at [269, 156] on div "Clique no ponto inicial para finalizar. Janela de atendimento Grade de atendime…" at bounding box center [300, 134] width 601 height 268
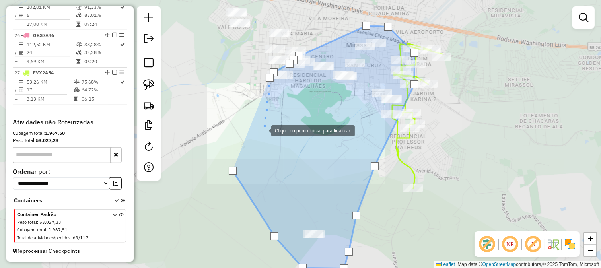
click at [263, 130] on div at bounding box center [263, 130] width 16 height 16
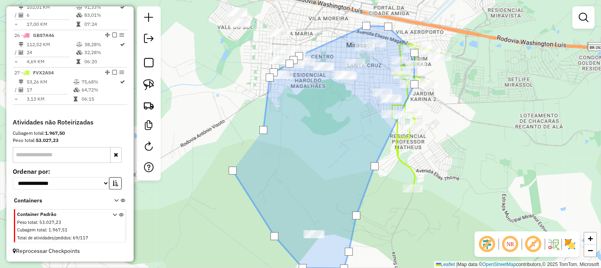
click at [255, 138] on div at bounding box center [263, 130] width 16 height 16
click at [236, 165] on div at bounding box center [236, 165] width 16 height 16
click at [233, 169] on div at bounding box center [233, 171] width 8 height 8
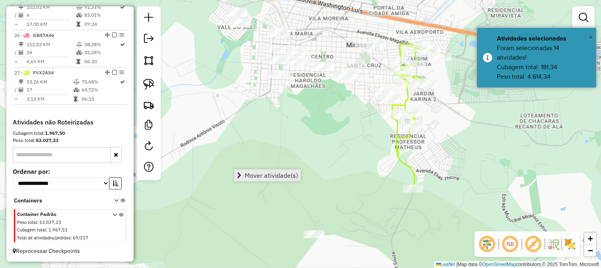
click at [257, 174] on span "Mover atividade(s)" at bounding box center [270, 175] width 53 height 6
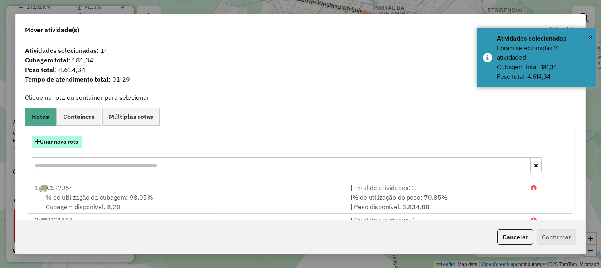
drag, startPoint x: 60, startPoint y: 128, endPoint x: 60, endPoint y: 136, distance: 8.4
click at [60, 130] on hb-app "Aguarde... Pop-up bloqueado! Seu navegador bloqueou automáticamente a abertura …" at bounding box center [300, 134] width 601 height 268
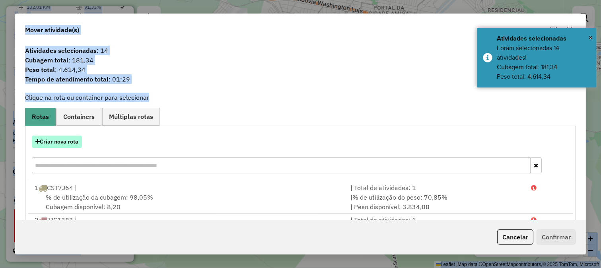
click at [60, 138] on button "Criar nova rota" at bounding box center [57, 142] width 50 height 12
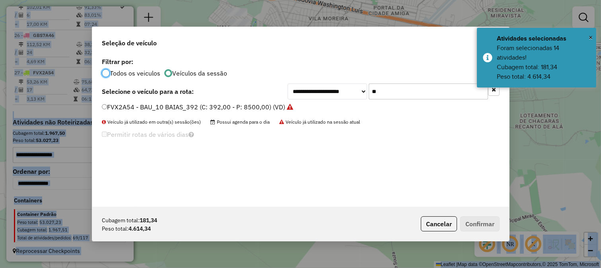
scroll to position [4, 2]
click at [422, 90] on input "**" at bounding box center [427, 91] width 119 height 16
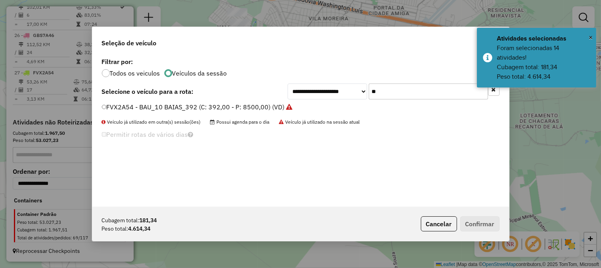
click at [422, 90] on input "**" at bounding box center [427, 91] width 119 height 16
type input "**"
click at [246, 103] on label "GCH2E36 - BAU_10 BAIAS_420 (C: 420,00 - P: 8500,00) (VD)" at bounding box center [194, 107] width 184 height 10
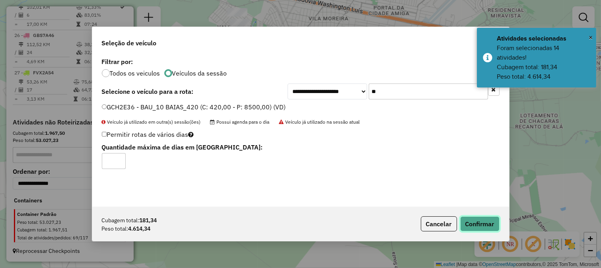
click at [478, 218] on button "Confirmar" at bounding box center [479, 223] width 39 height 15
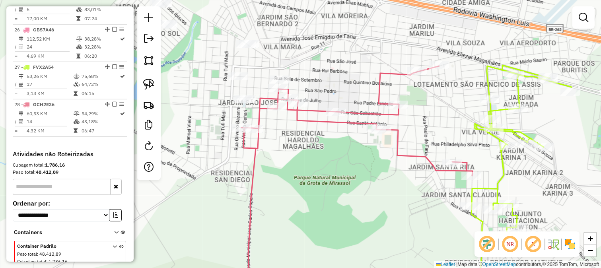
click at [325, 110] on icon at bounding box center [356, 180] width 231 height 229
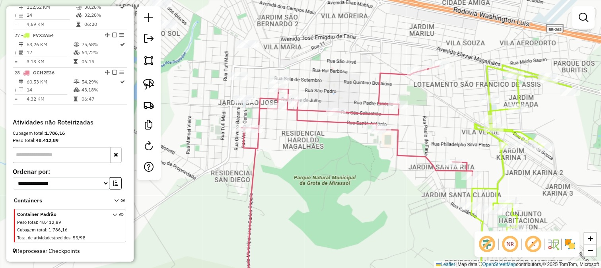
select select "**********"
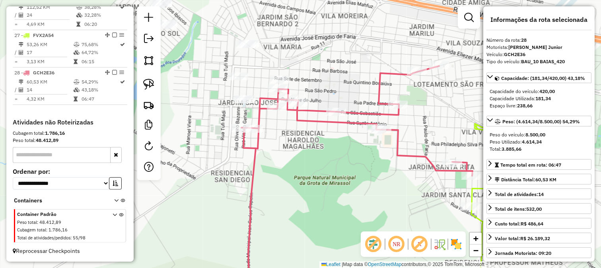
scroll to position [1261, 0]
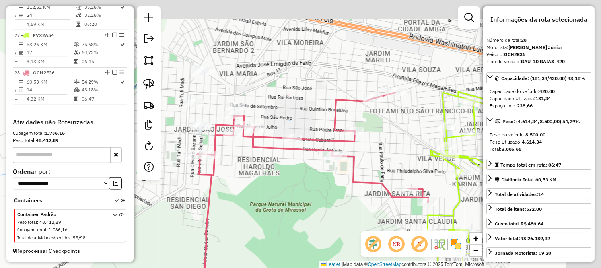
drag, startPoint x: 321, startPoint y: 82, endPoint x: 274, endPoint y: 110, distance: 54.5
click at [274, 110] on div "Janela de atendimento Grade de atendimento Capacidade Transportadoras Veículos …" at bounding box center [300, 134] width 601 height 268
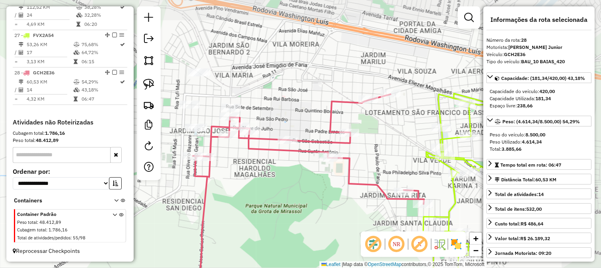
drag, startPoint x: 295, startPoint y: 86, endPoint x: 396, endPoint y: 130, distance: 110.0
click at [401, 140] on div "Janela de atendimento Grade de atendimento Capacidade Transportadoras Veículos …" at bounding box center [300, 134] width 601 height 268
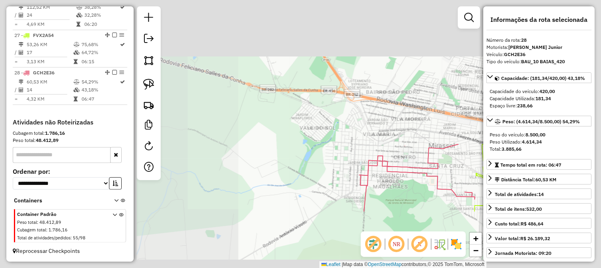
click at [361, 93] on div "Janela de atendimento Grade de atendimento Capacidade Transportadoras Veículos …" at bounding box center [300, 134] width 601 height 268
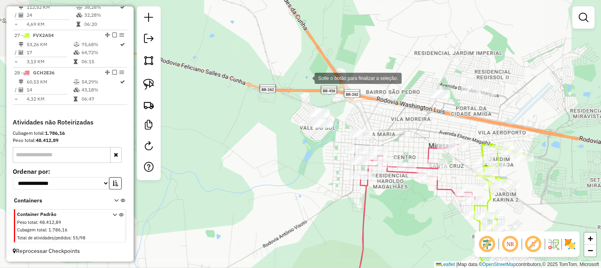
drag, startPoint x: 306, startPoint y: 78, endPoint x: 414, endPoint y: 189, distance: 155.2
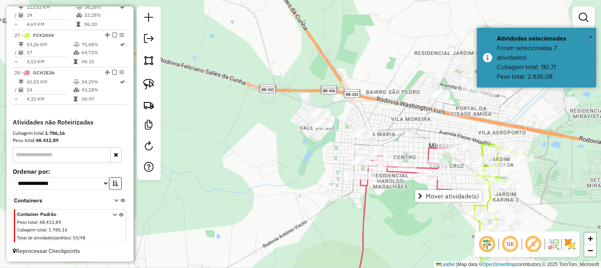
click at [306, 187] on div "Janela de atendimento Grade de atendimento Capacidade Transportadoras Veículos …" at bounding box center [300, 134] width 601 height 268
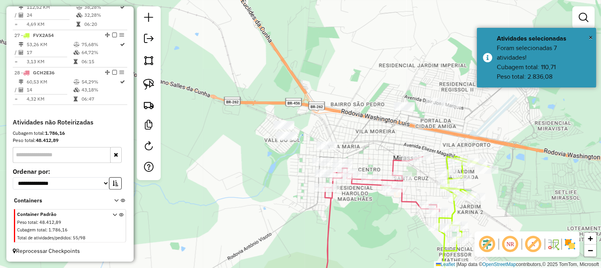
drag, startPoint x: 281, startPoint y: 185, endPoint x: 264, endPoint y: 185, distance: 16.7
click at [271, 185] on div "Janela de atendimento Grade de atendimento Capacidade Transportadoras Veículos …" at bounding box center [300, 134] width 601 height 268
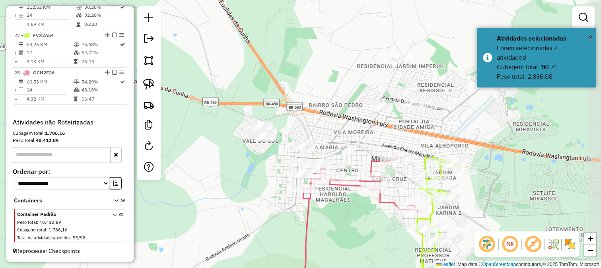
click at [326, 91] on div "Janela de atendimento Grade de atendimento Capacidade Transportadoras Veículos …" at bounding box center [300, 134] width 601 height 268
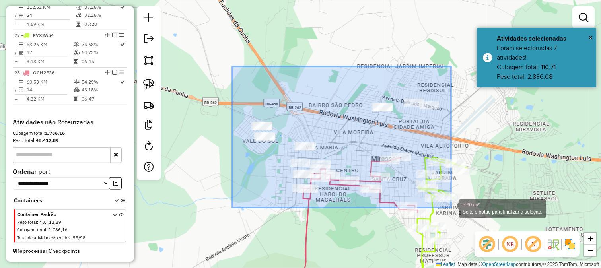
drag, startPoint x: 327, startPoint y: 150, endPoint x: 453, endPoint y: 208, distance: 138.9
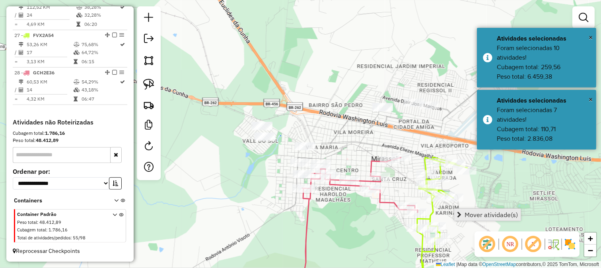
click at [477, 215] on span "Mover atividade(s)" at bounding box center [490, 214] width 53 height 6
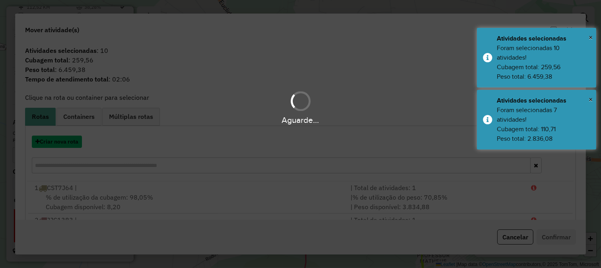
click at [62, 140] on button "Criar nova rota" at bounding box center [57, 142] width 50 height 12
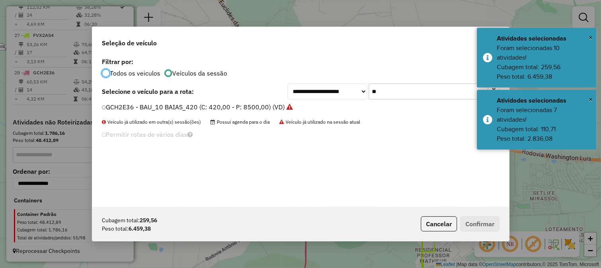
scroll to position [4, 2]
click at [418, 90] on input "**" at bounding box center [427, 91] width 119 height 16
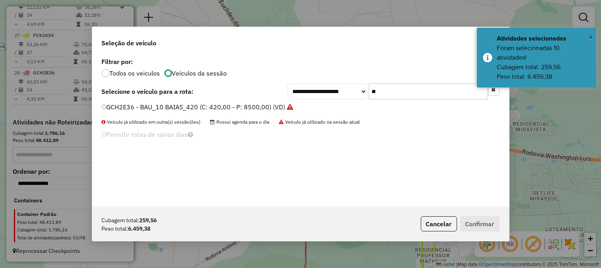
click at [418, 90] on input "**" at bounding box center [427, 91] width 119 height 16
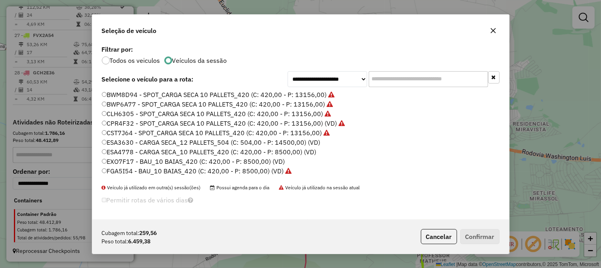
click at [270, 160] on label "EXO7F17 - BAU_10 BAIAS_420 (C: 420,00 - P: 8500,00) (VD)" at bounding box center [193, 162] width 183 height 10
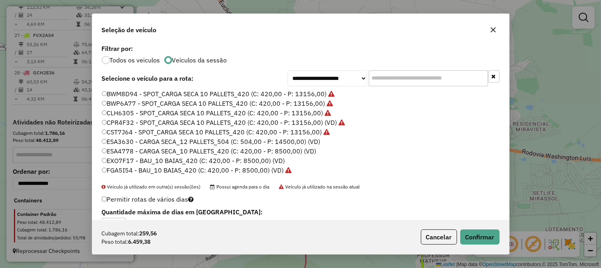
click at [452, 74] on input "text" at bounding box center [427, 78] width 119 height 16
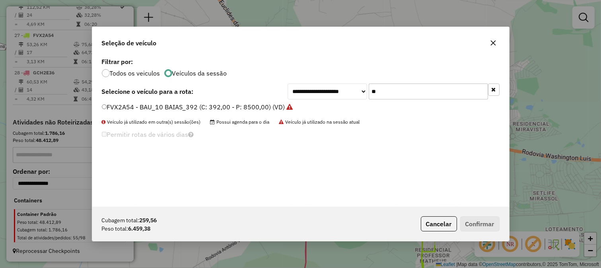
click at [428, 97] on input "**" at bounding box center [427, 91] width 119 height 16
type input "***"
click at [428, 97] on input "***" at bounding box center [427, 91] width 119 height 16
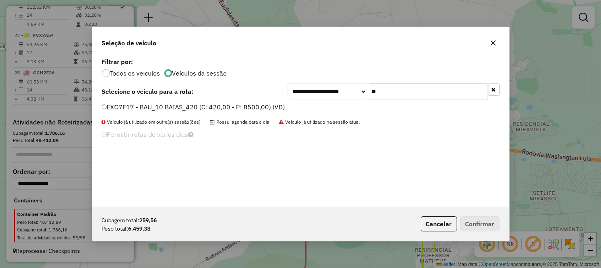
type input "**"
click at [277, 101] on div "**********" at bounding box center [300, 131] width 417 height 151
click at [273, 107] on label "EXO7F17 - BAU_10 BAIAS_420 (C: 420,00 - P: 8500,00) (VD)" at bounding box center [193, 107] width 183 height 10
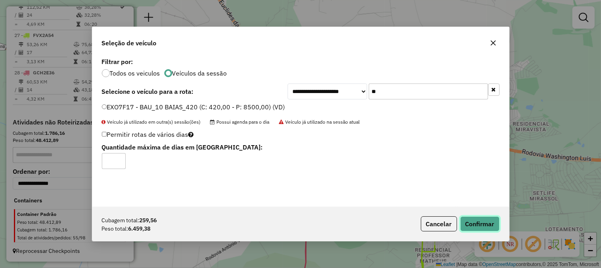
click at [484, 221] on button "Confirmar" at bounding box center [479, 223] width 39 height 15
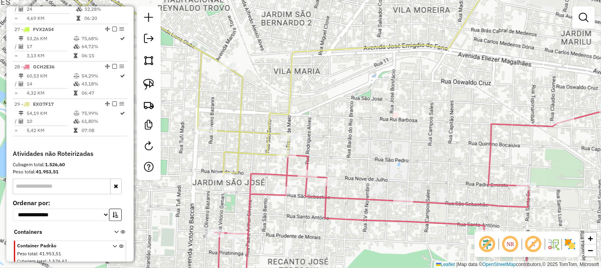
click at [287, 112] on icon at bounding box center [275, 74] width 439 height 203
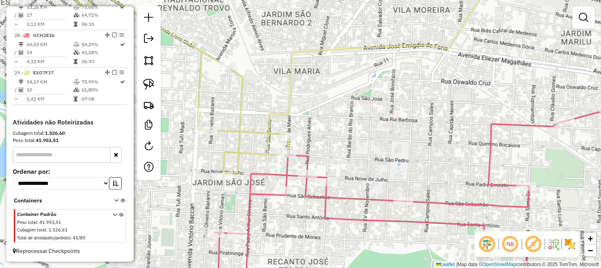
select select "**********"
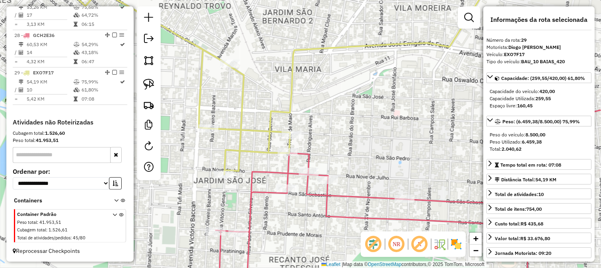
drag, startPoint x: 320, startPoint y: 131, endPoint x: 301, endPoint y: 101, distance: 35.5
click at [301, 102] on div "Janela de atendimento Grade de atendimento Capacidade Transportadoras Veículos …" at bounding box center [300, 134] width 601 height 268
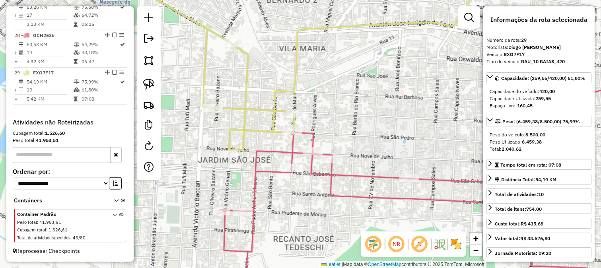
drag, startPoint x: 244, startPoint y: 114, endPoint x: 262, endPoint y: 122, distance: 19.4
click at [261, 121] on div "Janela de atendimento Grade de atendimento Capacidade Transportadoras Veículos …" at bounding box center [300, 134] width 601 height 268
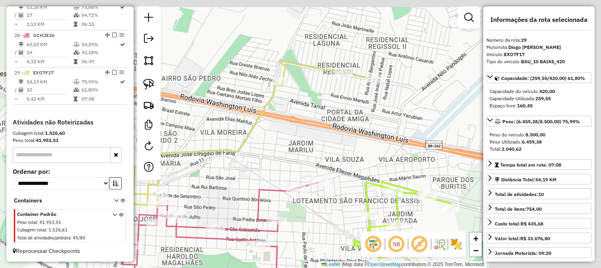
drag, startPoint x: 357, startPoint y: 102, endPoint x: 231, endPoint y: 178, distance: 147.7
click at [232, 177] on div "Janela de atendimento Grade de atendimento Capacidade Transportadoras Veículos …" at bounding box center [300, 134] width 601 height 268
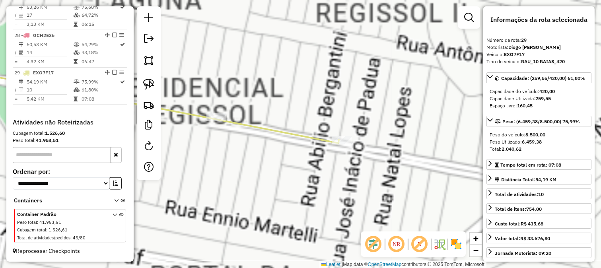
drag, startPoint x: 211, startPoint y: 163, endPoint x: 351, endPoint y: 123, distance: 146.0
click at [339, 132] on div "Janela de atendimento Grade de atendimento Capacidade Transportadoras Veículos …" at bounding box center [300, 134] width 601 height 268
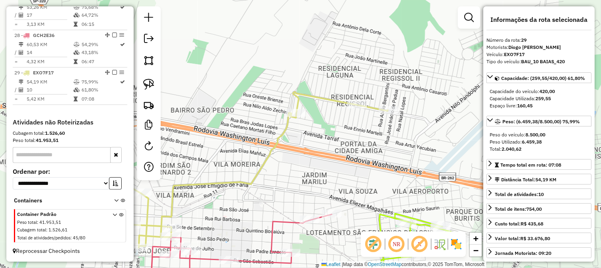
drag, startPoint x: 293, startPoint y: 199, endPoint x: 285, endPoint y: 110, distance: 89.8
click at [285, 112] on div "Janela de atendimento Grade de atendimento Capacidade Transportadoras Veículos …" at bounding box center [300, 134] width 601 height 268
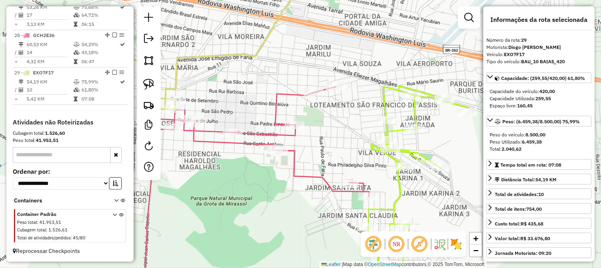
drag, startPoint x: 301, startPoint y: 187, endPoint x: 429, endPoint y: 129, distance: 140.3
click at [369, 129] on icon at bounding box center [253, 186] width 231 height 198
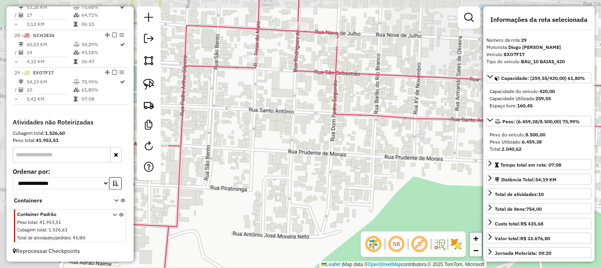
drag, startPoint x: 285, startPoint y: 118, endPoint x: 389, endPoint y: 141, distance: 106.7
click at [389, 141] on div "Janela de atendimento Grade de atendimento Capacidade Transportadoras Veículos …" at bounding box center [300, 134] width 601 height 268
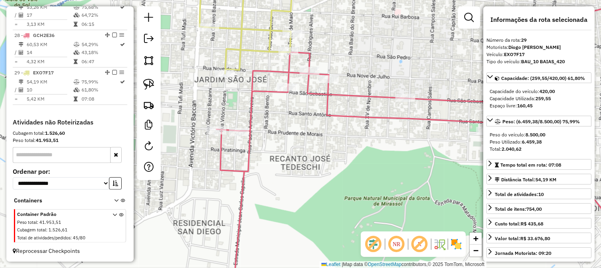
click at [343, 89] on div "Rota 28 - Placa GCH2E36 32200 - SUP BANDEIRANTE Janela de atendimento Grade de …" at bounding box center [300, 134] width 601 height 268
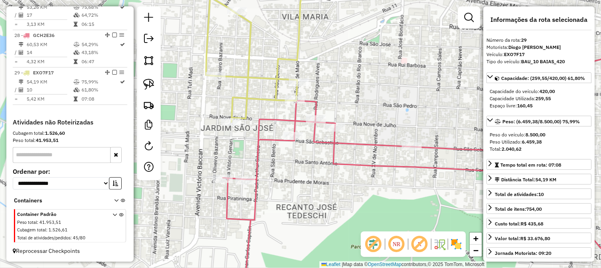
click at [326, 122] on icon at bounding box center [442, 175] width 438 height 240
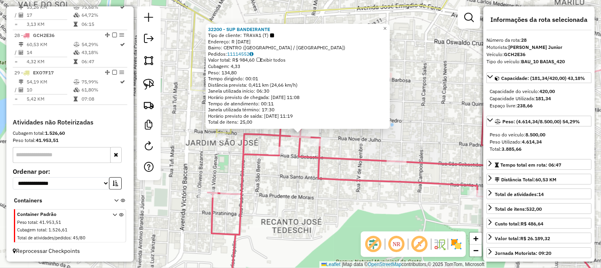
click at [302, 175] on div "Rota 28 - Placa GCH2E36 33781 - SAO PEDRO BUTIQUIM 32200 - SUP BANDEIRANTE Tipo…" at bounding box center [300, 134] width 601 height 268
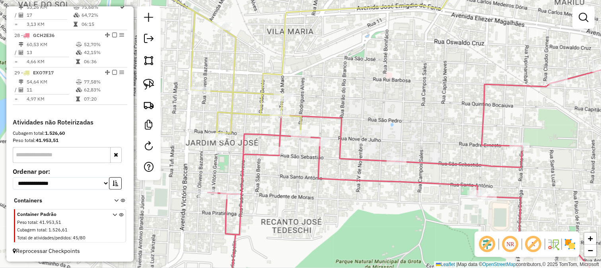
drag, startPoint x: 407, startPoint y: 66, endPoint x: 339, endPoint y: 120, distance: 86.4
click at [351, 117] on div "Janela de atendimento Grade de atendimento Capacidade Transportadoras Veículos …" at bounding box center [300, 134] width 601 height 268
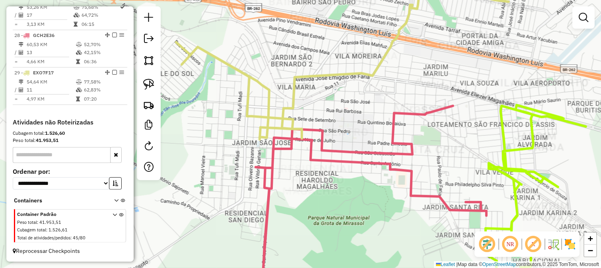
click at [289, 97] on icon at bounding box center [342, 61] width 332 height 156
select select "**********"
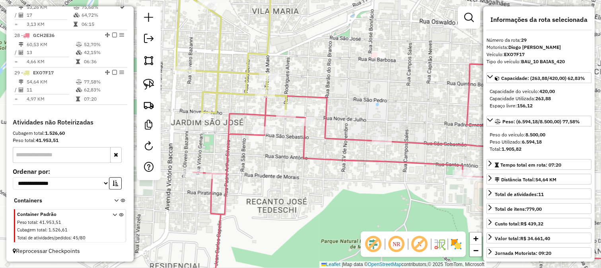
click at [305, 155] on icon at bounding box center [423, 172] width 461 height 246
drag, startPoint x: 313, startPoint y: 165, endPoint x: 319, endPoint y: 163, distance: 6.2
click at [319, 163] on div "Janela de atendimento Grade de atendimento Capacidade Transportadoras Veículos …" at bounding box center [300, 134] width 601 height 268
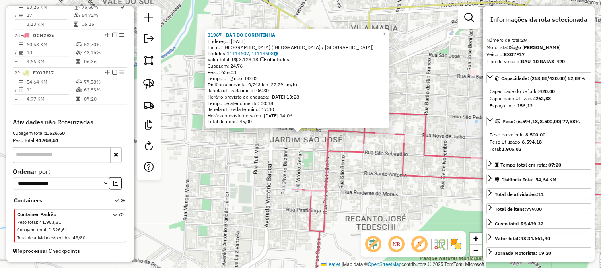
click at [300, 151] on div "31967 - BAR DO CORINTINHA Endereço: [DATE] Bairro: [GEOGRAPHIC_DATA] ([GEOGRAPH…" at bounding box center [300, 134] width 601 height 268
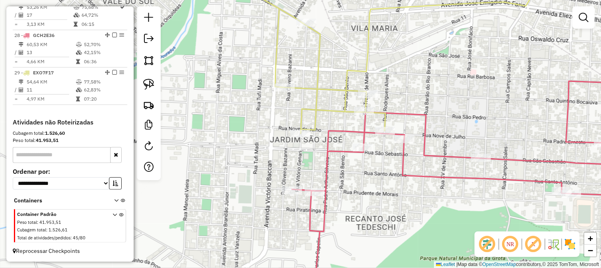
click at [325, 149] on icon at bounding box center [476, 184] width 369 height 221
select select "**********"
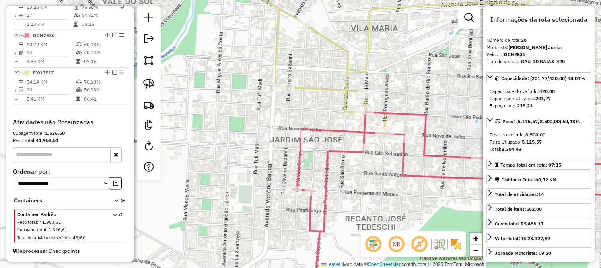
click at [337, 153] on icon at bounding box center [476, 184] width 369 height 221
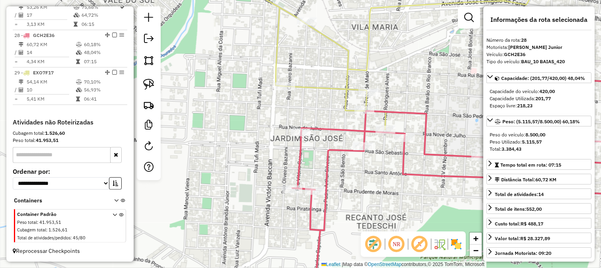
click at [337, 148] on icon at bounding box center [476, 183] width 368 height 223
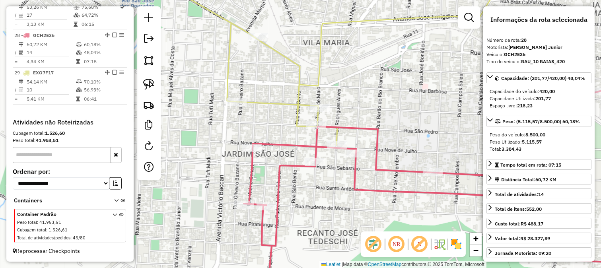
drag, startPoint x: 371, startPoint y: 170, endPoint x: 316, endPoint y: 166, distance: 55.4
click at [323, 183] on div "Janela de atendimento Grade de atendimento Capacidade Transportadoras Veículos …" at bounding box center [300, 134] width 601 height 268
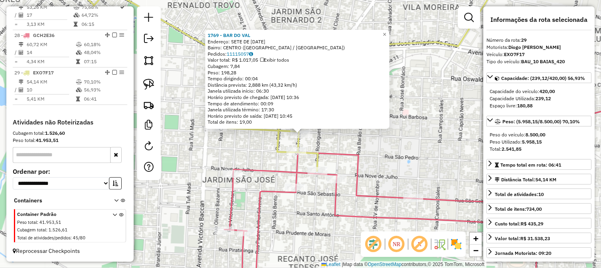
click at [329, 156] on icon at bounding box center [421, 201] width 395 height 188
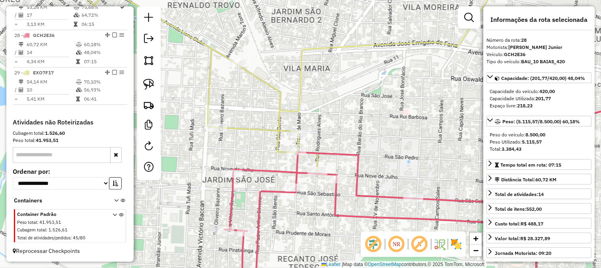
drag, startPoint x: 392, startPoint y: 162, endPoint x: 267, endPoint y: 112, distance: 134.7
click at [291, 124] on div "Janela de atendimento Grade de atendimento Capacidade Transportadoras Veículos …" at bounding box center [300, 134] width 601 height 268
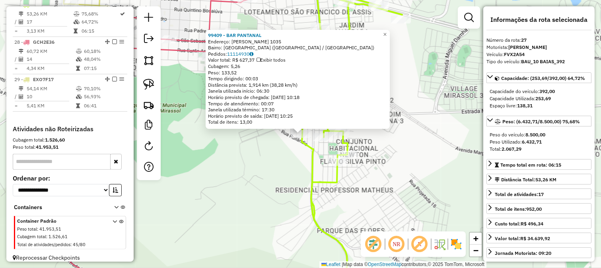
scroll to position [1286, 0]
click at [268, 156] on div "99409 - BAR PANTANAL Endereço: [PERSON_NAME] 1035 Bairro: [GEOGRAPHIC_DATA] ([G…" at bounding box center [300, 134] width 601 height 268
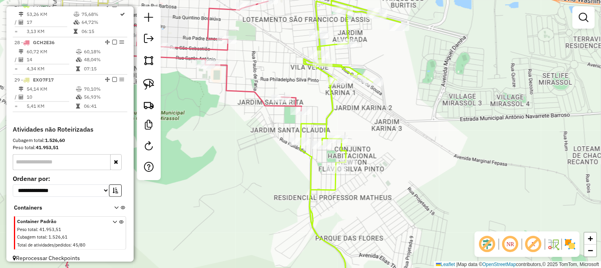
drag, startPoint x: 278, startPoint y: 121, endPoint x: 293, endPoint y: 201, distance: 80.9
click at [289, 206] on div "Janela de atendimento Grade de atendimento Capacidade Transportadoras Veículos …" at bounding box center [300, 134] width 601 height 268
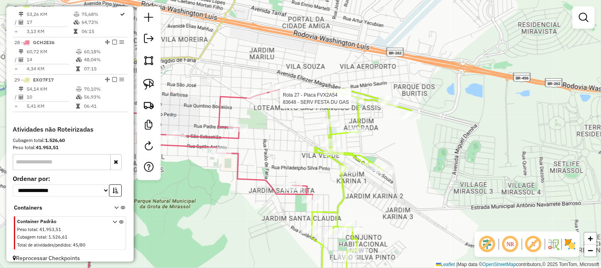
select select "**********"
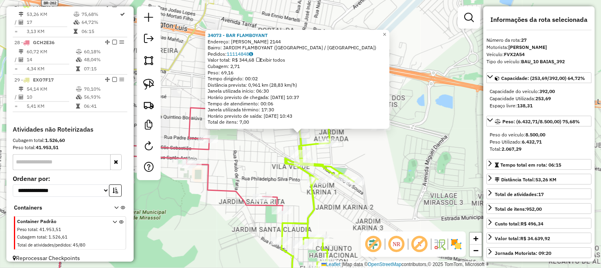
click at [257, 165] on div "34073 - BAR FLAMBOYANT Endereço: FREI [PERSON_NAME] 2144 Bairro: [GEOGRAPHIC_DA…" at bounding box center [300, 134] width 601 height 268
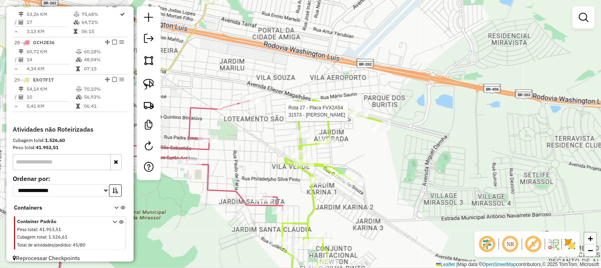
select select "**********"
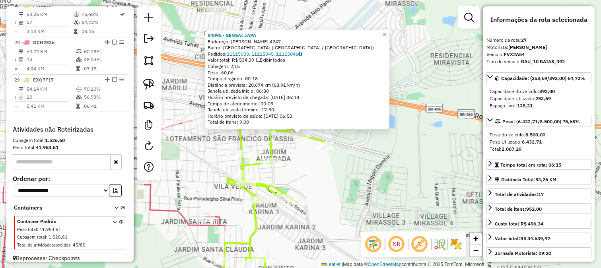
click at [300, 149] on div "84095 - SENSAI JAPA Endereço: [PERSON_NAME] 4247 Bairro: [GEOGRAPHIC_DATA] ([GE…" at bounding box center [300, 134] width 601 height 268
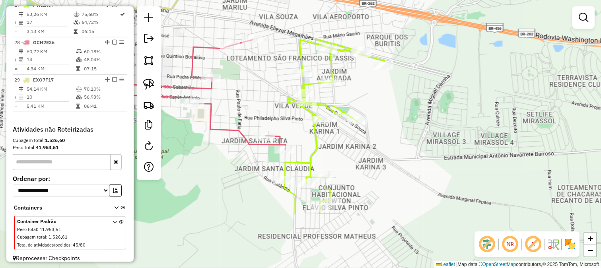
drag, startPoint x: 302, startPoint y: 156, endPoint x: 356, endPoint y: 79, distance: 94.0
click at [356, 79] on div "Janela de atendimento Grade de atendimento Capacidade Transportadoras Veículos …" at bounding box center [300, 134] width 601 height 268
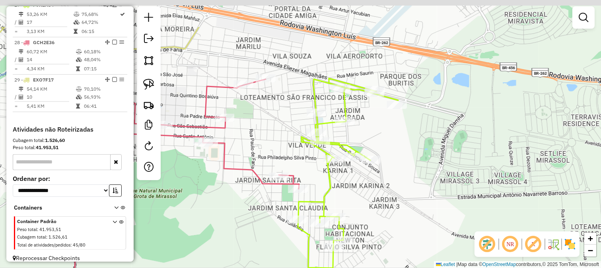
drag, startPoint x: 351, startPoint y: 132, endPoint x: 362, endPoint y: 175, distance: 45.0
click at [362, 175] on div "Janela de atendimento Grade de atendimento Capacidade Transportadoras Veículos …" at bounding box center [300, 134] width 601 height 268
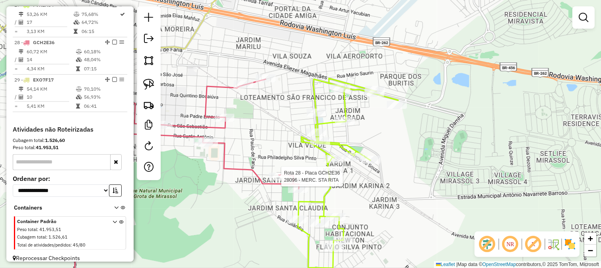
scroll to position [1299, 0]
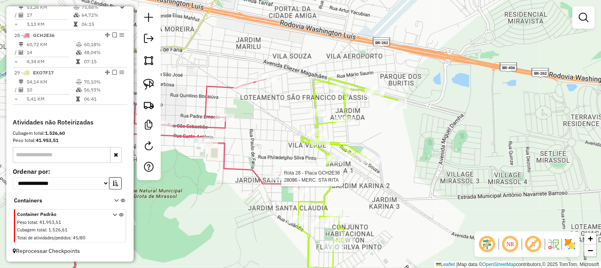
select select "**********"
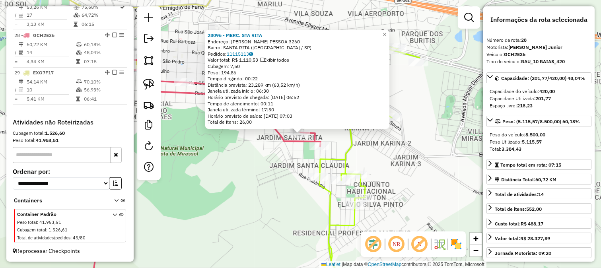
click at [264, 184] on div "28096 - MERC. STA [PERSON_NAME]: [PERSON_NAME] PESSOA 3260 Bairro: [GEOGRAPHIC_…" at bounding box center [300, 134] width 601 height 268
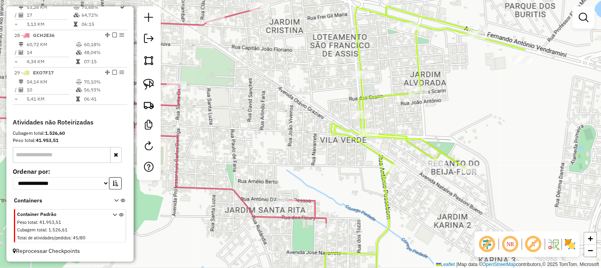
click at [366, 84] on icon at bounding box center [424, 150] width 200 height 289
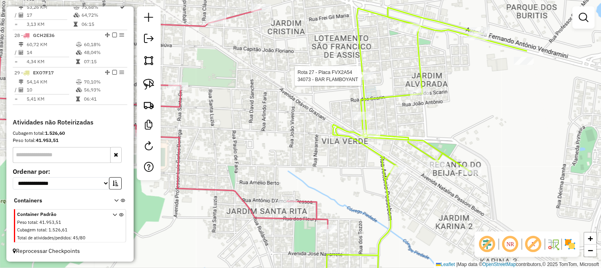
select select "**********"
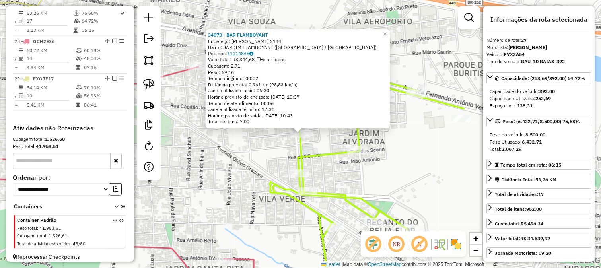
scroll to position [1286, 0]
click at [283, 133] on div "34073 - BAR FLAMBOYANT Endereço: FREI [PERSON_NAME] 2144 Bairro: [GEOGRAPHIC_DA…" at bounding box center [300, 134] width 601 height 268
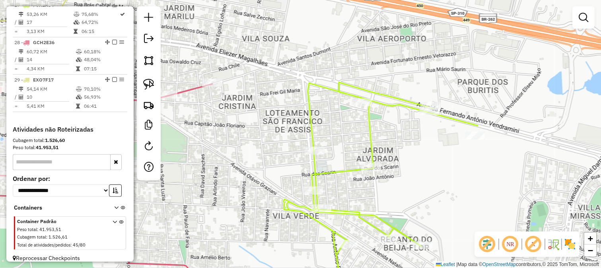
click at [281, 169] on div "Janela de atendimento Grade de atendimento Capacidade Transportadoras Veículos …" at bounding box center [300, 134] width 601 height 268
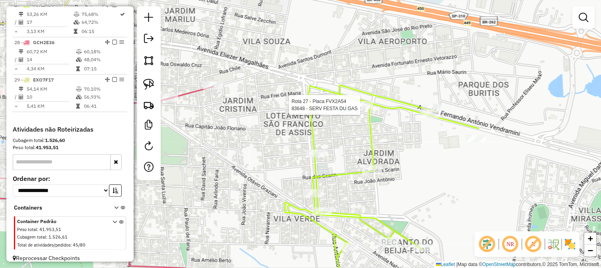
select select "**********"
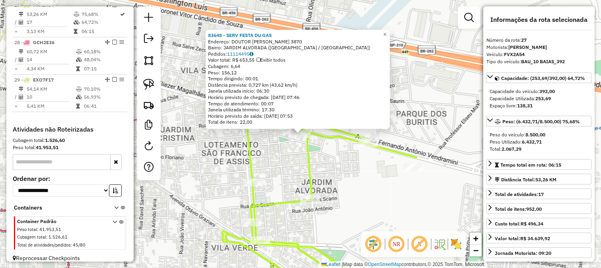
click at [337, 160] on div "83648 - SERV FESTA DU GAS Endereço: DOUTOR [PERSON_NAME] 3870 Bairro: [GEOGRAPH…" at bounding box center [300, 134] width 601 height 268
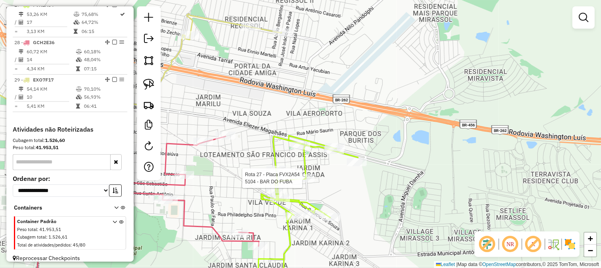
select select "**********"
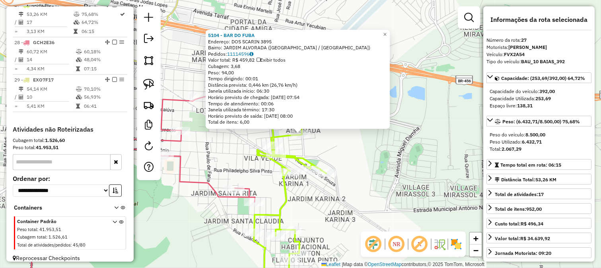
click at [326, 145] on div "Rota 27 - Placa FVX2A54 3093 - BAR DO TONHO 5104 - BAR DO FUBA Endereço: DOS SC…" at bounding box center [300, 134] width 601 height 268
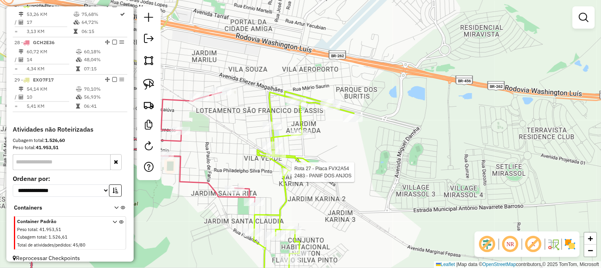
click at [293, 167] on div "Rota 27 - Placa FVX2A54 2483 - PANIF DOS ANJOS Janela de atendimento Grade de a…" at bounding box center [300, 134] width 601 height 268
click at [299, 144] on div "Rota 27 - Placa FVX2A54 2483 - PANIF DOS ANJOS Janela de atendimento Grade de a…" at bounding box center [300, 134] width 601 height 268
select select "**********"
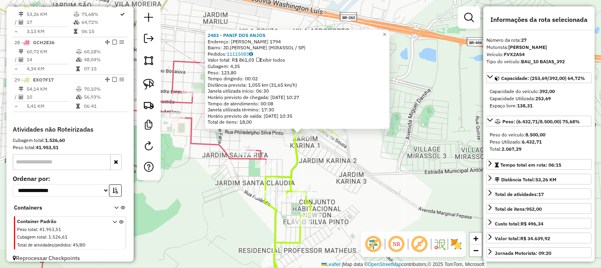
click at [321, 156] on div "2483 - PANIF DOS ANJOS Endereço: CAETANO CARNAVALI 1794 Bairro: JD.[PERSON_NAME…" at bounding box center [300, 134] width 601 height 268
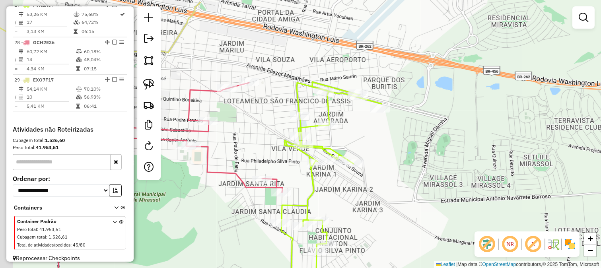
drag, startPoint x: 320, startPoint y: 160, endPoint x: 339, endPoint y: 190, distance: 35.0
click at [339, 189] on div "Janela de atendimento Grade de atendimento Capacidade Transportadoras Veículos …" at bounding box center [300, 134] width 601 height 268
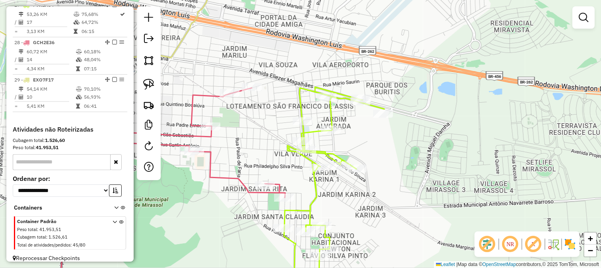
click at [374, 103] on icon at bounding box center [334, 191] width 100 height 208
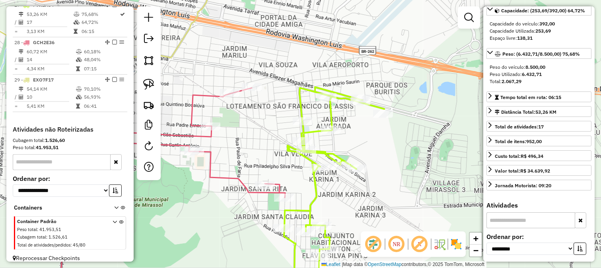
scroll to position [176, 0]
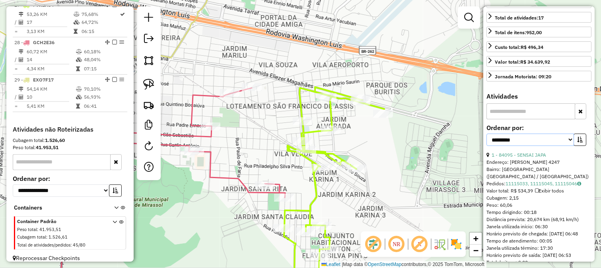
drag, startPoint x: 550, startPoint y: 140, endPoint x: 550, endPoint y: 144, distance: 4.0
click at [550, 140] on select "**********" at bounding box center [529, 140] width 87 height 12
select select "*********"
click at [486, 134] on select "**********" at bounding box center [529, 140] width 87 height 12
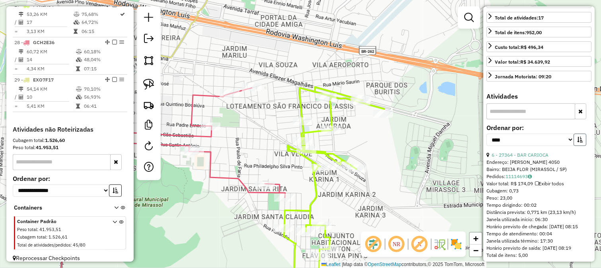
click at [580, 136] on button "button" at bounding box center [579, 140] width 13 height 12
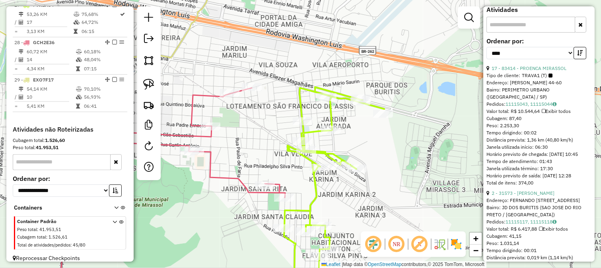
scroll to position [265, 0]
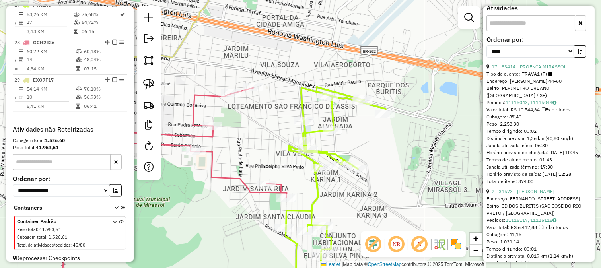
drag, startPoint x: 257, startPoint y: 166, endPoint x: 401, endPoint y: 145, distance: 145.4
click at [360, 152] on div "Rota 27 - Placa FVX2A54 2483 - PANIF DOS ANJOS Janela de atendimento Grade de a…" at bounding box center [300, 134] width 601 height 268
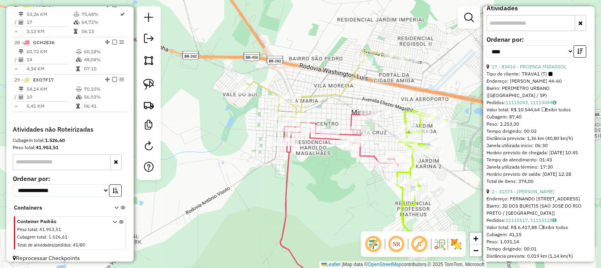
drag, startPoint x: 387, startPoint y: 167, endPoint x: 333, endPoint y: 179, distance: 55.7
click at [333, 179] on div "Janela de atendimento Grade de atendimento Capacidade Transportadoras Veículos …" at bounding box center [300, 134] width 601 height 268
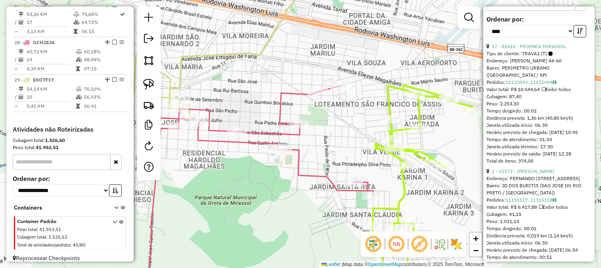
scroll to position [176, 0]
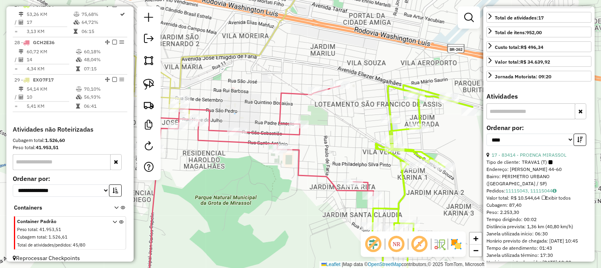
click at [333, 142] on div "Rota 27 - Placa FVX2A54 83917 - TODA HORA CONV Janela de atendimento Grade de a…" at bounding box center [300, 134] width 601 height 268
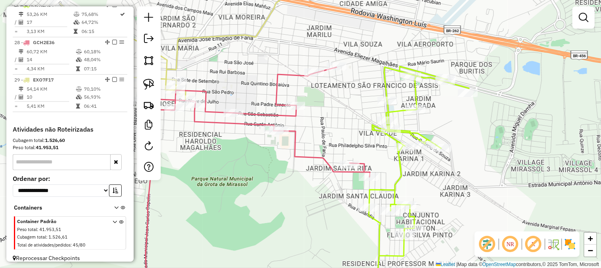
click at [361, 142] on div "Janela de atendimento Grade de atendimento Capacidade Transportadoras Veículos …" at bounding box center [300, 134] width 601 height 268
select select "*********"
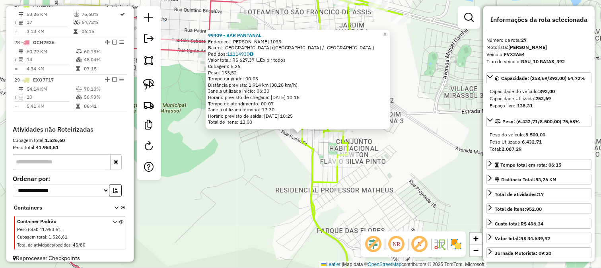
click at [297, 163] on div "99409 - BAR PANTANAL Endereço: [PERSON_NAME] 1035 Bairro: [GEOGRAPHIC_DATA] ([G…" at bounding box center [300, 134] width 601 height 268
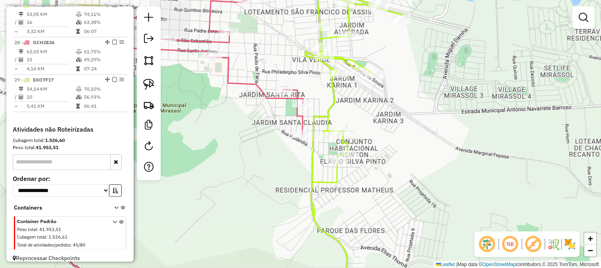
click at [297, 98] on icon at bounding box center [185, 144] width 235 height 301
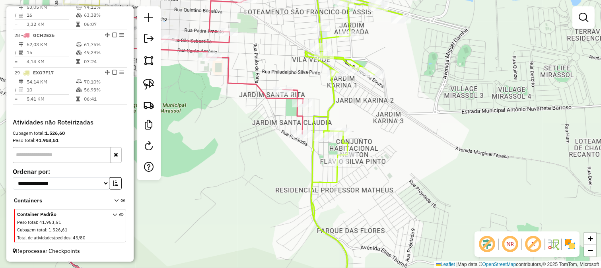
select select "*********"
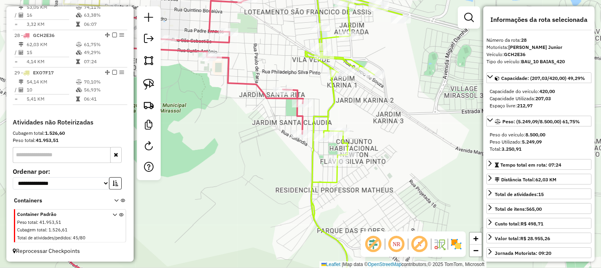
click at [332, 103] on icon at bounding box center [353, 138] width 97 height 291
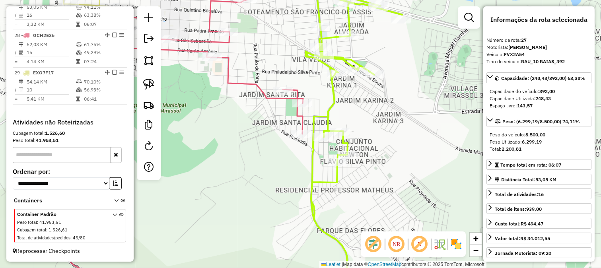
scroll to position [1286, 0]
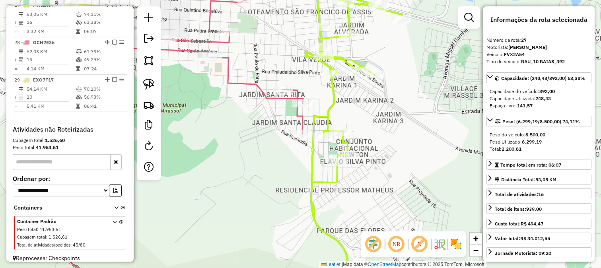
drag, startPoint x: 358, startPoint y: 105, endPoint x: 366, endPoint y: 112, distance: 11.0
click at [366, 112] on div "Janela de atendimento Grade de atendimento Capacidade Transportadoras Veículos …" at bounding box center [300, 134] width 601 height 268
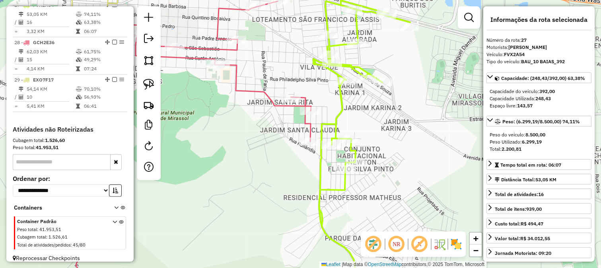
click at [304, 127] on icon at bounding box center [193, 148] width 235 height 294
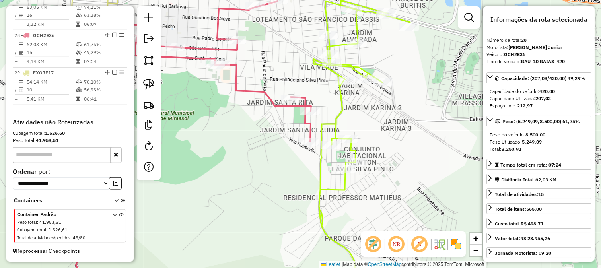
drag, startPoint x: 219, startPoint y: 127, endPoint x: 291, endPoint y: 148, distance: 74.5
click at [288, 147] on div "Janela de atendimento Grade de atendimento Capacidade Transportadoras Veículos …" at bounding box center [300, 134] width 601 height 268
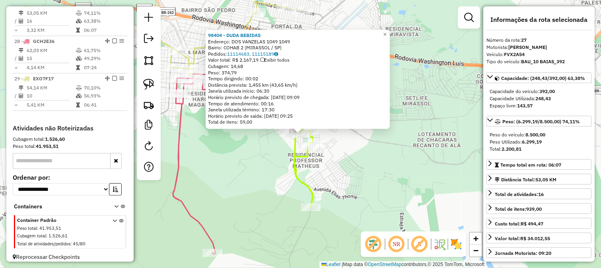
scroll to position [1286, 0]
click at [370, 161] on div "98404 - DUDA BEBIDAS Endereço: DOS VANZELAS 1049 1049 Bairro: COHAB 2 (MIRASSOL…" at bounding box center [300, 134] width 601 height 268
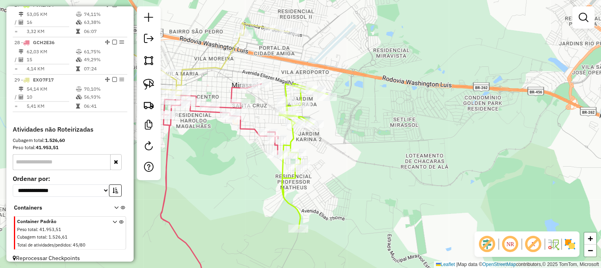
drag, startPoint x: 363, startPoint y: 114, endPoint x: 351, endPoint y: 136, distance: 24.8
click at [351, 136] on div "Janela de atendimento Grade de atendimento Capacidade Transportadoras Veículos …" at bounding box center [300, 134] width 601 height 268
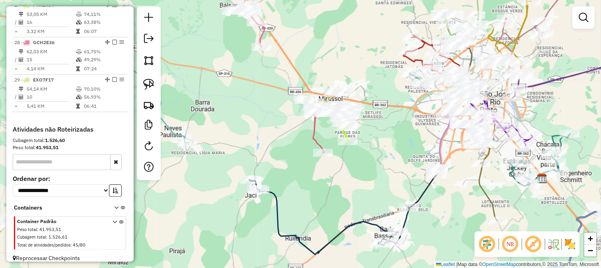
drag, startPoint x: 341, startPoint y: 167, endPoint x: 370, endPoint y: 153, distance: 32.5
click at [343, 165] on div "Janela de atendimento Grade de atendimento Capacidade Transportadoras Veículos …" at bounding box center [300, 134] width 601 height 268
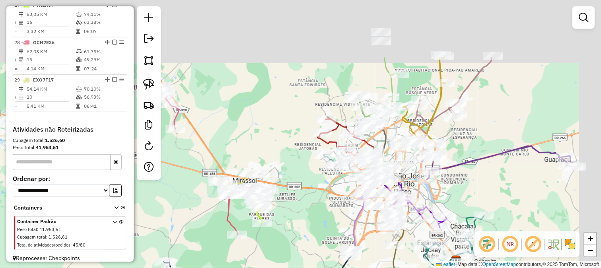
drag, startPoint x: 375, startPoint y: 151, endPoint x: 237, endPoint y: 263, distance: 177.8
click at [260, 254] on div "Janela de atendimento Grade de atendimento Capacidade Transportadoras Veículos …" at bounding box center [300, 134] width 601 height 268
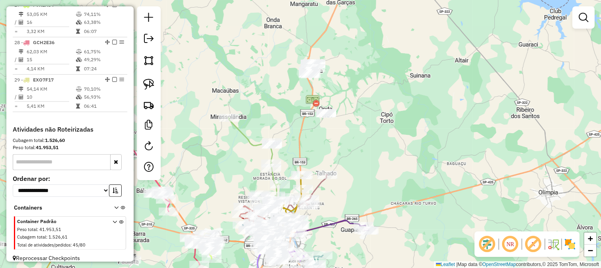
drag, startPoint x: 380, startPoint y: 109, endPoint x: 372, endPoint y: 193, distance: 84.6
click at [374, 190] on div "Janela de atendimento Grade de atendimento Capacidade Transportadoras Veículos …" at bounding box center [300, 134] width 601 height 268
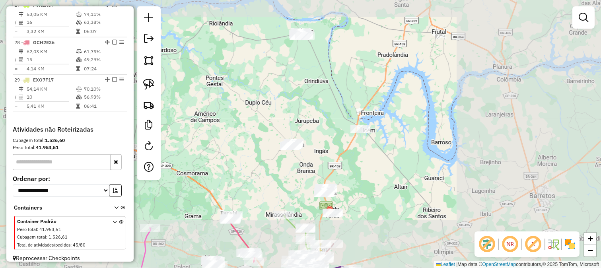
drag, startPoint x: 343, startPoint y: 136, endPoint x: 341, endPoint y: 148, distance: 12.9
click at [342, 149] on div "Janela de atendimento Grade de atendimento Capacidade Transportadoras Veículos …" at bounding box center [300, 134] width 601 height 268
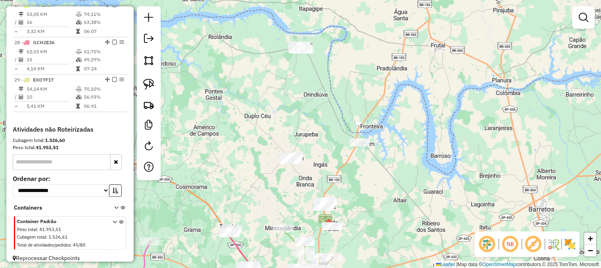
click at [321, 138] on div "Janela de atendimento Grade de atendimento Capacidade Transportadoras Veículos …" at bounding box center [300, 134] width 601 height 268
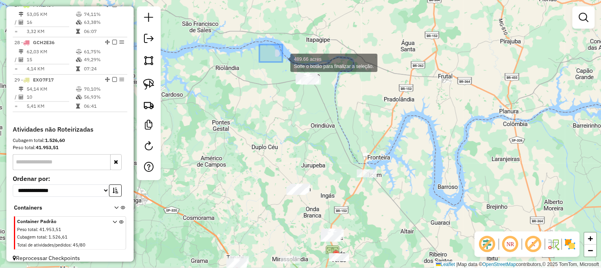
drag, startPoint x: 282, startPoint y: 62, endPoint x: 334, endPoint y: 99, distance: 63.6
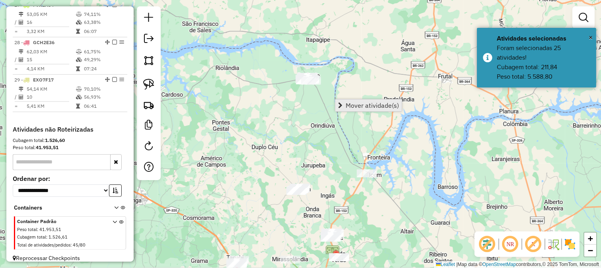
click at [354, 102] on span "Mover atividade(s)" at bounding box center [371, 105] width 53 height 6
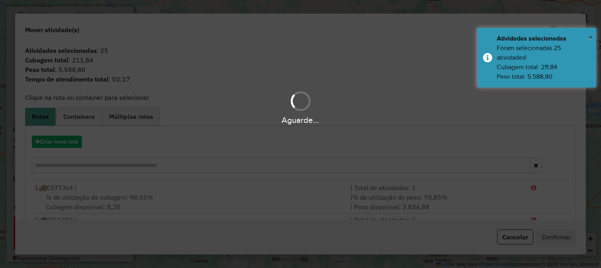
click at [70, 136] on div "Aguarde..." at bounding box center [300, 134] width 601 height 268
click at [68, 140] on button "Criar nova rota" at bounding box center [57, 142] width 50 height 12
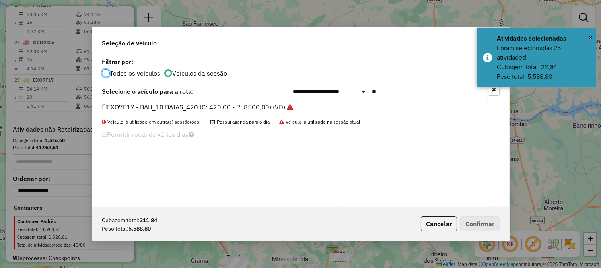
scroll to position [4, 2]
click at [400, 84] on input "**" at bounding box center [427, 91] width 119 height 16
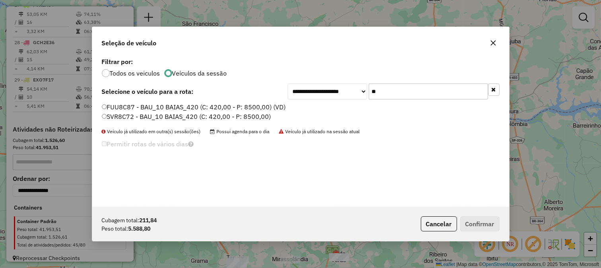
type input "**"
click at [256, 117] on label "SVR8C72 - BAU_10 BAIAS_420 (C: 420,00 - P: 8500,00)" at bounding box center [186, 117] width 169 height 10
click at [477, 217] on button "Confirmar" at bounding box center [479, 223] width 39 height 15
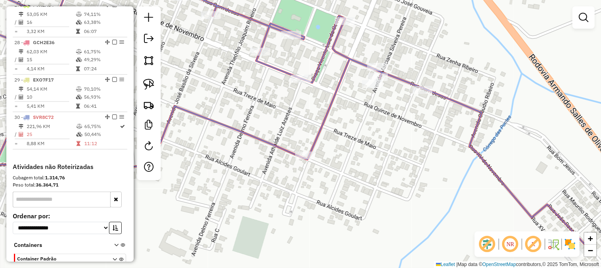
drag, startPoint x: 390, startPoint y: 137, endPoint x: 406, endPoint y: 155, distance: 24.8
click at [405, 153] on div "Rota 30 - Placa SVR8C72 28395 - POSTO TROPICAL Janela de atendimento Grade de a…" at bounding box center [300, 134] width 601 height 268
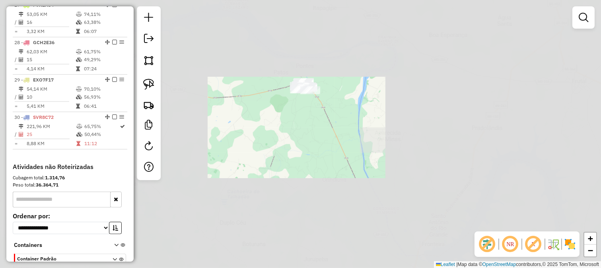
drag, startPoint x: 360, startPoint y: 118, endPoint x: 328, endPoint y: 48, distance: 77.0
click at [332, 66] on div "Janela de atendimento Grade de atendimento Capacidade Transportadoras Veículos …" at bounding box center [300, 134] width 601 height 268
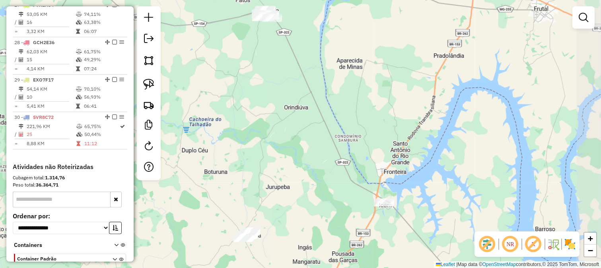
drag, startPoint x: 347, startPoint y: 121, endPoint x: 332, endPoint y: 34, distance: 88.0
click at [339, 53] on div "Janela de atendimento Grade de atendimento Capacidade Transportadoras Veículos …" at bounding box center [300, 134] width 601 height 268
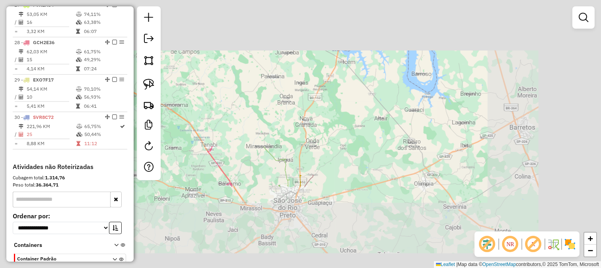
click at [303, 70] on div "Janela de atendimento Grade de atendimento Capacidade Transportadoras Veículos …" at bounding box center [300, 134] width 601 height 268
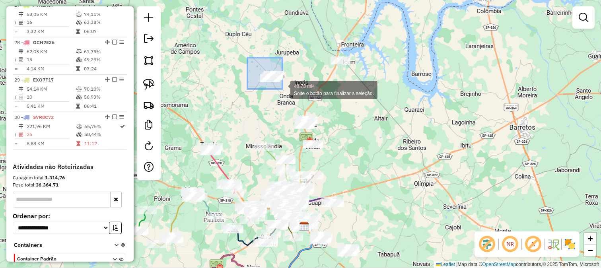
drag, startPoint x: 251, startPoint y: 62, endPoint x: 285, endPoint y: 91, distance: 44.3
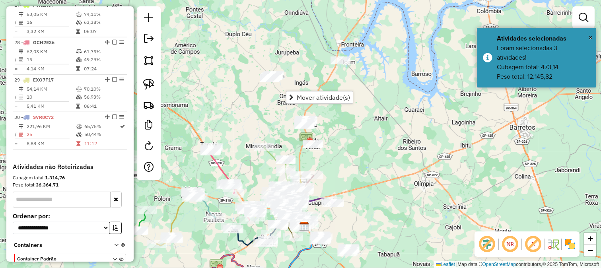
drag, startPoint x: 274, startPoint y: 104, endPoint x: 281, endPoint y: 106, distance: 7.2
click at [275, 105] on div "Janela de atendimento Grade de atendimento Capacidade Transportadoras Veículos …" at bounding box center [300, 134] width 601 height 268
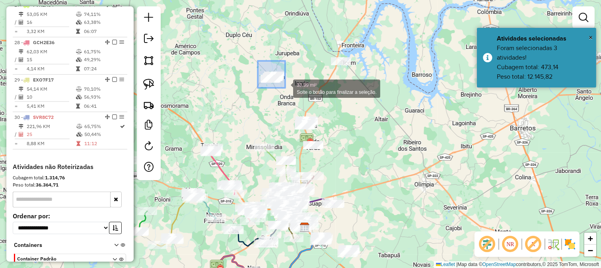
drag, startPoint x: 267, startPoint y: 69, endPoint x: 291, endPoint y: 92, distance: 33.2
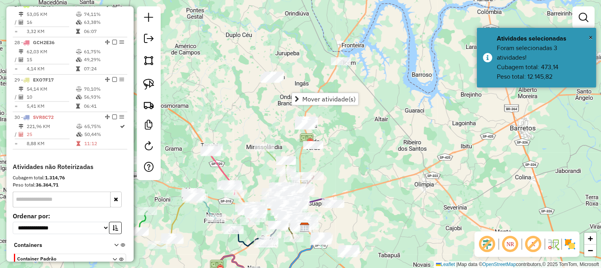
click at [307, 100] on span "Mover atividade(s)" at bounding box center [328, 99] width 53 height 6
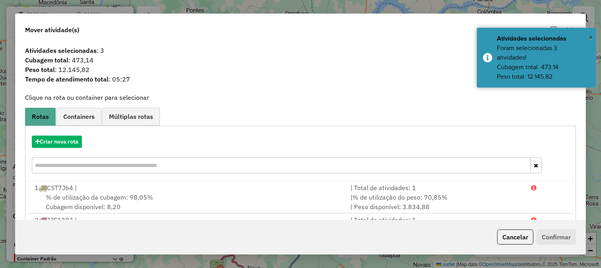
click at [70, 140] on hb-app "Aguarde... Pop-up bloqueado! Seu navegador bloqueou automáticamente a abertura …" at bounding box center [300, 134] width 601 height 268
click at [70, 140] on button "Criar nova rota" at bounding box center [57, 142] width 50 height 12
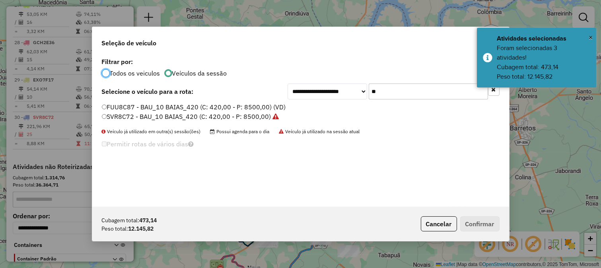
click at [466, 87] on input "**" at bounding box center [427, 91] width 119 height 16
click at [420, 94] on input "**" at bounding box center [427, 91] width 119 height 16
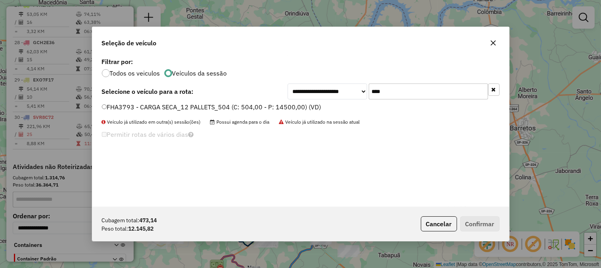
type input "****"
click at [323, 104] on li "FHA3793 - CARGA SECA_12 PALLETS_504 (C: 504,00 - P: 14500,00) (VD)" at bounding box center [301, 108] width 398 height 10
click at [307, 109] on label "FHA3793 - CARGA SECA_12 PALLETS_504 (C: 504,00 - P: 14500,00) (VD)" at bounding box center [211, 107] width 219 height 10
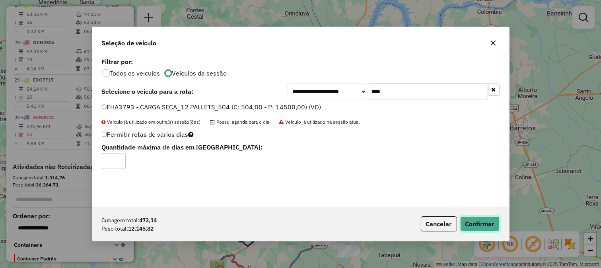
click at [489, 231] on button "Confirmar" at bounding box center [479, 223] width 39 height 15
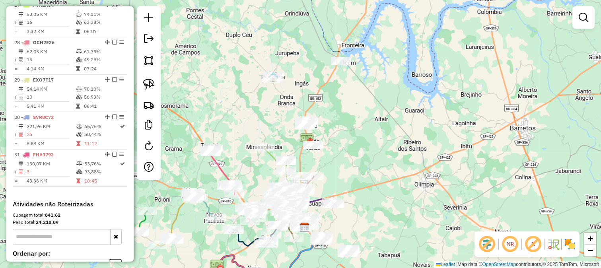
click at [327, 112] on div "Janela de atendimento Grade de atendimento Capacidade Transportadoras Veículos …" at bounding box center [300, 134] width 601 height 268
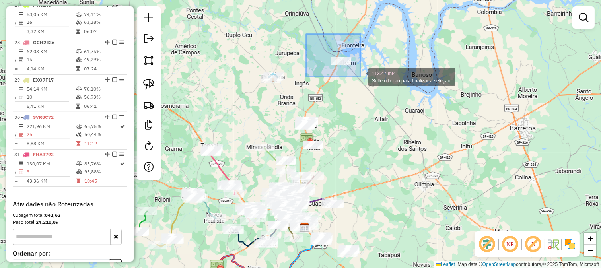
drag, startPoint x: 306, startPoint y: 34, endPoint x: 360, endPoint y: 76, distance: 68.2
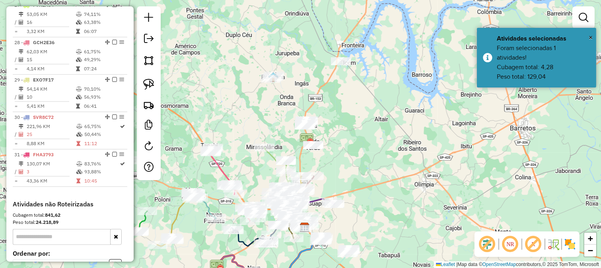
click at [316, 83] on div "Janela de atendimento Grade de atendimento Capacidade Transportadoras Veículos …" at bounding box center [300, 134] width 601 height 268
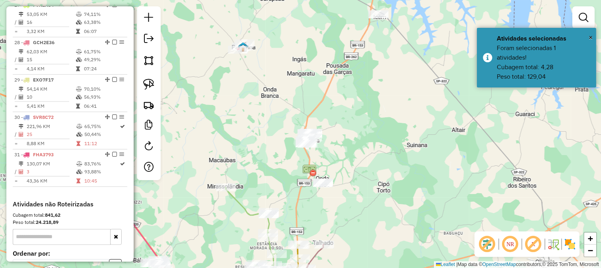
click at [297, 107] on div "Janela de atendimento Grade de atendimento Capacidade Transportadoras Veículos …" at bounding box center [300, 134] width 601 height 268
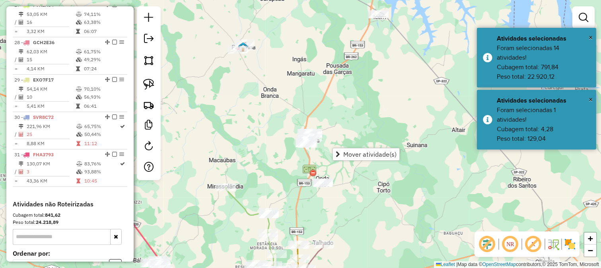
click at [277, 165] on div "Janela de atendimento Grade de atendimento Capacidade Transportadoras Veículos …" at bounding box center [300, 134] width 601 height 268
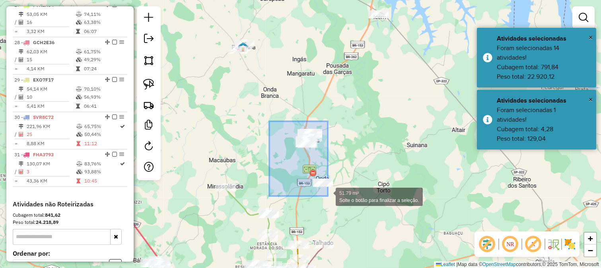
drag, startPoint x: 309, startPoint y: 169, endPoint x: 332, endPoint y: 202, distance: 39.6
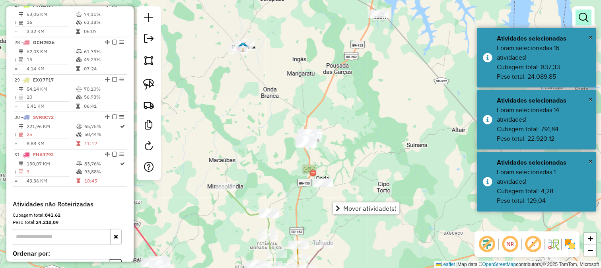
click at [578, 18] on em at bounding box center [583, 18] width 10 height 10
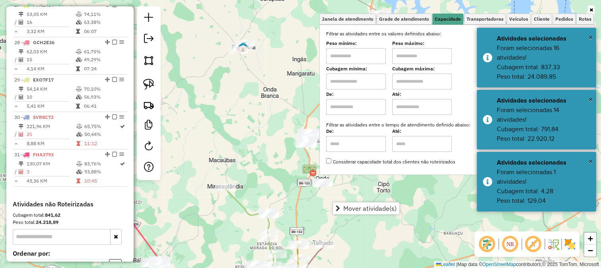
click at [379, 55] on input "text" at bounding box center [356, 56] width 60 height 16
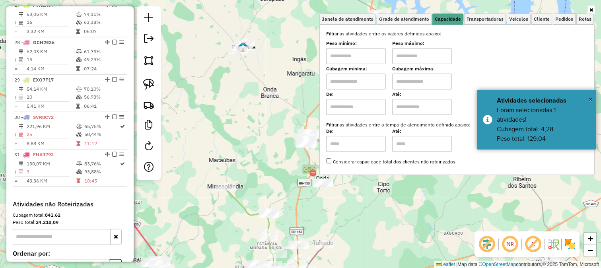
type input "*******"
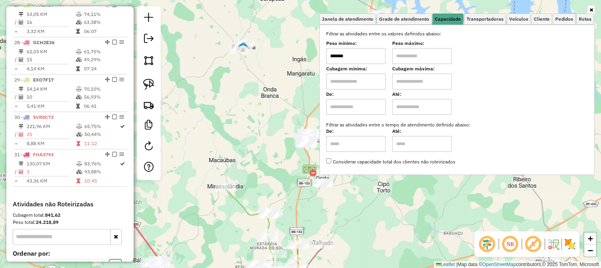
click at [425, 58] on input "text" at bounding box center [422, 56] width 60 height 16
type input "********"
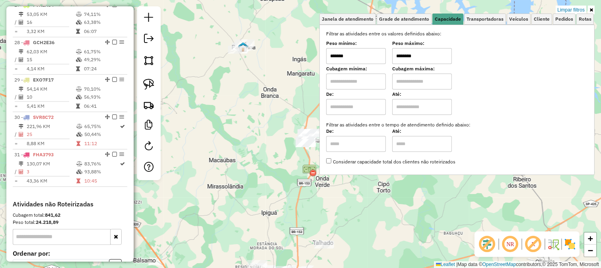
click at [289, 101] on div "Limpar filtros Janela de atendimento Grade de atendimento Capacidade Transporta…" at bounding box center [300, 134] width 601 height 268
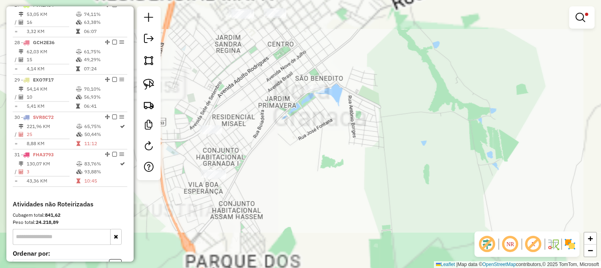
drag, startPoint x: 298, startPoint y: 142, endPoint x: 316, endPoint y: 181, distance: 42.5
click at [316, 180] on div "Limpar filtros Janela de atendimento Grade de atendimento Capacidade Transporta…" at bounding box center [300, 134] width 601 height 268
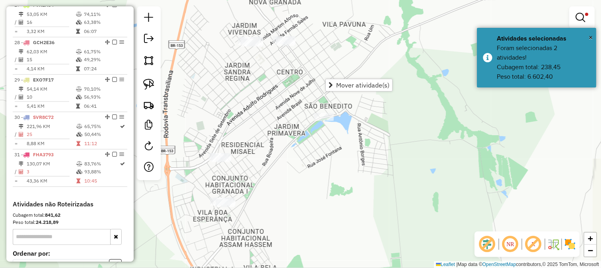
click at [274, 88] on div "Limpar filtros Janela de atendimento Grade de atendimento Capacidade Transporta…" at bounding box center [300, 134] width 601 height 268
drag, startPoint x: 275, startPoint y: 96, endPoint x: 280, endPoint y: 120, distance: 24.9
click at [280, 120] on div "Limpar filtros Janela de atendimento Grade de atendimento Capacidade Transporta…" at bounding box center [300, 134] width 601 height 268
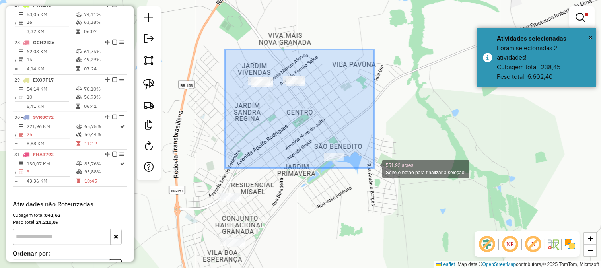
drag, startPoint x: 331, startPoint y: 136, endPoint x: 374, endPoint y: 168, distance: 53.9
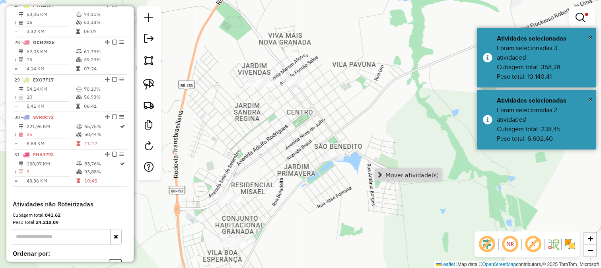
click at [248, 184] on div "Limpar filtros Janela de atendimento Grade de atendimento Capacidade Transporta…" at bounding box center [300, 134] width 601 height 268
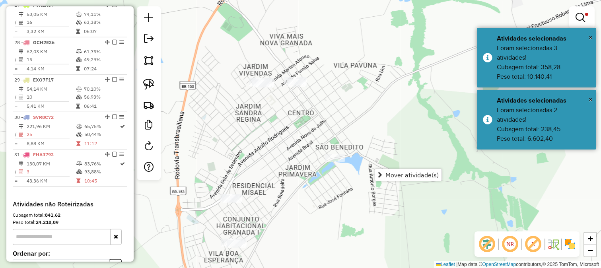
drag, startPoint x: 270, startPoint y: 153, endPoint x: 264, endPoint y: 144, distance: 11.1
click at [273, 144] on div "Limpar filtros Janela de atendimento Grade de atendimento Capacidade Transporta…" at bounding box center [300, 134] width 601 height 268
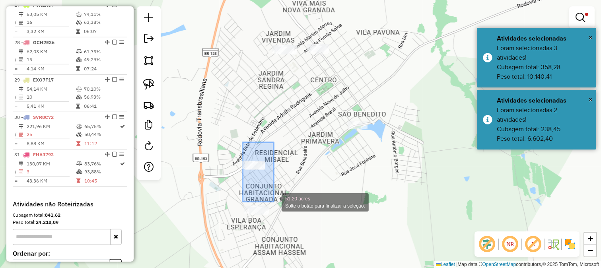
drag, startPoint x: 242, startPoint y: 142, endPoint x: 280, endPoint y: 211, distance: 78.8
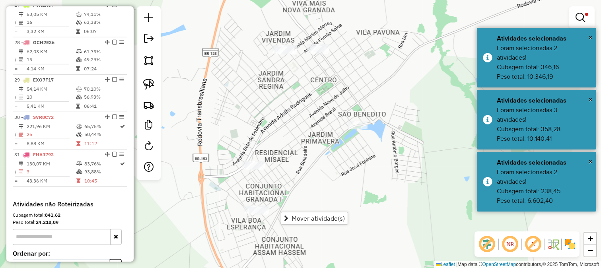
click at [260, 122] on div "Limpar filtros Janela de atendimento Grade de atendimento Capacidade Transporta…" at bounding box center [300, 134] width 601 height 268
click at [273, 160] on div "Limpar filtros Janela de atendimento Grade de atendimento Capacidade Transporta…" at bounding box center [300, 134] width 601 height 268
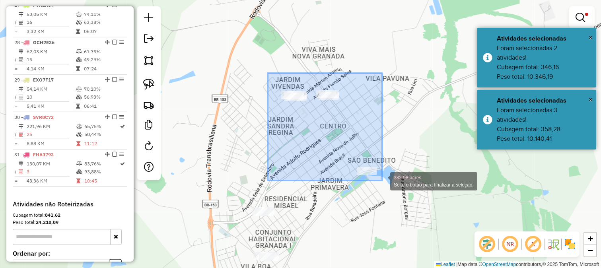
drag, startPoint x: 303, startPoint y: 116, endPoint x: 382, endPoint y: 181, distance: 102.3
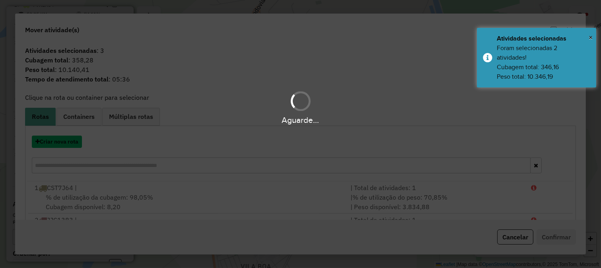
click at [71, 141] on button "Criar nova rota" at bounding box center [57, 142] width 50 height 12
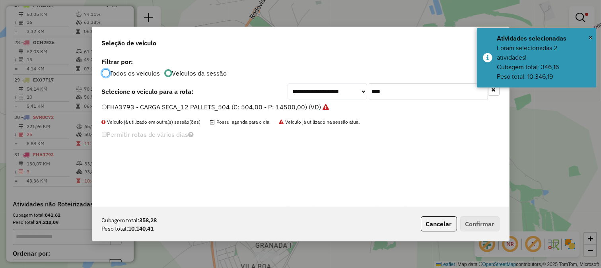
click at [392, 89] on input "****" at bounding box center [427, 91] width 119 height 16
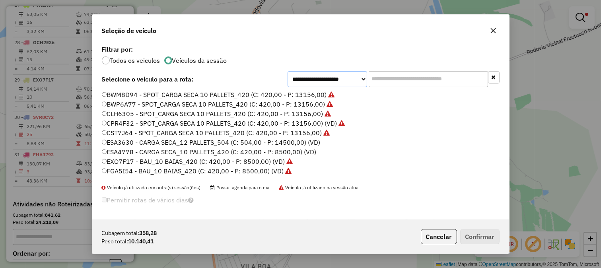
click at [349, 78] on select "**********" at bounding box center [327, 79] width 80 height 16
select select "*******"
click at [287, 81] on select "**********" at bounding box center [327, 79] width 80 height 16
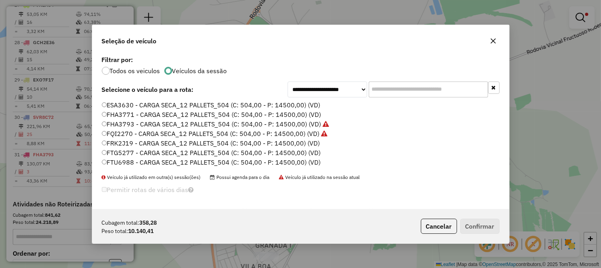
click at [299, 146] on label "FRK2J19 - CARGA SECA_12 PALLETS_504 (C: 504,00 - P: 14500,00) (VD)" at bounding box center [211, 143] width 218 height 10
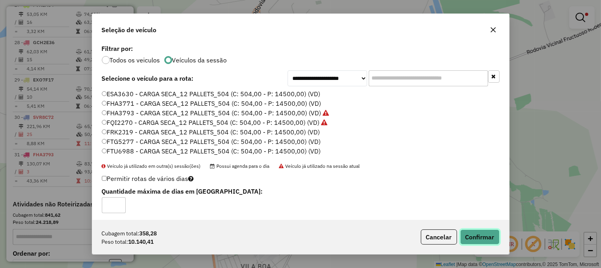
click at [489, 244] on button "Confirmar" at bounding box center [479, 236] width 39 height 15
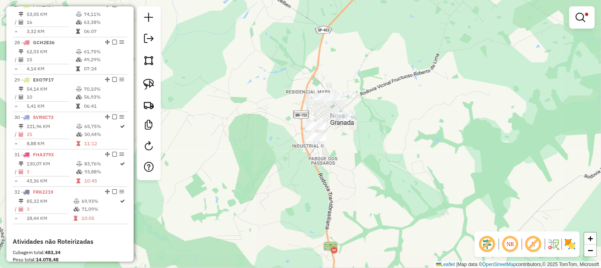
click at [295, 115] on div "Limpar filtros Janela de atendimento Grade de atendimento Capacidade Transporta…" at bounding box center [300, 134] width 601 height 268
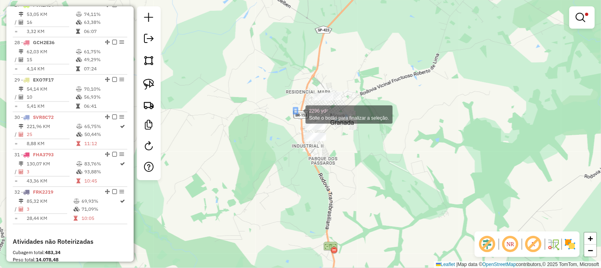
drag, startPoint x: 293, startPoint y: 108, endPoint x: 342, endPoint y: 161, distance: 72.0
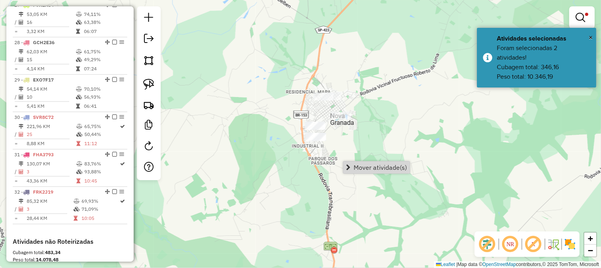
click at [358, 164] on span "Mover atividade(s)" at bounding box center [379, 167] width 53 height 6
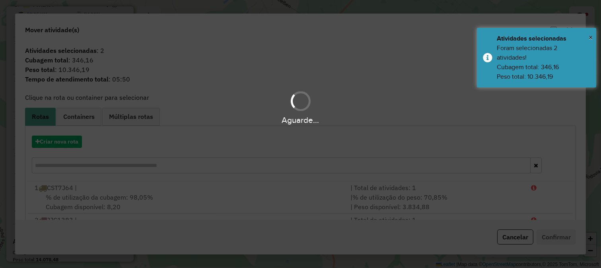
click at [78, 140] on div "Aguarde..." at bounding box center [300, 134] width 601 height 268
click at [77, 140] on hb-app "Aguarde... Pop-up bloqueado! Seu navegador bloqueou automáticamente a abertura …" at bounding box center [300, 134] width 601 height 268
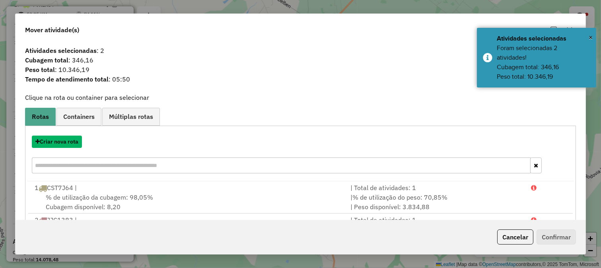
click at [77, 140] on button "Criar nova rota" at bounding box center [57, 142] width 50 height 12
select select "*******"
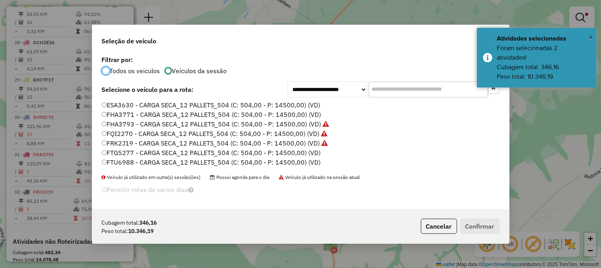
click at [298, 163] on label "FTU6988 - CARGA SECA_12 PALLETS_504 (C: 504,00 - P: 14500,00) (VD)" at bounding box center [211, 162] width 219 height 10
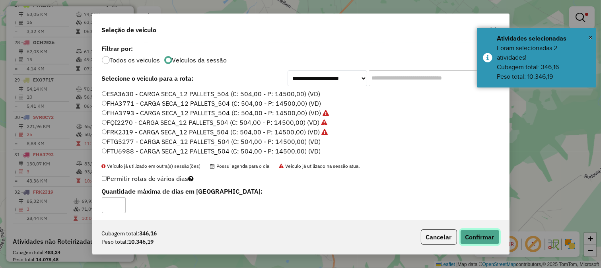
click at [483, 240] on button "Confirmar" at bounding box center [479, 236] width 39 height 15
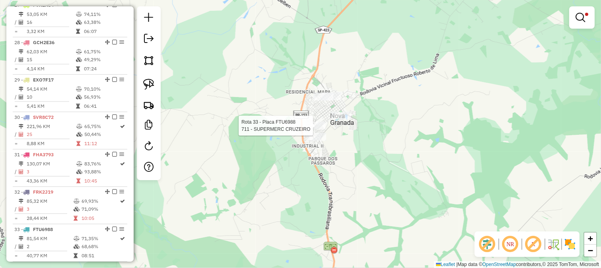
click at [317, 121] on div "Rota 33 - Placa FTU6988 84158 - SUP NEVES 3 Rota 33 - Placa FTU6988 711 - SUPER…" at bounding box center [300, 134] width 601 height 268
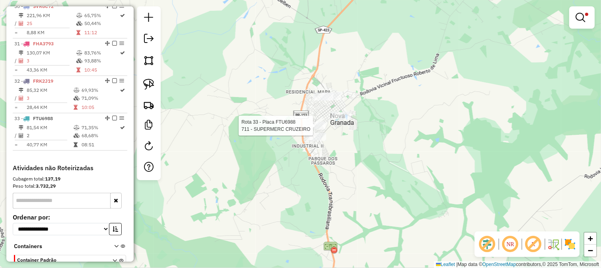
select select "*********"
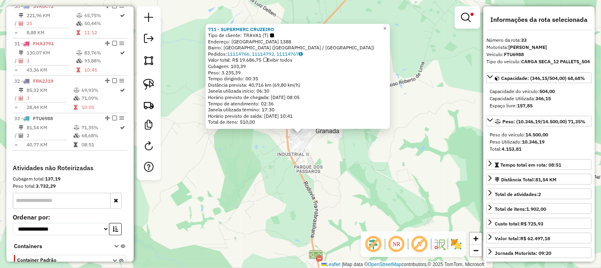
scroll to position [1448, 0]
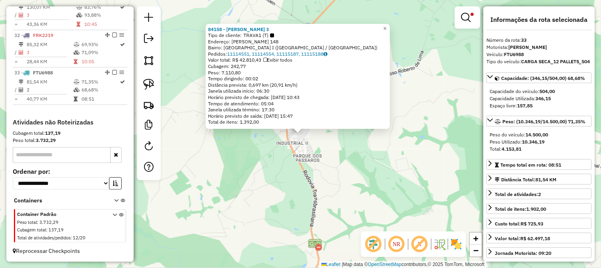
click at [311, 153] on div "Rota 33 - Placa FTU6988 84158 - SUP NEVES 3 84158 - SUP NEVES 3 Tipo de cliente…" at bounding box center [300, 134] width 601 height 268
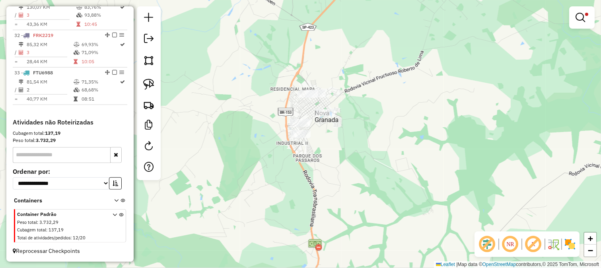
click at [324, 119] on div "Rota 32 - Placa FRK2J19 30492 - MERCEARIA DA REPRESA Limpar filtros Janela de a…" at bounding box center [300, 134] width 601 height 268
click at [324, 117] on div at bounding box center [325, 113] width 20 height 8
select select "*********"
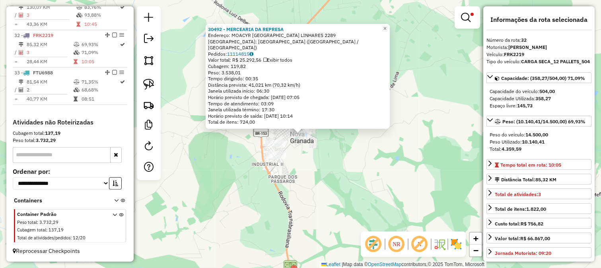
click at [329, 156] on div "30492 - MERCEARIA DA REPRESA Endereço: MOACYR [GEOGRAPHIC_DATA] LINHARES 2289 […" at bounding box center [300, 134] width 601 height 268
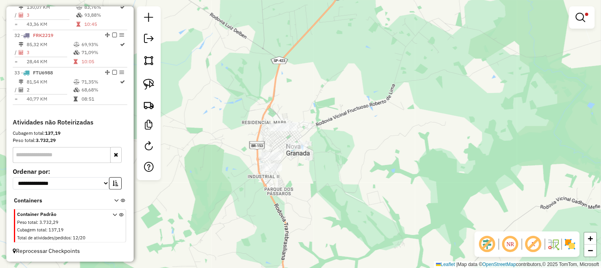
drag, startPoint x: 340, startPoint y: 156, endPoint x: 328, endPoint y: 165, distance: 15.6
click at [333, 170] on div "Limpar filtros Janela de atendimento Grade de atendimento Capacidade Transporta…" at bounding box center [300, 134] width 601 height 268
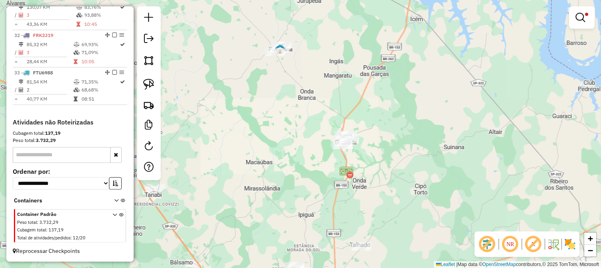
click at [582, 9] on div at bounding box center [581, 17] width 25 height 22
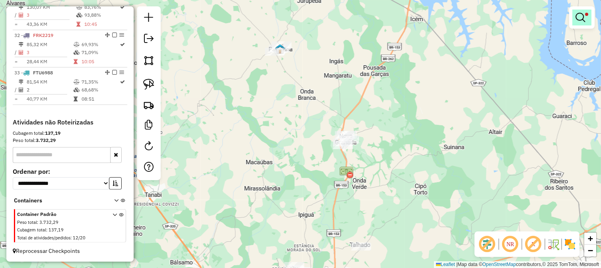
click at [582, 12] on link at bounding box center [581, 18] width 19 height 16
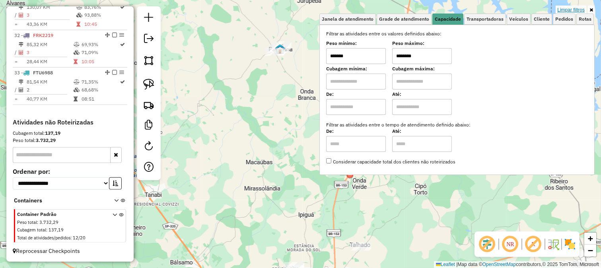
click at [578, 10] on link "Limpar filtros" at bounding box center [570, 10] width 31 height 9
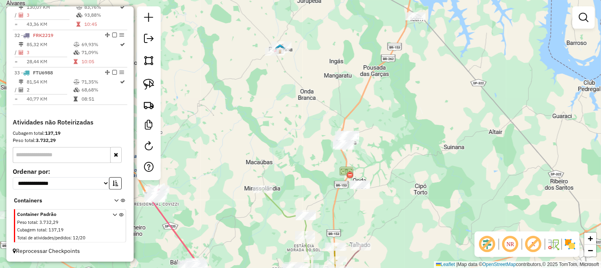
drag, startPoint x: 339, startPoint y: 105, endPoint x: 327, endPoint y: 106, distance: 12.3
click at [339, 105] on div "Janela de atendimento Grade de atendimento Capacidade Transportadoras Veículos …" at bounding box center [300, 134] width 601 height 268
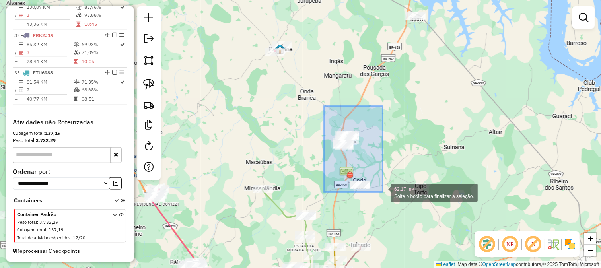
drag, startPoint x: 358, startPoint y: 155, endPoint x: 384, endPoint y: 194, distance: 46.4
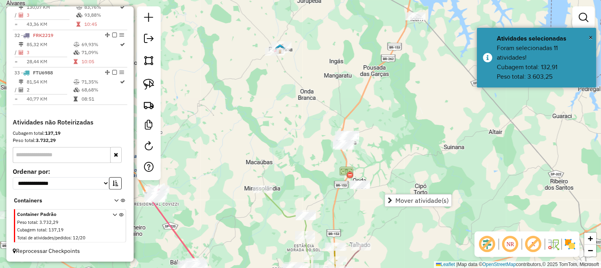
click at [374, 142] on div "Janela de atendimento Grade de atendimento Capacidade Transportadoras Veículos …" at bounding box center [300, 134] width 601 height 268
drag, startPoint x: 383, startPoint y: 113, endPoint x: 370, endPoint y: 150, distance: 39.0
click at [371, 149] on div "Janela de atendimento Grade de atendimento Capacidade Transportadoras Veículos …" at bounding box center [300, 134] width 601 height 268
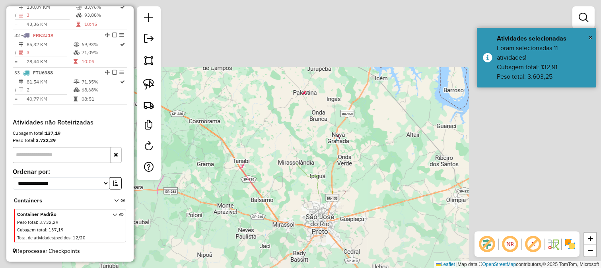
click at [342, 82] on div "Janela de atendimento Grade de atendimento Capacidade Transportadoras Veículos …" at bounding box center [300, 134] width 601 height 268
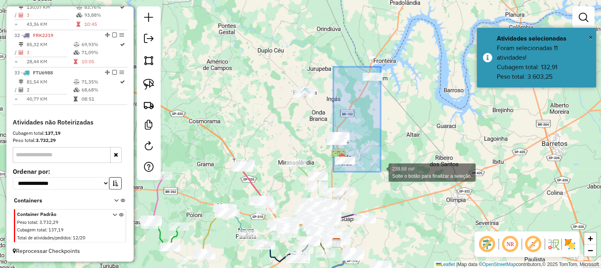
drag, startPoint x: 333, startPoint y: 67, endPoint x: 384, endPoint y: 175, distance: 119.5
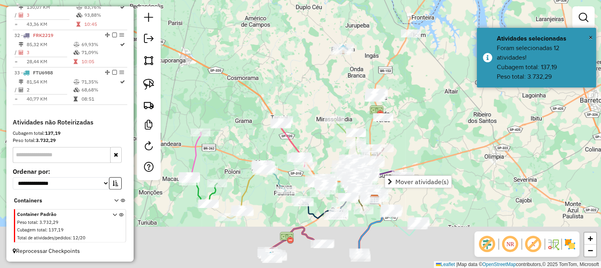
drag, startPoint x: 394, startPoint y: 142, endPoint x: 433, endPoint y: 96, distance: 60.6
click at [433, 96] on div "Janela de atendimento Grade de atendimento Capacidade Transportadoras Veículos …" at bounding box center [300, 134] width 601 height 268
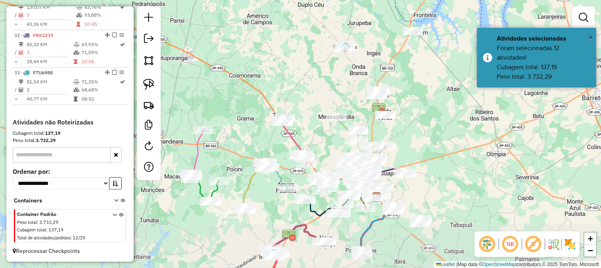
click at [433, 96] on div "Janela de atendimento Grade de atendimento Capacidade Transportadoras Veículos …" at bounding box center [300, 134] width 601 height 268
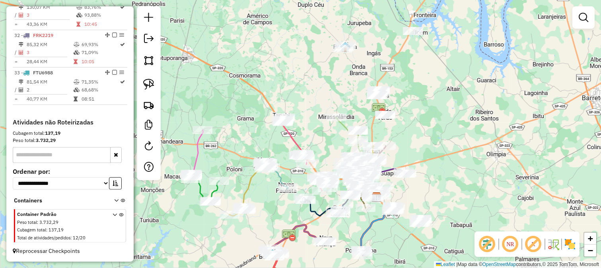
click at [277, 176] on icon at bounding box center [276, 177] width 24 height 23
select select "*********"
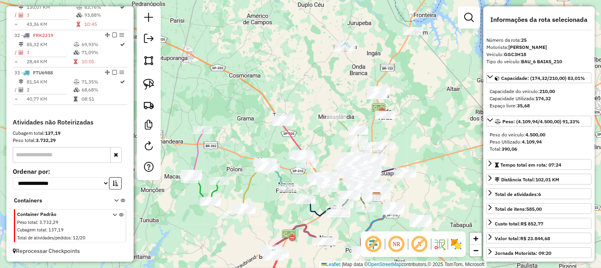
scroll to position [1210, 0]
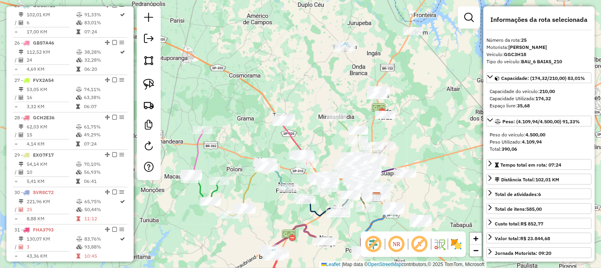
click at [293, 132] on icon at bounding box center [293, 140] width 27 height 47
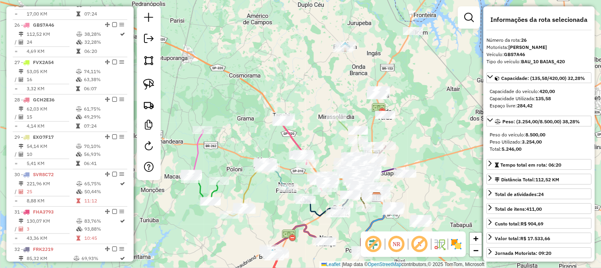
scroll to position [1248, 0]
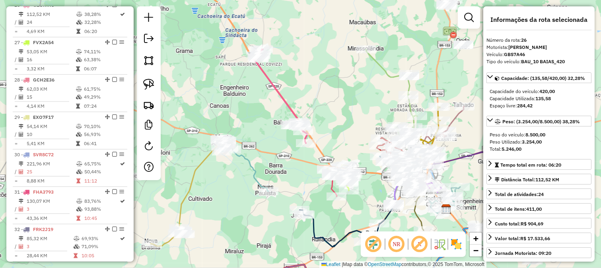
click at [283, 97] on icon at bounding box center [280, 96] width 54 height 94
click at [248, 169] on icon at bounding box center [245, 168] width 48 height 45
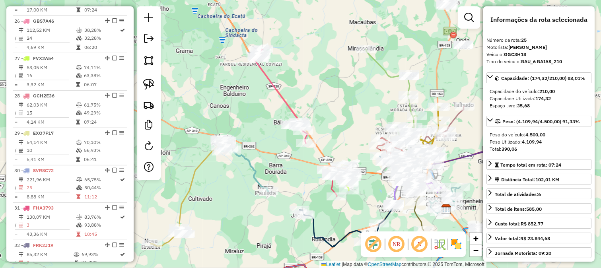
scroll to position [1210, 0]
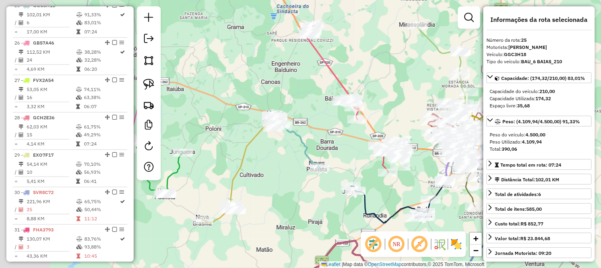
drag, startPoint x: 256, startPoint y: 161, endPoint x: 309, endPoint y: 134, distance: 59.9
click at [308, 136] on div "Janela de atendimento Grade de atendimento Capacidade Transportadoras Veículos …" at bounding box center [300, 134] width 601 height 268
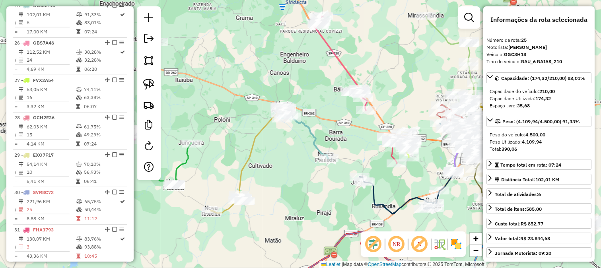
drag, startPoint x: 336, startPoint y: 122, endPoint x: 351, endPoint y: 89, distance: 37.0
click at [350, 97] on div "Janela de atendimento Grade de atendimento Capacidade Transportadoras Veículos …" at bounding box center [300, 134] width 601 height 268
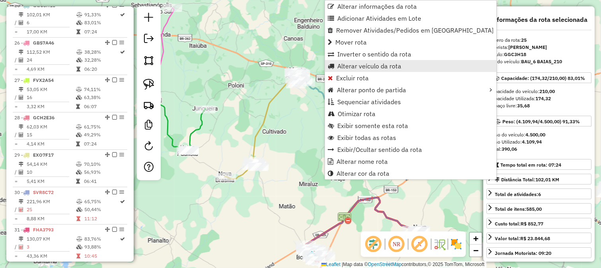
click at [354, 66] on span "Alterar veículo da rota" at bounding box center [369, 66] width 64 height 6
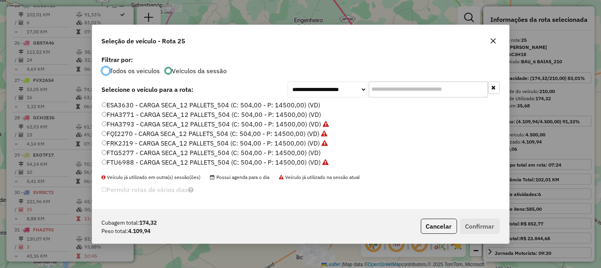
scroll to position [4, 2]
click at [367, 80] on div "**********" at bounding box center [300, 131] width 417 height 155
click at [375, 89] on input "text" at bounding box center [427, 89] width 119 height 16
drag, startPoint x: 332, startPoint y: 90, endPoint x: 340, endPoint y: 97, distance: 10.2
click at [332, 90] on select "**********" at bounding box center [327, 89] width 80 height 16
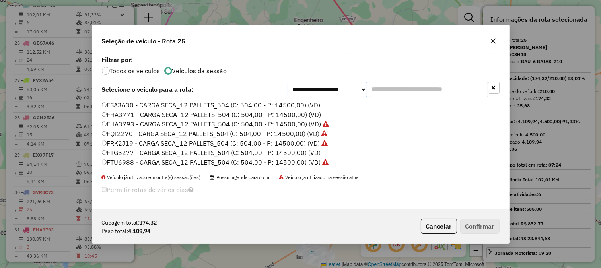
select select "*******"
click at [287, 81] on select "**********" at bounding box center [327, 89] width 80 height 16
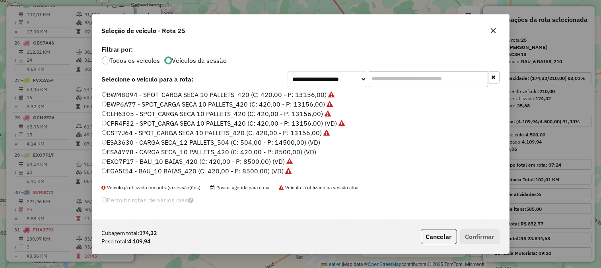
click at [376, 91] on li "BWM8D94 - SPOT_CARGA SECA 10 PALLETS_420 (C: 420,00 - P: 13156,00)" at bounding box center [301, 95] width 398 height 10
click at [381, 84] on input "text" at bounding box center [427, 79] width 119 height 16
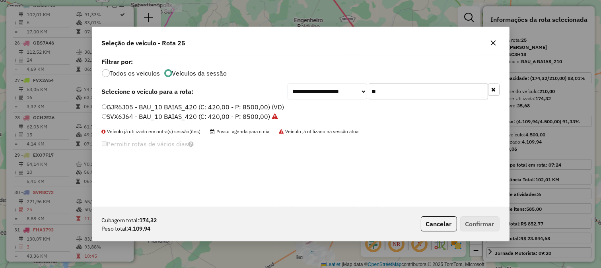
type input "**"
click at [273, 106] on label "GJR6J05 - BAU_10 BAIAS_420 (C: 420,00 - P: 8500,00) (VD)" at bounding box center [193, 107] width 182 height 10
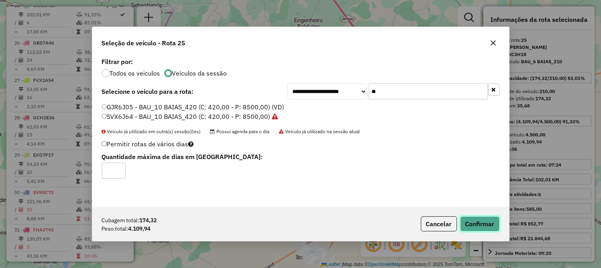
click at [483, 219] on button "Confirmar" at bounding box center [479, 223] width 39 height 15
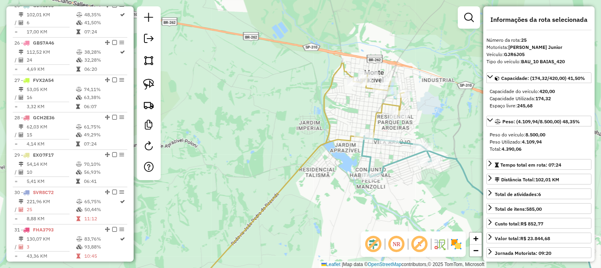
click at [394, 120] on div "Rota 24 - Placa FJX3A44 31295 - MERCEARIA BOM JESUS Janela de atendimento Grade…" at bounding box center [300, 134] width 601 height 268
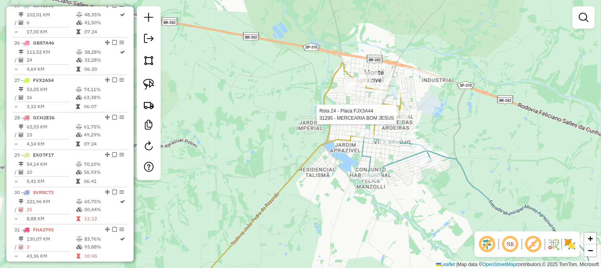
select select "*********"
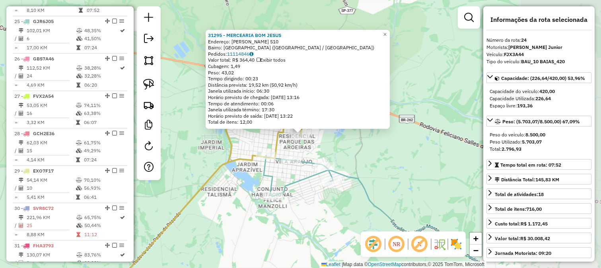
scroll to position [1173, 0]
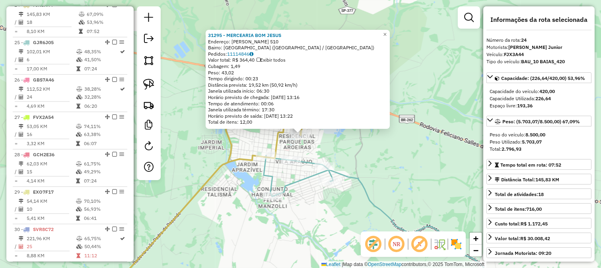
click at [385, 138] on div "31295 - MERCEARIA BOM JESUS Endereço: [PERSON_NAME] 510 Bairro: [GEOGRAPHIC_DAT…" at bounding box center [300, 134] width 601 height 268
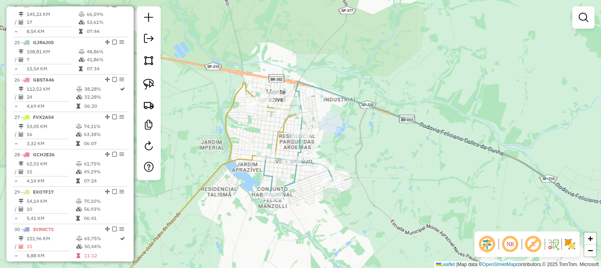
click at [300, 149] on icon at bounding box center [462, 145] width 397 height 128
select select "*********"
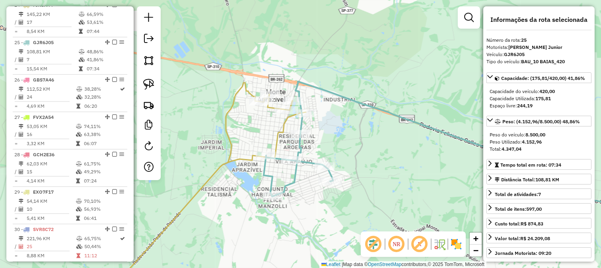
scroll to position [1210, 0]
drag, startPoint x: 307, startPoint y: 130, endPoint x: 303, endPoint y: 128, distance: 4.3
click at [304, 129] on div "Janela de atendimento Grade de atendimento Capacidade Transportadoras Veículos …" at bounding box center [300, 134] width 601 height 268
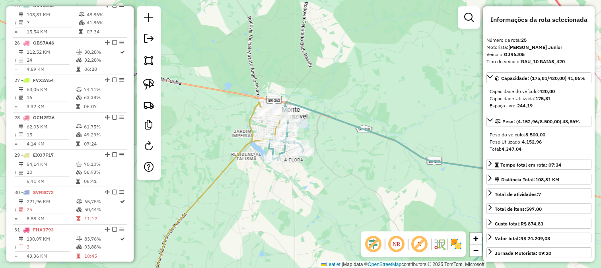
click at [232, 150] on div "Janela de atendimento Grade de atendimento Capacidade Transportadoras Veículos …" at bounding box center [300, 134] width 601 height 268
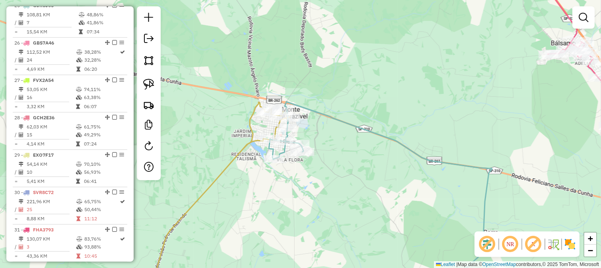
click at [235, 152] on icon at bounding box center [219, 198] width 141 height 193
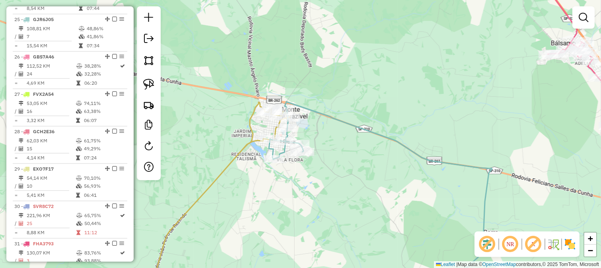
select select "*********"
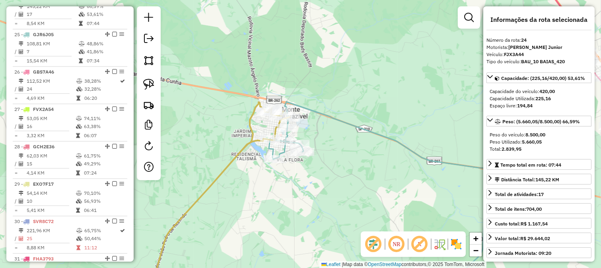
scroll to position [1173, 0]
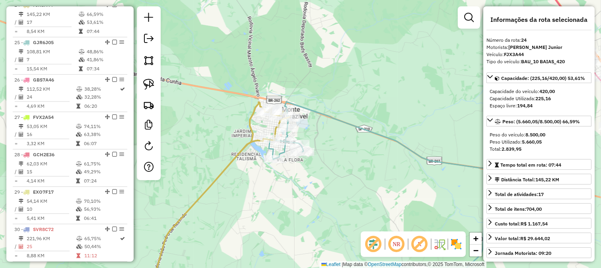
drag, startPoint x: 248, startPoint y: 181, endPoint x: 292, endPoint y: 127, distance: 69.2
click at [278, 152] on div "Janela de atendimento Grade de atendimento Capacidade Transportadoras Veículos …" at bounding box center [300, 134] width 601 height 268
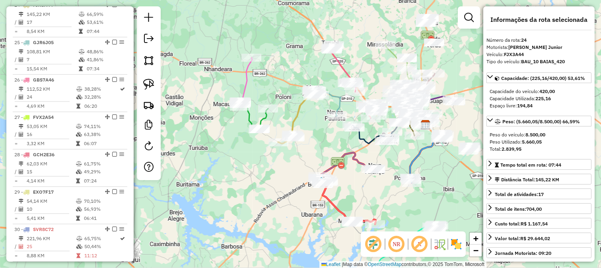
click at [291, 118] on icon at bounding box center [296, 116] width 37 height 54
drag, startPoint x: 310, startPoint y: 113, endPoint x: 296, endPoint y: 136, distance: 27.1
click at [297, 136] on div "Janela de atendimento Grade de atendimento Capacidade Transportadoras Veículos …" at bounding box center [300, 134] width 601 height 268
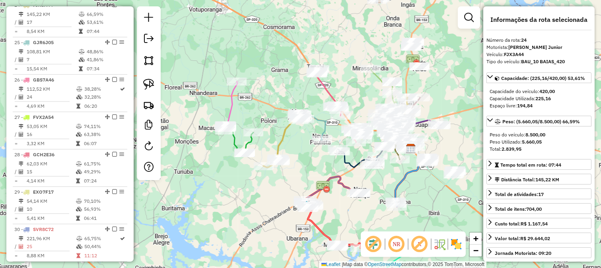
click at [320, 122] on icon at bounding box center [312, 126] width 28 height 27
click at [331, 93] on icon at bounding box center [327, 92] width 27 height 47
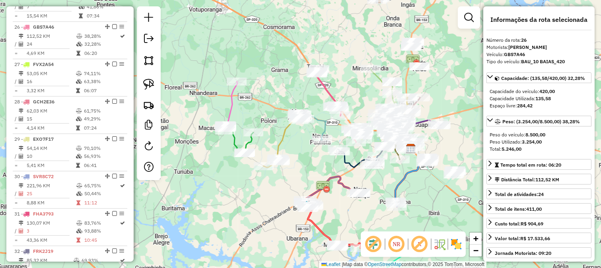
scroll to position [1248, 0]
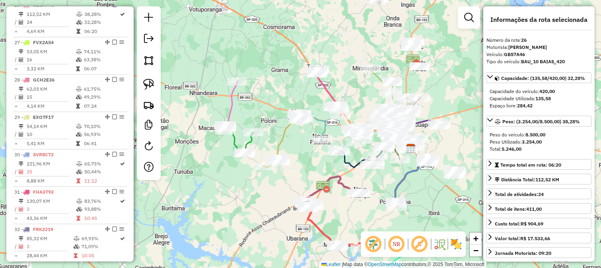
drag, startPoint x: 338, startPoint y: 88, endPoint x: 328, endPoint y: 98, distance: 14.1
click at [329, 97] on div "Janela de atendimento Grade de atendimento Capacidade Transportadoras Veículos …" at bounding box center [300, 134] width 601 height 268
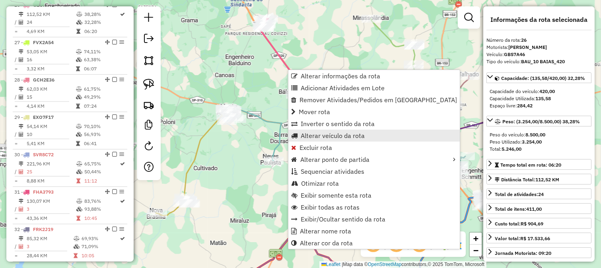
click at [330, 134] on span "Alterar veículo da rota" at bounding box center [333, 135] width 64 height 6
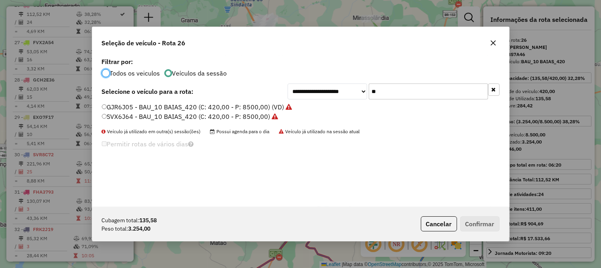
scroll to position [4, 2]
click at [398, 77] on div "**********" at bounding box center [300, 131] width 417 height 151
click at [396, 84] on input "**" at bounding box center [427, 91] width 119 height 16
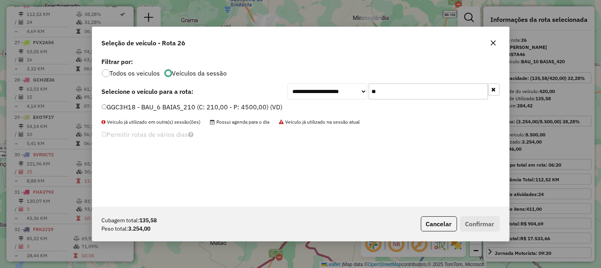
type input "**"
click at [431, 237] on div "Cubagem total: 135,58 Peso total: 3.254,00 Cancelar Confirmar" at bounding box center [300, 224] width 417 height 34
click at [420, 259] on div "**********" at bounding box center [300, 134] width 601 height 268
click at [430, 233] on div "Cubagem total: 135,58 Peso total: 3.254,00 Cancelar Confirmar" at bounding box center [300, 224] width 417 height 34
click at [430, 231] on button "Cancelar" at bounding box center [439, 223] width 36 height 15
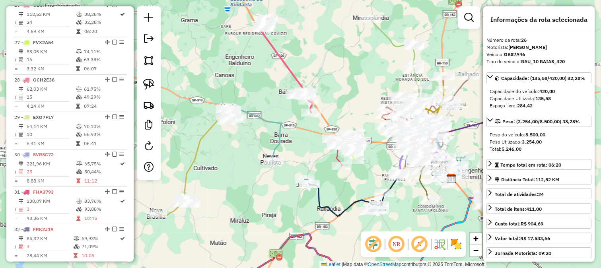
drag, startPoint x: 440, startPoint y: 35, endPoint x: 462, endPoint y: 27, distance: 23.0
click at [442, 35] on div "Rota 12 - Placa SVX6J64 27517 - ARMAZEM IPIGUA Rota 12 - Placa SVX6J64 30805 - …" at bounding box center [300, 134] width 601 height 268
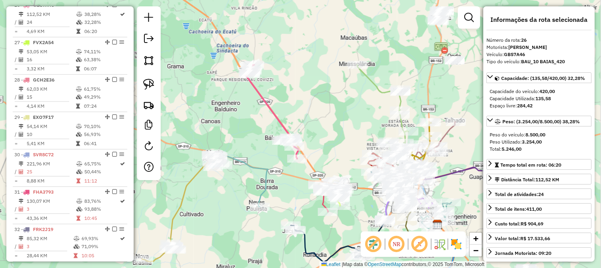
drag, startPoint x: 440, startPoint y: 90, endPoint x: 368, endPoint y: 192, distance: 124.4
click at [380, 186] on div "Janela de atendimento Grade de atendimento Capacidade Transportadoras Veículos …" at bounding box center [300, 134] width 601 height 268
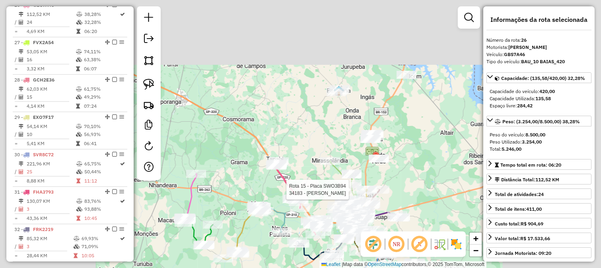
click at [386, 120] on div "Rota 15 - Placa SWO3B94 34183 - MERCEARIA [PERSON_NAME] de atendimento Grade de…" at bounding box center [300, 134] width 601 height 268
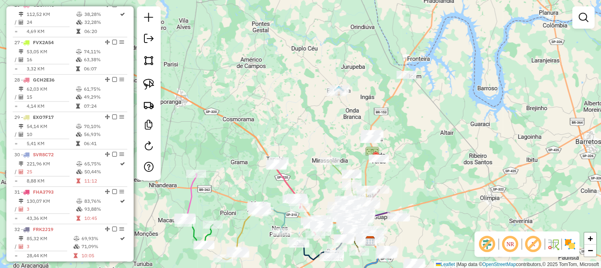
drag, startPoint x: 382, startPoint y: 105, endPoint x: 367, endPoint y: 109, distance: 16.4
click at [380, 126] on div "Rota 15 - Placa SWO3B94 34183 - MERCEARIA [PERSON_NAME] de atendimento Grade de…" at bounding box center [300, 134] width 601 height 268
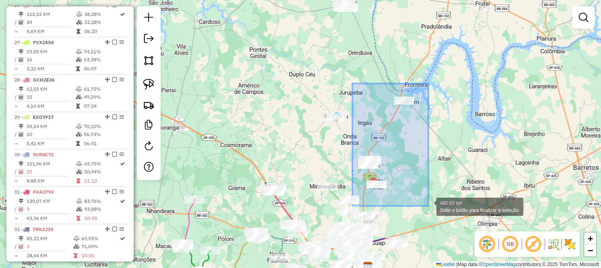
drag, startPoint x: 352, startPoint y: 84, endPoint x: 428, endPoint y: 206, distance: 143.4
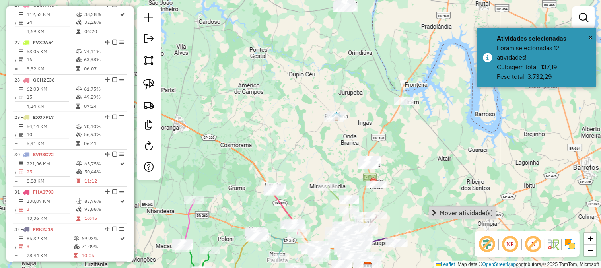
click at [448, 211] on span "Mover atividade(s)" at bounding box center [465, 212] width 53 height 6
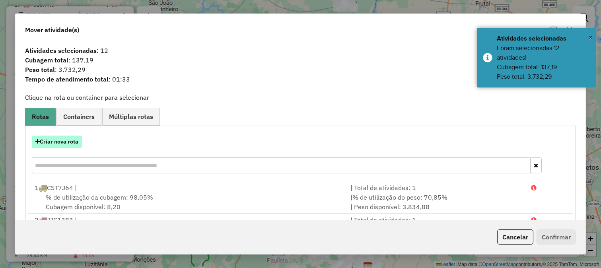
click at [54, 141] on button "Criar nova rota" at bounding box center [57, 142] width 50 height 12
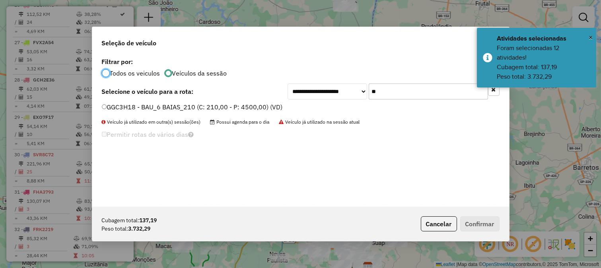
click at [266, 109] on label "GGC3H18 - BAU_6 BAIAS_210 (C: 210,00 - P: 4500,00) (VD)" at bounding box center [192, 107] width 181 height 10
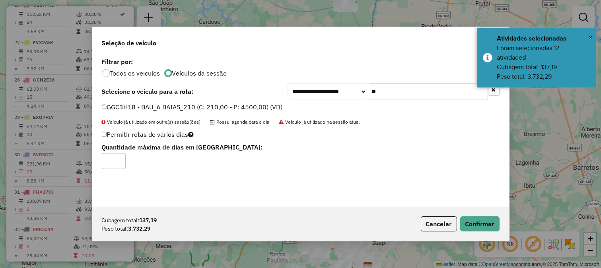
click at [475, 215] on div "Cubagem total: 137,19 Peso total: 3.732,29 Cancelar Confirmar" at bounding box center [300, 224] width 417 height 34
click at [475, 220] on button "Confirmar" at bounding box center [479, 223] width 39 height 15
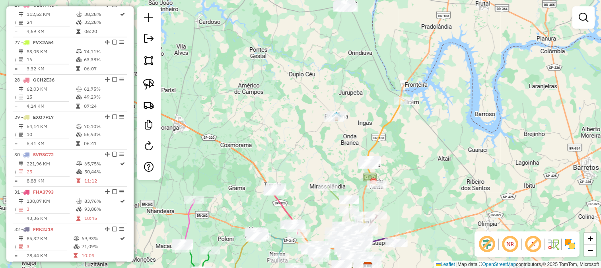
drag, startPoint x: 395, startPoint y: 154, endPoint x: 441, endPoint y: 63, distance: 102.6
click at [440, 67] on div "Janela de atendimento Grade de atendimento Capacidade Transportadoras Veículos …" at bounding box center [300, 134] width 601 height 268
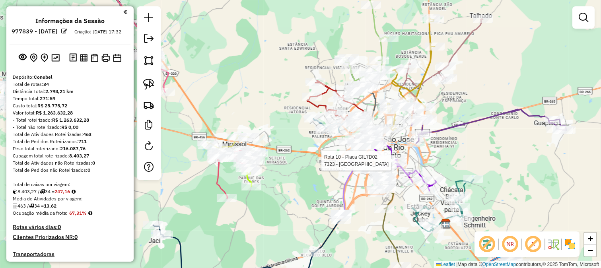
scroll to position [1248, 0]
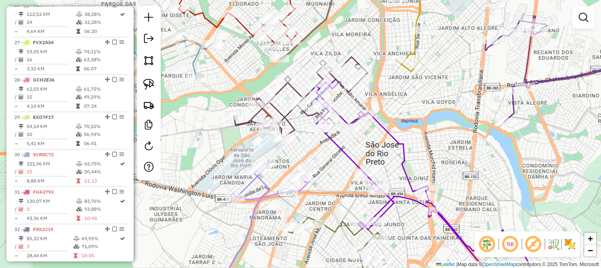
drag, startPoint x: 438, startPoint y: 72, endPoint x: 388, endPoint y: 157, distance: 97.8
click at [390, 152] on div "Janela de atendimento Grade de atendimento Capacidade Transportadoras Veículos …" at bounding box center [300, 134] width 601 height 268
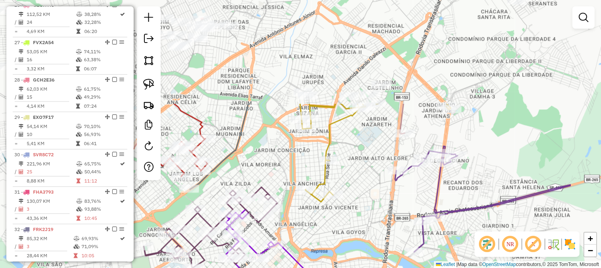
click at [335, 128] on div "Janela de atendimento Grade de atendimento Capacidade Transportadoras Veículos …" at bounding box center [300, 134] width 601 height 268
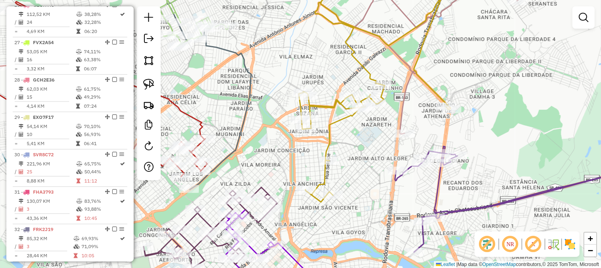
click at [333, 124] on icon at bounding box center [375, 87] width 153 height 229
select select "*********"
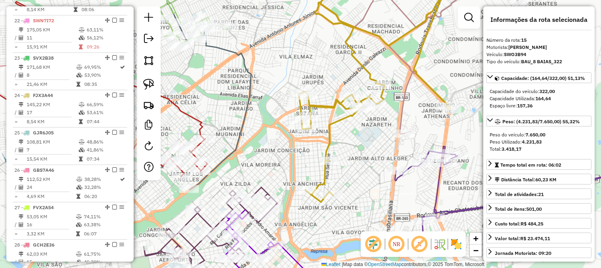
scroll to position [837, 0]
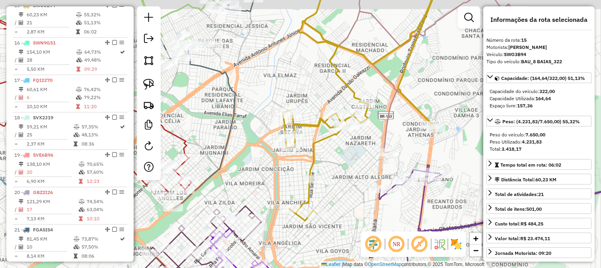
drag, startPoint x: 346, startPoint y: 151, endPoint x: 340, endPoint y: 153, distance: 6.3
click at [343, 153] on div "Janela de atendimento Grade de atendimento Capacidade Transportadoras Veículos …" at bounding box center [300, 134] width 601 height 268
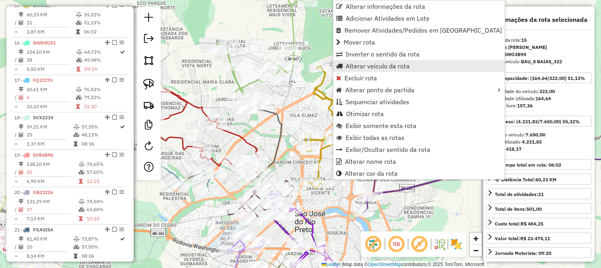
click at [370, 66] on span "Alterar veículo da rota" at bounding box center [377, 66] width 64 height 6
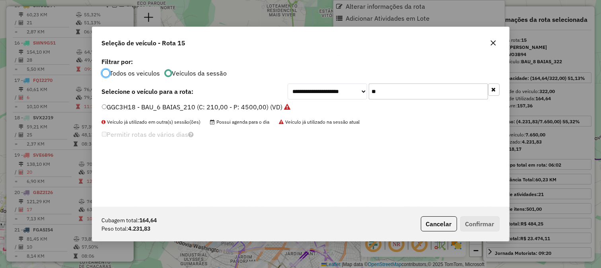
scroll to position [4, 2]
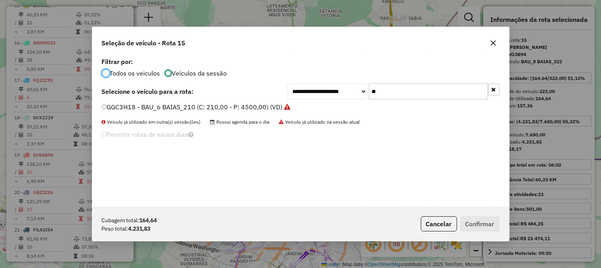
click at [396, 82] on div "**********" at bounding box center [300, 131] width 417 height 151
click at [394, 90] on input "**" at bounding box center [427, 91] width 119 height 16
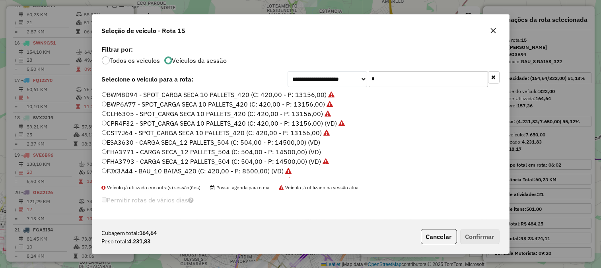
type input "**"
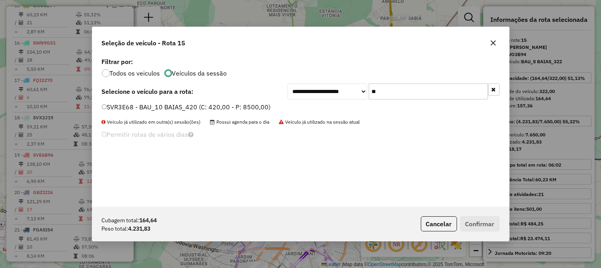
click at [394, 90] on input "**" at bounding box center [427, 91] width 119 height 16
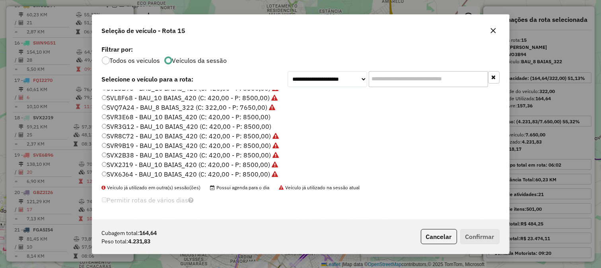
scroll to position [297, 0]
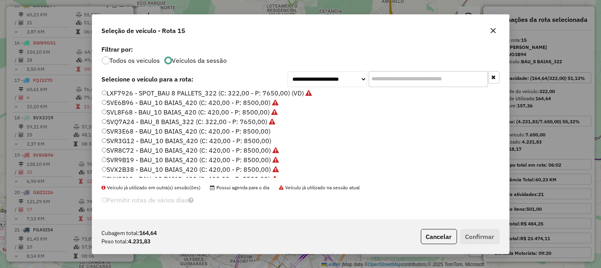
click at [253, 138] on label "SVR3G12 - BAU_10 BAIAS_420 (C: 420,00 - P: 8500,00)" at bounding box center [187, 141] width 170 height 10
click at [473, 228] on div "Cubagem total: 164,64 Peso total: 4.231,83 Cancelar Confirmar" at bounding box center [300, 236] width 417 height 34
click at [470, 233] on button "Confirmar" at bounding box center [479, 236] width 39 height 15
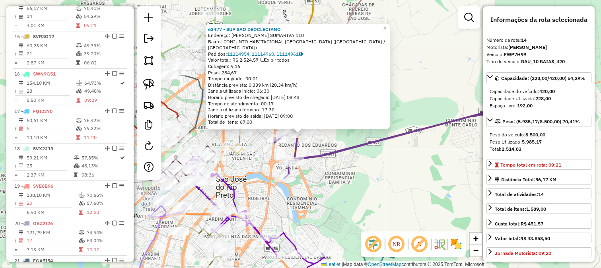
scroll to position [800, 0]
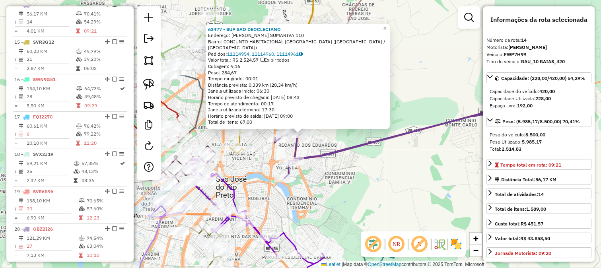
click at [376, 166] on div "63477 - SUP SAO DEOCLECIANO Endereço: COLOMBA MASSON SUMARIVA 110 Bairro: CONJU…" at bounding box center [300, 134] width 601 height 268
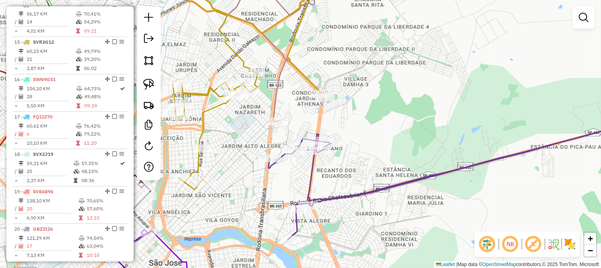
drag, startPoint x: 347, startPoint y: 90, endPoint x: 338, endPoint y: 132, distance: 42.6
click at [339, 130] on div "Janela de atendimento Grade de atendimento Capacidade Transportadoras Veículos …" at bounding box center [300, 134] width 601 height 268
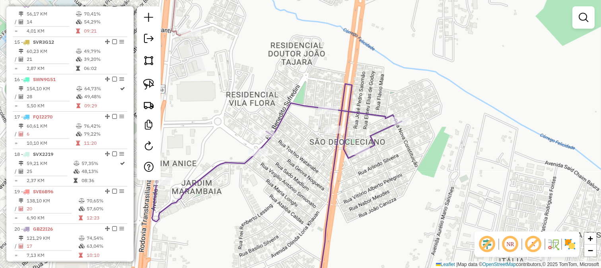
drag, startPoint x: 417, startPoint y: 60, endPoint x: 387, endPoint y: 137, distance: 82.7
click at [403, 126] on div "Janela de atendimento Grade de atendimento Capacidade Transportadoras Veículos …" at bounding box center [300, 134] width 601 height 268
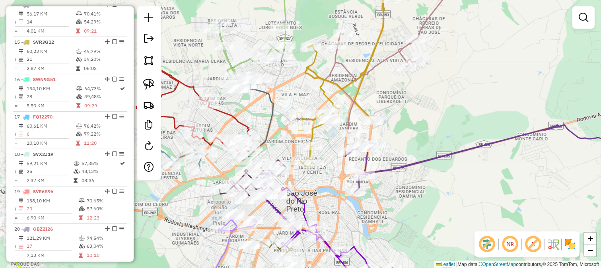
click at [363, 106] on icon at bounding box center [344, 70] width 94 height 194
select select "*********"
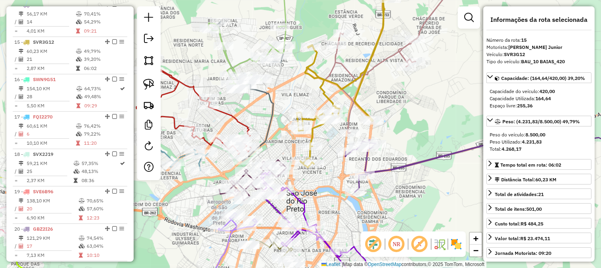
scroll to position [837, 0]
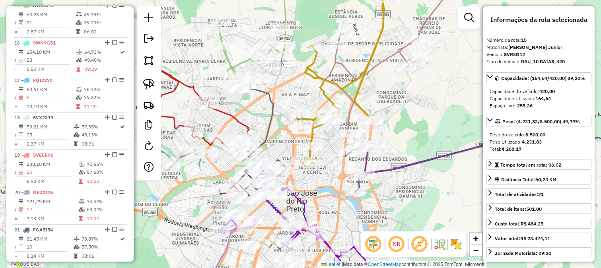
drag, startPoint x: 395, startPoint y: 88, endPoint x: 375, endPoint y: 142, distance: 56.7
click at [379, 140] on div "Janela de atendimento Grade de atendimento Capacidade Transportadoras Veículos …" at bounding box center [300, 134] width 601 height 268
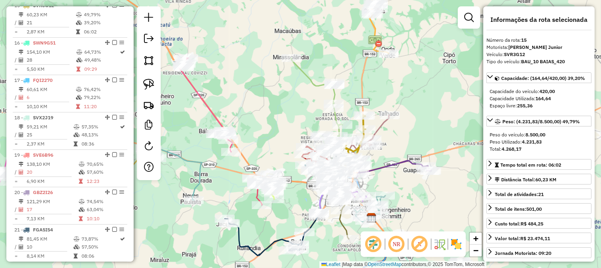
drag, startPoint x: 379, startPoint y: 73, endPoint x: 386, endPoint y: 78, distance: 8.4
click at [405, 70] on div "Janela de atendimento Grade de atendimento Capacidade Transportadoras Veículos …" at bounding box center [300, 134] width 601 height 268
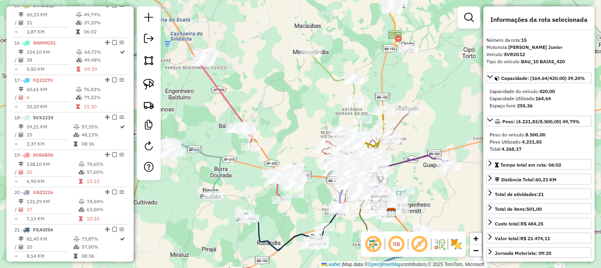
click at [234, 105] on icon at bounding box center [225, 100] width 54 height 94
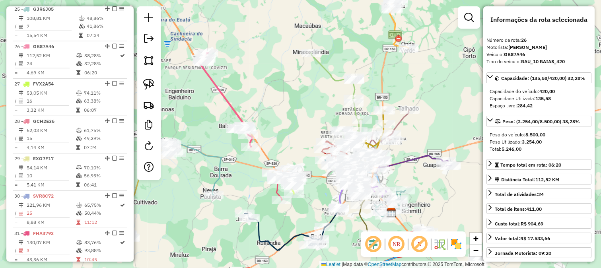
scroll to position [1248, 0]
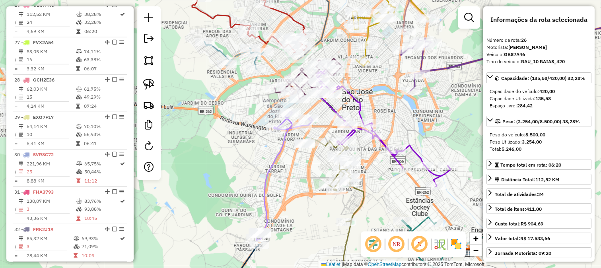
click at [355, 99] on icon at bounding box center [383, 128] width 134 height 117
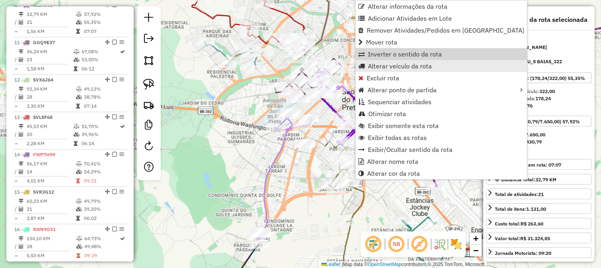
click at [407, 63] on span "Alterar veículo da rota" at bounding box center [400, 66] width 64 height 6
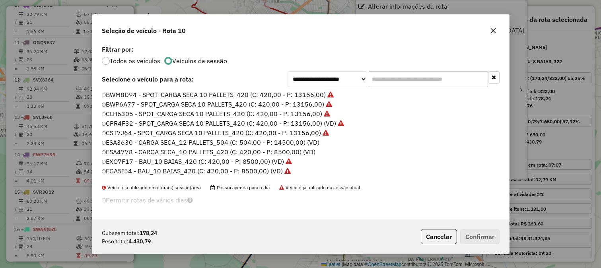
scroll to position [4, 2]
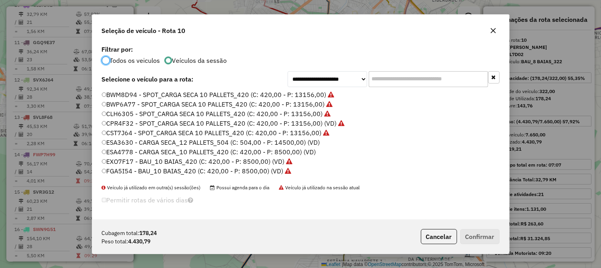
click at [418, 78] on input "text" at bounding box center [427, 79] width 119 height 16
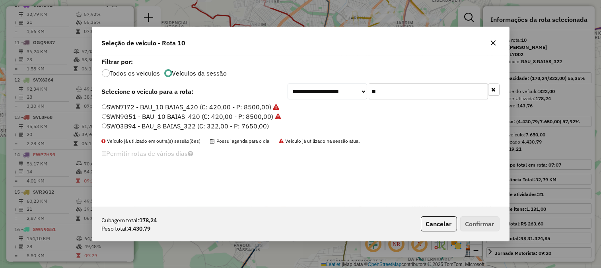
type input "**"
click at [248, 124] on label "SWO3B94 - BAU_8 BAIAS_322 (C: 322,00 - P: 7650,00)" at bounding box center [185, 126] width 167 height 10
click at [472, 223] on button "Confirmar" at bounding box center [479, 223] width 39 height 15
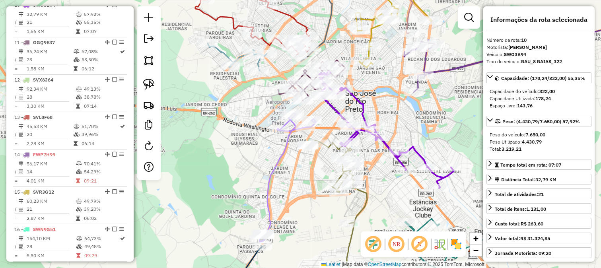
drag, startPoint x: 209, startPoint y: 113, endPoint x: 374, endPoint y: 175, distance: 177.1
click at [374, 175] on div "Janela de atendimento Grade de atendimento Capacidade Transportadoras Veículos …" at bounding box center [300, 134] width 601 height 268
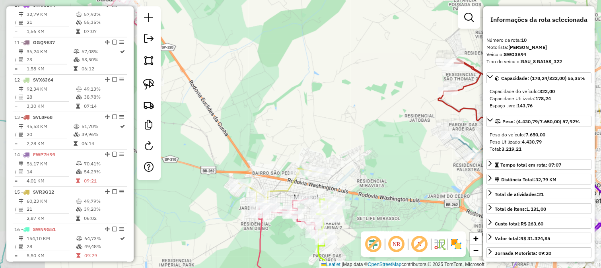
drag, startPoint x: 326, startPoint y: 149, endPoint x: 354, endPoint y: 159, distance: 29.7
click at [359, 164] on div "Janela de atendimento Grade de atendimento Capacidade Transportadoras Veículos …" at bounding box center [300, 134] width 601 height 268
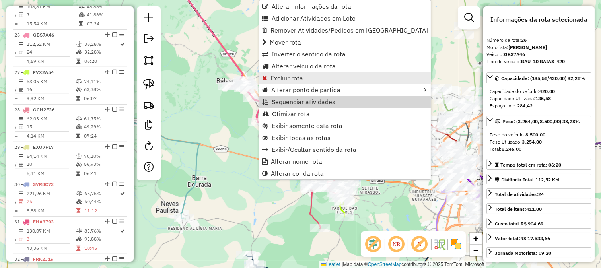
scroll to position [1248, 0]
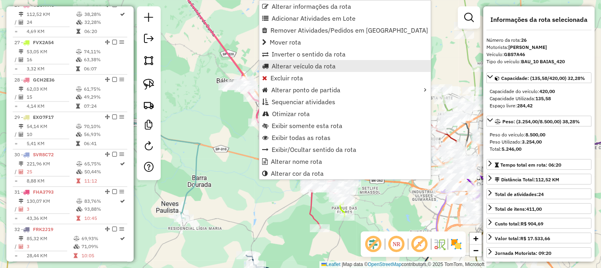
click at [295, 66] on span "Alterar veículo da rota" at bounding box center [304, 66] width 64 height 6
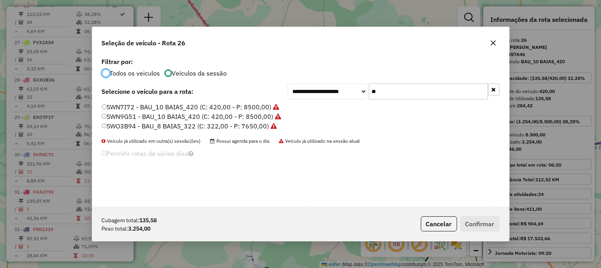
scroll to position [4, 2]
click at [403, 95] on input "**" at bounding box center [427, 91] width 119 height 16
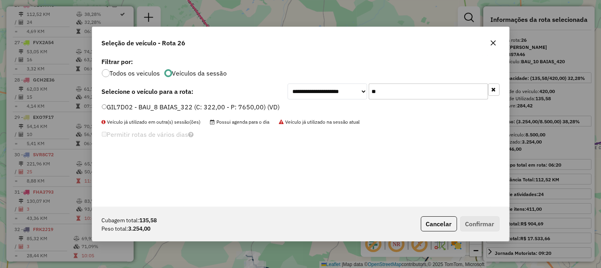
type input "**"
click at [265, 109] on label "GIL7D02 - BAU_8 BAIAS_322 (C: 322,00 - P: 7650,00) (VD)" at bounding box center [191, 107] width 178 height 10
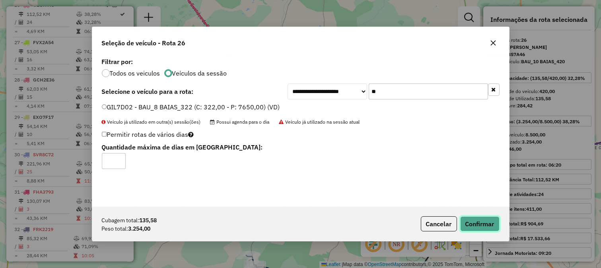
click at [481, 220] on button "Confirmar" at bounding box center [479, 223] width 39 height 15
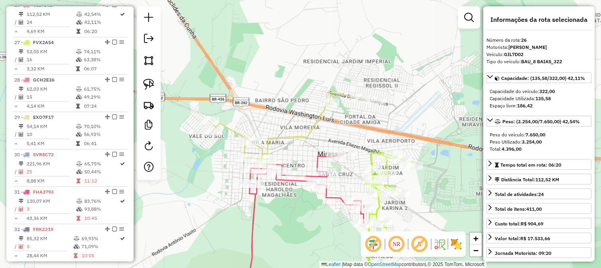
click at [307, 129] on icon at bounding box center [292, 130] width 166 height 78
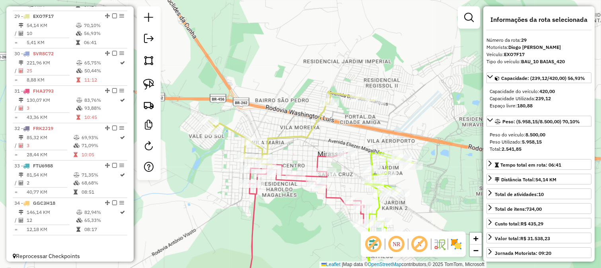
scroll to position [1360, 0]
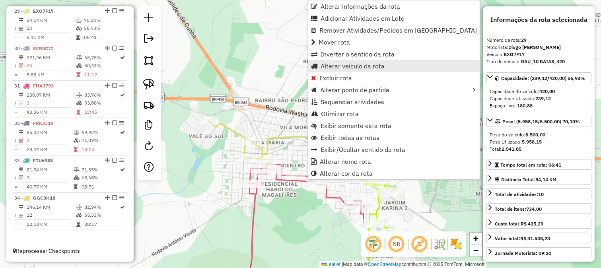
click at [361, 65] on span "Alterar veículo da rota" at bounding box center [352, 66] width 64 height 6
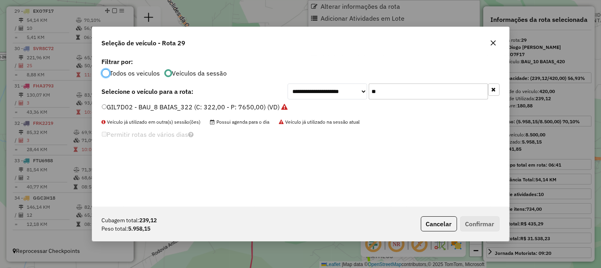
scroll to position [4, 2]
click at [406, 90] on input "**" at bounding box center [427, 91] width 119 height 16
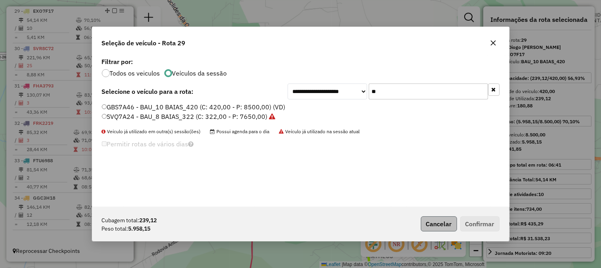
type input "**"
click at [436, 223] on button "Cancelar" at bounding box center [439, 223] width 36 height 15
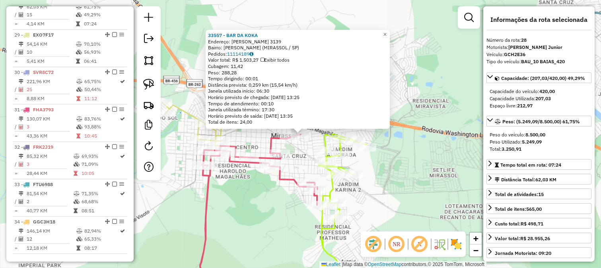
scroll to position [1323, 0]
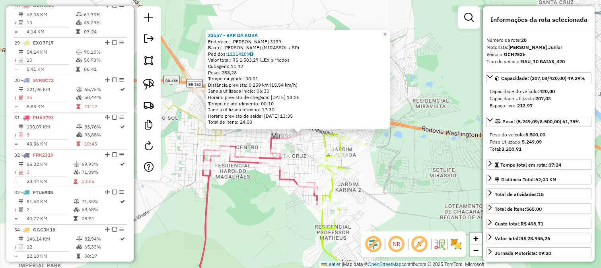
click at [253, 189] on div "Rota 28 - Placa GCH2E36 1757 - BAR DO ALMEIDA 33557 - BAR DA KOKA Endereço: [PE…" at bounding box center [300, 134] width 601 height 268
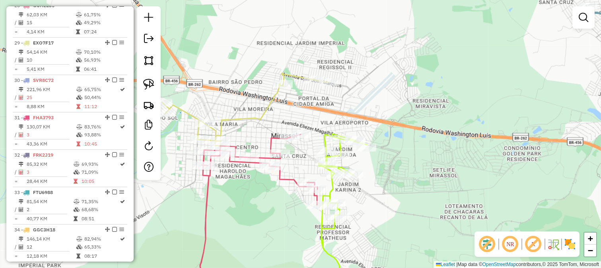
click at [241, 120] on icon at bounding box center [245, 112] width 166 height 78
select select "*********"
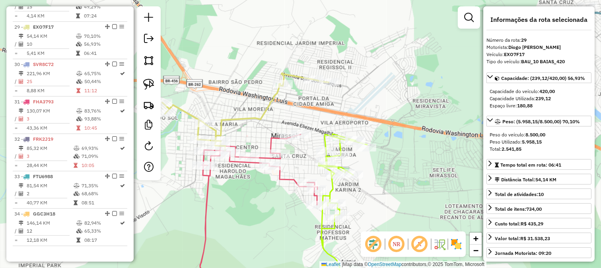
scroll to position [1360, 0]
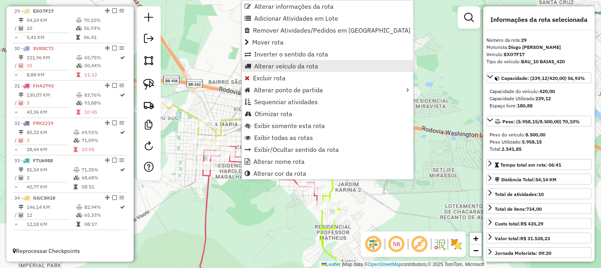
click at [304, 69] on span "Alterar veículo da rota" at bounding box center [286, 66] width 64 height 6
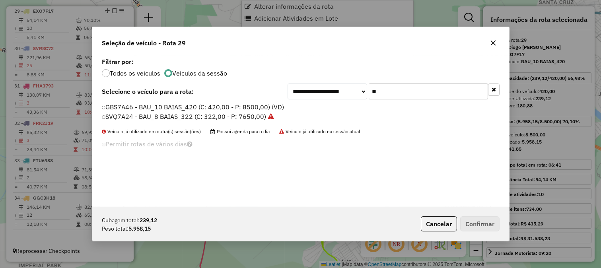
scroll to position [4, 2]
click at [408, 94] on input "**" at bounding box center [427, 91] width 119 height 16
click at [263, 108] on label "GBS7A46 - BAU_10 BAIAS_420 (C: 420,00 - P: 8500,00) (VD)" at bounding box center [193, 107] width 183 height 10
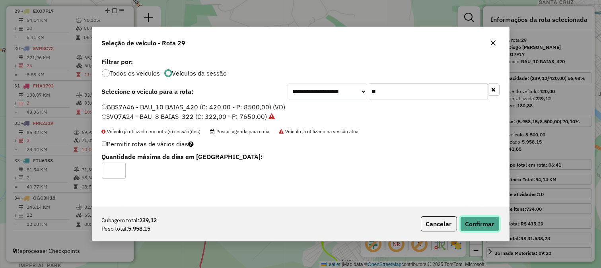
click at [470, 218] on button "Confirmar" at bounding box center [479, 223] width 39 height 15
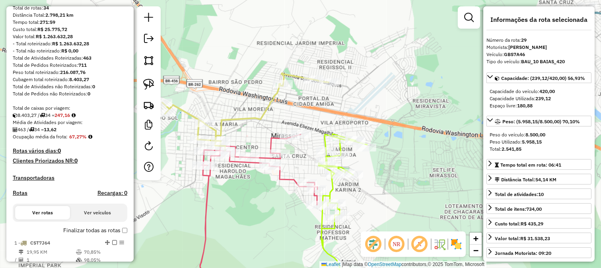
scroll to position [0, 0]
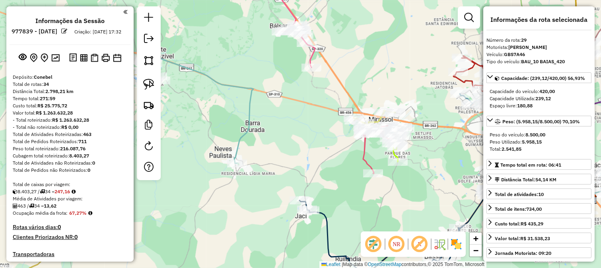
click at [235, 83] on icon at bounding box center [197, 109] width 111 height 108
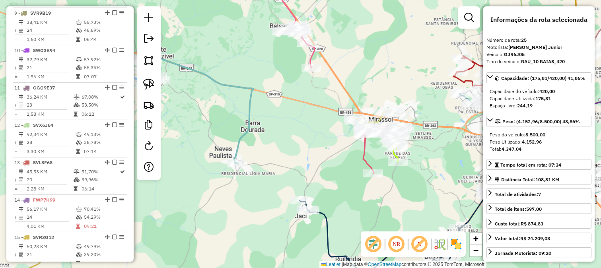
scroll to position [1210, 0]
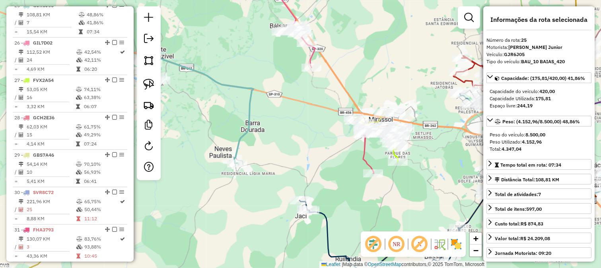
drag, startPoint x: 254, startPoint y: 70, endPoint x: 222, endPoint y: 105, distance: 47.8
click at [223, 104] on div "Janela de atendimento Grade de atendimento Capacidade Transportadoras Veículos …" at bounding box center [300, 134] width 601 height 268
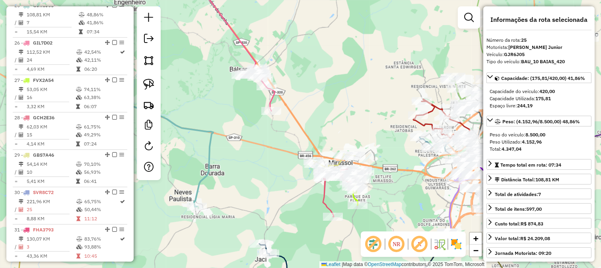
drag, startPoint x: 377, startPoint y: 115, endPoint x: 258, endPoint y: 61, distance: 131.1
click at [258, 61] on div "Janela de atendimento Grade de atendimento Capacidade Transportadoras Veículos …" at bounding box center [300, 134] width 601 height 268
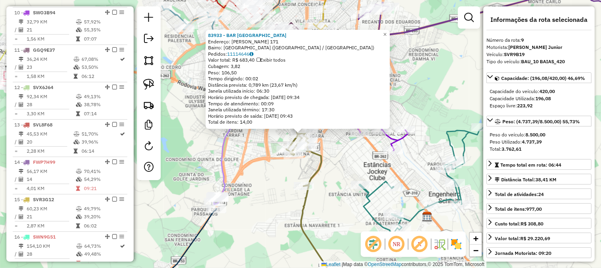
scroll to position [613, 0]
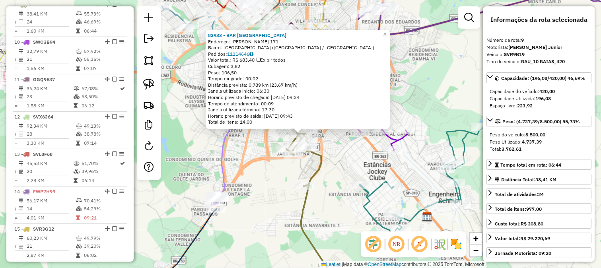
click at [333, 165] on div "83933 - BAR [GEOGRAPHIC_DATA] Endereço: [PERSON_NAME] 171 Bairro: [GEOGRAPHIC_D…" at bounding box center [300, 134] width 601 height 268
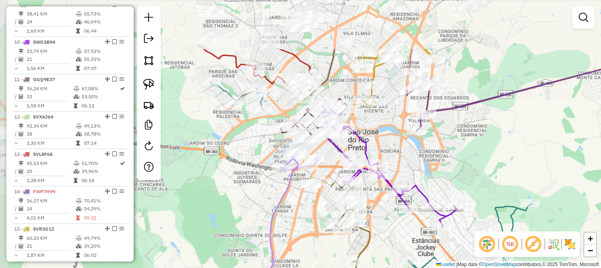
drag, startPoint x: 335, startPoint y: 141, endPoint x: 383, endPoint y: 217, distance: 90.1
click at [383, 217] on div "Janela de atendimento Grade de atendimento Capacidade Transportadoras Veículos …" at bounding box center [300, 134] width 601 height 268
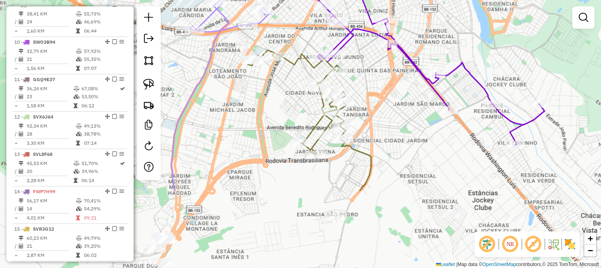
drag, startPoint x: 391, startPoint y: 182, endPoint x: 364, endPoint y: 48, distance: 135.9
click at [365, 52] on div "Janela de atendimento Grade de atendimento Capacidade Transportadoras Veículos …" at bounding box center [300, 134] width 601 height 268
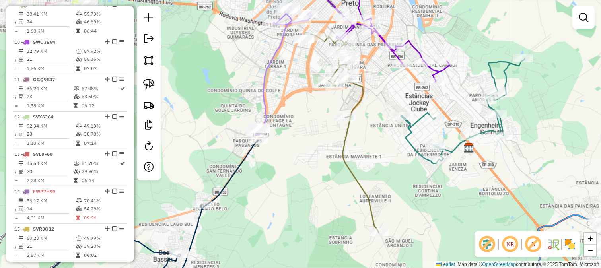
click at [384, 95] on div "Rota 10 - Placa SWO3B94 83279 - LIKES RESTAURANTE Janela de atendimento Grade d…" at bounding box center [300, 134] width 601 height 268
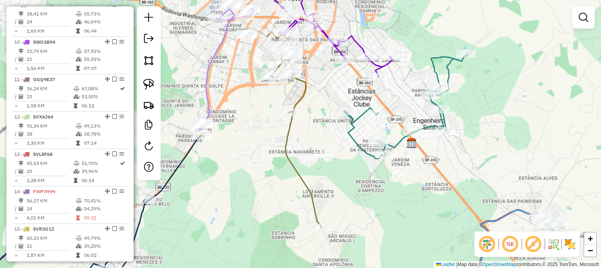
click at [378, 66] on icon at bounding box center [325, 25] width 134 height 104
select select "*********"
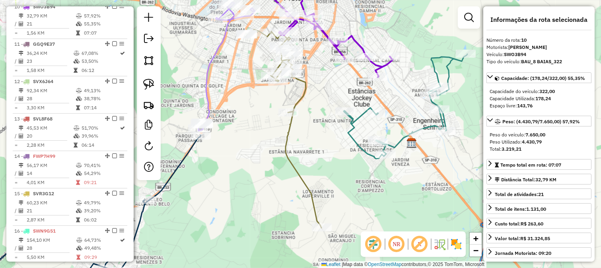
scroll to position [650, 0]
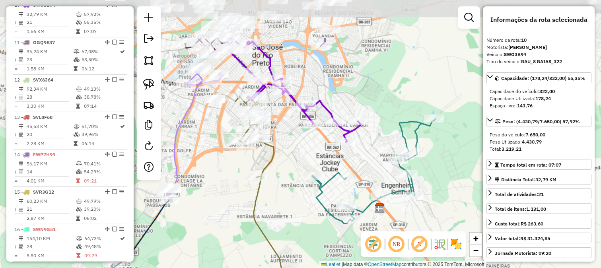
drag, startPoint x: 394, startPoint y: 86, endPoint x: 361, endPoint y: 150, distance: 72.0
click at [361, 150] on div "Janela de atendimento Grade de atendimento Capacidade Transportadoras Veículos …" at bounding box center [300, 134] width 601 height 268
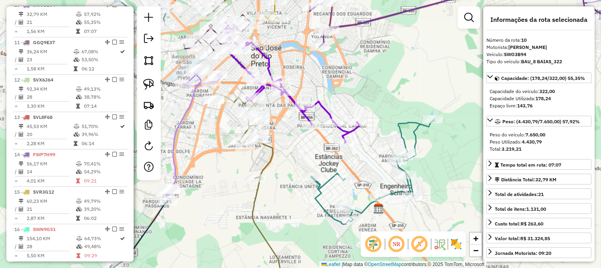
click at [325, 160] on div "Janela de atendimento Grade de atendimento Capacidade Transportadoras Veículos …" at bounding box center [300, 134] width 601 height 268
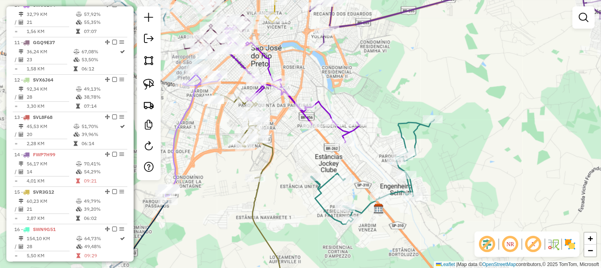
drag, startPoint x: 301, startPoint y: 146, endPoint x: 342, endPoint y: 168, distance: 46.4
click at [342, 168] on div "Janela de atendimento Grade de atendimento Capacidade Transportadoras Veículos …" at bounding box center [300, 134] width 601 height 268
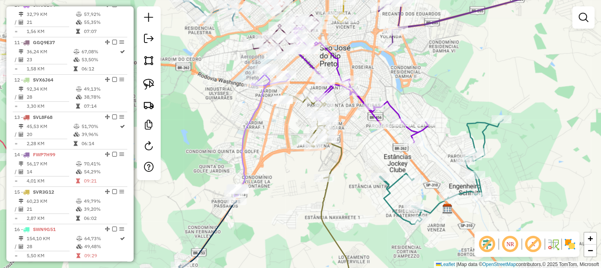
drag, startPoint x: 333, startPoint y: 168, endPoint x: 379, endPoint y: 130, distance: 59.9
click at [376, 132] on div "Janela de atendimento Grade de atendimento Capacidade Transportadoras Veículos …" at bounding box center [300, 134] width 601 height 268
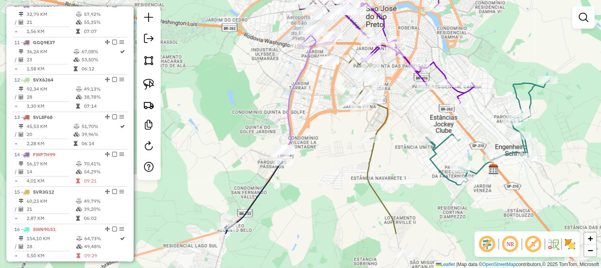
click at [382, 121] on icon at bounding box center [361, 145] width 70 height 178
select select "*********"
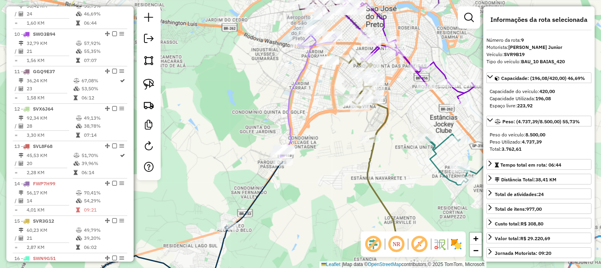
scroll to position [613, 0]
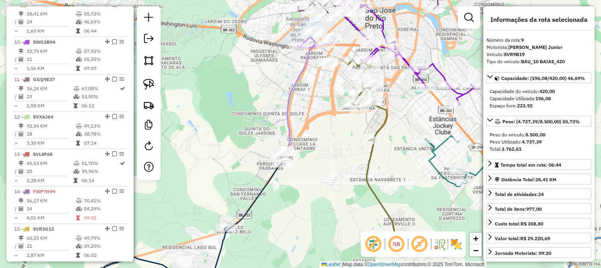
drag, startPoint x: 349, startPoint y: 134, endPoint x: 331, endPoint y: 167, distance: 37.5
click at [331, 167] on div "Janela de atendimento Grade de atendimento Capacidade Transportadoras Veículos …" at bounding box center [300, 134] width 601 height 268
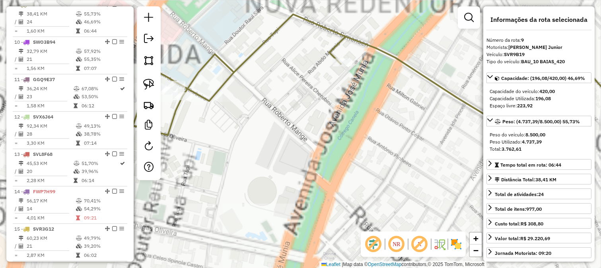
drag, startPoint x: 227, startPoint y: 116, endPoint x: 380, endPoint y: 157, distance: 158.3
click at [380, 157] on div "Janela de atendimento Grade de atendimento Capacidade Transportadoras Veículos …" at bounding box center [300, 134] width 601 height 268
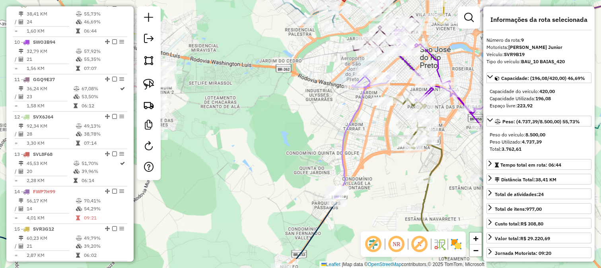
drag, startPoint x: 355, startPoint y: 201, endPoint x: 382, endPoint y: 136, distance: 71.1
click at [392, 145] on div "Janela de atendimento Grade de atendimento Capacidade Transportadoras Veículos …" at bounding box center [300, 134] width 601 height 268
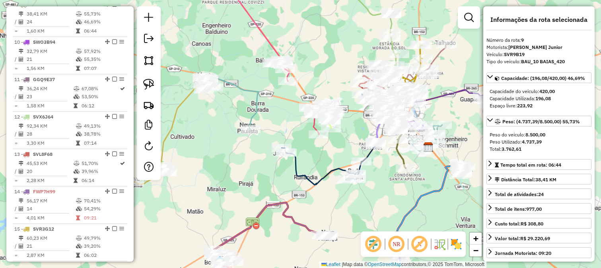
drag, startPoint x: 341, startPoint y: 142, endPoint x: 335, endPoint y: 165, distance: 24.2
click at [339, 164] on div "Janela de atendimento Grade de atendimento Capacidade Transportadoras Veículos …" at bounding box center [300, 134] width 601 height 268
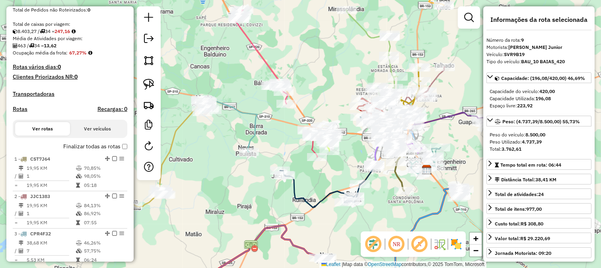
scroll to position [39, 0]
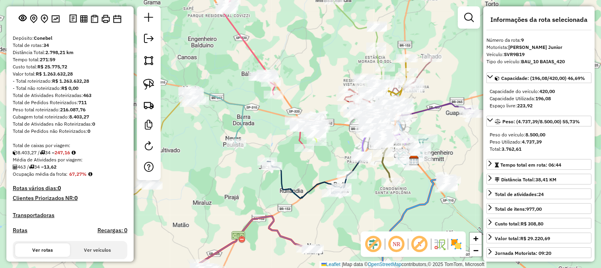
drag, startPoint x: 293, startPoint y: 169, endPoint x: 281, endPoint y: 159, distance: 15.7
click at [281, 159] on div "Janela de atendimento Grade de atendimento Capacidade Transportadoras Veículos …" at bounding box center [300, 134] width 601 height 268
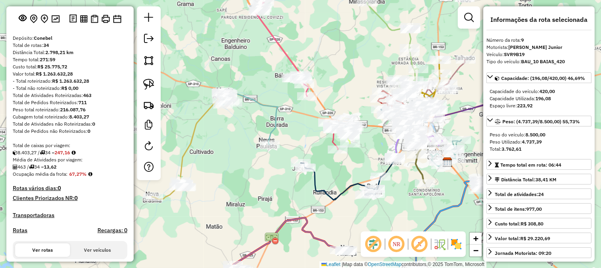
drag, startPoint x: 226, startPoint y: 159, endPoint x: 400, endPoint y: 159, distance: 174.5
click at [400, 159] on div "Janela de atendimento Grade de atendimento Capacidade Transportadoras Veículos …" at bounding box center [300, 134] width 601 height 268
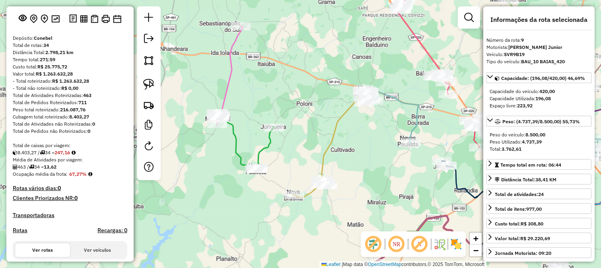
click at [266, 134] on icon at bounding box center [246, 143] width 56 height 52
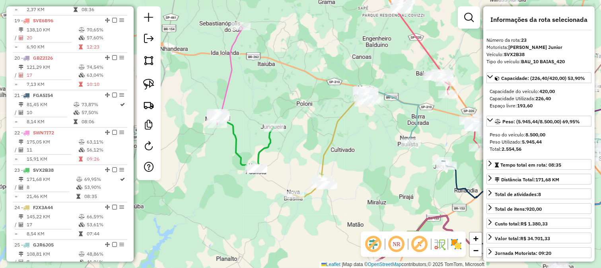
scroll to position [1136, 0]
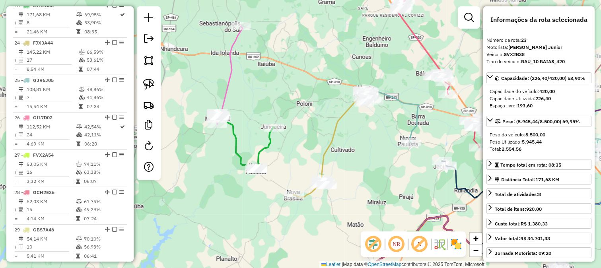
click at [225, 89] on icon at bounding box center [228, 75] width 27 height 98
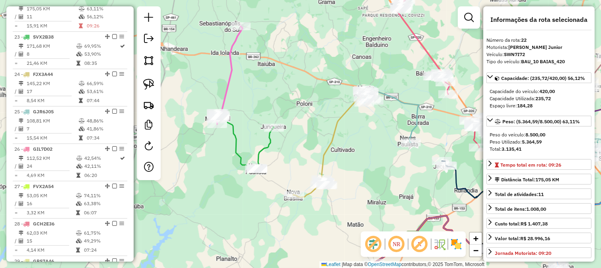
scroll to position [1099, 0]
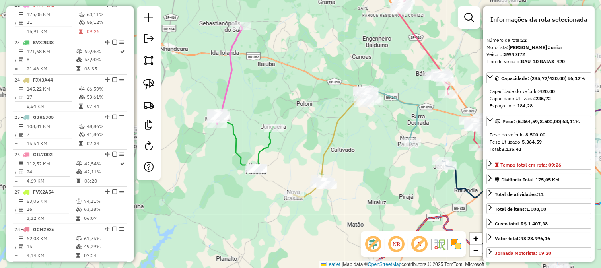
click at [235, 134] on icon at bounding box center [246, 143] width 56 height 52
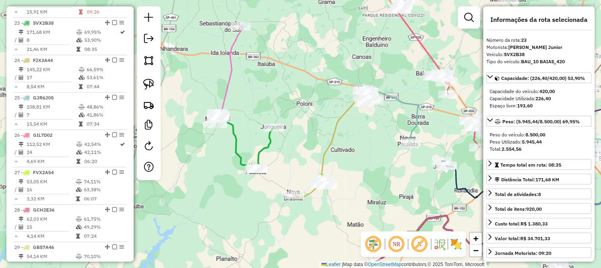
scroll to position [1136, 0]
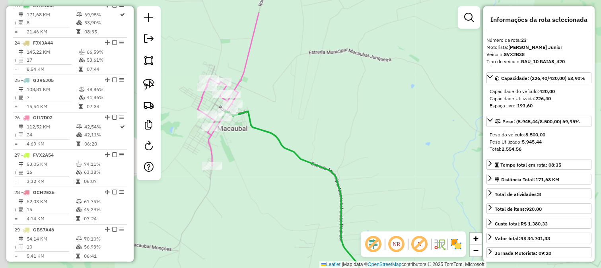
drag, startPoint x: 232, startPoint y: 89, endPoint x: 242, endPoint y: 136, distance: 47.3
click at [242, 136] on div "Janela de atendimento Grade de atendimento Capacidade Transportadoras Veículos …" at bounding box center [300, 134] width 601 height 268
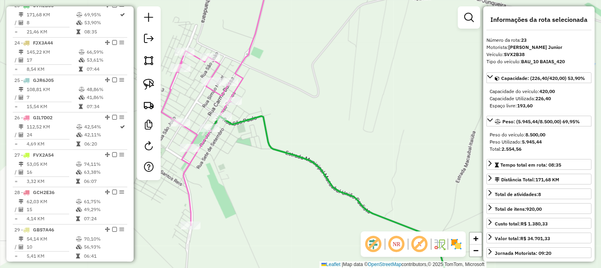
click at [244, 54] on icon at bounding box center [215, 99] width 109 height 252
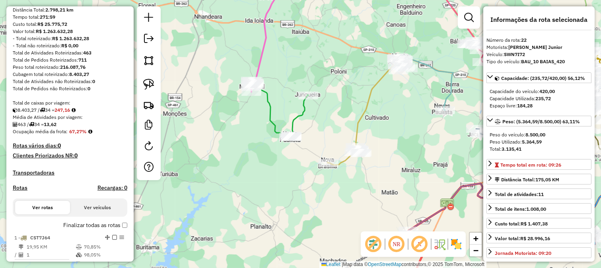
scroll to position [0, 0]
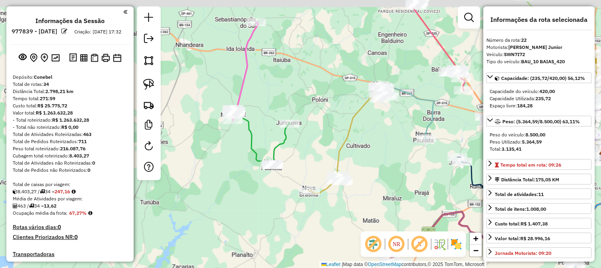
drag, startPoint x: 250, startPoint y: 144, endPoint x: 219, endPoint y: 170, distance: 41.5
click at [229, 173] on div "Janela de atendimento Grade de atendimento Capacidade Transportadoras Veículos …" at bounding box center [300, 134] width 601 height 268
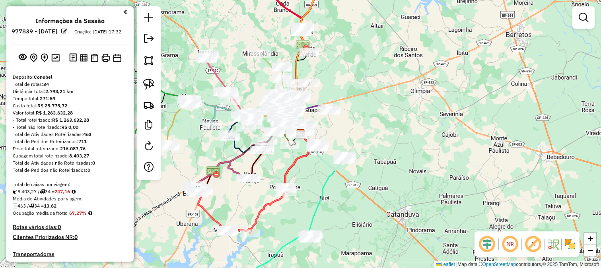
click at [483, 244] on em at bounding box center [486, 244] width 19 height 19
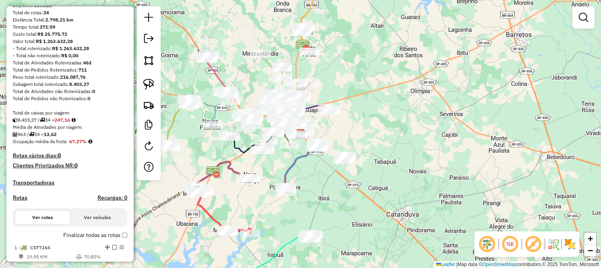
scroll to position [88, 0]
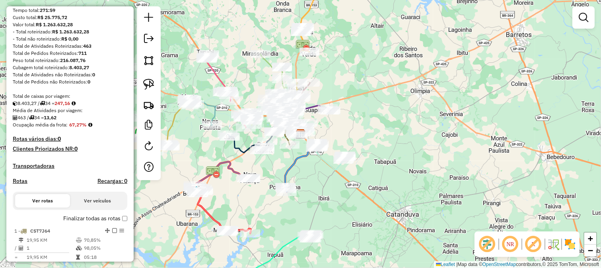
select select "**********"
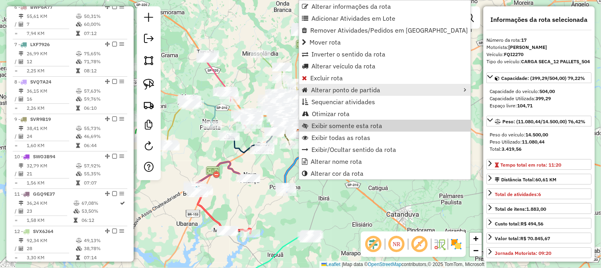
scroll to position [912, 0]
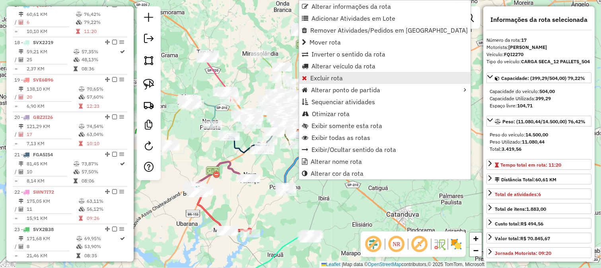
drag, startPoint x: 326, startPoint y: 85, endPoint x: 341, endPoint y: 80, distance: 15.6
click at [341, 80] on ul "Alterar informações da rota Adicionar Atividades em Lote Remover Atividades/Ped…" at bounding box center [384, 89] width 171 height 179
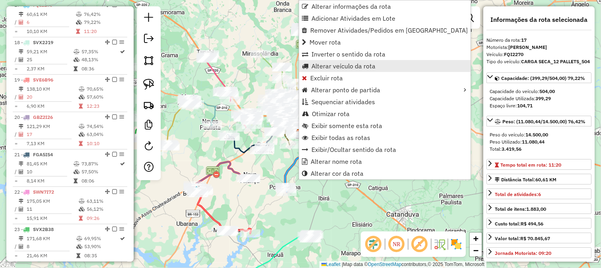
click at [339, 65] on span "Alterar veículo da rota" at bounding box center [343, 66] width 64 height 6
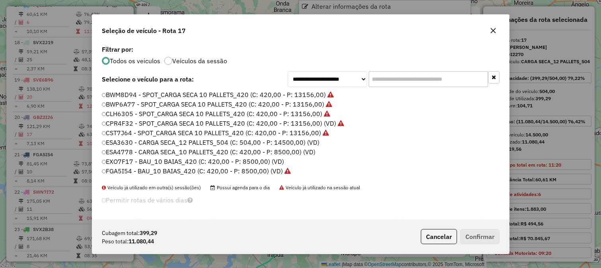
scroll to position [4, 2]
drag, startPoint x: 397, startPoint y: 69, endPoint x: 398, endPoint y: 77, distance: 7.6
click at [398, 70] on div "**********" at bounding box center [300, 131] width 417 height 176
click at [398, 77] on input "text" at bounding box center [427, 79] width 119 height 16
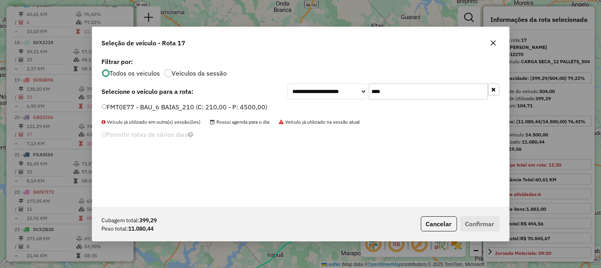
click at [410, 82] on div "**********" at bounding box center [300, 131] width 417 height 151
click at [410, 86] on input "****" at bounding box center [427, 91] width 119 height 16
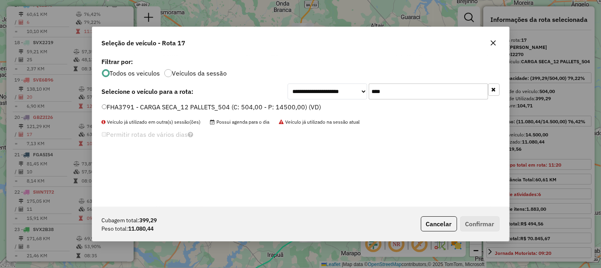
click at [414, 87] on input "****" at bounding box center [427, 91] width 119 height 16
click at [413, 89] on input "****" at bounding box center [427, 91] width 119 height 16
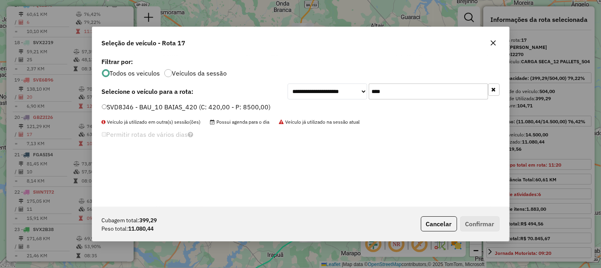
click at [413, 90] on input "****" at bounding box center [427, 91] width 119 height 16
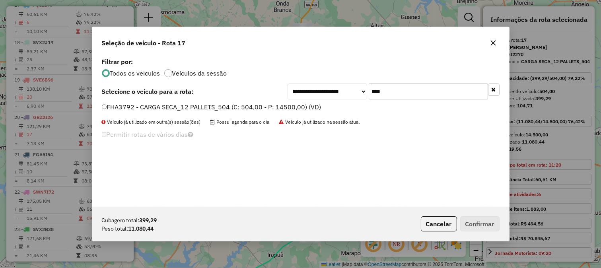
type input "****"
click at [426, 239] on div "Cubagem total: 399,29 Peso total: 11.080,44 Cancelar Confirmar" at bounding box center [300, 224] width 417 height 34
click at [426, 228] on button "Cancelar" at bounding box center [439, 223] width 36 height 15
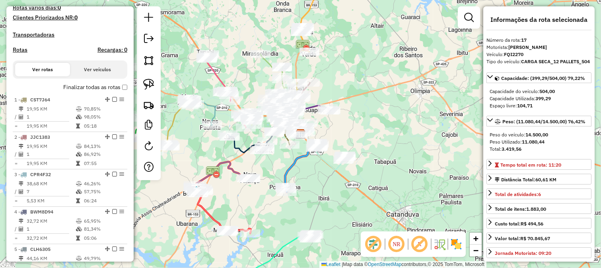
scroll to position [161, 0]
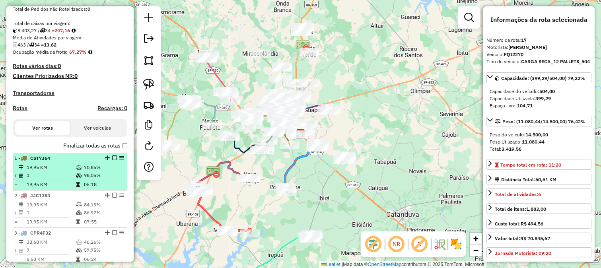
click at [78, 162] on div "1 - CST7J64" at bounding box center [56, 158] width 84 height 7
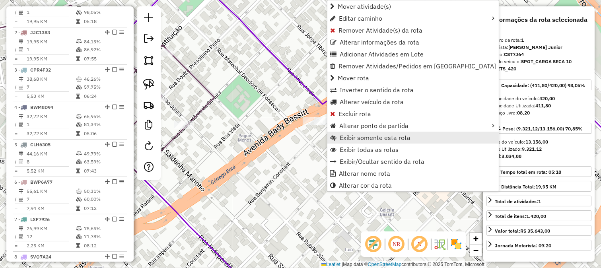
scroll to position [314, 0]
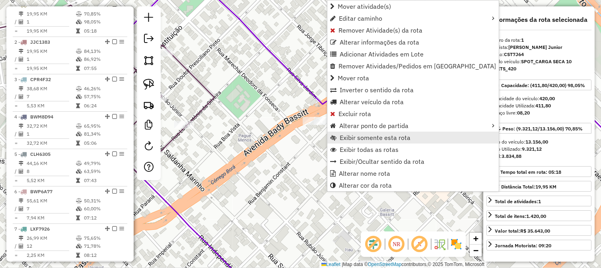
click at [365, 136] on span "Exibir somente esta rota" at bounding box center [374, 137] width 71 height 6
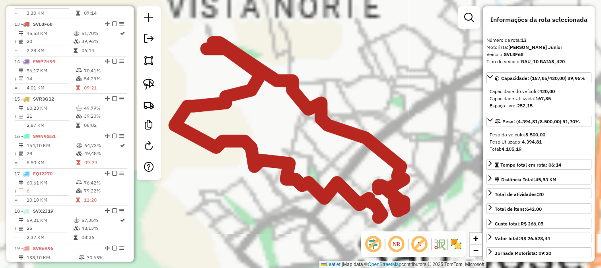
scroll to position [762, 0]
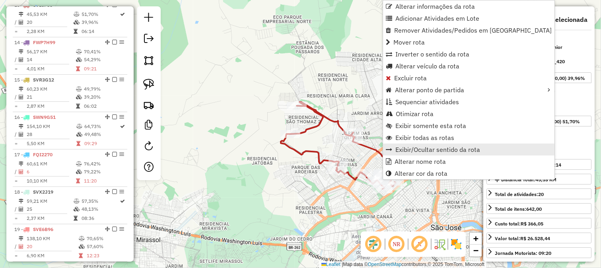
click at [413, 149] on span "Exibir/Ocultar sentido da rota" at bounding box center [437, 149] width 85 height 6
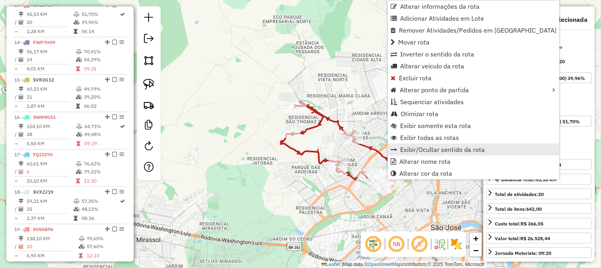
click at [401, 146] on span "Exibir/Ocultar sentido da rota" at bounding box center [442, 149] width 85 height 6
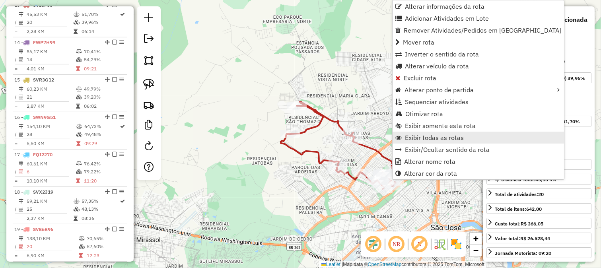
click at [413, 134] on span "Exibir todas as rotas" at bounding box center [434, 137] width 59 height 6
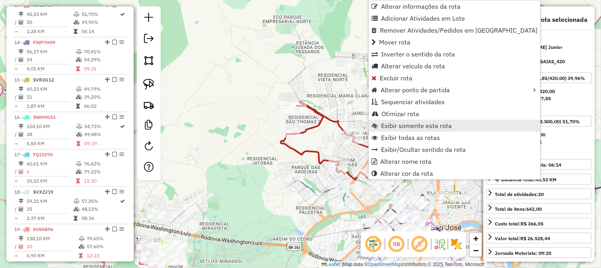
click at [392, 128] on span "Exibir somente esta rota" at bounding box center [416, 125] width 71 height 6
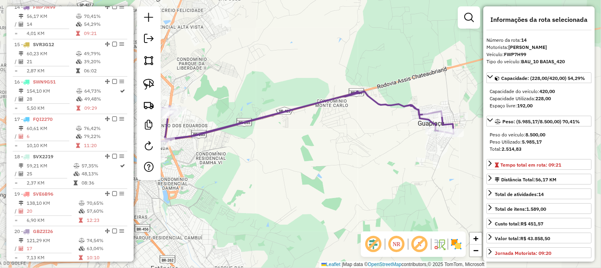
scroll to position [800, 0]
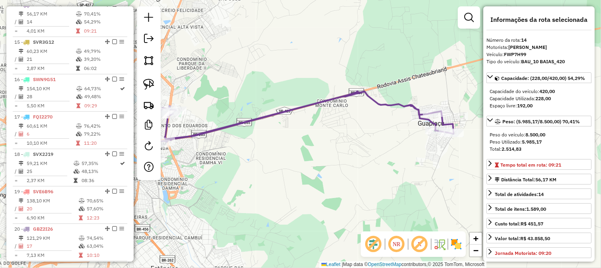
drag, startPoint x: 282, startPoint y: 139, endPoint x: 367, endPoint y: 153, distance: 85.5
click at [365, 153] on div "Janela de atendimento Grade de atendimento Capacidade Transportadoras Veículos …" at bounding box center [300, 134] width 601 height 268
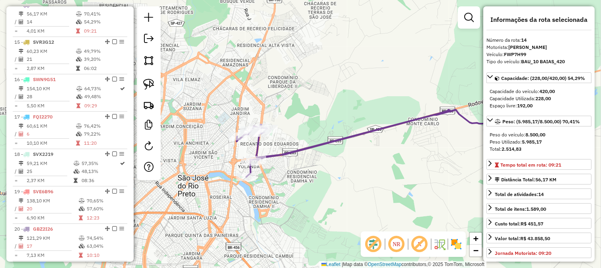
drag, startPoint x: 353, startPoint y: 150, endPoint x: 246, endPoint y: 161, distance: 107.1
click at [257, 164] on div "Janela de atendimento Grade de atendimento Capacidade Transportadoras Veículos …" at bounding box center [300, 134] width 601 height 268
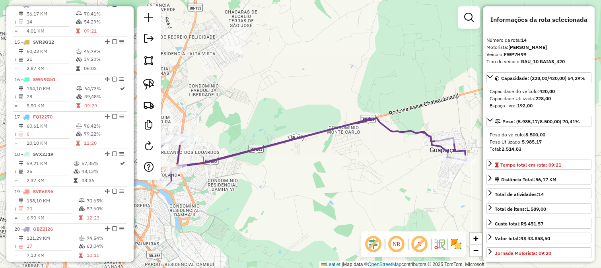
drag, startPoint x: 314, startPoint y: 173, endPoint x: 358, endPoint y: 173, distance: 44.1
click at [378, 165] on div "Janela de atendimento Grade de atendimento Capacidade Transportadoras Veículos …" at bounding box center [300, 134] width 601 height 268
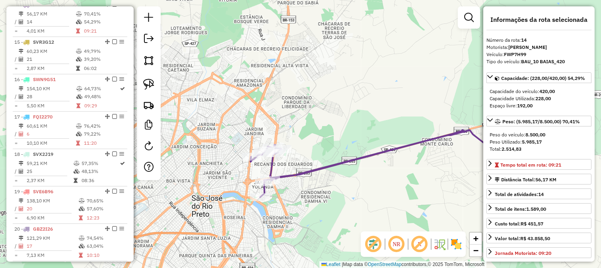
drag, startPoint x: 322, startPoint y: 180, endPoint x: 394, endPoint y: 193, distance: 72.7
click at [394, 193] on div "Janela de atendimento Grade de atendimento Capacidade Transportadoras Veículos …" at bounding box center [300, 134] width 601 height 268
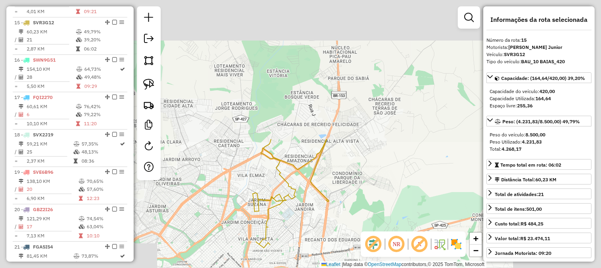
scroll to position [837, 0]
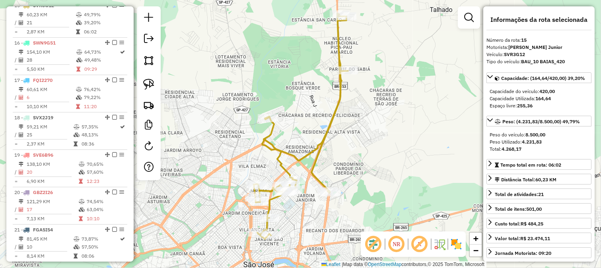
drag, startPoint x: 303, startPoint y: 222, endPoint x: 309, endPoint y: 196, distance: 26.0
click at [309, 196] on div "Janela de atendimento Grade de atendimento Capacidade Transportadoras Veículos …" at bounding box center [300, 134] width 601 height 268
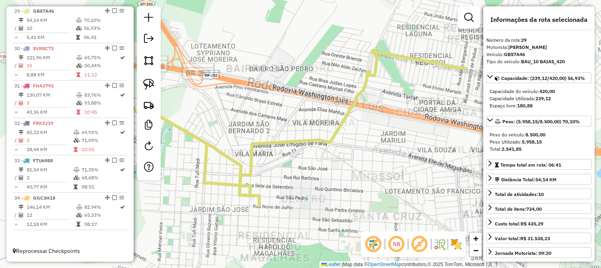
scroll to position [1360, 0]
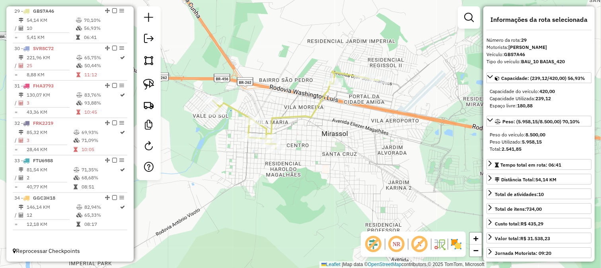
drag, startPoint x: 387, startPoint y: 127, endPoint x: 350, endPoint y: 128, distance: 36.6
click at [351, 128] on div "Janela de atendimento Grade de atendimento Capacidade Transportadoras Veículos …" at bounding box center [300, 134] width 601 height 268
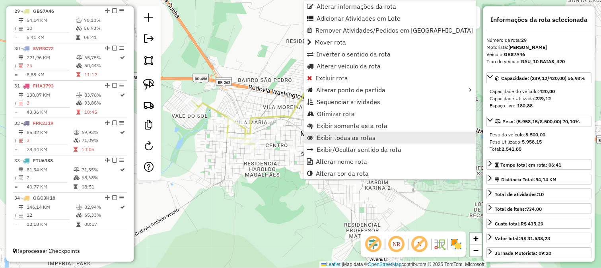
click at [321, 134] on span "Exibir todas as rotas" at bounding box center [345, 137] width 59 height 6
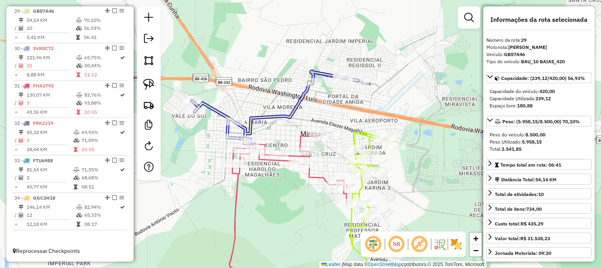
click at [341, 72] on div "Rota 29 - Placa GBS7A46 98723 - SERV FESTA ALTAS HOR Janela de atendimento Grad…" at bounding box center [300, 134] width 601 height 268
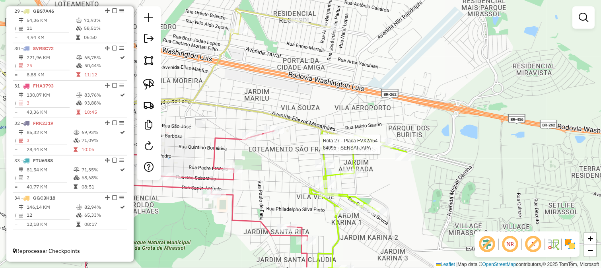
select select "**********"
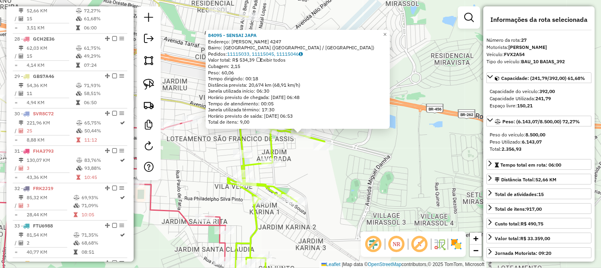
scroll to position [1286, 0]
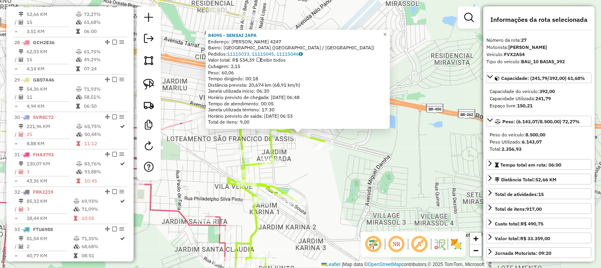
click at [290, 181] on div "Rota 27 - Placa FVX2A54 3093 - BAR DO TONHO 84095 - SENSAI JAPA Endereço: [PERS…" at bounding box center [300, 134] width 601 height 268
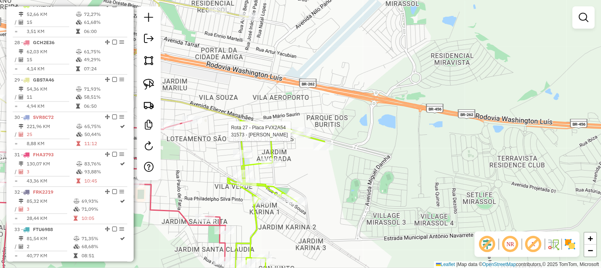
select select "**********"
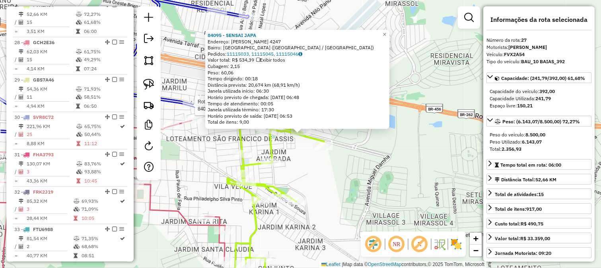
click at [192, 106] on div at bounding box center [192, 105] width 20 height 8
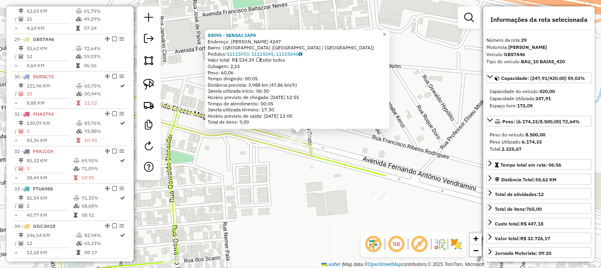
scroll to position [1360, 0]
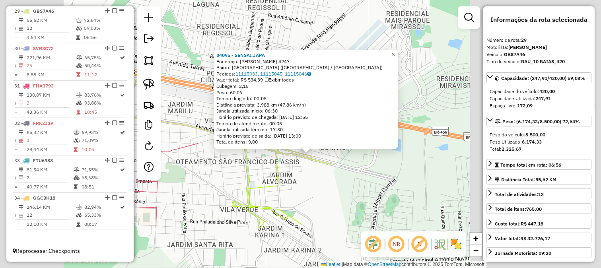
click at [215, 129] on div "84095 - SENSAI JAPA Endereço: [PERSON_NAME] 4247 Bairro: [GEOGRAPHIC_DATA] ([GE…" at bounding box center [306, 99] width 184 height 99
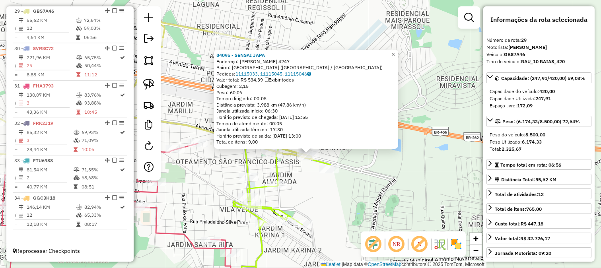
click at [283, 174] on div "84095 - SENSAI JAPA Endereço: [PERSON_NAME] 4247 Bairro: [GEOGRAPHIC_DATA] ([GE…" at bounding box center [300, 134] width 601 height 268
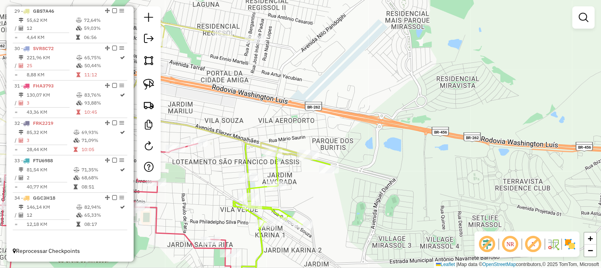
click at [277, 168] on icon at bounding box center [281, 219] width 97 height 151
select select "**********"
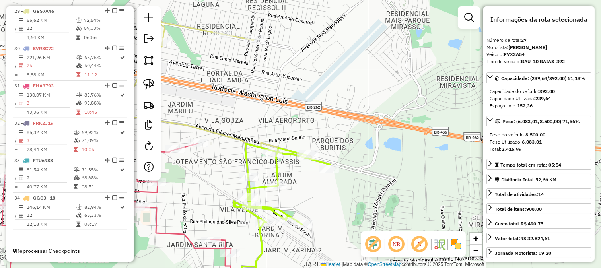
scroll to position [1286, 0]
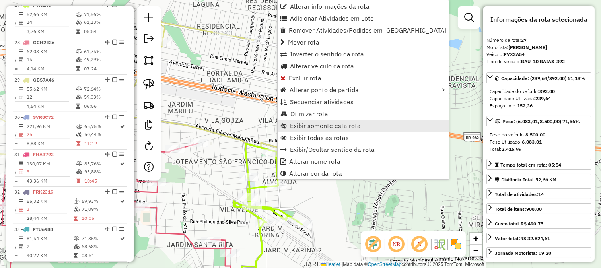
click at [318, 126] on span "Exibir somente esta rota" at bounding box center [325, 125] width 71 height 6
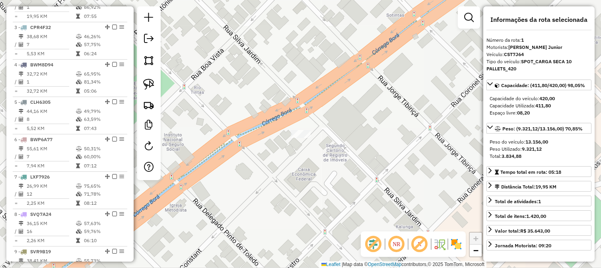
scroll to position [314, 0]
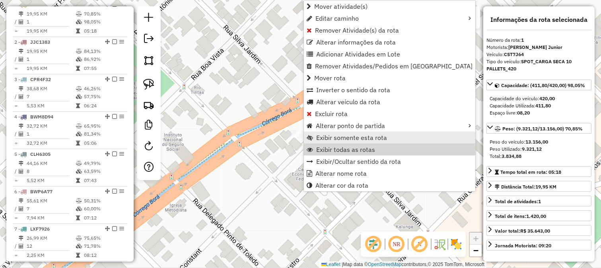
click at [342, 147] on span "Exibir todas as rotas" at bounding box center [345, 149] width 59 height 6
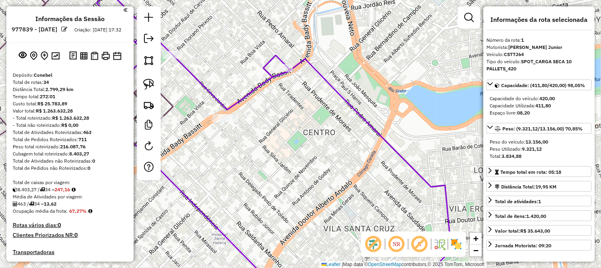
scroll to position [0, 0]
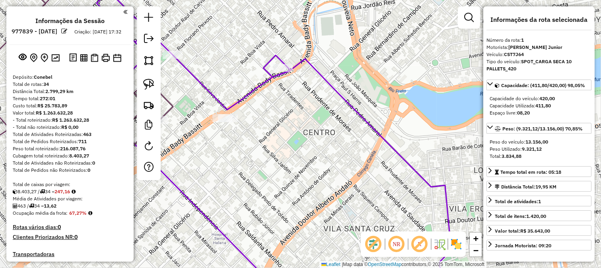
click at [140, 38] on div at bounding box center [149, 93] width 24 height 174
click at [147, 39] on em at bounding box center [149, 39] width 10 height 10
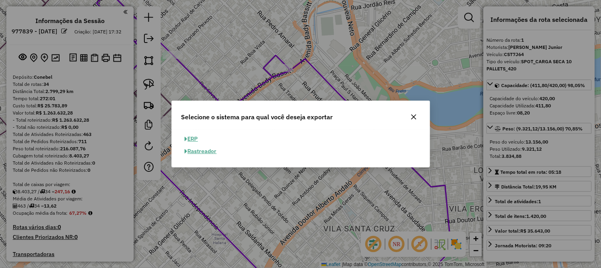
click at [195, 134] on button "ERP" at bounding box center [191, 139] width 20 height 12
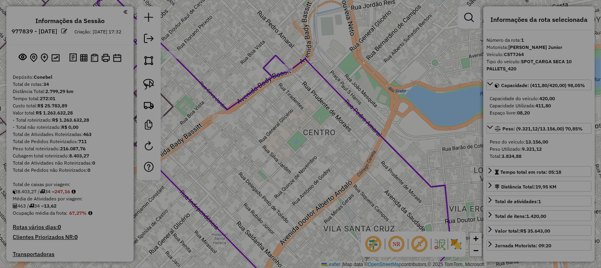
select select "**"
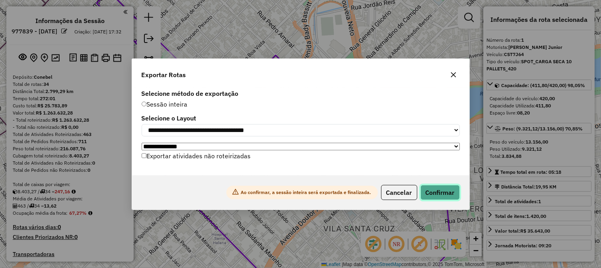
click at [431, 189] on button "Confirmar" at bounding box center [439, 192] width 39 height 15
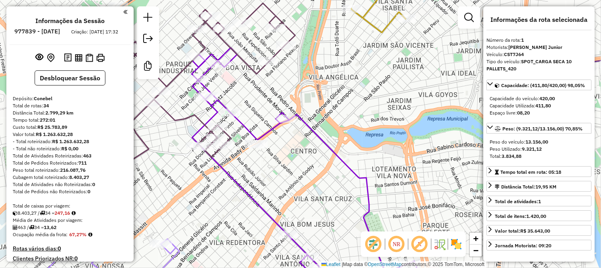
click at [312, 136] on icon at bounding box center [305, 171] width 227 height 247
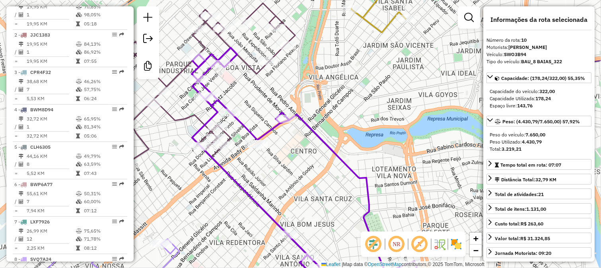
scroll to position [656, 0]
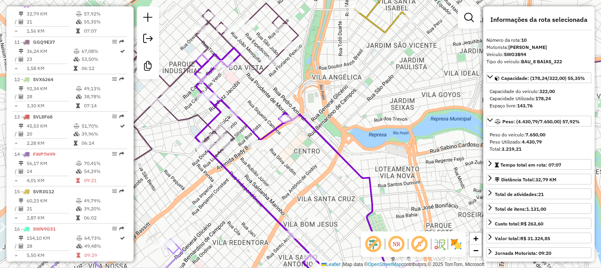
drag, startPoint x: 324, startPoint y: 147, endPoint x: 372, endPoint y: 122, distance: 54.4
click at [368, 126] on icon at bounding box center [308, 171] width 227 height 247
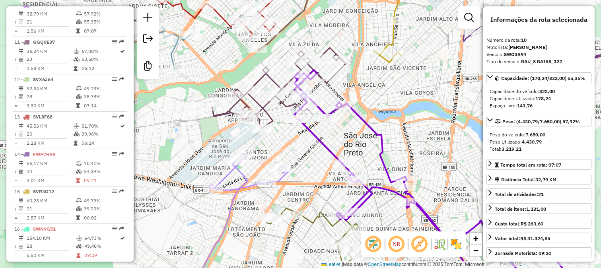
drag, startPoint x: 343, startPoint y: 204, endPoint x: 350, endPoint y: 152, distance: 52.9
click at [351, 154] on div "Janela de atendimento Grade de atendimento Capacidade Transportadoras Veículos …" at bounding box center [300, 134] width 601 height 268
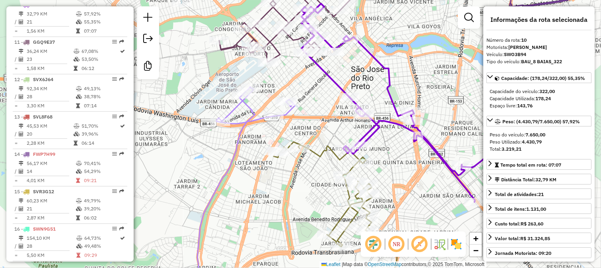
click at [318, 153] on icon at bounding box center [334, 218] width 123 height 153
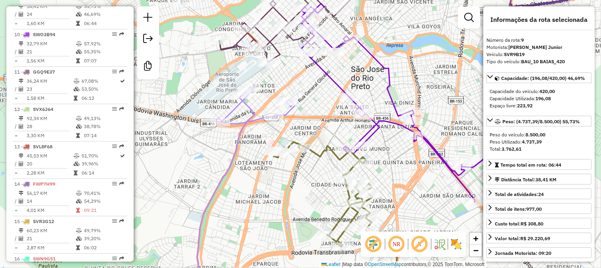
scroll to position [619, 0]
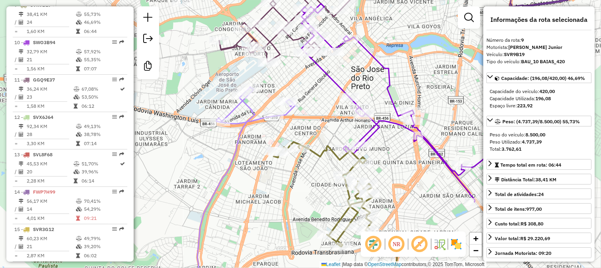
drag, startPoint x: 313, startPoint y: 177, endPoint x: 326, endPoint y: 108, distance: 70.0
click at [326, 136] on div "Janela de atendimento Grade de atendimento Capacidade Transportadoras Veículos …" at bounding box center [300, 134] width 601 height 268
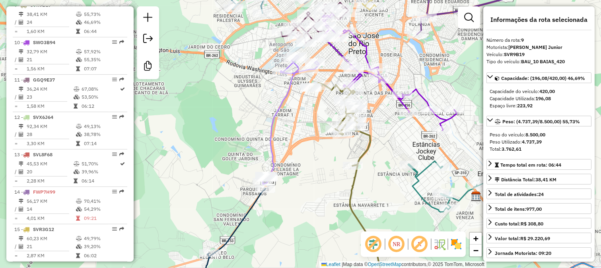
click at [270, 142] on icon at bounding box center [291, 119] width 56 height 129
drag, startPoint x: 240, startPoint y: 120, endPoint x: 295, endPoint y: 153, distance: 64.3
click at [291, 151] on div "Janela de atendimento Grade de atendimento Capacidade Transportadoras Veículos …" at bounding box center [300, 134] width 601 height 268
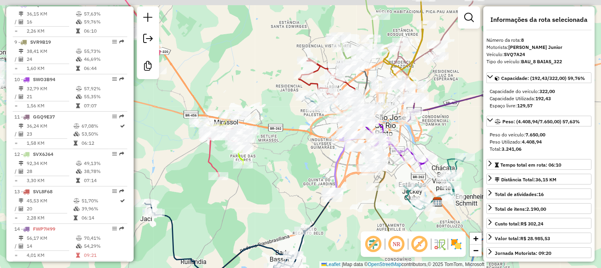
drag, startPoint x: 246, startPoint y: 137, endPoint x: 314, endPoint y: 173, distance: 77.0
click at [314, 173] on div "Janela de atendimento Grade de atendimento Capacidade Transportadoras Veículos …" at bounding box center [300, 134] width 601 height 268
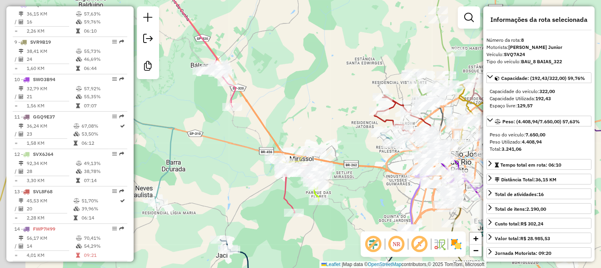
drag, startPoint x: 237, startPoint y: 98, endPoint x: 281, endPoint y: 120, distance: 50.1
click at [280, 119] on div "Janela de atendimento Grade de atendimento Capacidade Transportadoras Veículos …" at bounding box center [300, 134] width 601 height 268
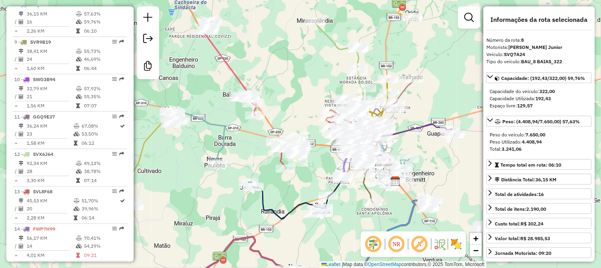
drag, startPoint x: 308, startPoint y: 196, endPoint x: 275, endPoint y: 175, distance: 38.7
click at [275, 175] on div "Janela de atendimento Grade de atendimento Capacidade Transportadoras Veículos …" at bounding box center [300, 134] width 601 height 268
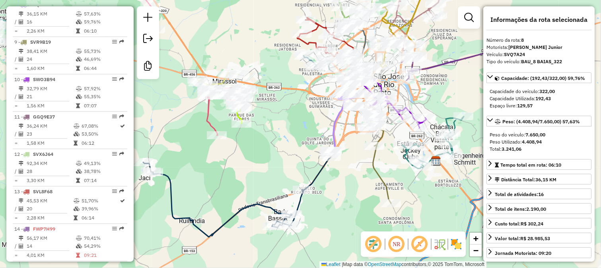
drag, startPoint x: 324, startPoint y: 200, endPoint x: 362, endPoint y: 118, distance: 90.2
click at [360, 122] on div "Janela de atendimento Grade de atendimento Capacidade Transportadoras Veículos …" at bounding box center [300, 134] width 601 height 268
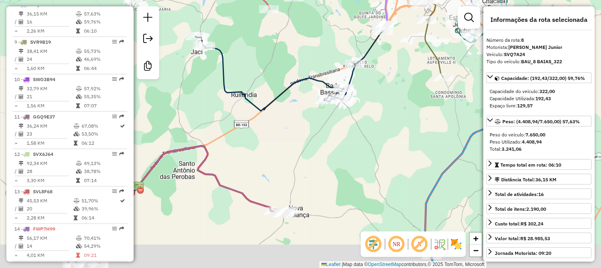
drag, startPoint x: 350, startPoint y: 170, endPoint x: 360, endPoint y: 110, distance: 61.2
click at [360, 124] on div "Janela de atendimento Grade de atendimento Capacidade Transportadoras Veículos …" at bounding box center [300, 134] width 601 height 268
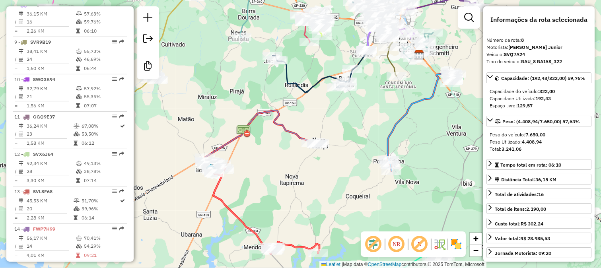
click at [283, 126] on icon at bounding box center [262, 138] width 114 height 55
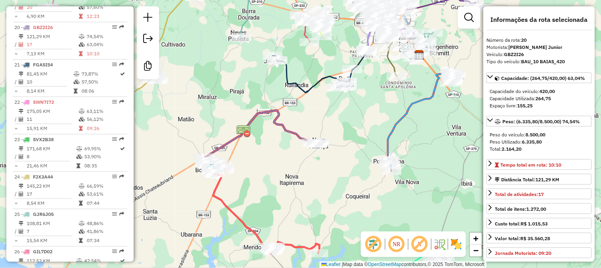
scroll to position [1030, 0]
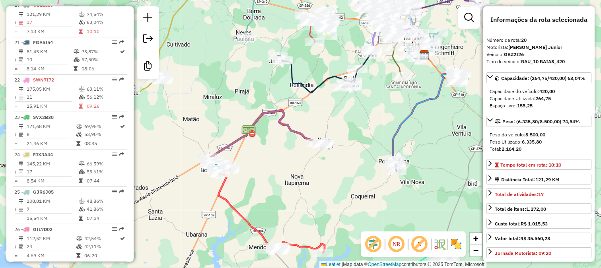
drag, startPoint x: 270, startPoint y: 136, endPoint x: 306, endPoint y: 120, distance: 39.8
click at [306, 120] on div "Janela de atendimento Grade de atendimento Capacidade Transportadoras Veículos …" at bounding box center [300, 134] width 601 height 268
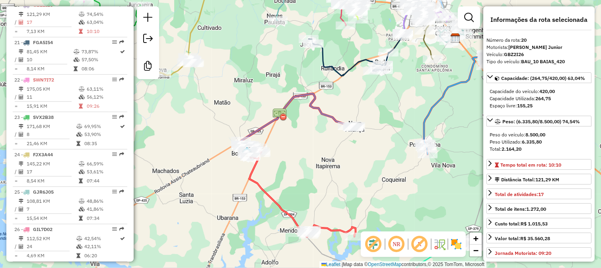
click at [319, 125] on div "Janela de atendimento Grade de atendimento Capacidade Transportadoras Veículos …" at bounding box center [300, 134] width 601 height 268
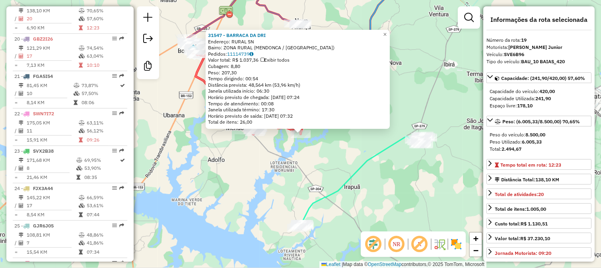
scroll to position [992, 0]
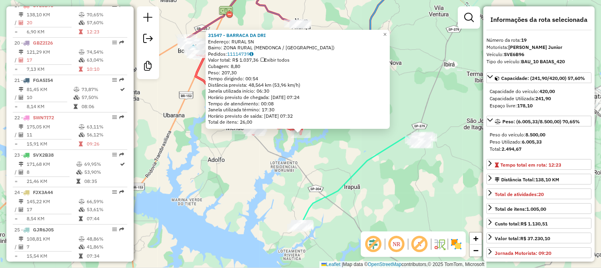
click at [291, 183] on div "31547 - BARRACA DA DRI Endereço: RURAL SN Bairro: ZONA RURAL ([GEOGRAPHIC_DATA]…" at bounding box center [300, 134] width 601 height 268
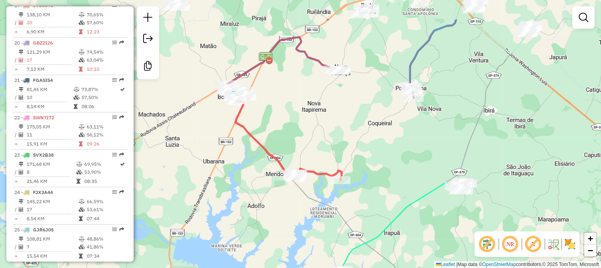
drag, startPoint x: 285, startPoint y: 204, endPoint x: 295, endPoint y: 196, distance: 12.7
click at [290, 211] on div "Janela de atendimento Grade de atendimento Capacidade Transportadoras Veículos …" at bounding box center [300, 134] width 601 height 268
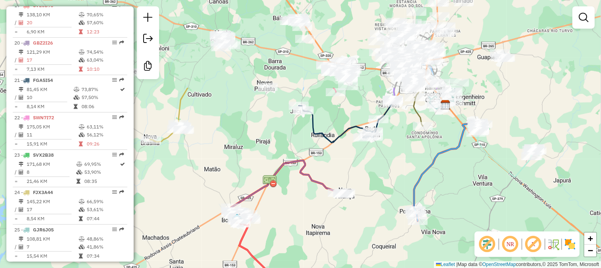
drag, startPoint x: 314, startPoint y: 92, endPoint x: 305, endPoint y: 215, distance: 123.1
click at [306, 215] on div "Janela de atendimento Grade de atendimento Capacidade Transportadoras Veículos …" at bounding box center [300, 134] width 601 height 268
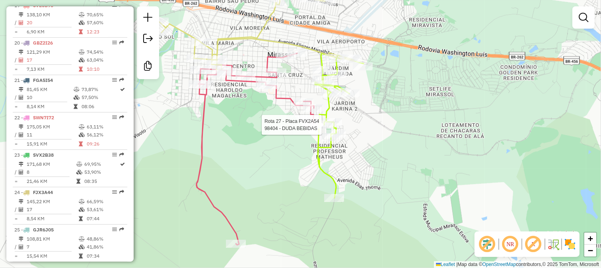
select select "**********"
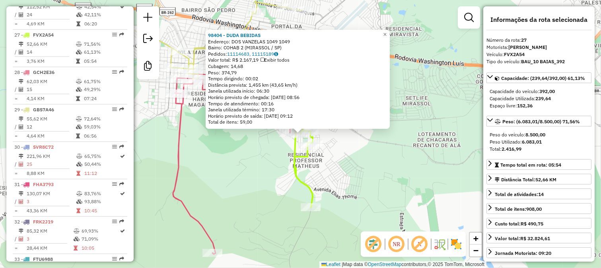
scroll to position [1291, 0]
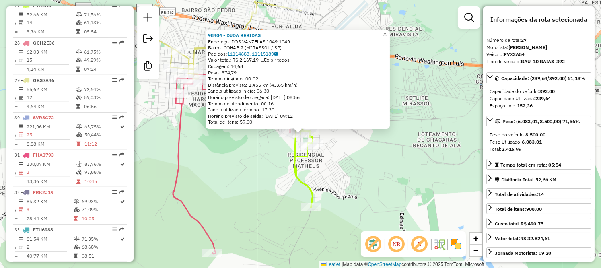
click at [360, 163] on div "98404 - DUDA BEBIDAS Endereço: DOS VANZELAS 1049 1049 Bairro: COHAB 2 (MIRASSOL…" at bounding box center [300, 134] width 601 height 268
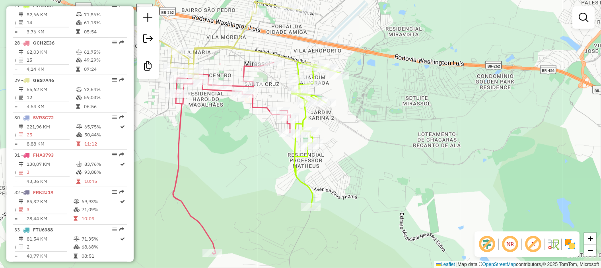
drag, startPoint x: 252, startPoint y: 155, endPoint x: 315, endPoint y: 154, distance: 62.8
click at [313, 154] on div "Rota 27 - Placa FVX2A54 77144 - NOSSO PAO Janela de atendimento Grade de atendi…" at bounding box center [300, 134] width 601 height 268
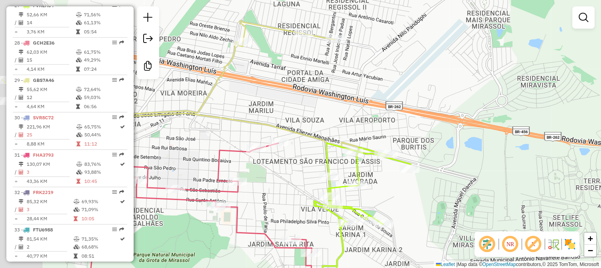
drag, startPoint x: 339, startPoint y: 126, endPoint x: 363, endPoint y: 140, distance: 26.9
click at [361, 140] on div "Janela de atendimento Grade de atendimento Capacidade Transportadoras Veículos …" at bounding box center [300, 134] width 601 height 268
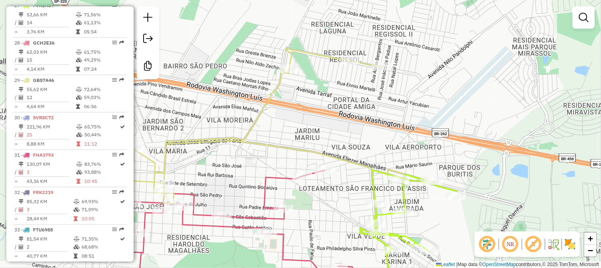
drag, startPoint x: 308, startPoint y: 118, endPoint x: 385, endPoint y: 116, distance: 76.8
click at [384, 117] on div "Janela de atendimento Grade de atendimento Capacidade Transportadoras Veículos …" at bounding box center [300, 134] width 601 height 268
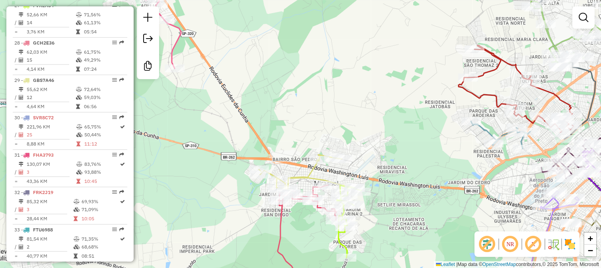
click at [160, 206] on div "Janela de atendimento Grade de atendimento Capacidade Transportadoras Veículos …" at bounding box center [300, 134] width 601 height 268
drag, startPoint x: 264, startPoint y: 183, endPoint x: 312, endPoint y: 173, distance: 48.6
click at [290, 183] on div "Janela de atendimento Grade de atendimento Capacidade Transportadoras Veículos …" at bounding box center [300, 134] width 601 height 268
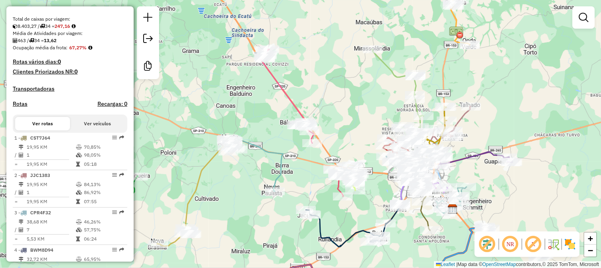
scroll to position [0, 0]
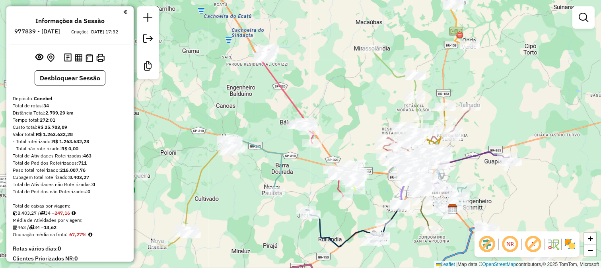
drag, startPoint x: 273, startPoint y: 129, endPoint x: 267, endPoint y: 78, distance: 50.8
click at [269, 85] on div "Janela de atendimento Grade de atendimento Capacidade Transportadoras Veículos …" at bounding box center [300, 134] width 601 height 268
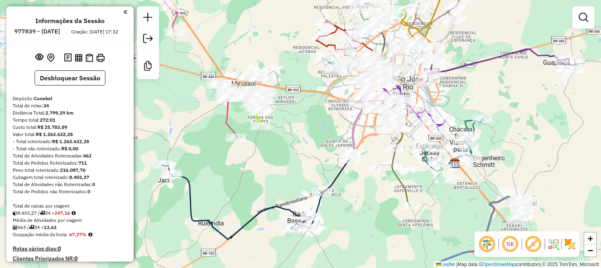
drag, startPoint x: 269, startPoint y: 165, endPoint x: 289, endPoint y: 169, distance: 20.3
click at [287, 169] on div "Janela de atendimento Grade de atendimento Capacidade Transportadoras Veículos …" at bounding box center [300, 134] width 601 height 268
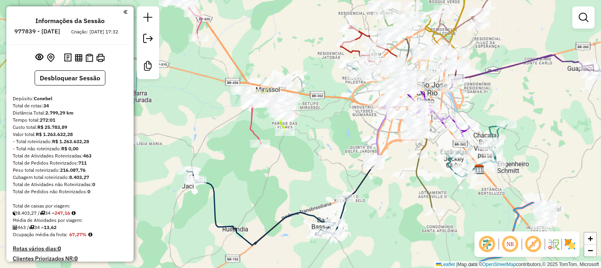
drag, startPoint x: 262, startPoint y: 163, endPoint x: 299, endPoint y: 182, distance: 41.2
click at [299, 182] on div "Janela de atendimento Grade de atendimento Capacidade Transportadoras Veículos …" at bounding box center [300, 134] width 601 height 268
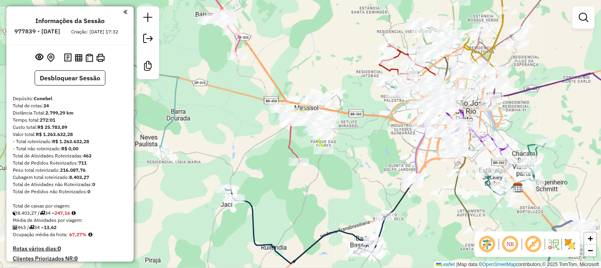
drag, startPoint x: 271, startPoint y: 168, endPoint x: 293, endPoint y: 179, distance: 24.9
click at [293, 179] on div "Janela de atendimento Grade de atendimento Capacidade Transportadoras Veículos …" at bounding box center [300, 134] width 601 height 268
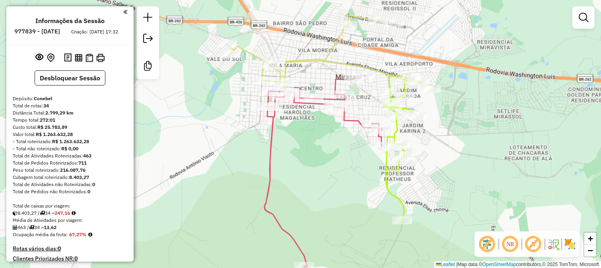
click at [344, 118] on icon at bounding box center [322, 172] width 117 height 192
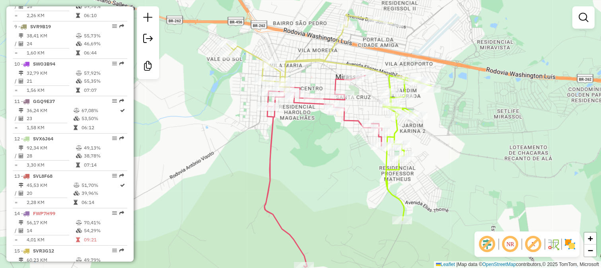
select select "**********"
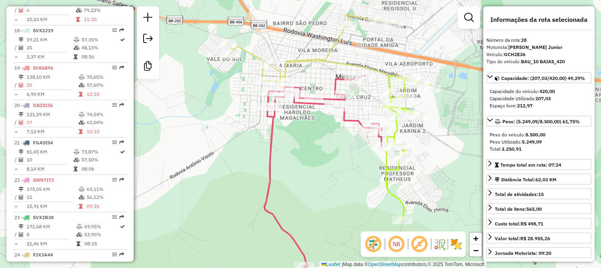
scroll to position [1328, 0]
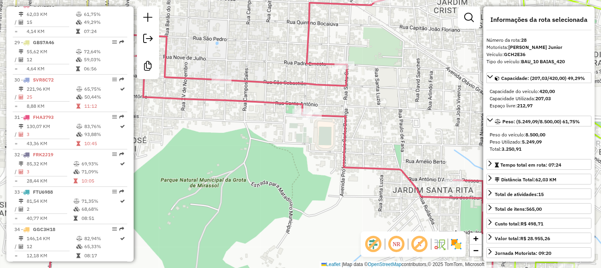
drag, startPoint x: 248, startPoint y: 129, endPoint x: 376, endPoint y: 178, distance: 136.8
click at [376, 178] on div "Rota 28 - Placa GCH2E36 1753 - BRUNO BONDI MIRASSOL Janela de atendimento Grade…" at bounding box center [300, 134] width 601 height 268
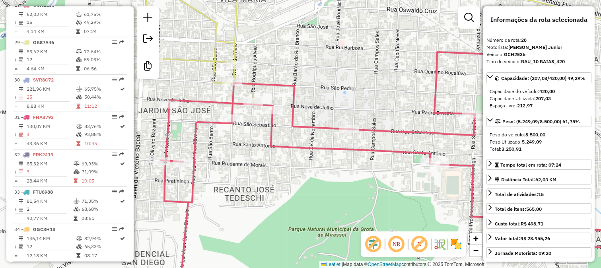
drag, startPoint x: 276, startPoint y: 149, endPoint x: 291, endPoint y: 153, distance: 15.5
click at [291, 153] on icon at bounding box center [390, 166] width 461 height 258
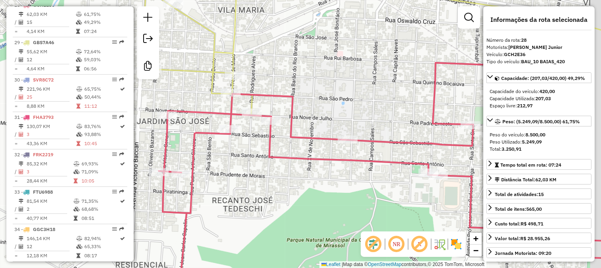
drag, startPoint x: 384, startPoint y: 178, endPoint x: 264, endPoint y: 157, distance: 122.7
click at [264, 157] on div "Janela de atendimento Grade de atendimento Capacidade Transportadoras Veículos …" at bounding box center [300, 134] width 601 height 268
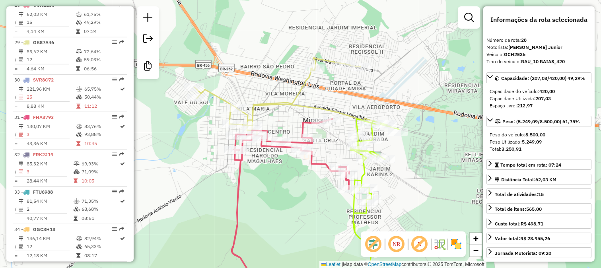
drag, startPoint x: 327, startPoint y: 149, endPoint x: 329, endPoint y: 66, distance: 83.5
click at [329, 92] on div "Janela de atendimento Grade de atendimento Capacidade Transportadoras Veículos …" at bounding box center [300, 134] width 601 height 268
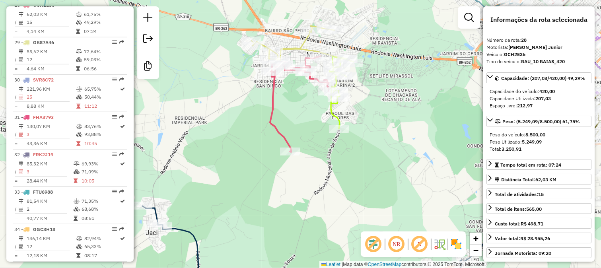
drag, startPoint x: 367, startPoint y: 206, endPoint x: 246, endPoint y: 136, distance: 140.5
click at [275, 149] on div "Rota 28 - Placa GCH2E36 33024 - RANCHO DO IPE Janela de atendimento Grade de at…" at bounding box center [300, 134] width 601 height 268
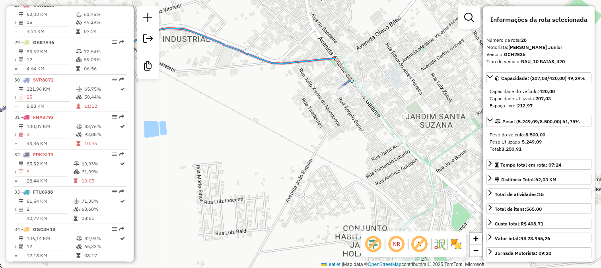
drag, startPoint x: 372, startPoint y: 78, endPoint x: 361, endPoint y: 68, distance: 15.3
click at [365, 72] on div "Rota 18 - Placa SVX2J19 30136 - SUP PAGUE POUCO Janela de atendimento Grade de …" at bounding box center [300, 134] width 601 height 268
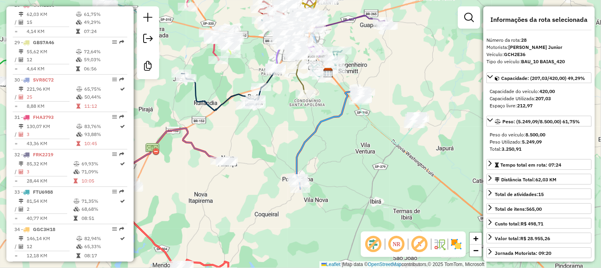
drag, startPoint x: 353, startPoint y: 142, endPoint x: 354, endPoint y: 117, distance: 24.3
click at [355, 118] on div "Janela de atendimento Grade de atendimento Capacidade Transportadoras Veículos …" at bounding box center [300, 134] width 601 height 268
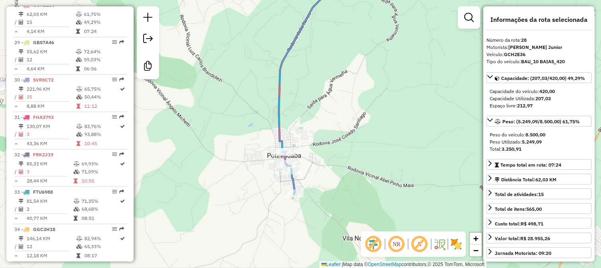
drag, startPoint x: 347, startPoint y: 113, endPoint x: 295, endPoint y: 134, distance: 56.2
click at [307, 130] on div "Rota 17 - Placa FQI2270 28221 - SUPERMERCADO VIEIRA Janela de atendimento Grade…" at bounding box center [300, 134] width 601 height 268
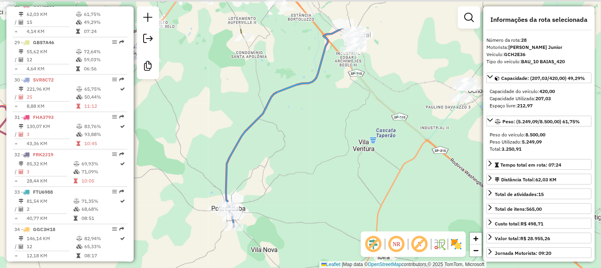
drag, startPoint x: 303, startPoint y: 137, endPoint x: 285, endPoint y: 166, distance: 34.0
click at [291, 156] on div "Janela de atendimento Grade de atendimento Capacidade Transportadoras Veículos …" at bounding box center [300, 134] width 601 height 268
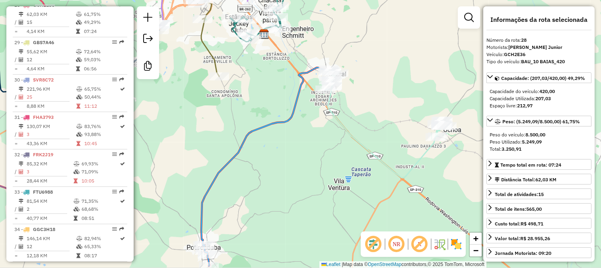
click at [285, 109] on div "Janela de atendimento Grade de atendimento Capacidade Transportadoras Veículos …" at bounding box center [300, 134] width 601 height 268
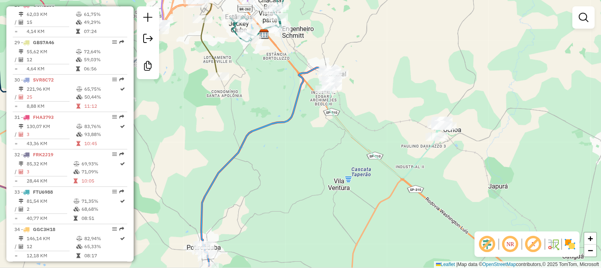
click at [289, 112] on icon at bounding box center [265, 167] width 128 height 198
select select "**********"
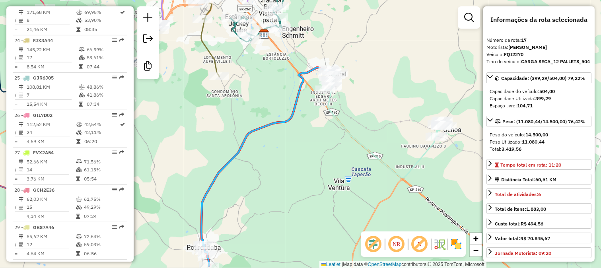
scroll to position [917, 0]
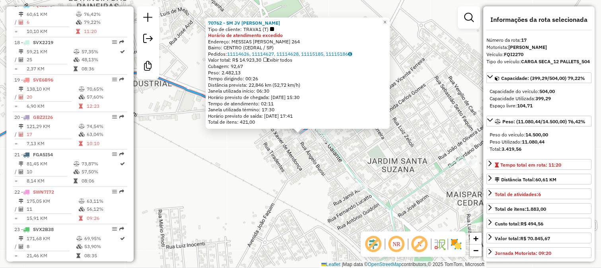
click at [290, 163] on div "70762 - SM JV TAVARES CEDRAL Tipo de cliente: TRAVA1 (T) Horário de atendimento…" at bounding box center [300, 134] width 601 height 268
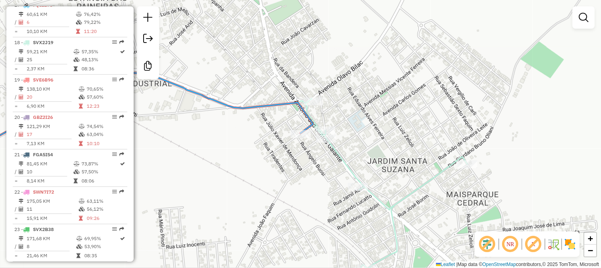
drag, startPoint x: 346, startPoint y: 154, endPoint x: 355, endPoint y: 108, distance: 46.9
click at [355, 120] on div "Rota 18 - Placa SVX2J19 60005 - SUPERMERC MIQUELETTI Rota 18 - Placa SVX2J19 30…" at bounding box center [300, 134] width 601 height 268
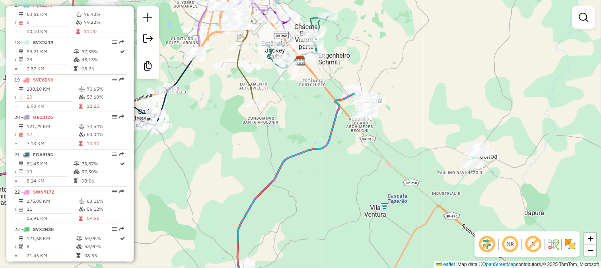
click at [371, 146] on icon at bounding box center [421, 150] width 121 height 109
select select "**********"
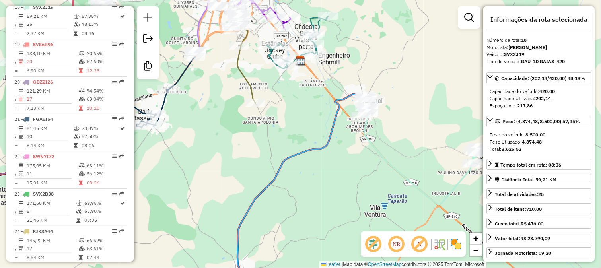
scroll to position [955, 0]
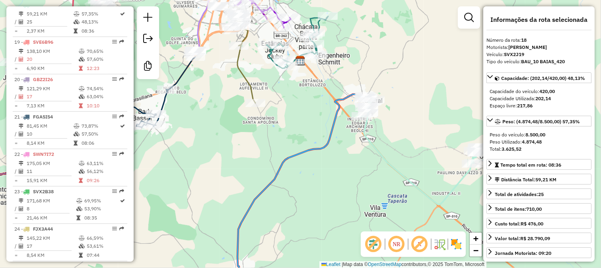
drag, startPoint x: 362, startPoint y: 141, endPoint x: 350, endPoint y: 93, distance: 49.9
click at [356, 118] on div "Janela de atendimento Grade de atendimento Capacidade Transportadoras Veículos …" at bounding box center [300, 134] width 601 height 268
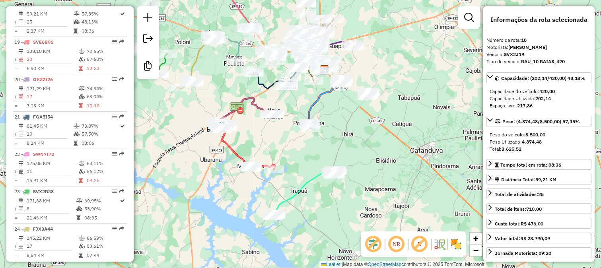
click at [169, 241] on div "Janela de atendimento Grade de atendimento Capacidade Transportadoras Veículos …" at bounding box center [300, 134] width 601 height 268
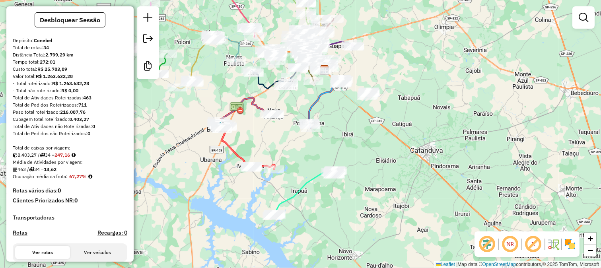
scroll to position [0, 0]
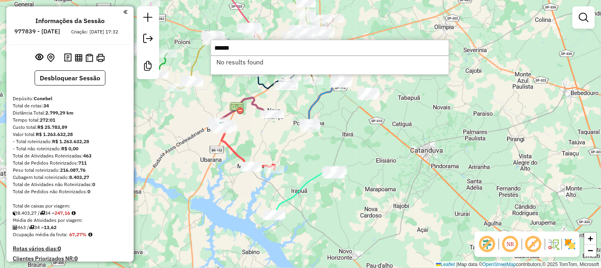
click at [229, 53] on input "******" at bounding box center [329, 48] width 239 height 16
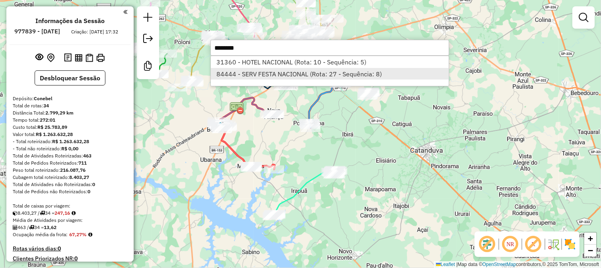
type input "********"
click at [259, 73] on li "84444 - SERV FESTA NACIONAL (Rota: 27 - Sequência: 8)" at bounding box center [330, 74] width 238 height 12
select select "**********"
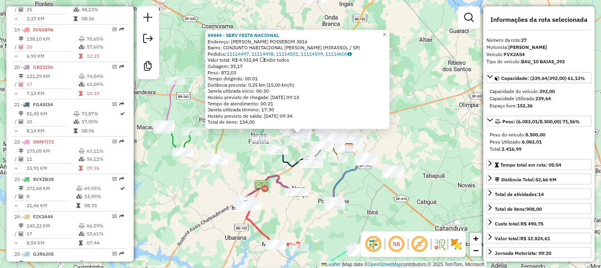
scroll to position [1291, 0]
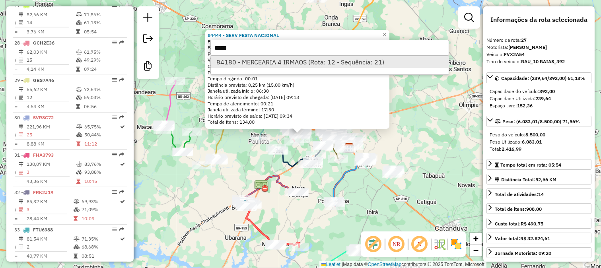
type input "*****"
click at [272, 66] on li "84180 - MERCEARIA 4 IRMAOS (Rota: 12 - Sequência: 21)" at bounding box center [330, 62] width 238 height 12
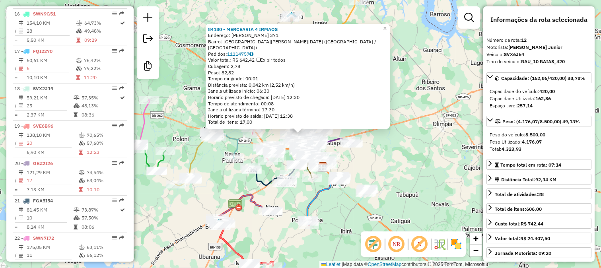
scroll to position [731, 0]
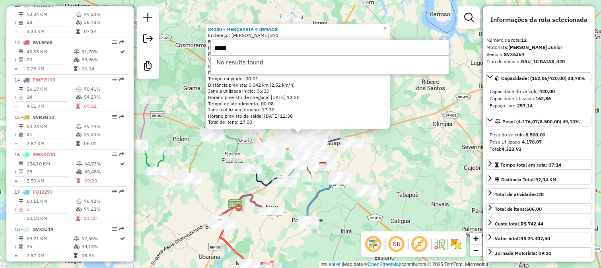
click at [274, 66] on li "No results found" at bounding box center [330, 62] width 238 height 12
click at [287, 47] on input "*****" at bounding box center [329, 48] width 239 height 16
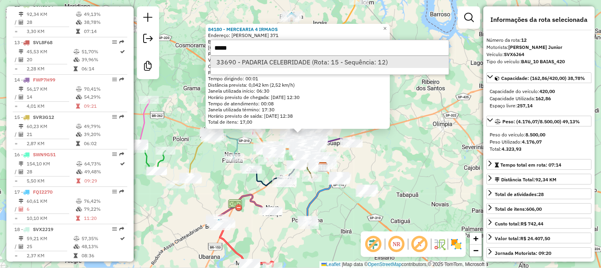
type input "*****"
click at [282, 57] on li "33690 - PADARIA CELEBRIDADE (Rota: 15 - Sequência: 12)" at bounding box center [330, 62] width 238 height 12
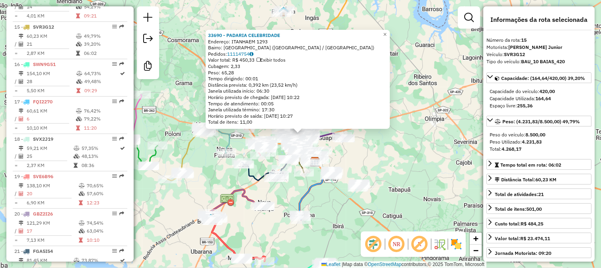
scroll to position [843, 0]
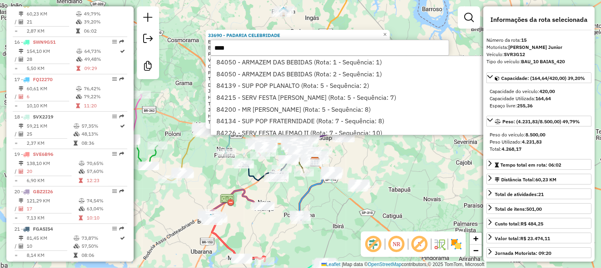
type input "*****"
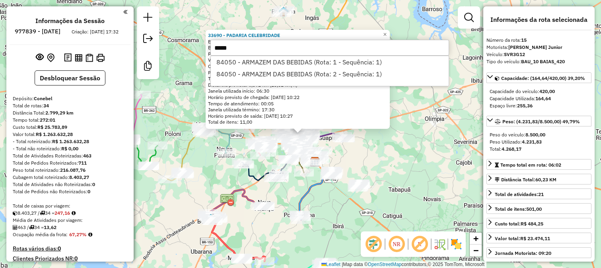
select select "**********"
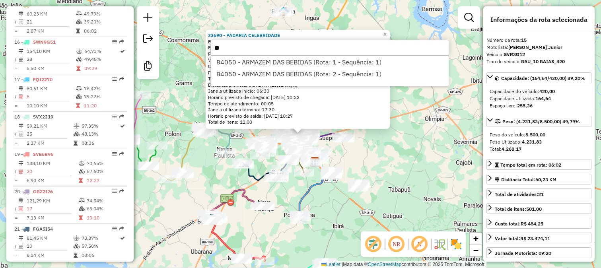
type input "*"
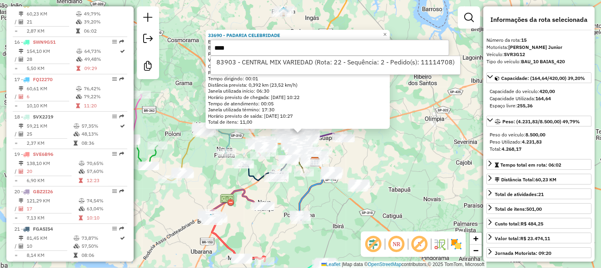
click at [303, 39] on div "Endereço: ITANHAEM 1293" at bounding box center [297, 42] width 179 height 6
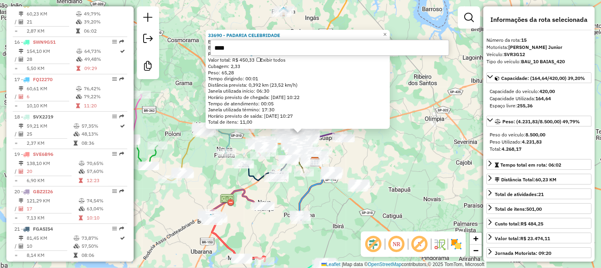
click at [298, 50] on input "****" at bounding box center [329, 48] width 239 height 16
click at [303, 52] on input "****" at bounding box center [329, 48] width 239 height 16
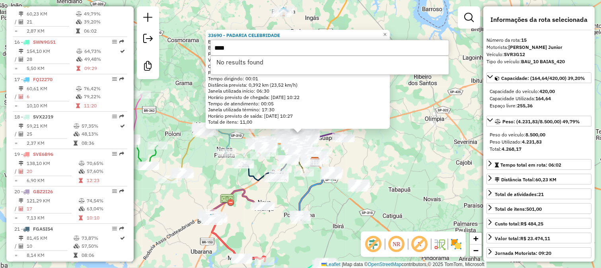
click at [303, 52] on input "****" at bounding box center [329, 48] width 239 height 16
click at [309, 50] on input "*****" at bounding box center [329, 48] width 239 height 16
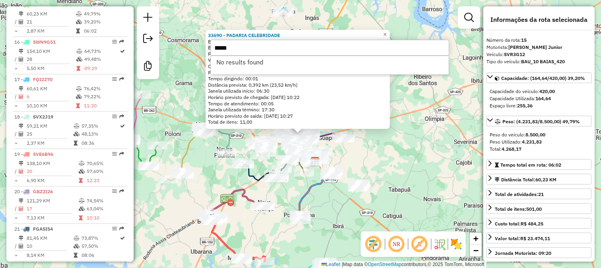
click at [309, 50] on input "*****" at bounding box center [329, 48] width 239 height 16
type input "*****"
click at [306, 60] on li "98898 - SEU BAR (Rota: 10 - Sequência: 15)" at bounding box center [330, 62] width 238 height 12
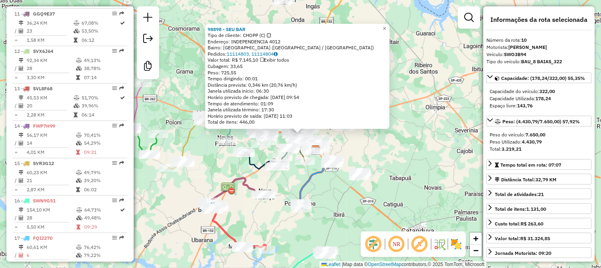
scroll to position [656, 0]
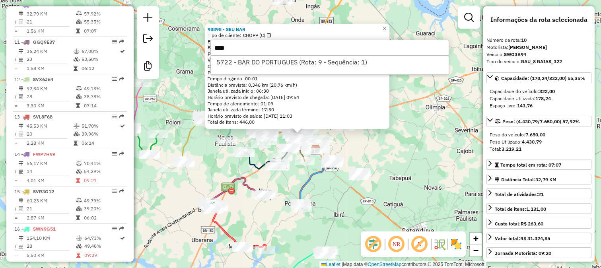
type input "****"
click at [306, 60] on li "5722 - BAR DO PORTUGUES (Rota: 9 - Sequência: 1)" at bounding box center [330, 62] width 238 height 12
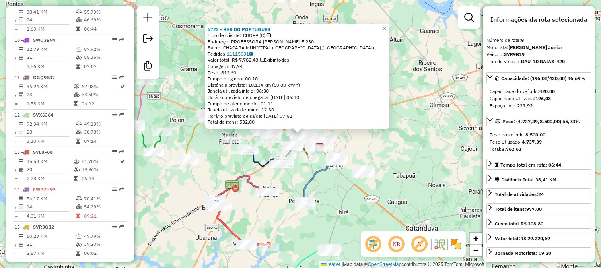
scroll to position [619, 0]
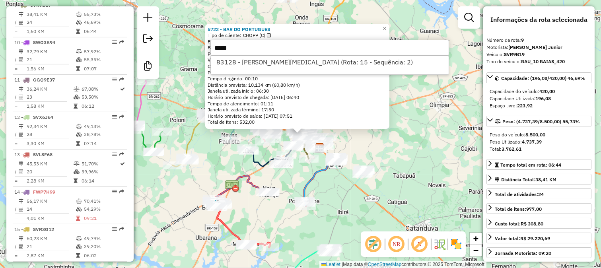
type input "*****"
click at [306, 60] on li "83128 - [PERSON_NAME][MEDICAL_DATA] (Rota: 15 - Sequência: 2)" at bounding box center [330, 62] width 238 height 12
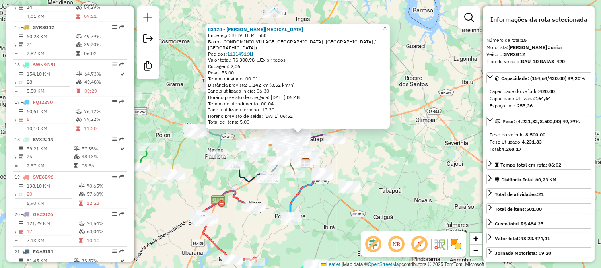
scroll to position [843, 0]
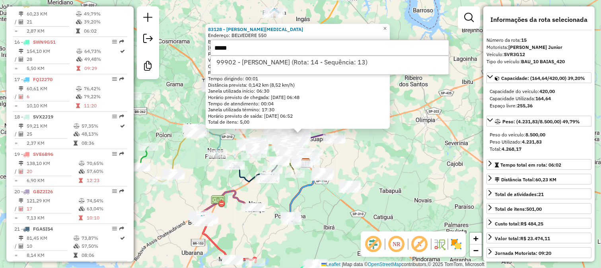
type input "*****"
click at [306, 60] on li "99902 - [PERSON_NAME] (Rota: 14 - Sequência: 13)" at bounding box center [330, 62] width 238 height 12
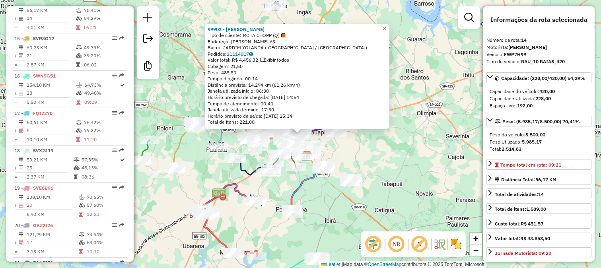
scroll to position [805, 0]
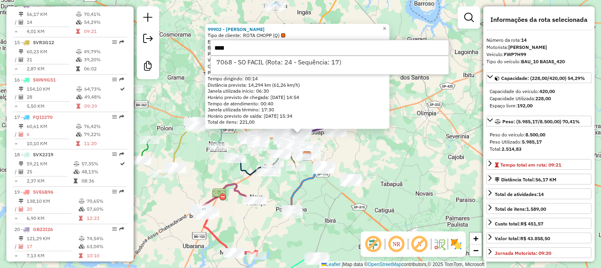
type input "****"
click at [306, 60] on li "7068 - SO FACIL (Rota: 24 - Sequência: 17)" at bounding box center [330, 62] width 238 height 12
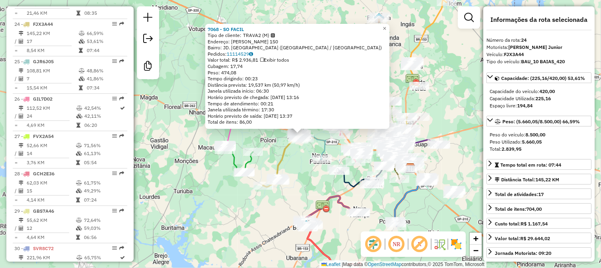
scroll to position [1179, 0]
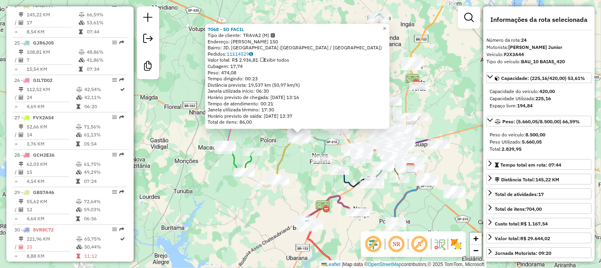
click at [448, 110] on div "7068 - SO FACIL Tipo de cliente: TRAVA2 (M) Endereço: FELIX BUISSA 150 Bairro: …" at bounding box center [300, 134] width 601 height 268
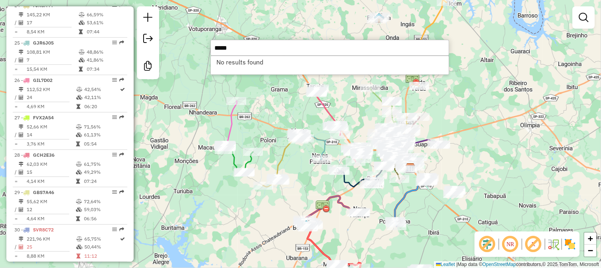
click at [350, 47] on input "*****" at bounding box center [329, 48] width 239 height 16
type input "*****"
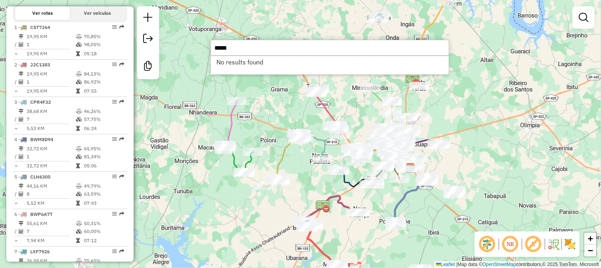
scroll to position [251, 0]
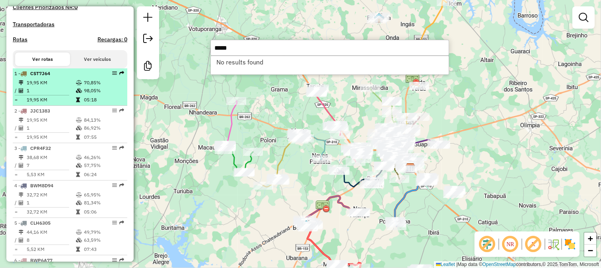
click at [78, 77] on div "1 - CST7J64" at bounding box center [56, 73] width 84 height 7
select select "**********"
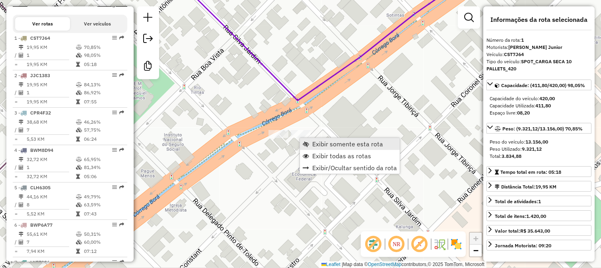
scroll to position [320, 0]
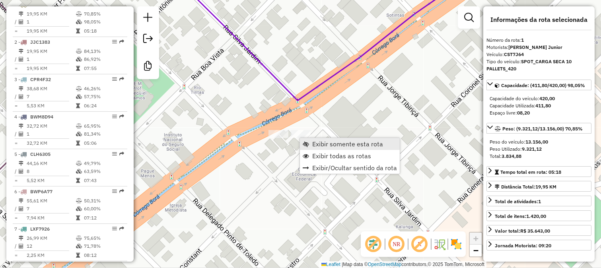
click at [312, 142] on link "Exibir somente esta rota" at bounding box center [350, 144] width 100 height 12
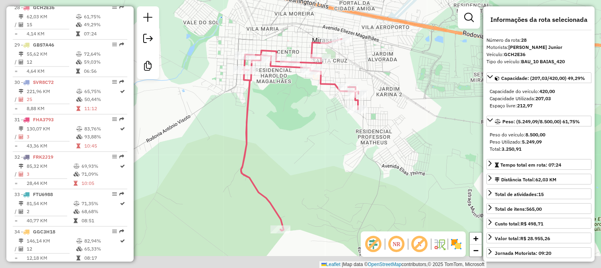
scroll to position [1348, 0]
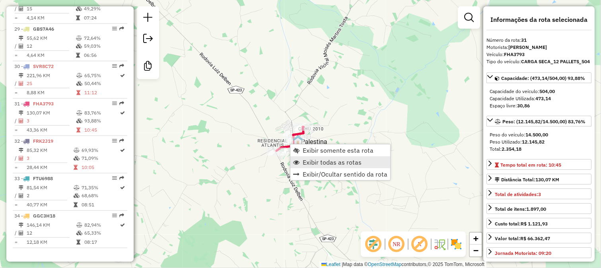
click at [314, 164] on span "Exibir todas as rotas" at bounding box center [332, 162] width 59 height 6
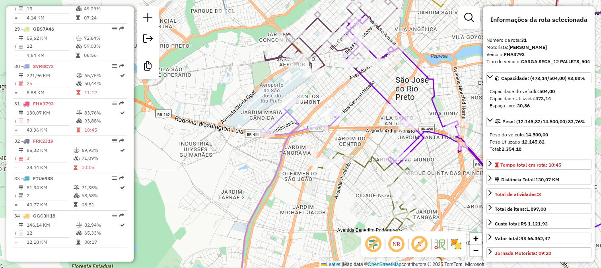
drag, startPoint x: 370, startPoint y: 114, endPoint x: 338, endPoint y: 99, distance: 35.9
click at [339, 99] on div "Janela de atendimento Grade de atendimento Capacidade Transportadoras Veículos …" at bounding box center [300, 134] width 601 height 268
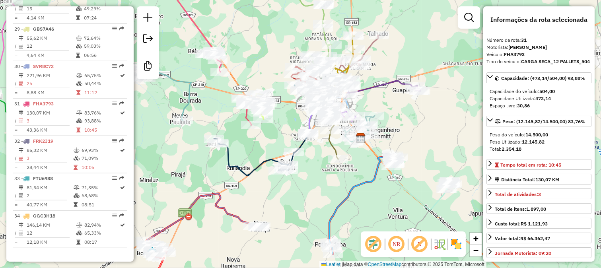
click at [384, 88] on icon at bounding box center [381, 89] width 77 height 17
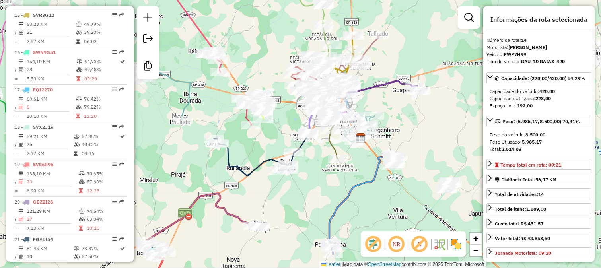
scroll to position [805, 0]
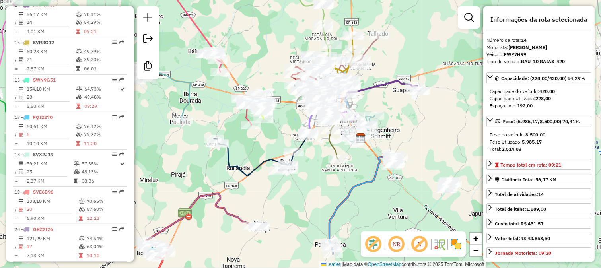
click at [176, 149] on div "Janela de atendimento Grade de atendimento Capacidade Transportadoras Veículos …" at bounding box center [300, 134] width 601 height 268
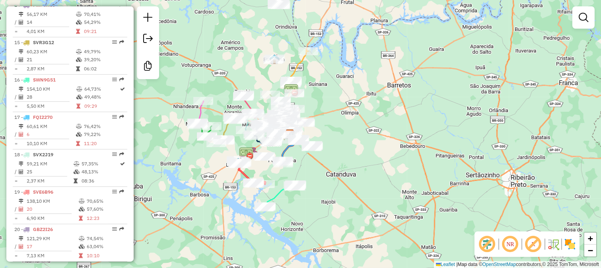
drag, startPoint x: 351, startPoint y: 93, endPoint x: 336, endPoint y: 186, distance: 94.1
click at [336, 186] on div "Janela de atendimento Grade de atendimento Capacidade Transportadoras Veículos …" at bounding box center [300, 134] width 601 height 268
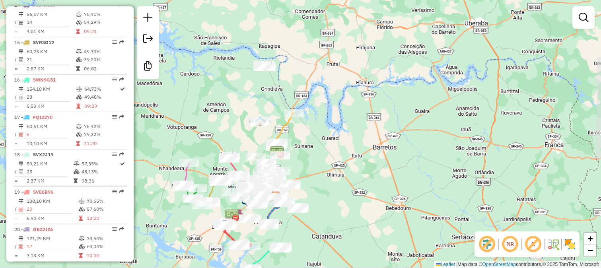
drag, startPoint x: 308, startPoint y: 144, endPoint x: 316, endPoint y: 180, distance: 36.6
click at [316, 180] on div "Janela de atendimento Grade de atendimento Capacidade Transportadoras Veículos …" at bounding box center [300, 134] width 601 height 268
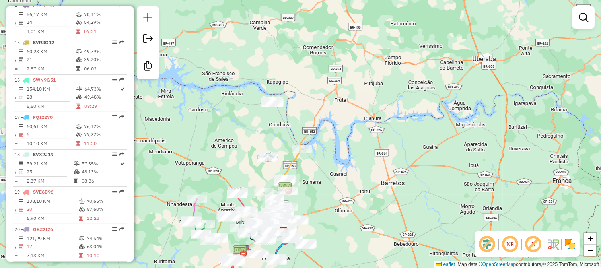
click at [294, 161] on icon at bounding box center [292, 169] width 19 height 43
select select "**********"
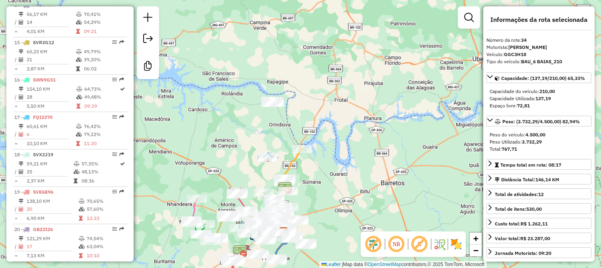
scroll to position [1348, 0]
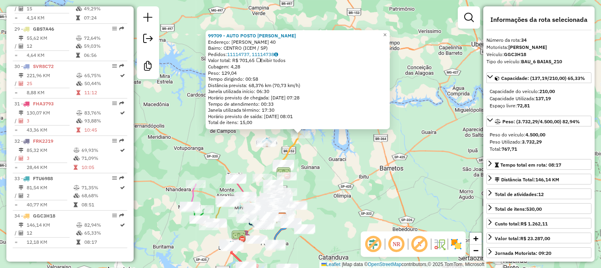
click at [297, 162] on div "99709 - AUTO POSTO ANDRADE Endereço: ANTONIO VENTURA DA SILVA 40 Bairro: CENTRO…" at bounding box center [300, 134] width 601 height 268
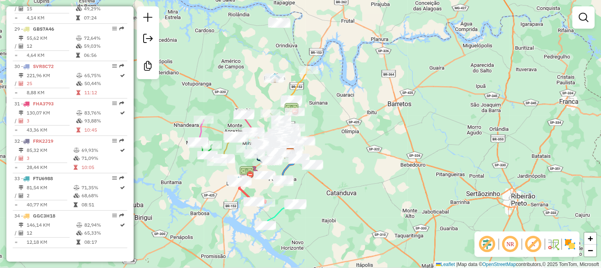
drag, startPoint x: 308, startPoint y: 176, endPoint x: 318, endPoint y: 105, distance: 71.8
click at [318, 105] on div "Janela de atendimento Grade de atendimento Capacidade Transportadoras Veículos …" at bounding box center [300, 134] width 601 height 268
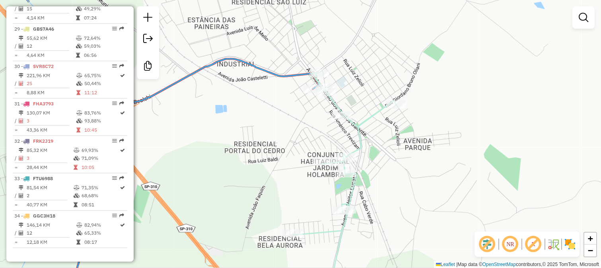
click at [297, 75] on icon at bounding box center [195, 177] width 250 height 236
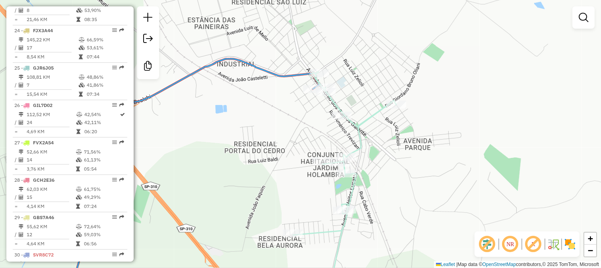
select select "**********"
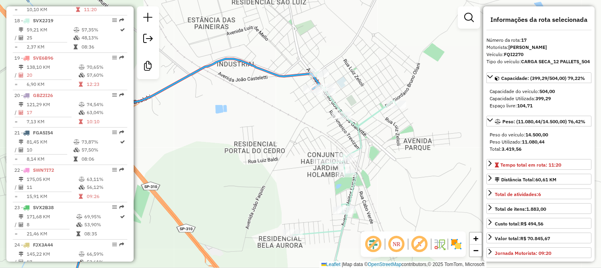
scroll to position [917, 0]
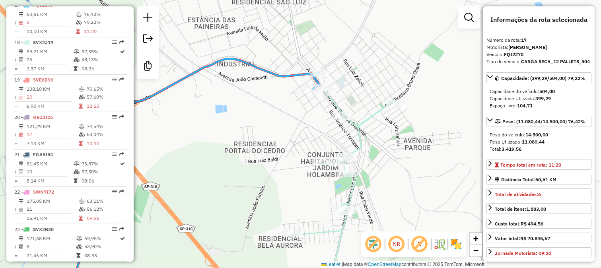
drag, startPoint x: 301, startPoint y: 132, endPoint x: 296, endPoint y: 73, distance: 59.5
click at [300, 96] on div "Janela de atendimento Grade de atendimento Capacidade Transportadoras Veículos …" at bounding box center [300, 134] width 601 height 268
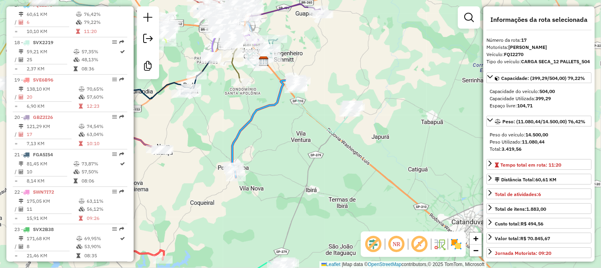
click at [291, 109] on div "Janela de atendimento Grade de atendimento Capacidade Transportadoras Veículos …" at bounding box center [300, 134] width 601 height 268
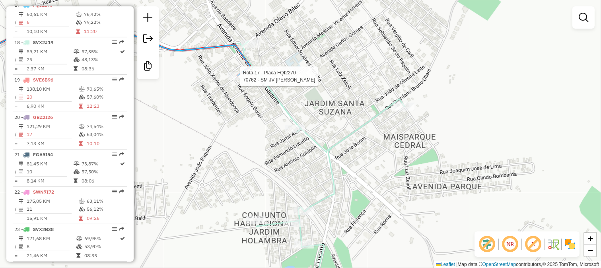
select select "**********"
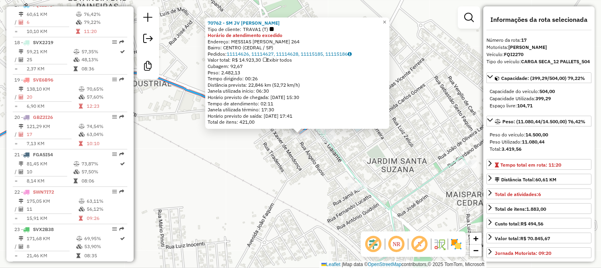
click at [290, 147] on div "70762 - SM JV TAVARES CEDRAL Tipo de cliente: TRAVA1 (T) Horário de atendimento…" at bounding box center [300, 134] width 601 height 268
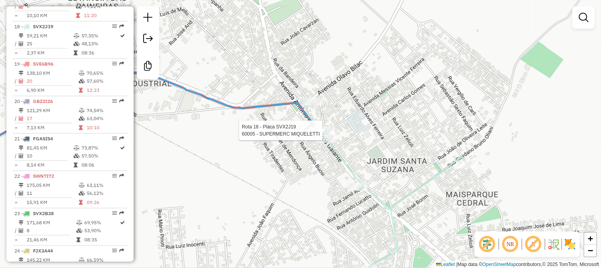
select select "**********"
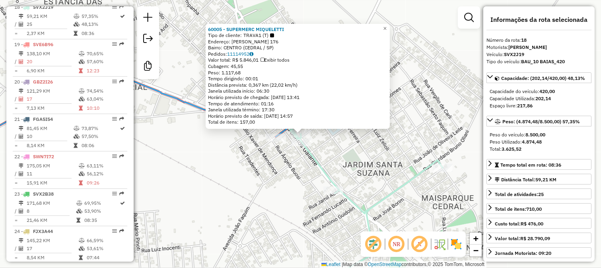
scroll to position [955, 0]
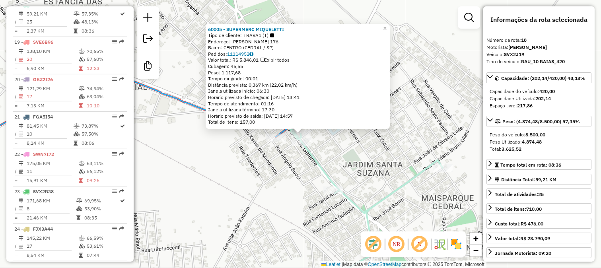
click at [323, 138] on div "60005 - SUPERMERC MIQUELETTI Tipo de cliente: TRAVA1 (T) Endereço: JOSE BONIFAC…" at bounding box center [300, 134] width 601 height 268
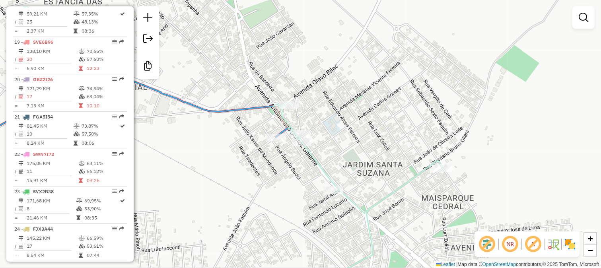
select select "**********"
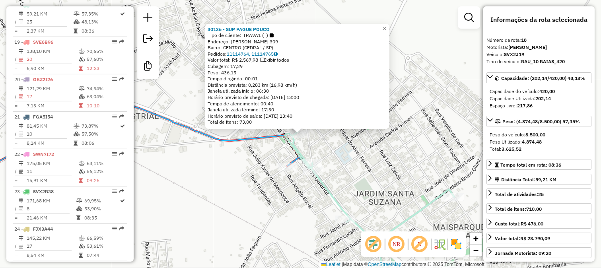
click at [337, 141] on div "30136 - SUP PAGUE POUCO Tipo de cliente: TRAVA1 (T) Endereço: OLAVO BILAC 309 B…" at bounding box center [300, 134] width 601 height 268
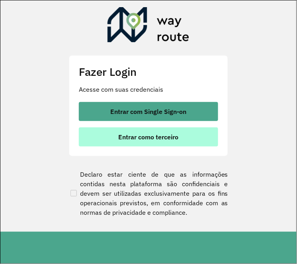
click at [161, 140] on span "Entrar como terceiro" at bounding box center [148, 137] width 60 height 6
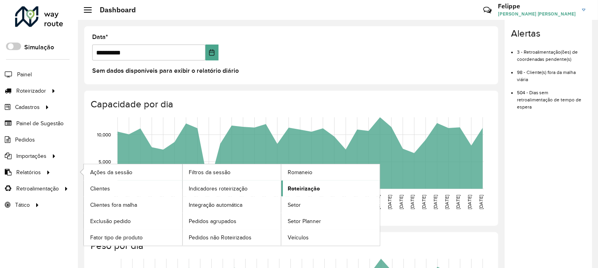
click at [294, 185] on span "Roteirização" at bounding box center [304, 188] width 32 height 8
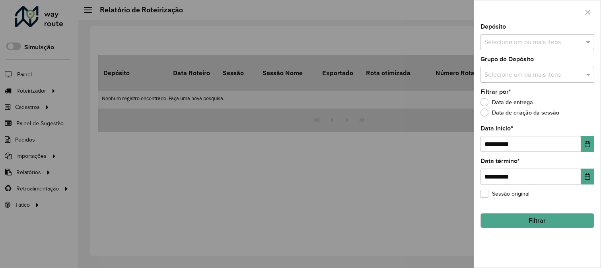
click at [294, 44] on input "text" at bounding box center [533, 43] width 102 height 10
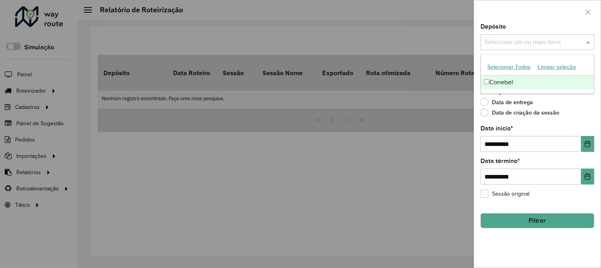
click at [294, 84] on div "Conebel" at bounding box center [537, 83] width 113 height 14
click at [294, 137] on button "Choose Date" at bounding box center [587, 144] width 13 height 16
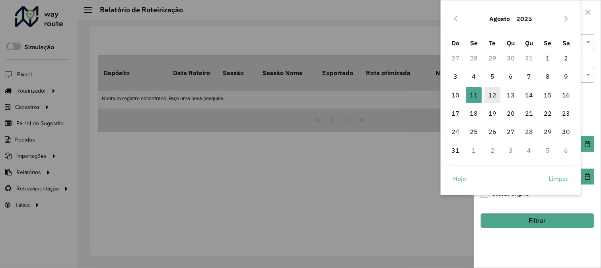
click at [294, 88] on span "12" at bounding box center [492, 95] width 16 height 16
type input "**********"
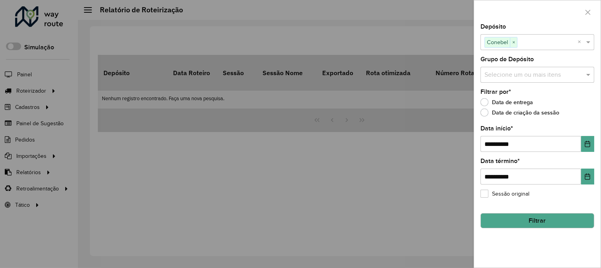
click at [294, 217] on button "Filtrar" at bounding box center [537, 220] width 114 height 15
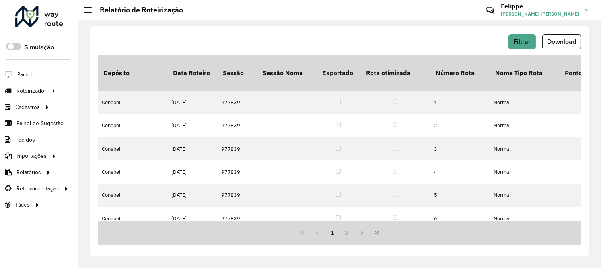
click at [294, 43] on span "Download" at bounding box center [561, 41] width 29 height 7
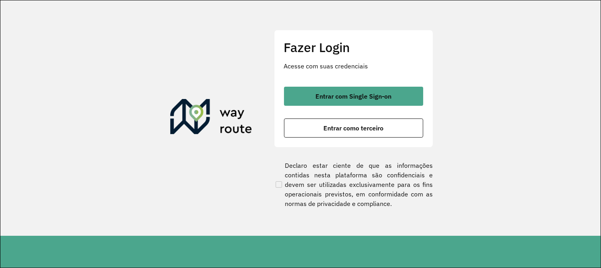
click at [342, 126] on span "Entrar como terceiro" at bounding box center [353, 128] width 60 height 6
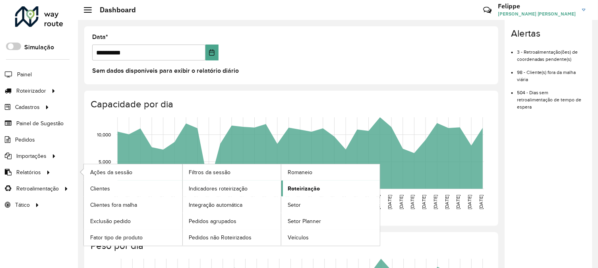
click at [308, 191] on span "Roteirização" at bounding box center [304, 188] width 32 height 8
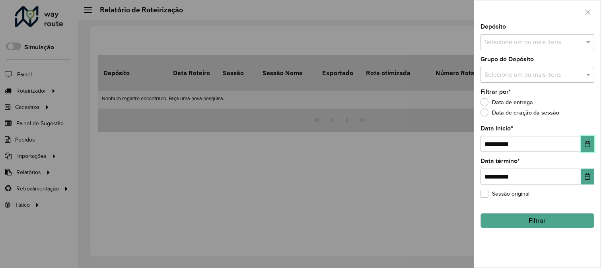
click at [582, 146] on button "Choose Date" at bounding box center [587, 144] width 13 height 16
click at [598, 113] on div "**********" at bounding box center [536, 134] width 127 height 268
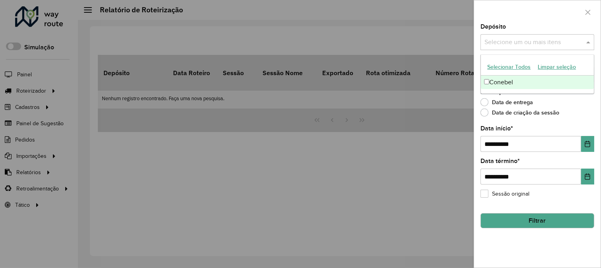
click at [537, 40] on input "text" at bounding box center [533, 43] width 102 height 10
click at [522, 81] on div "Conebel" at bounding box center [537, 83] width 113 height 14
click at [582, 140] on button "Choose Date" at bounding box center [587, 144] width 13 height 16
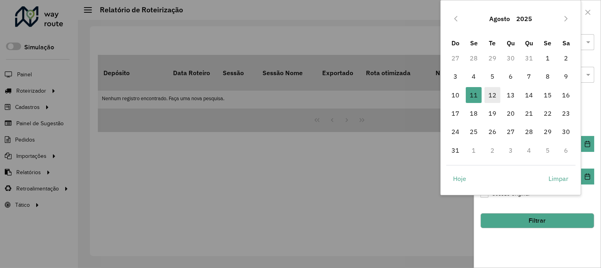
click at [491, 93] on span "12" at bounding box center [492, 95] width 16 height 16
type input "**********"
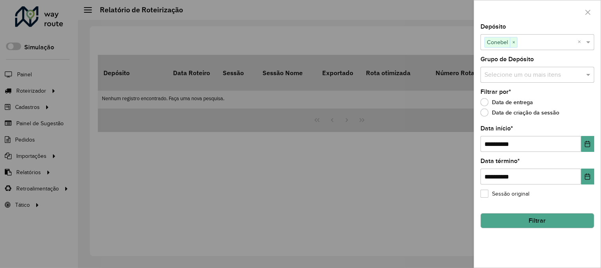
click at [524, 218] on button "Filtrar" at bounding box center [537, 220] width 114 height 15
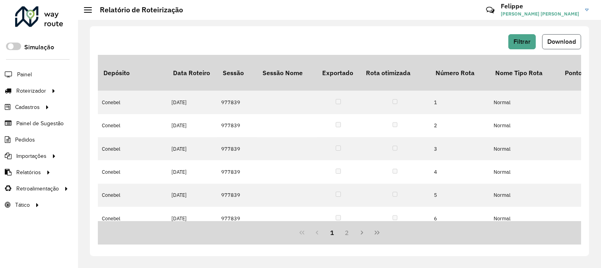
click at [562, 41] on span "Download" at bounding box center [561, 41] width 29 height 7
